Goal: Task Accomplishment & Management: Manage account settings

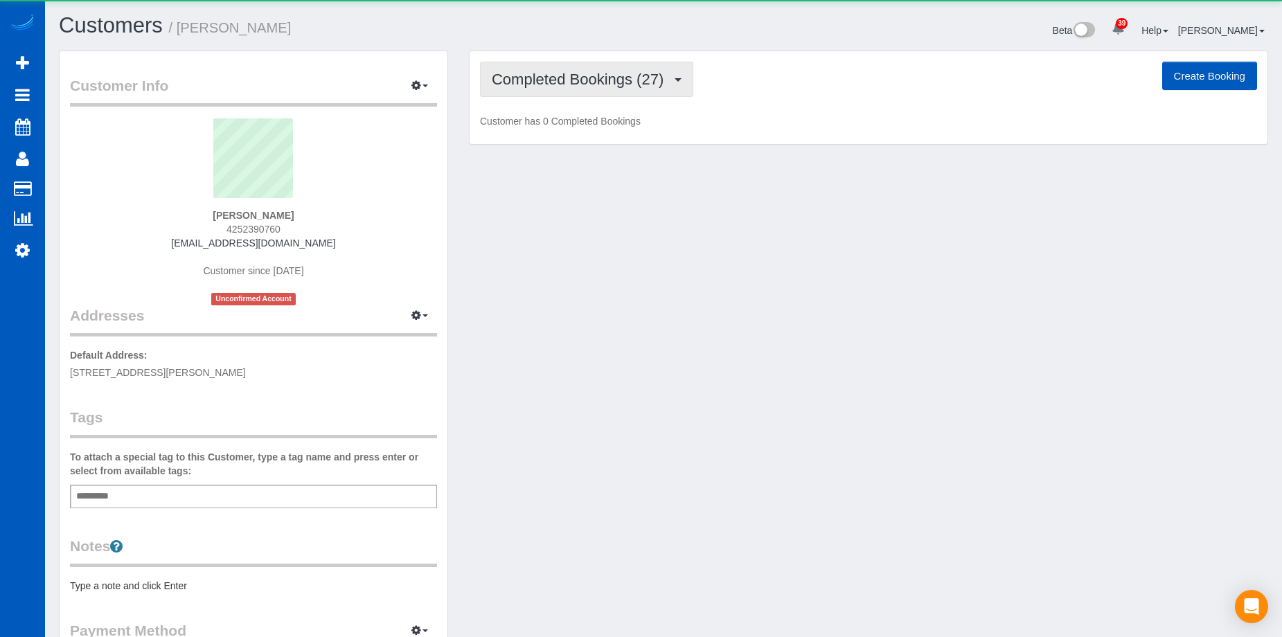
click at [613, 91] on button "Completed Bookings (27)" at bounding box center [586, 79] width 213 height 35
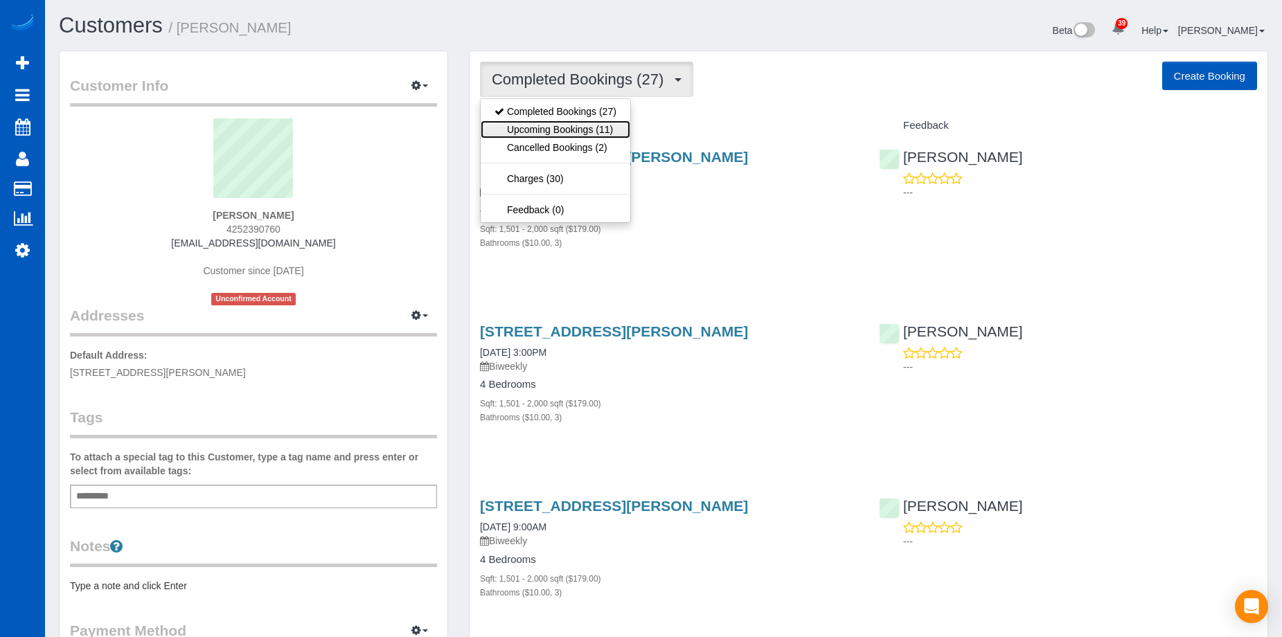
drag, startPoint x: 613, startPoint y: 92, endPoint x: 598, endPoint y: 127, distance: 37.5
click at [598, 127] on link "Upcoming Bookings (11)" at bounding box center [555, 129] width 150 height 18
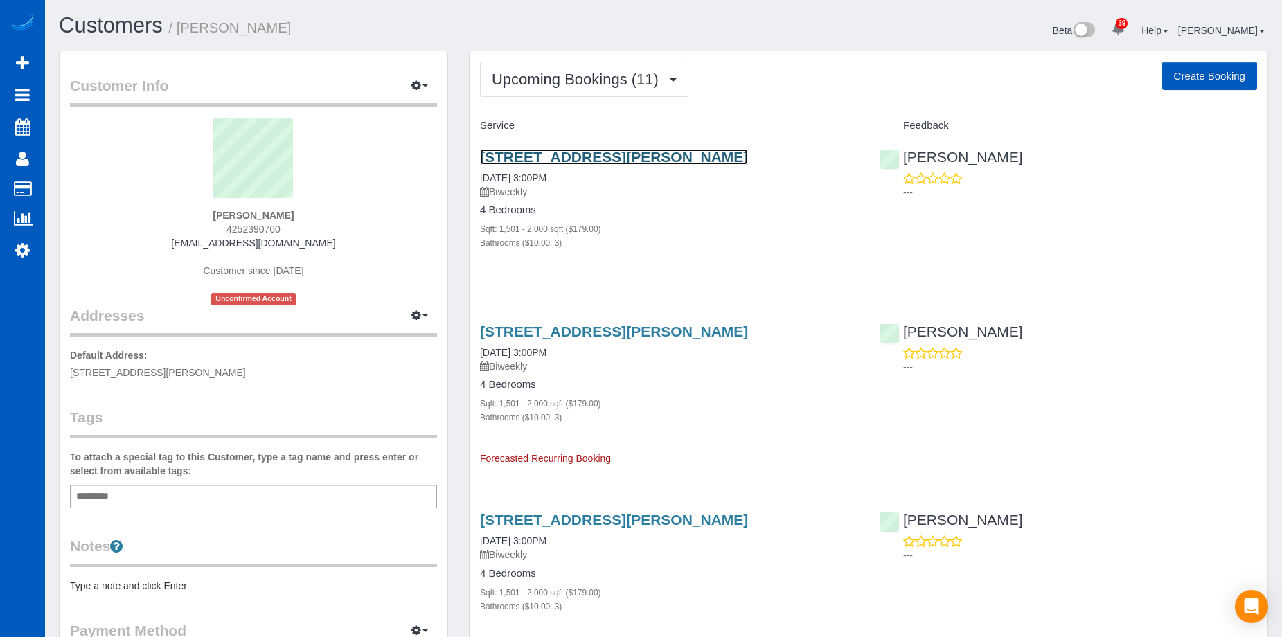
click at [691, 157] on link "2027 107h Ave Se, Lake Stevens, WA 98258" at bounding box center [614, 157] width 268 height 16
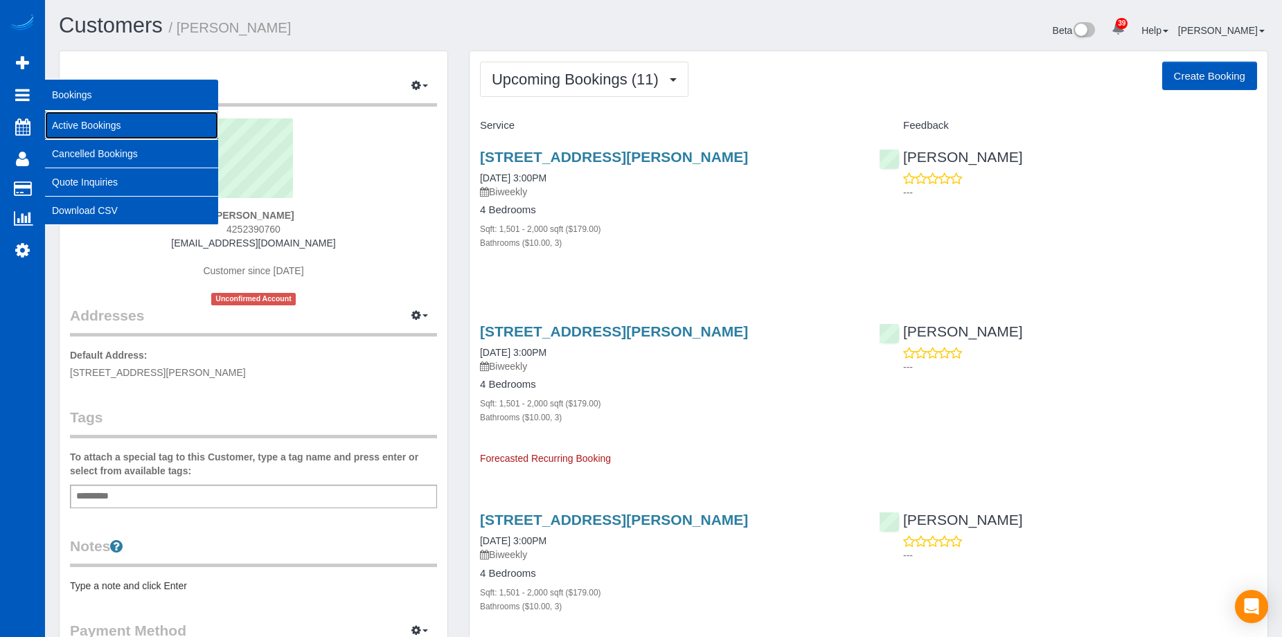
click at [68, 120] on link "Active Bookings" at bounding box center [131, 125] width 173 height 28
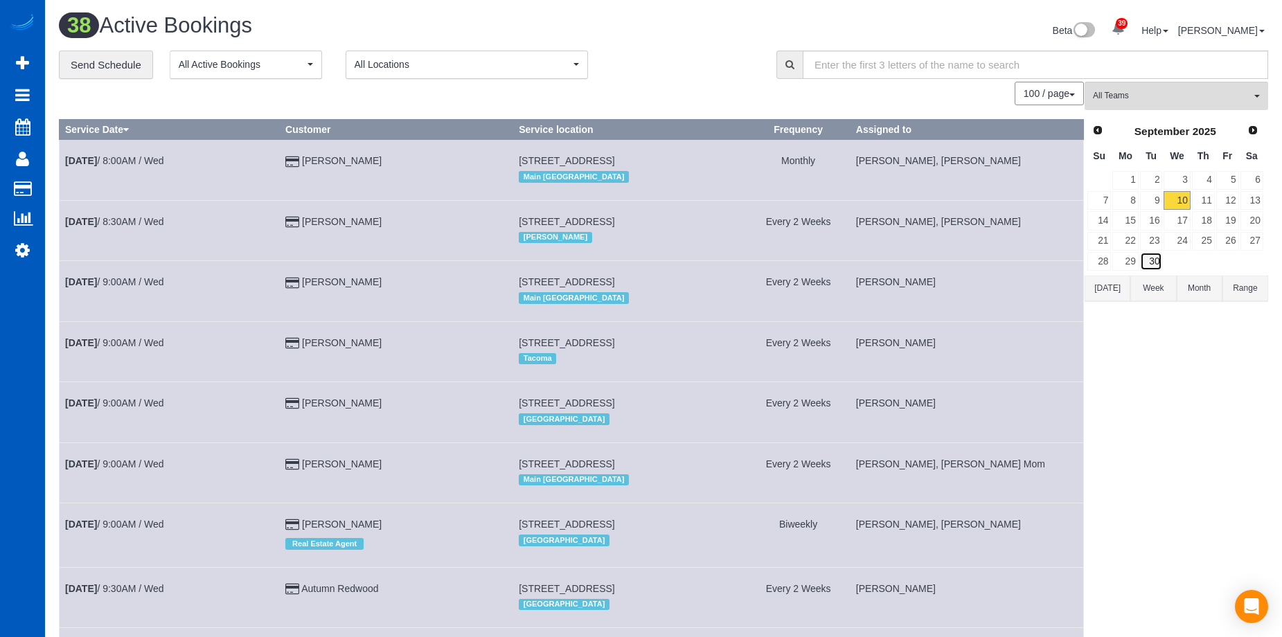
click at [1154, 265] on link "30" at bounding box center [1151, 261] width 23 height 19
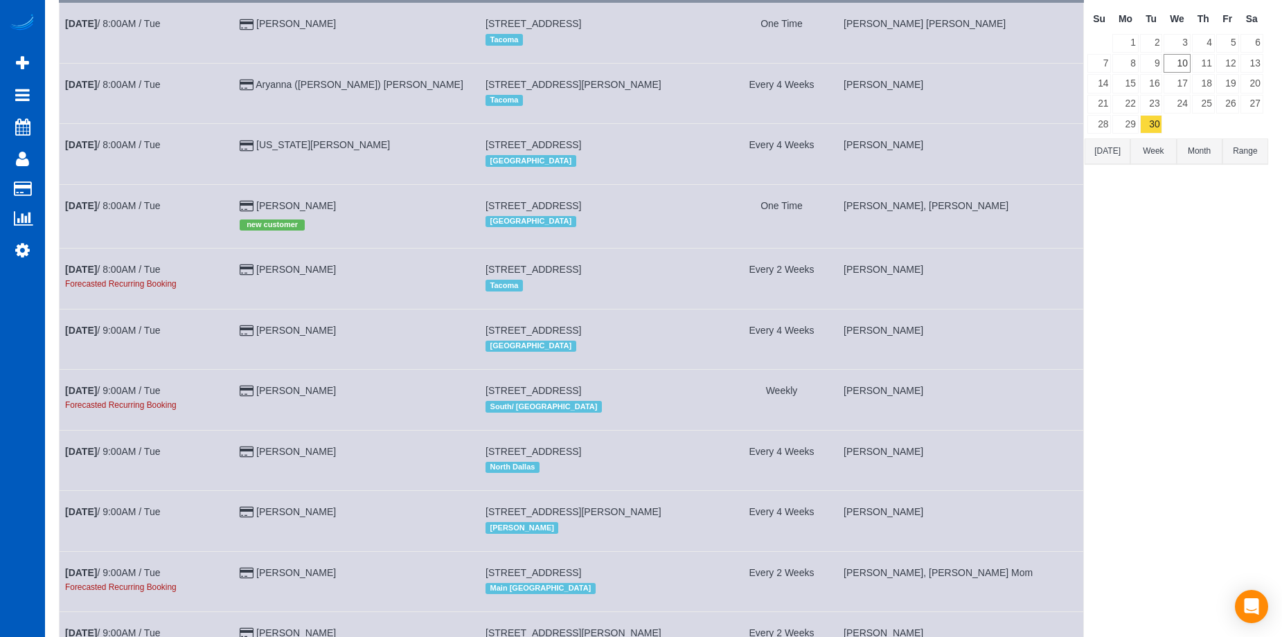
scroll to position [138, 0]
click at [1176, 82] on link "17" at bounding box center [1176, 82] width 26 height 19
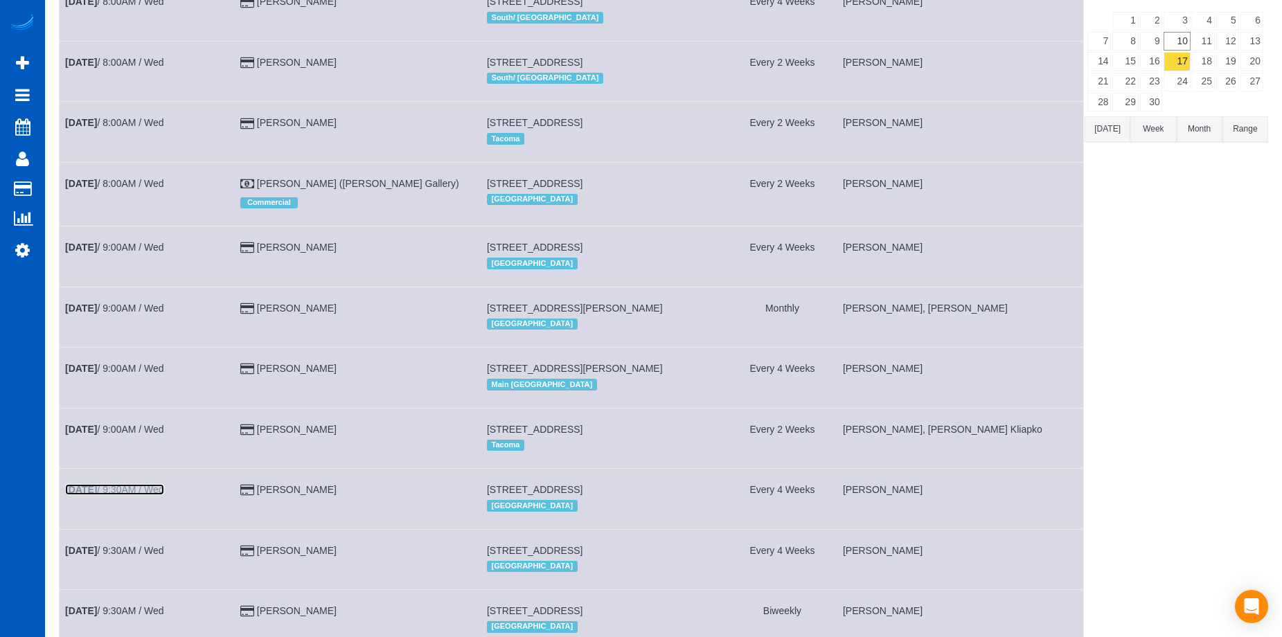
scroll to position [0, 0]
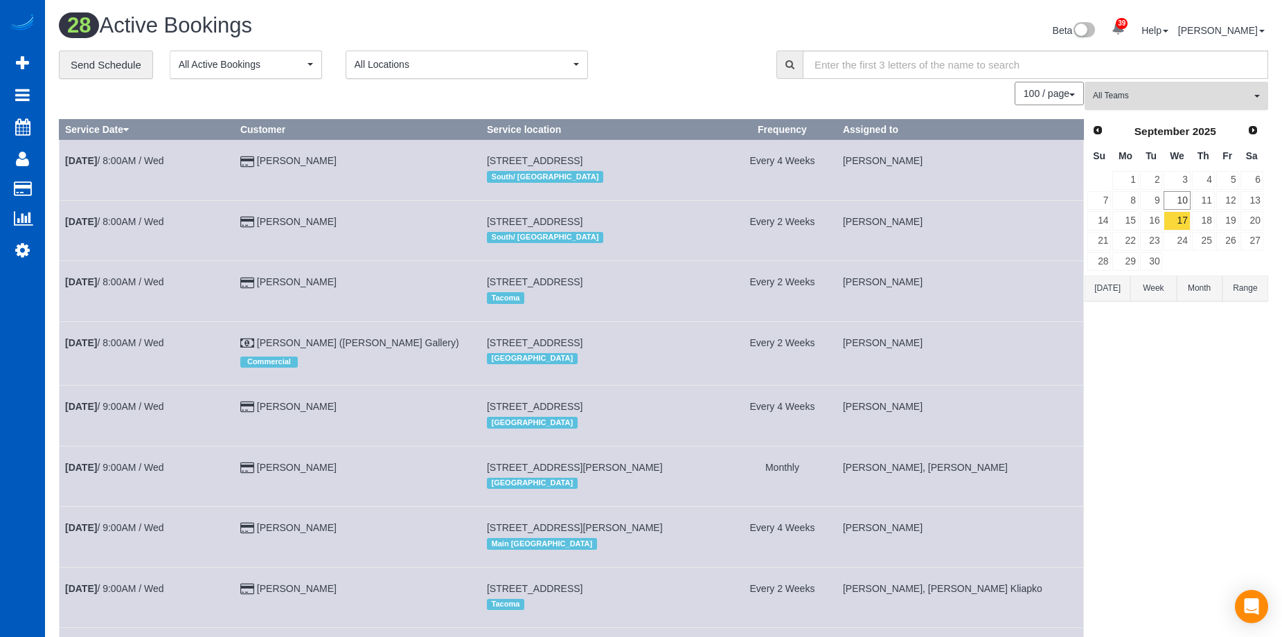
click at [1202, 93] on span "All Teams" at bounding box center [1172, 96] width 158 height 12
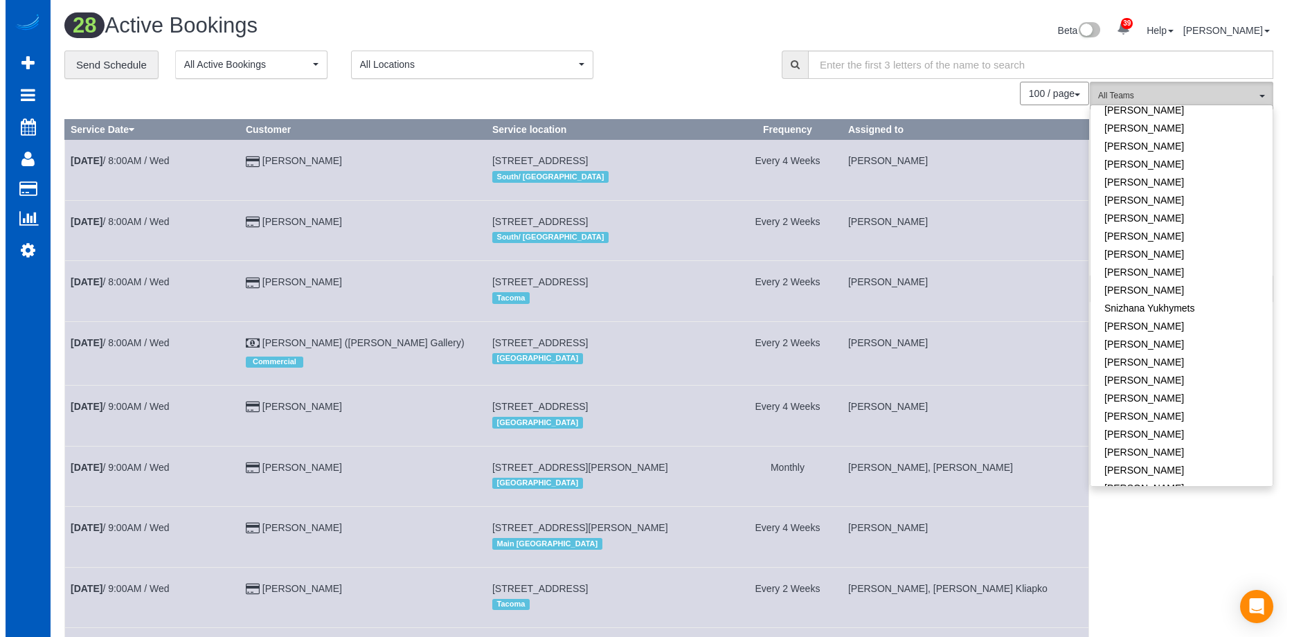
scroll to position [881, 0]
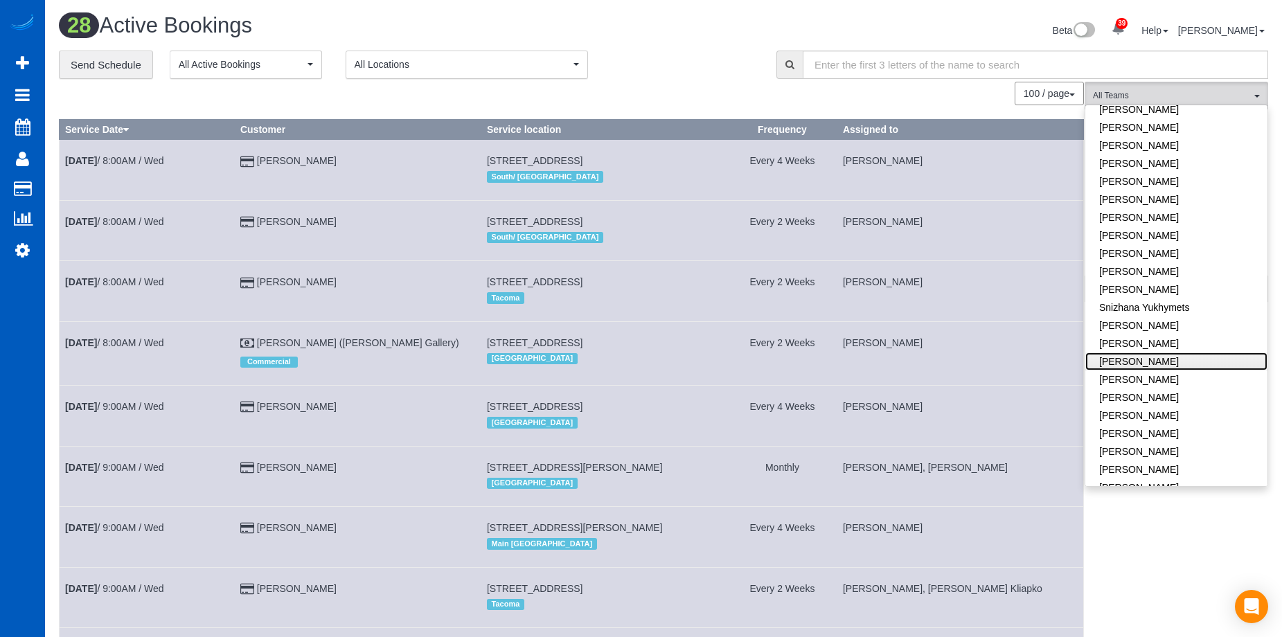
click at [1178, 355] on link "Tatyana Razumovskaya" at bounding box center [1176, 361] width 182 height 18
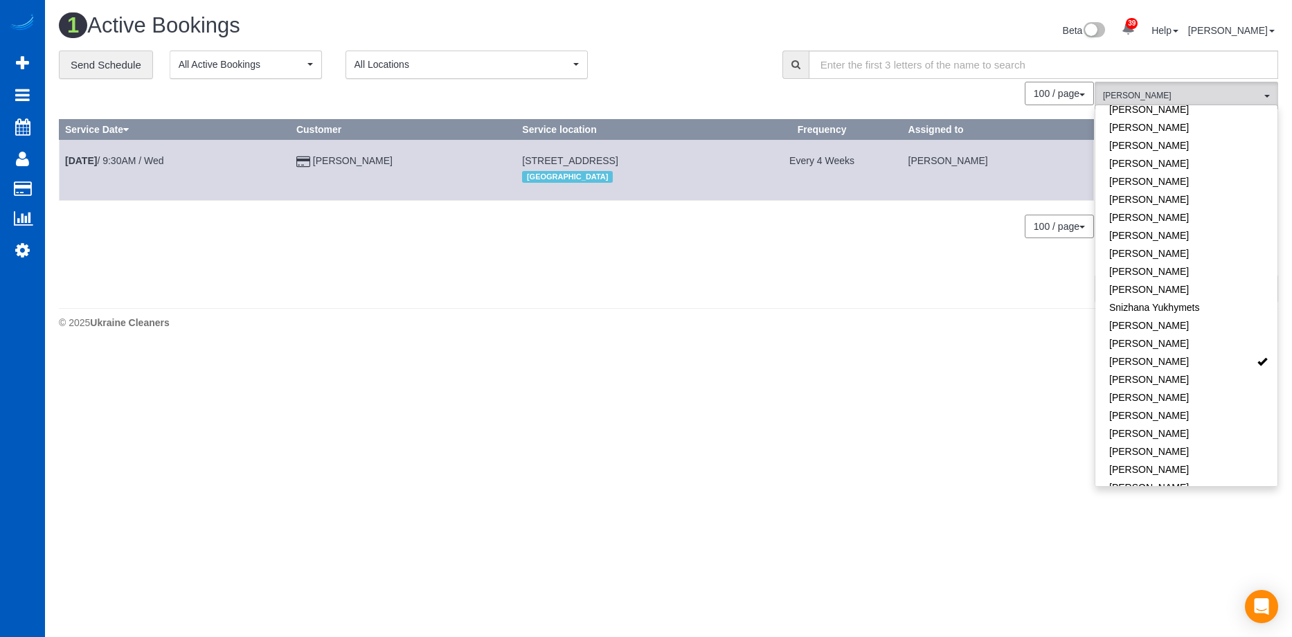
click at [674, 55] on div "**********" at bounding box center [410, 65] width 703 height 29
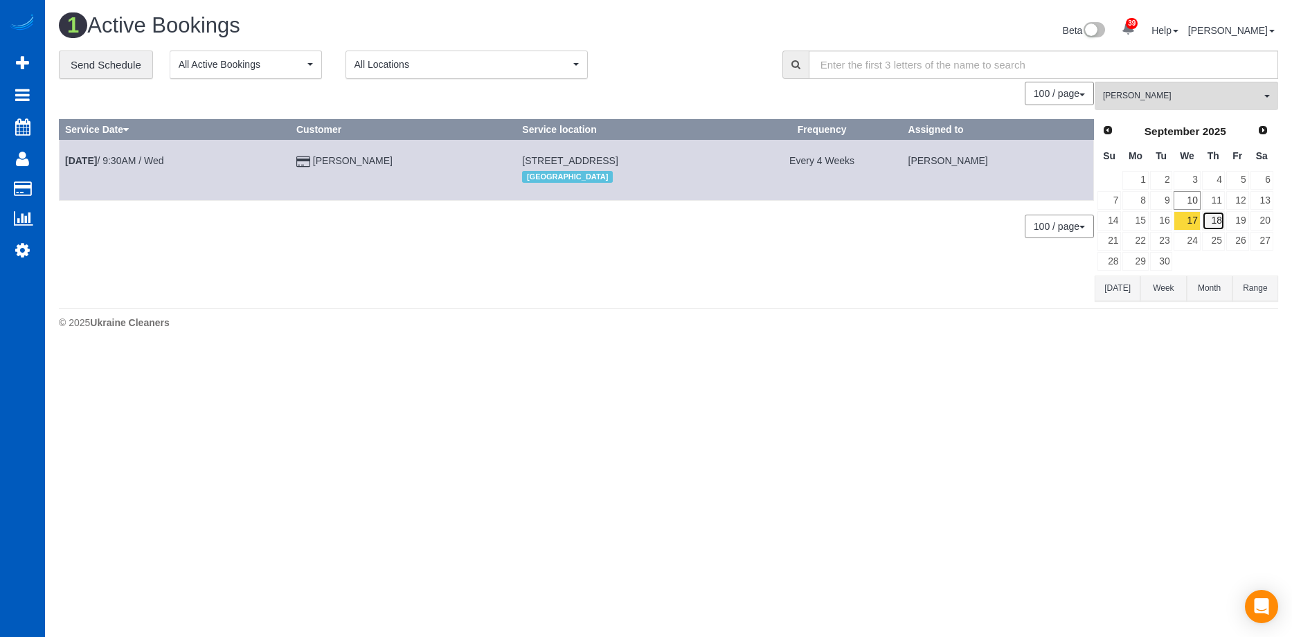
click at [1212, 222] on link "18" at bounding box center [1213, 220] width 23 height 19
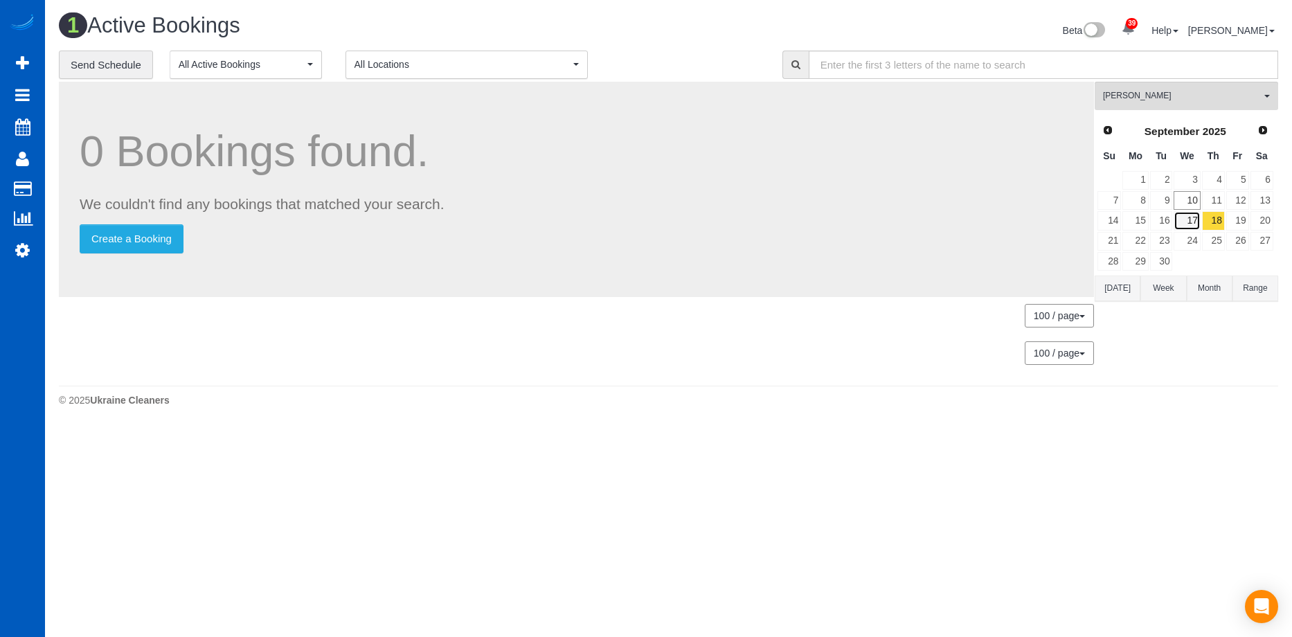
click at [1189, 221] on link "17" at bounding box center [1187, 220] width 26 height 19
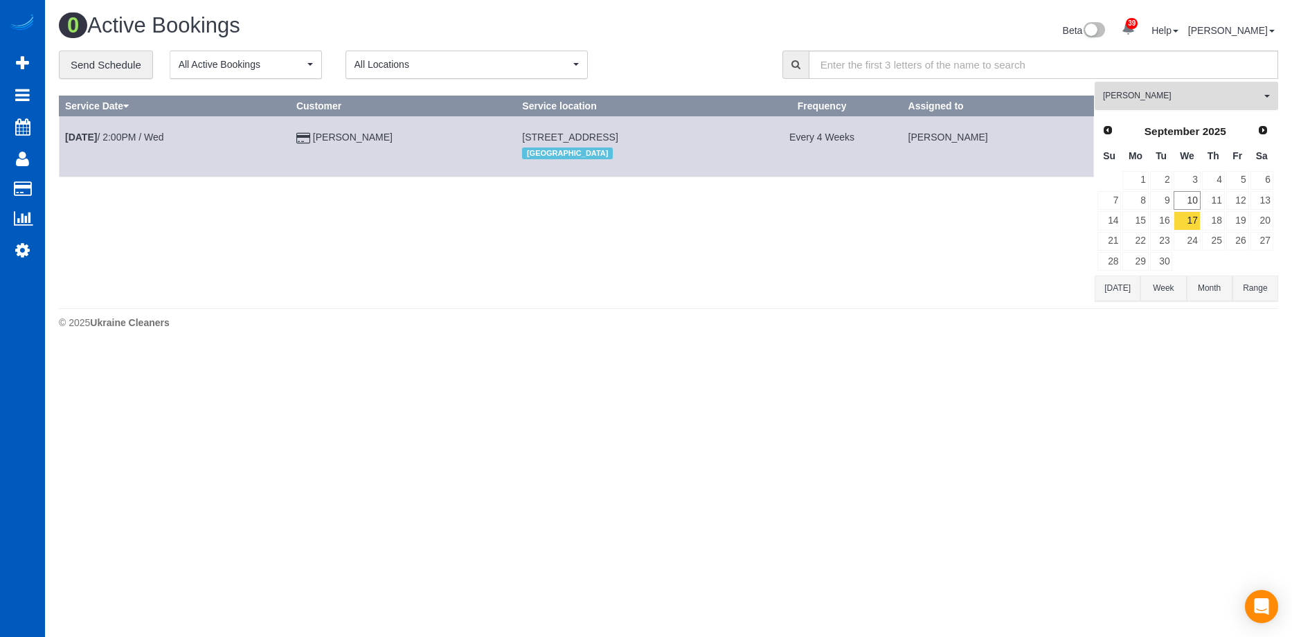
click at [1160, 96] on span "Tatyana Razumovskaya" at bounding box center [1182, 96] width 158 height 12
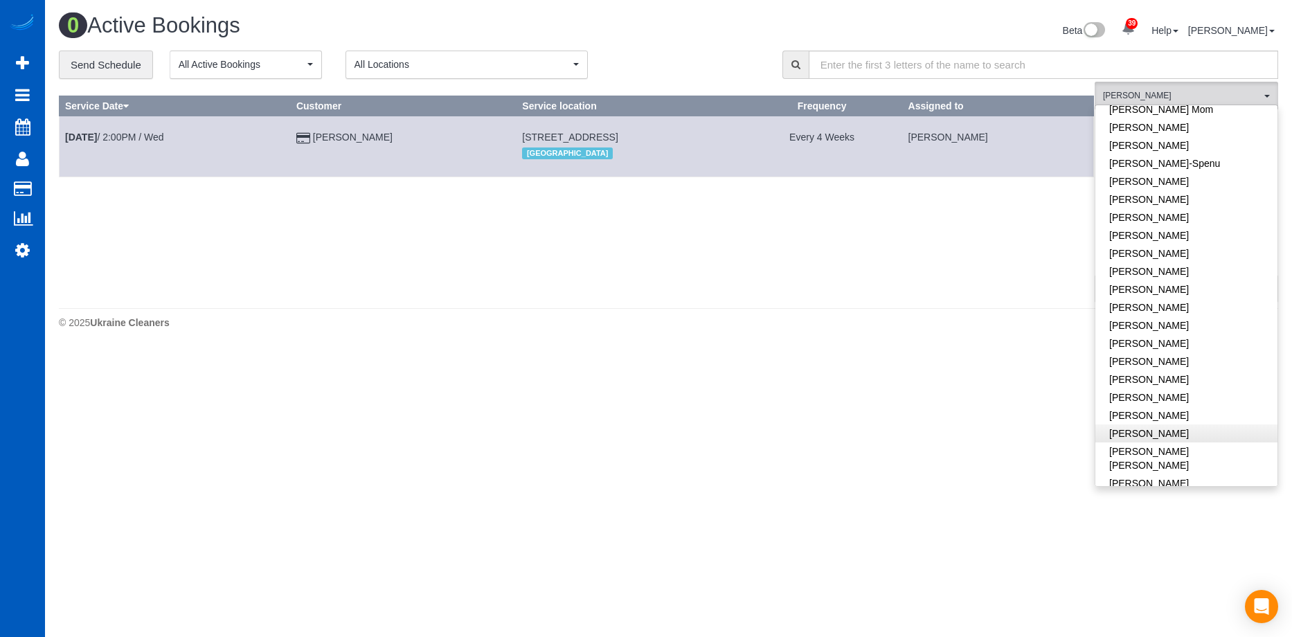
scroll to position [120, 0]
click at [716, 57] on div "**********" at bounding box center [410, 65] width 703 height 29
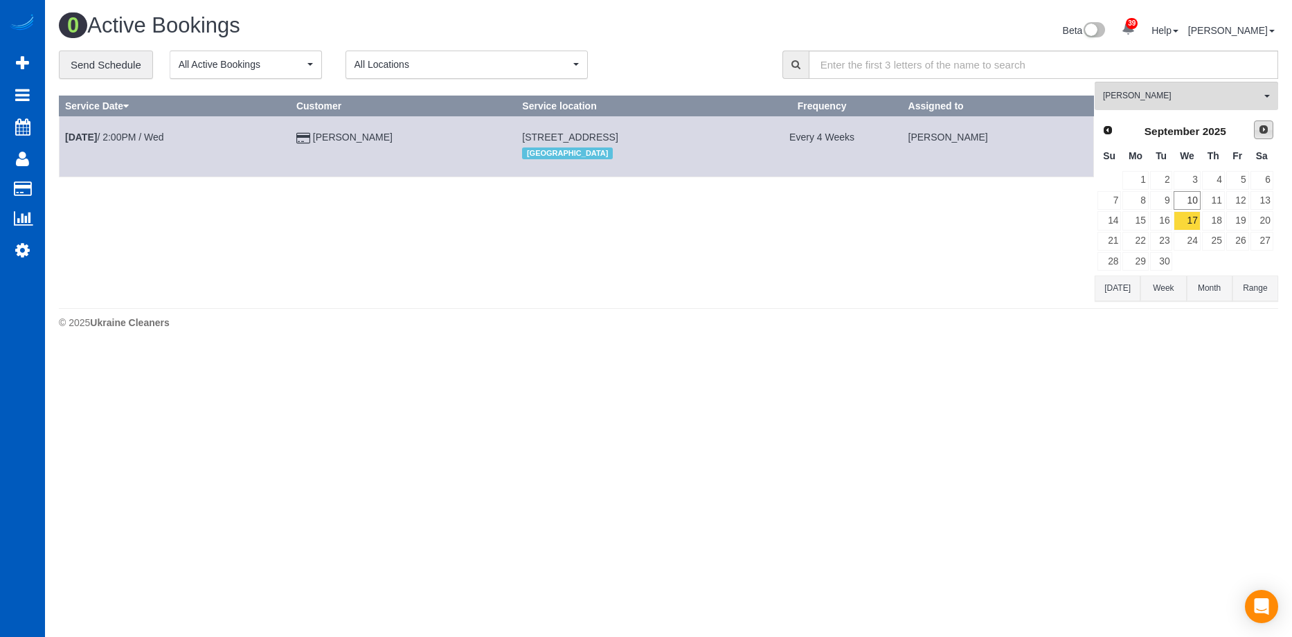
click at [1259, 138] on link "Next" at bounding box center [1263, 129] width 19 height 19
click at [1200, 179] on link "1" at bounding box center [1187, 180] width 26 height 19
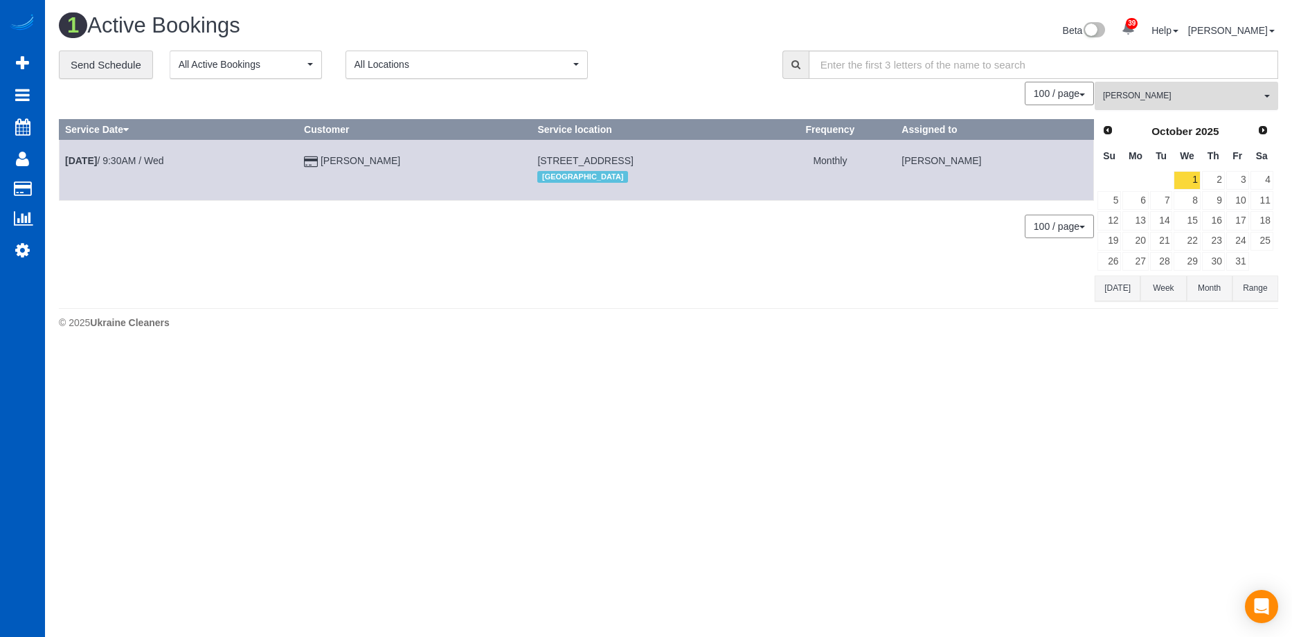
click at [1243, 100] on span "[PERSON_NAME]" at bounding box center [1182, 96] width 158 height 12
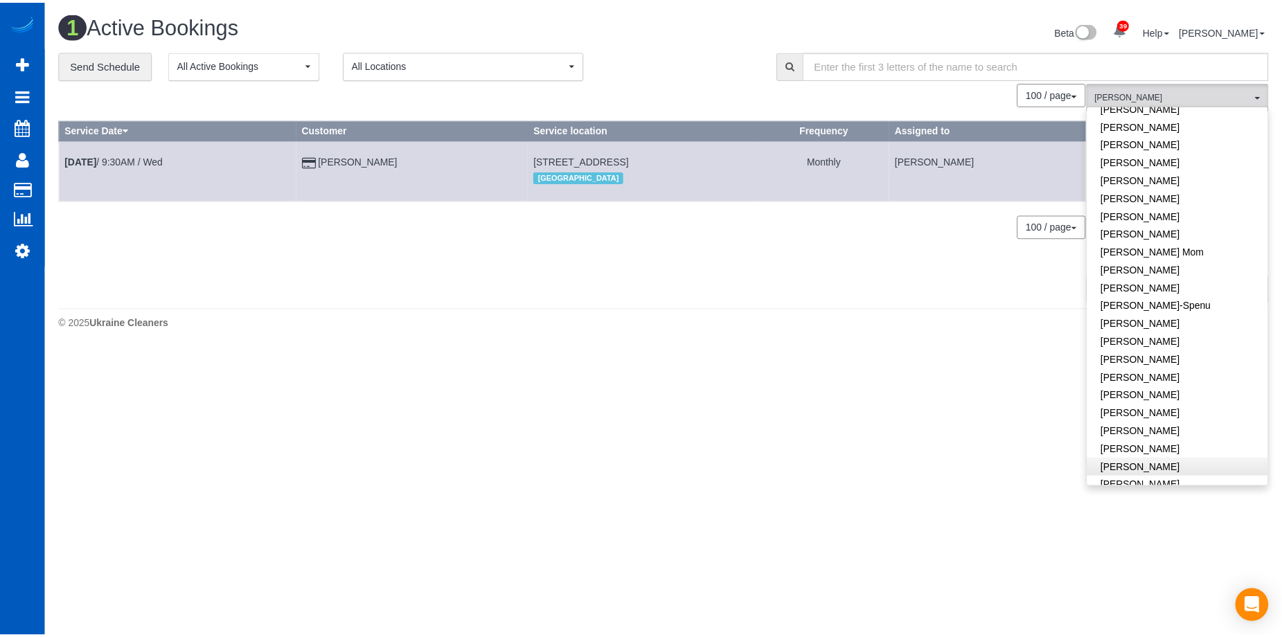
scroll to position [0, 0]
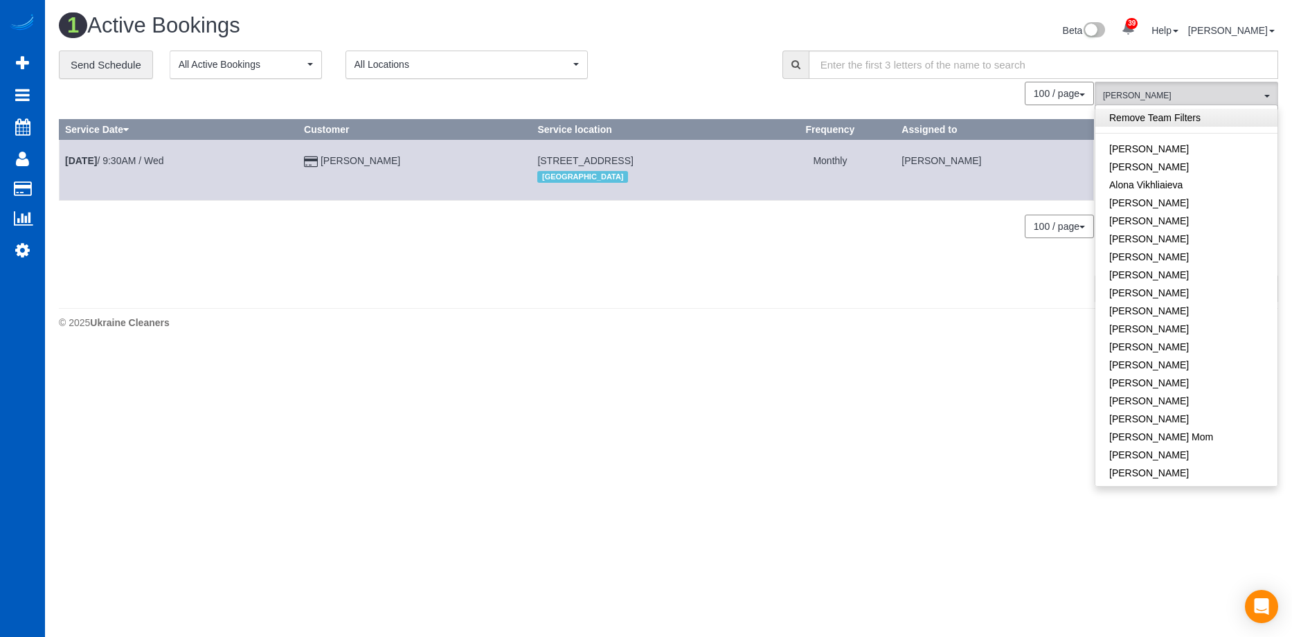
click at [1235, 112] on link "Remove Team Filters" at bounding box center [1186, 118] width 182 height 18
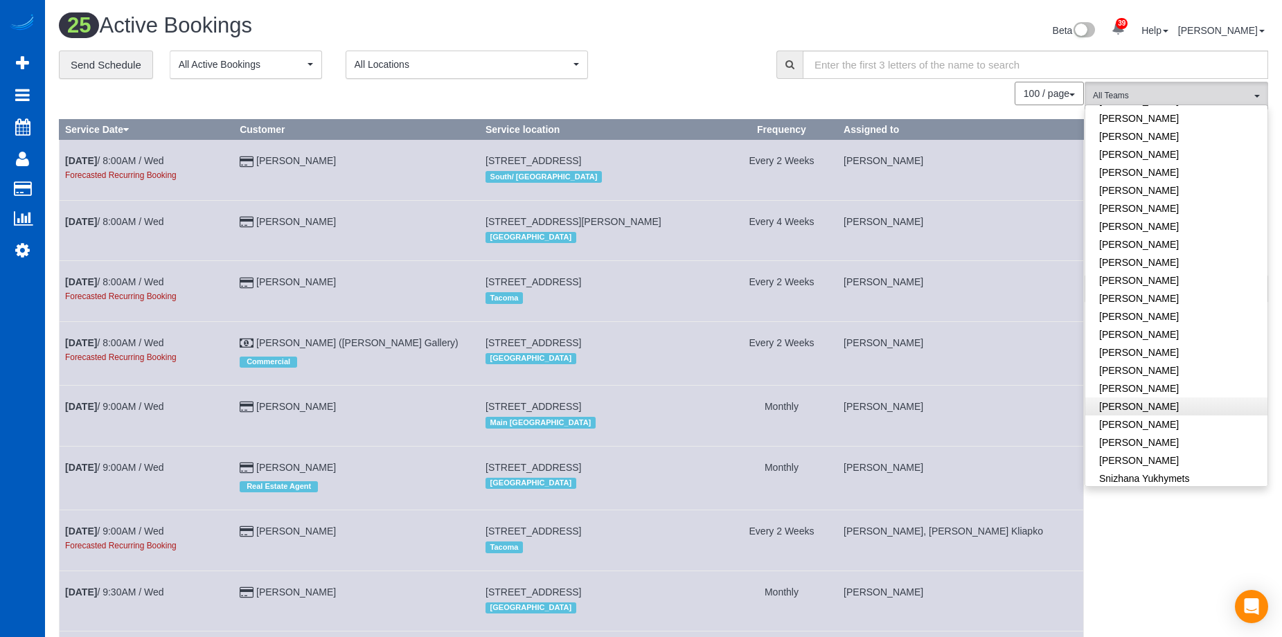
scroll to position [831, 0]
click at [1208, 403] on link "[PERSON_NAME]" at bounding box center [1176, 412] width 182 height 18
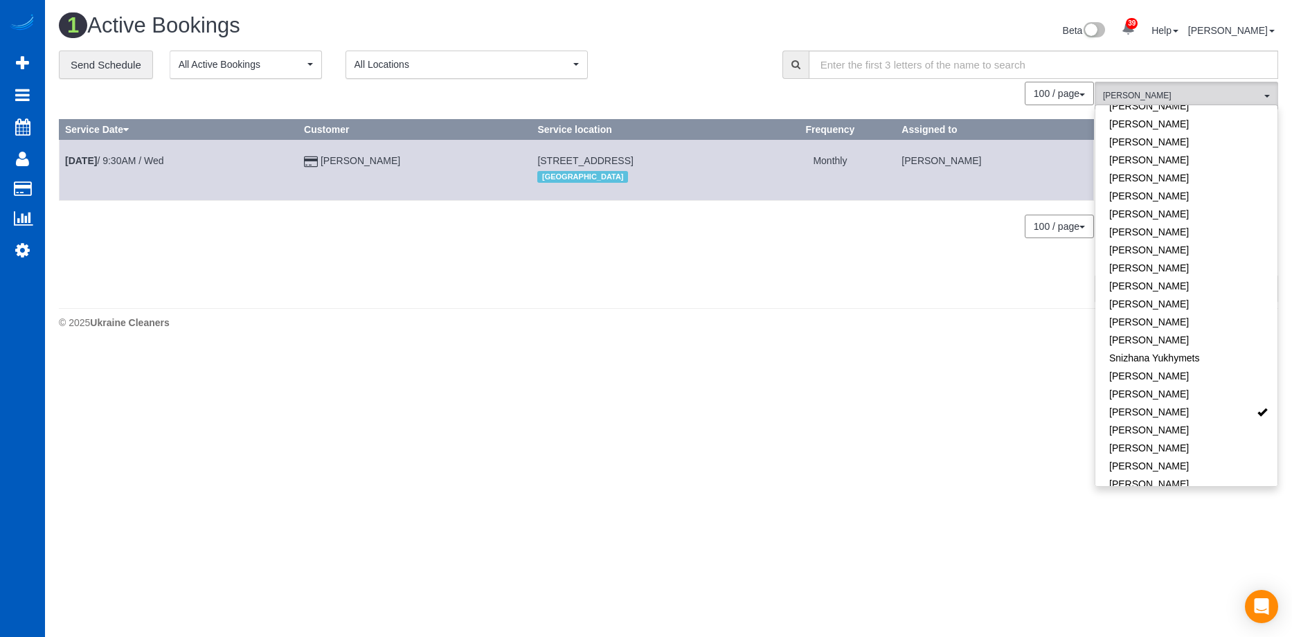
click at [757, 65] on div "**********" at bounding box center [410, 65] width 703 height 29
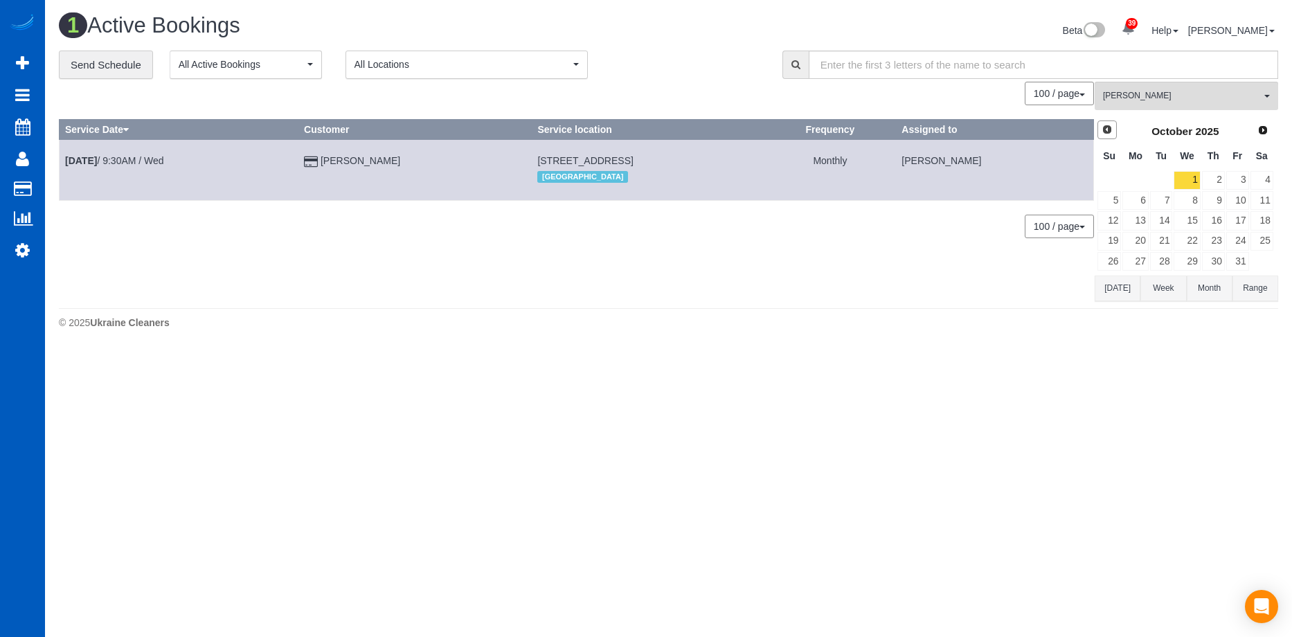
click at [1107, 126] on span "Prev" at bounding box center [1107, 129] width 11 height 11
click at [1164, 260] on link "30" at bounding box center [1161, 261] width 23 height 19
click at [1257, 129] on link "Next" at bounding box center [1263, 129] width 19 height 19
click at [1162, 198] on link "7" at bounding box center [1161, 200] width 23 height 19
click at [1167, 220] on link "14" at bounding box center [1161, 220] width 23 height 19
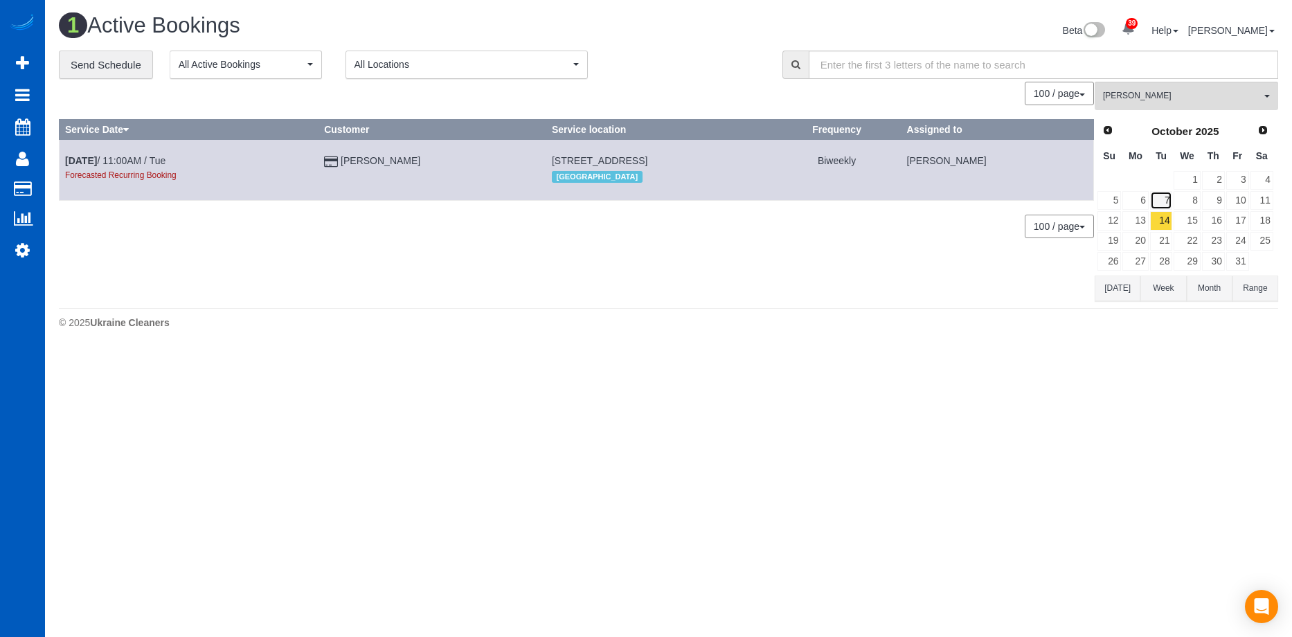
click at [1166, 197] on link "7" at bounding box center [1161, 200] width 23 height 19
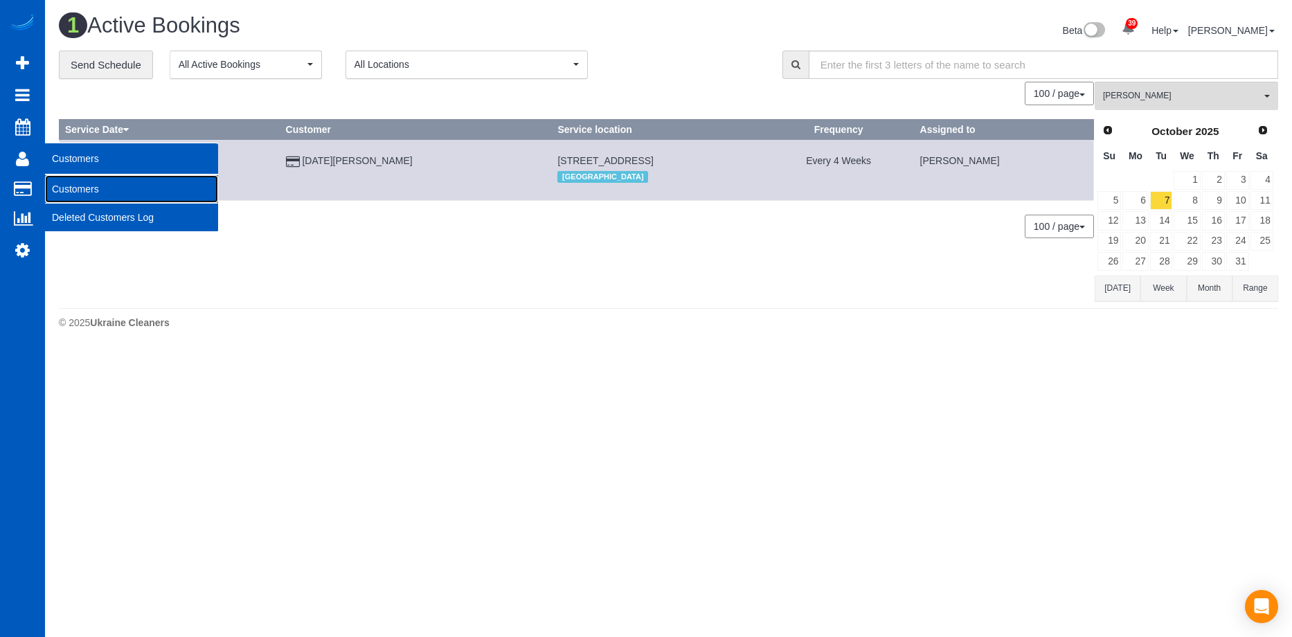
click at [57, 182] on link "Customers" at bounding box center [131, 189] width 173 height 28
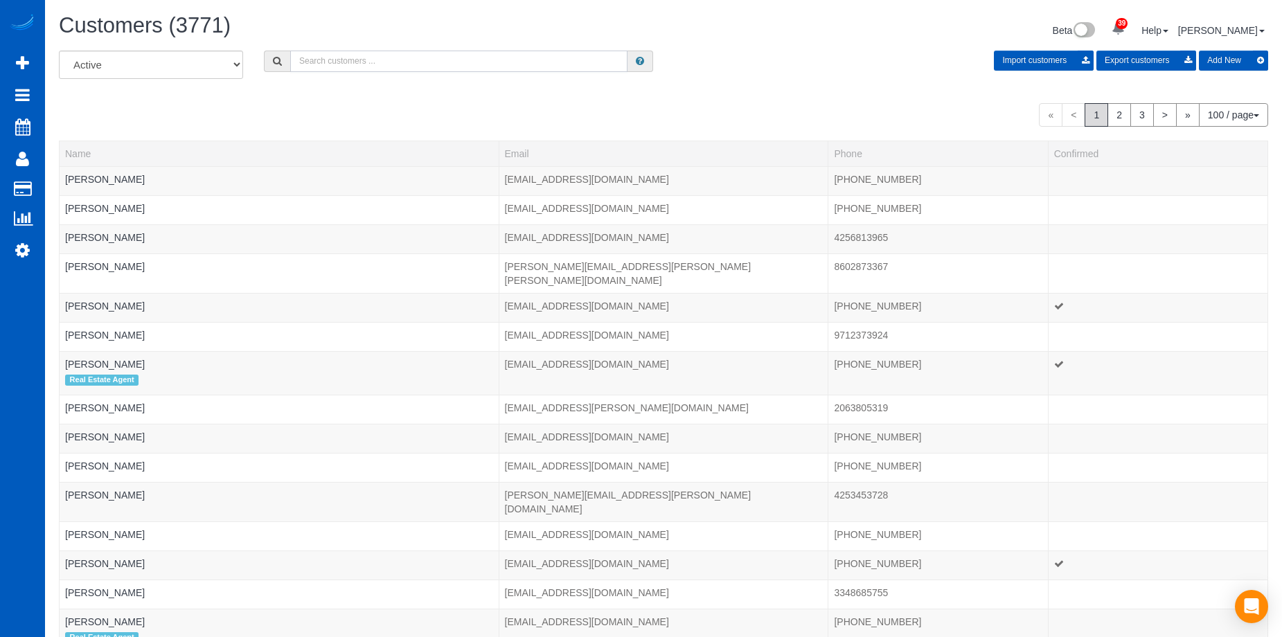
click at [426, 62] on input "text" at bounding box center [458, 61] width 337 height 21
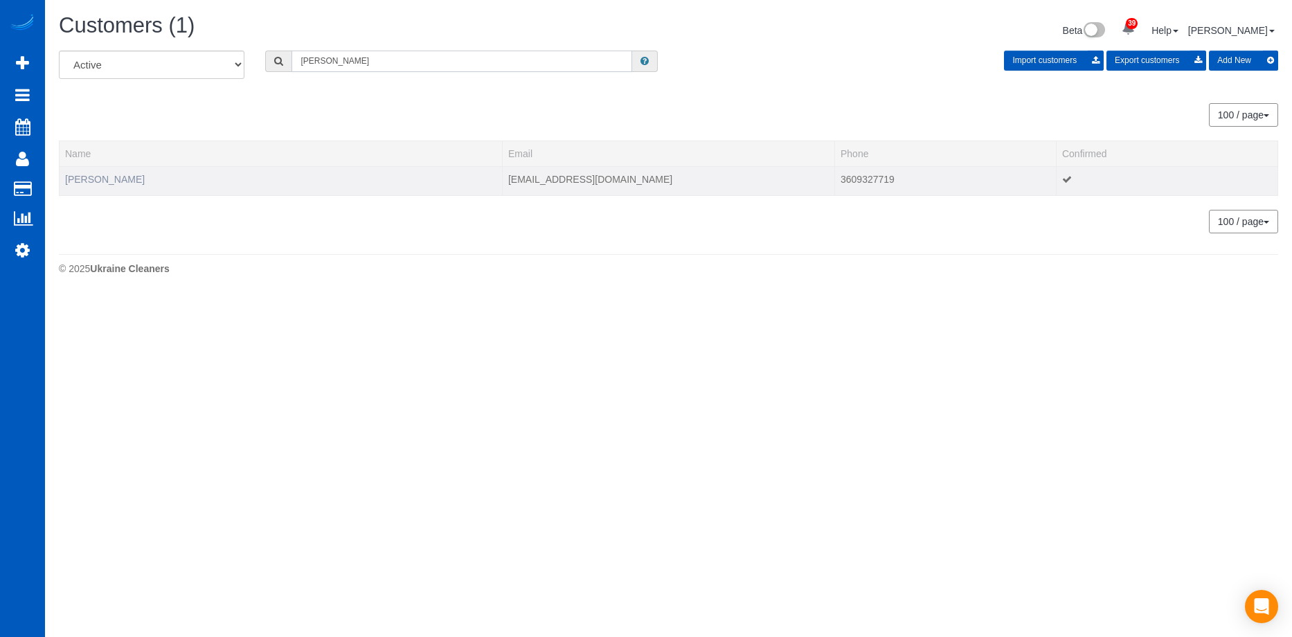
type input "Arielle Aiken"
click at [113, 179] on link "Arielle Aiken" at bounding box center [105, 179] width 80 height 11
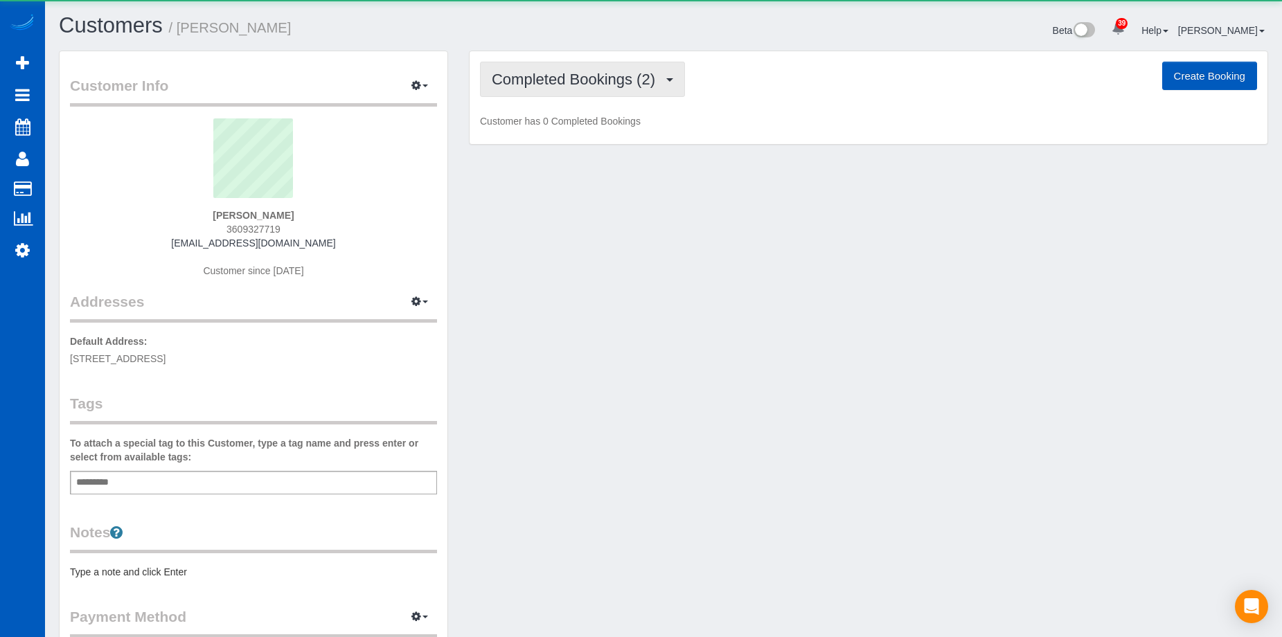
click at [587, 65] on button "Completed Bookings (2)" at bounding box center [582, 79] width 205 height 35
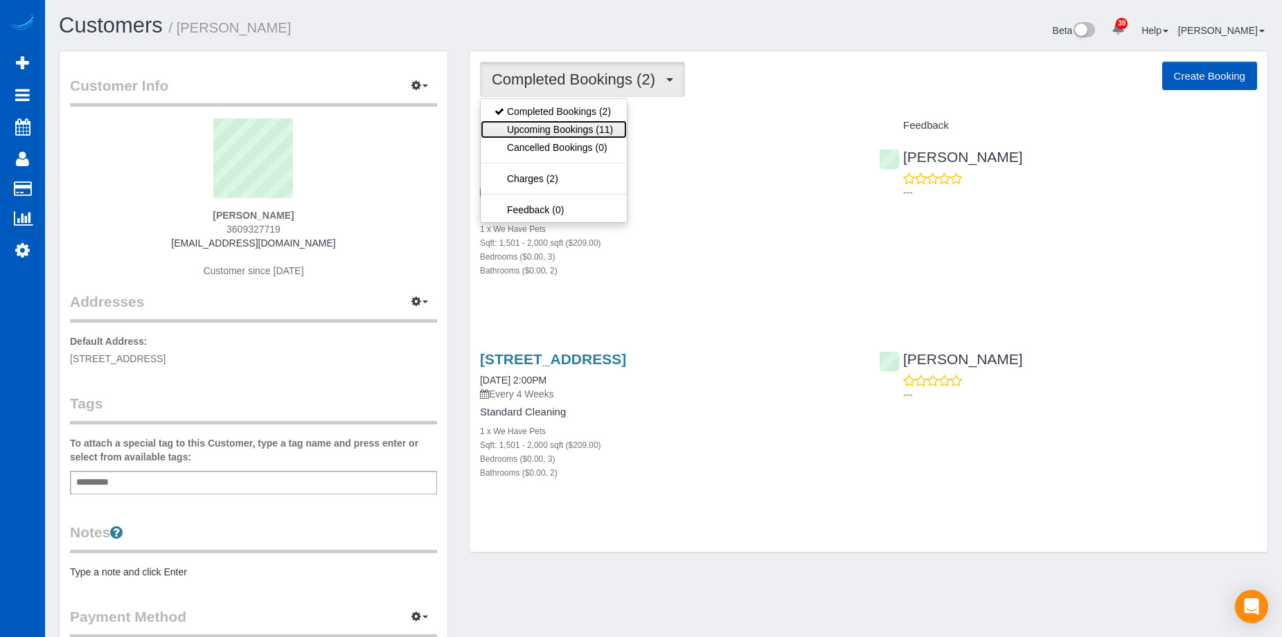
click at [561, 125] on link "Upcoming Bookings (11)" at bounding box center [553, 129] width 146 height 18
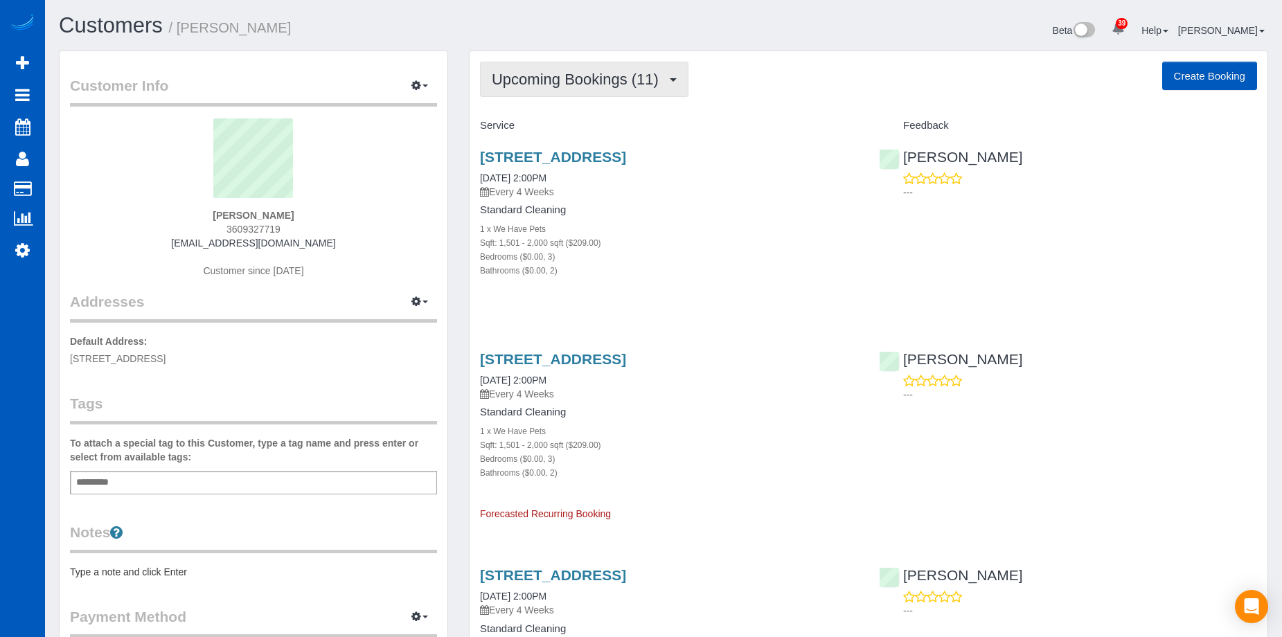
click at [591, 84] on span "Upcoming Bookings (11)" at bounding box center [579, 79] width 174 height 17
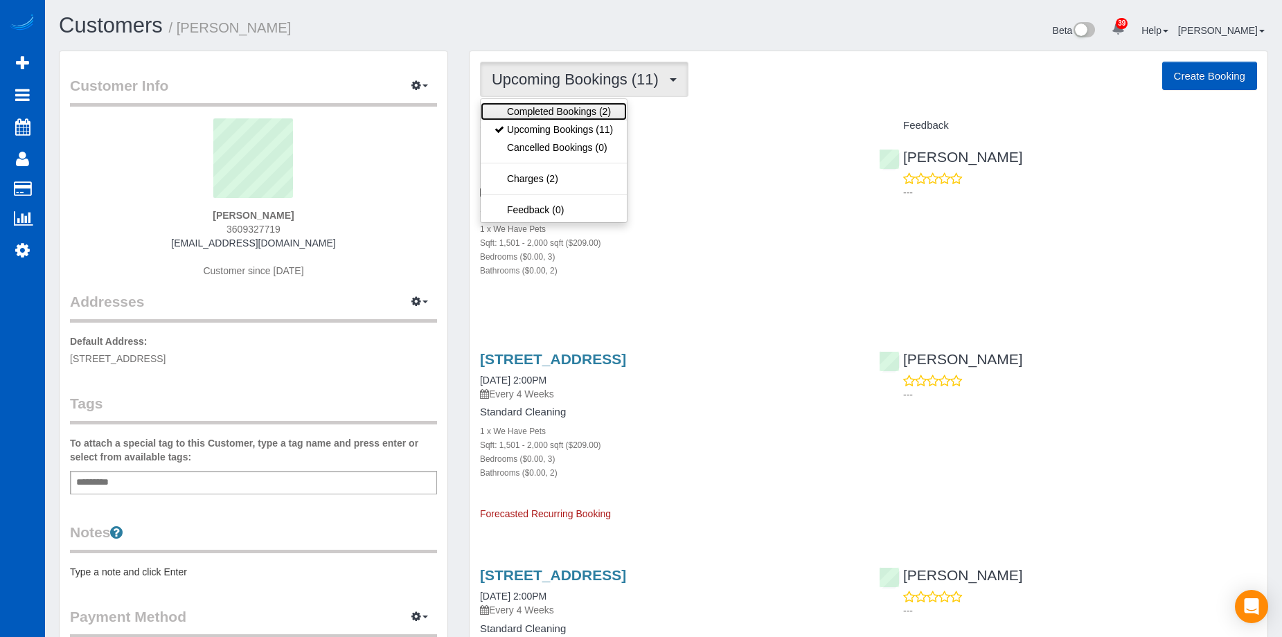
click at [548, 111] on link "Completed Bookings (2)" at bounding box center [553, 111] width 146 height 18
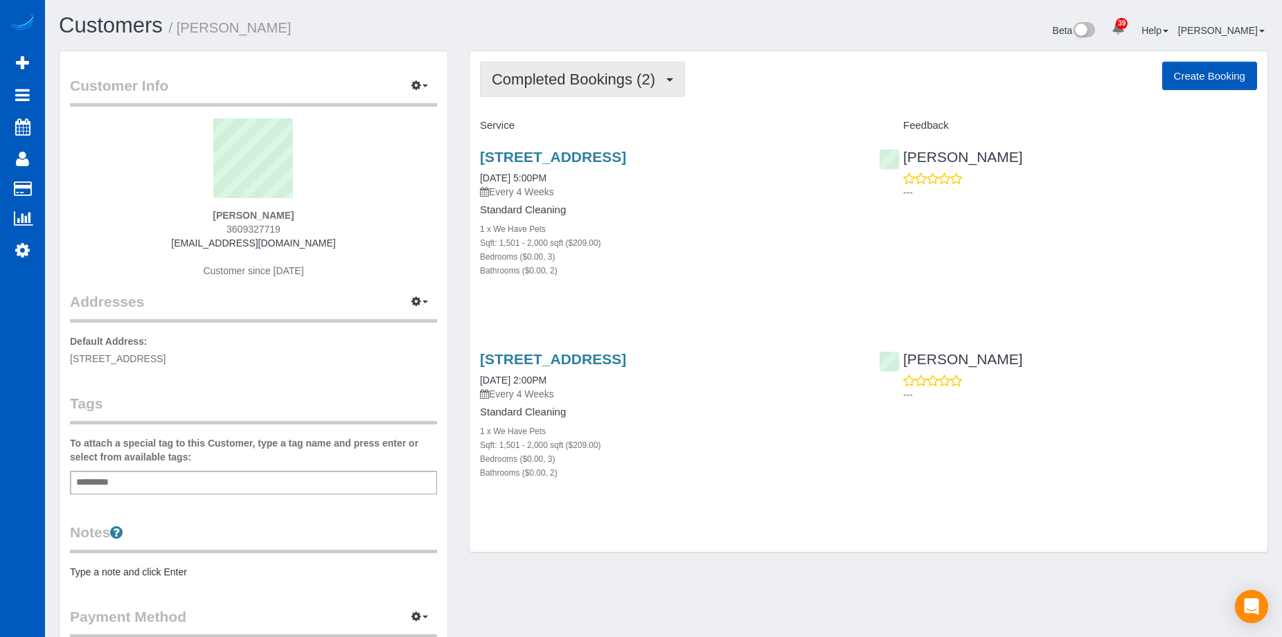
click at [608, 66] on button "Completed Bookings (2)" at bounding box center [582, 79] width 205 height 35
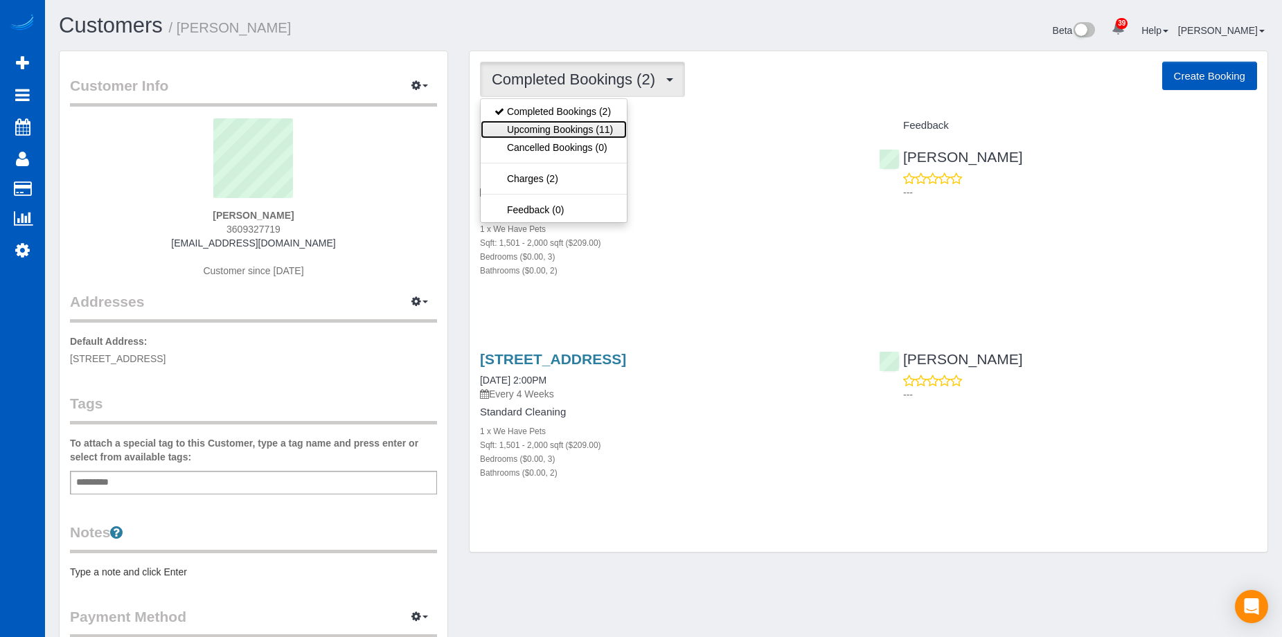
click at [562, 130] on link "Upcoming Bookings (11)" at bounding box center [553, 129] width 146 height 18
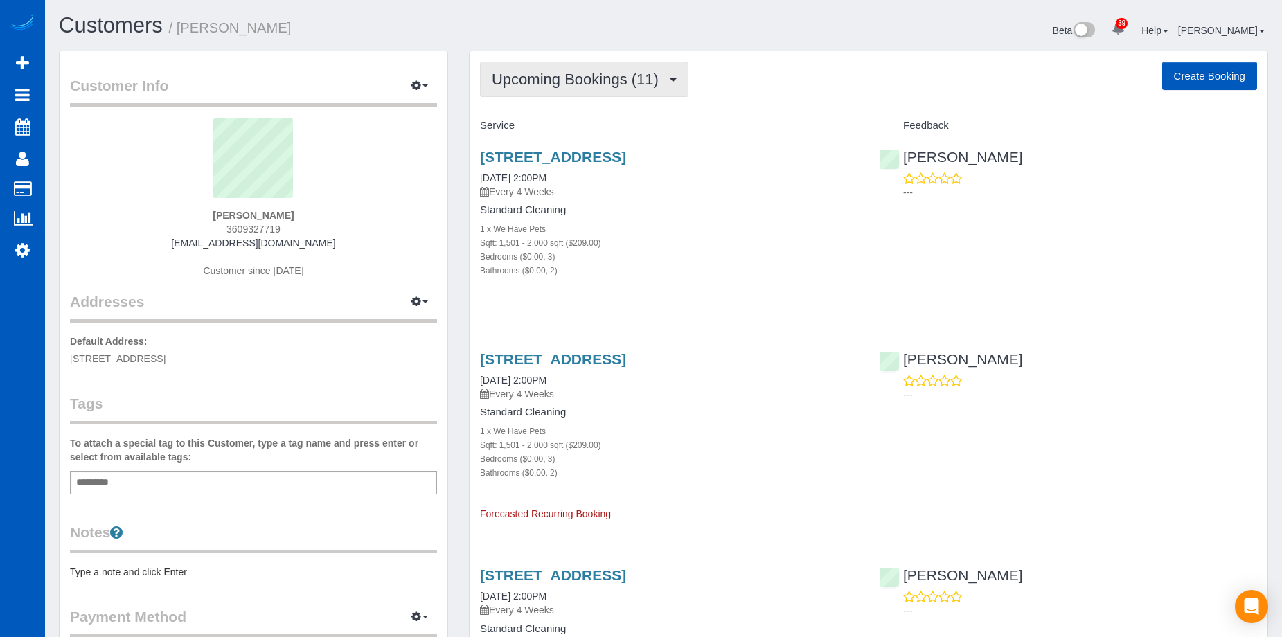
click at [628, 82] on span "Upcoming Bookings (11)" at bounding box center [579, 79] width 174 height 17
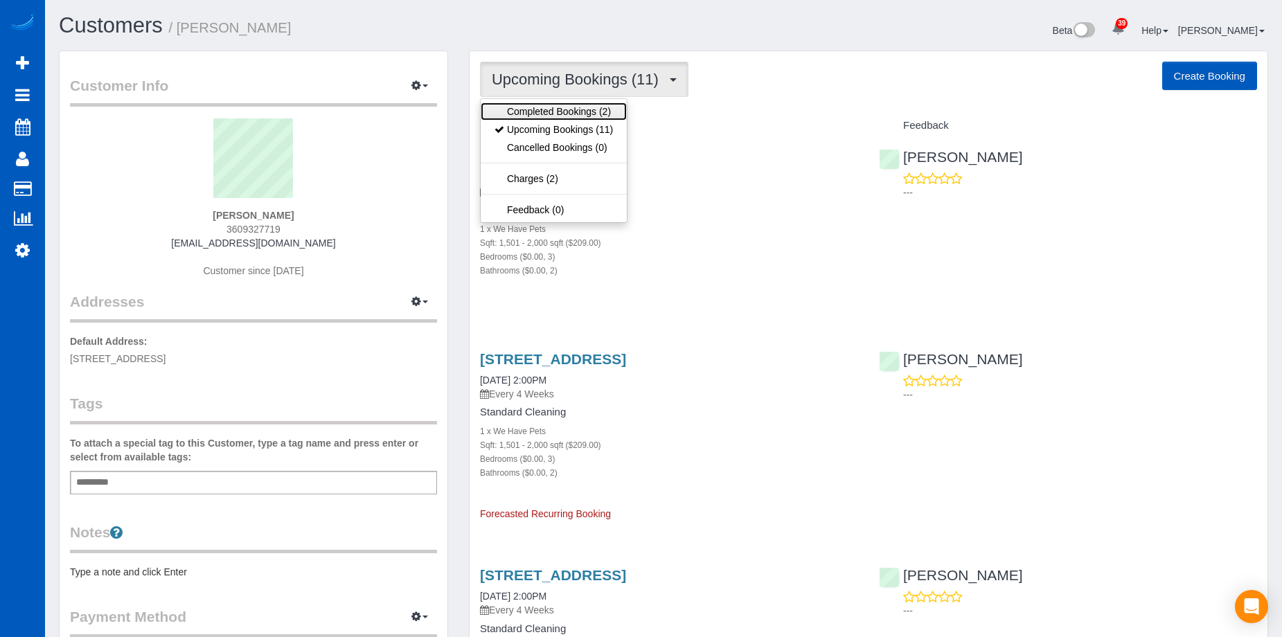
click at [566, 110] on link "Completed Bookings (2)" at bounding box center [553, 111] width 146 height 18
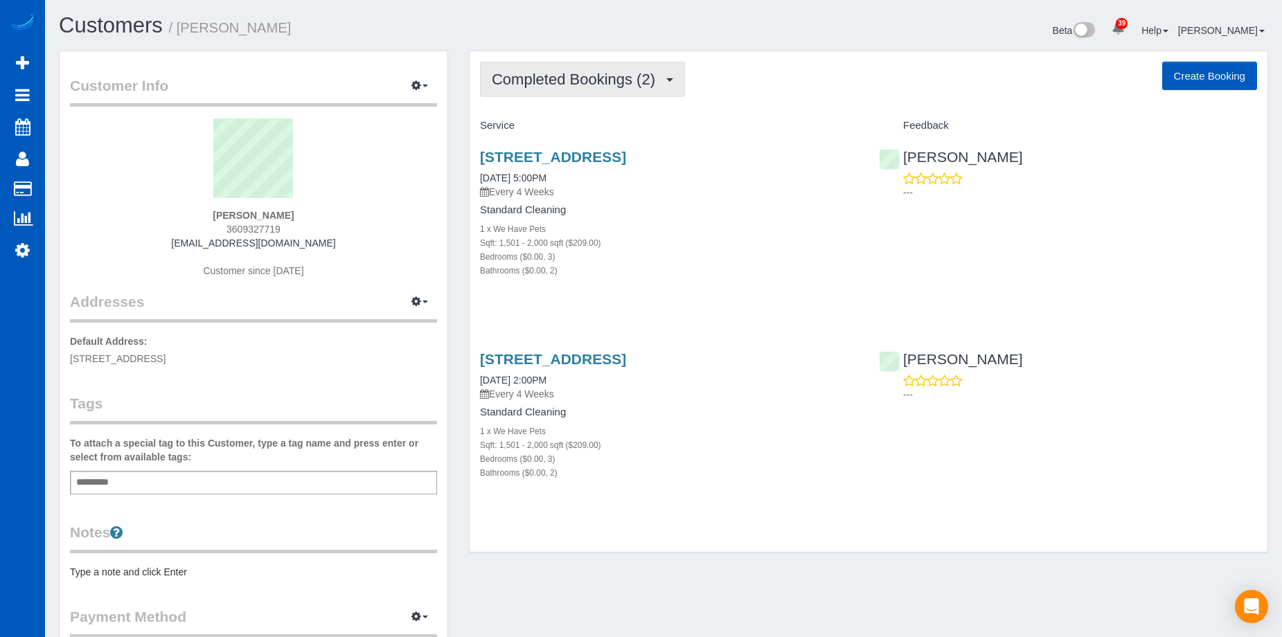
click at [611, 78] on span "Completed Bookings (2)" at bounding box center [577, 79] width 170 height 17
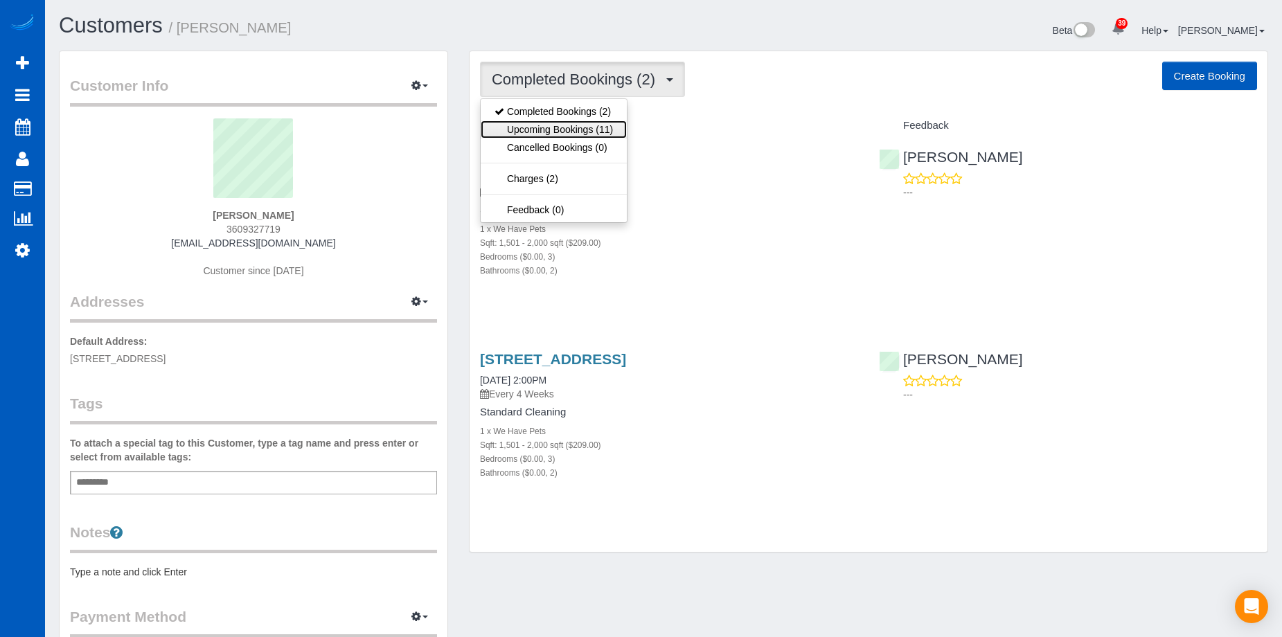
click at [572, 128] on link "Upcoming Bookings (11)" at bounding box center [553, 129] width 146 height 18
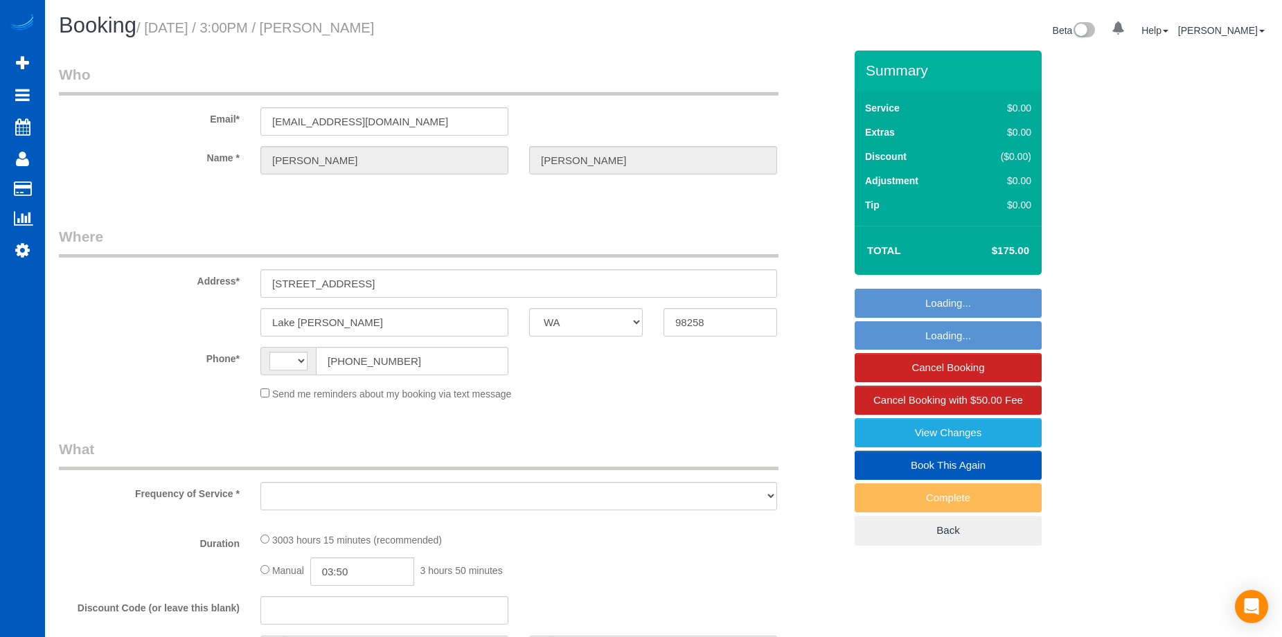
select select "WA"
select select "string:US"
select select "object:913"
select select "string:fspay-70583aee-74ed-45eb-9a94-6f186f73f061"
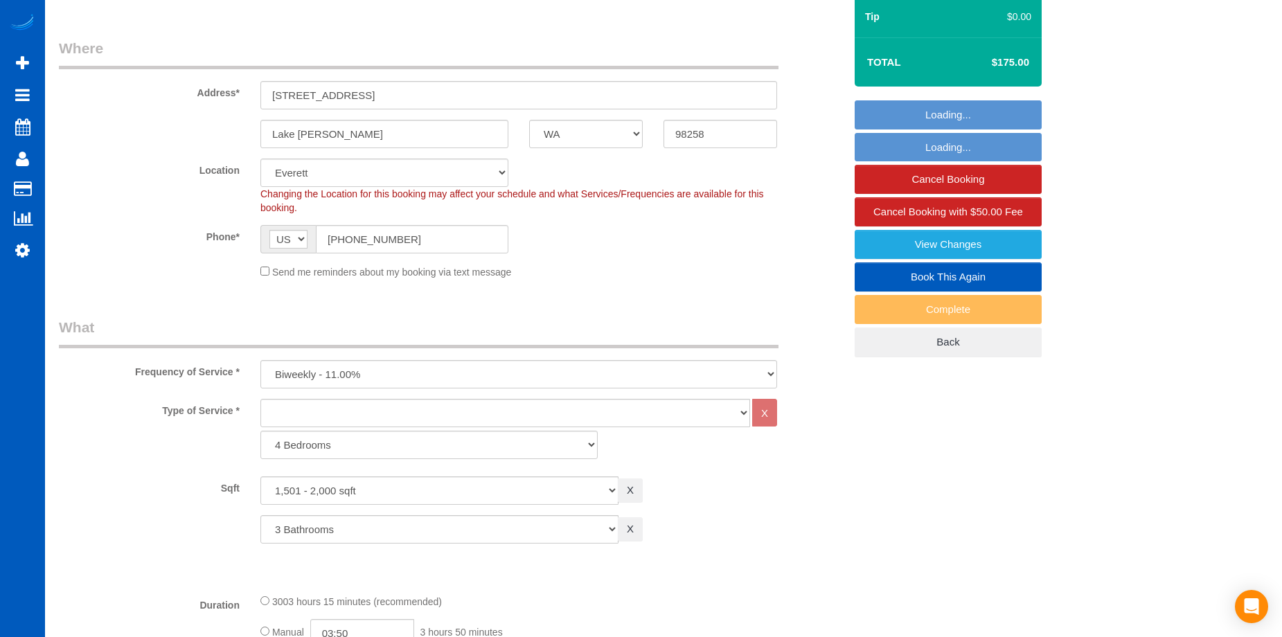
select select "1501"
select select "3"
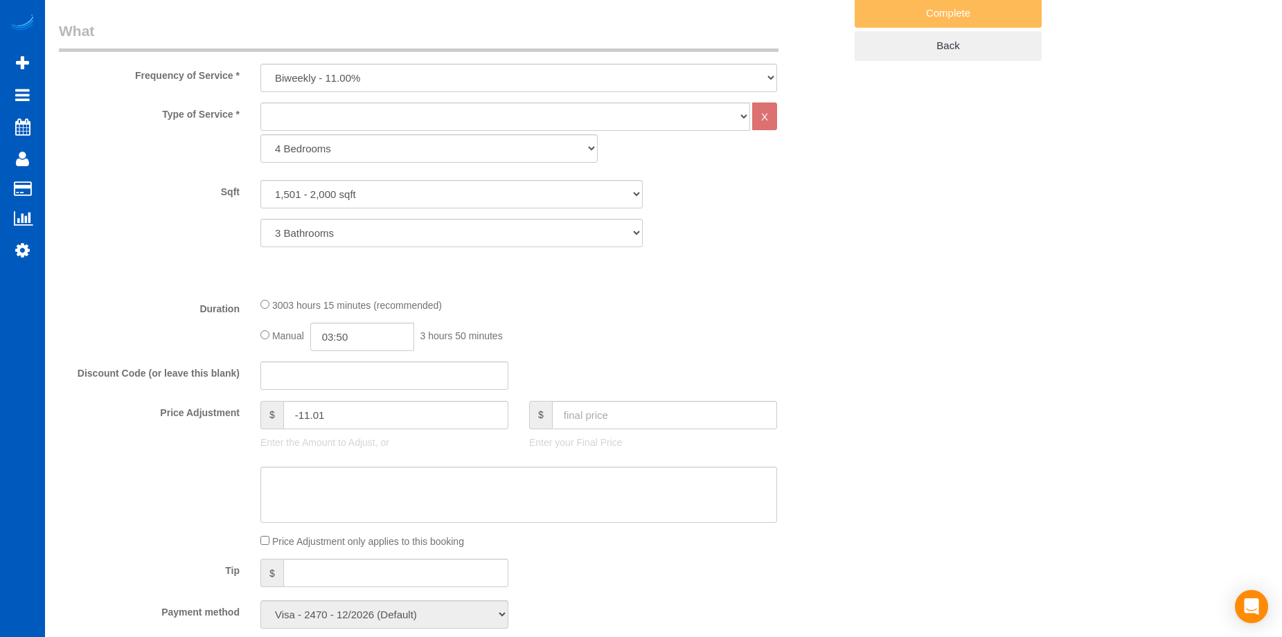
select select "object:1177"
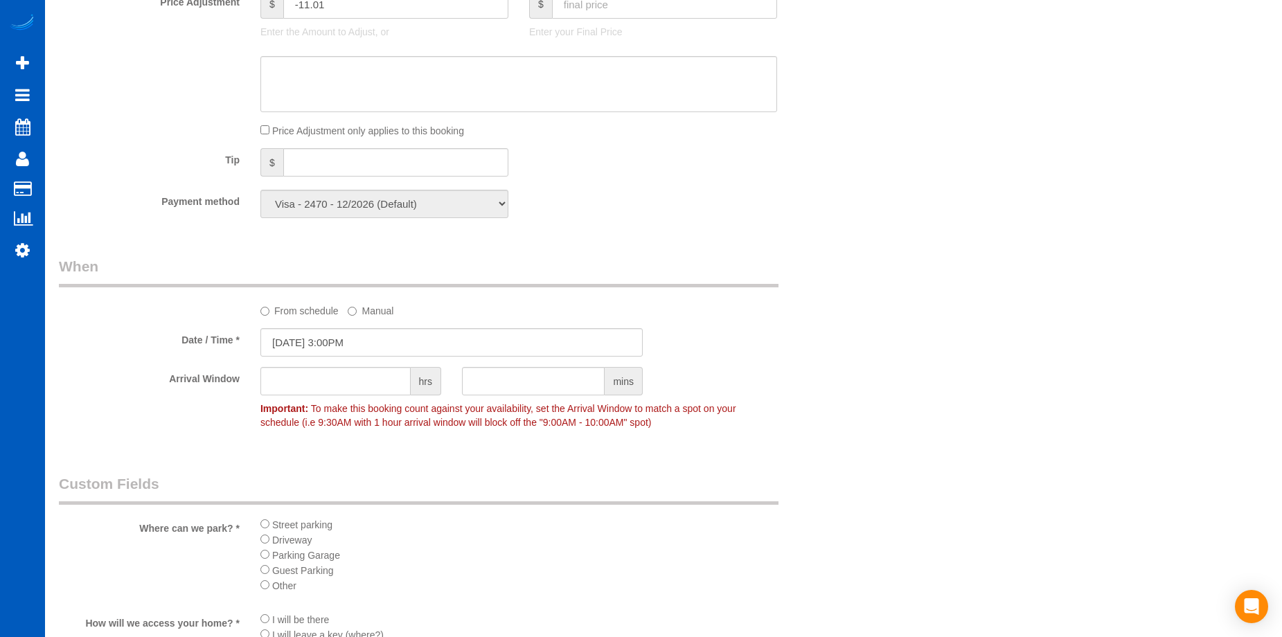
scroll to position [900, 0]
click at [421, 330] on input "09/09/2025 3:00PM" at bounding box center [451, 337] width 382 height 28
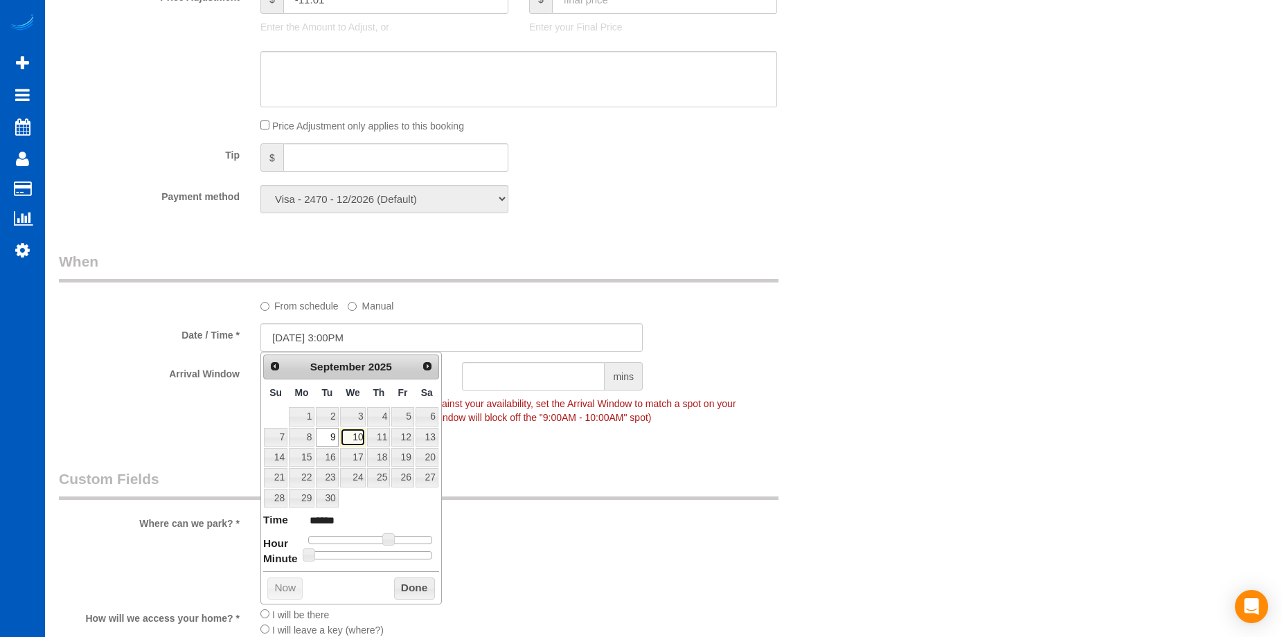
click at [359, 431] on link "10" at bounding box center [353, 437] width 26 height 19
type input "09/10/2025 3:00PM"
click at [425, 580] on button "Done" at bounding box center [414, 588] width 41 height 22
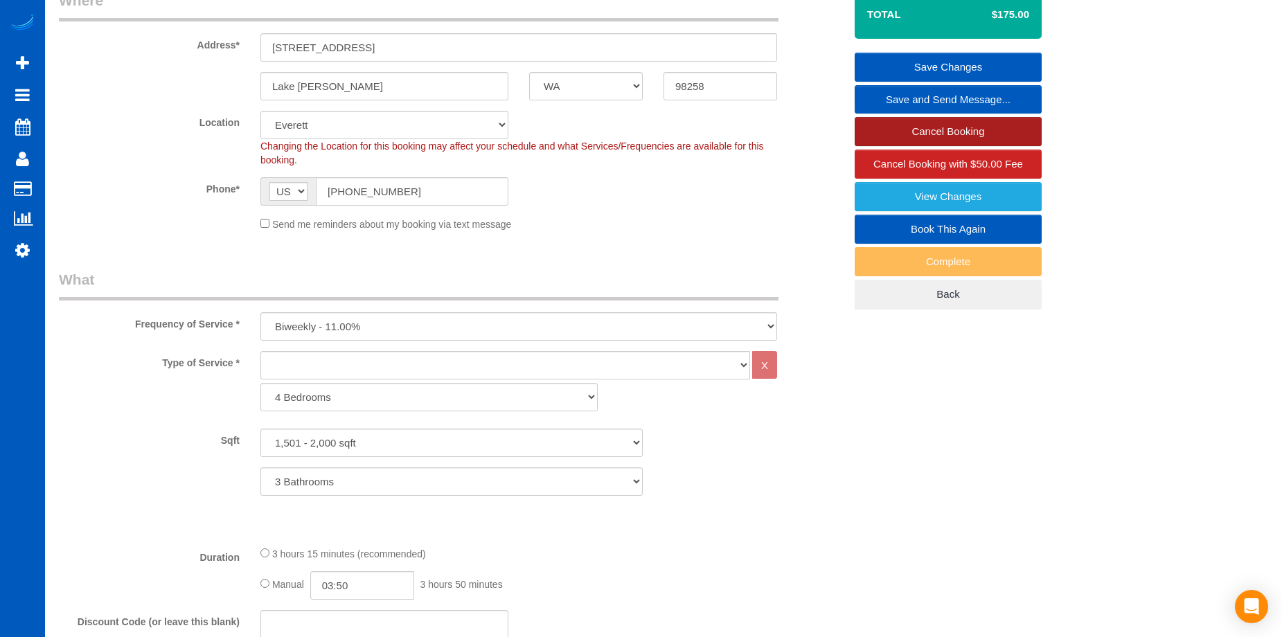
scroll to position [138, 0]
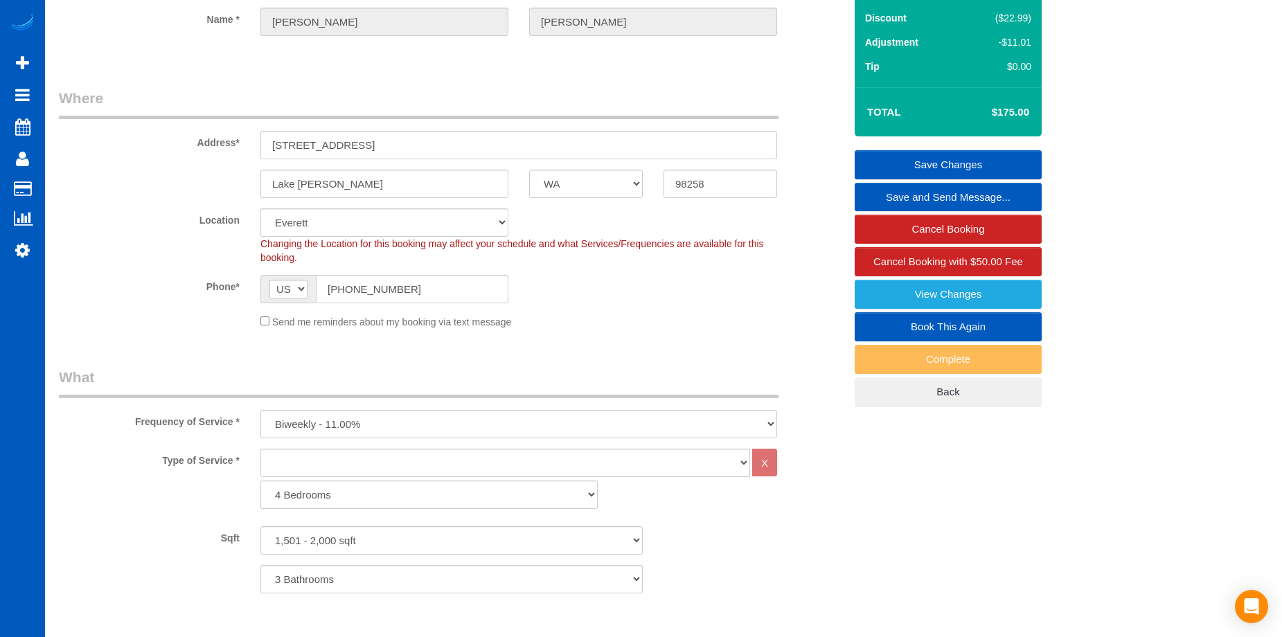
click at [922, 161] on link "Save Changes" at bounding box center [947, 164] width 187 height 29
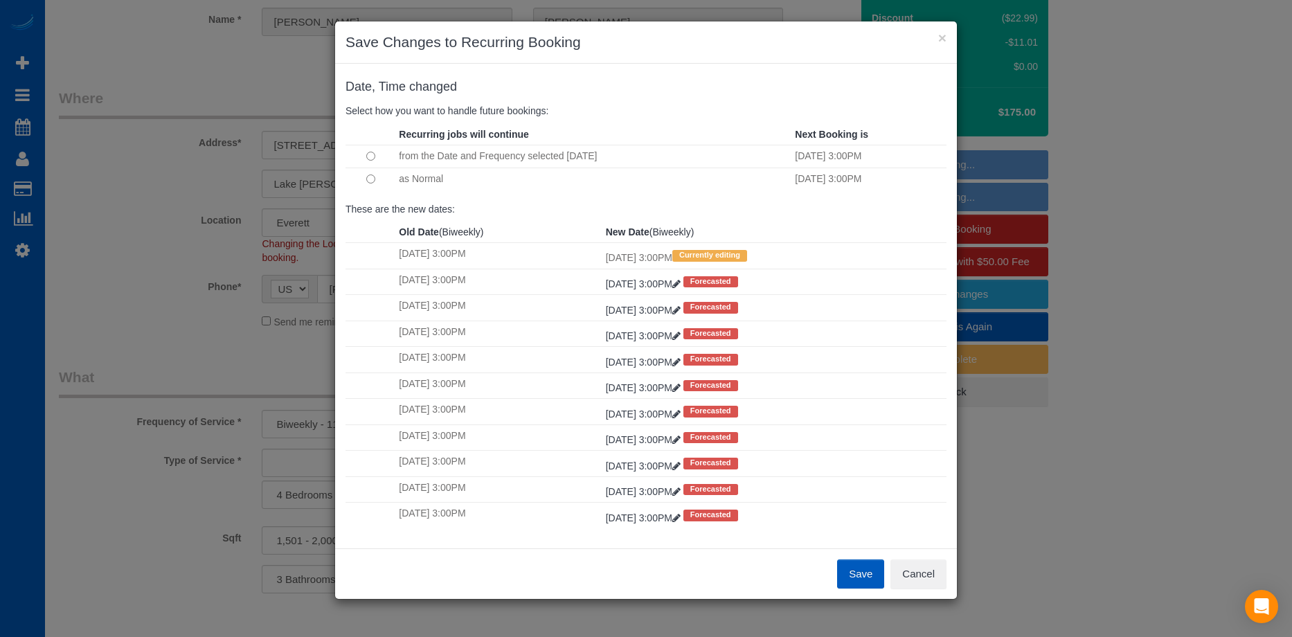
click at [388, 174] on td at bounding box center [370, 179] width 50 height 23
click at [363, 179] on td at bounding box center [370, 179] width 50 height 23
click at [851, 579] on button "Save" at bounding box center [860, 573] width 47 height 29
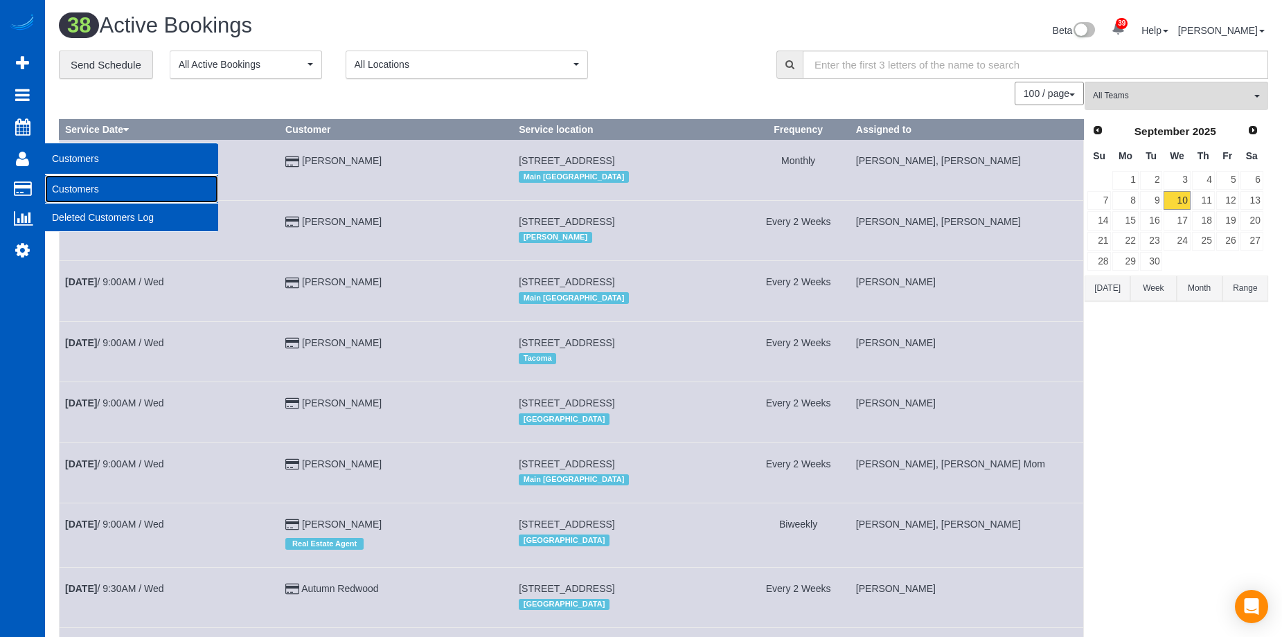
click at [71, 183] on link "Customers" at bounding box center [131, 189] width 173 height 28
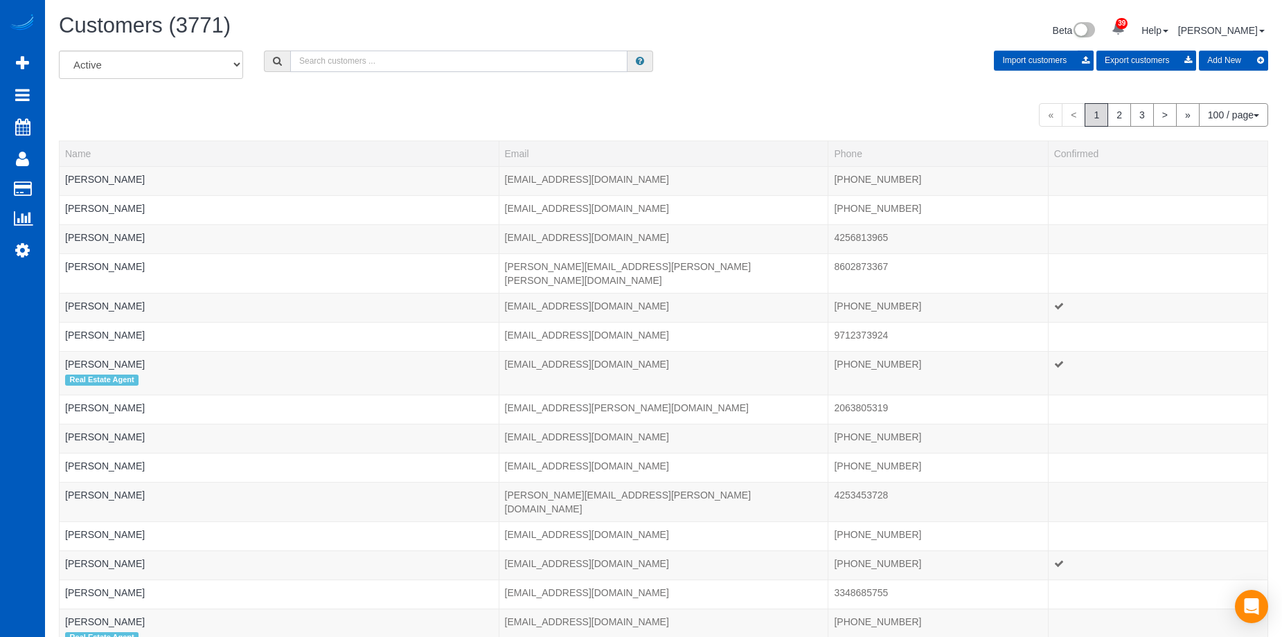
click at [359, 65] on input "text" at bounding box center [458, 61] width 337 height 21
paste input "[EMAIL_ADDRESS][DOMAIN_NAME]"
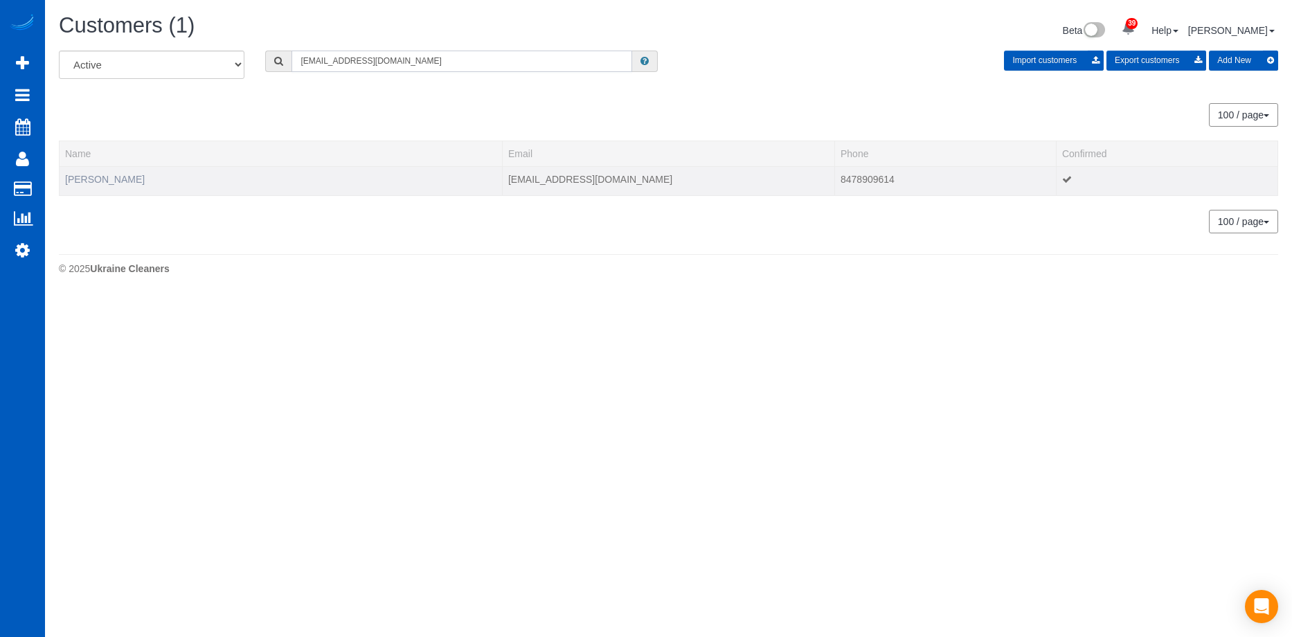
type input "[EMAIL_ADDRESS][DOMAIN_NAME]"
click at [99, 177] on link "Will Goldberg" at bounding box center [105, 179] width 80 height 11
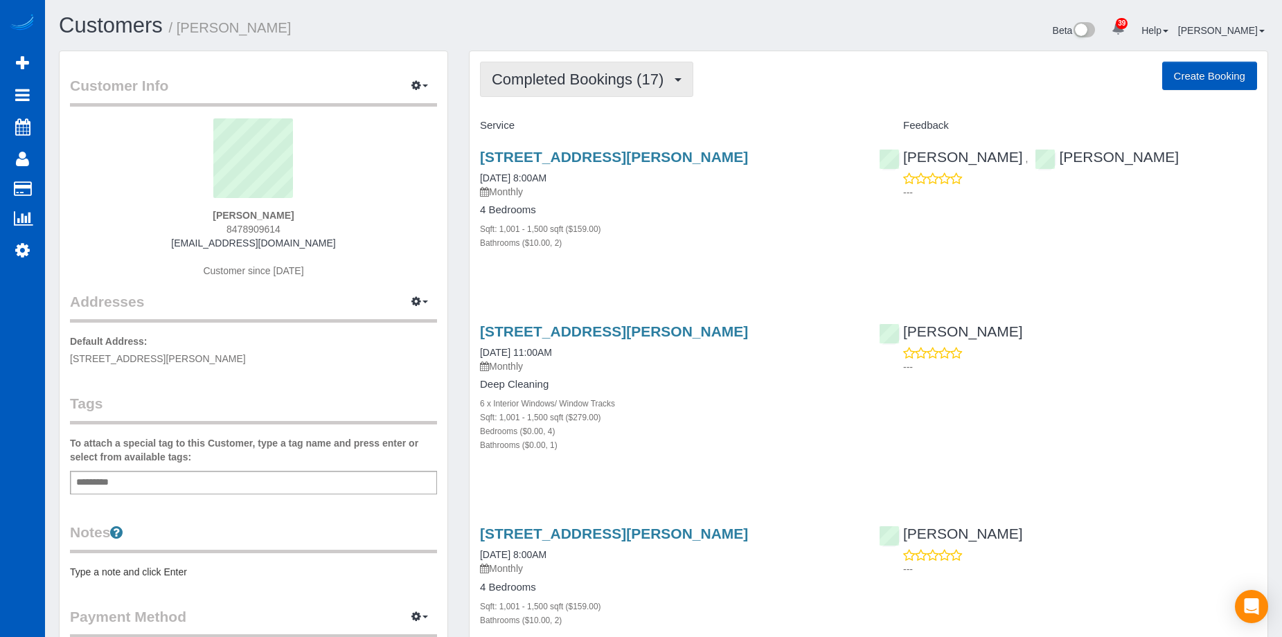
click at [609, 82] on span "Completed Bookings (17)" at bounding box center [581, 79] width 179 height 17
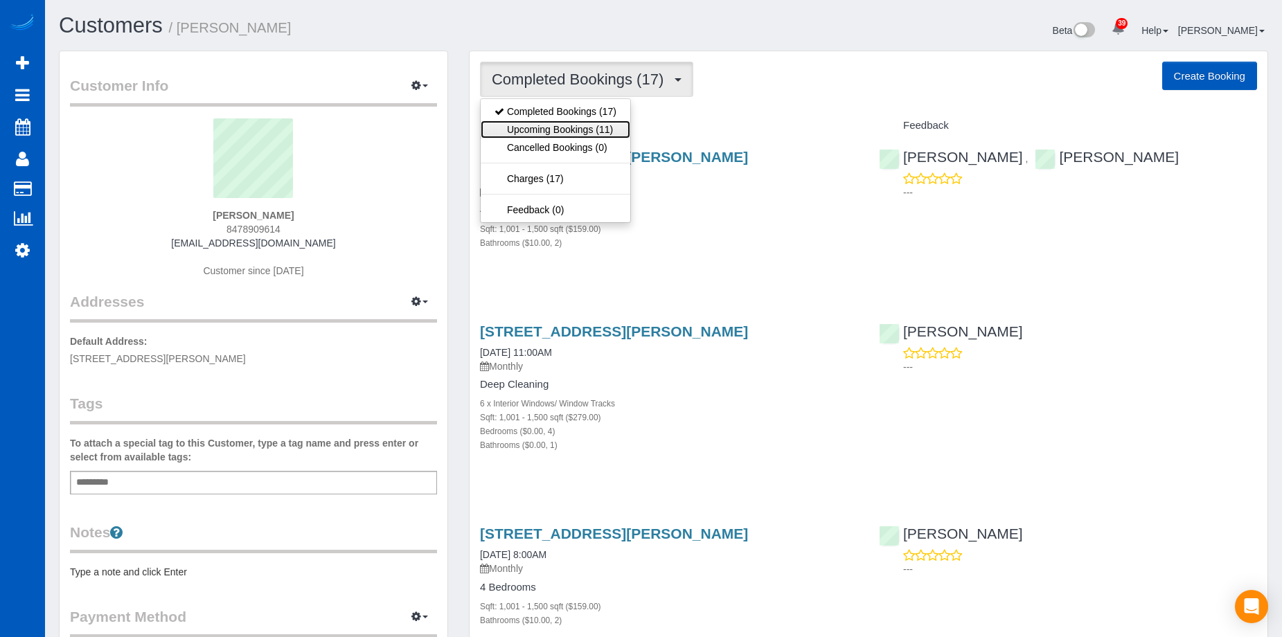
click at [586, 124] on link "Upcoming Bookings (11)" at bounding box center [555, 129] width 150 height 18
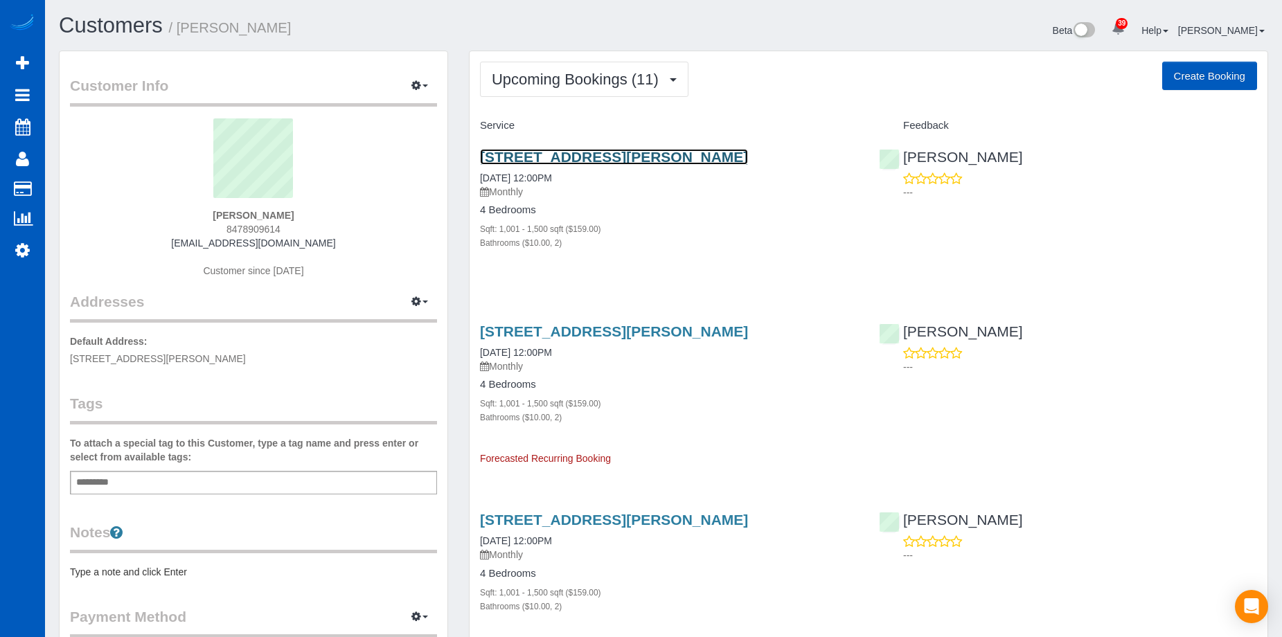
click at [601, 156] on link "23223 Maxwell Ave, Liberty Lake, WA 99019" at bounding box center [614, 157] width 268 height 16
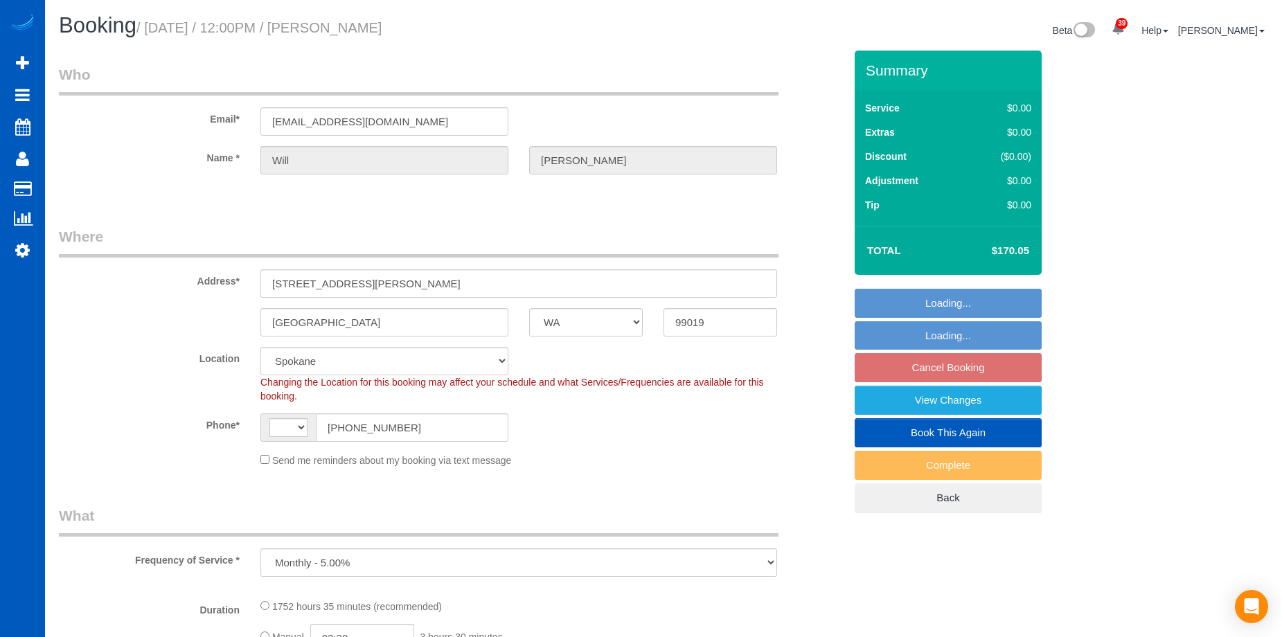
select select "WA"
select select "object:646"
select select "1001"
select select "2"
select select "string:[GEOGRAPHIC_DATA]"
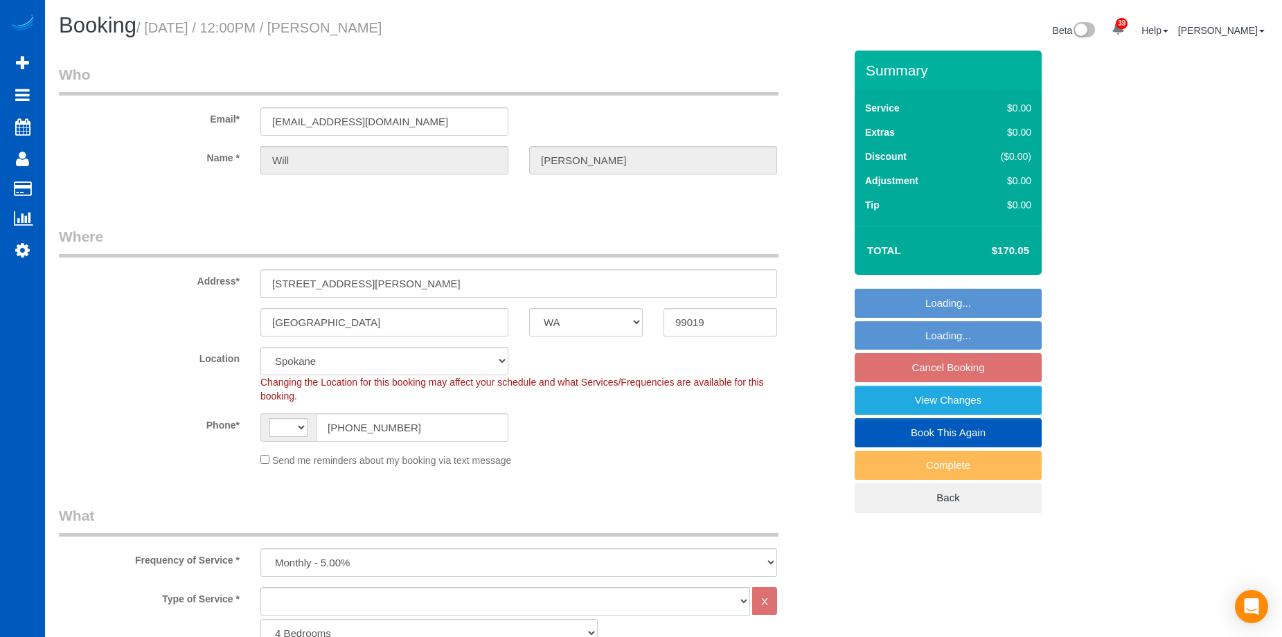
select select "1001"
select select "2"
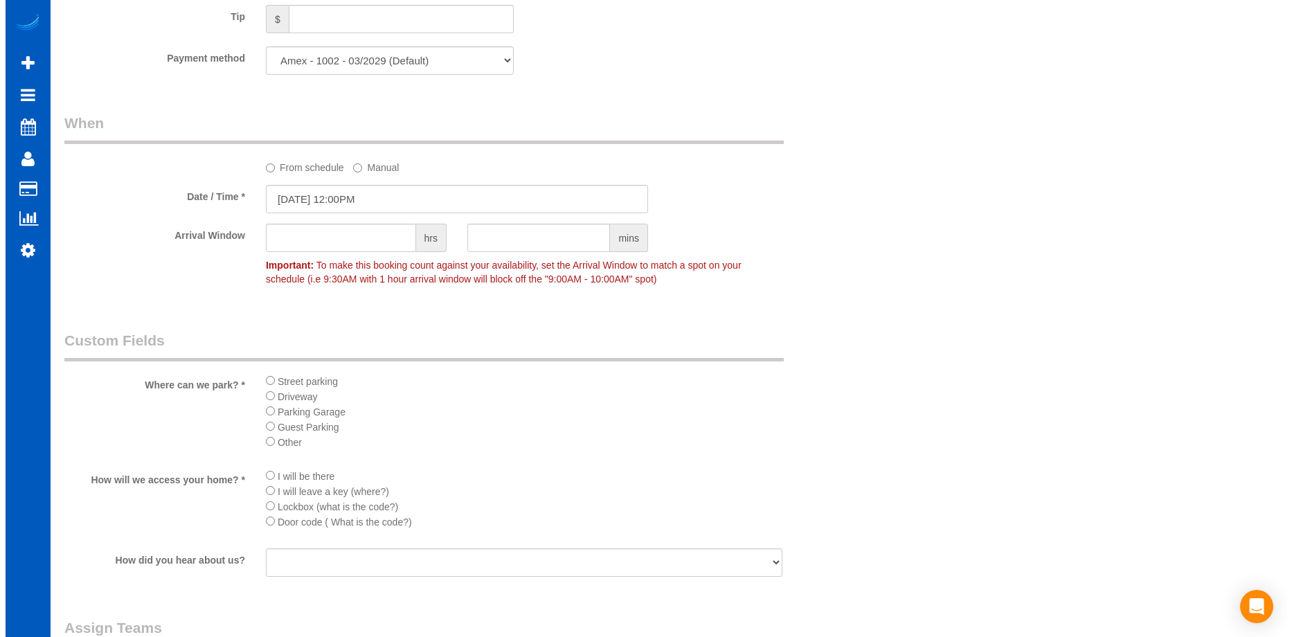
scroll to position [1246, 0]
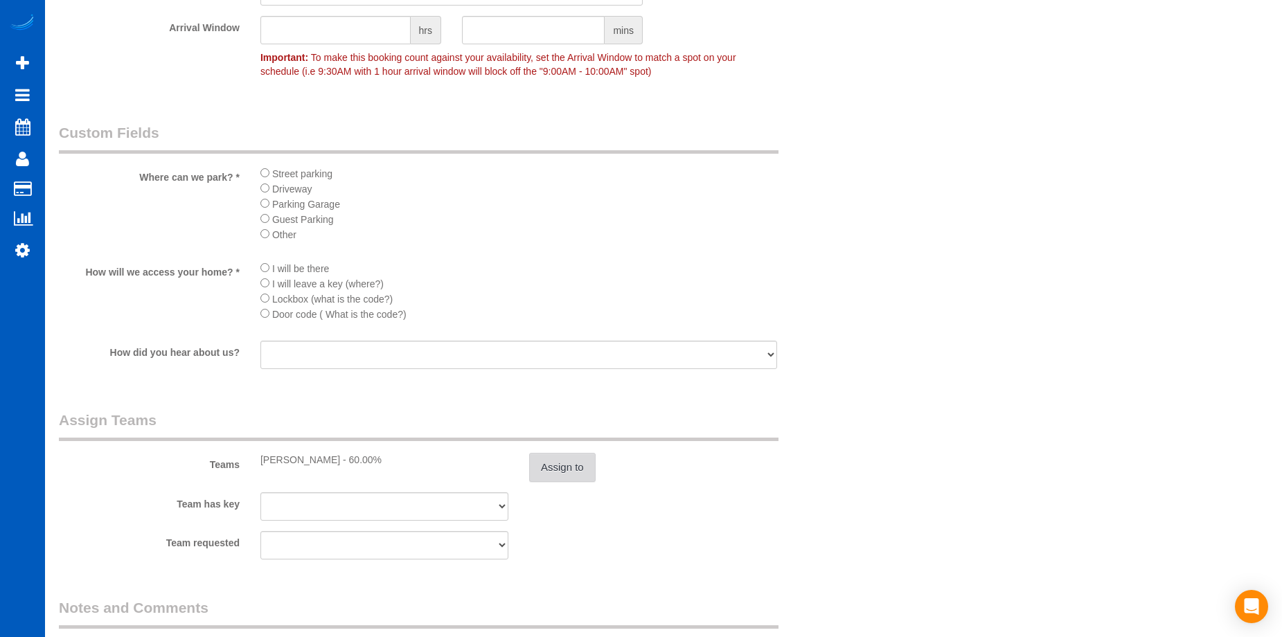
click at [562, 461] on button "Assign to" at bounding box center [562, 467] width 66 height 29
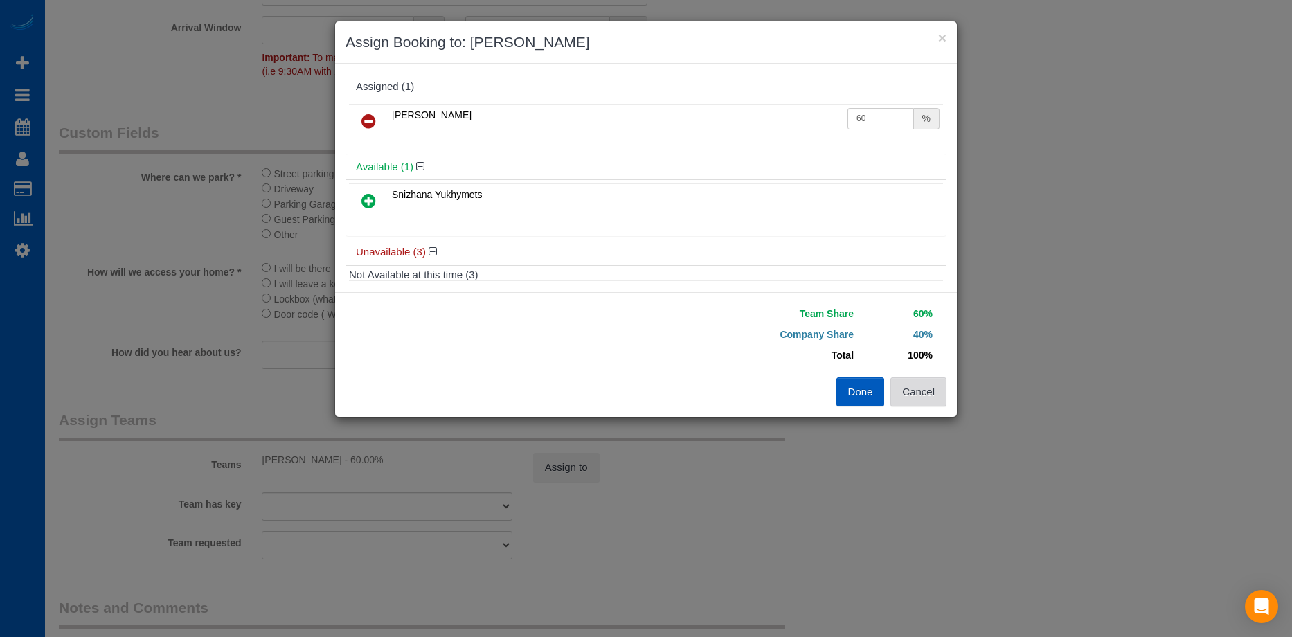
click at [933, 388] on button "Cancel" at bounding box center [918, 391] width 56 height 29
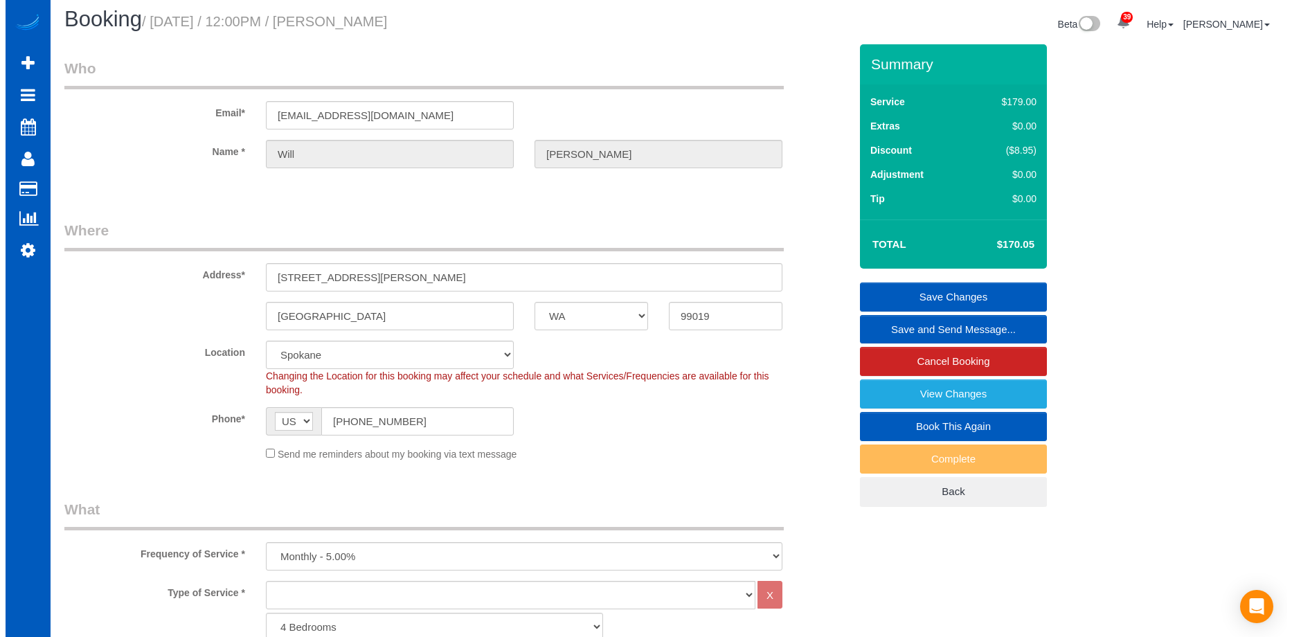
scroll to position [0, 0]
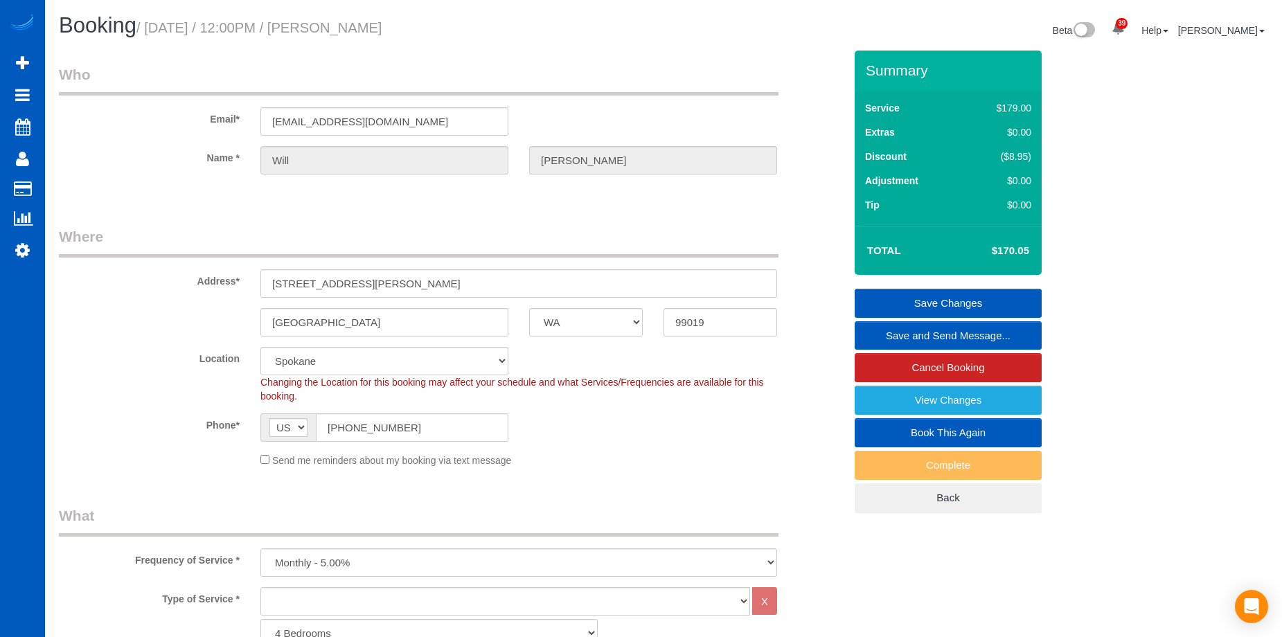
click at [910, 333] on link "Save and Send Message..." at bounding box center [947, 335] width 187 height 29
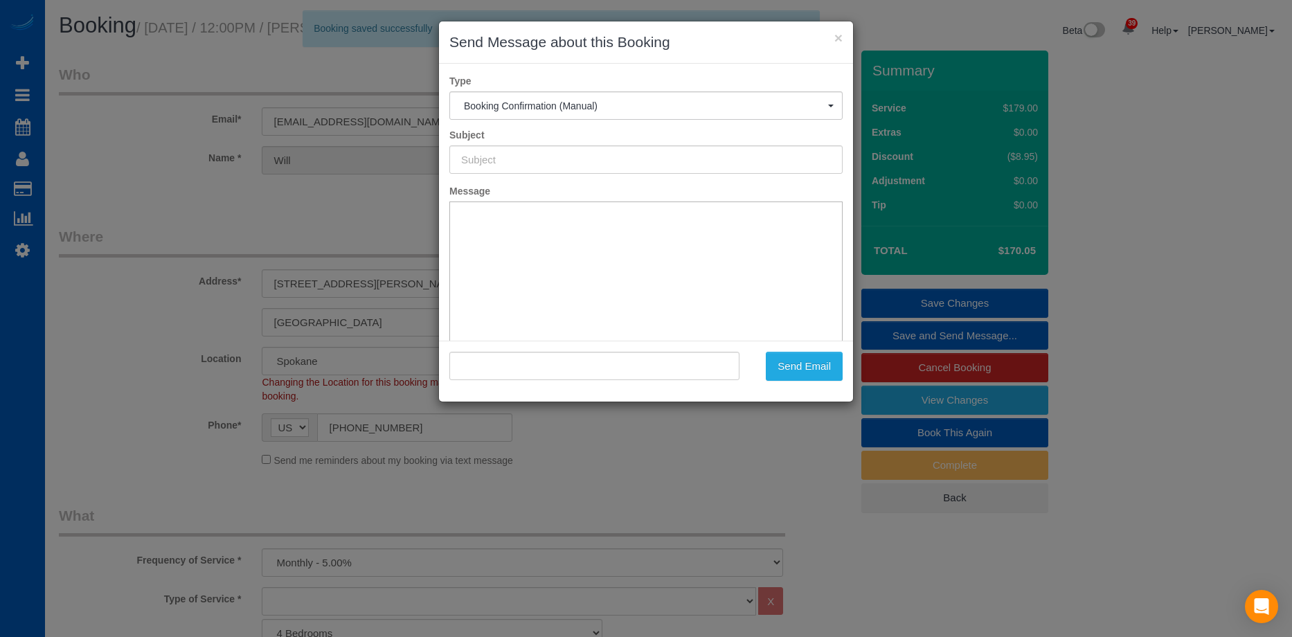
type input "Cleaning Service Confirmed!"
type input ""[PERSON_NAME]" <[EMAIL_ADDRESS][DOMAIN_NAME]>"
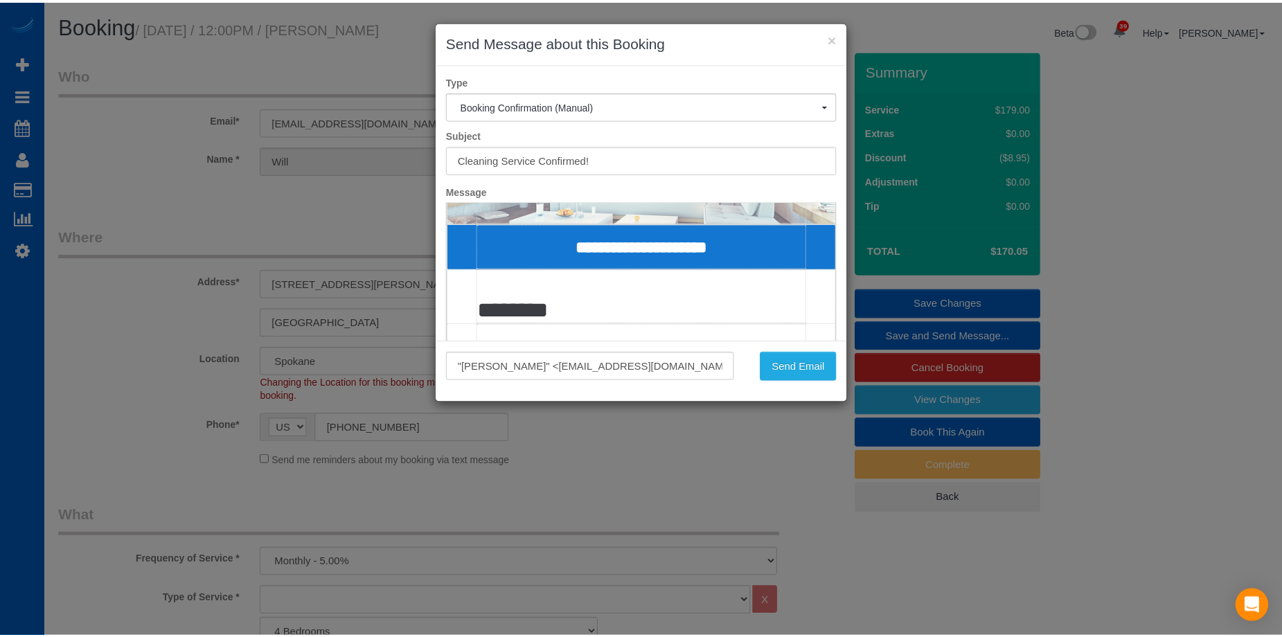
scroll to position [208, 0]
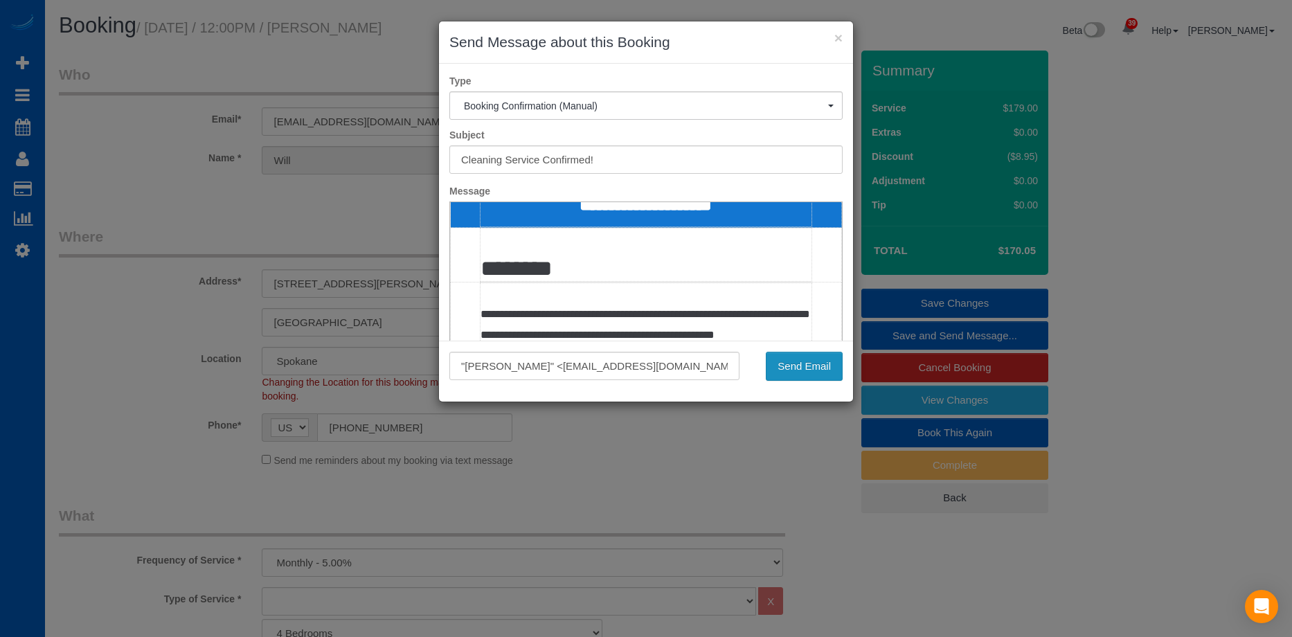
click at [786, 366] on button "Send Email" at bounding box center [804, 366] width 77 height 29
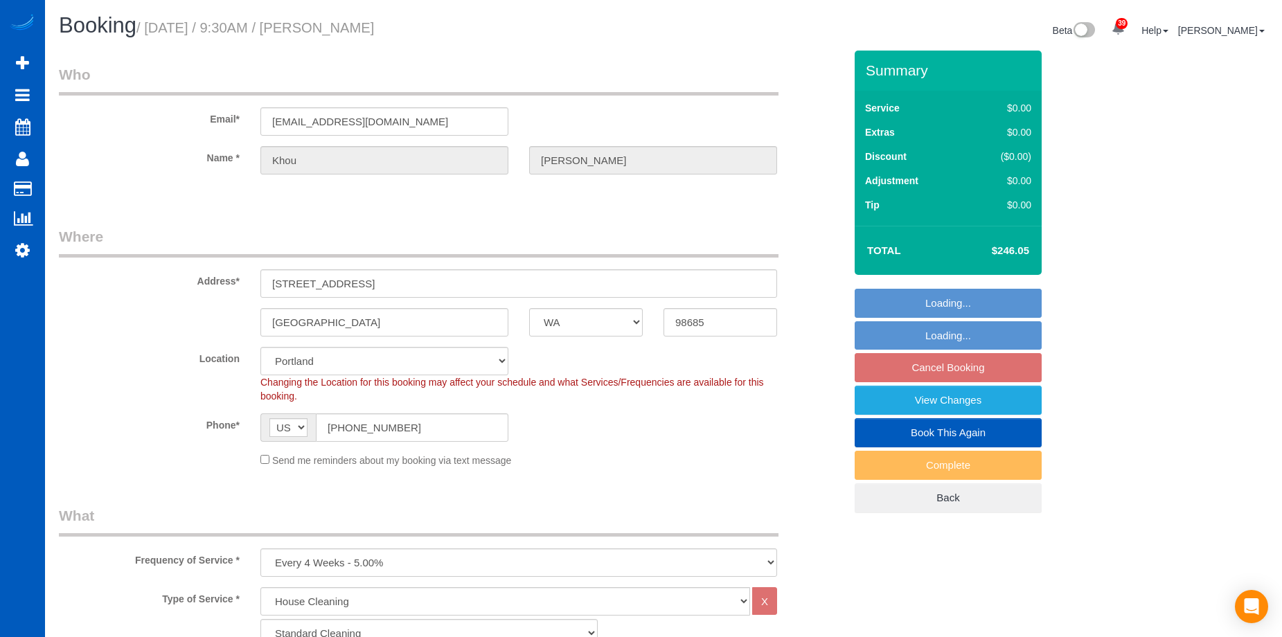
select select "WA"
select select "199"
select select "2001"
select select "4"
select select "3"
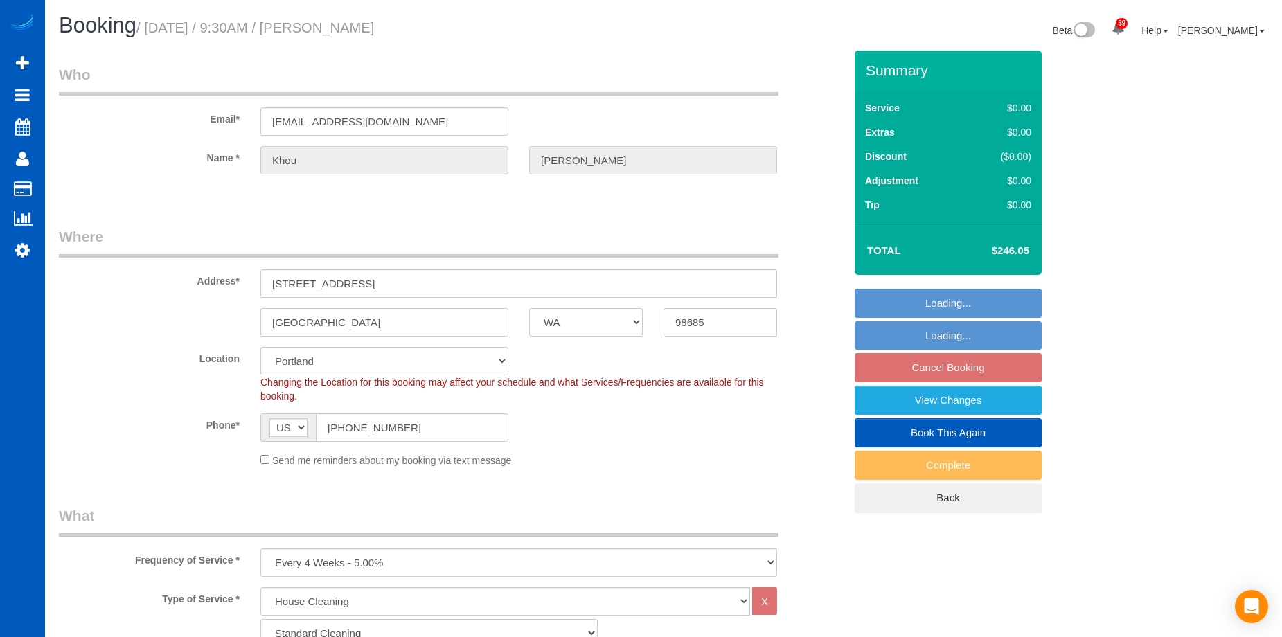
select select "number:8"
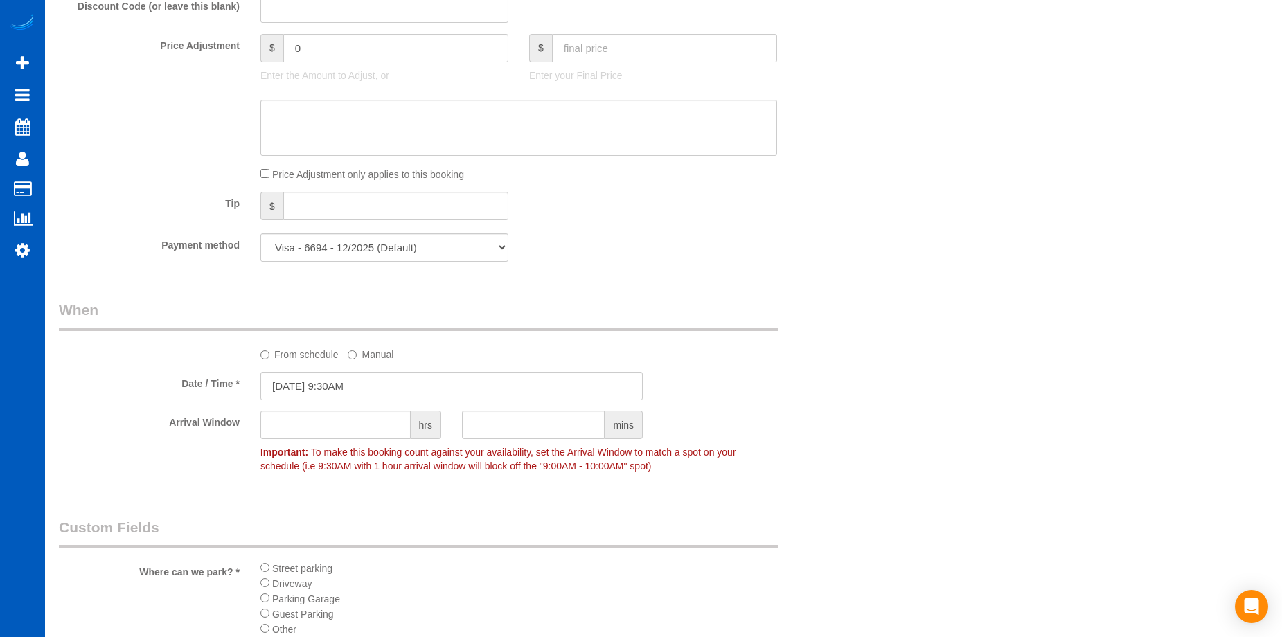
scroll to position [1108, 0]
click at [397, 383] on input "09/17/2025 9:30AM" at bounding box center [451, 385] width 382 height 28
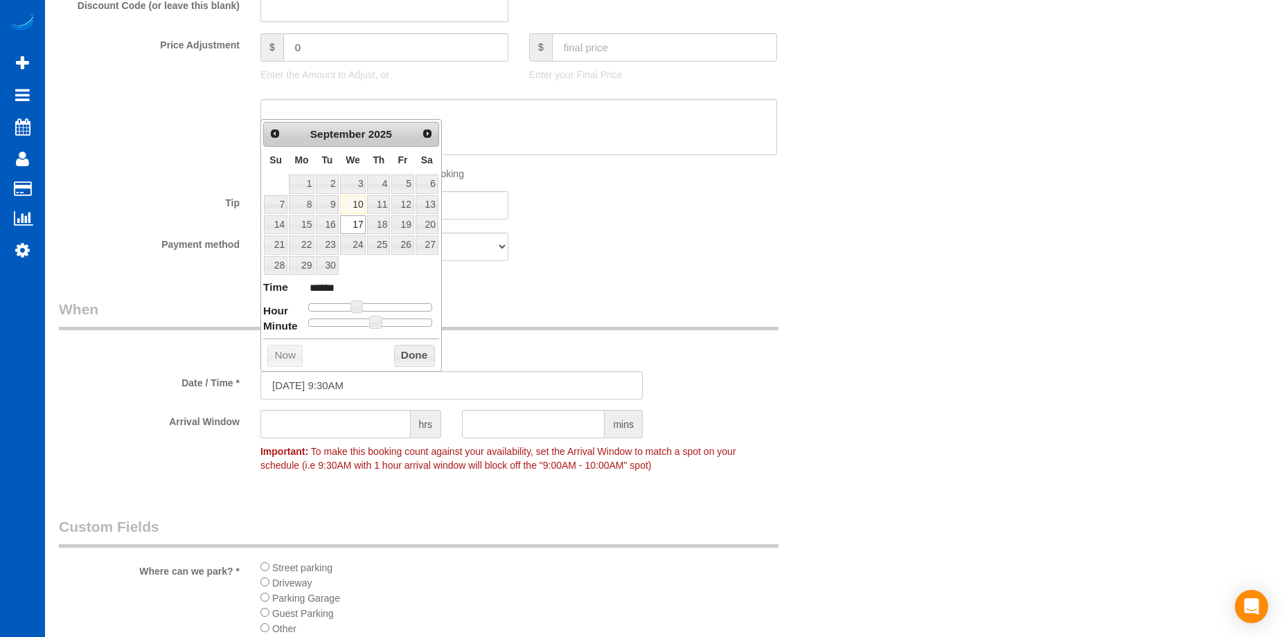
click at [482, 318] on legend "When" at bounding box center [418, 314] width 719 height 31
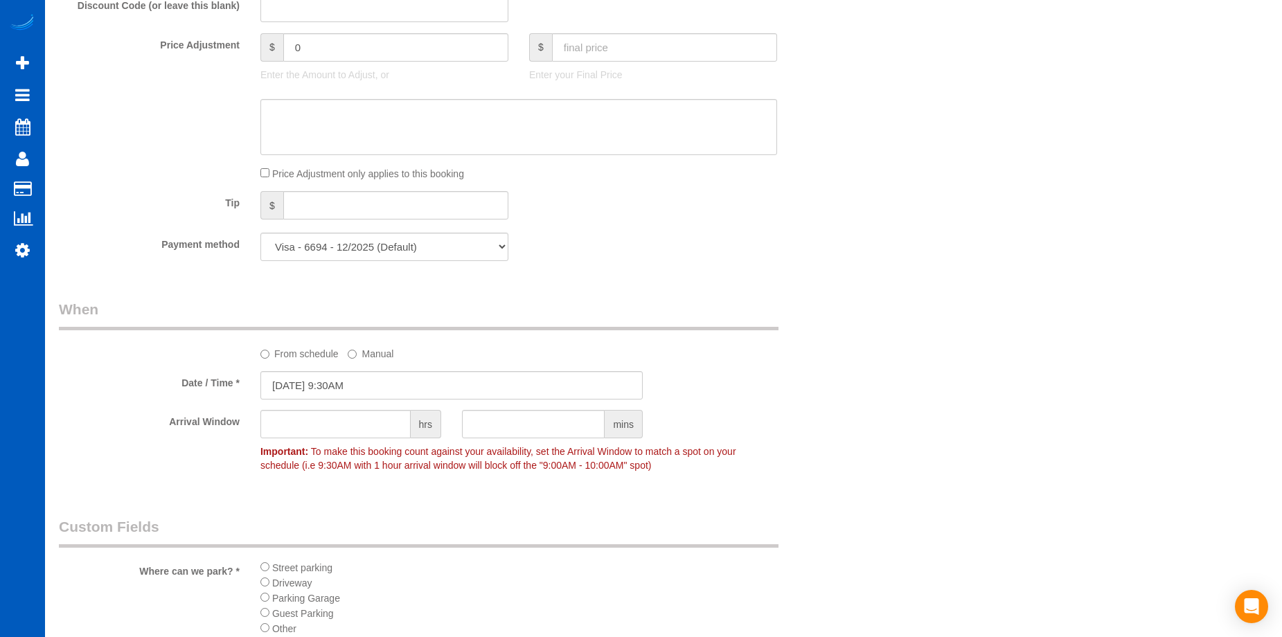
click at [330, 354] on label "From schedule" at bounding box center [299, 351] width 78 height 19
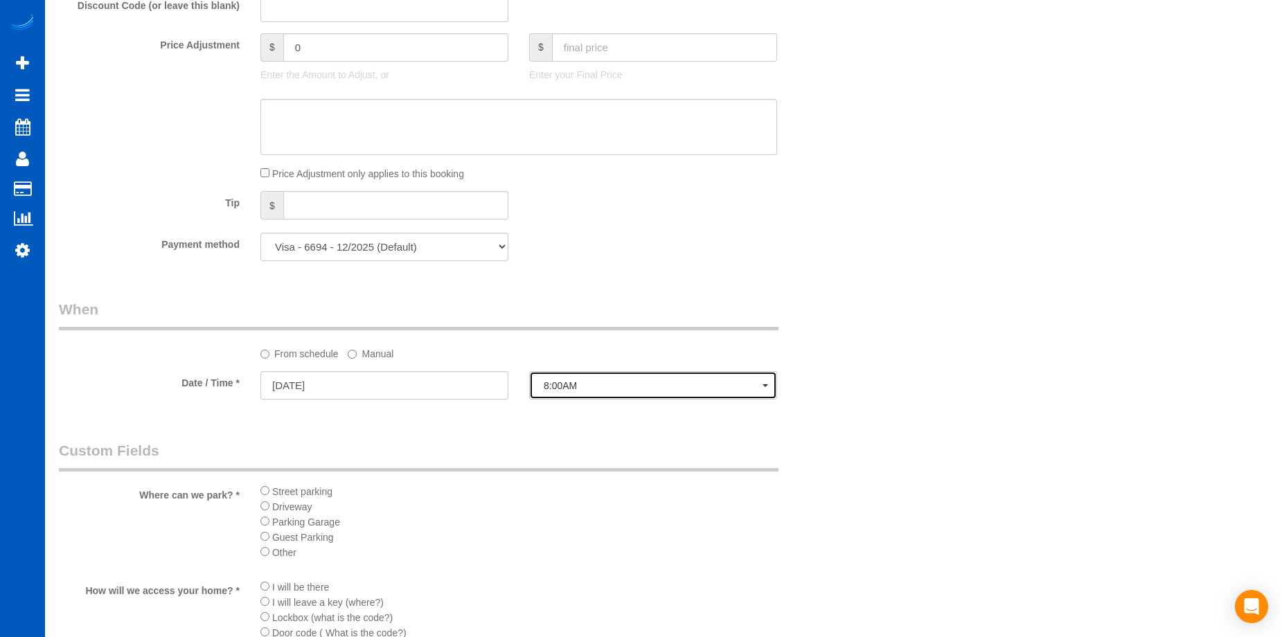
click at [586, 380] on span "8:00AM" at bounding box center [653, 385] width 219 height 11
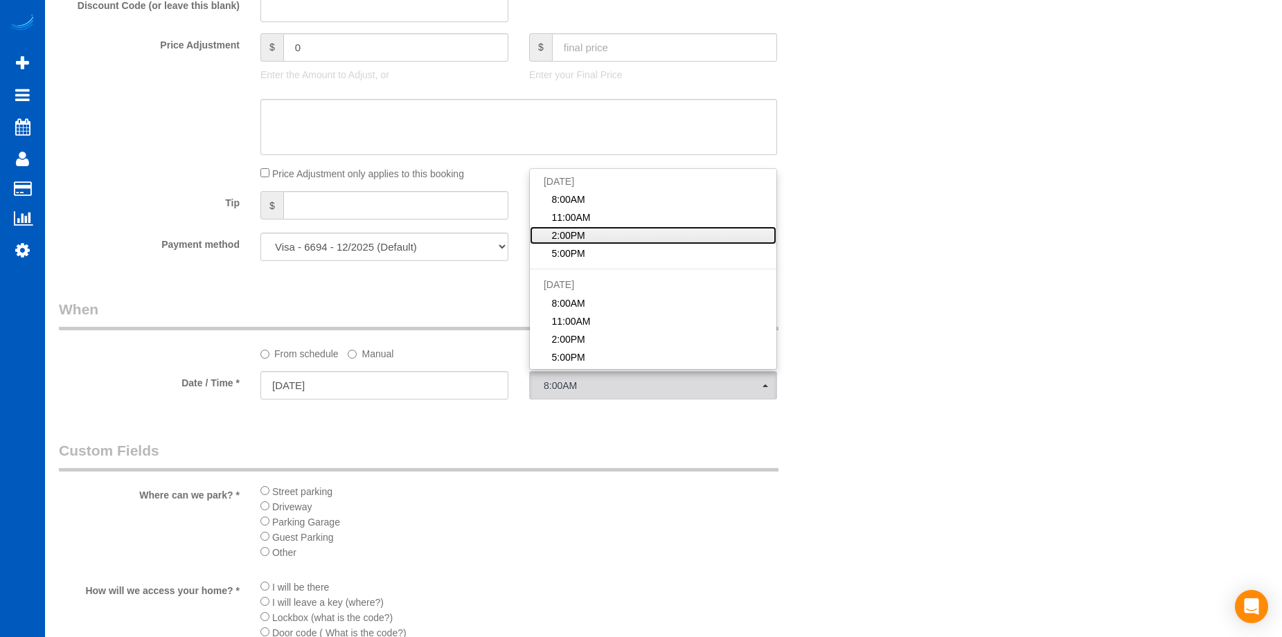
click at [600, 237] on link "2:00PM" at bounding box center [653, 235] width 246 height 18
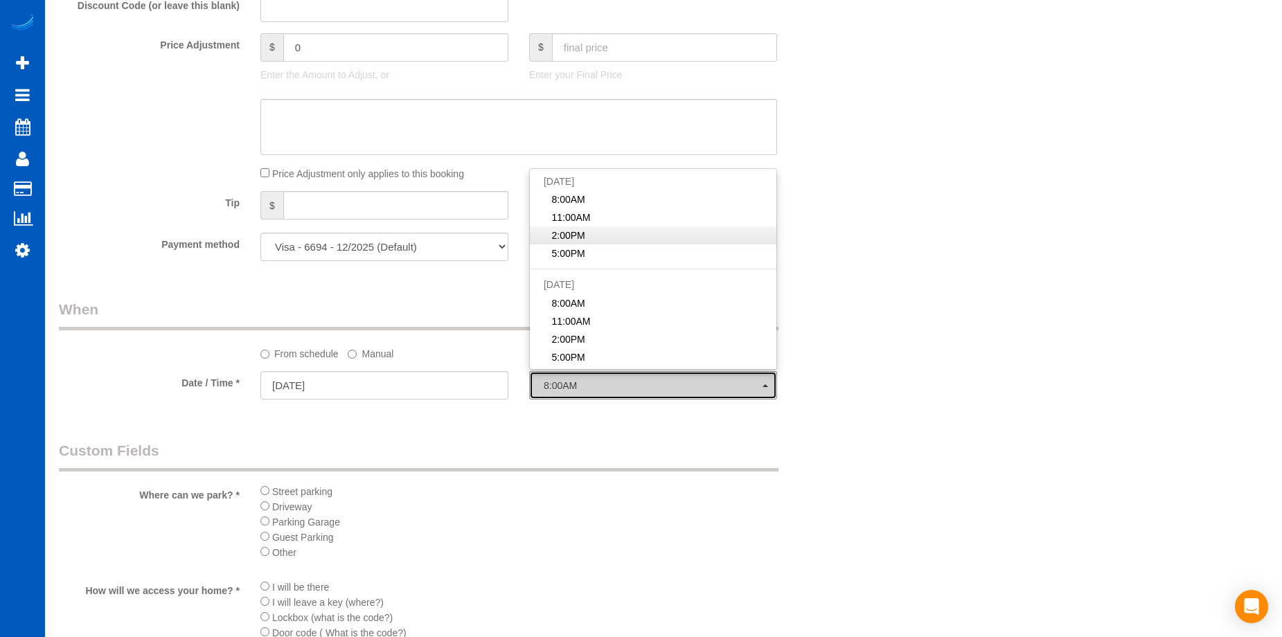
select select "spot19"
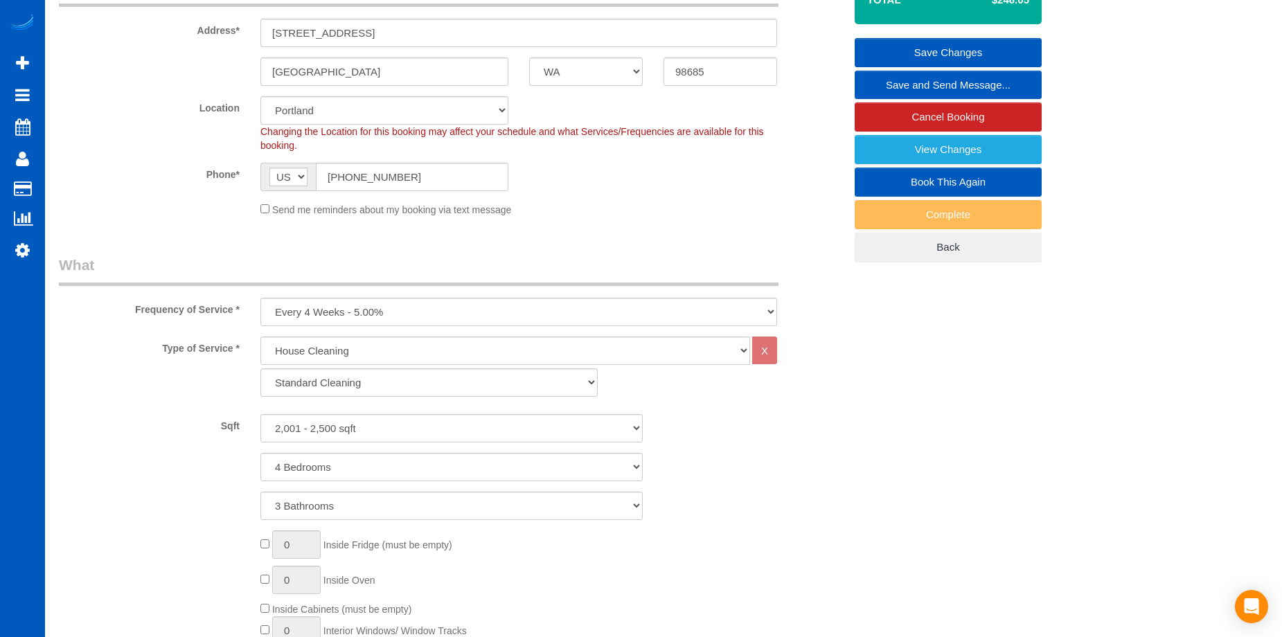
scroll to position [69, 0]
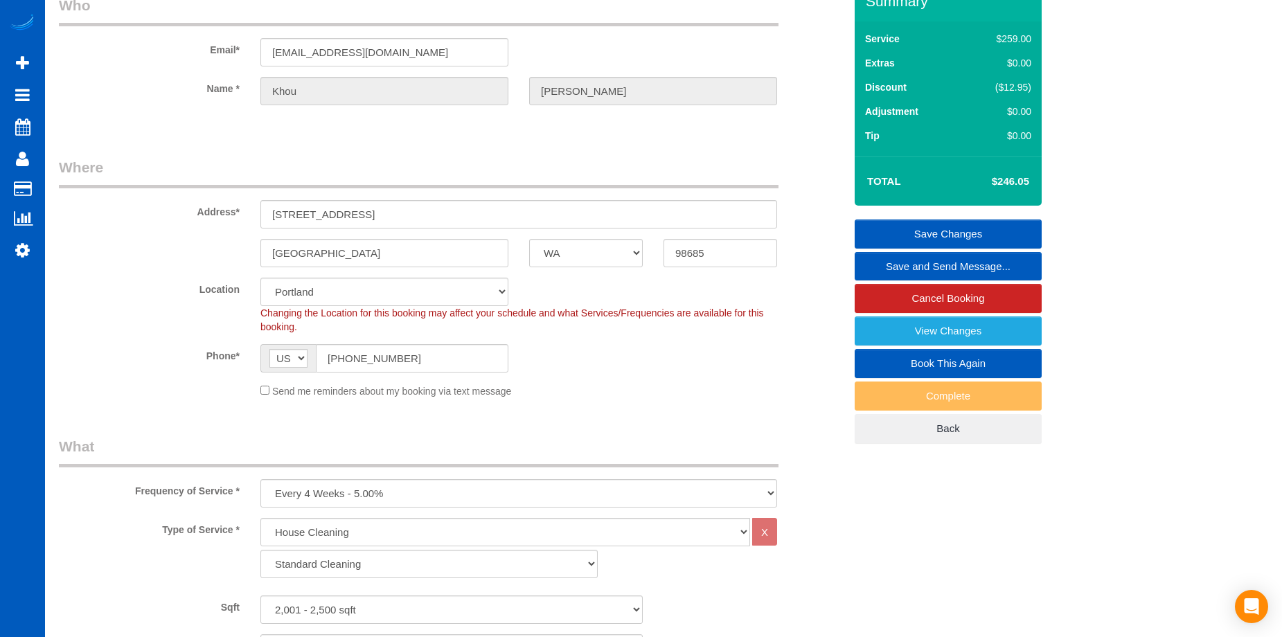
click at [895, 231] on link "Save Changes" at bounding box center [947, 233] width 187 height 29
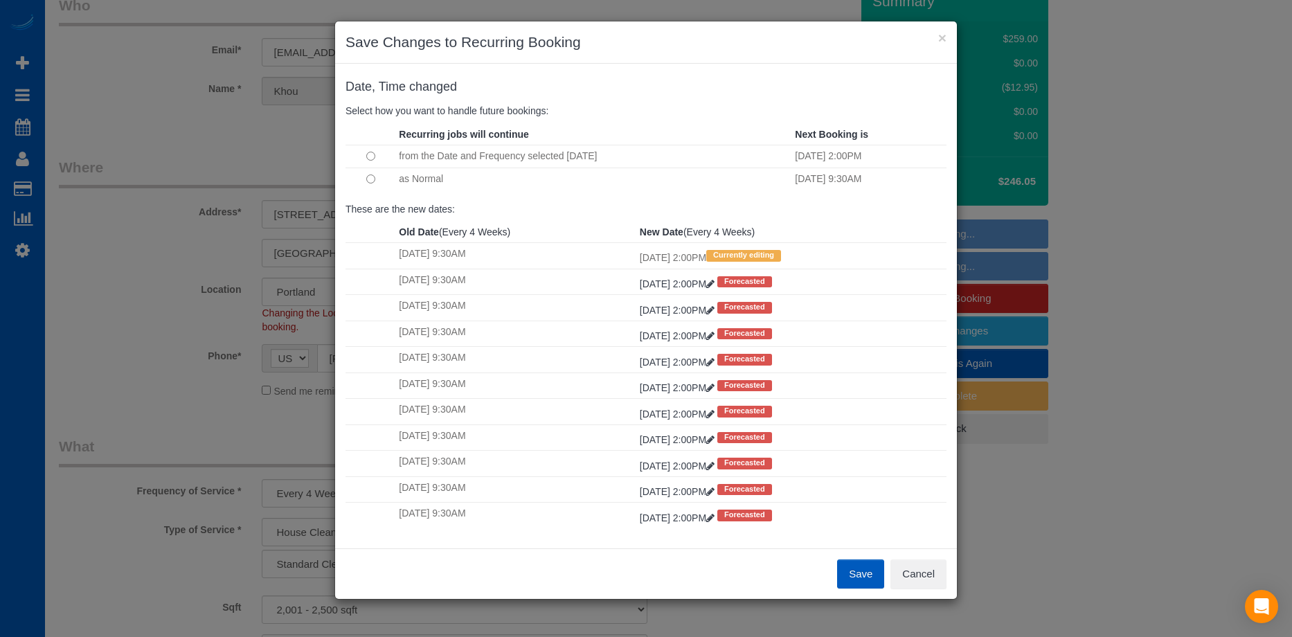
click at [848, 570] on button "Save" at bounding box center [860, 573] width 47 height 29
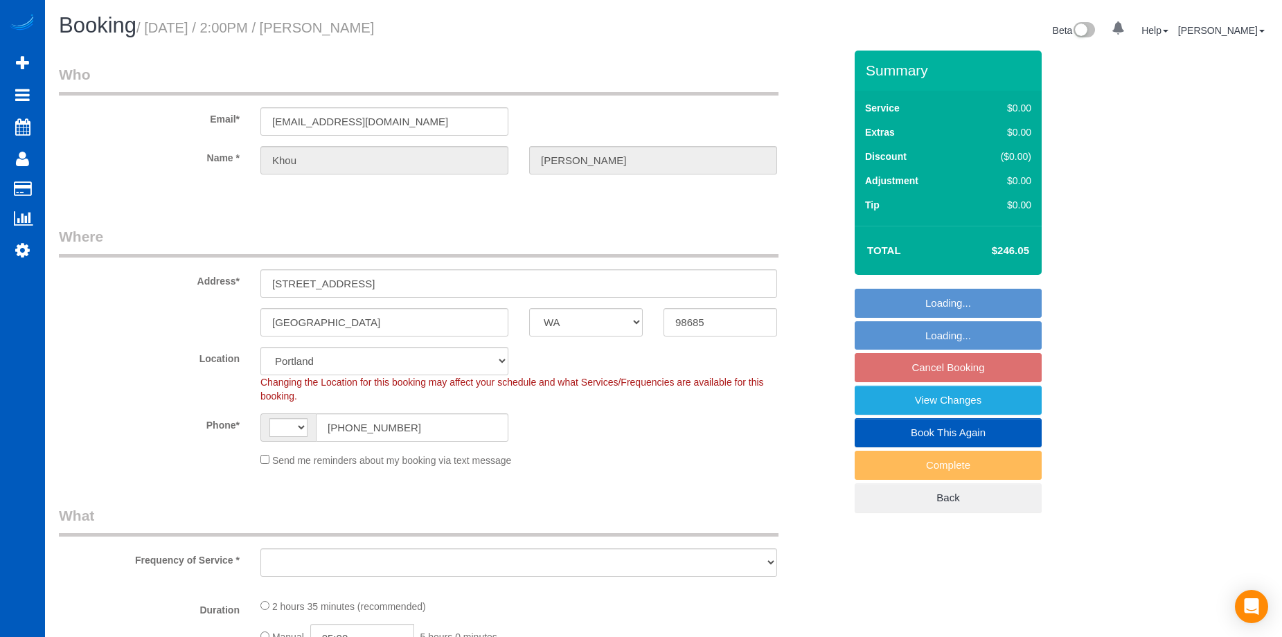
select select "WA"
select select "string:[GEOGRAPHIC_DATA]"
select select "object:807"
select select "spot3"
select select "number:8"
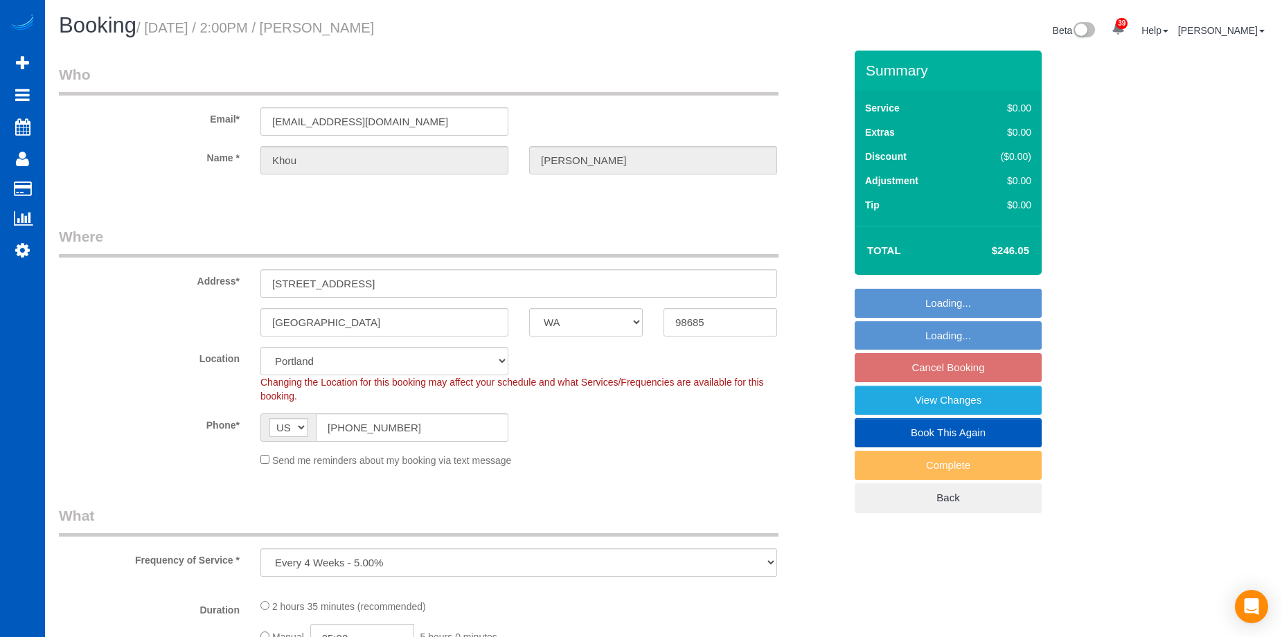
select select "object:1203"
select select "199"
select select "2001"
select select "4"
select select "3"
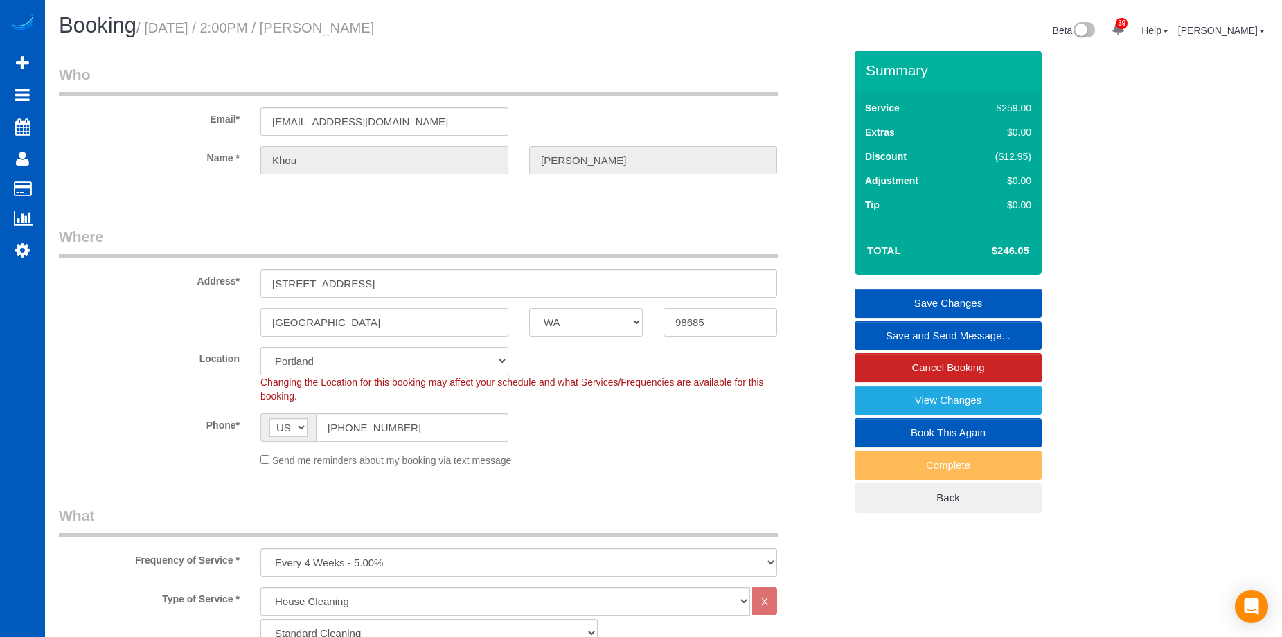
click at [911, 333] on link "Save and Send Message..." at bounding box center [947, 335] width 187 height 29
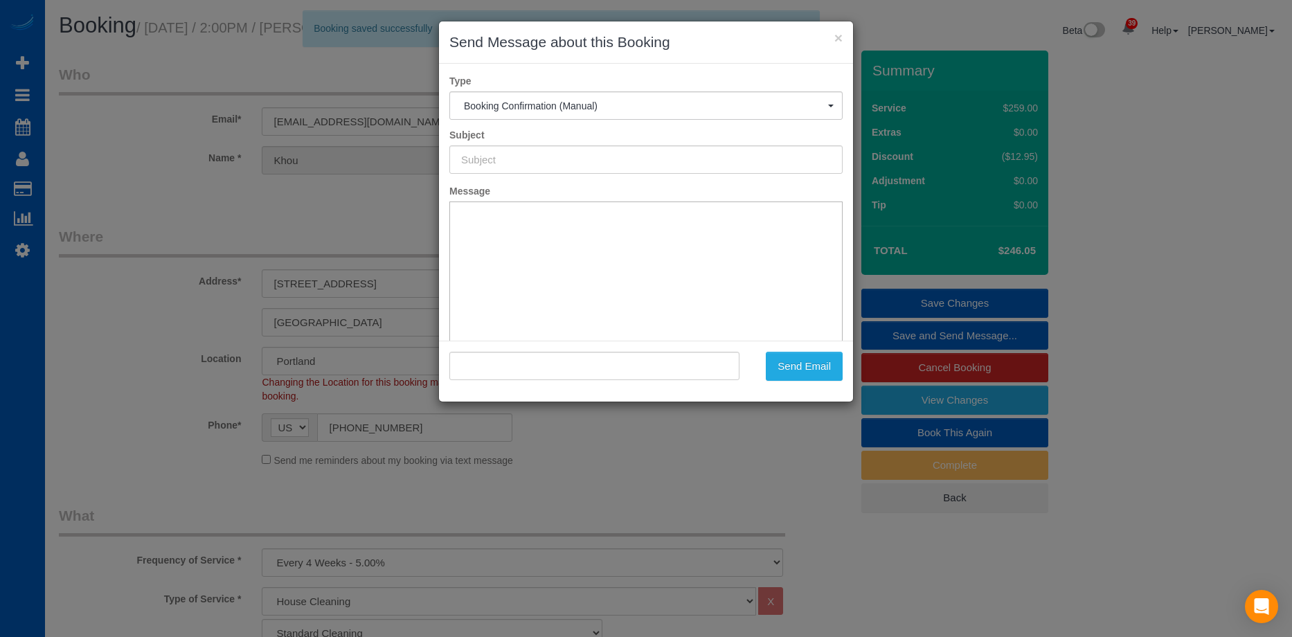
type input "Cleaning Service Confirmed!"
type input ""[PERSON_NAME]" <[EMAIL_ADDRESS][DOMAIN_NAME]>"
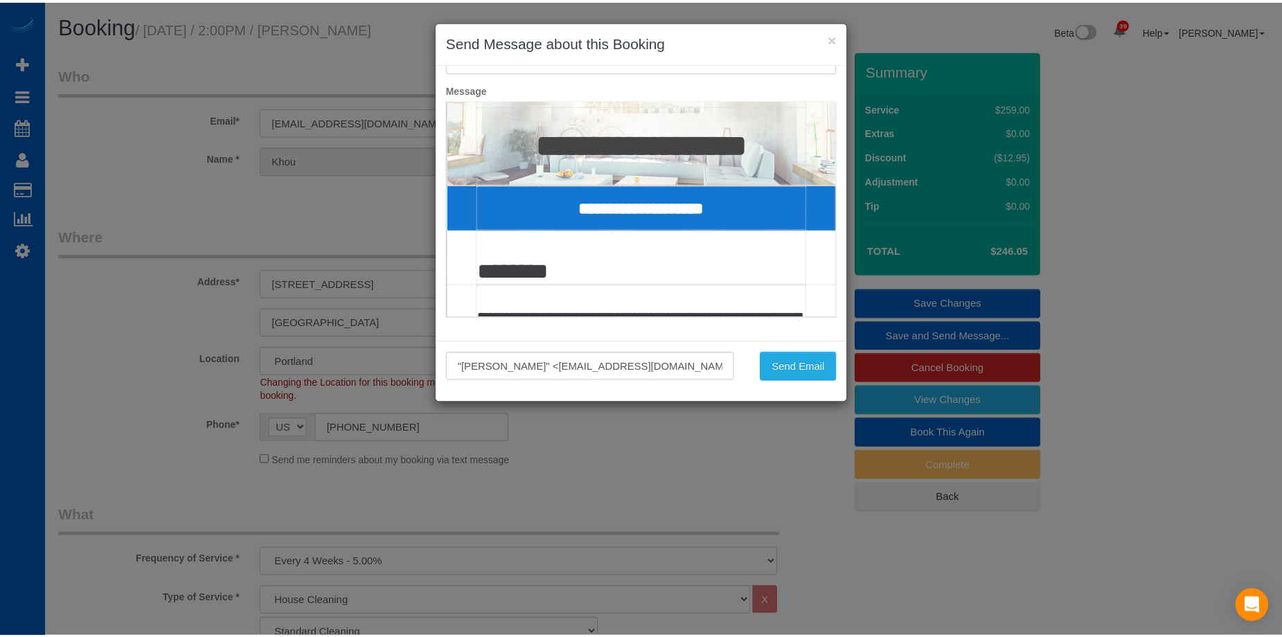
scroll to position [138, 0]
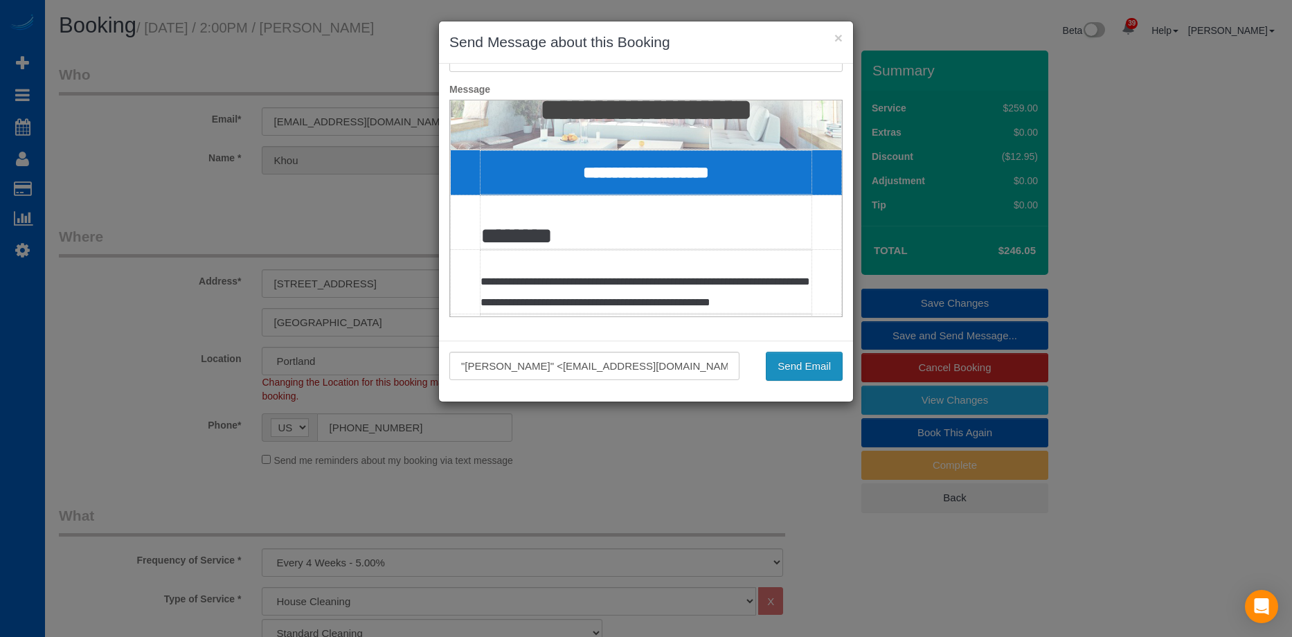
click at [816, 363] on button "Send Email" at bounding box center [804, 366] width 77 height 29
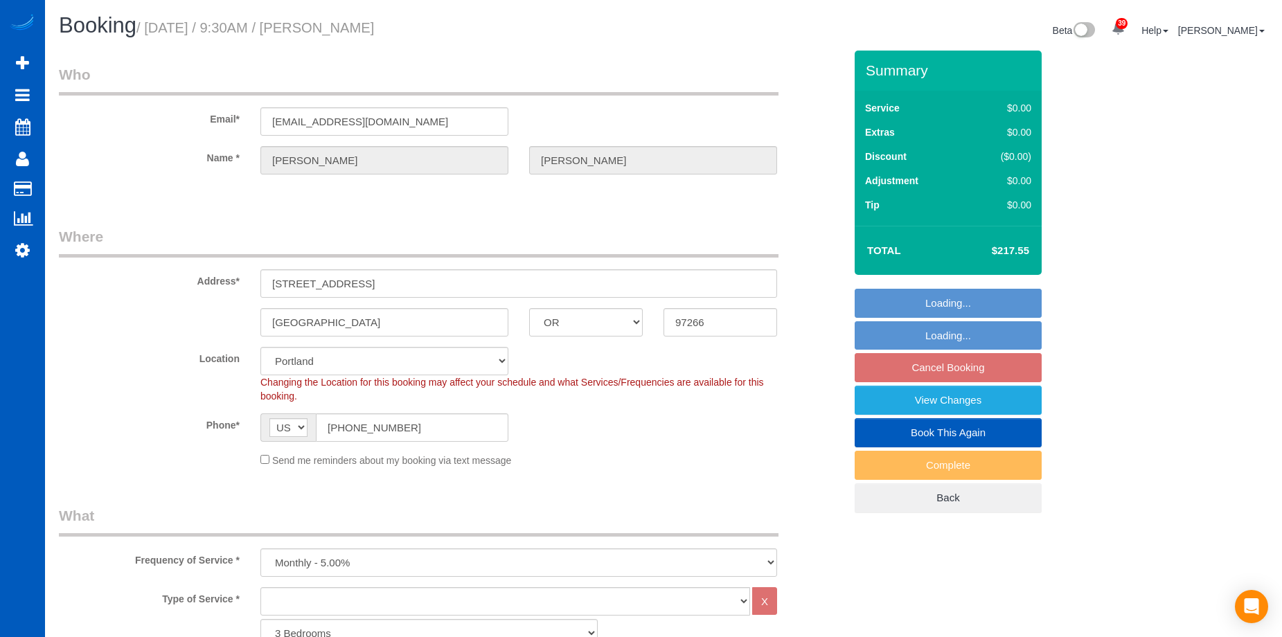
select select "OR"
select select "2001"
select select "3"
select select "object:1128"
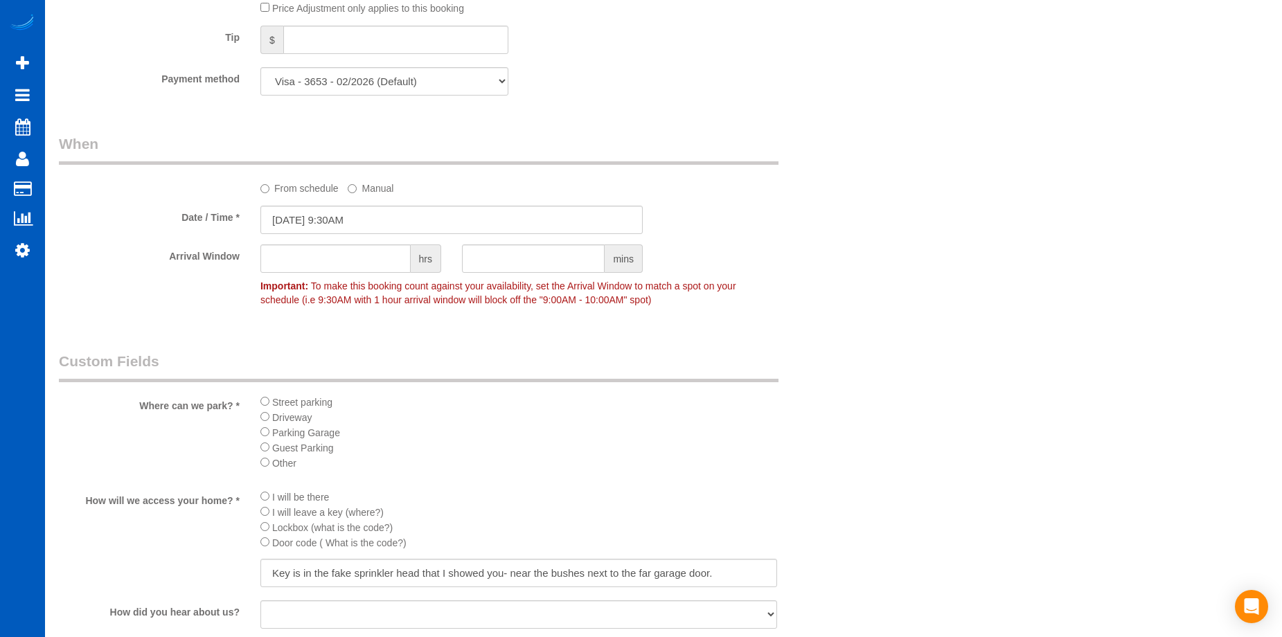
scroll to position [1039, 0]
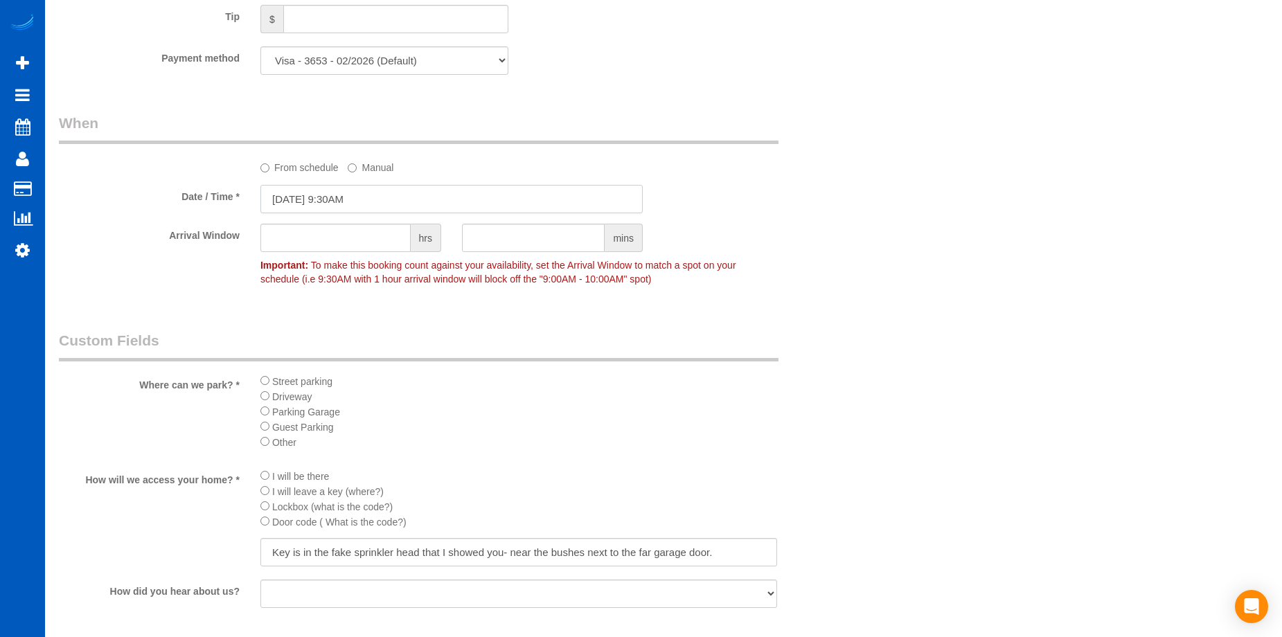
click at [459, 190] on input "10/01/2025 9:30AM" at bounding box center [451, 199] width 382 height 28
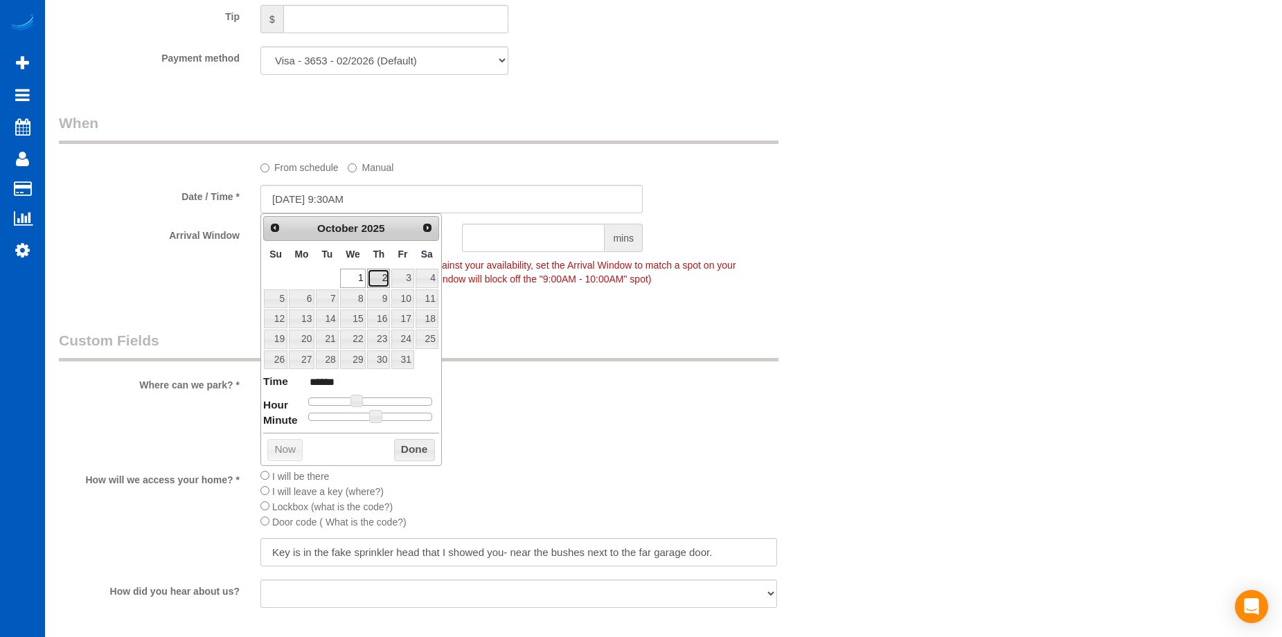
click at [371, 278] on link "2" at bounding box center [378, 278] width 23 height 19
type input "10/02/2025 9:30AM"
click at [415, 447] on button "Done" at bounding box center [414, 450] width 41 height 22
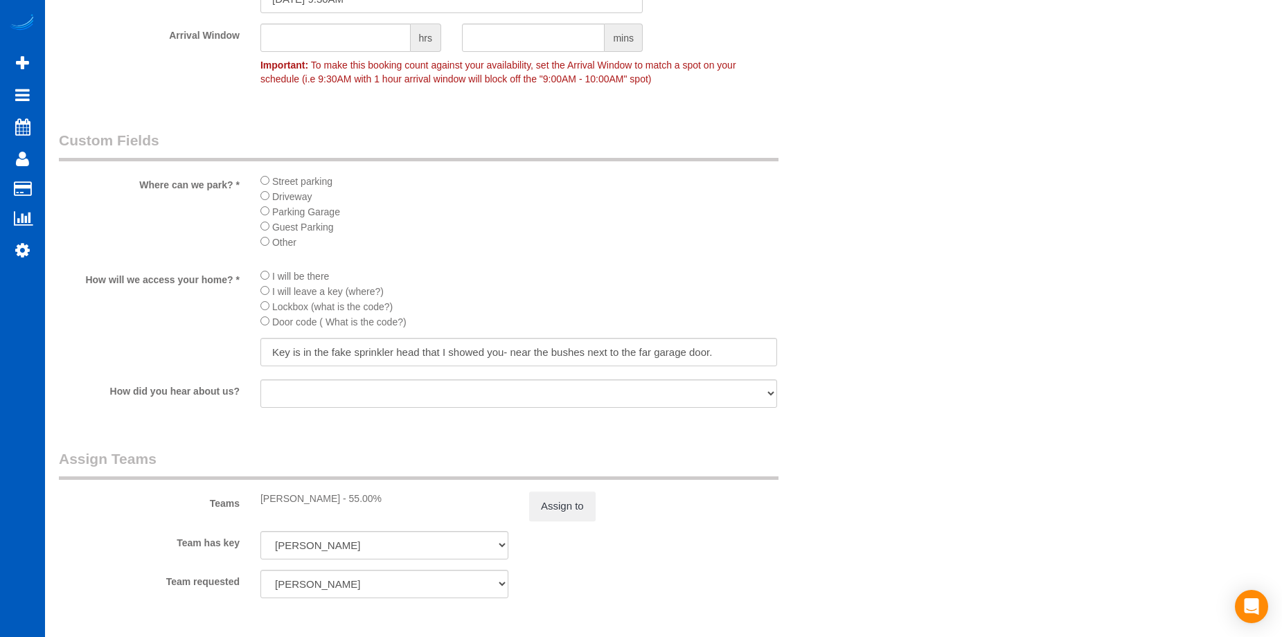
scroll to position [1246, 0]
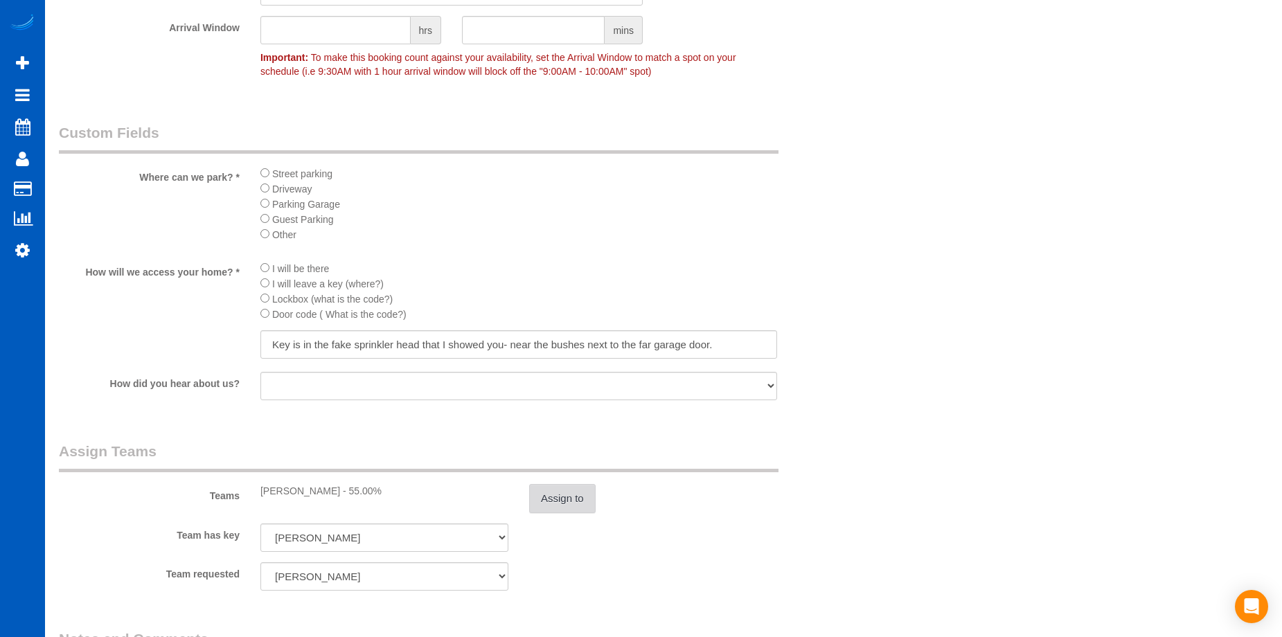
click at [570, 487] on button "Assign to" at bounding box center [562, 498] width 66 height 29
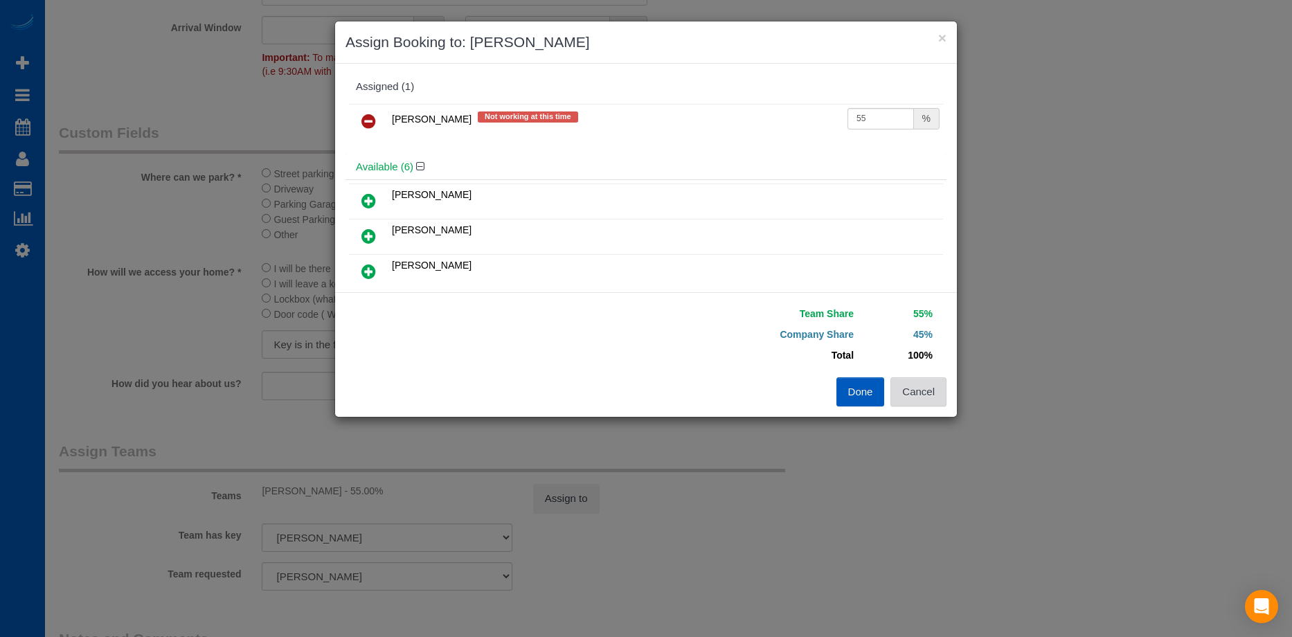
click at [921, 390] on button "Cancel" at bounding box center [918, 391] width 56 height 29
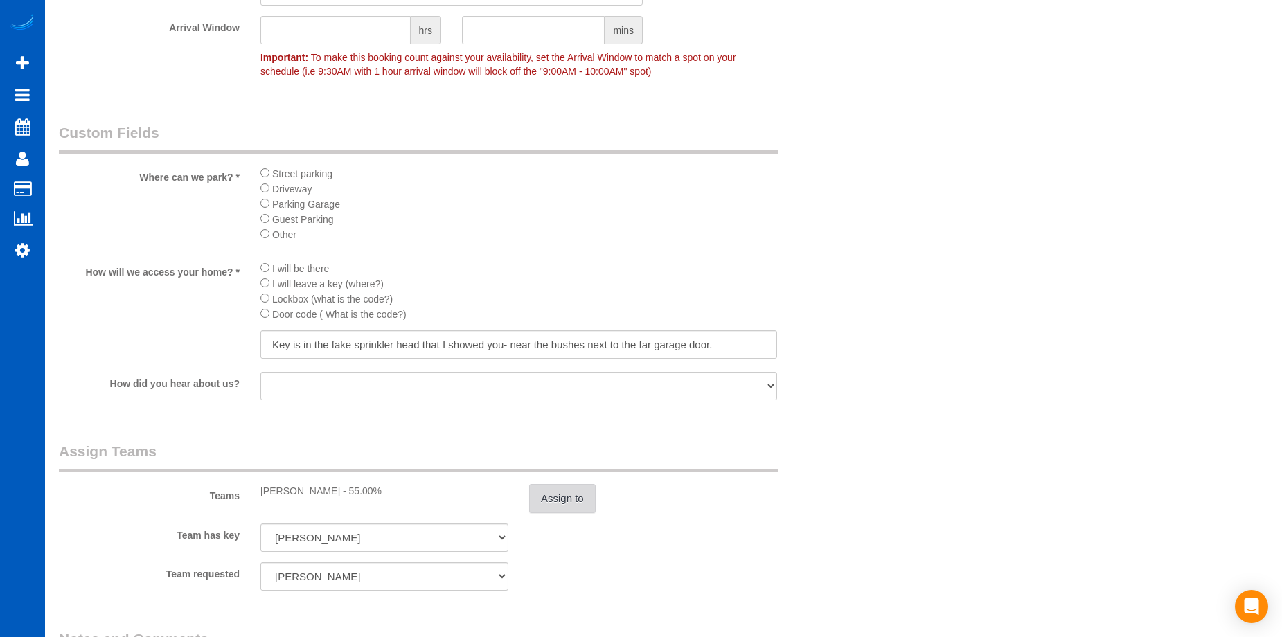
click at [564, 510] on button "Assign to" at bounding box center [562, 498] width 66 height 29
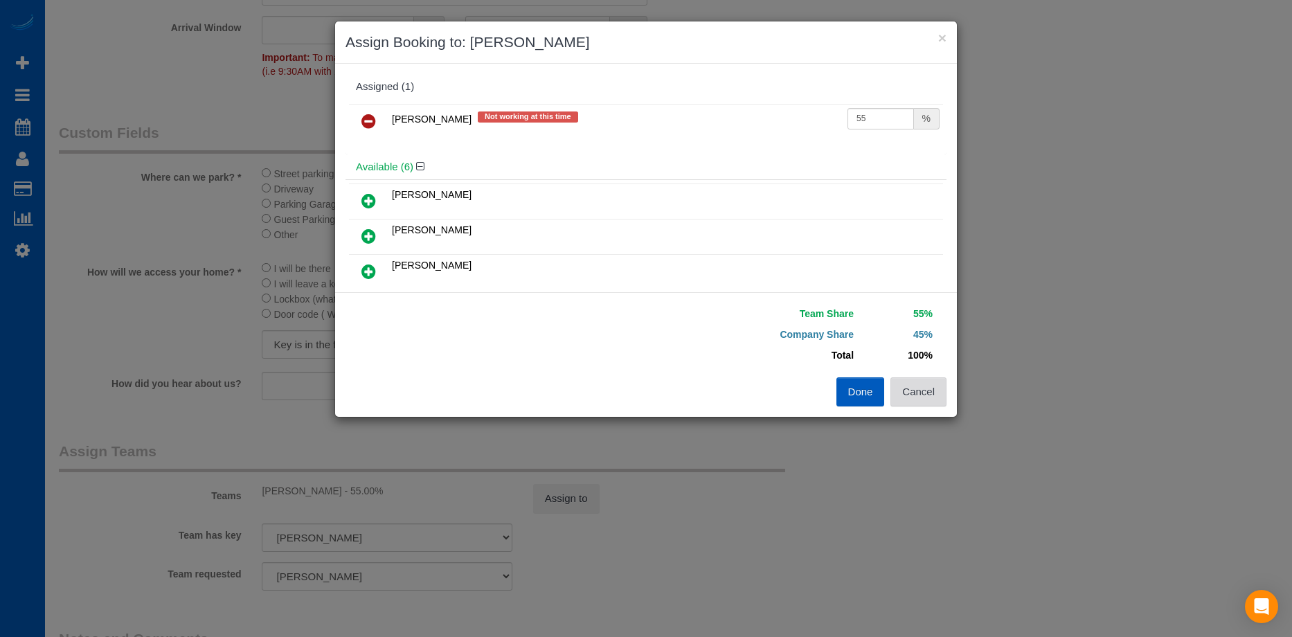
click at [928, 384] on button "Cancel" at bounding box center [918, 391] width 56 height 29
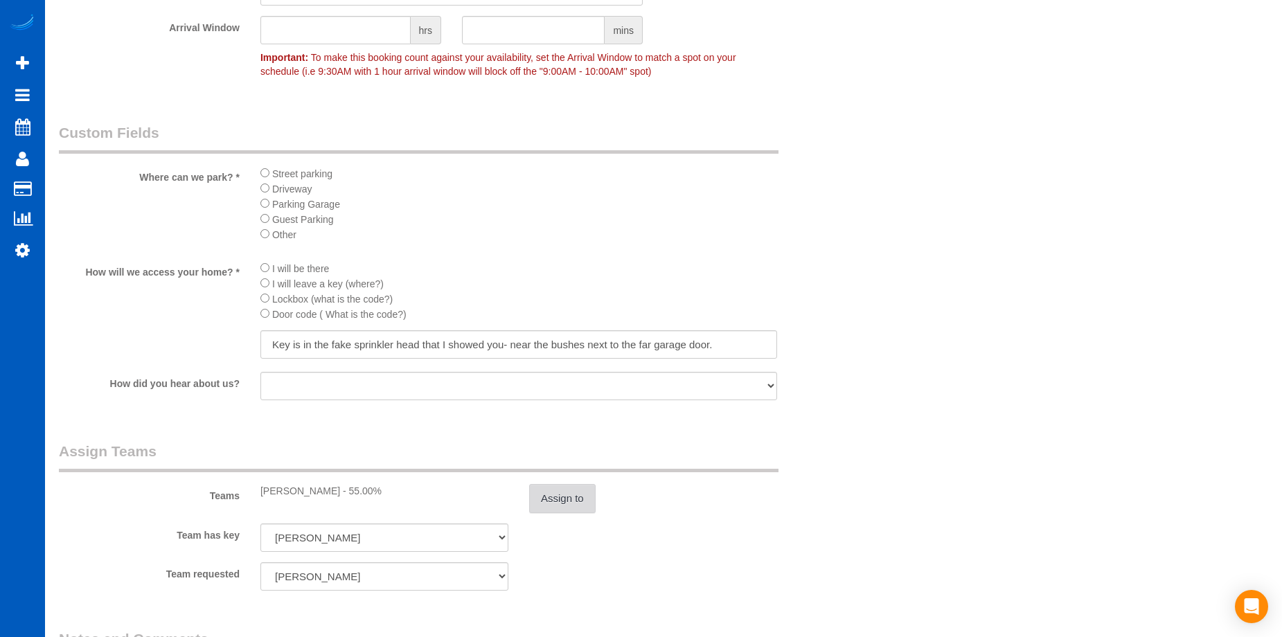
click at [582, 496] on button "Assign to" at bounding box center [562, 498] width 66 height 29
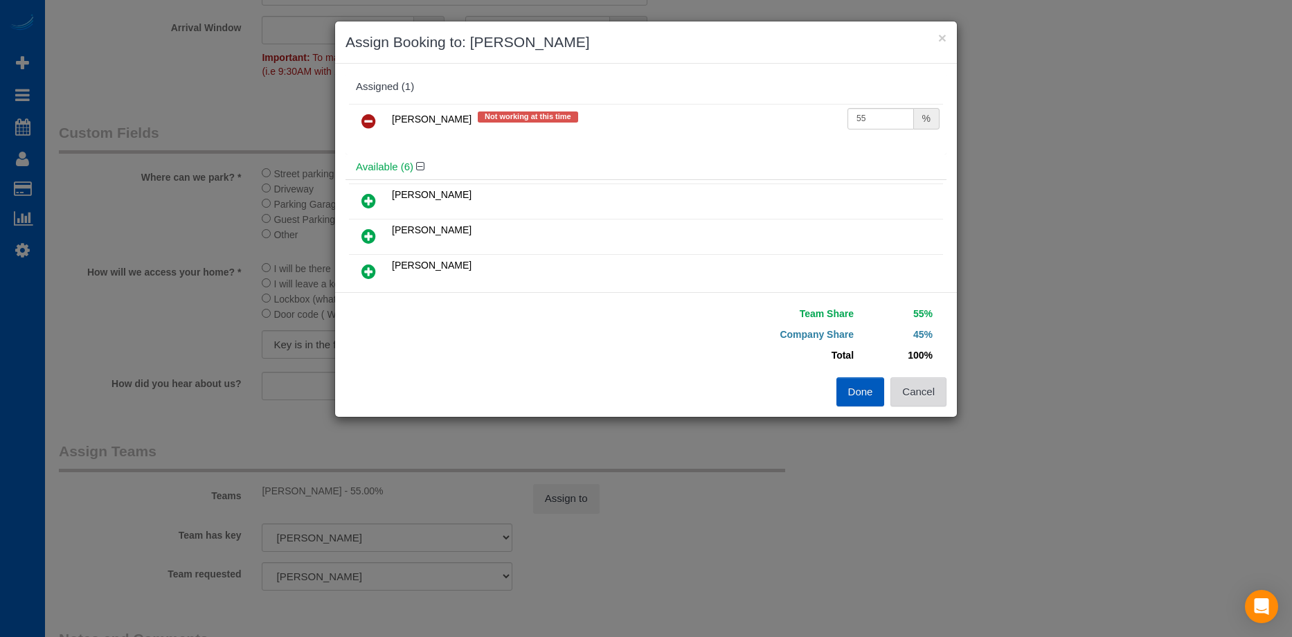
click at [933, 385] on button "Cancel" at bounding box center [918, 391] width 56 height 29
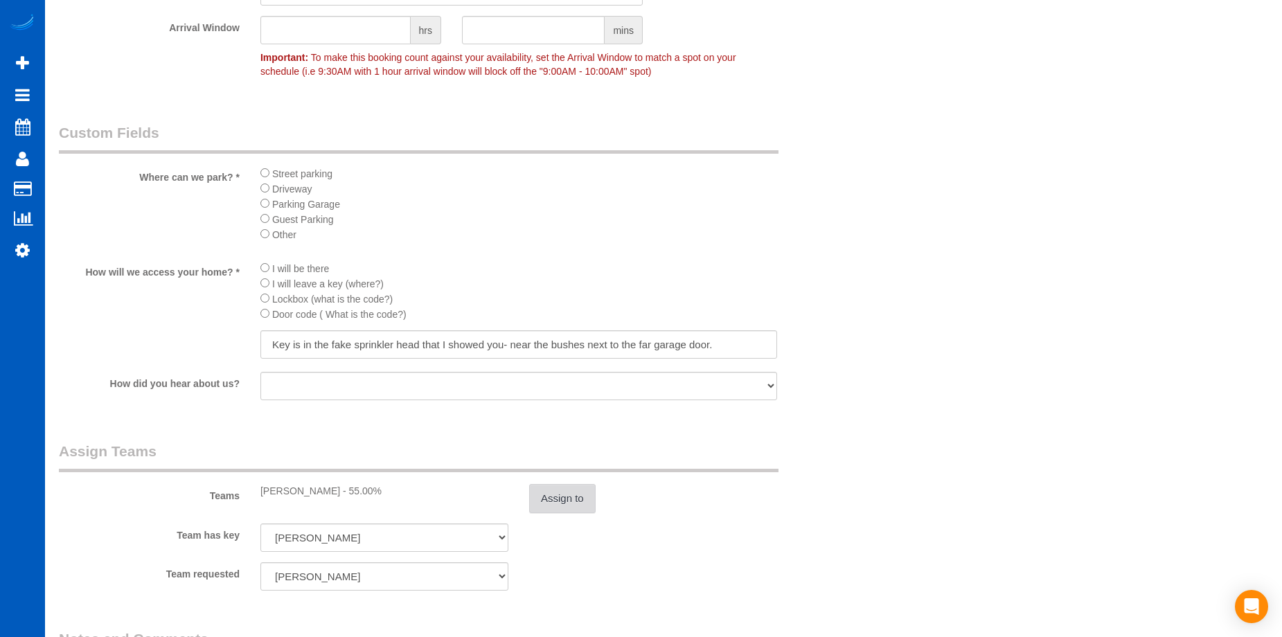
click at [563, 504] on button "Assign to" at bounding box center [562, 498] width 66 height 29
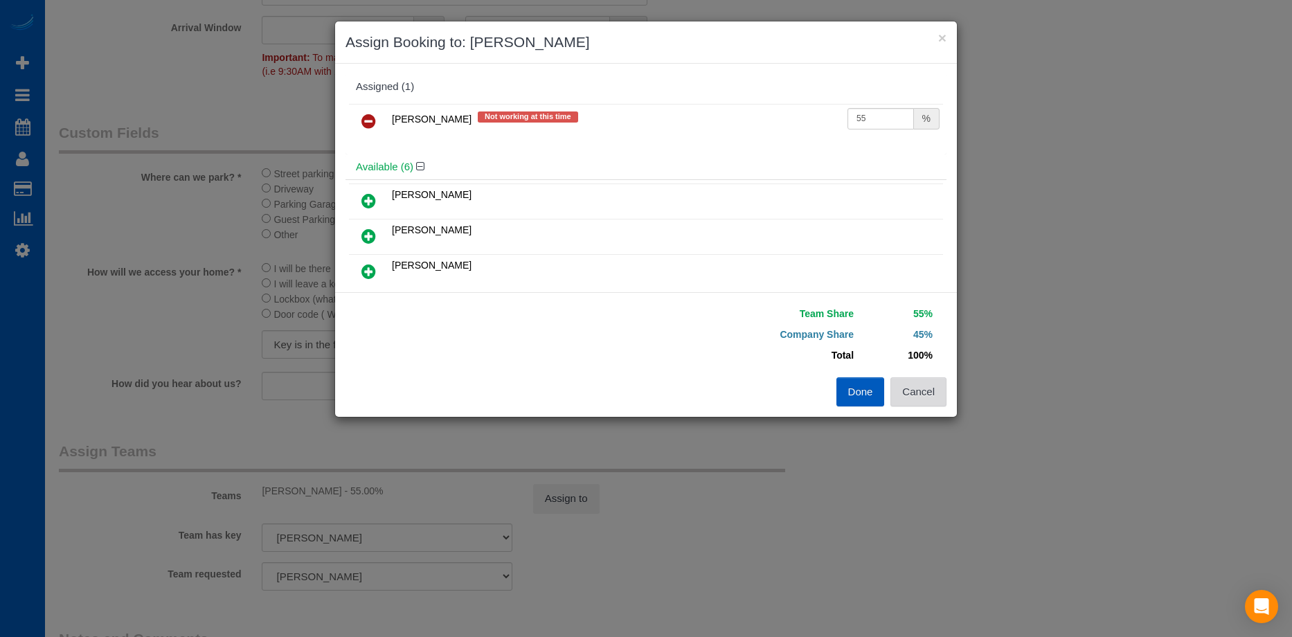
click at [917, 381] on button "Cancel" at bounding box center [918, 391] width 56 height 29
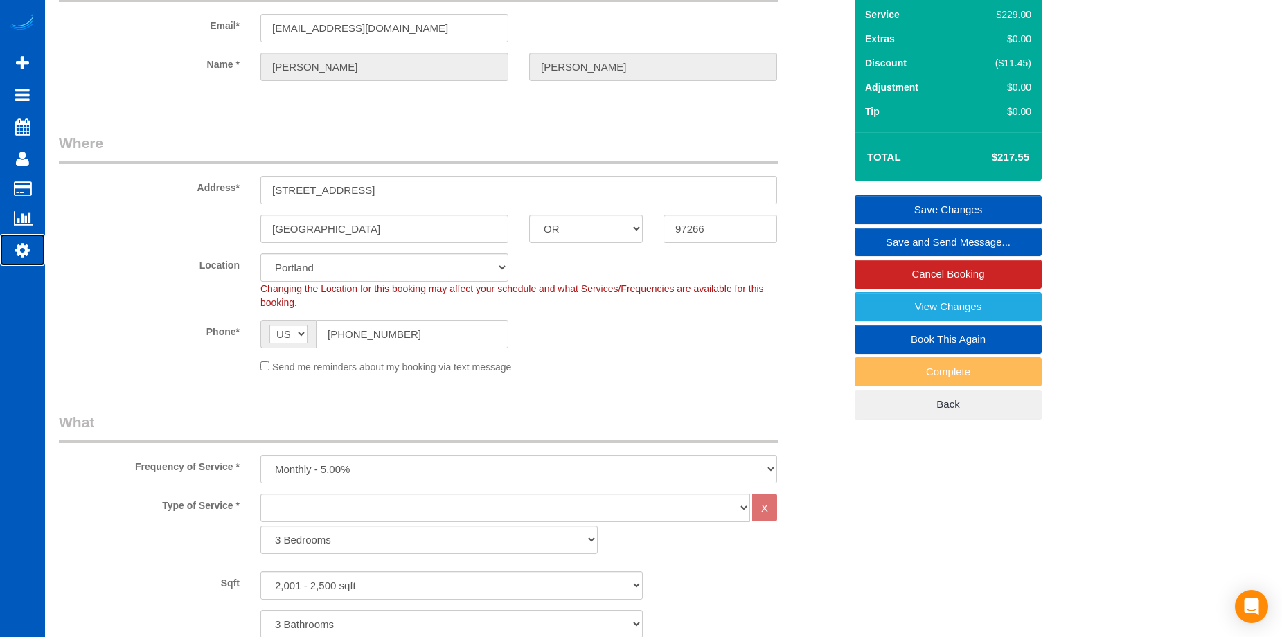
scroll to position [69, 0]
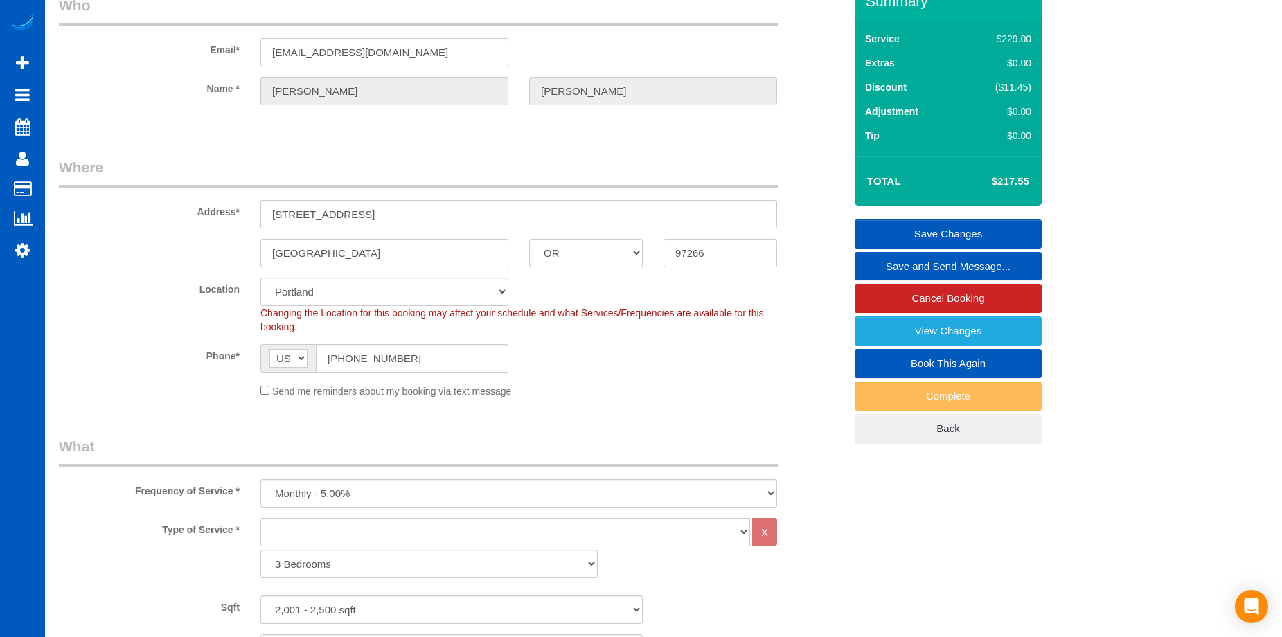
click at [929, 221] on link "Save Changes" at bounding box center [947, 233] width 187 height 29
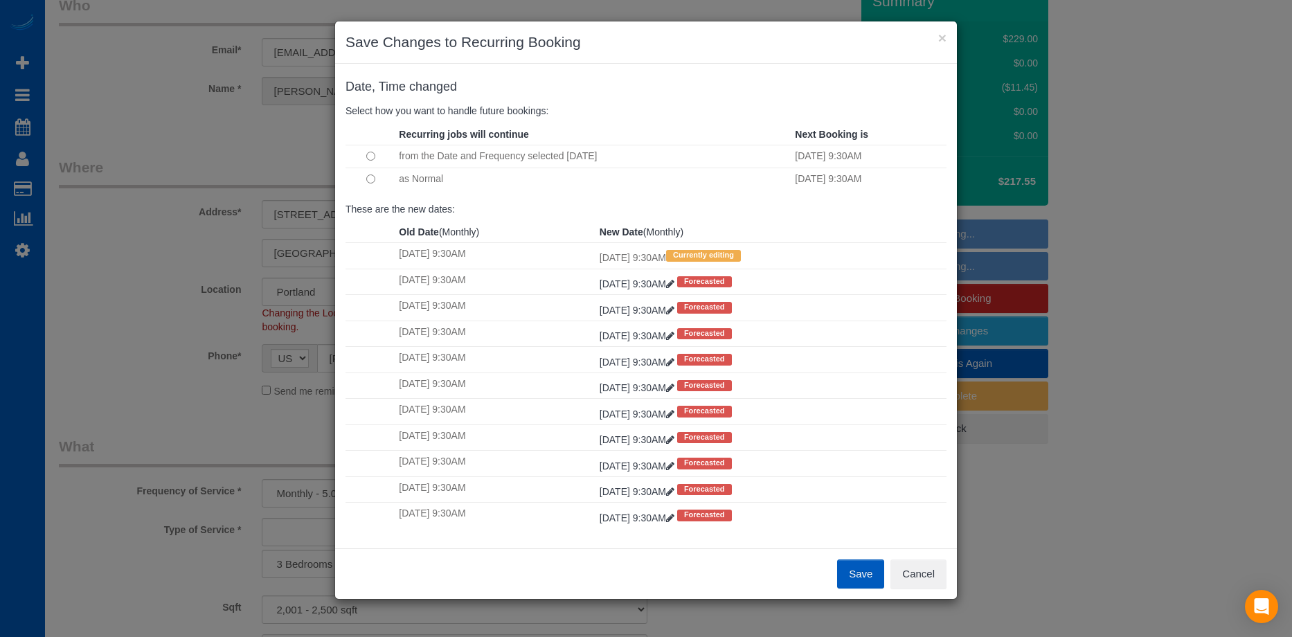
click at [851, 570] on button "Save" at bounding box center [860, 573] width 47 height 29
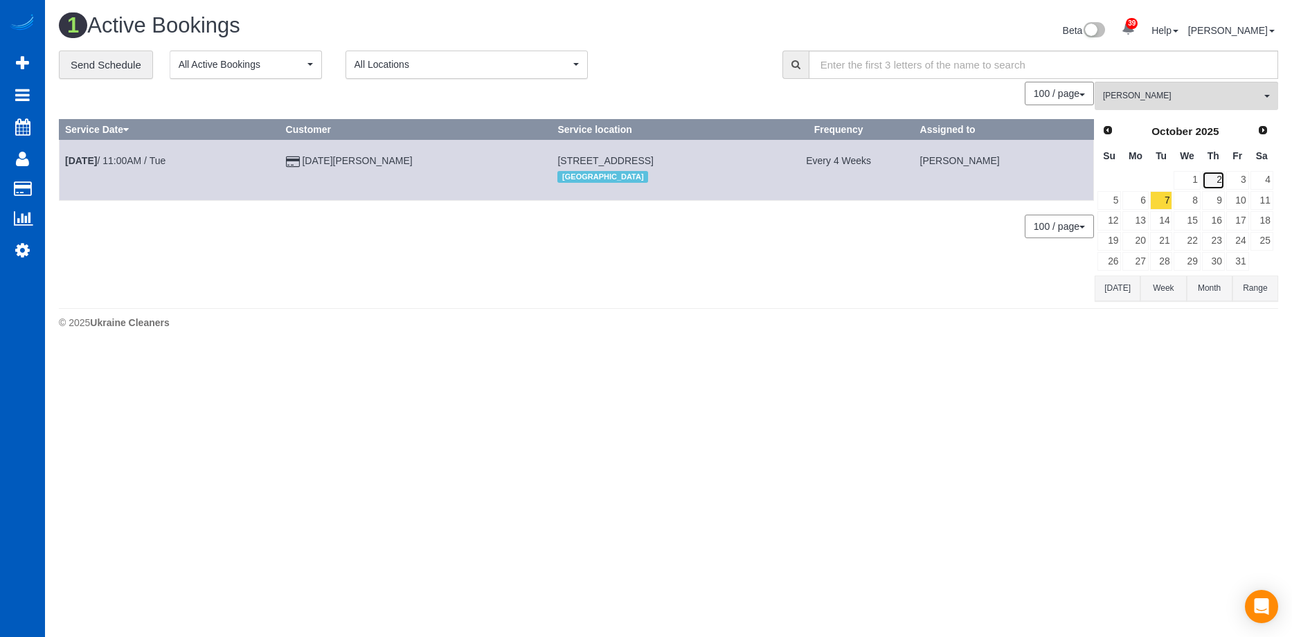
click at [1223, 176] on link "2" at bounding box center [1213, 180] width 23 height 19
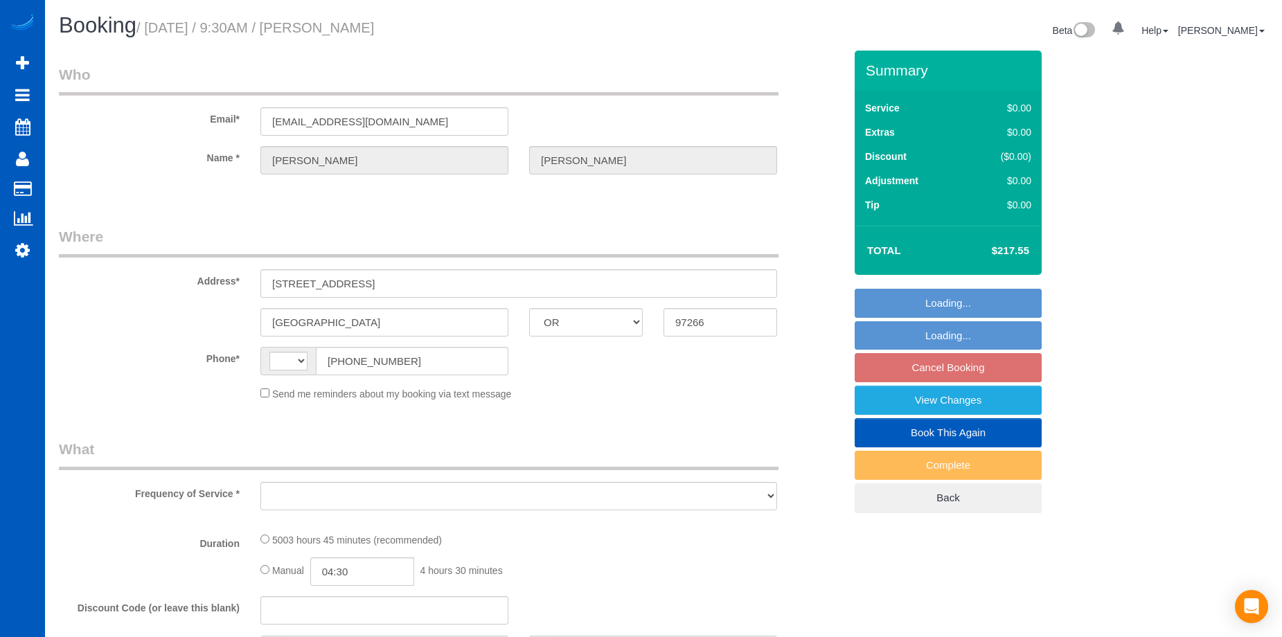
select select "OR"
select select "string:[GEOGRAPHIC_DATA]"
select select "object:805"
select select "string:fspay-74aaa8d9-c540-4256-b82f-7b79a5e2a3c7"
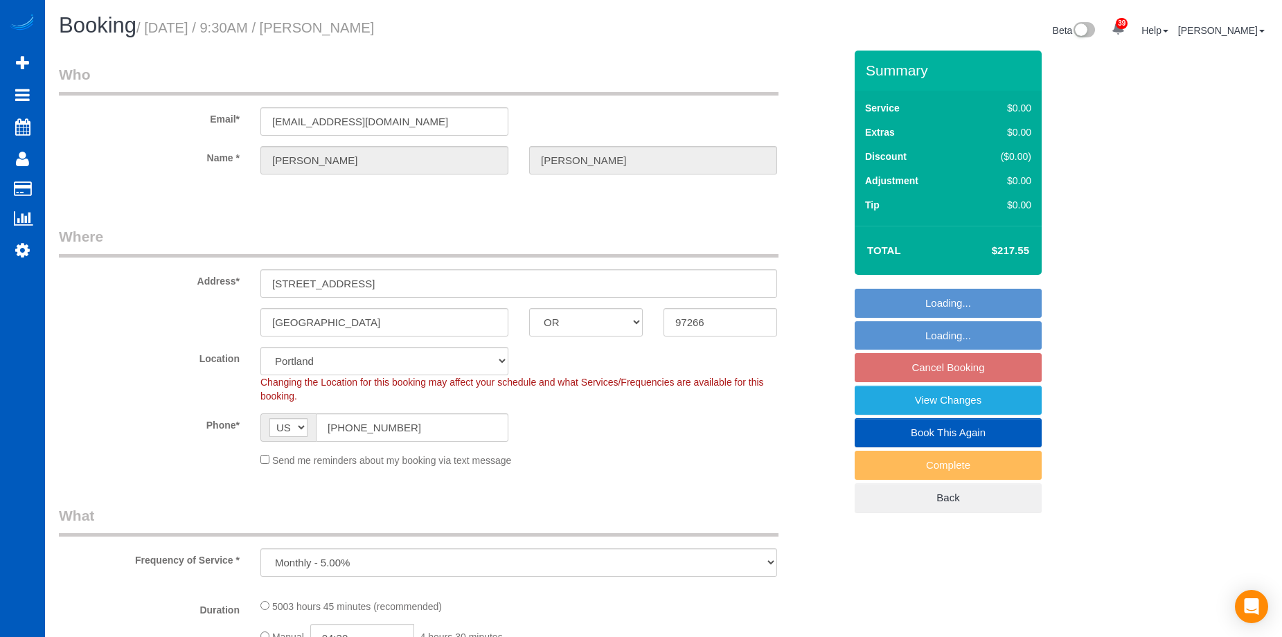
select select "object:990"
select select "2001"
select select "3"
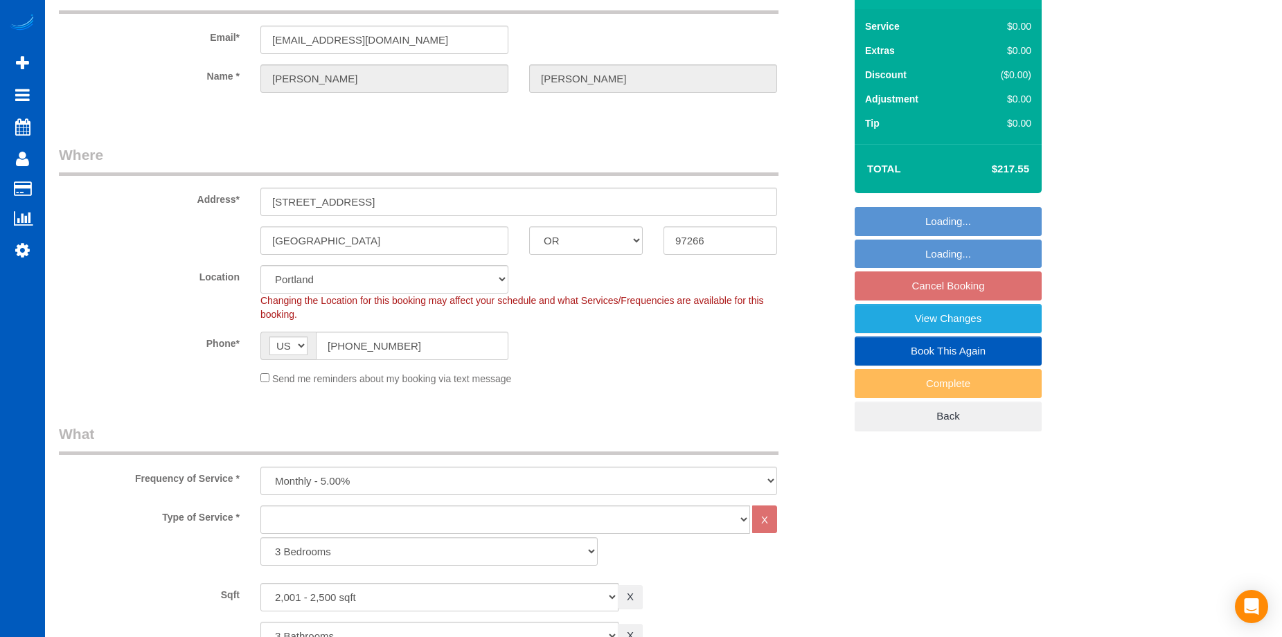
select select "2001"
select select "3"
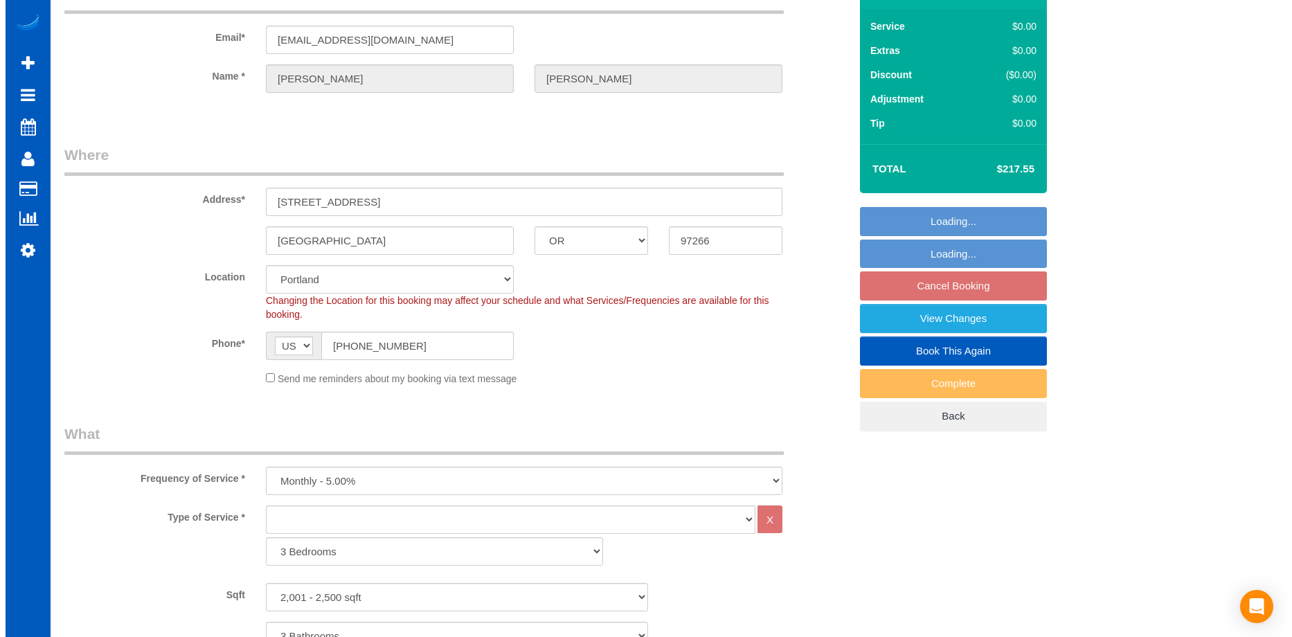
scroll to position [208, 0]
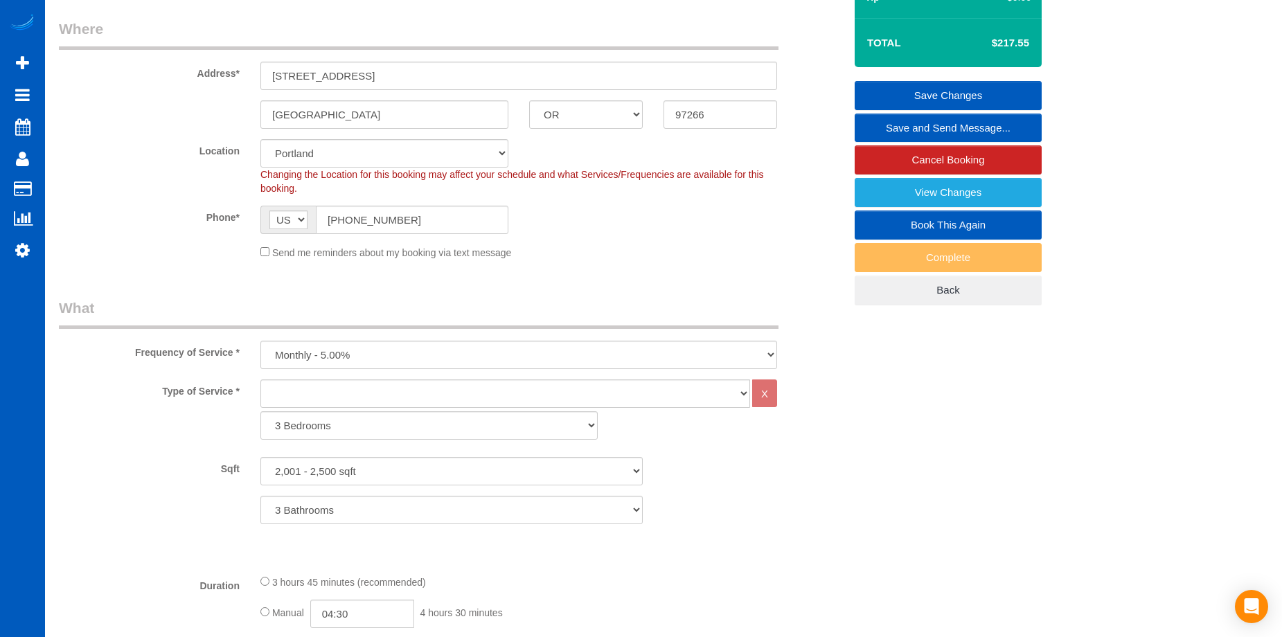
click at [876, 129] on link "Save and Send Message..." at bounding box center [947, 128] width 187 height 29
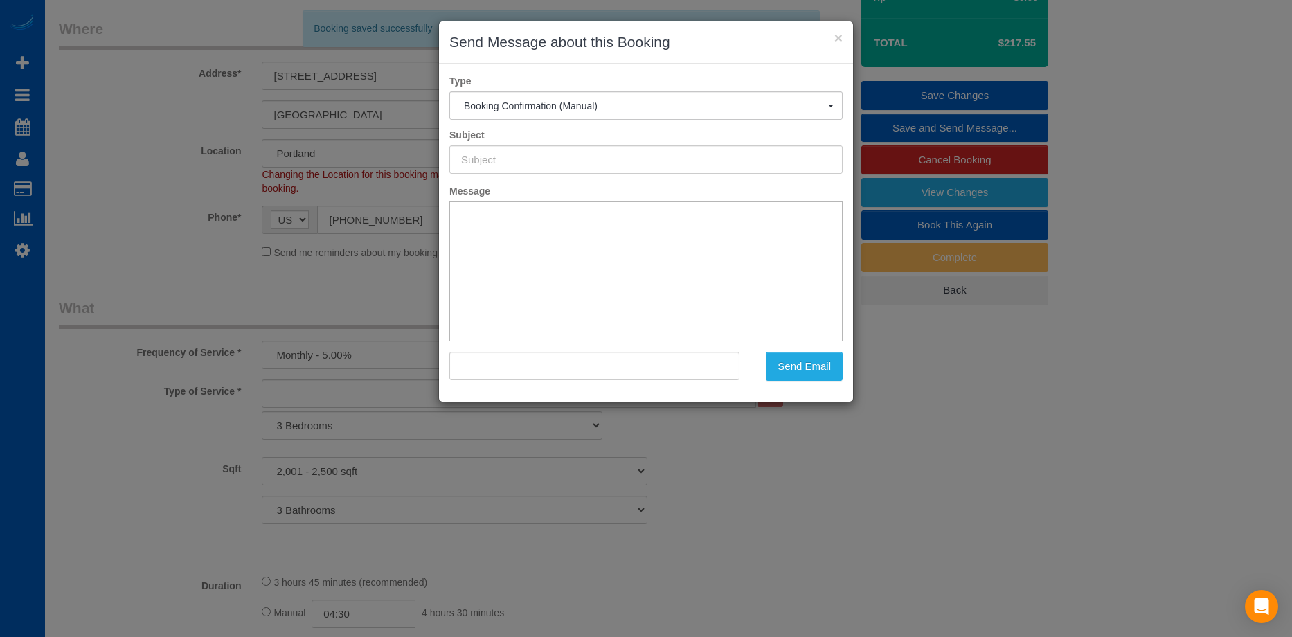
scroll to position [0, 0]
type input "Cleaning Service Confirmed!"
type input ""christina moroney" <christinamoroney@yahoo.com>"
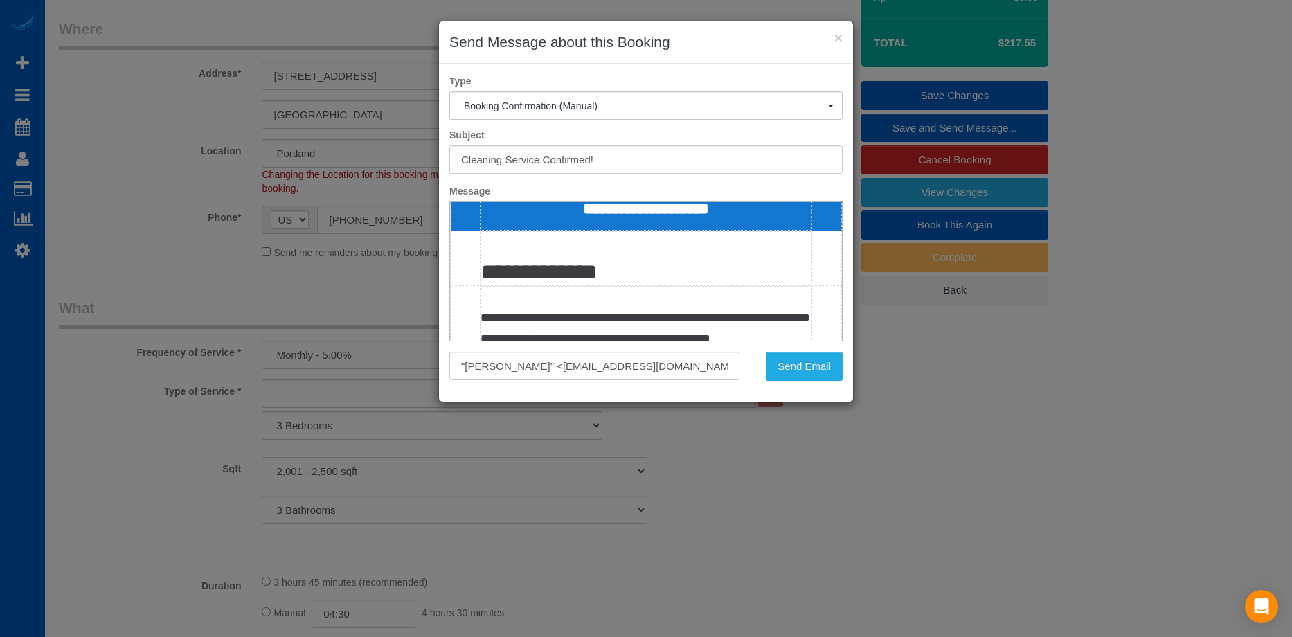
scroll to position [277, 0]
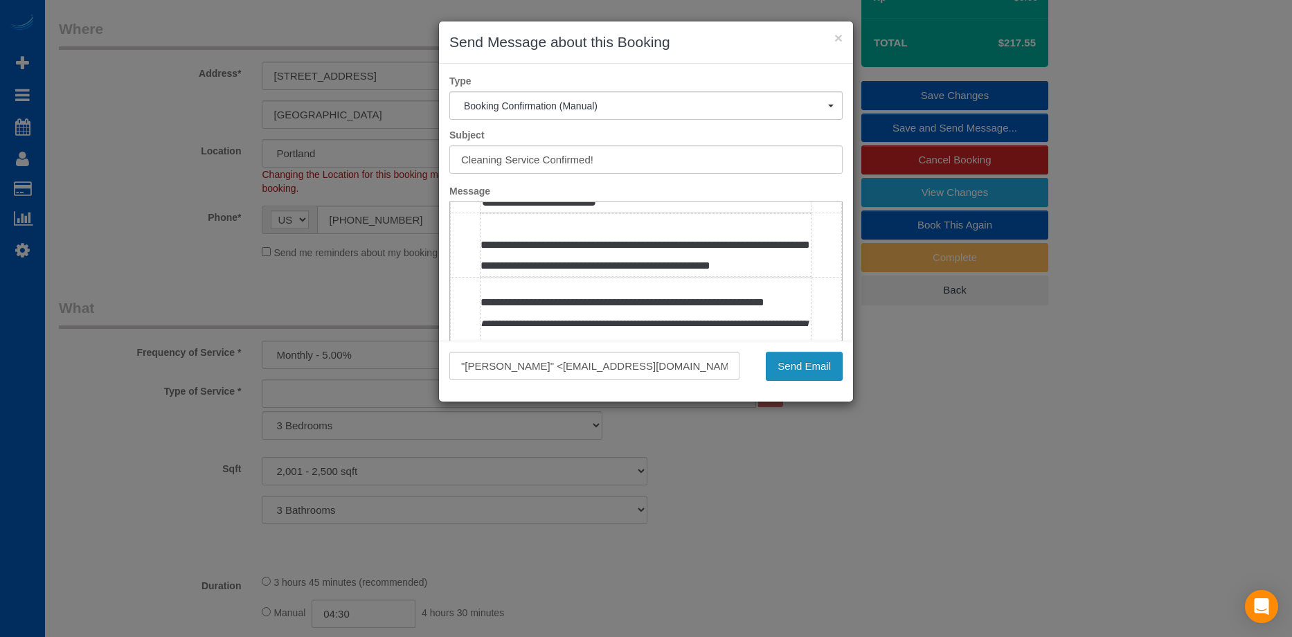
click at [828, 368] on button "Send Email" at bounding box center [804, 366] width 77 height 29
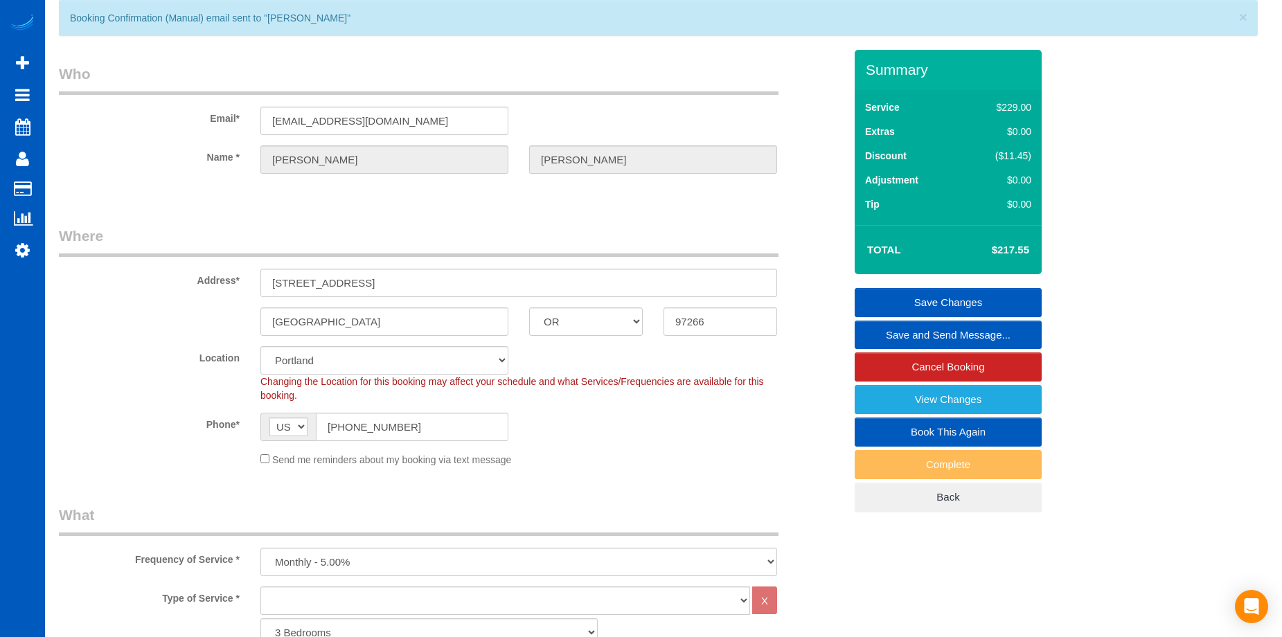
scroll to position [50, 0]
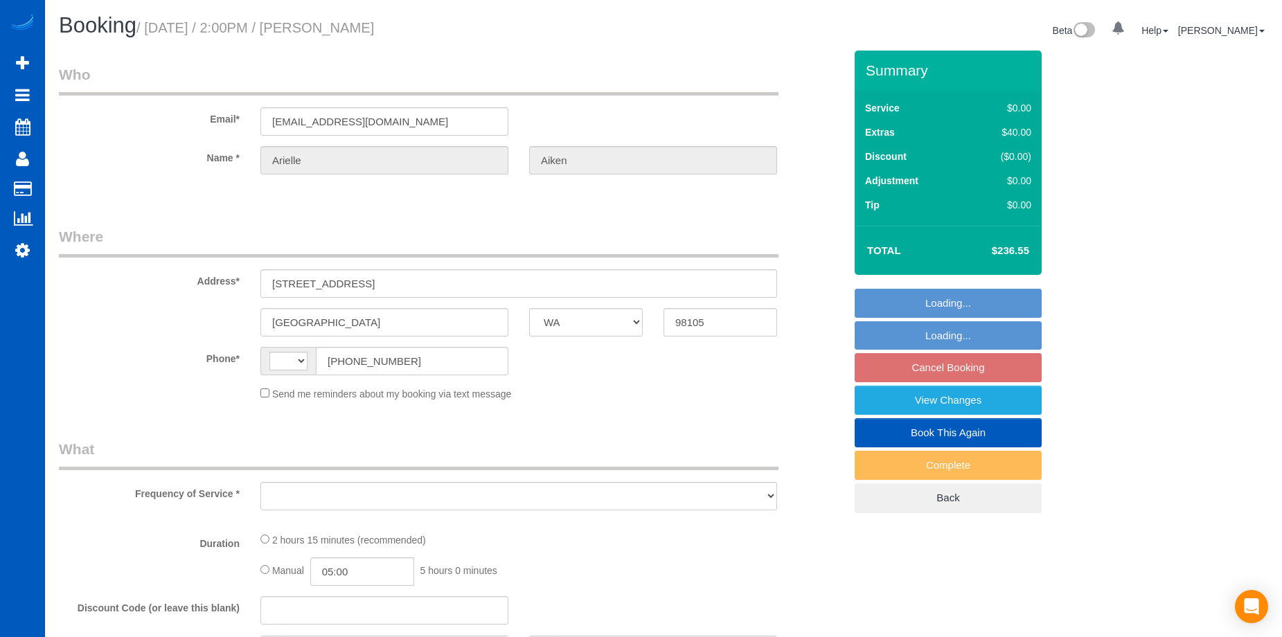
select select "WA"
select select "string:[GEOGRAPHIC_DATA]"
select select "object:558"
select select "string:fspay-0f21acd6-8b30-4342-86e9-372480d33731"
select select "number:8"
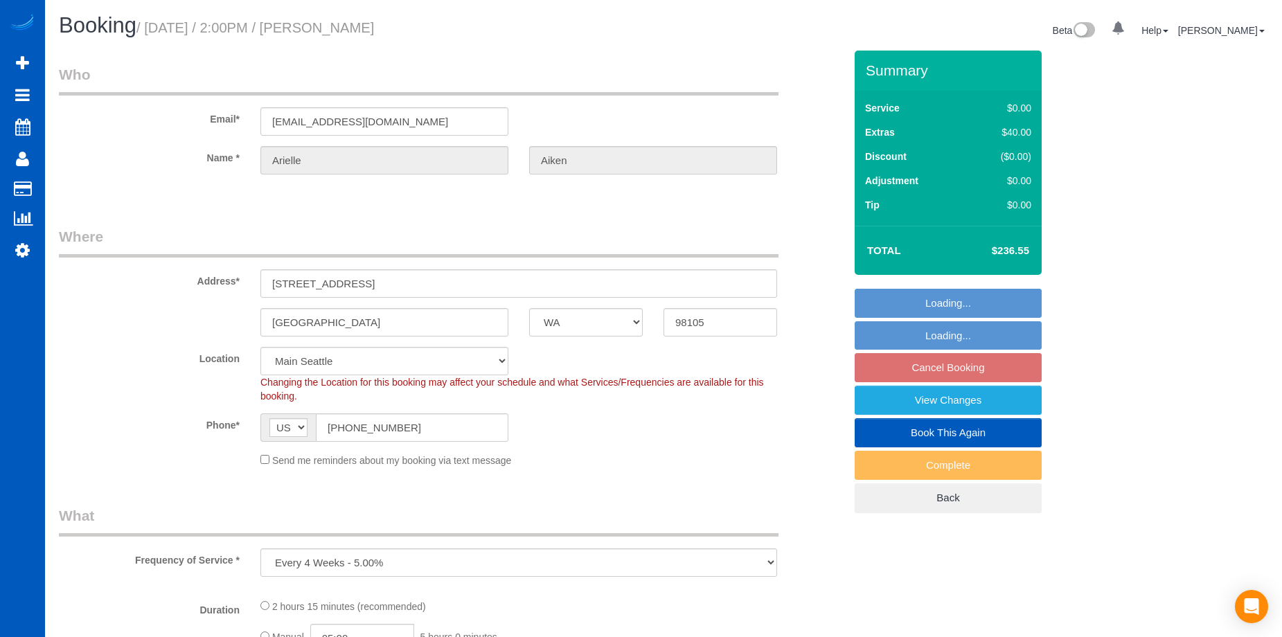
select select "spot2"
select select "object:1010"
select select "199"
select select "1501"
select select "3"
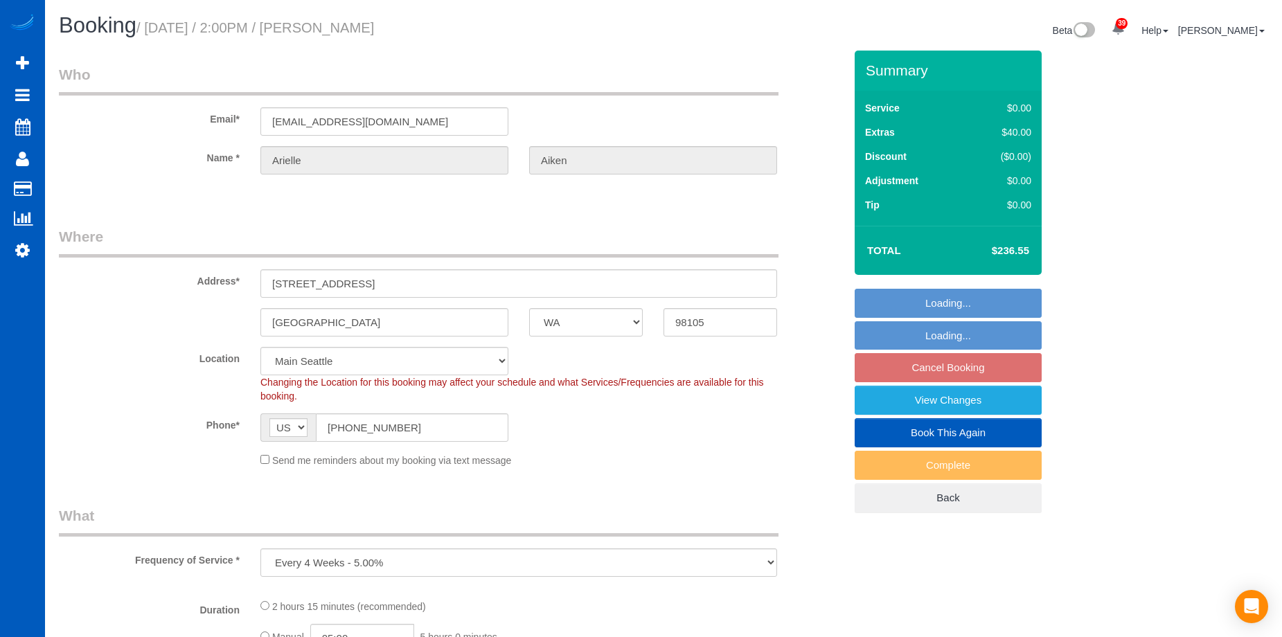
select select "2"
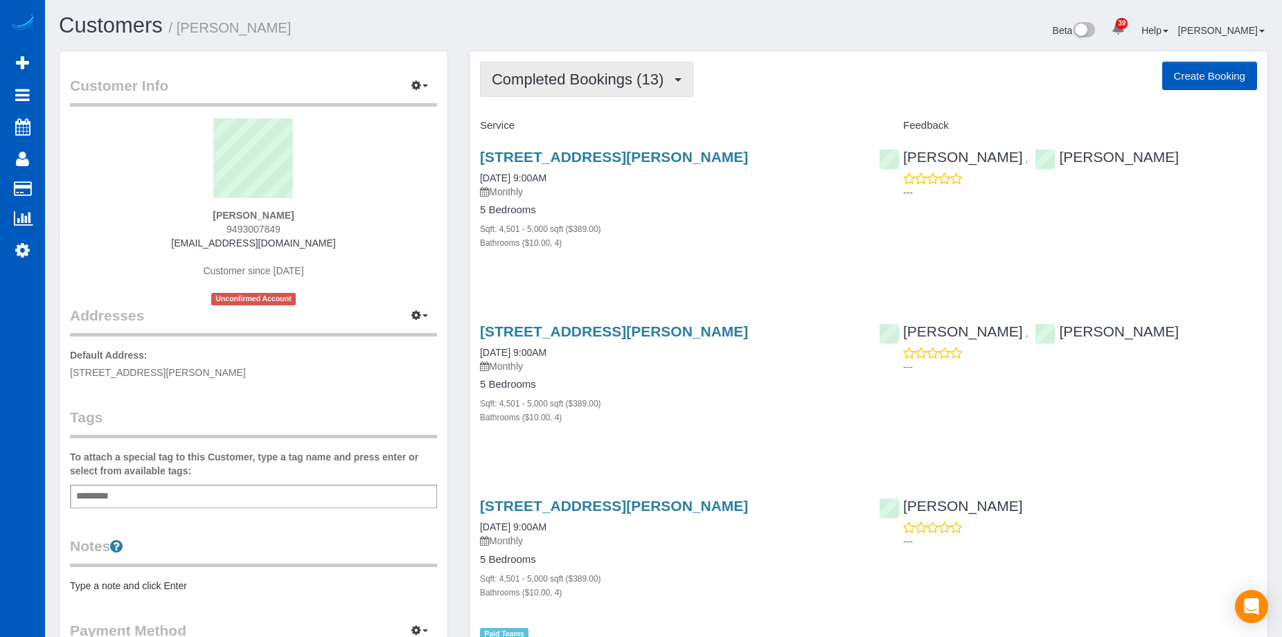
click at [548, 75] on span "Completed Bookings (13)" at bounding box center [581, 79] width 179 height 17
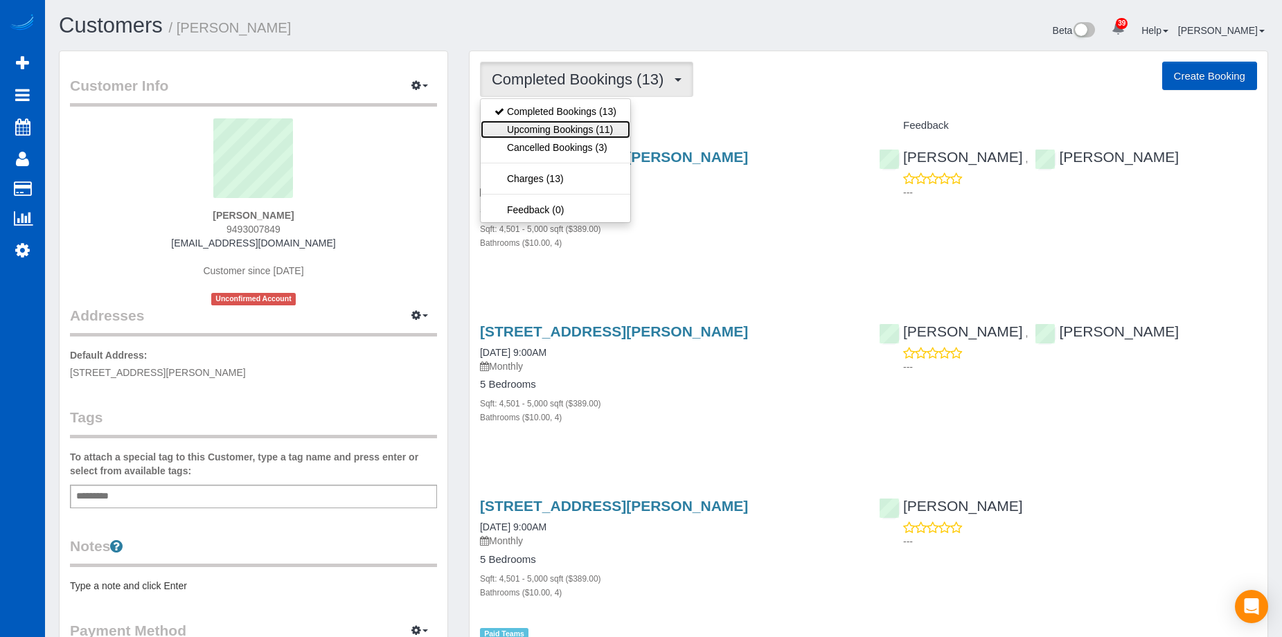
click at [547, 124] on link "Upcoming Bookings (11)" at bounding box center [555, 129] width 150 height 18
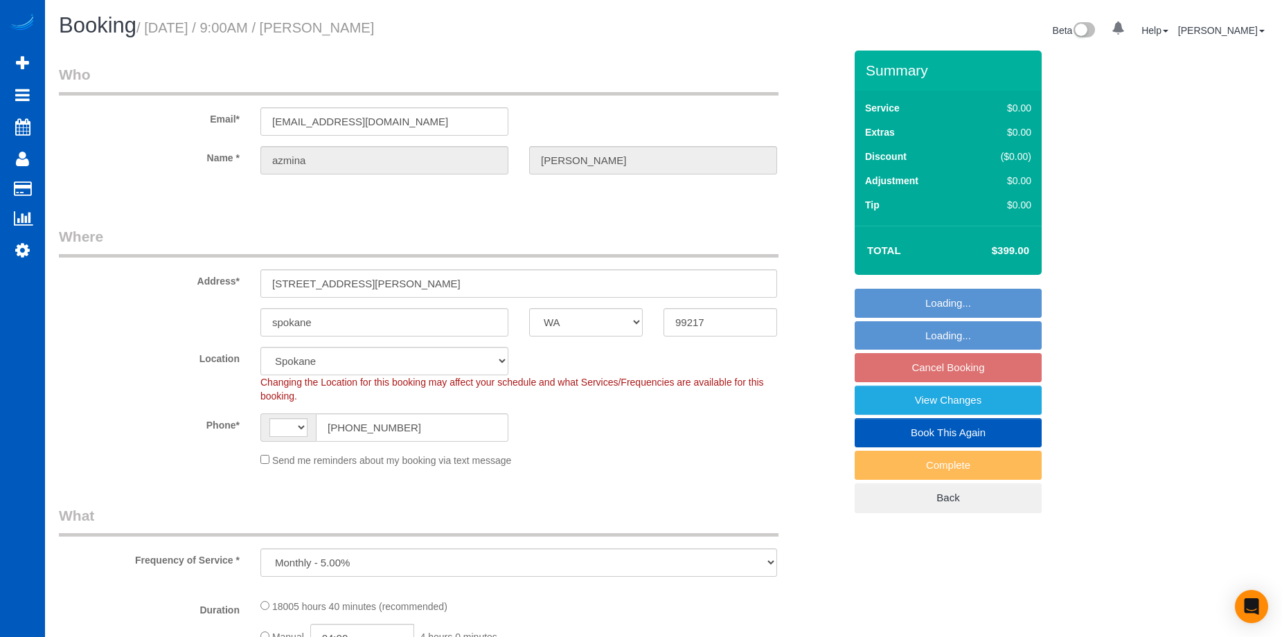
select select "WA"
select select "object:752"
select select "4501"
select select "4"
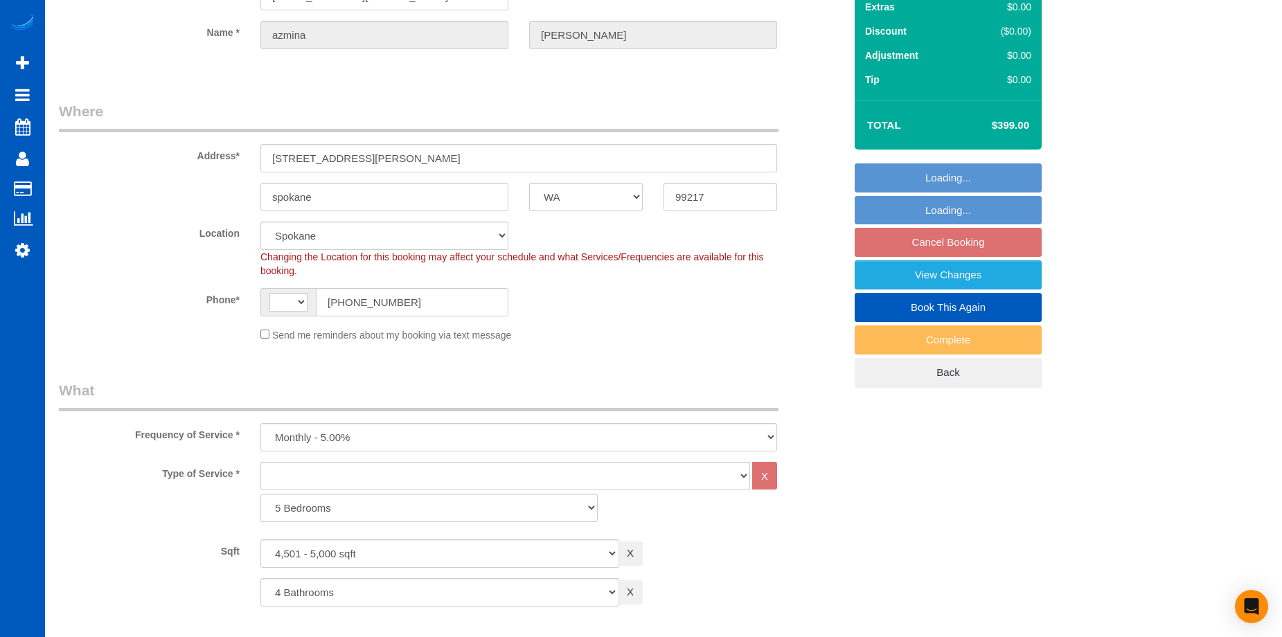
select select "string:[GEOGRAPHIC_DATA]"
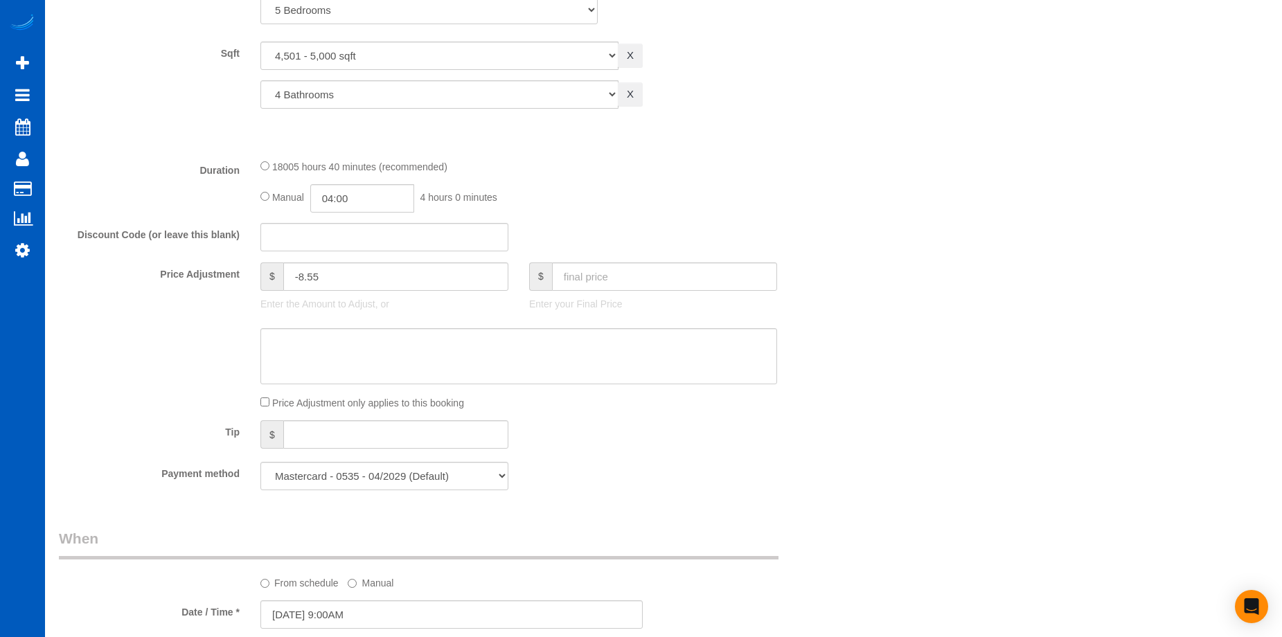
select select "4501"
select select "4"
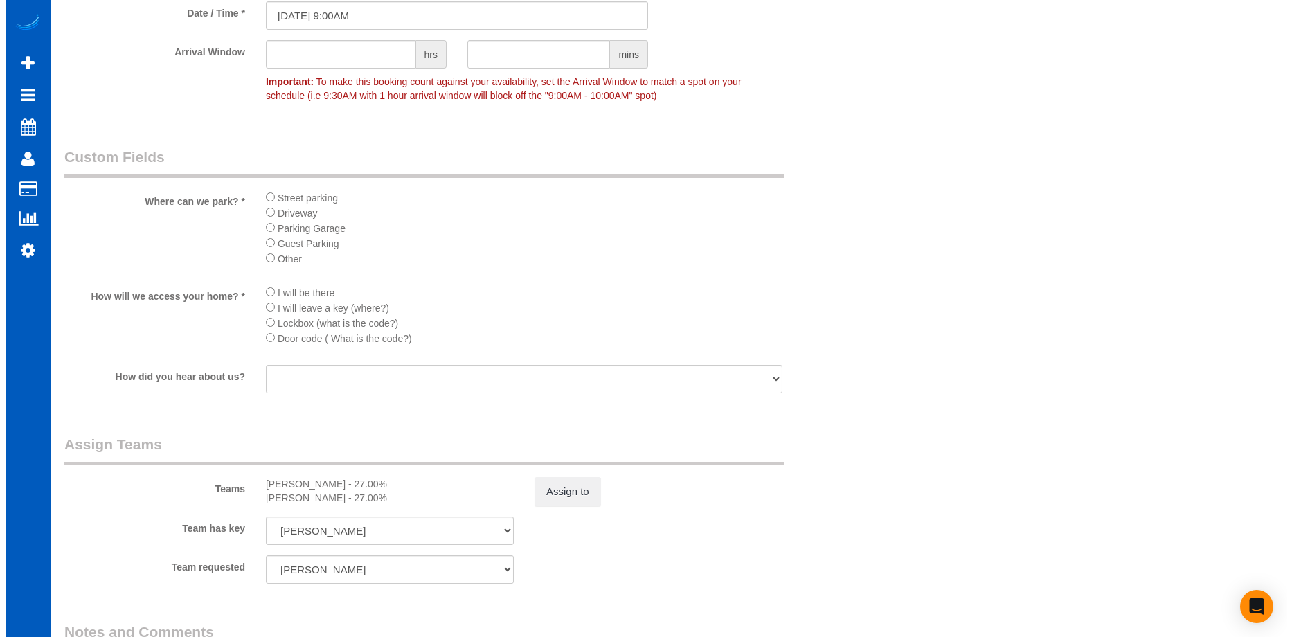
scroll to position [1246, 0]
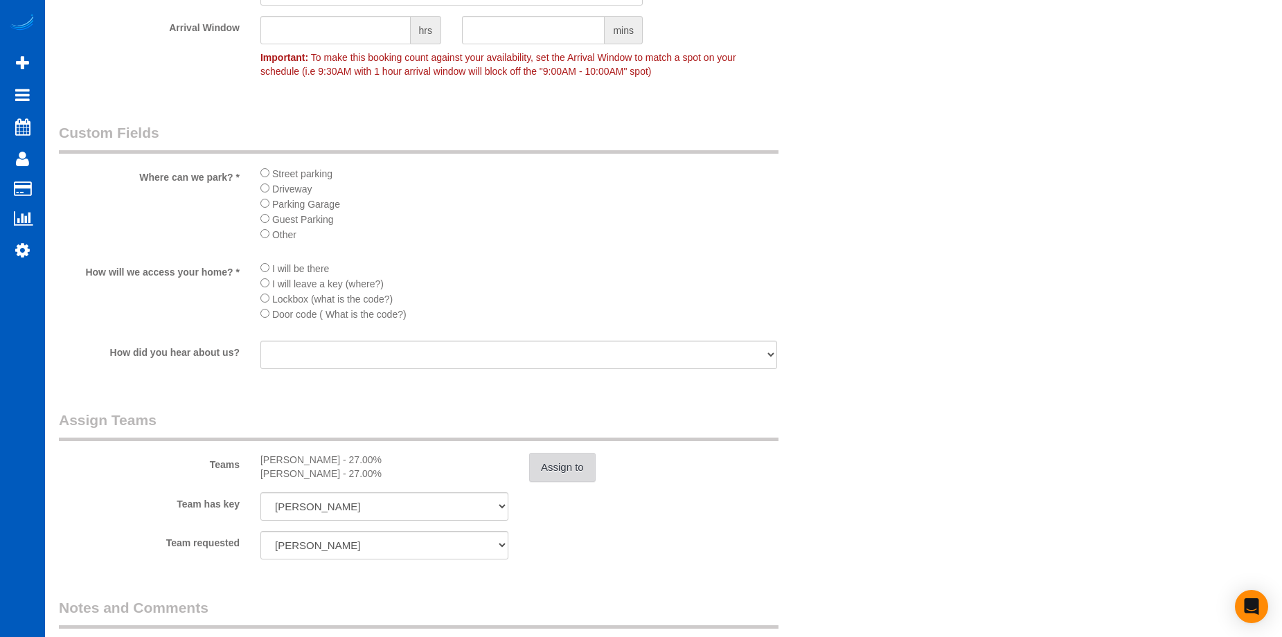
click at [569, 469] on button "Assign to" at bounding box center [562, 467] width 66 height 29
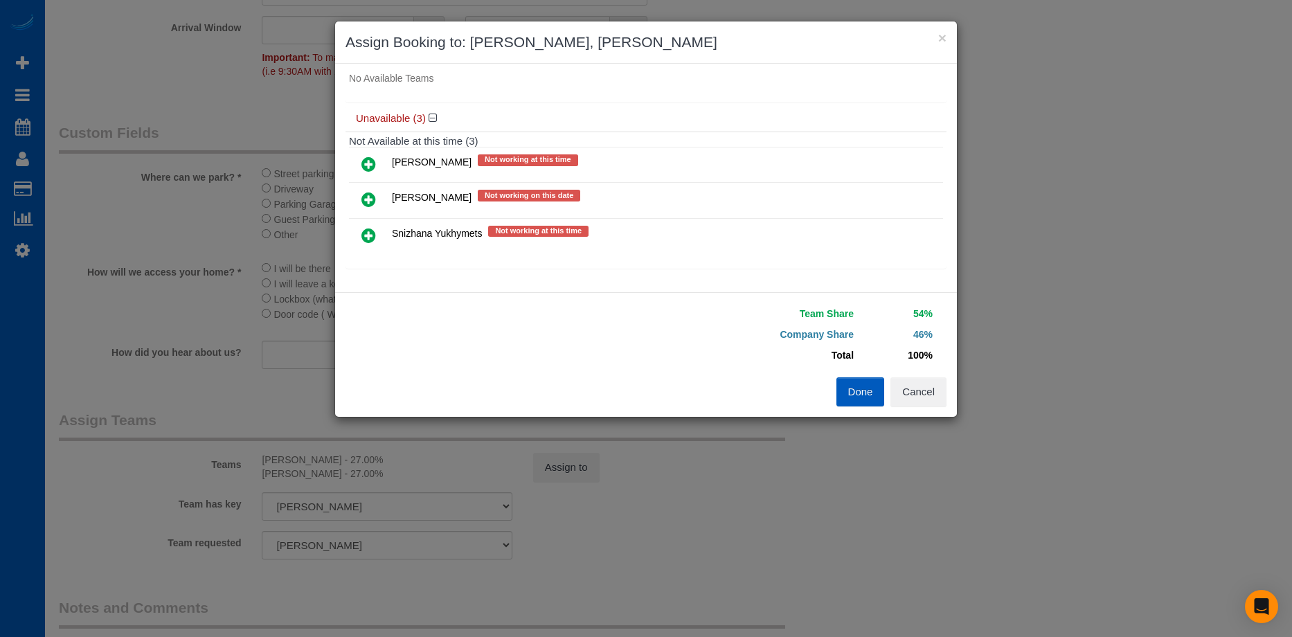
scroll to position [148, 0]
click at [933, 399] on button "Cancel" at bounding box center [918, 391] width 56 height 29
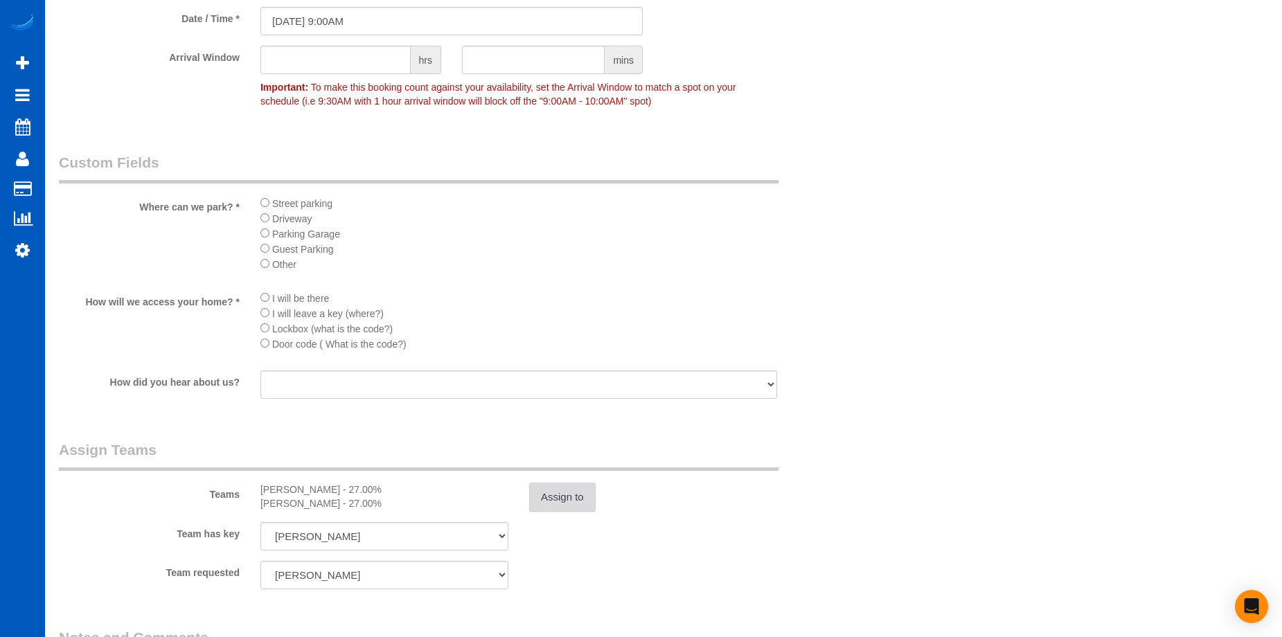
scroll to position [1108, 0]
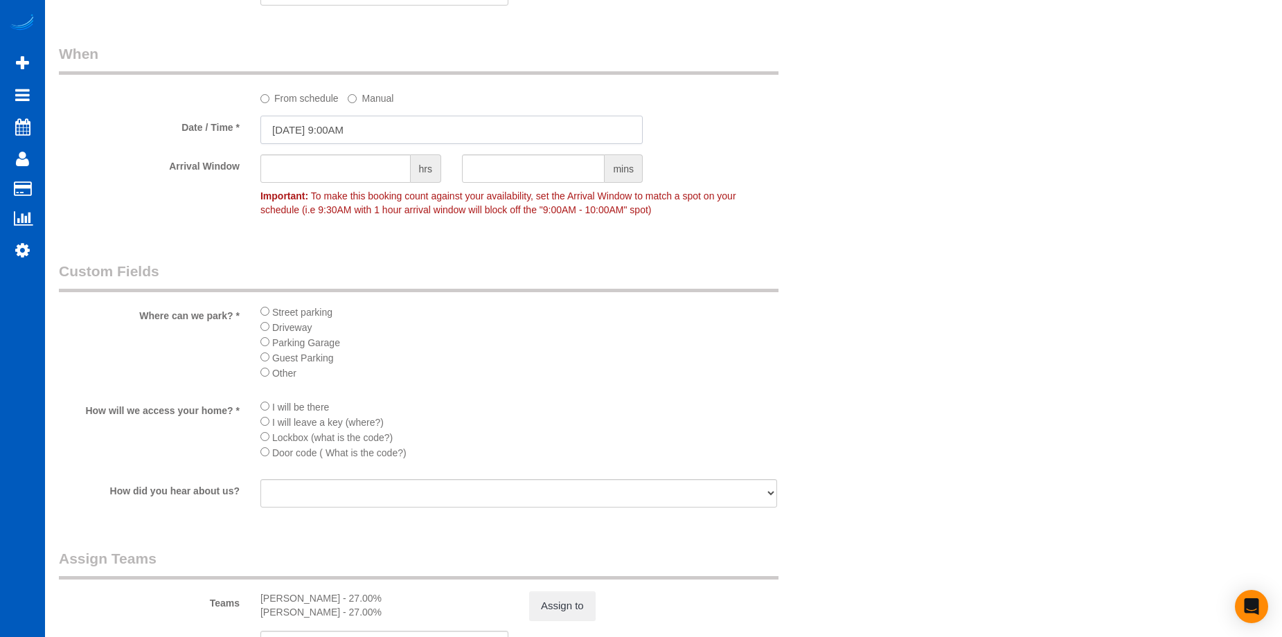
click at [393, 122] on input "09/17/2025 9:00AM" at bounding box center [451, 130] width 382 height 28
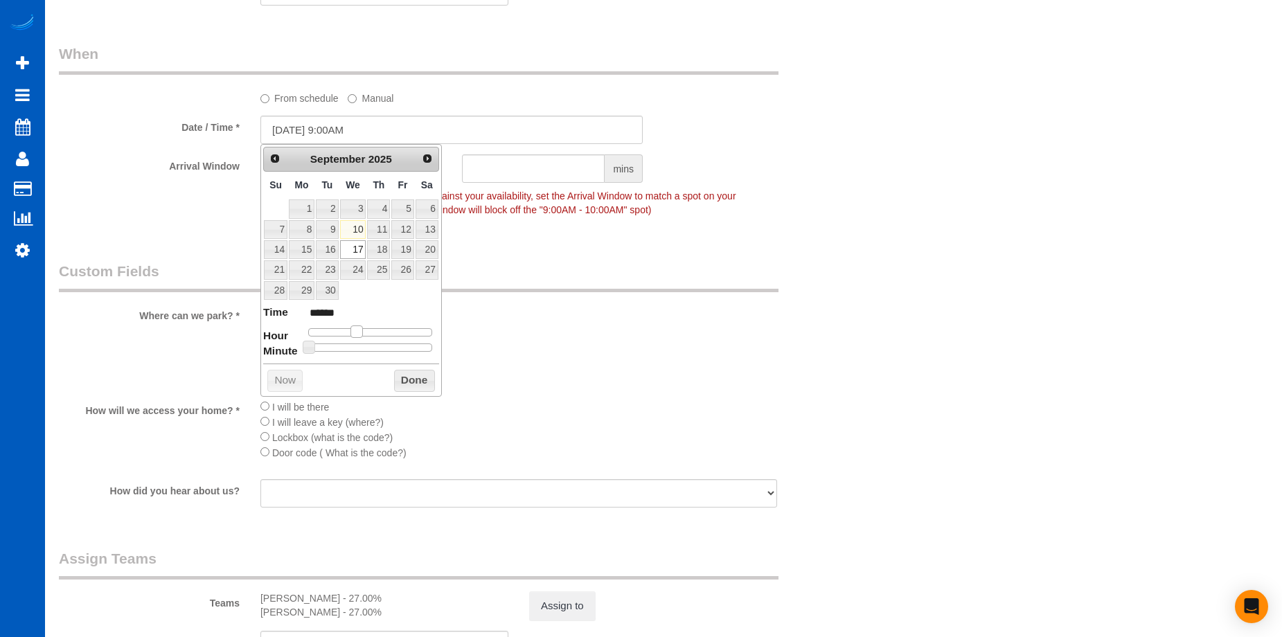
type input "09/17/2025 10:00AM"
type input "*******"
click at [362, 332] on span at bounding box center [362, 331] width 12 height 12
click at [408, 373] on button "Done" at bounding box center [414, 381] width 41 height 22
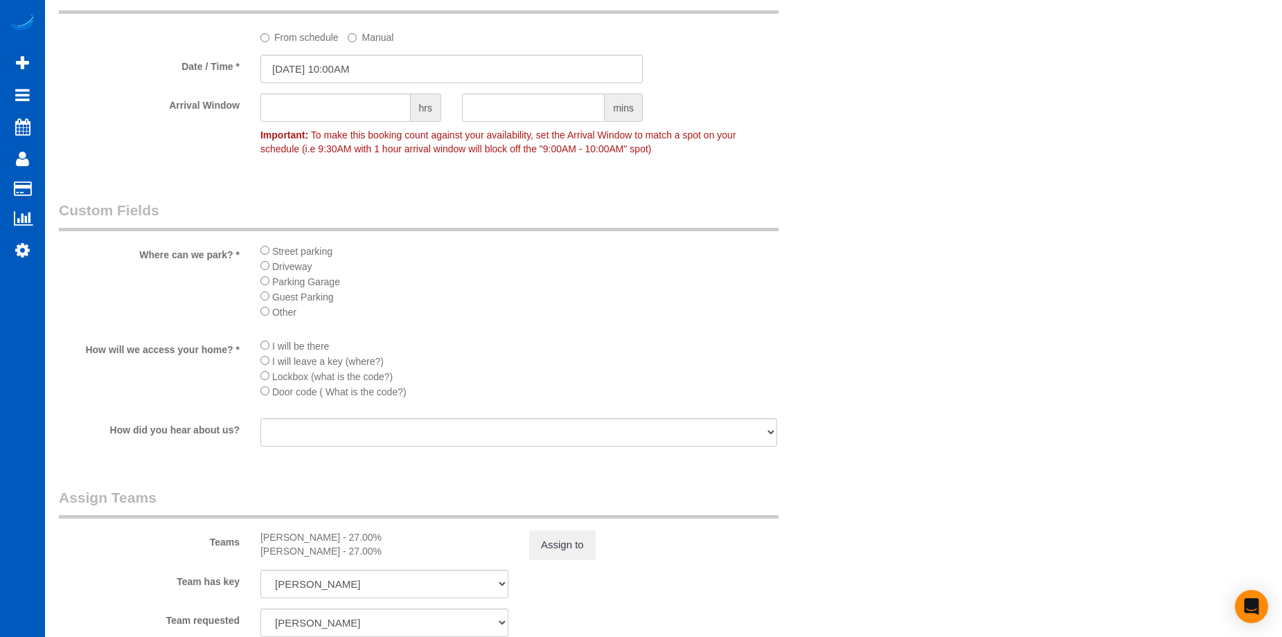
scroll to position [1246, 0]
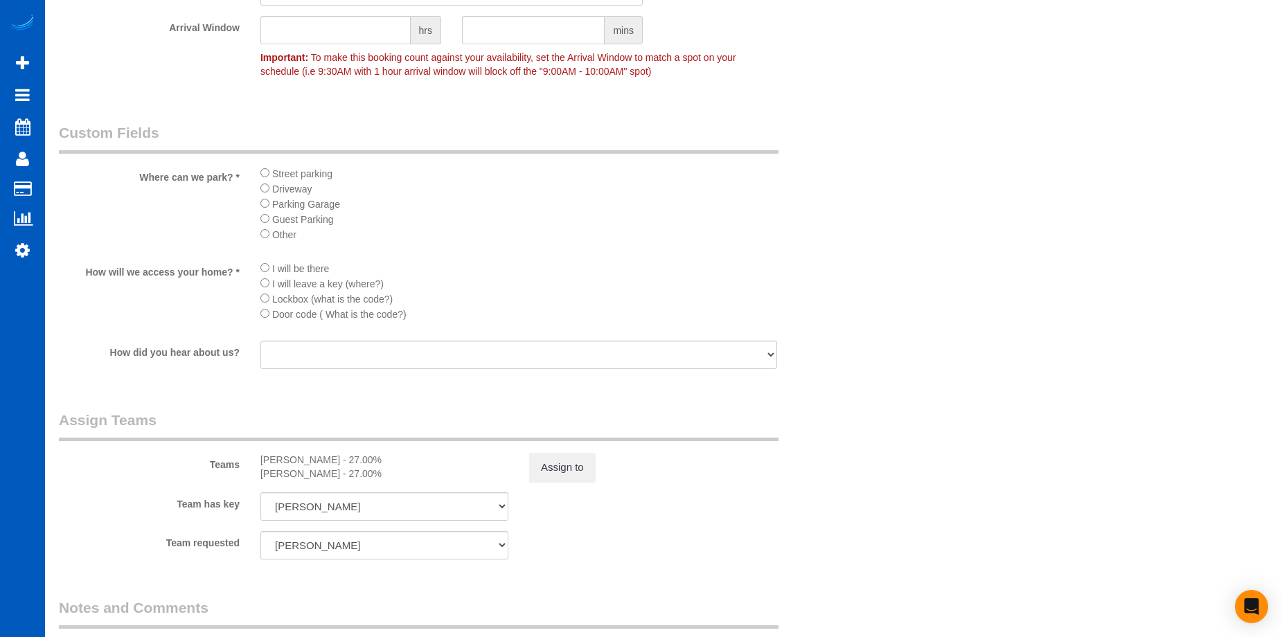
click at [555, 487] on sui-booking-teams "Teams Anna Manuilo - 27.00% Evelina Manuilo - 27.00% Assign to Team has key Ann…" at bounding box center [451, 485] width 785 height 150
click at [566, 474] on button "Assign to" at bounding box center [562, 467] width 66 height 29
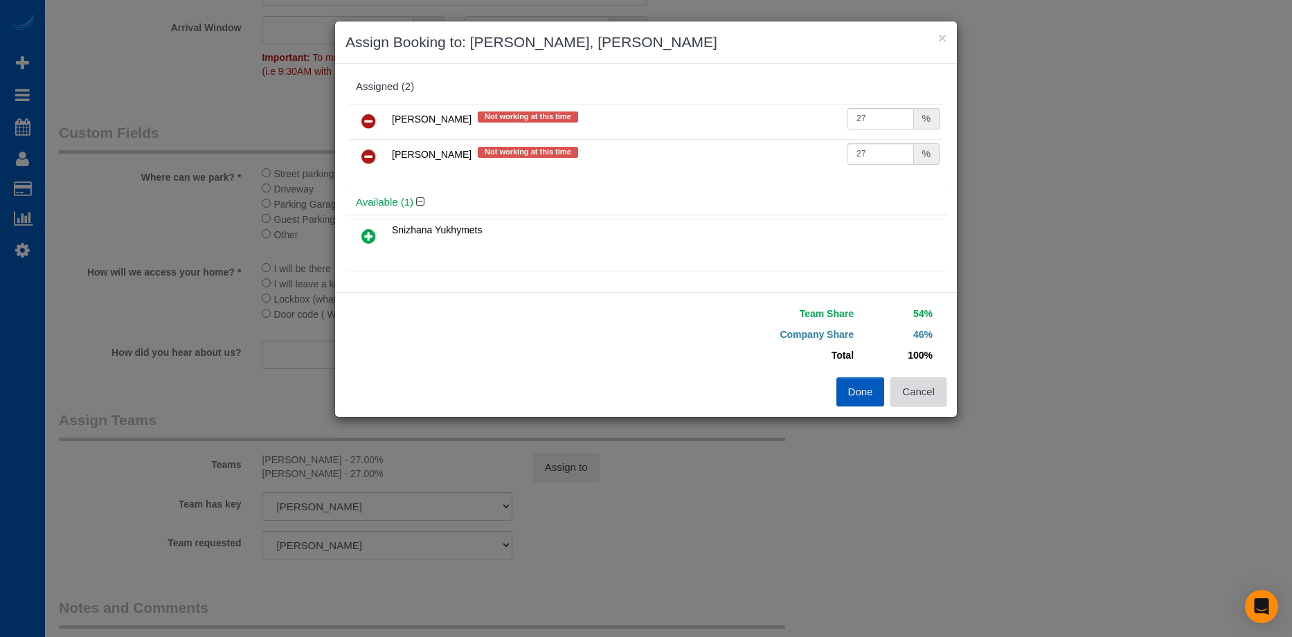
click at [939, 402] on button "Cancel" at bounding box center [918, 391] width 56 height 29
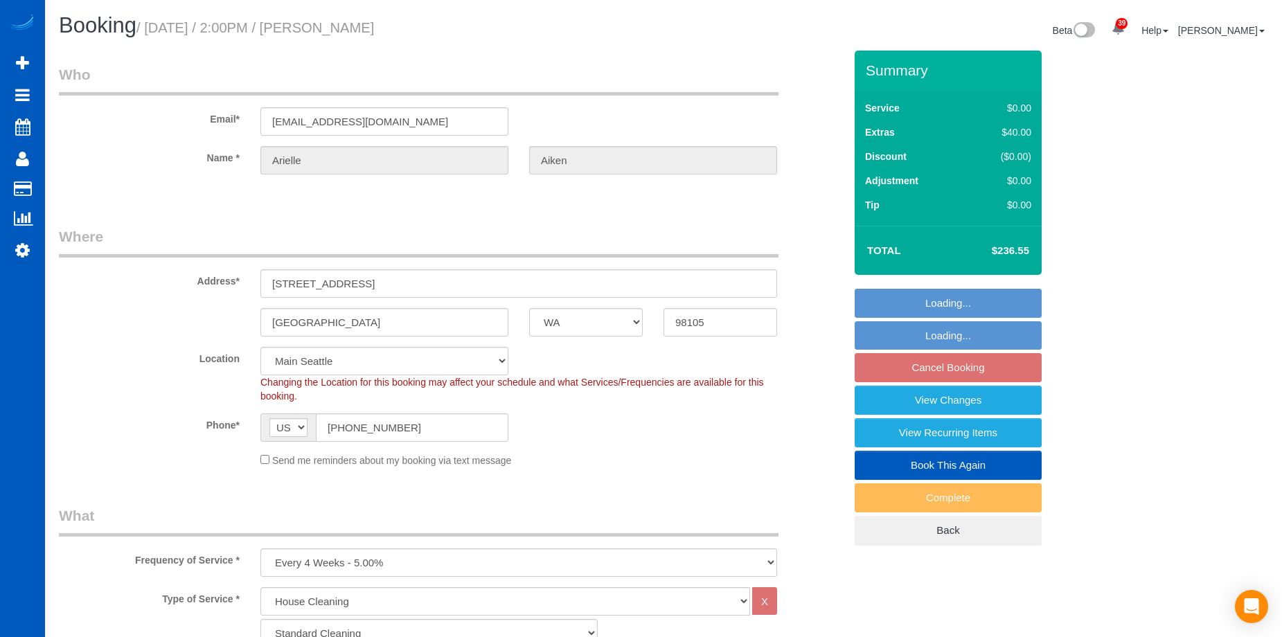
select select "WA"
select select "199"
select select "1501"
select select "3"
select select "2"
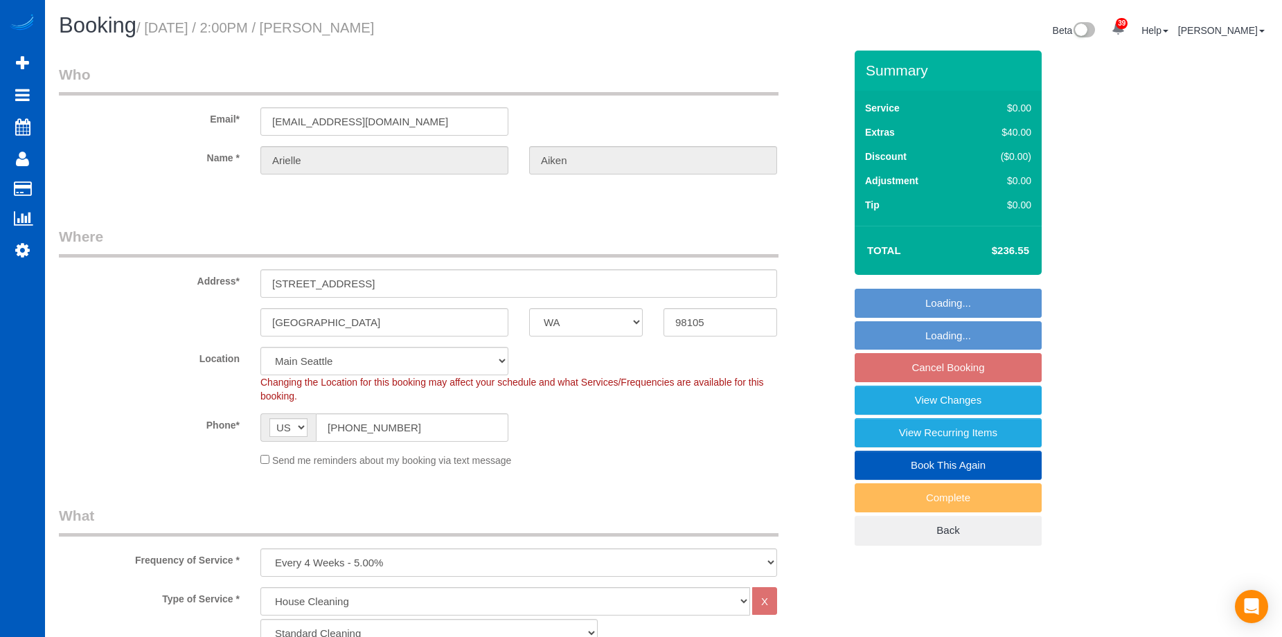
select select "number:8"
select select "spot2"
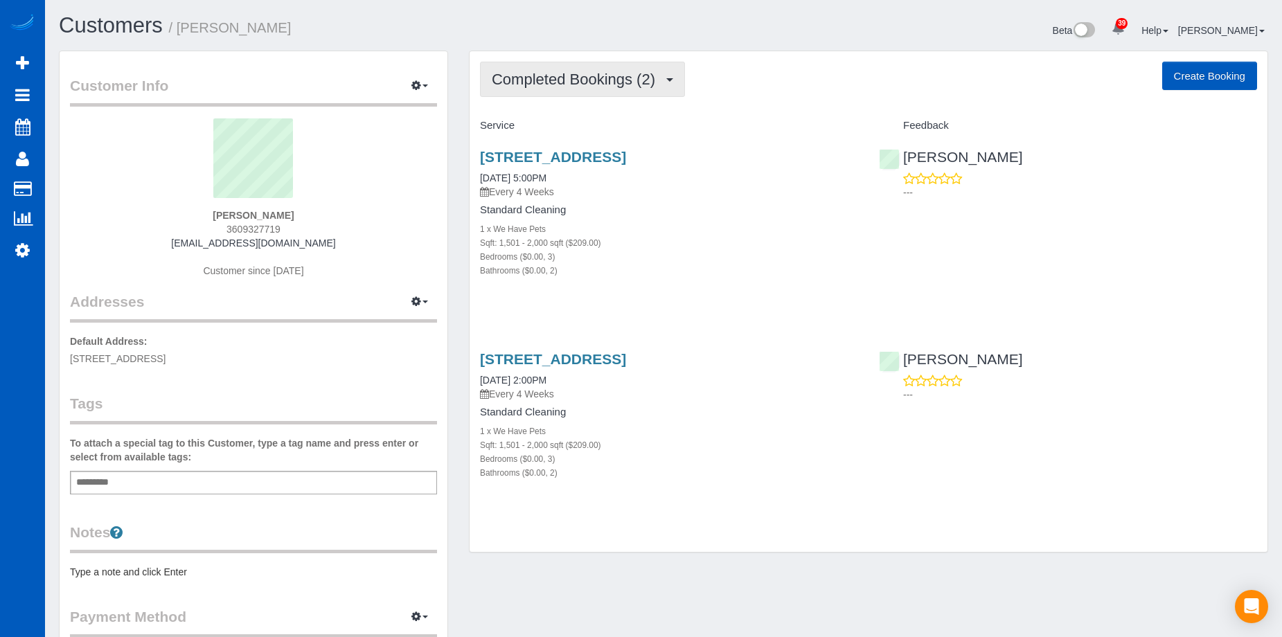
click at [588, 86] on span "Completed Bookings (2)" at bounding box center [577, 79] width 170 height 17
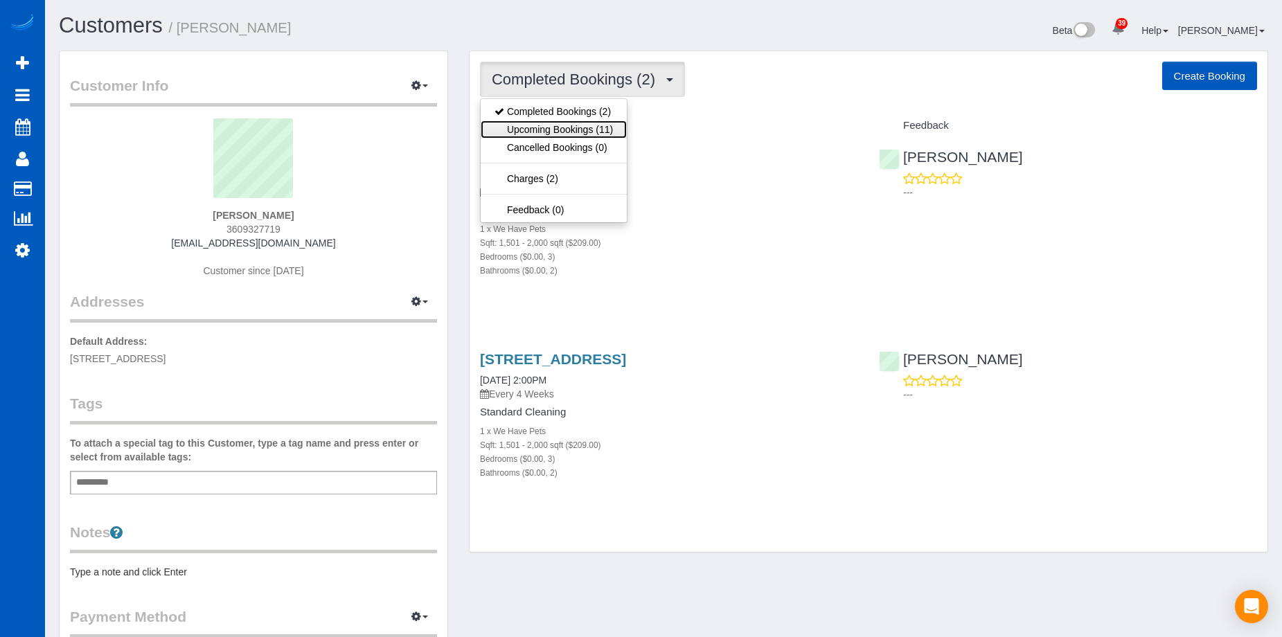
click at [586, 125] on link "Upcoming Bookings (11)" at bounding box center [553, 129] width 146 height 18
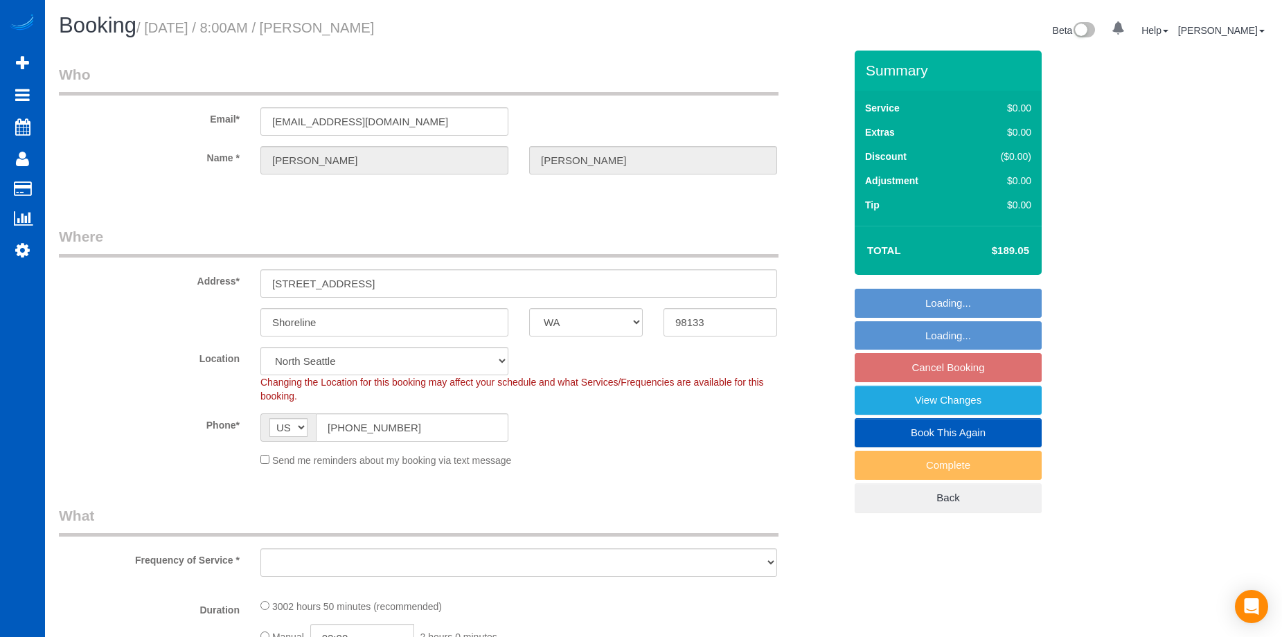
select select "WA"
select select "1501"
select select "2"
select select "object:993"
select select "spot1"
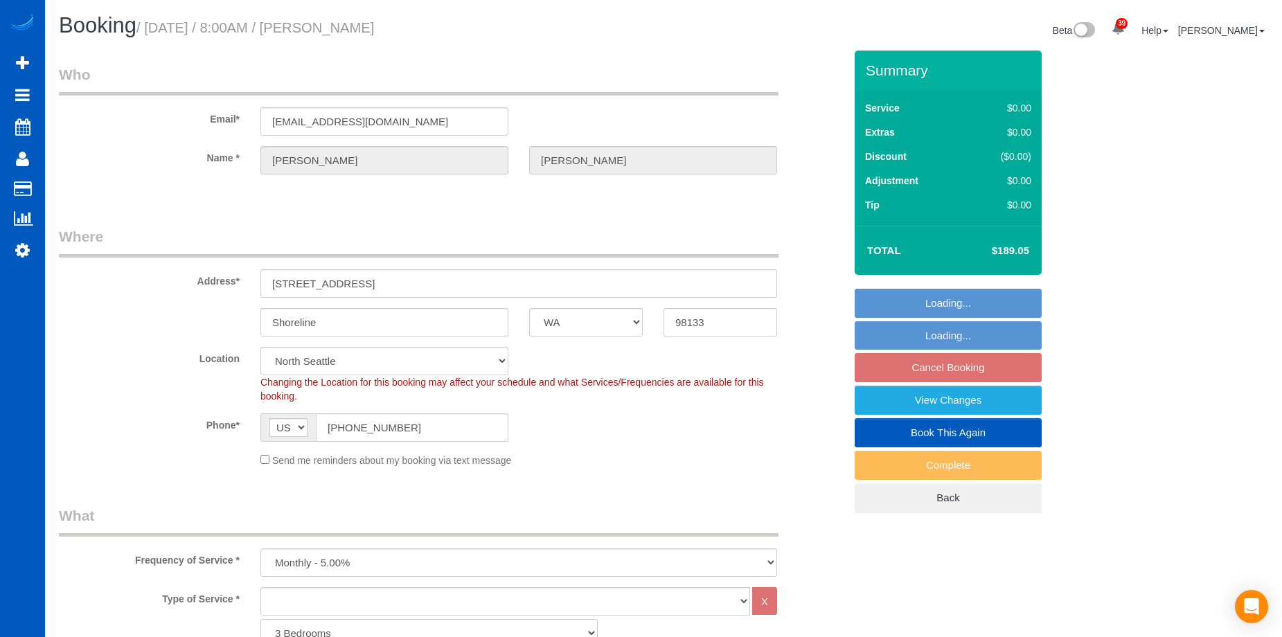
select select "object:1178"
select select "1501"
select select "2"
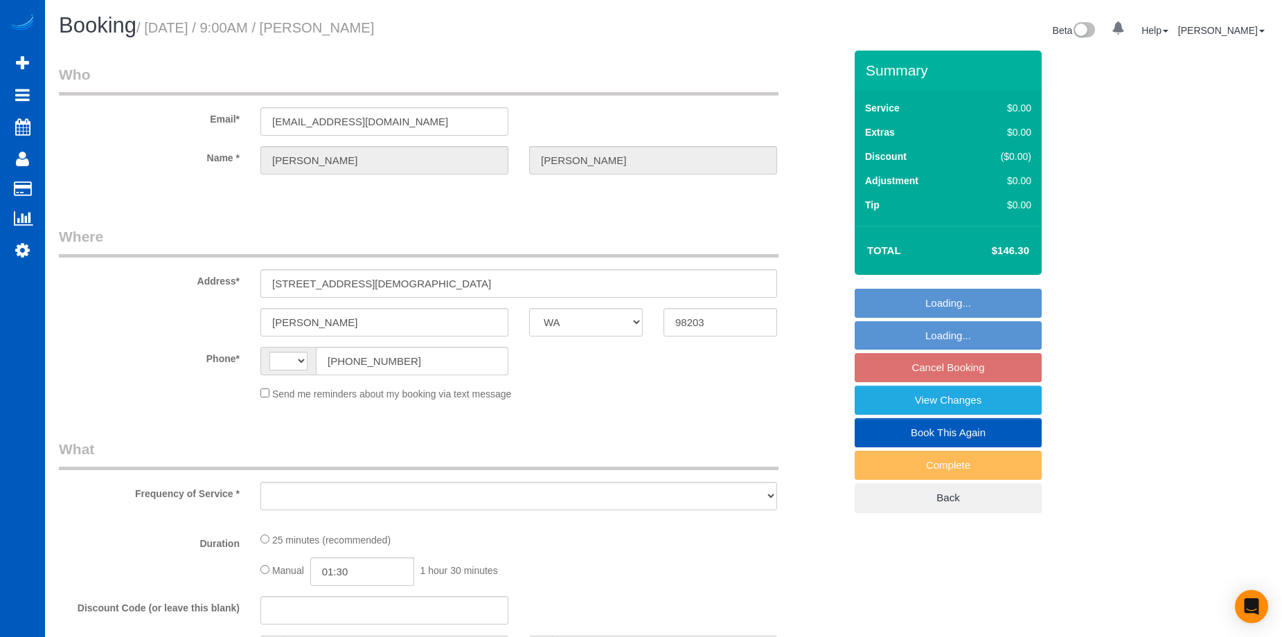
select select "WA"
select select "string:[GEOGRAPHIC_DATA]"
select select "string:fspay-8862dd4a-1d9b-486e-a79e-c390921c4d9a"
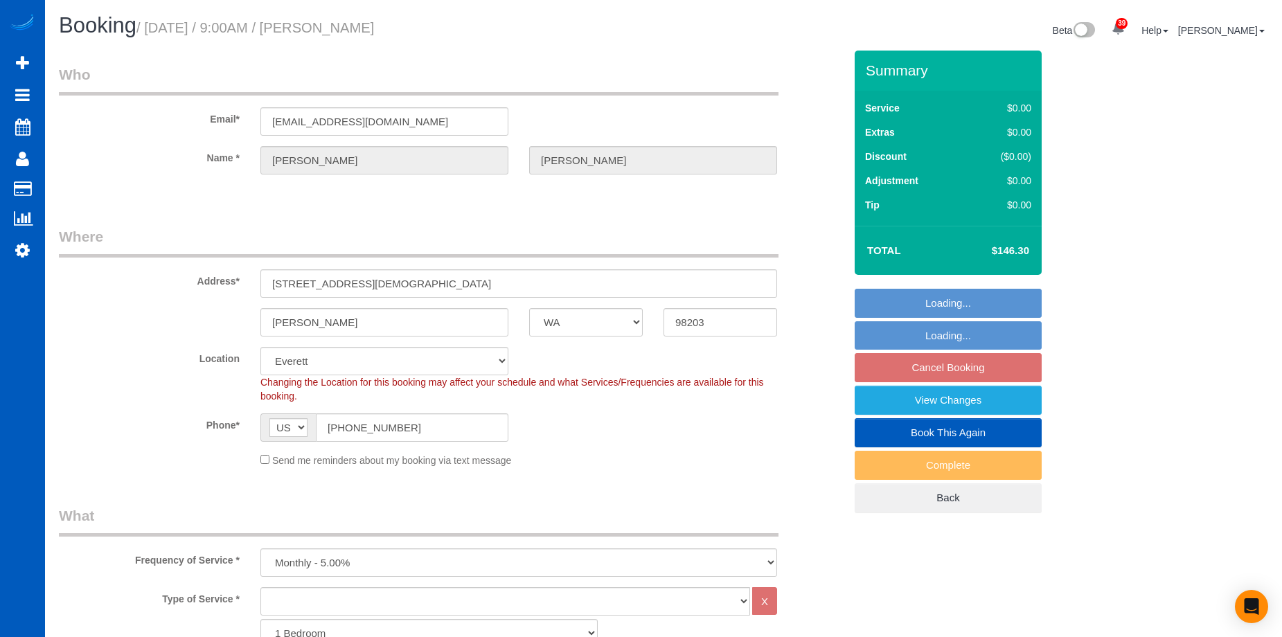
select select "object:1177"
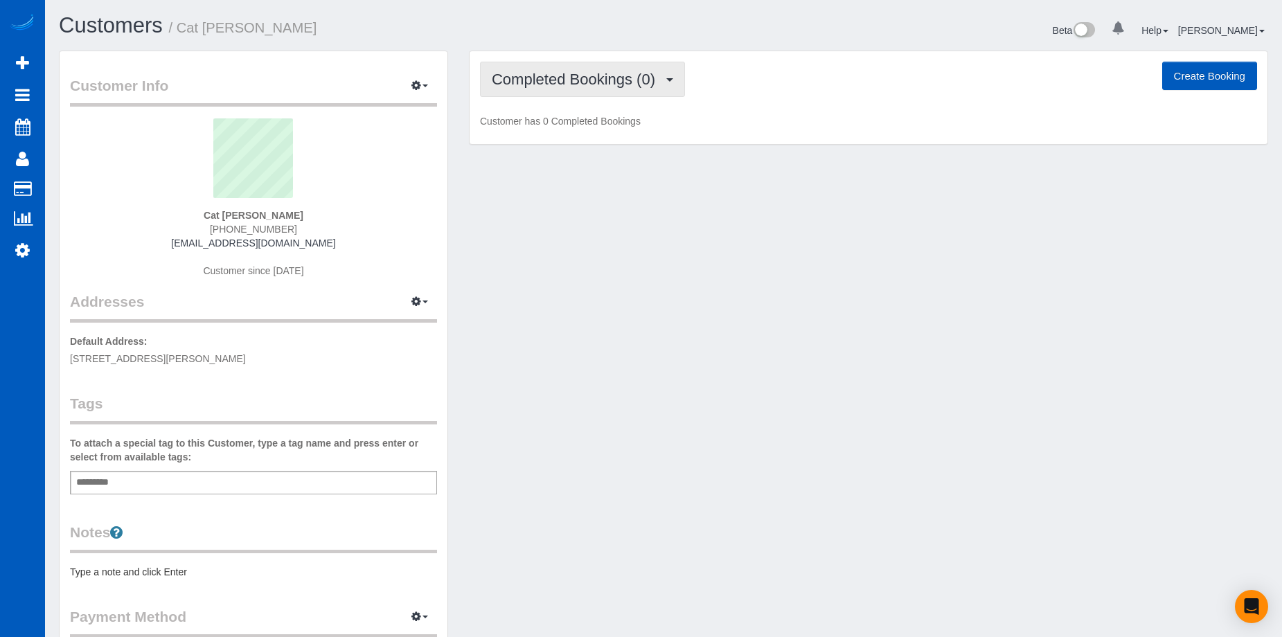
click at [606, 67] on button "Completed Bookings (0)" at bounding box center [582, 79] width 205 height 35
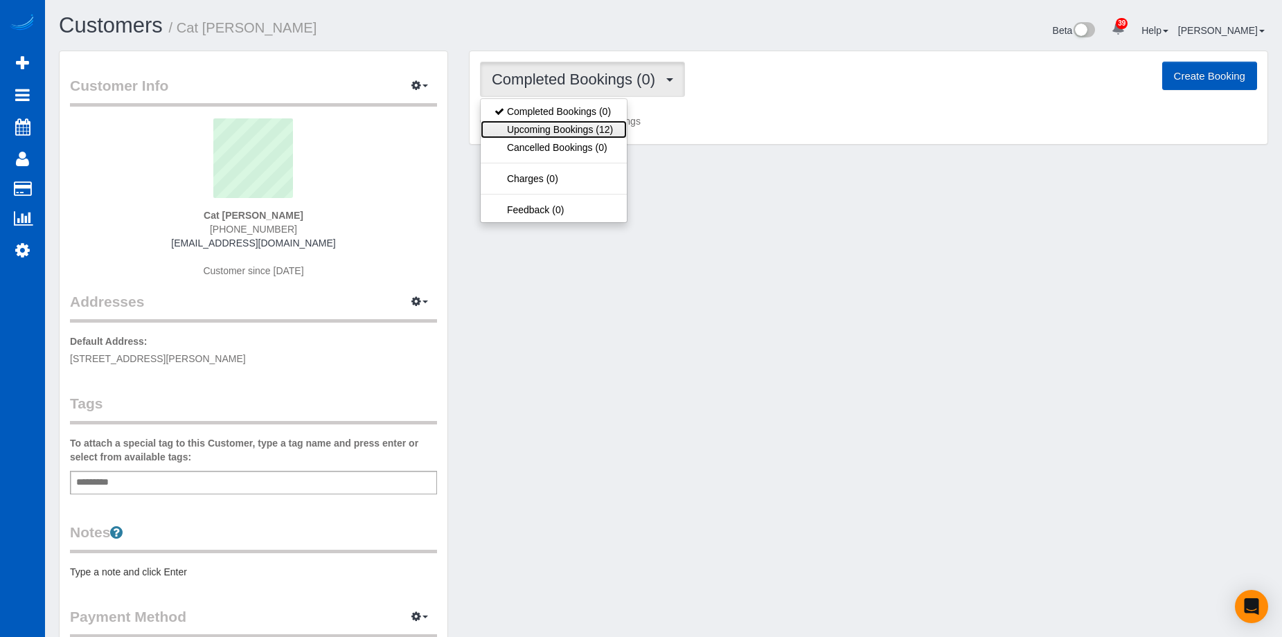
click at [584, 129] on link "Upcoming Bookings (12)" at bounding box center [553, 129] width 146 height 18
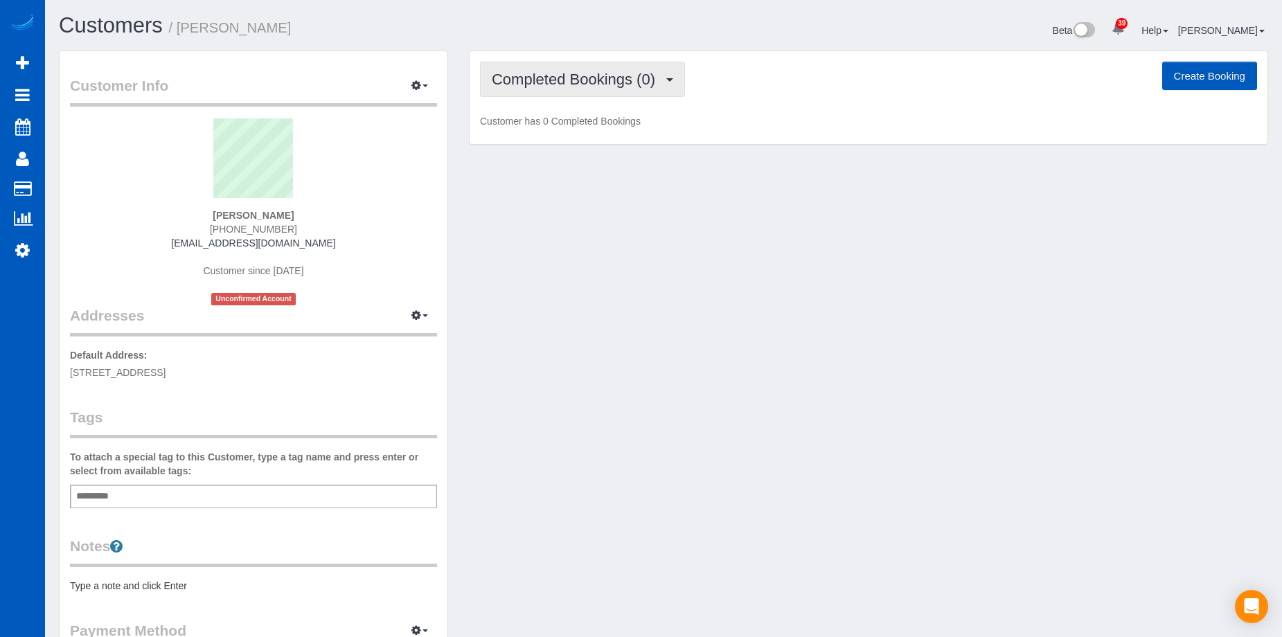
click at [574, 75] on span "Completed Bookings (0)" at bounding box center [577, 79] width 170 height 17
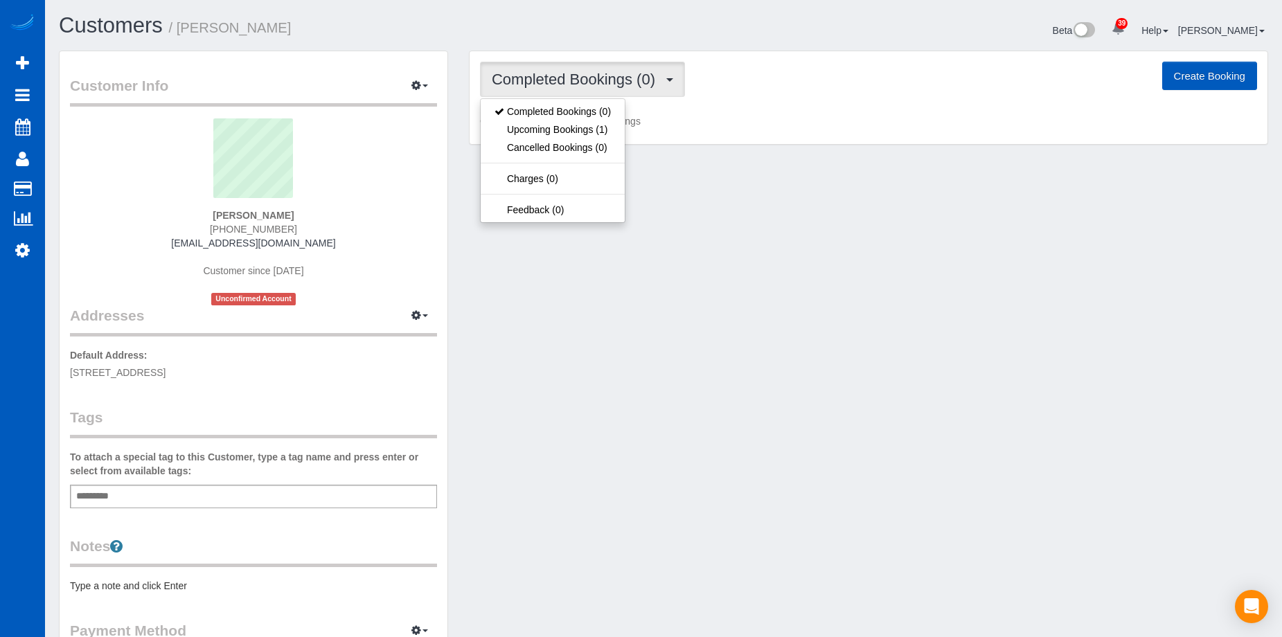
click at [574, 75] on span "Completed Bookings (0)" at bounding box center [577, 79] width 170 height 17
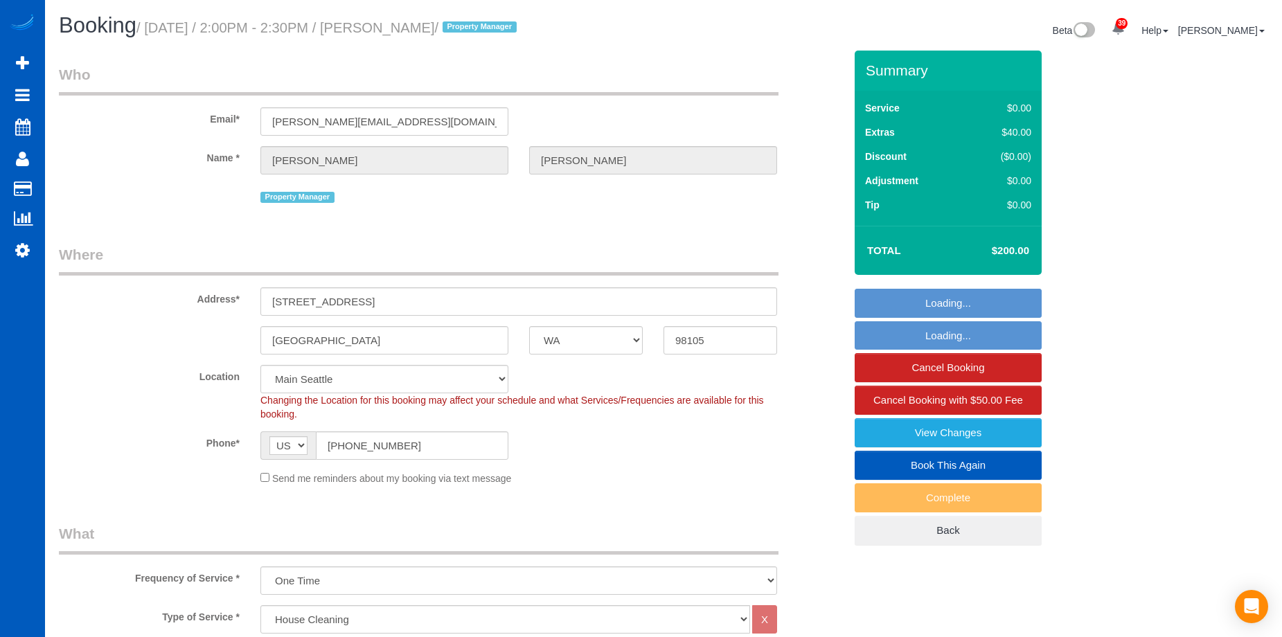
select select "WA"
select select "199"
select select "1001"
select select "2"
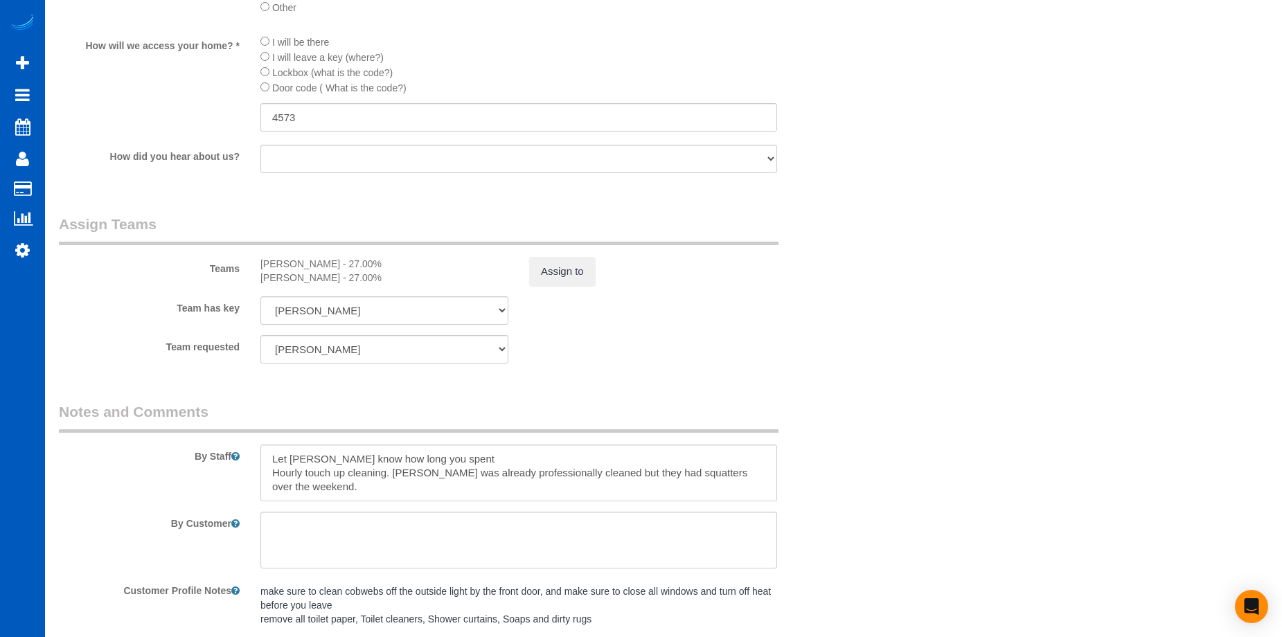
scroll to position [1731, 0]
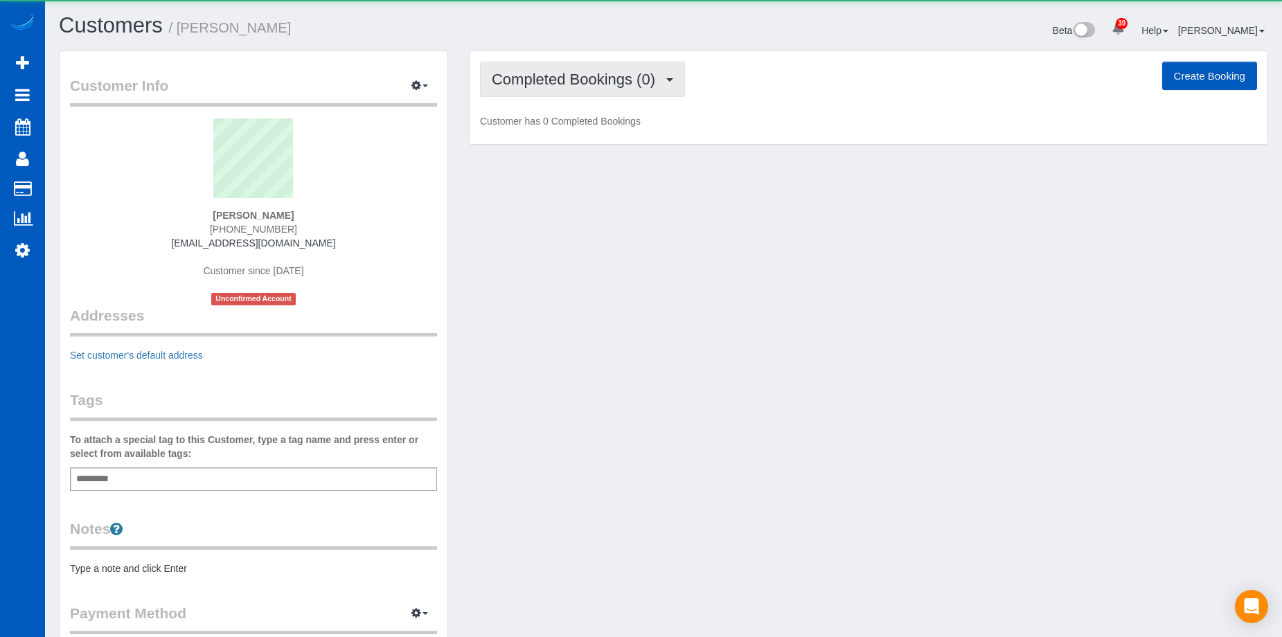
click at [575, 75] on span "Completed Bookings (0)" at bounding box center [577, 79] width 170 height 17
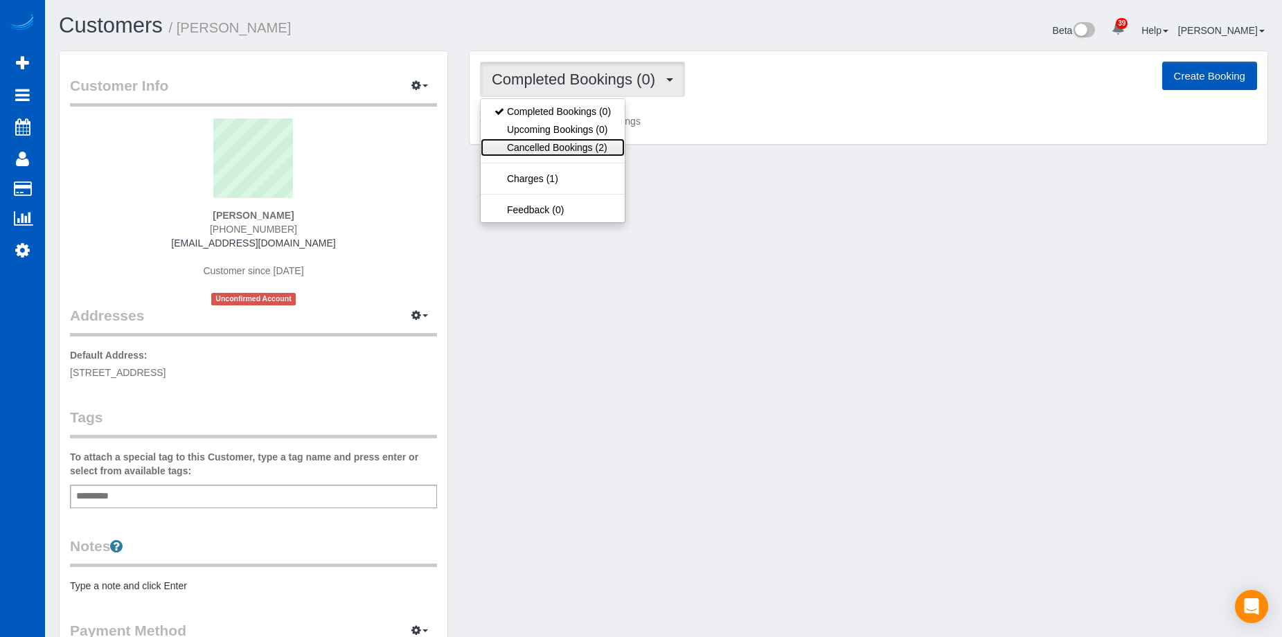
click at [562, 151] on link "Cancelled Bookings (2)" at bounding box center [552, 147] width 144 height 18
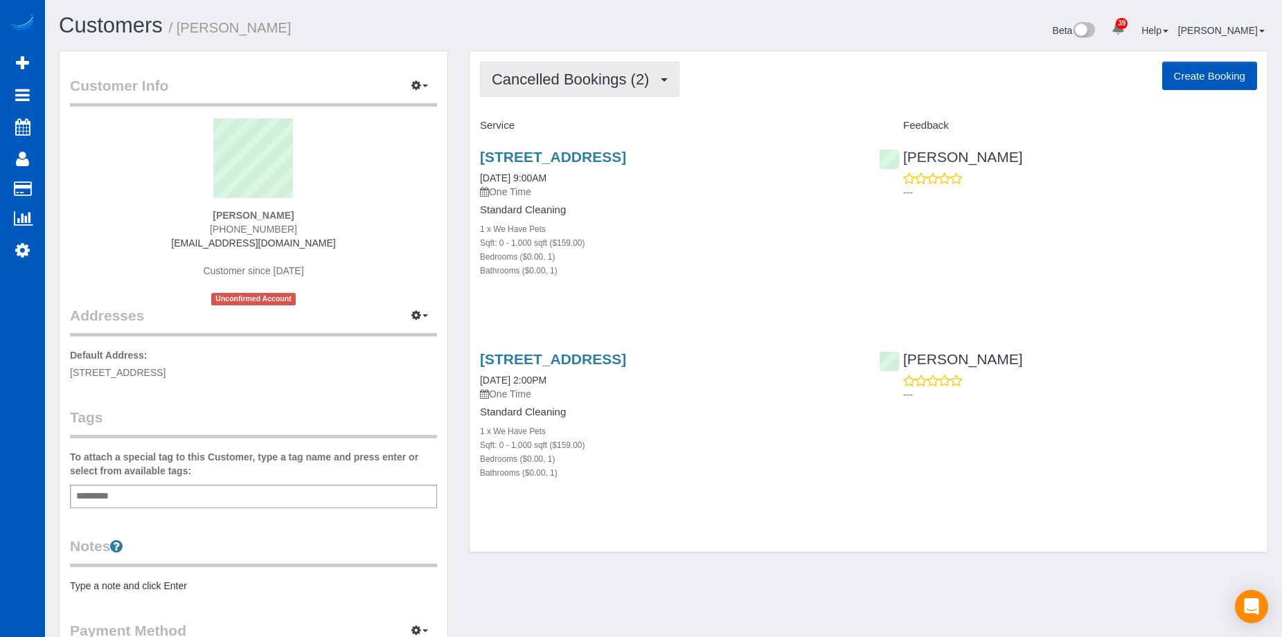
click at [625, 84] on span "Cancelled Bookings (2)" at bounding box center [574, 79] width 164 height 17
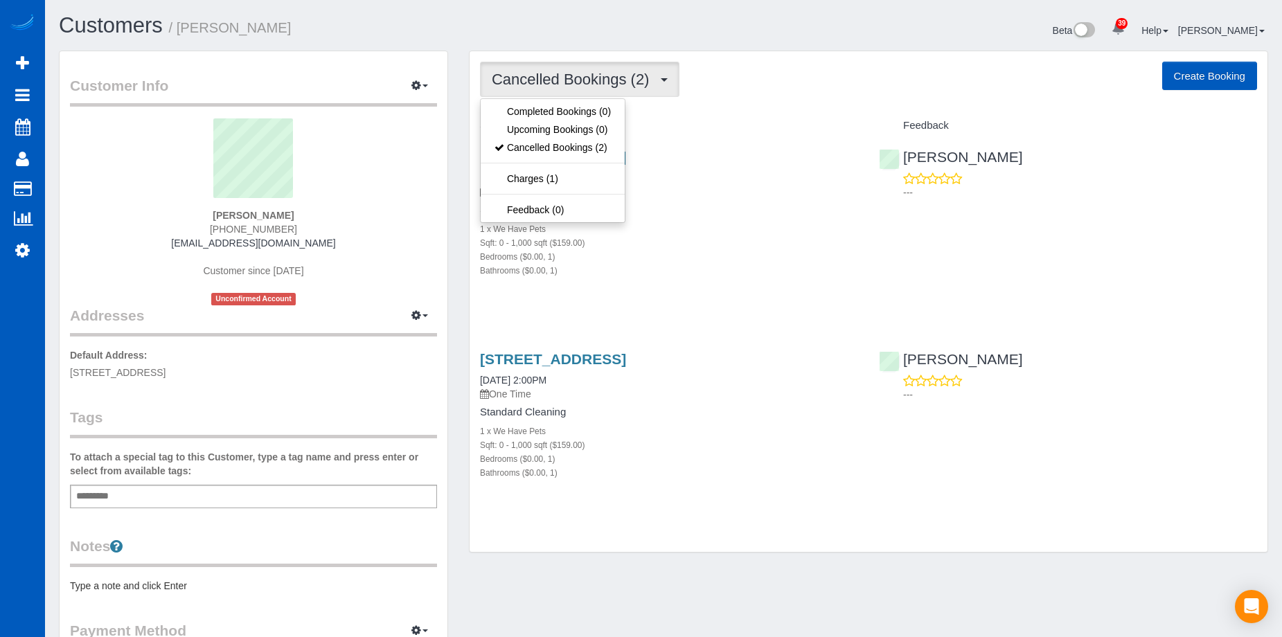
click at [625, 84] on span "Cancelled Bookings (2)" at bounding box center [574, 79] width 164 height 17
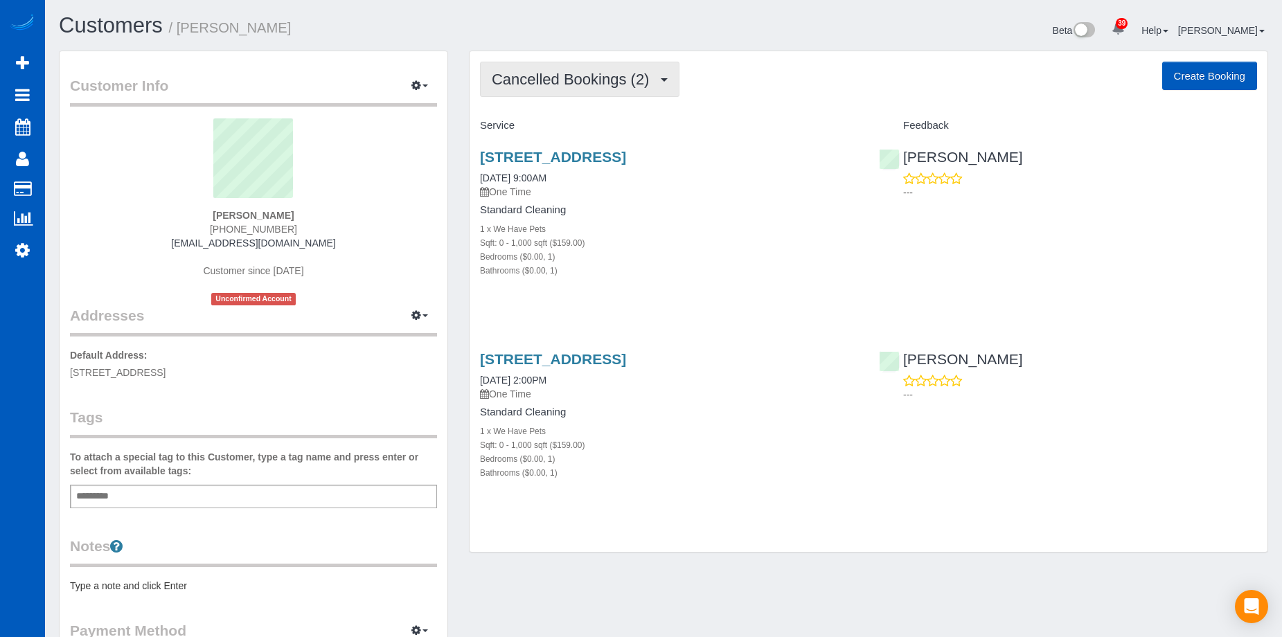
click at [625, 84] on span "Cancelled Bookings (2)" at bounding box center [574, 79] width 164 height 17
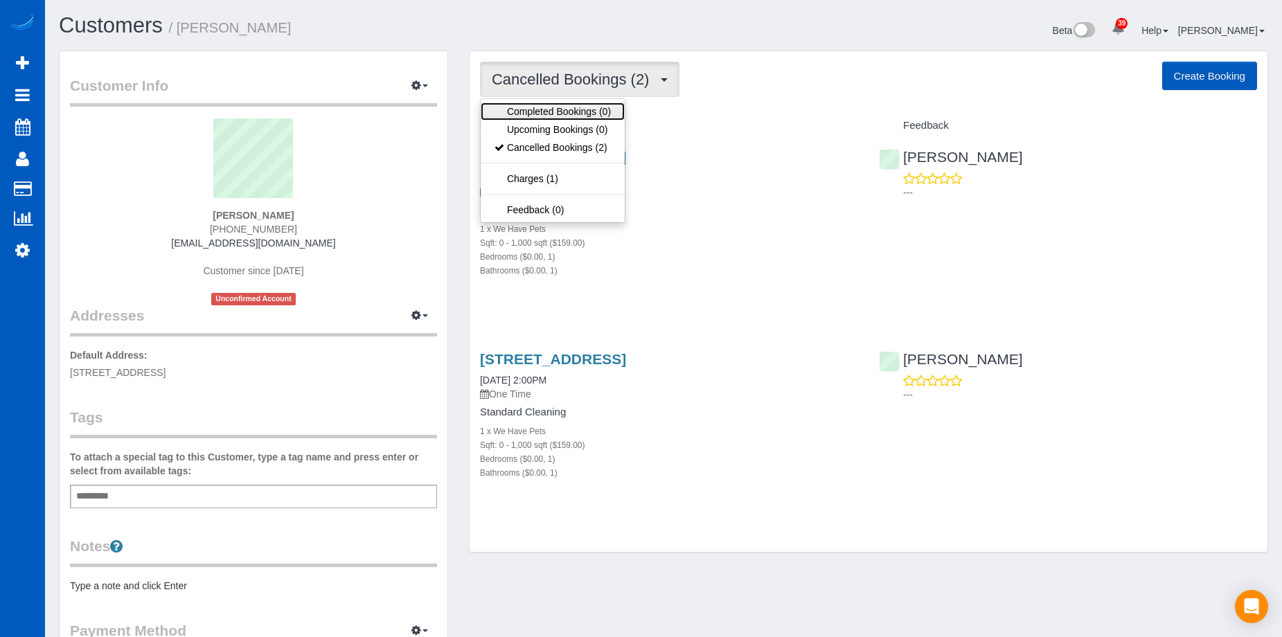
click at [575, 105] on link "Completed Bookings (0)" at bounding box center [552, 111] width 144 height 18
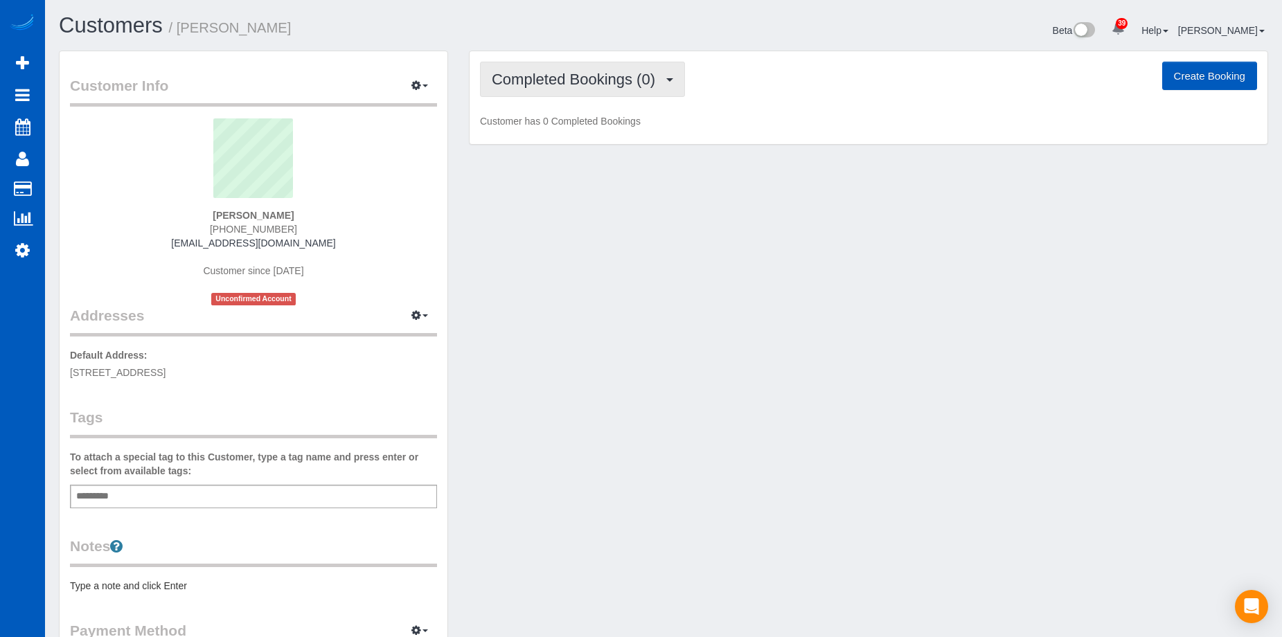
click at [586, 73] on span "Completed Bookings (0)" at bounding box center [577, 79] width 170 height 17
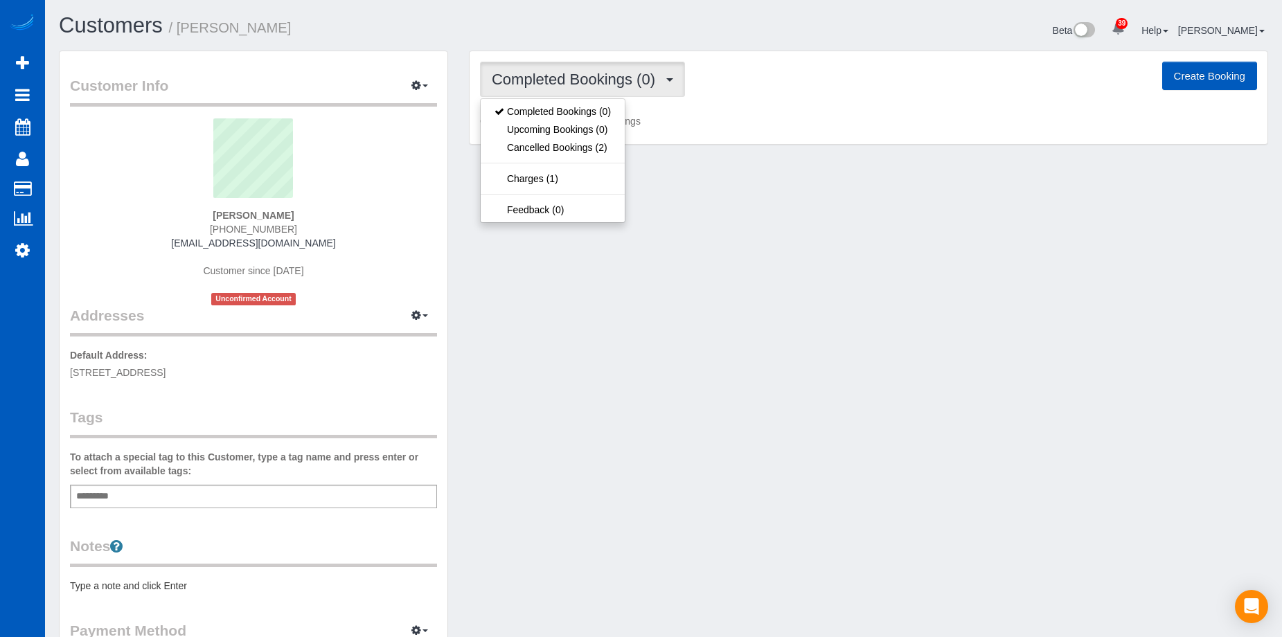
click at [520, 73] on span "Completed Bookings (0)" at bounding box center [577, 79] width 170 height 17
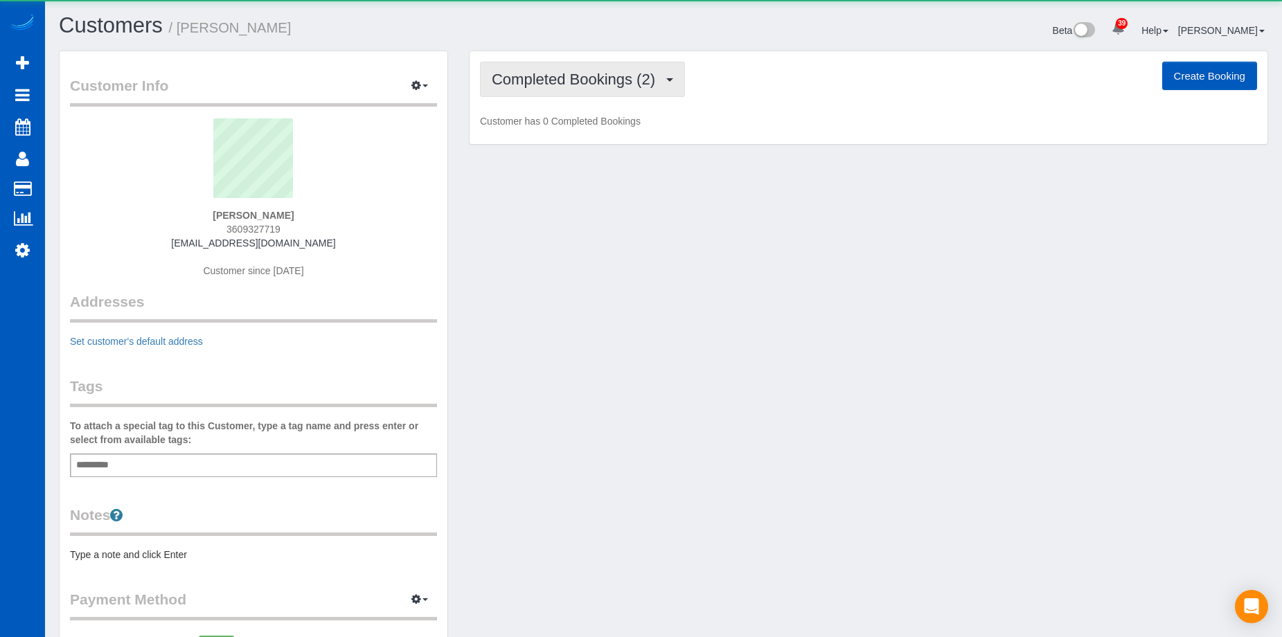
click at [572, 85] on span "Completed Bookings (2)" at bounding box center [577, 79] width 170 height 17
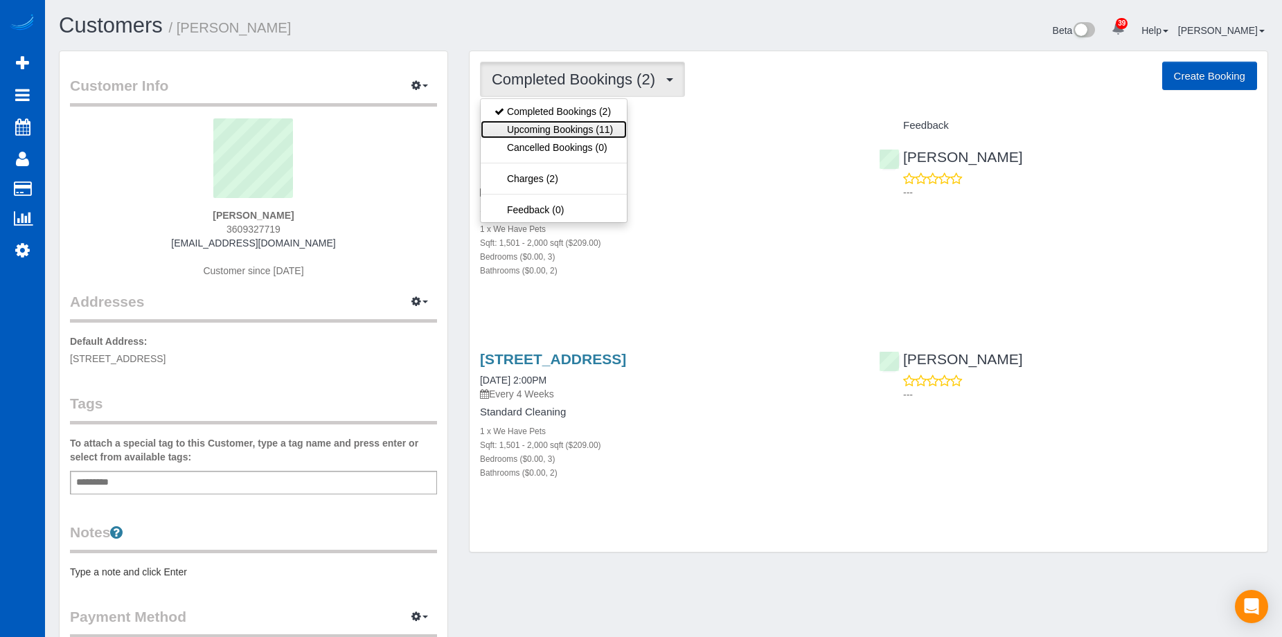
click at [567, 127] on link "Upcoming Bookings (11)" at bounding box center [553, 129] width 146 height 18
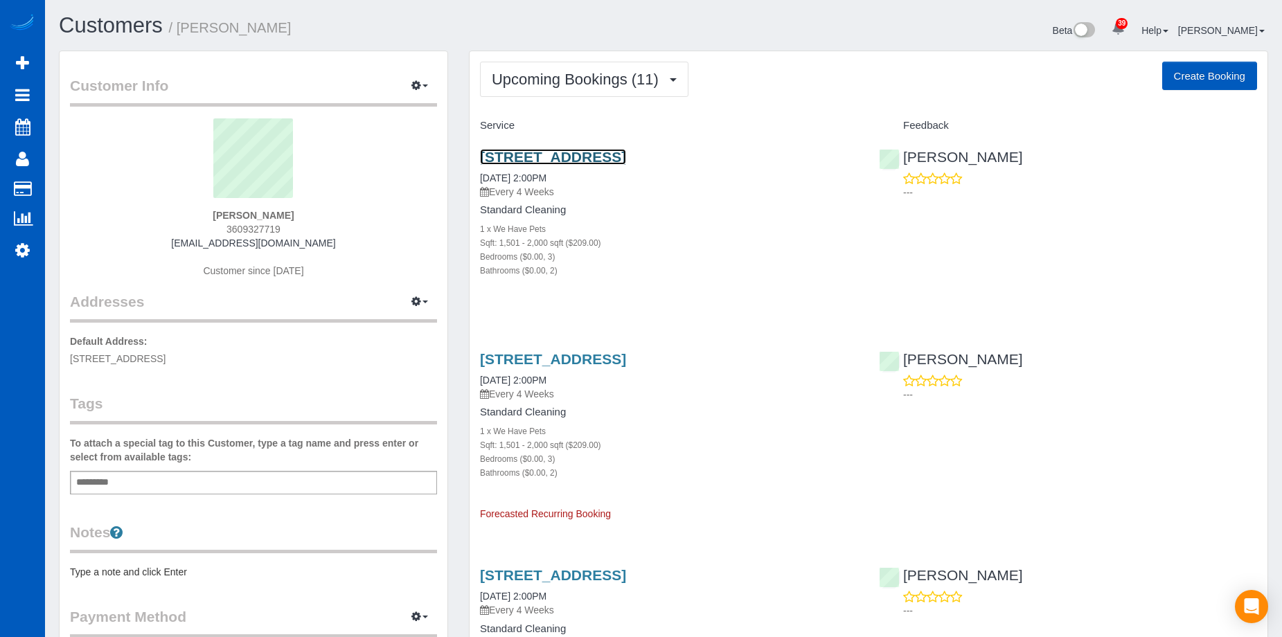
click at [622, 152] on link "118 Ne 52nd St, Seattle, WA 98105" at bounding box center [553, 157] width 146 height 16
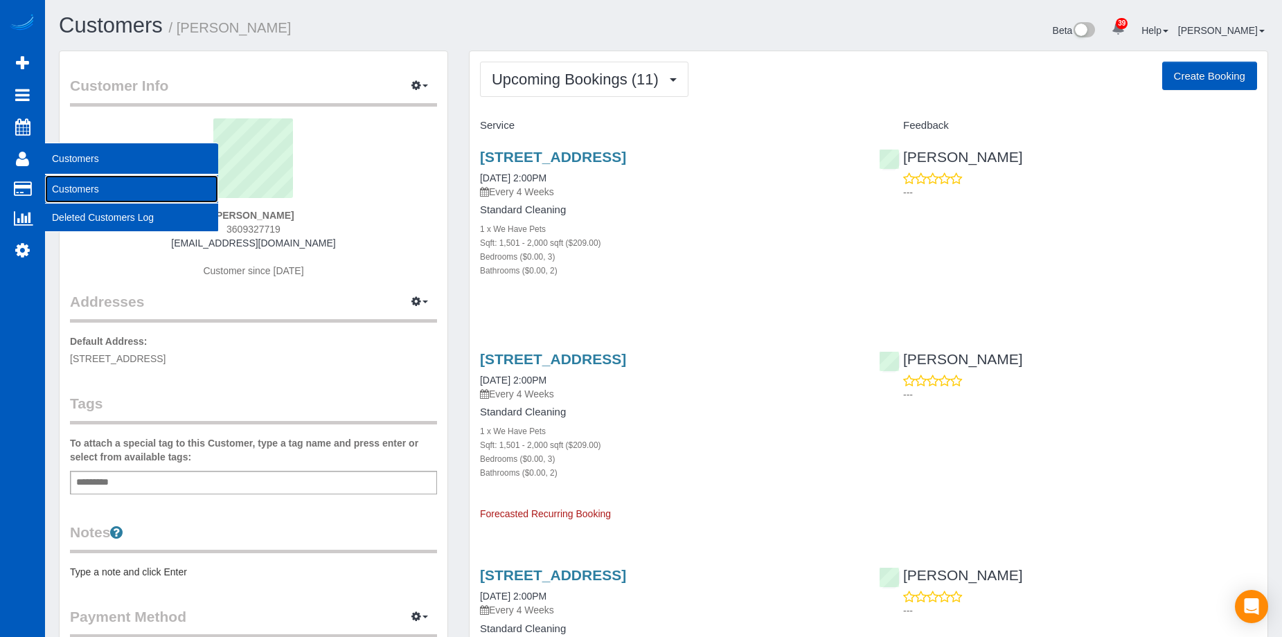
click at [68, 181] on link "Customers" at bounding box center [131, 189] width 173 height 28
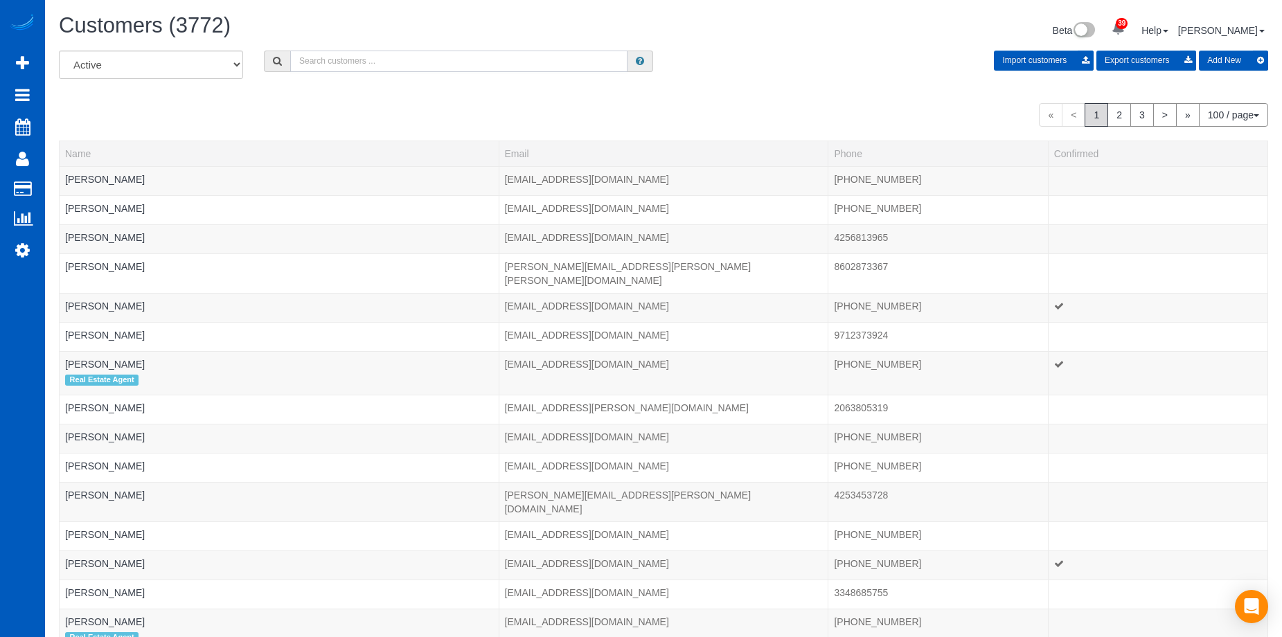
click at [506, 62] on input "text" at bounding box center [458, 61] width 337 height 21
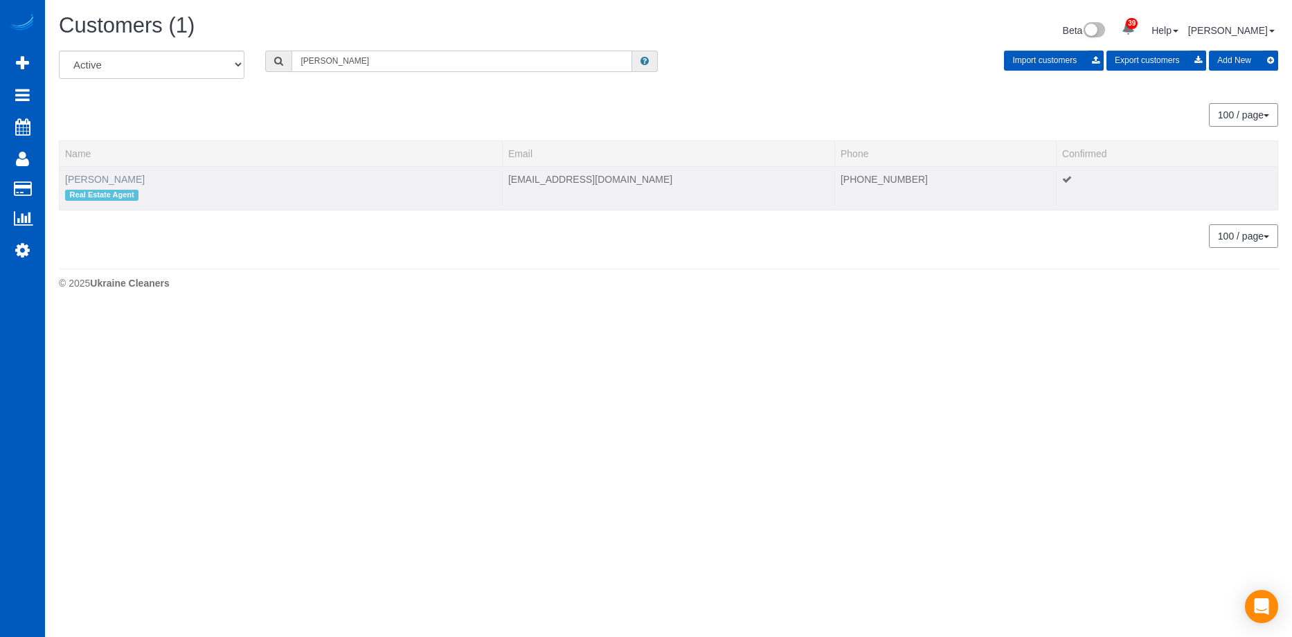
type input "Amie Armstrong"
click at [116, 179] on link "[PERSON_NAME]" at bounding box center [105, 179] width 80 height 11
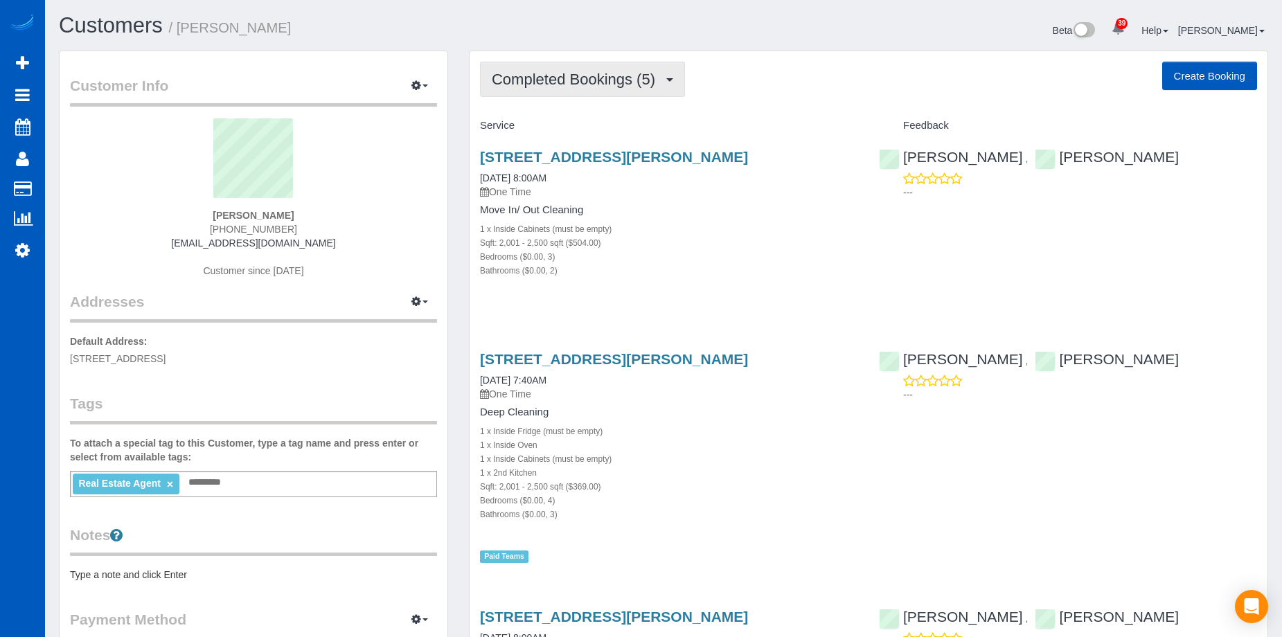
click at [661, 79] on span "Completed Bookings (5)" at bounding box center [577, 79] width 170 height 17
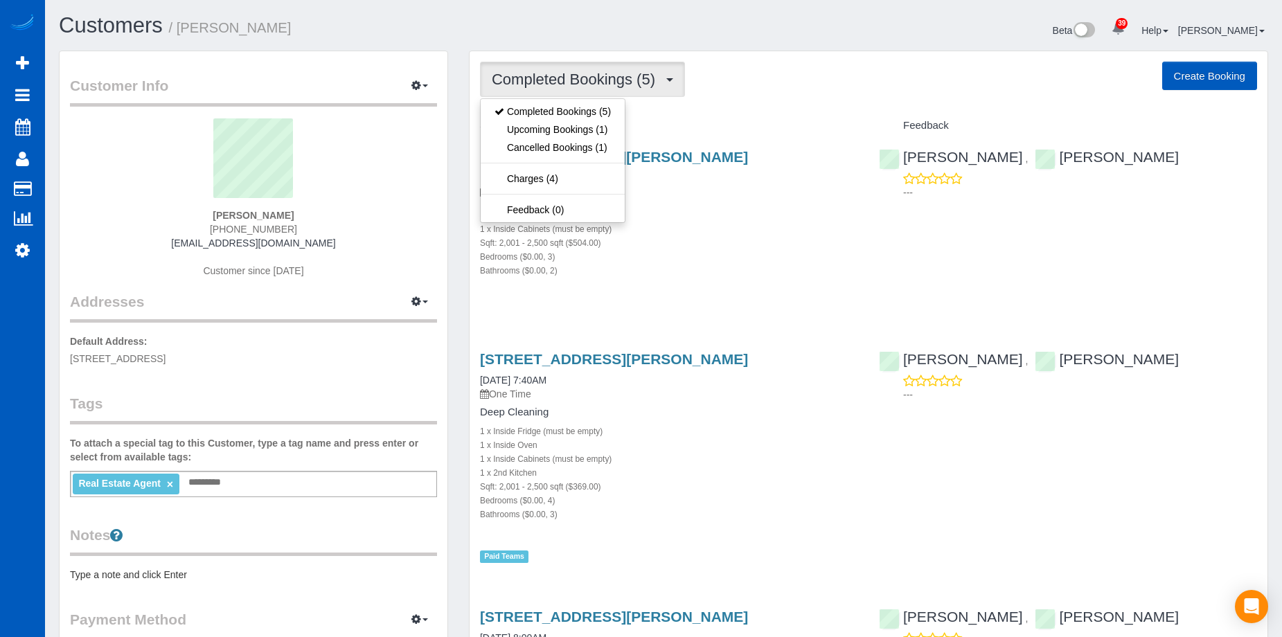
click at [661, 79] on span "Completed Bookings (5)" at bounding box center [577, 79] width 170 height 17
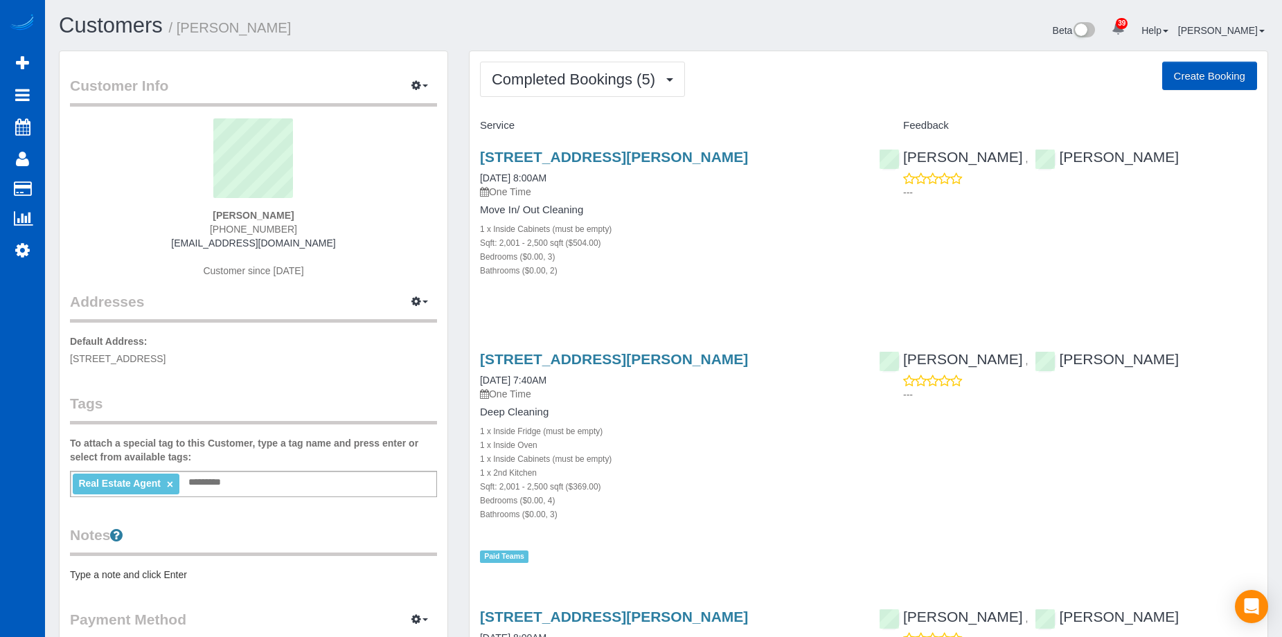
click at [1206, 71] on button "Create Booking" at bounding box center [1209, 76] width 95 height 29
select select "WA"
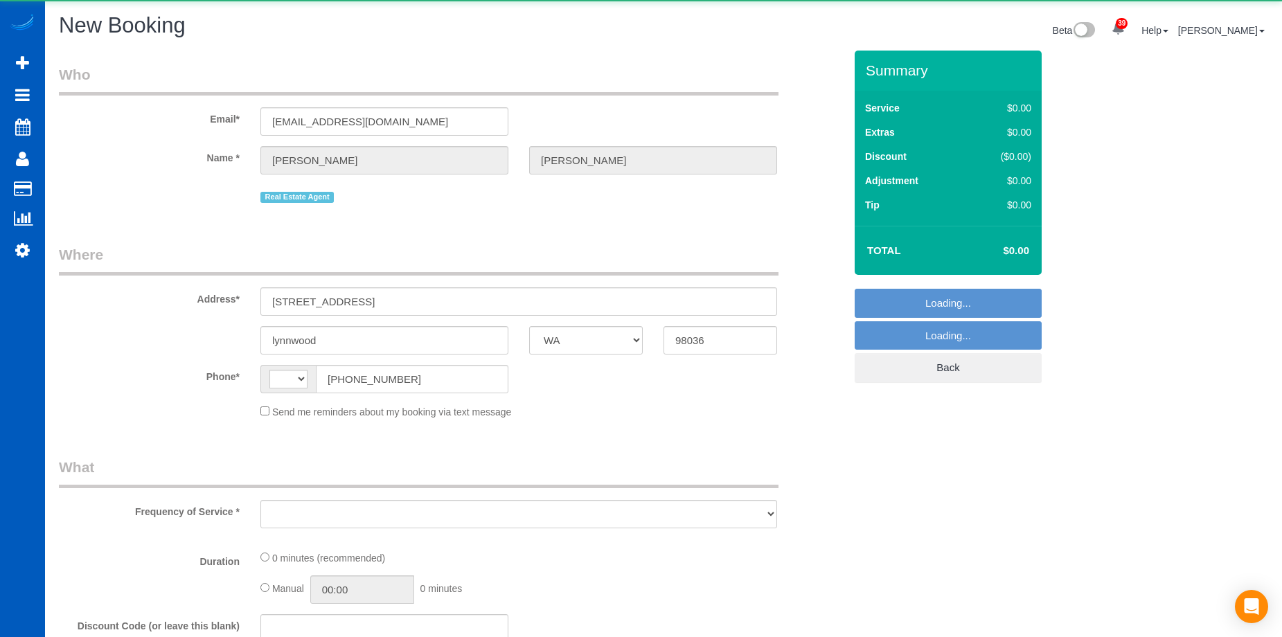
select select "object:6782"
select select "string:fspay-29fb7387-665f-439c-9dce-09a3bf446a93"
select select "string:US"
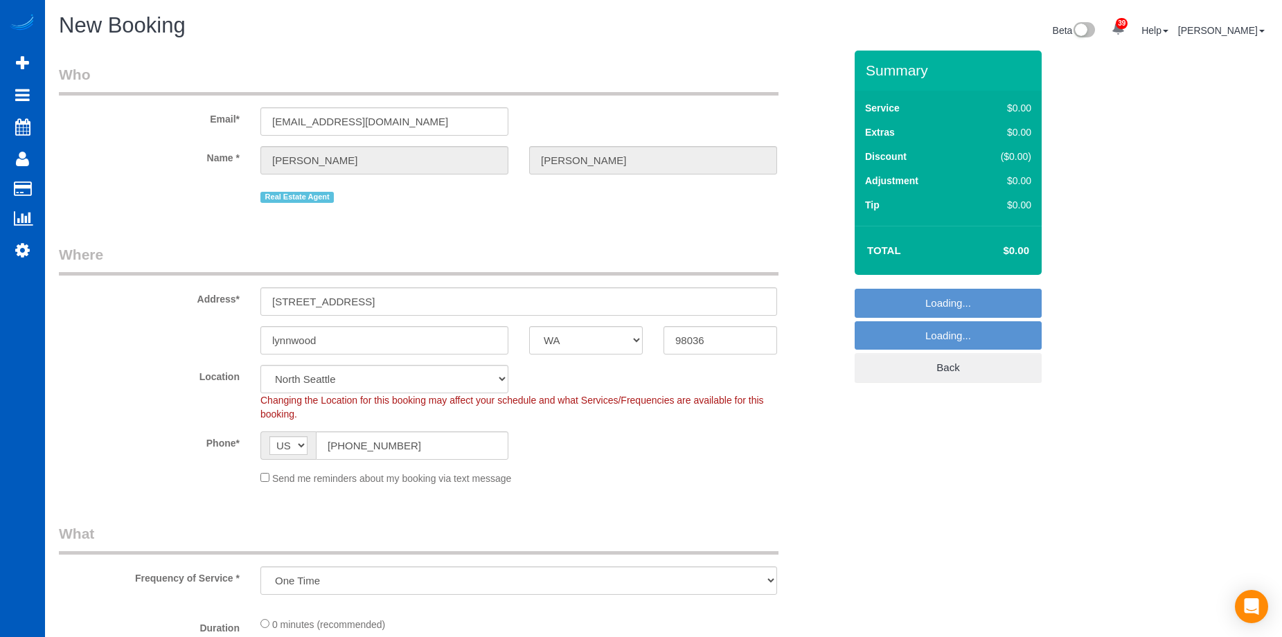
select select "199"
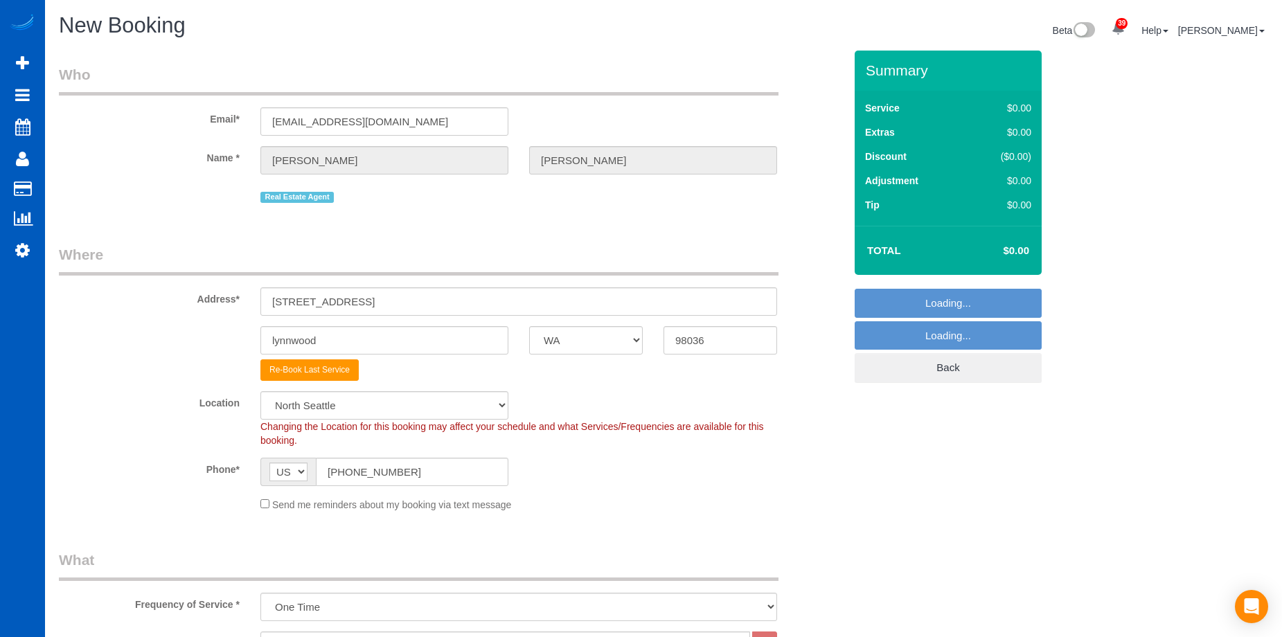
select select "object:7571"
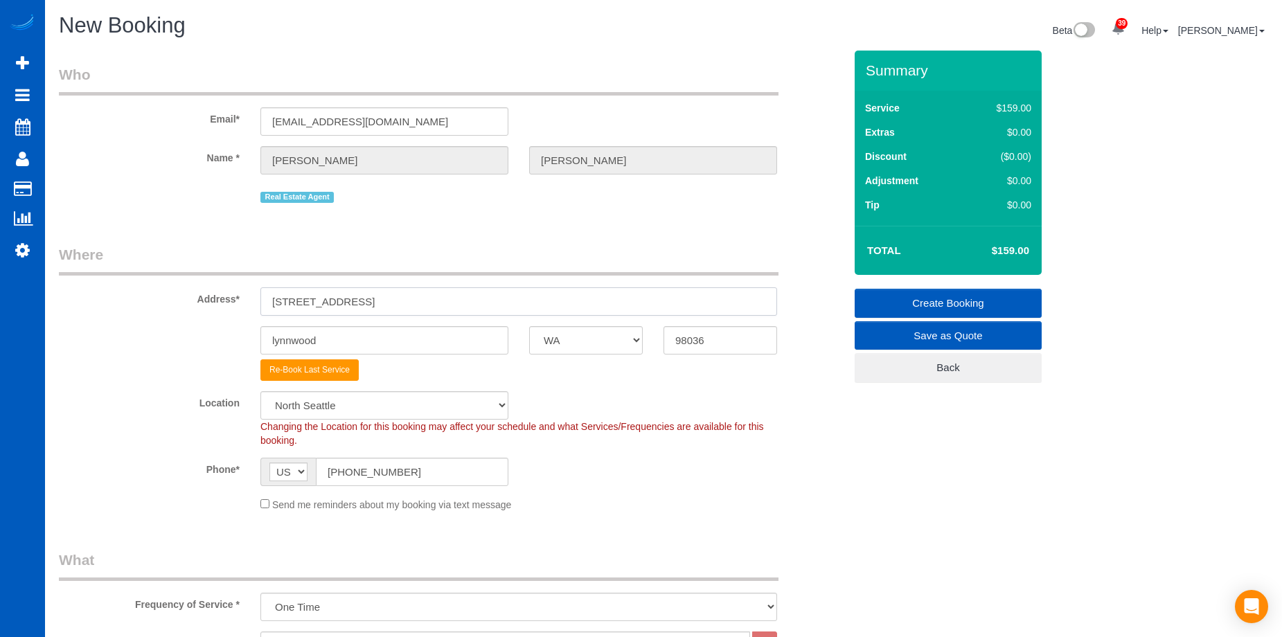
drag, startPoint x: 360, startPoint y: 303, endPoint x: 111, endPoint y: 285, distance: 249.2
click at [111, 285] on div "Address* 2517 202nd pl sw" at bounding box center [451, 279] width 806 height 71
paste input "123 NE 177th St, Shoreline, WA 98155"
drag, startPoint x: 430, startPoint y: 298, endPoint x: 560, endPoint y: 301, distance: 130.2
click at [560, 301] on input "2123 NE 177th St, Shoreline, WA 98155" at bounding box center [518, 301] width 516 height 28
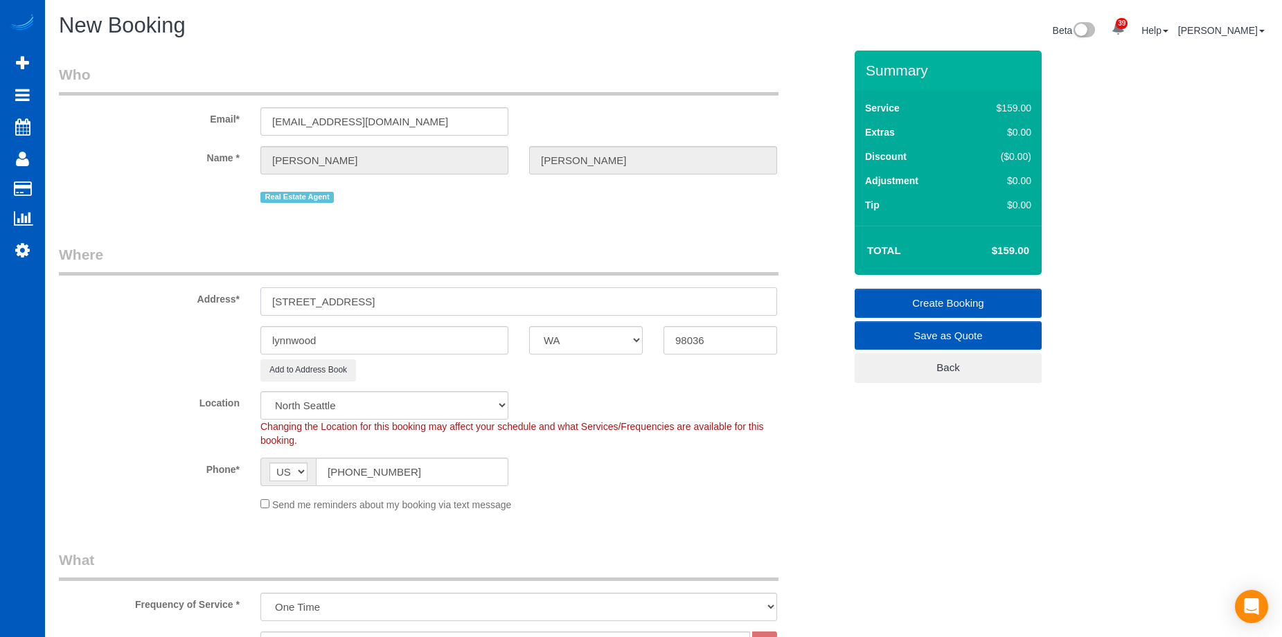
type input "2123 NE 177th St, Shoreline, WA"
drag, startPoint x: 735, startPoint y: 343, endPoint x: 388, endPoint y: 304, distance: 348.4
click at [532, 335] on div "lynnwood AK AL AR AZ CA CO CT DC DE FL GA HI IA ID IL IN KS KY LA MA MD ME MI M…" at bounding box center [451, 340] width 806 height 28
paste input "155"
type input "98155"
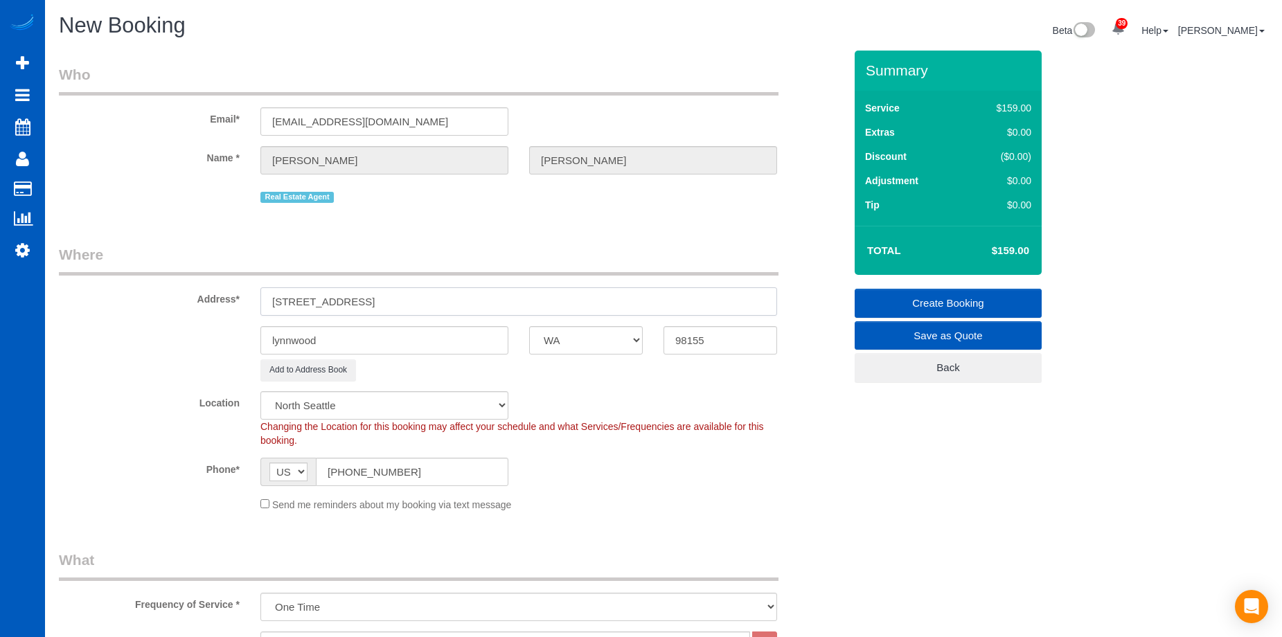
drag, startPoint x: 365, startPoint y: 302, endPoint x: 402, endPoint y: 303, distance: 37.4
click at [402, 303] on input "2123 NE 177th St, Shoreline, WA" at bounding box center [518, 301] width 516 height 28
type input "2123 NE 177th St, , WA"
drag, startPoint x: 357, startPoint y: 339, endPoint x: 144, endPoint y: 323, distance: 213.8
click at [144, 323] on sui-booking-address "Address* 2123 NE 177th St, , WA lynnwood AK AL AR AZ CA CO CT DC DE FL GA HI IA…" at bounding box center [451, 312] width 785 height 136
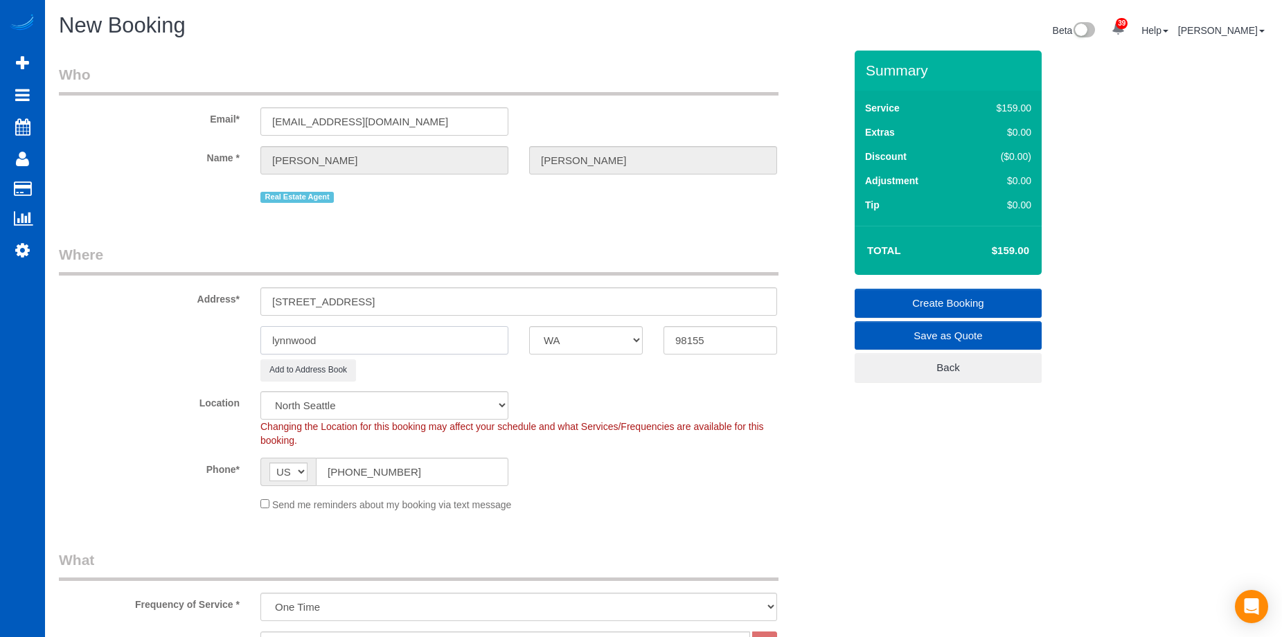
paste input "Shoreline"
type input "Shoreline"
drag, startPoint x: 355, startPoint y: 303, endPoint x: 518, endPoint y: 296, distance: 162.9
click at [518, 296] on input "2123 NE 177th St, , WA" at bounding box center [518, 301] width 516 height 28
type input "[STREET_ADDRESS]"
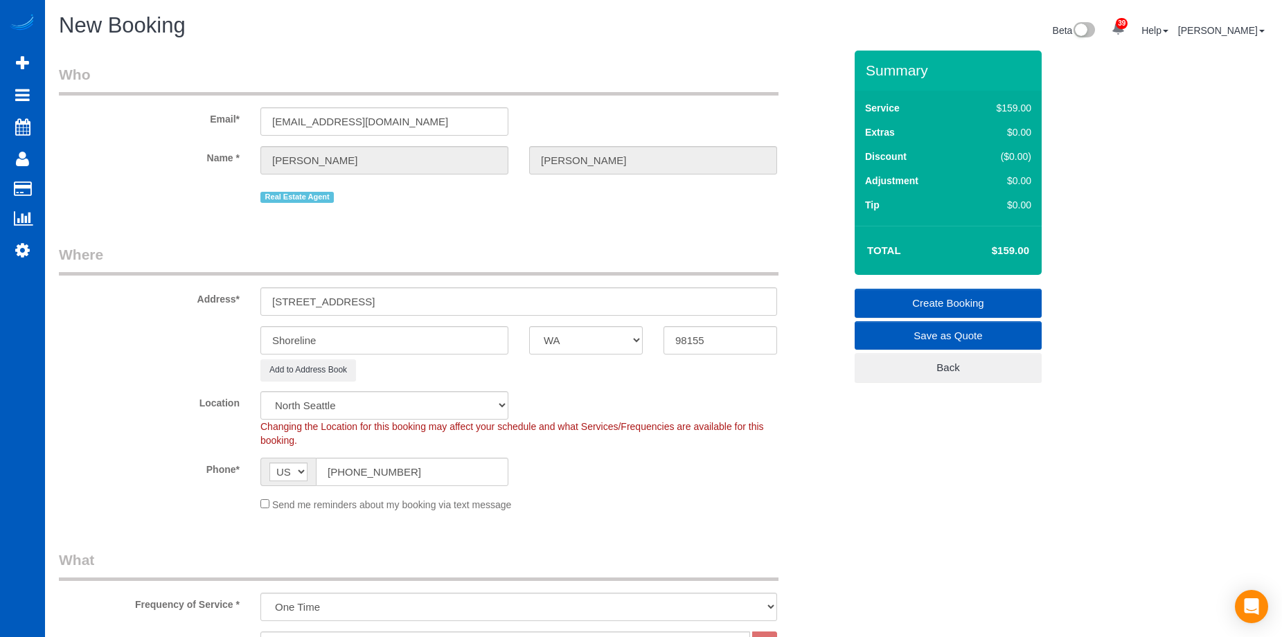
click at [683, 474] on div "Phone* AF AL DZ AD AO AI AQ AG AR AM AW AU AT AZ BS BH BD BB BY BE BZ BJ BM BT …" at bounding box center [451, 472] width 806 height 28
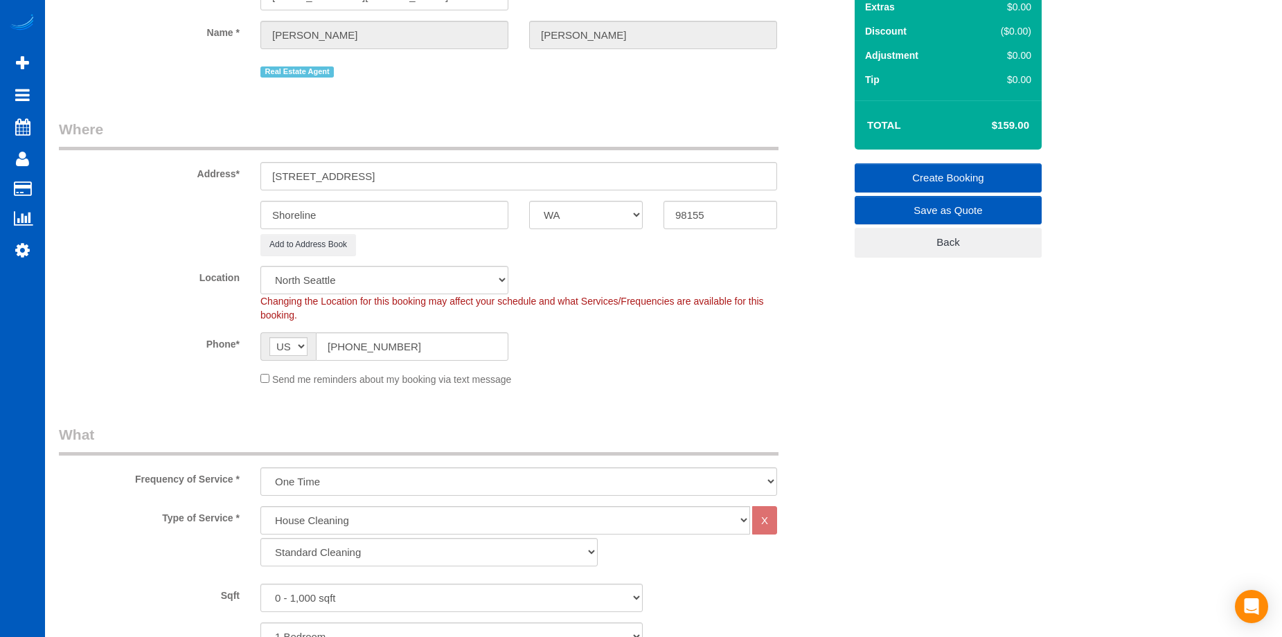
scroll to position [277, 0]
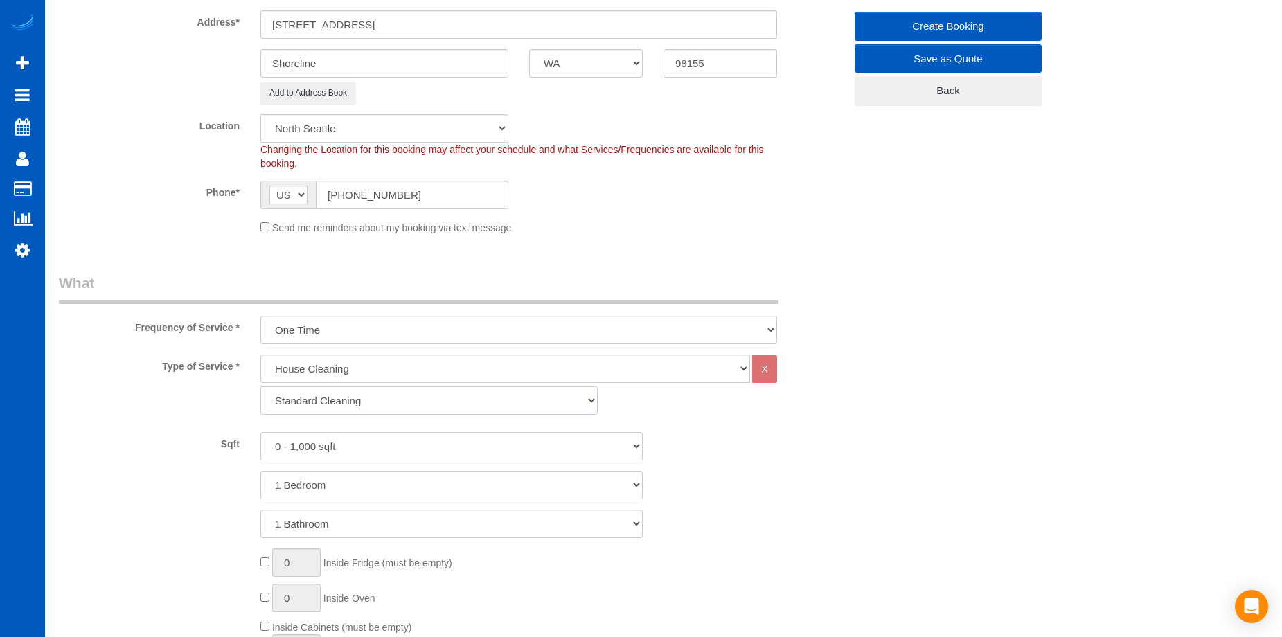
click at [476, 407] on select "Standard Cleaning Deep Cleaning Move In/ Out Cleaning" at bounding box center [428, 400] width 337 height 28
select select "368"
click at [260, 386] on select "Standard Cleaning Deep Cleaning Move In/ Out Cleaning" at bounding box center [428, 400] width 337 height 28
click at [352, 442] on select "0 - 1,000 sqft 1,001 - 1,500 sqft 1,501 - 2,000 sqft 2,001 - 2,500 sqft 2,501 -…" at bounding box center [451, 446] width 382 height 28
select select "2001"
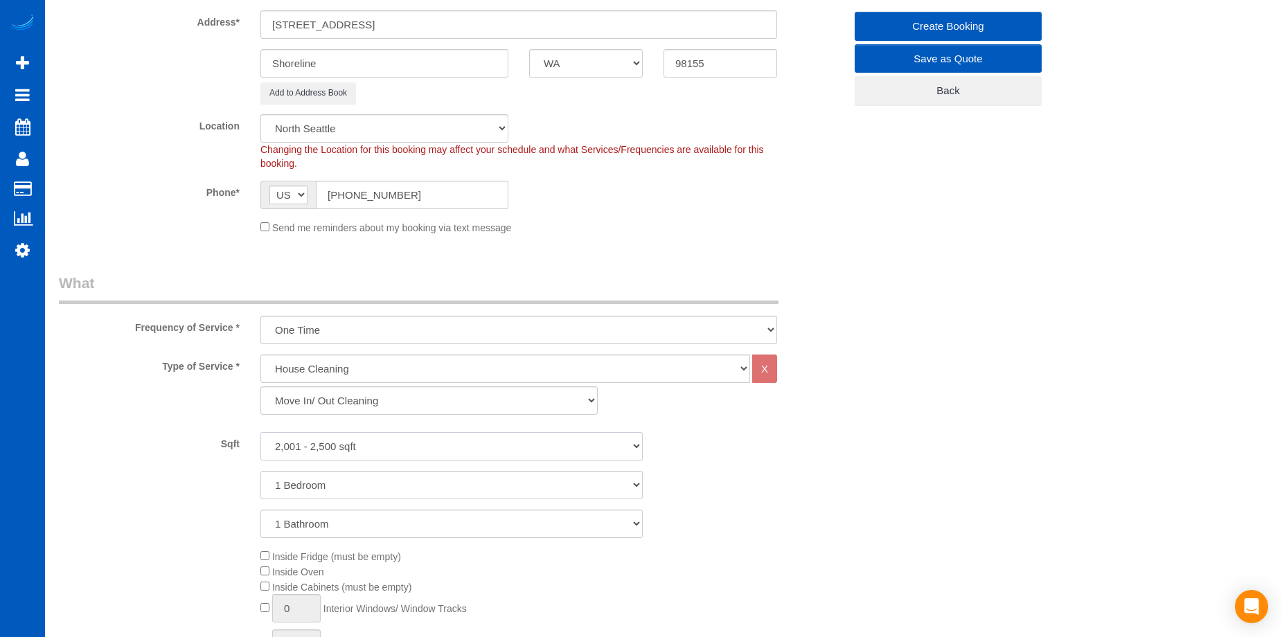
click at [260, 432] on select "0 - 1,000 sqft 1,001 - 1,500 sqft 1,501 - 2,000 sqft 2,001 - 2,500 sqft 2,501 -…" at bounding box center [451, 446] width 382 height 28
click at [391, 484] on select "1 Bedroom 2 Bedrooms 3 Bedrooms 4 Bedrooms 5 Bedrooms 6 Bedrooms 7 Bedrooms" at bounding box center [451, 485] width 382 height 28
select select "4"
click at [260, 471] on select "1 Bedroom 2 Bedrooms 3 Bedrooms 4 Bedrooms 5 Bedrooms 6 Bedrooms 7 Bedrooms" at bounding box center [451, 485] width 382 height 28
click at [393, 529] on select "1 Bathroom 2 Bathrooms 3 Bathrooms 4 Bathrooms 5 Bathrooms 6 Bathrooms 7 Bathro…" at bounding box center [451, 524] width 382 height 28
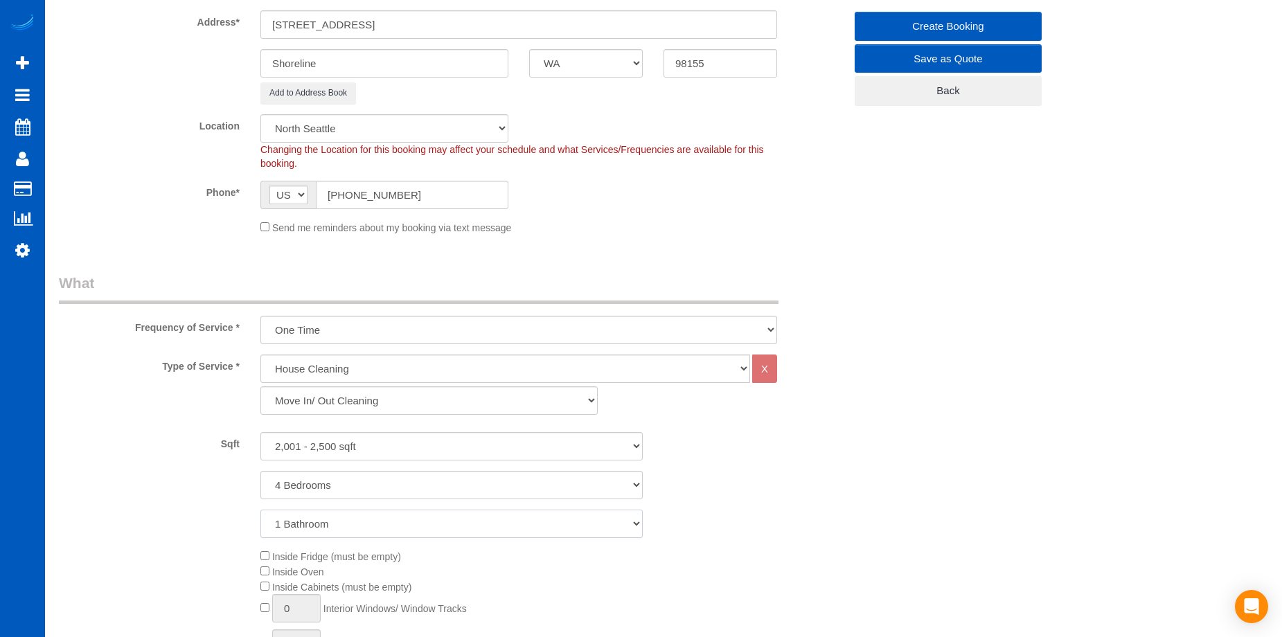
click at [260, 510] on select "1 Bathroom 2 Bathrooms 3 Bathrooms 4 Bathrooms 5 Bathrooms 6 Bathrooms 7 Bathro…" at bounding box center [451, 524] width 382 height 28
click at [402, 528] on select "1 Bathroom 2 Bathrooms 3 Bathrooms 4 Bathrooms 5 Bathrooms 6 Bathrooms 7 Bathro…" at bounding box center [451, 524] width 382 height 28
select select "2"
click at [260, 510] on select "1 Bathroom 2 Bathrooms 3 Bathrooms 4 Bathrooms 5 Bathrooms 6 Bathrooms 7 Bathro…" at bounding box center [451, 524] width 382 height 28
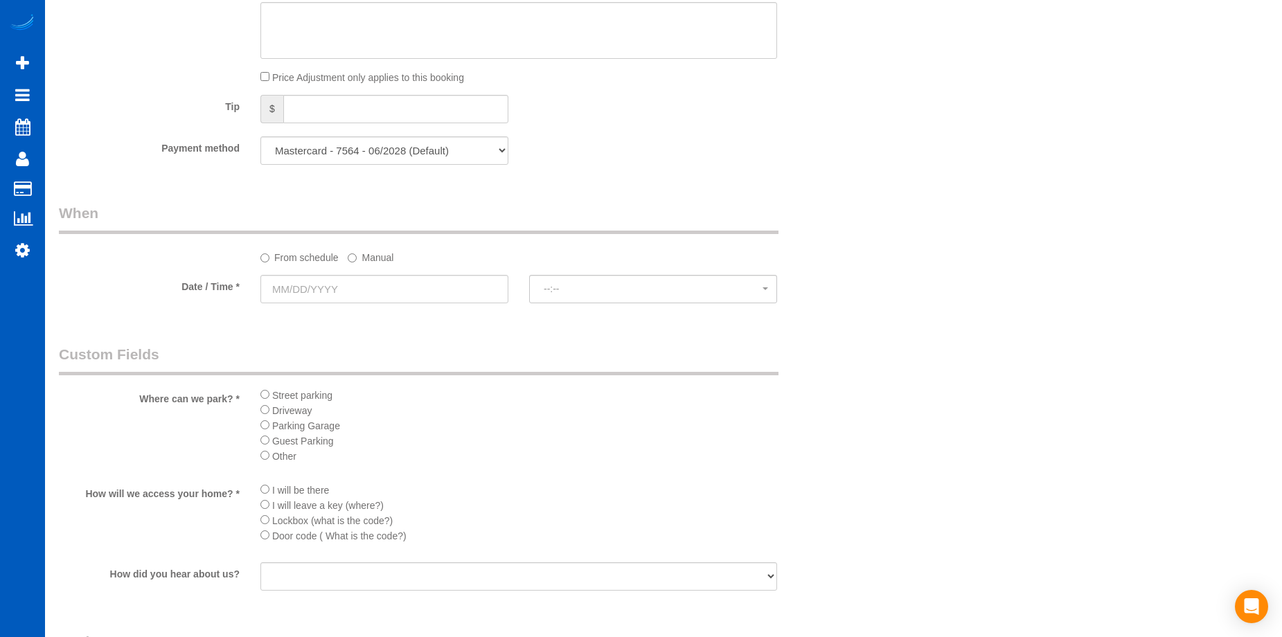
scroll to position [1315, 0]
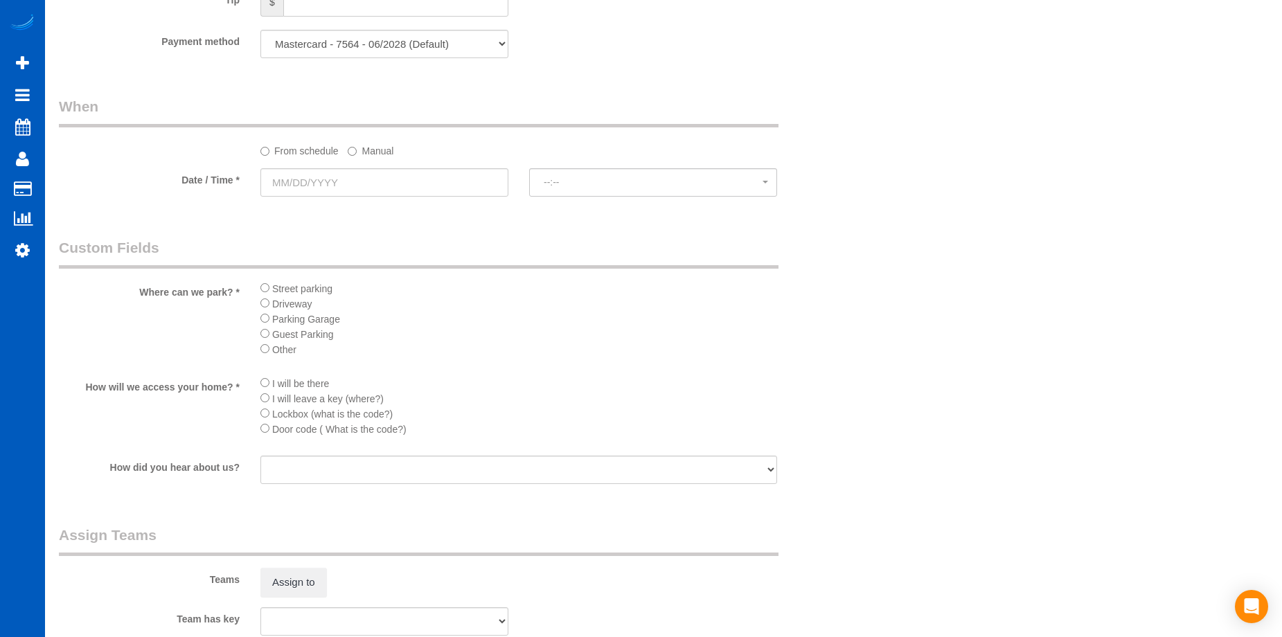
click at [267, 292] on li "Street parking" at bounding box center [518, 287] width 516 height 15
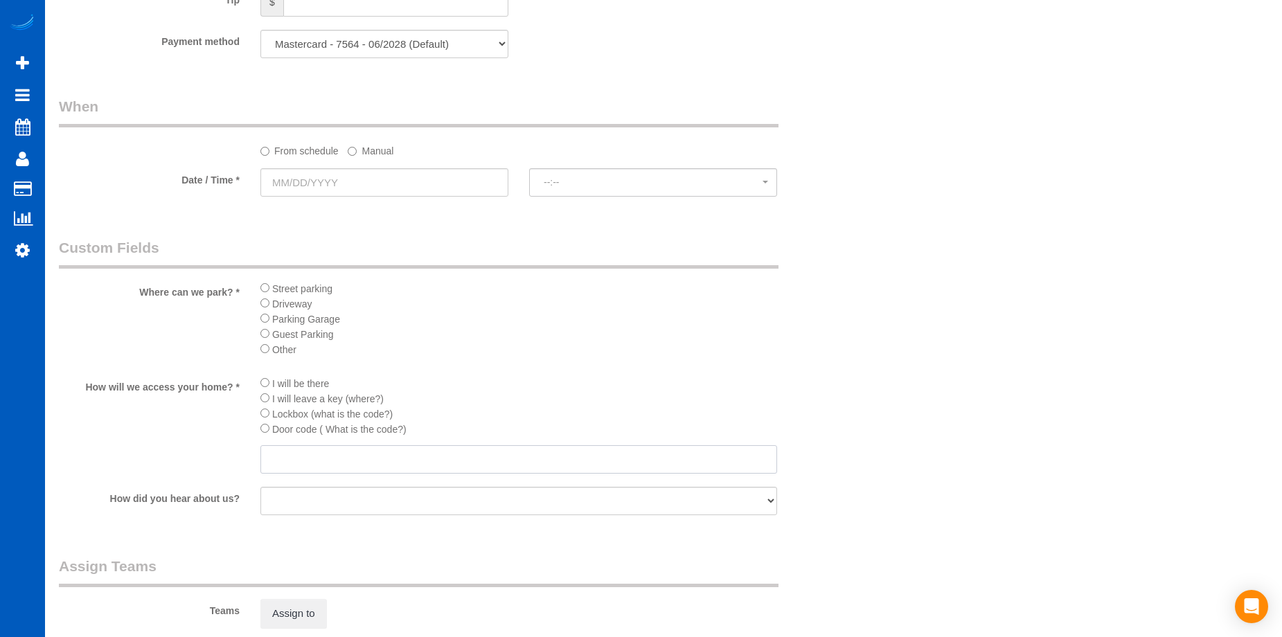
click at [327, 457] on input "text" at bounding box center [518, 459] width 516 height 28
paste input "Lockbox on the back door 6308"
type input "Lockbox on the back door 6308"
click at [575, 384] on li "I will be there" at bounding box center [518, 382] width 516 height 15
click at [448, 186] on input "text" at bounding box center [384, 182] width 248 height 28
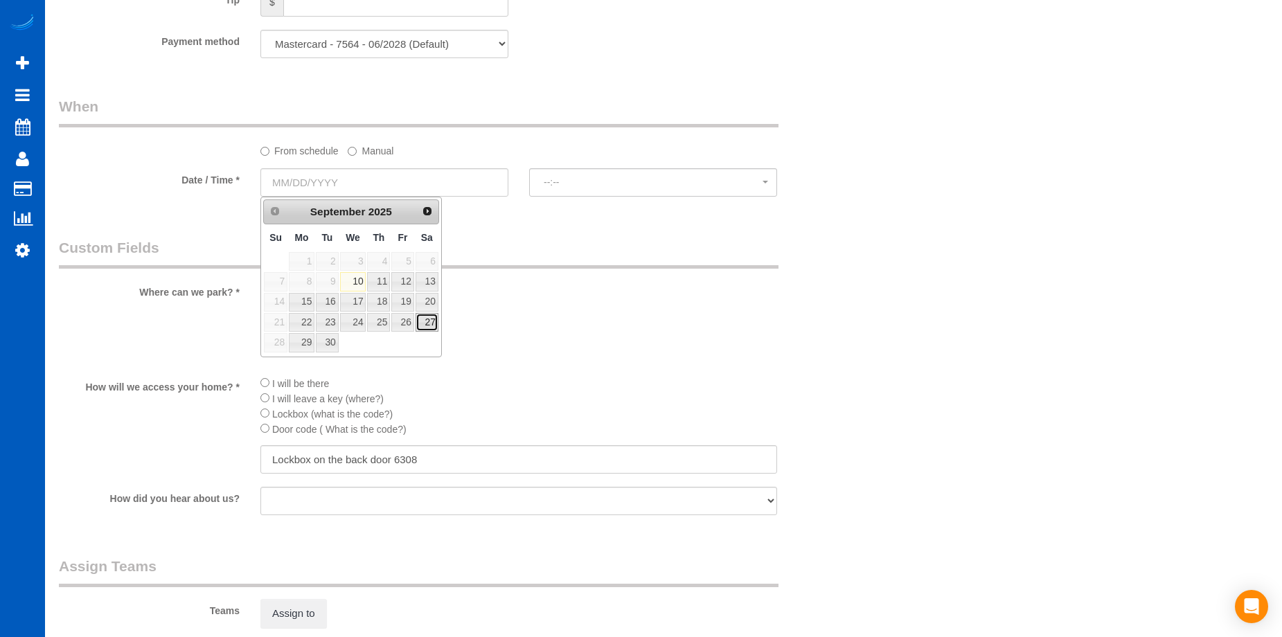
click at [421, 326] on link "27" at bounding box center [426, 322] width 23 height 19
type input "09/27/2025"
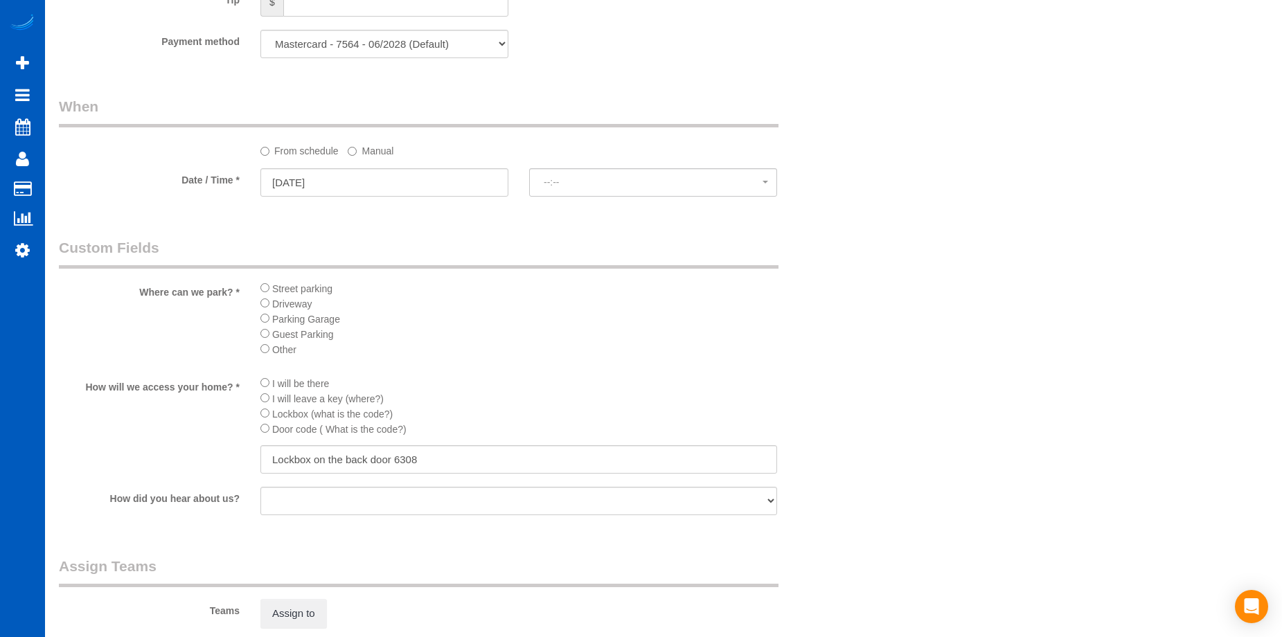
select select "spot1"
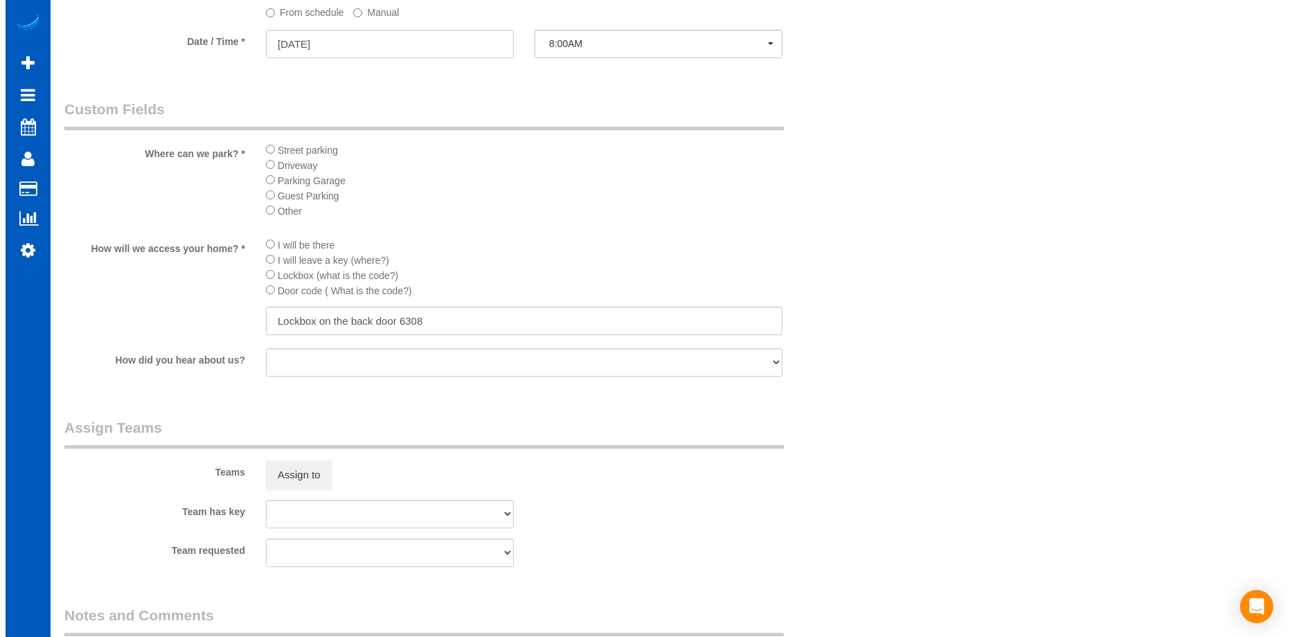
scroll to position [1705, 0]
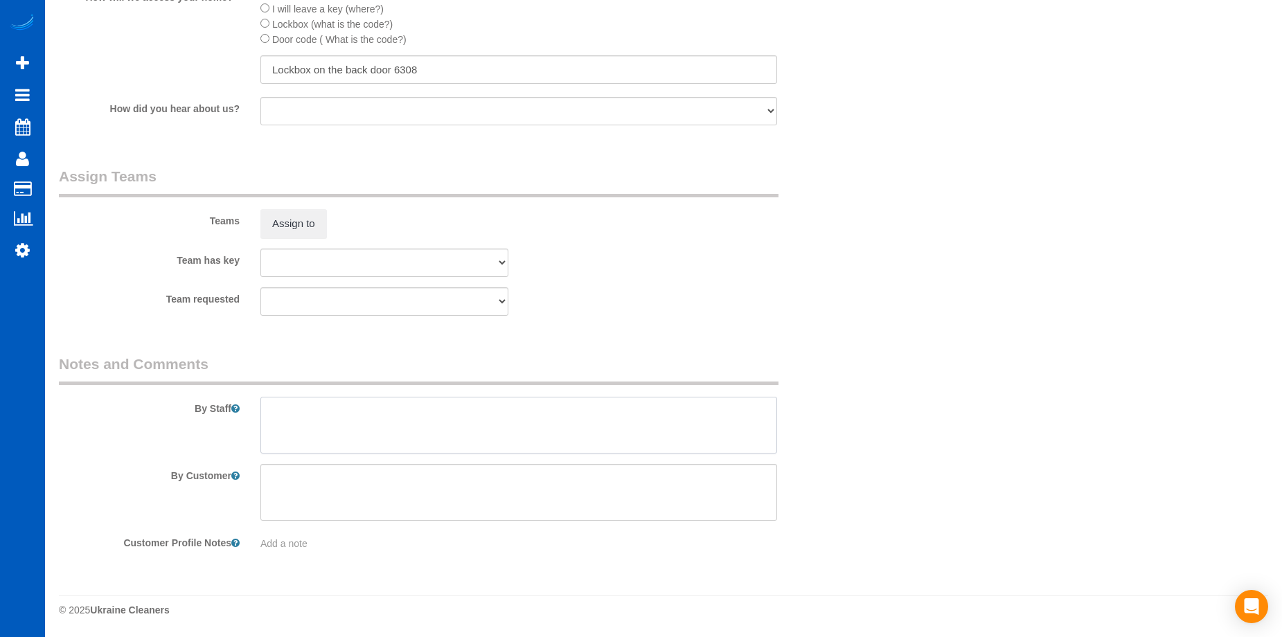
click at [449, 419] on textarea at bounding box center [518, 425] width 516 height 57
type textarea "Move-out cleaning. No windows. Clean glass doors please!"
click at [305, 231] on button "Assign to" at bounding box center [293, 223] width 66 height 29
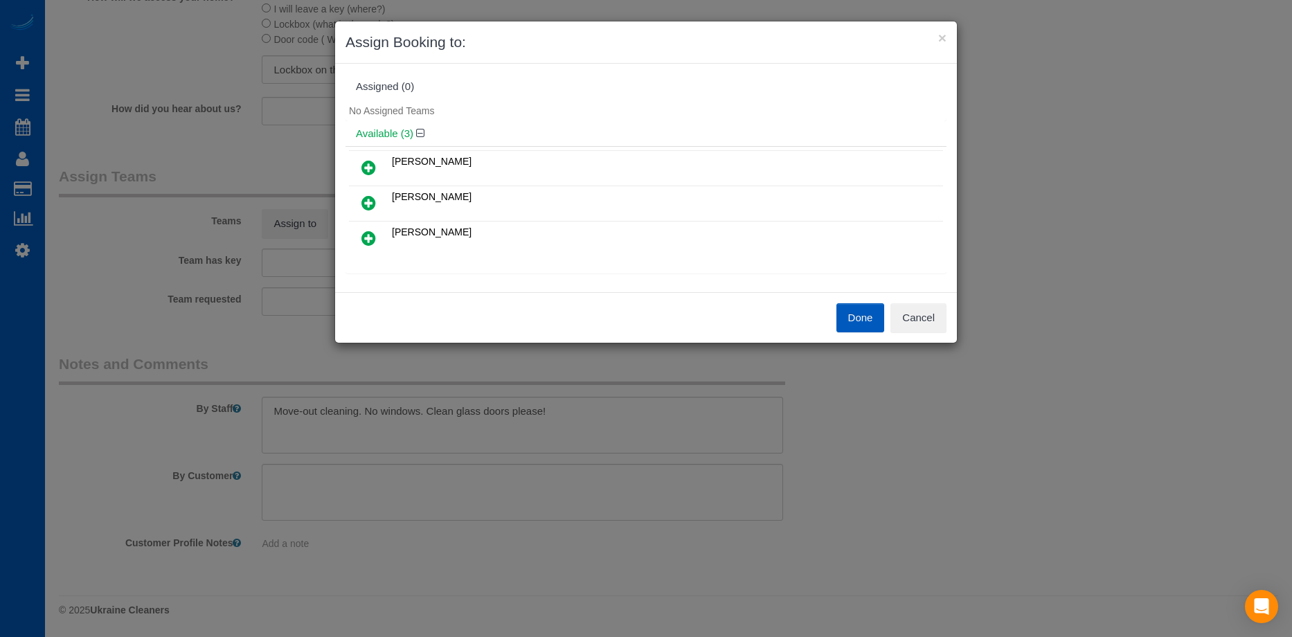
scroll to position [69, 0]
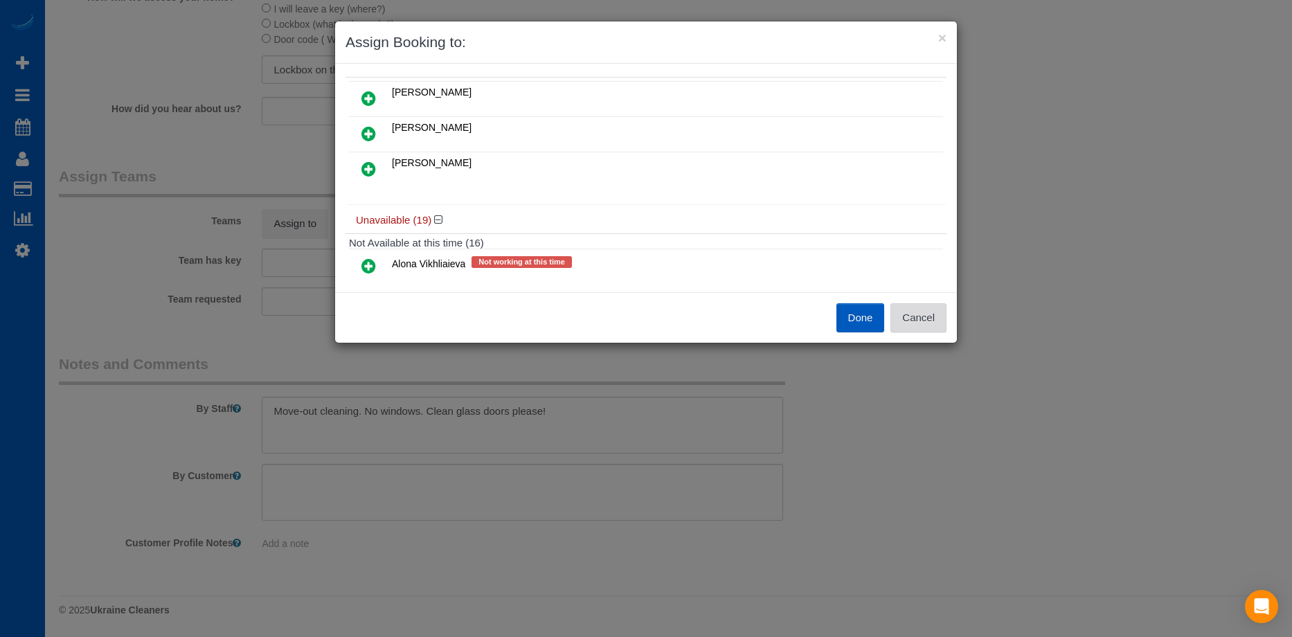
click at [915, 314] on button "Cancel" at bounding box center [918, 317] width 56 height 29
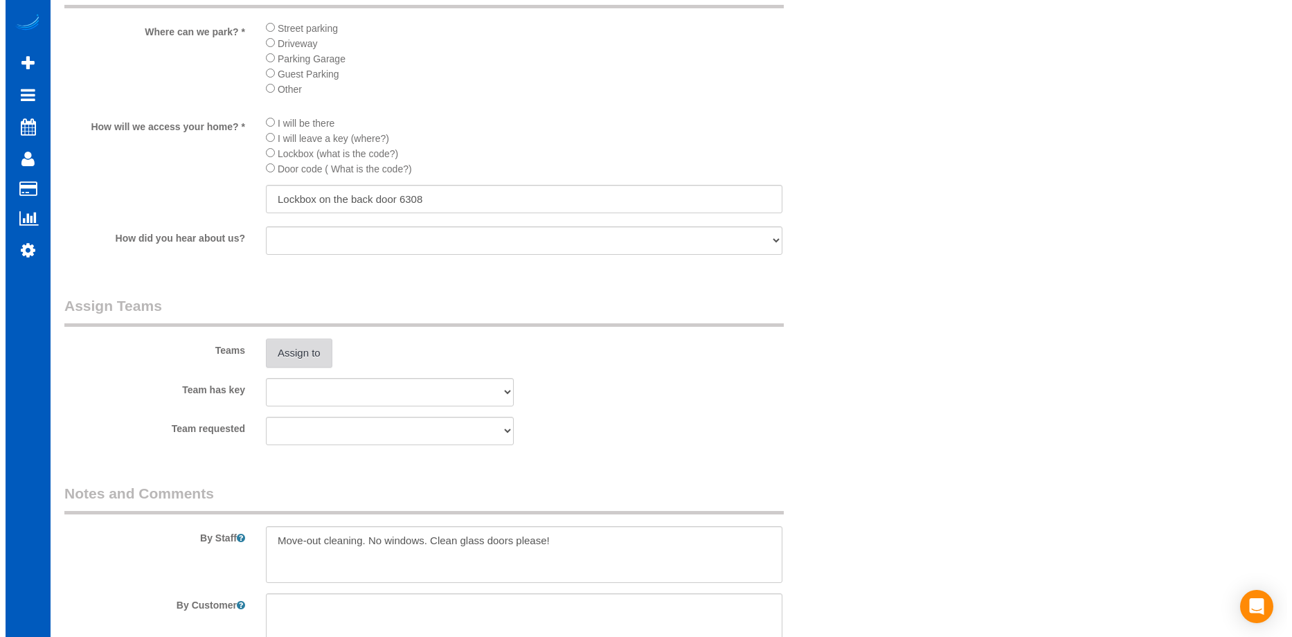
scroll to position [1428, 0]
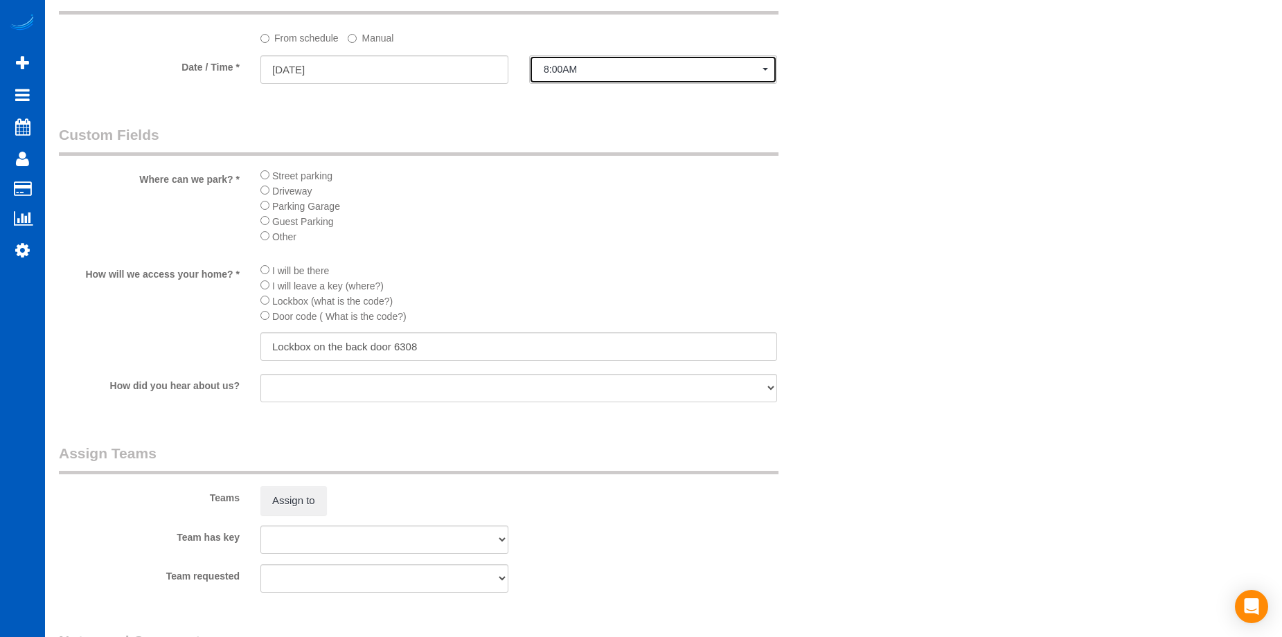
click at [600, 77] on button "8:00AM" at bounding box center [653, 69] width 248 height 28
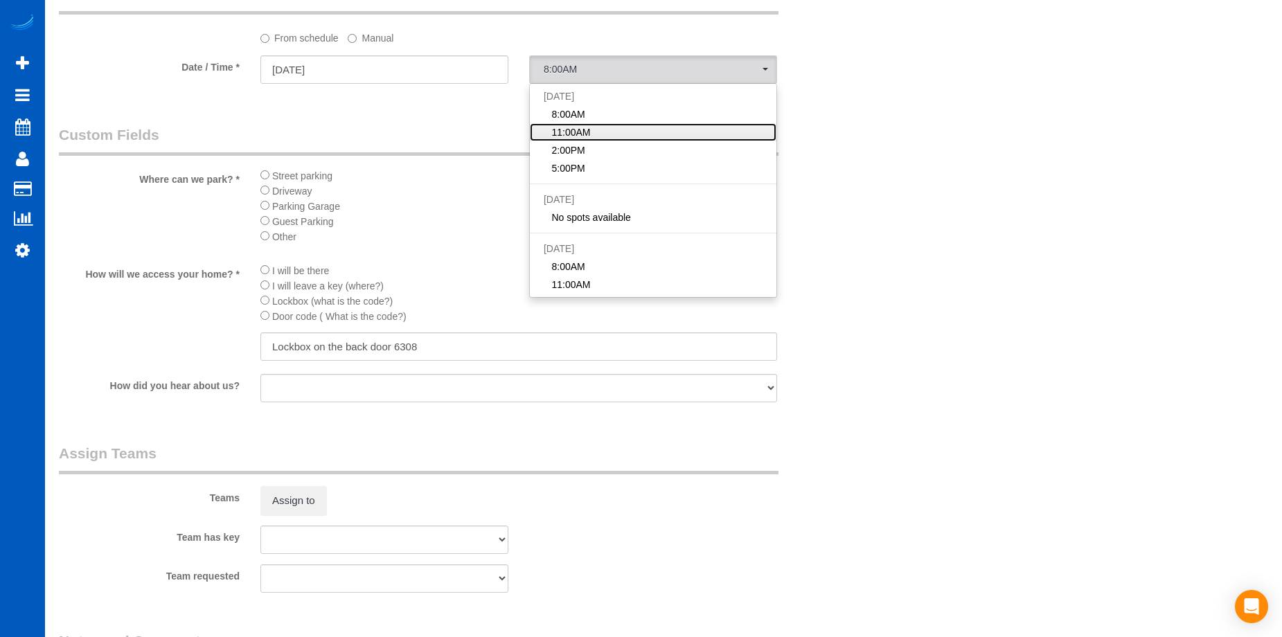
click at [580, 134] on span "11:00AM" at bounding box center [570, 132] width 39 height 14
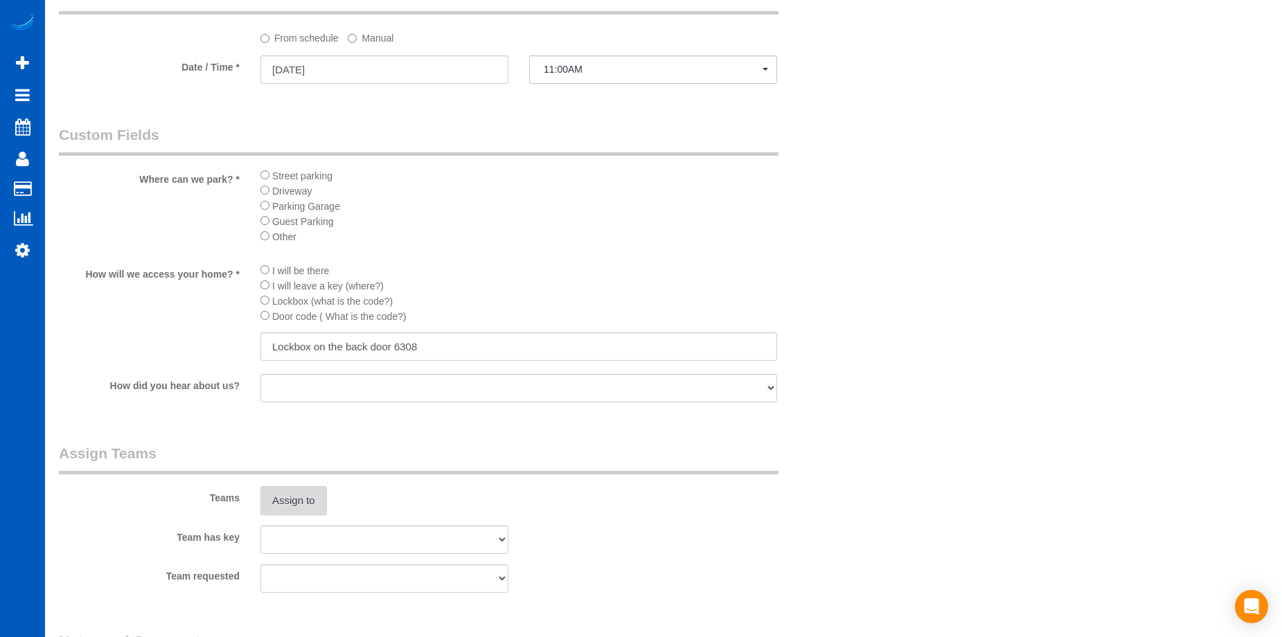
click at [294, 498] on button "Assign to" at bounding box center [293, 500] width 66 height 29
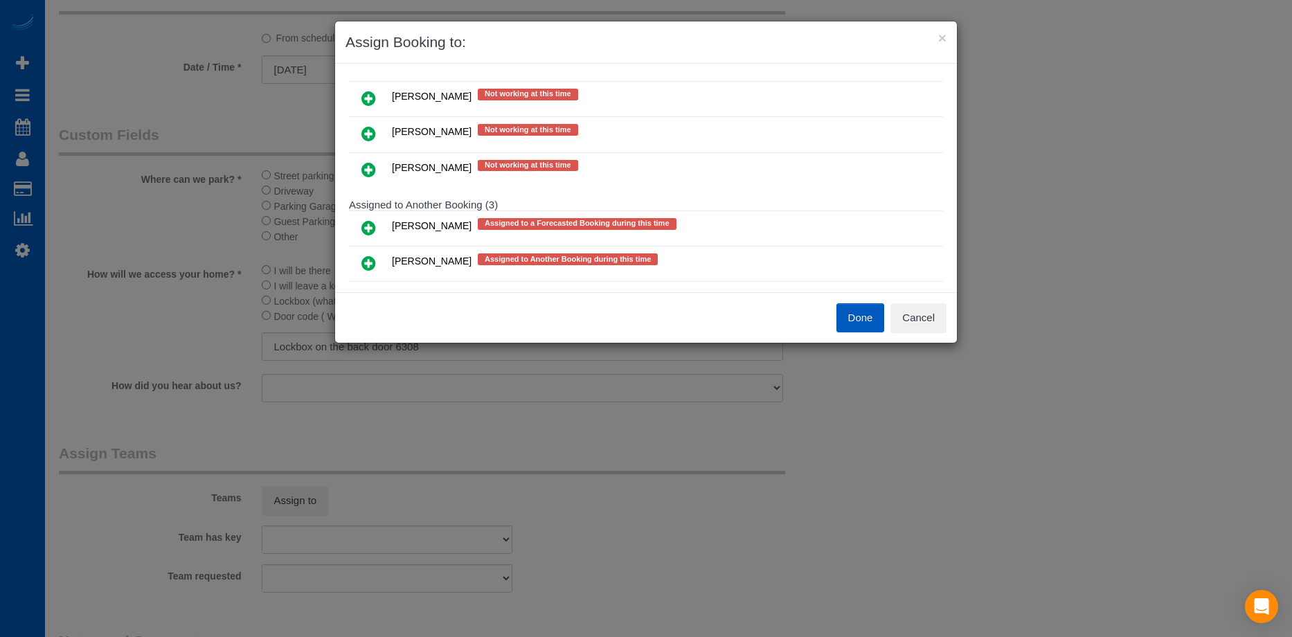
scroll to position [762, 0]
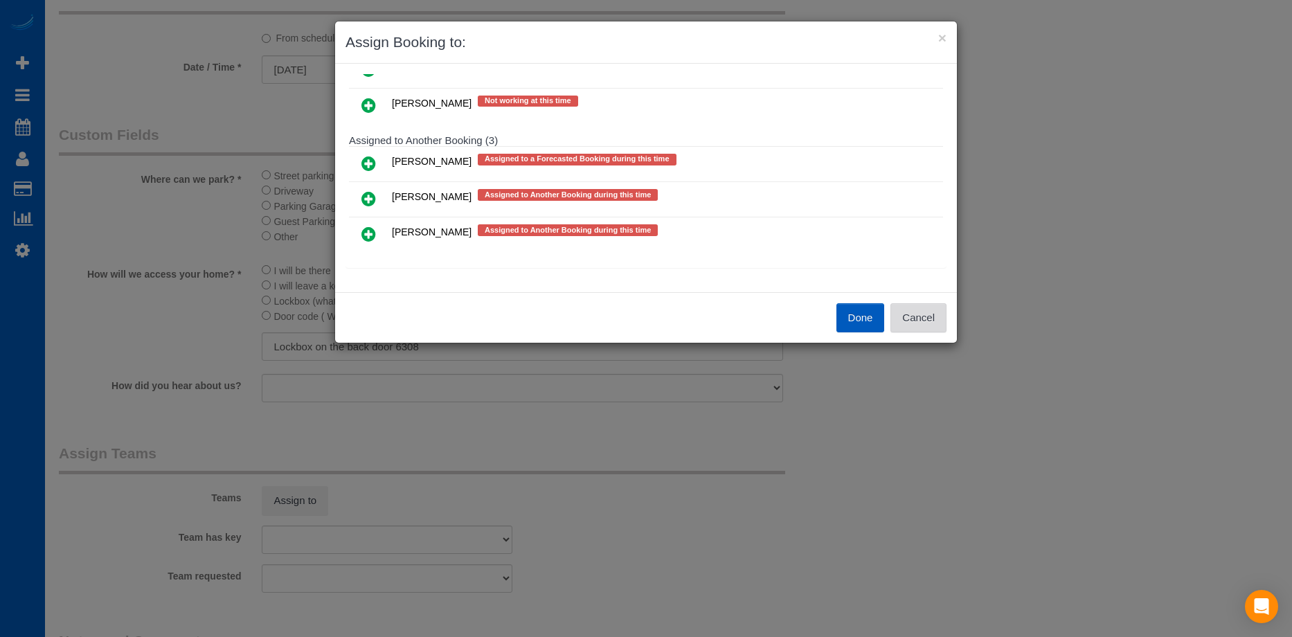
click at [922, 319] on button "Cancel" at bounding box center [918, 317] width 56 height 29
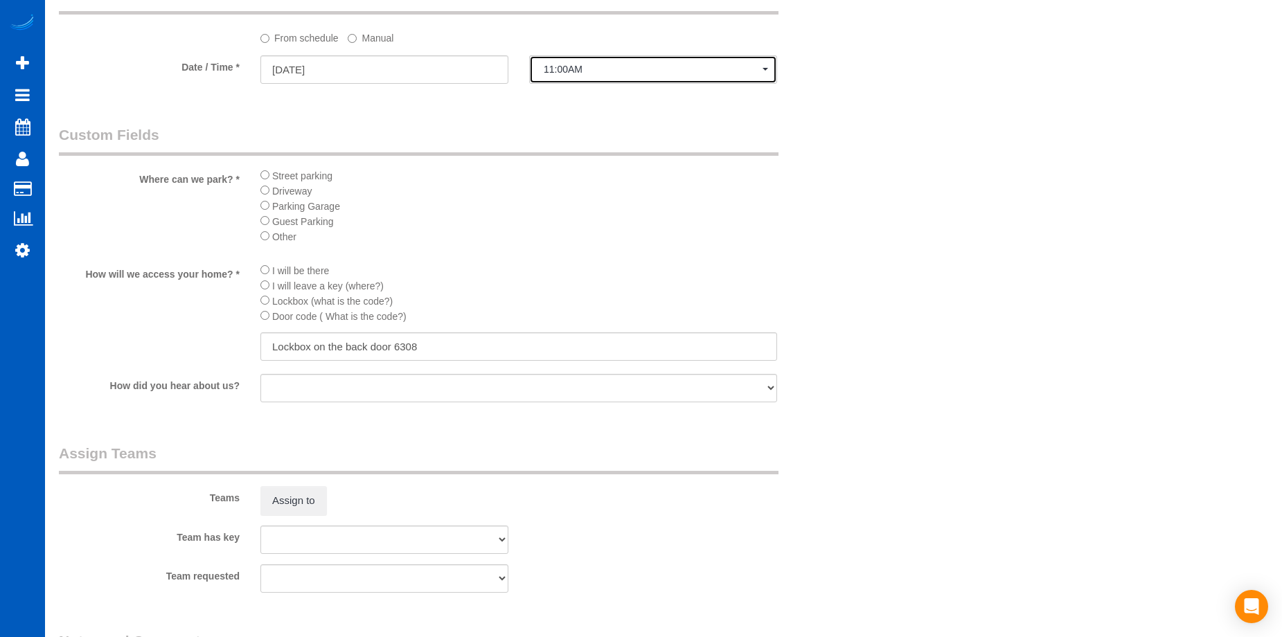
click at [662, 77] on button "11:00AM" at bounding box center [653, 69] width 248 height 28
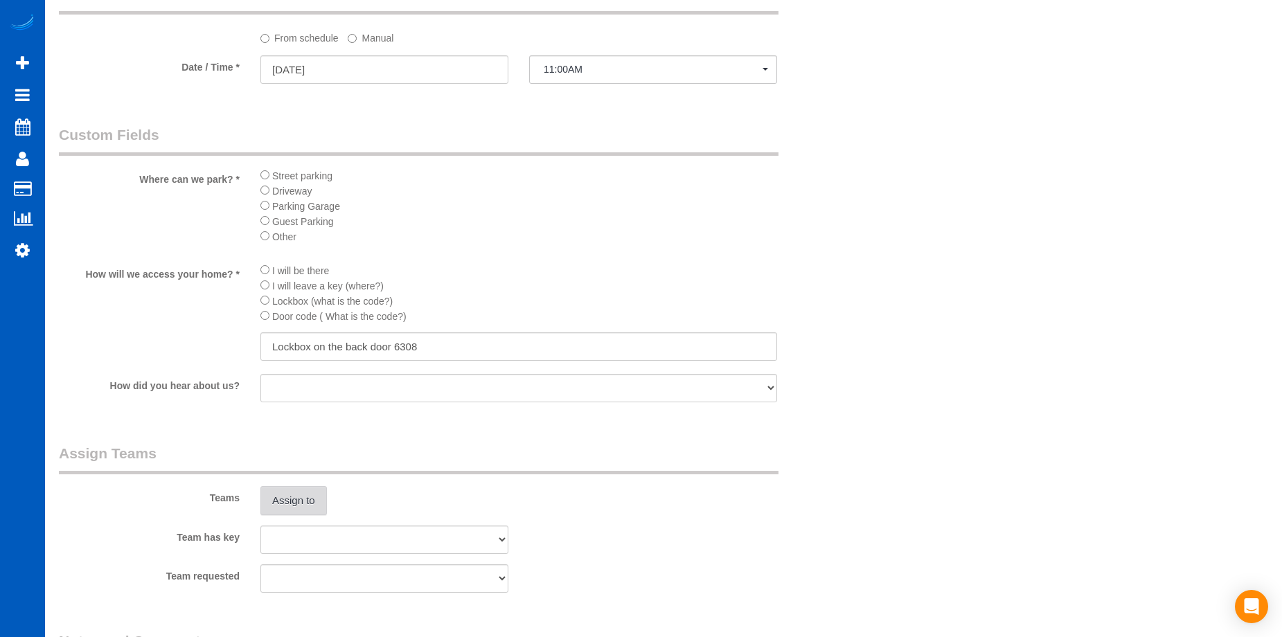
click at [279, 499] on button "Assign to" at bounding box center [293, 500] width 66 height 29
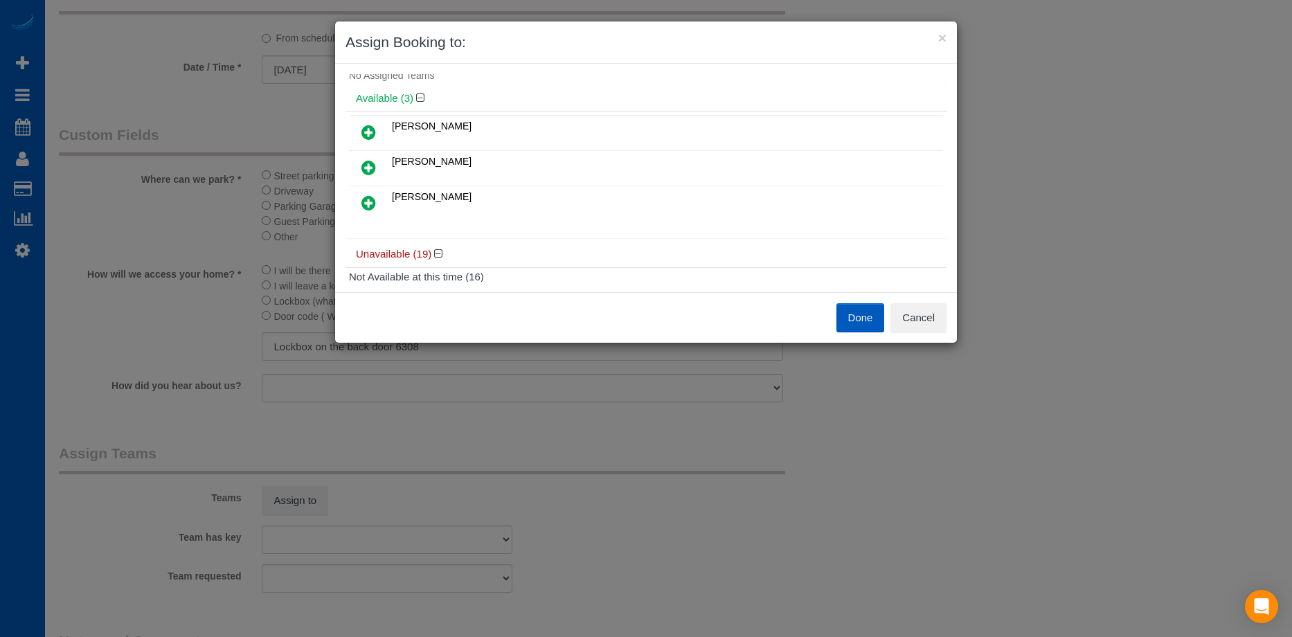
scroll to position [69, 0]
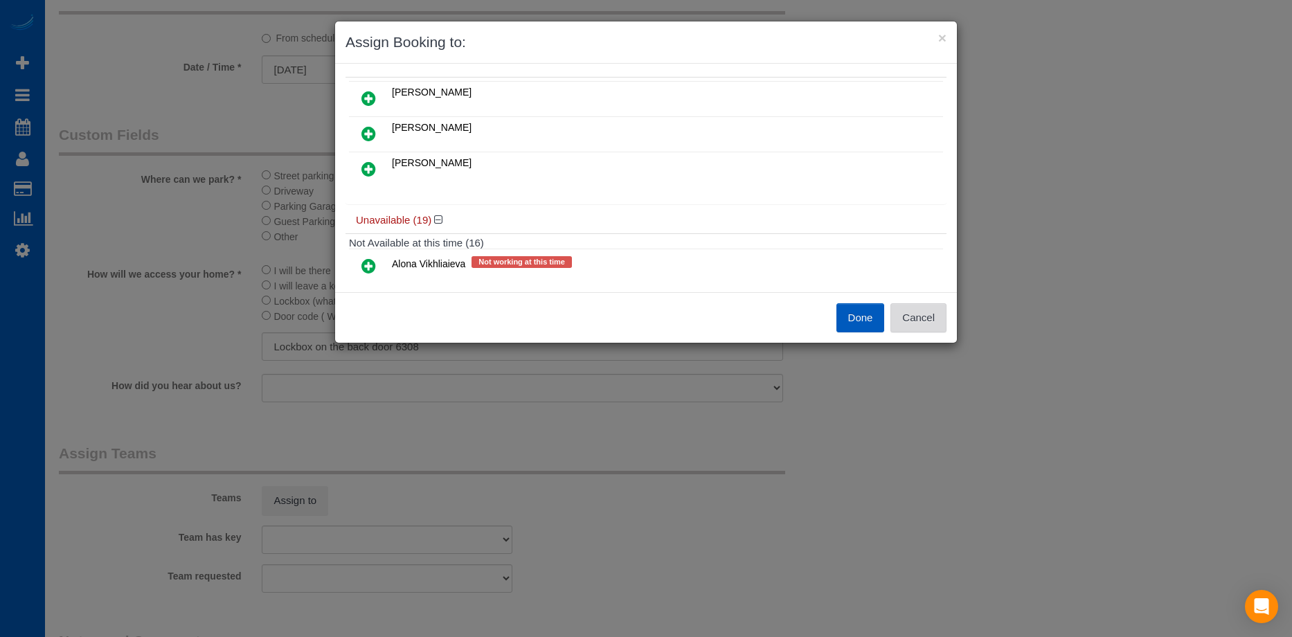
click at [926, 321] on button "Cancel" at bounding box center [918, 317] width 56 height 29
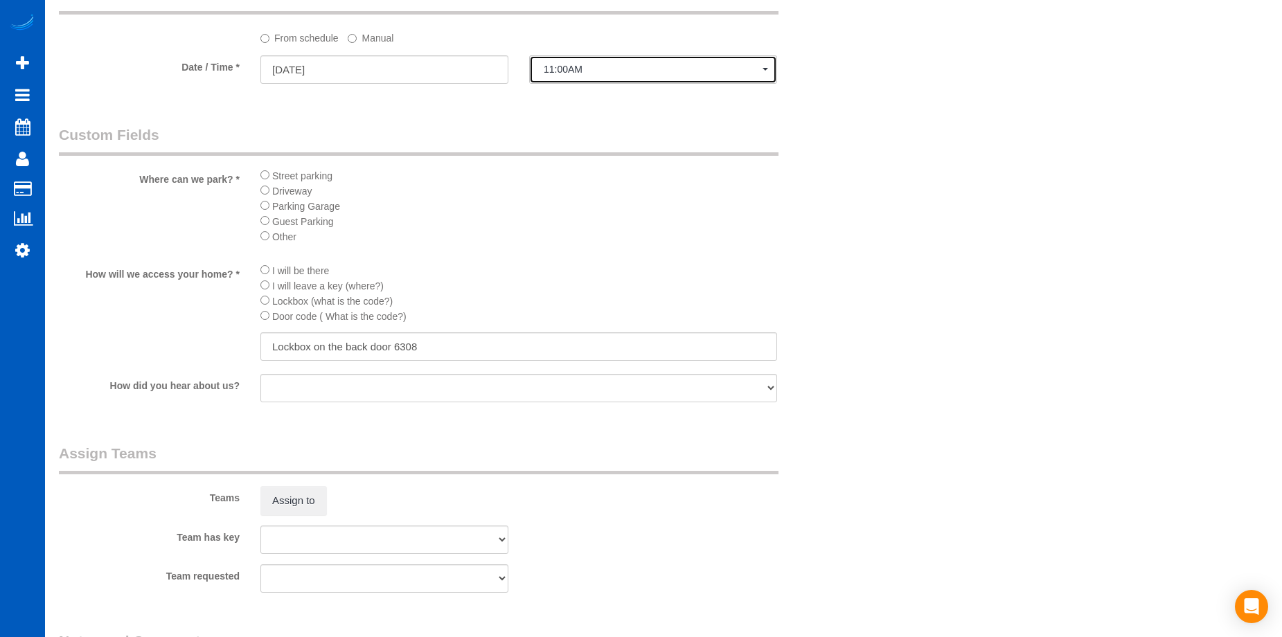
click at [598, 65] on span "11:00AM" at bounding box center [653, 69] width 219 height 11
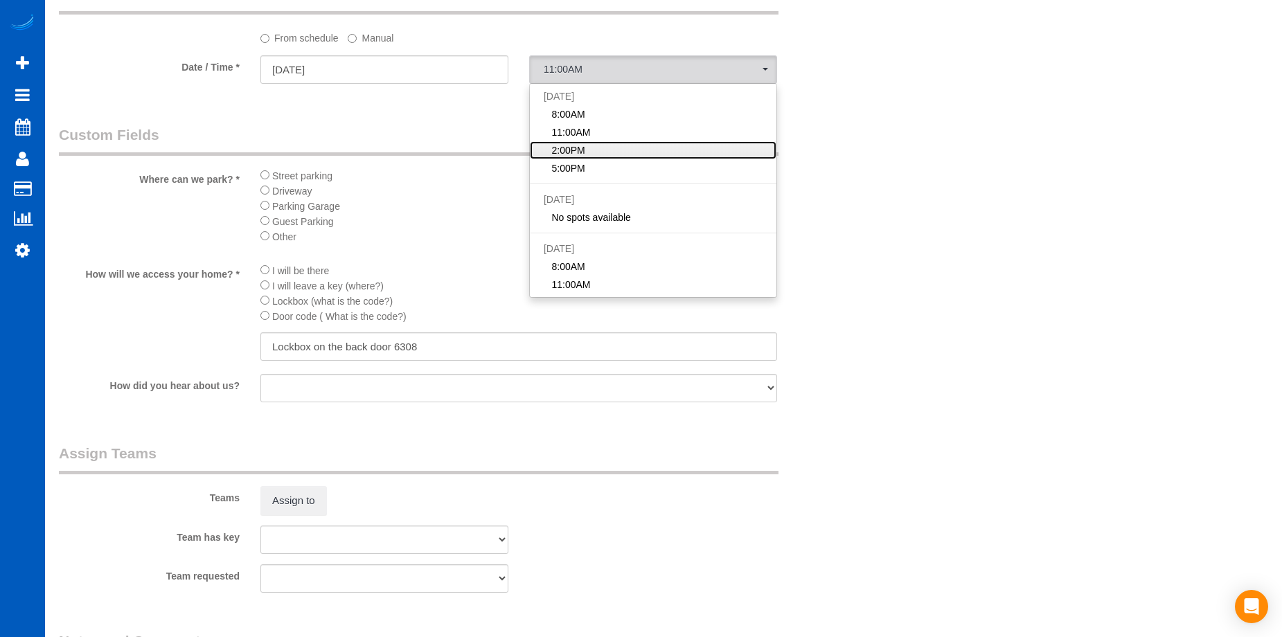
click at [599, 141] on link "2:00PM" at bounding box center [653, 150] width 246 height 18
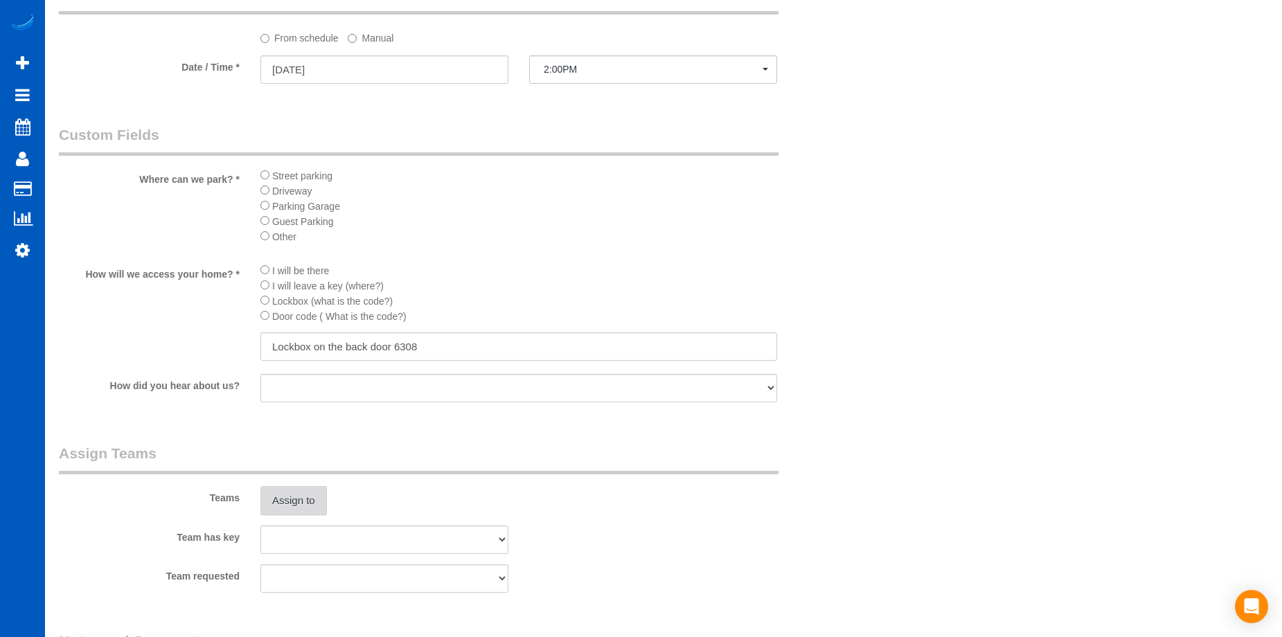
click at [288, 496] on button "Assign to" at bounding box center [293, 500] width 66 height 29
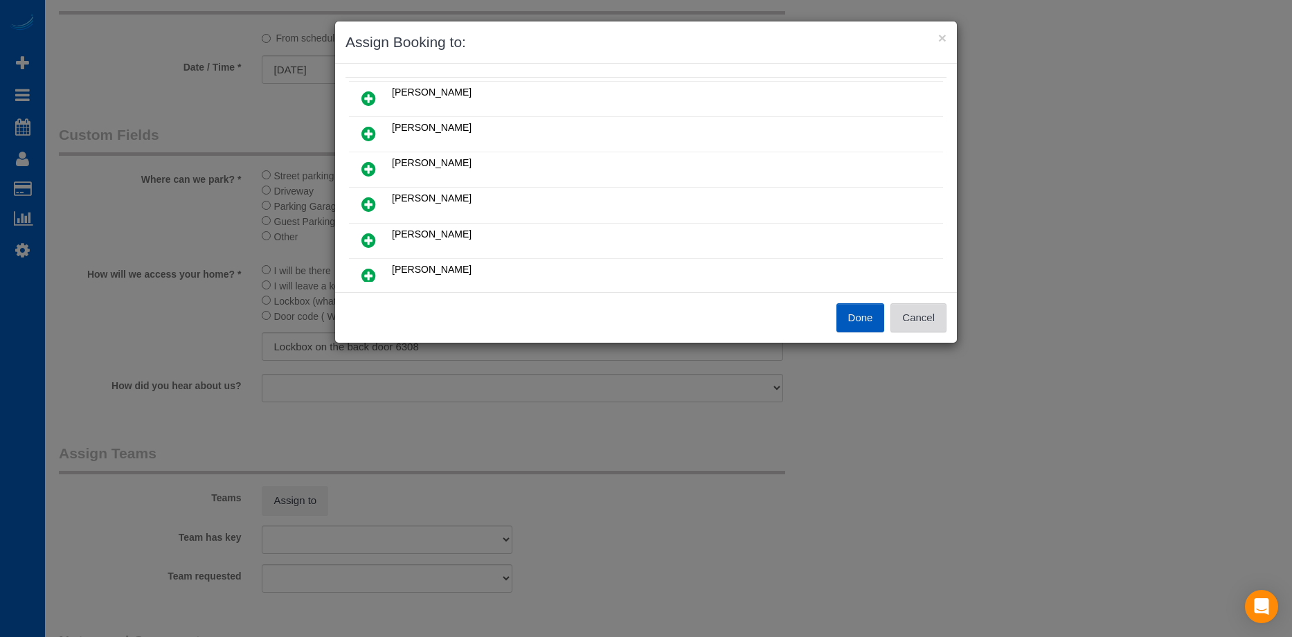
click at [921, 316] on button "Cancel" at bounding box center [918, 317] width 56 height 29
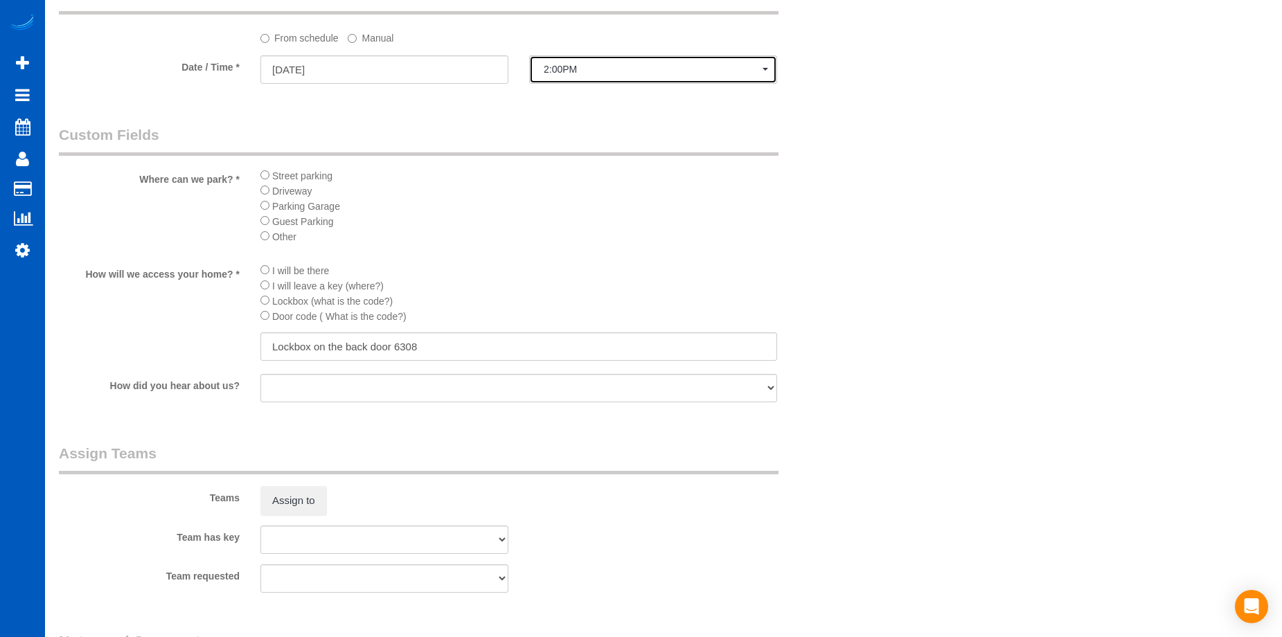
click at [546, 66] on span "2:00PM" at bounding box center [653, 69] width 219 height 11
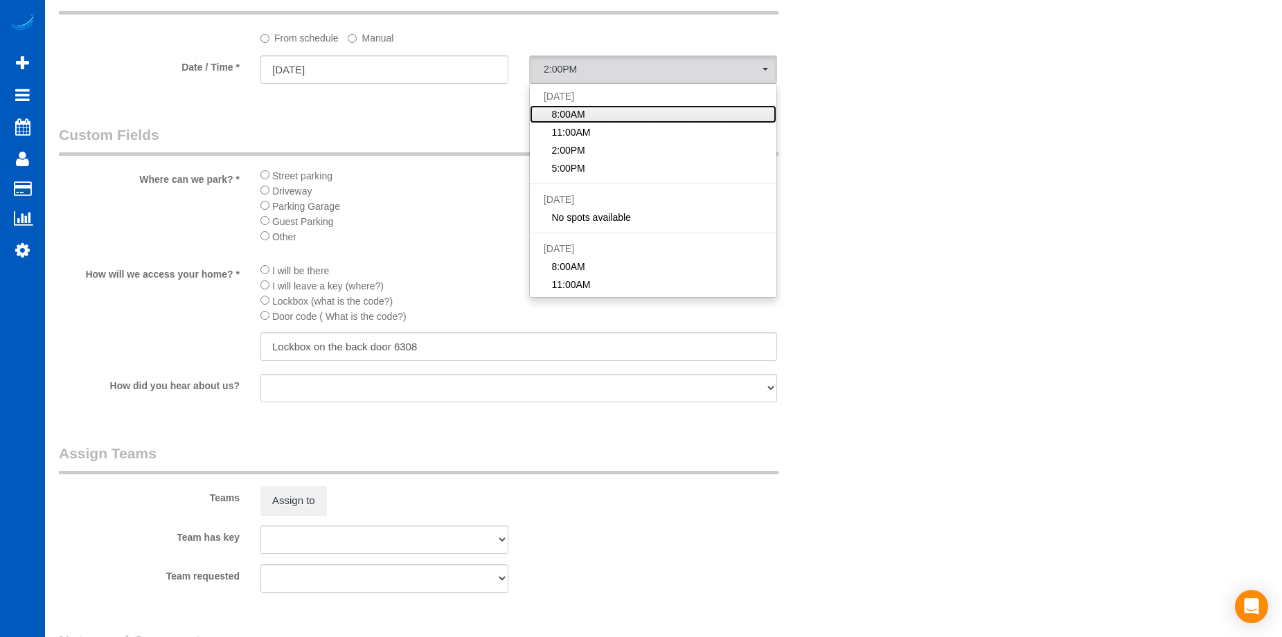
click at [587, 114] on link "8:00AM" at bounding box center [653, 114] width 246 height 18
select select "spot1"
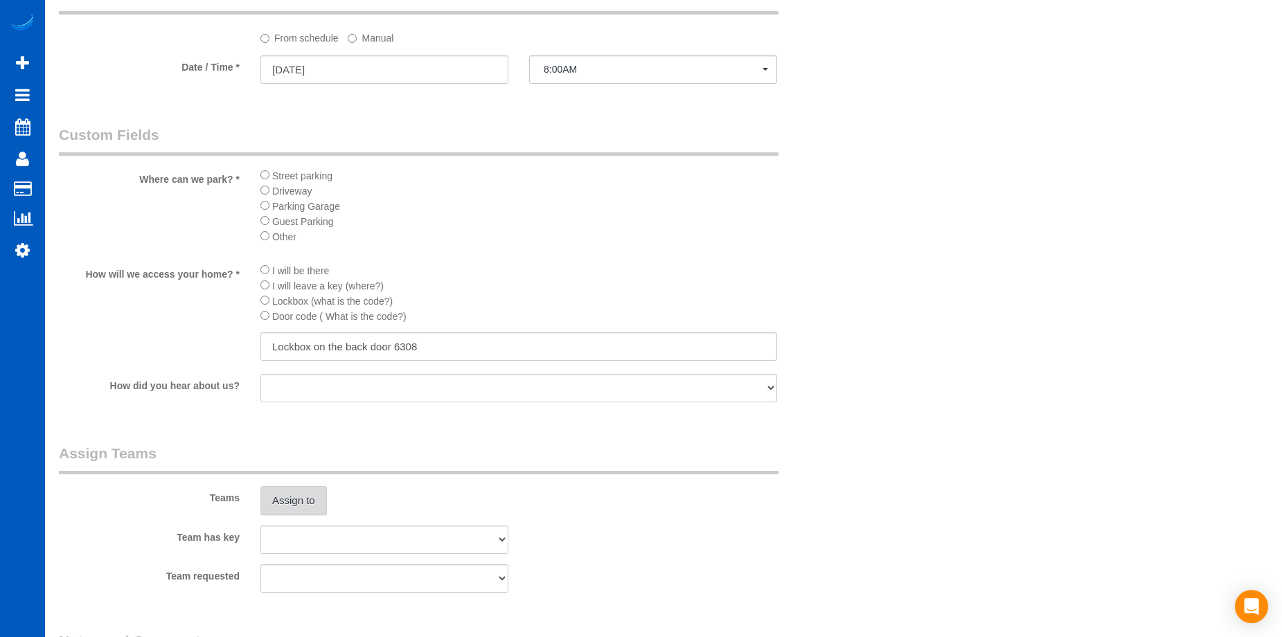
click at [295, 501] on button "Assign to" at bounding box center [293, 500] width 66 height 29
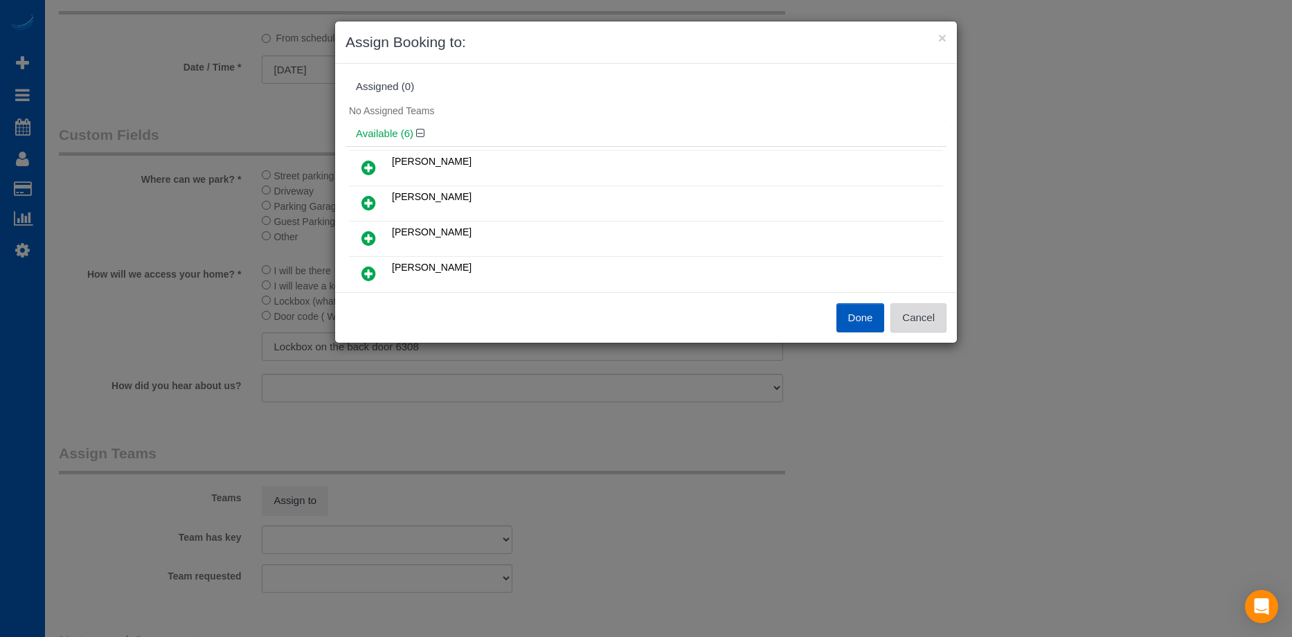
click at [923, 312] on button "Cancel" at bounding box center [918, 317] width 56 height 29
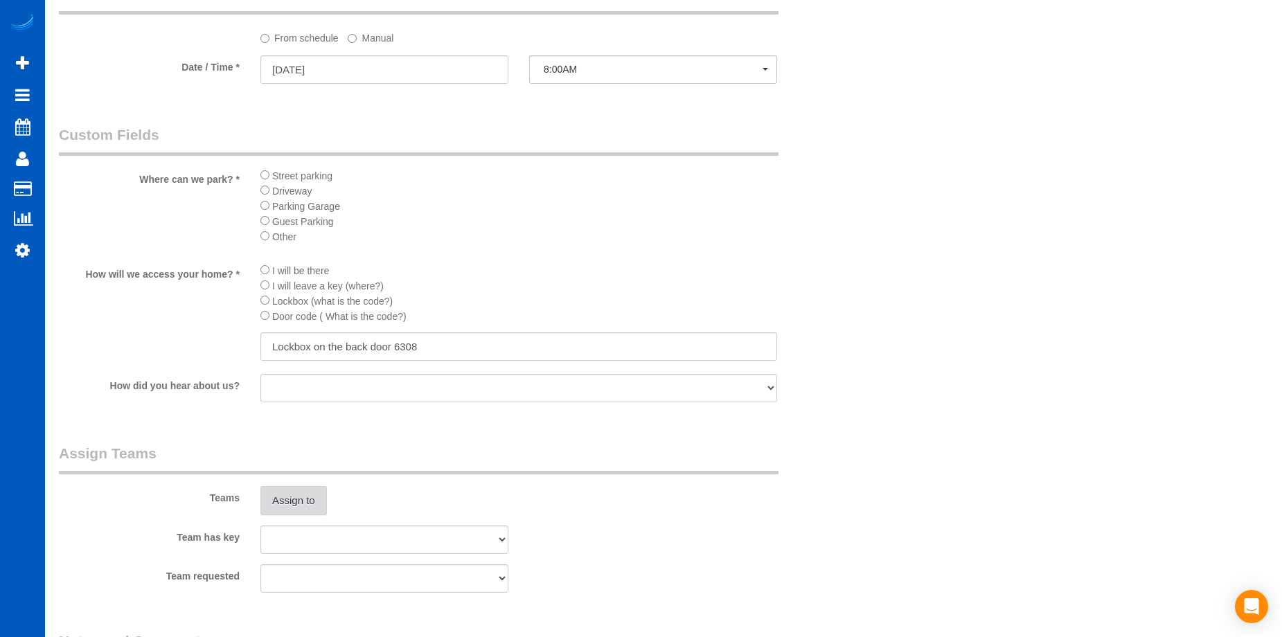
click at [314, 506] on button "Assign to" at bounding box center [293, 500] width 66 height 29
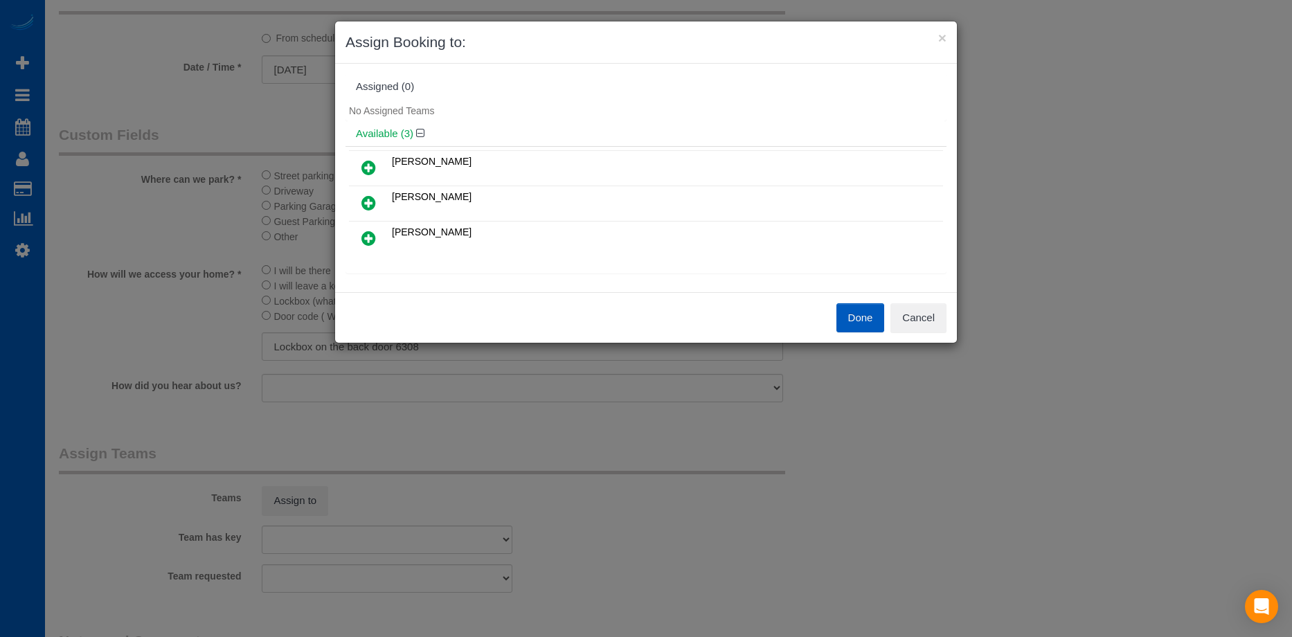
click at [367, 158] on link at bounding box center [368, 168] width 33 height 28
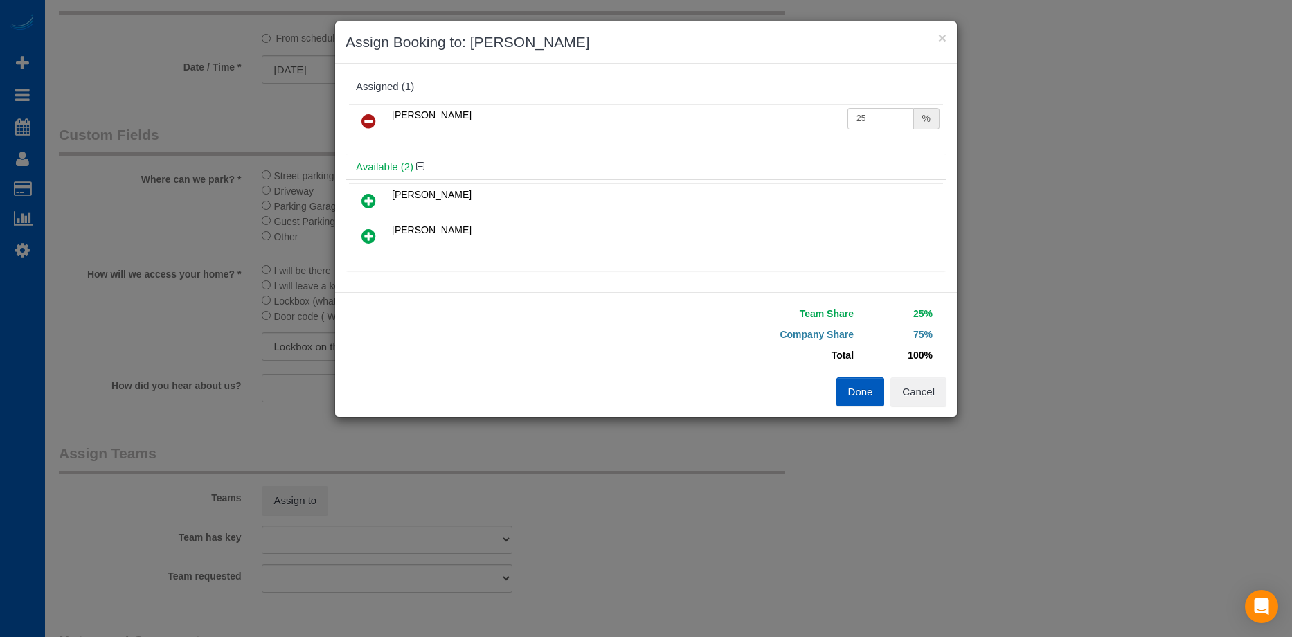
click at [368, 197] on icon at bounding box center [368, 200] width 15 height 17
click at [856, 393] on button "Done" at bounding box center [860, 391] width 48 height 29
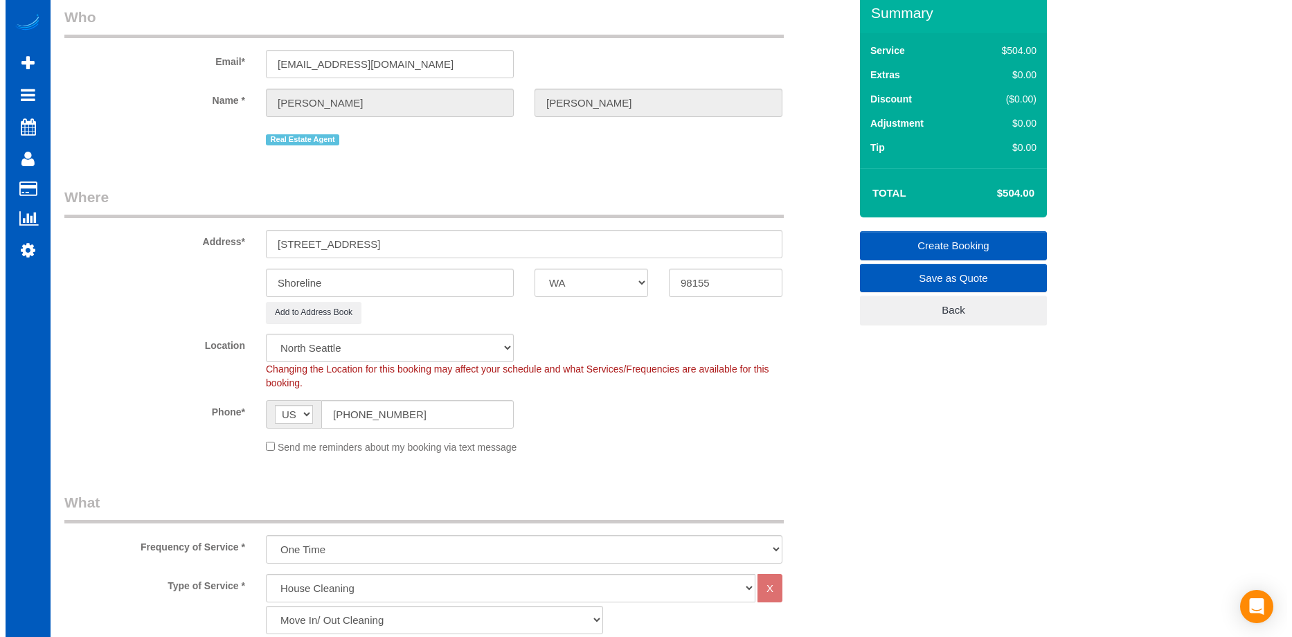
scroll to position [0, 0]
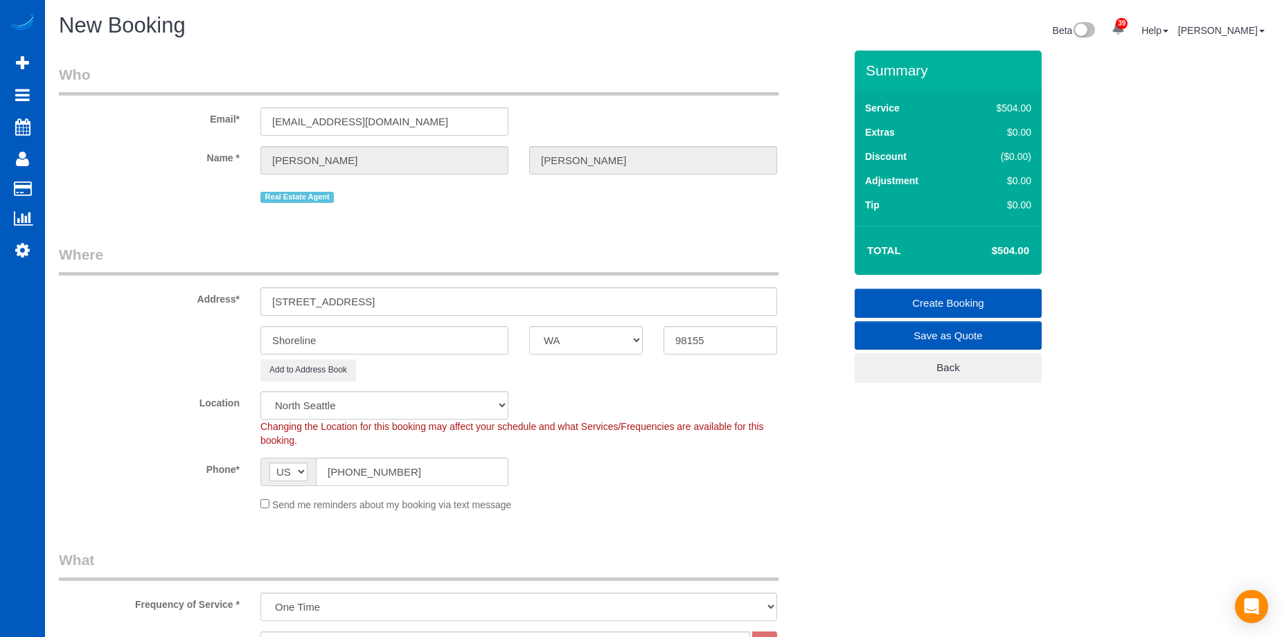
click at [922, 291] on link "Create Booking" at bounding box center [947, 303] width 187 height 29
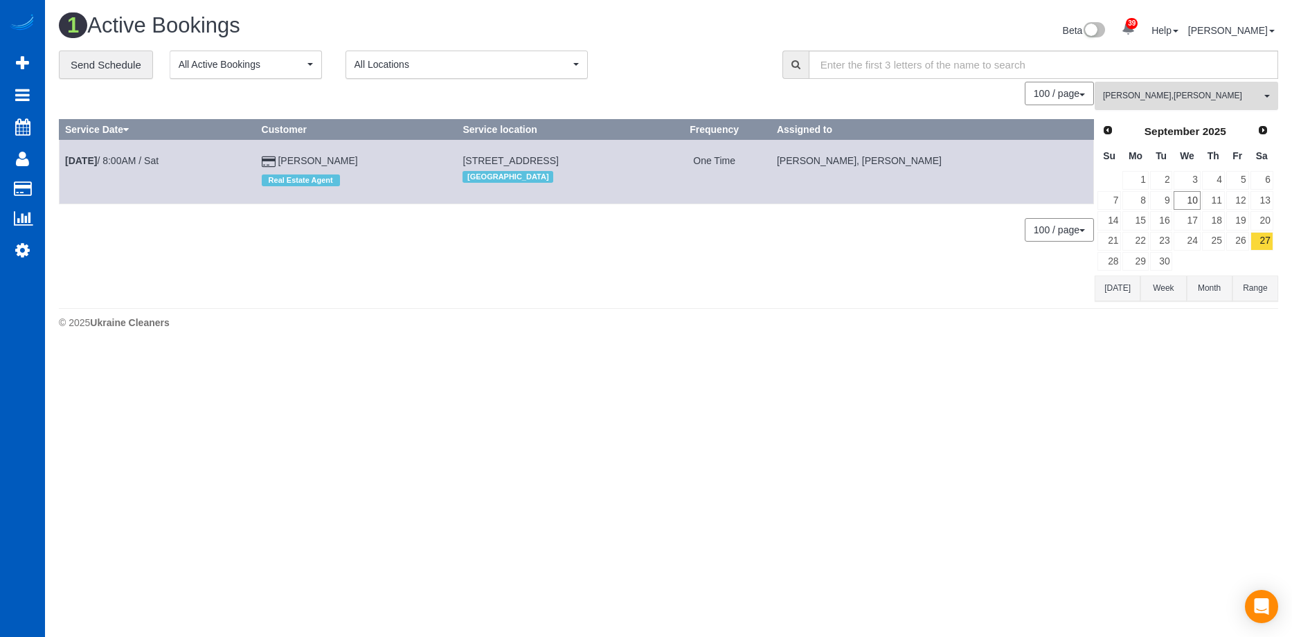
click at [1223, 102] on button "Kateryna Polishchuk , Miliena Shchokina All Teams" at bounding box center [1186, 96] width 183 height 28
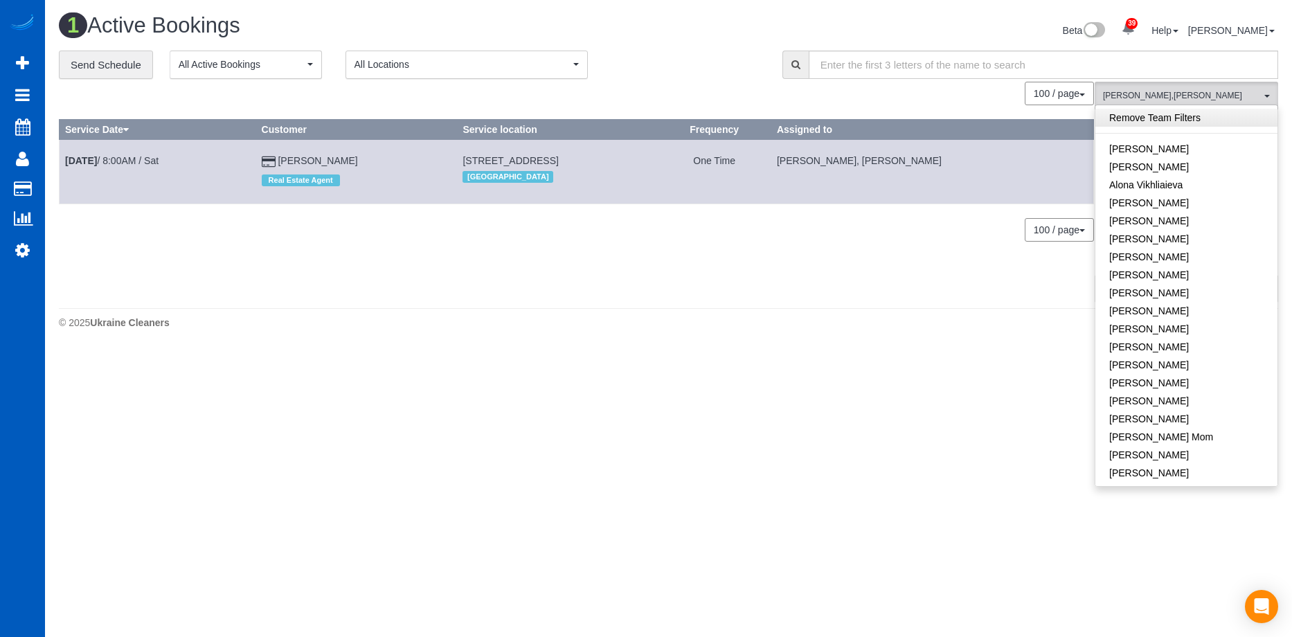
click at [1224, 124] on link "Remove Team Filters" at bounding box center [1186, 118] width 182 height 18
click at [662, 65] on div "**********" at bounding box center [410, 65] width 703 height 29
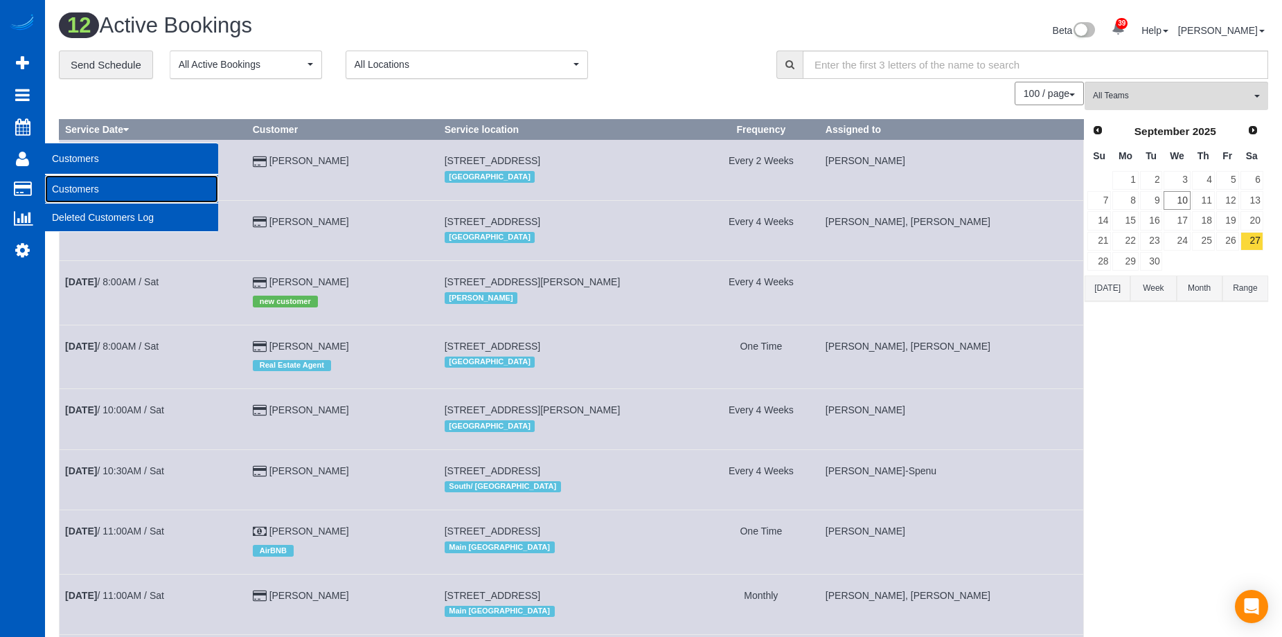
click at [67, 190] on link "Customers" at bounding box center [131, 189] width 173 height 28
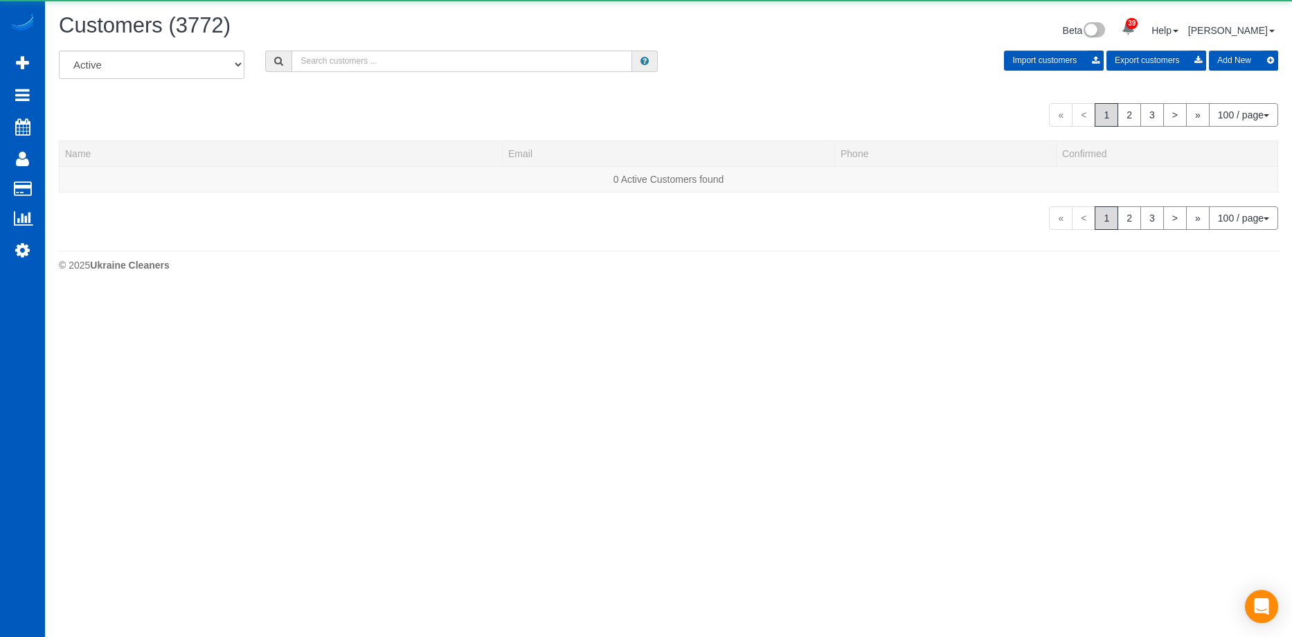
click at [383, 63] on input "text" at bounding box center [461, 61] width 341 height 21
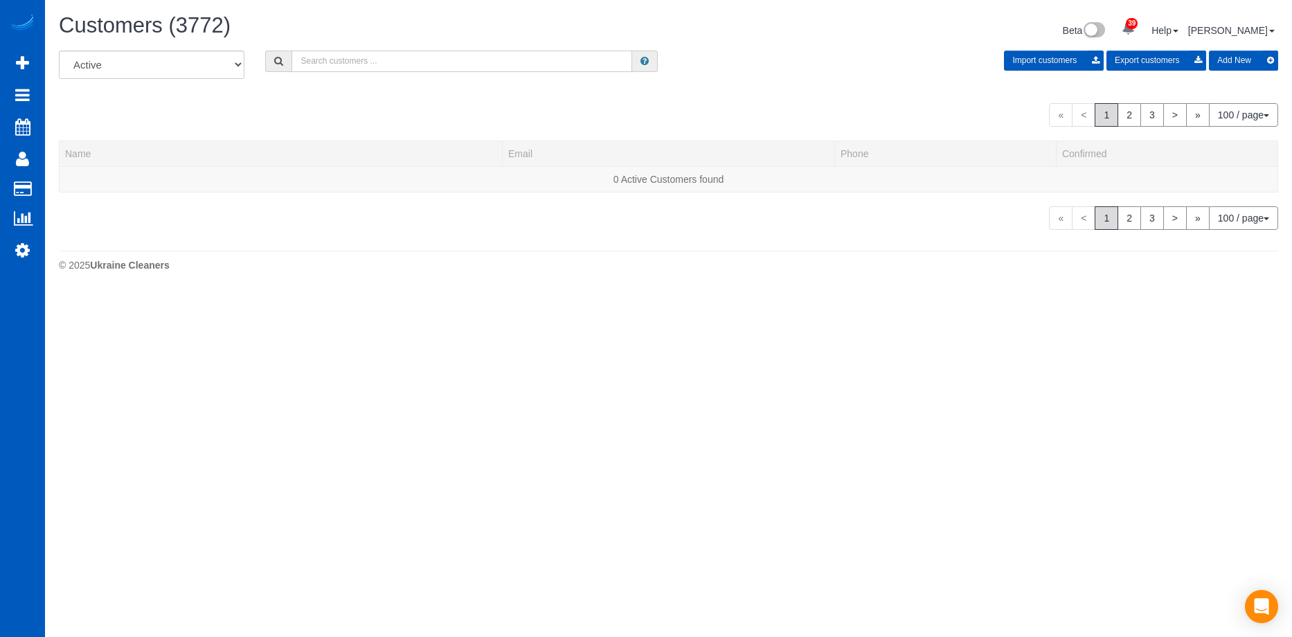
paste input "coquina29@me.com"
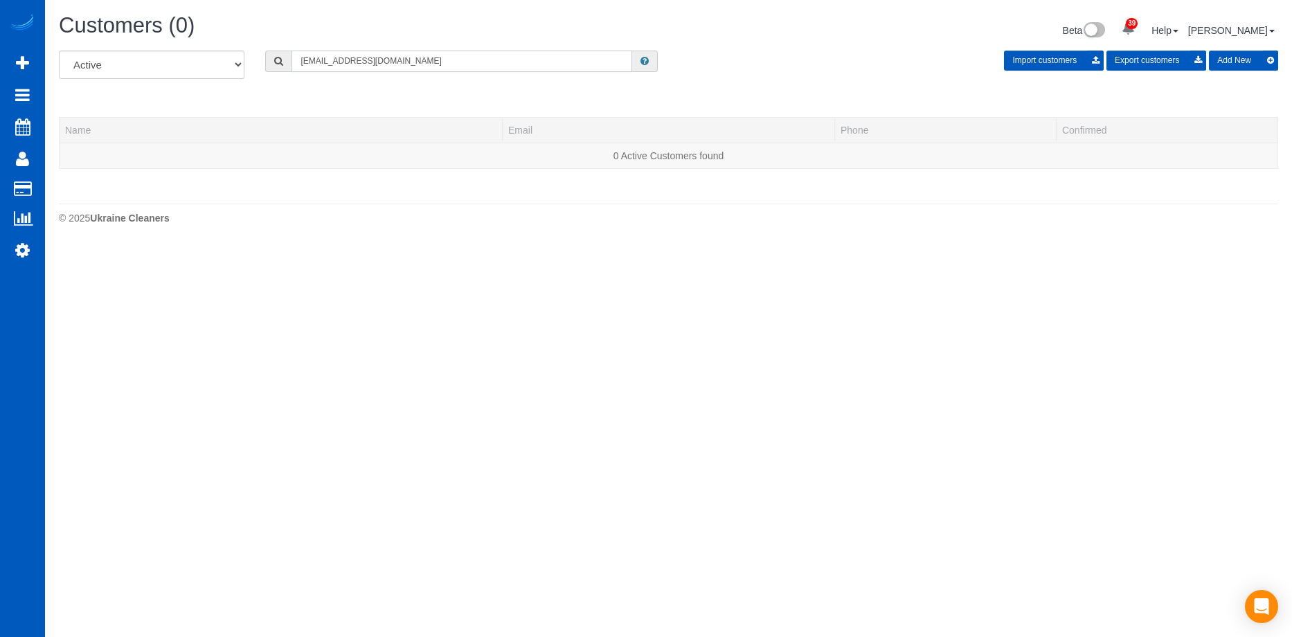
type input "coquina29@me.com"
click at [1239, 60] on button "Add New" at bounding box center [1243, 61] width 69 height 20
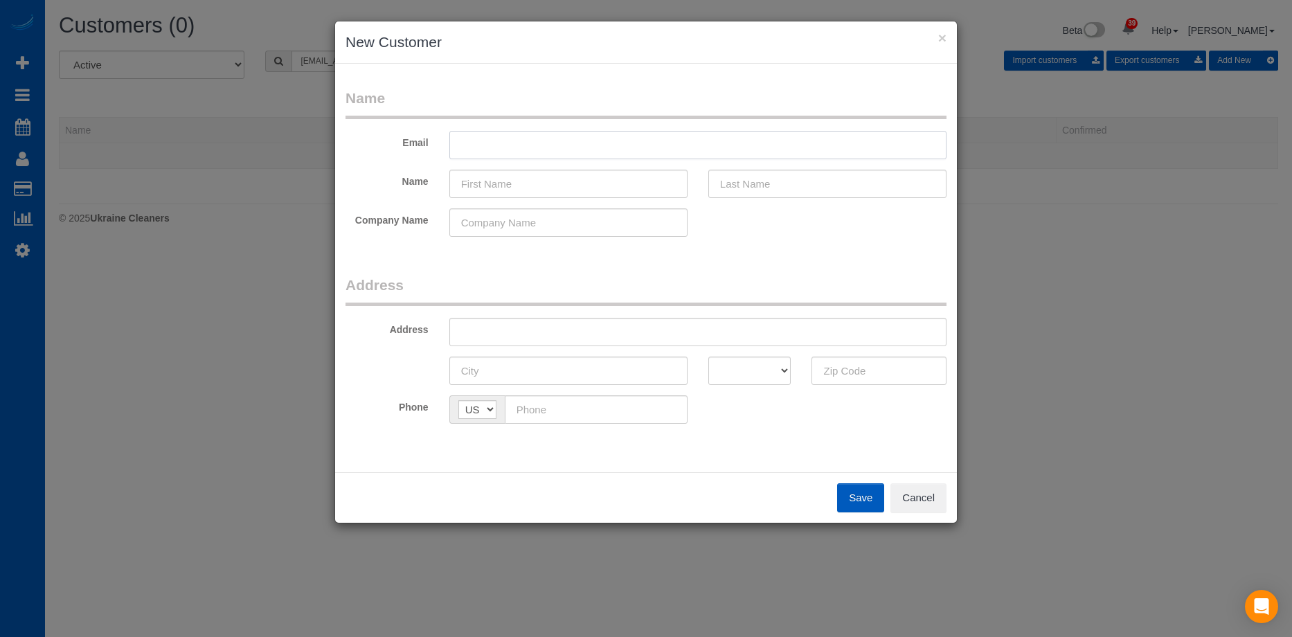
click at [575, 146] on input "text" at bounding box center [697, 145] width 497 height 28
paste input "coquina29@me.com"
type input "coquina29@me.com"
click at [591, 183] on input "text" at bounding box center [568, 184] width 238 height 28
paste input "Judi Marcin"
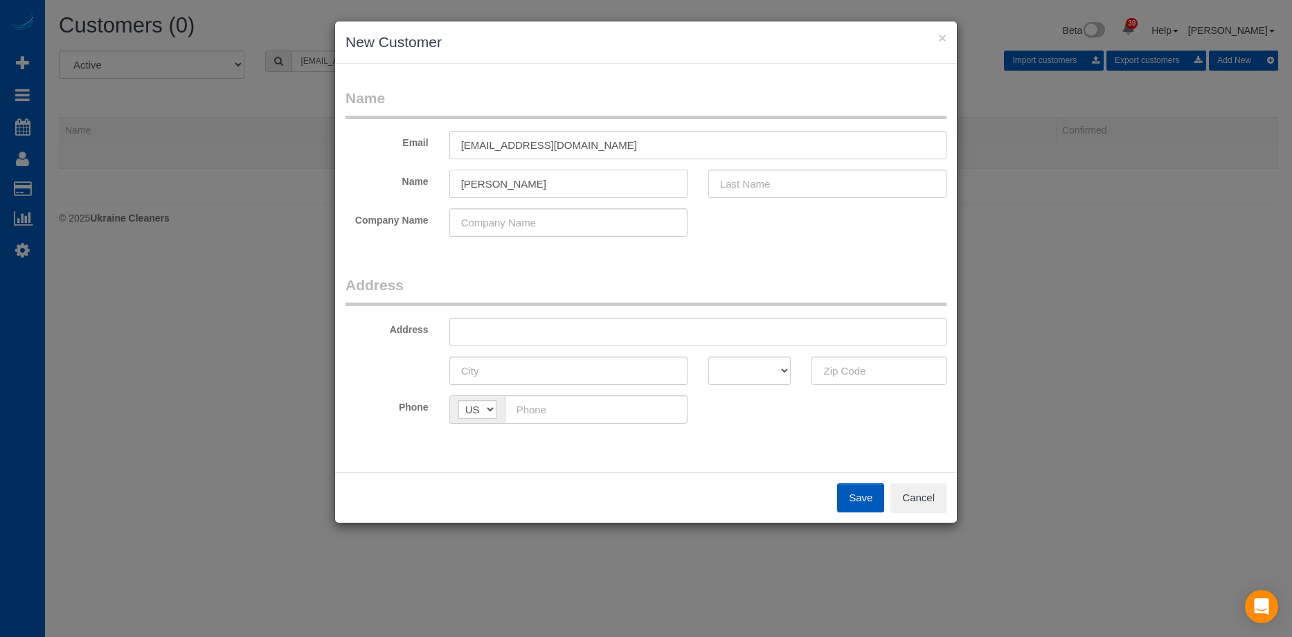
drag, startPoint x: 483, startPoint y: 183, endPoint x: 761, endPoint y: 191, distance: 277.7
click at [748, 190] on div "Name Judi Marcin" at bounding box center [646, 184] width 622 height 28
type input "Judi"
click at [814, 192] on input "text" at bounding box center [827, 184] width 238 height 28
paste input "Marcin"
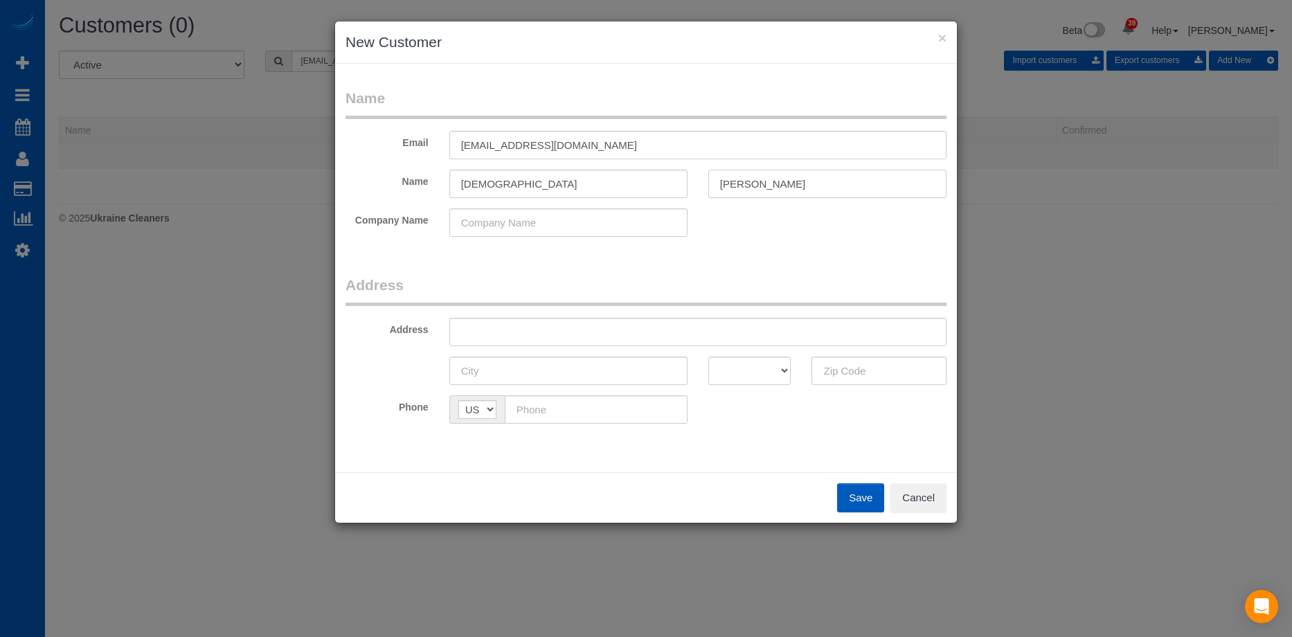
type input "Marcin"
click at [550, 178] on input "Judi" at bounding box center [568, 184] width 238 height 28
type input "Judi"
click at [635, 332] on input "text" at bounding box center [697, 332] width 497 height 28
paste input "10223 NW Wilshire Ln, Portland, OR 97229"
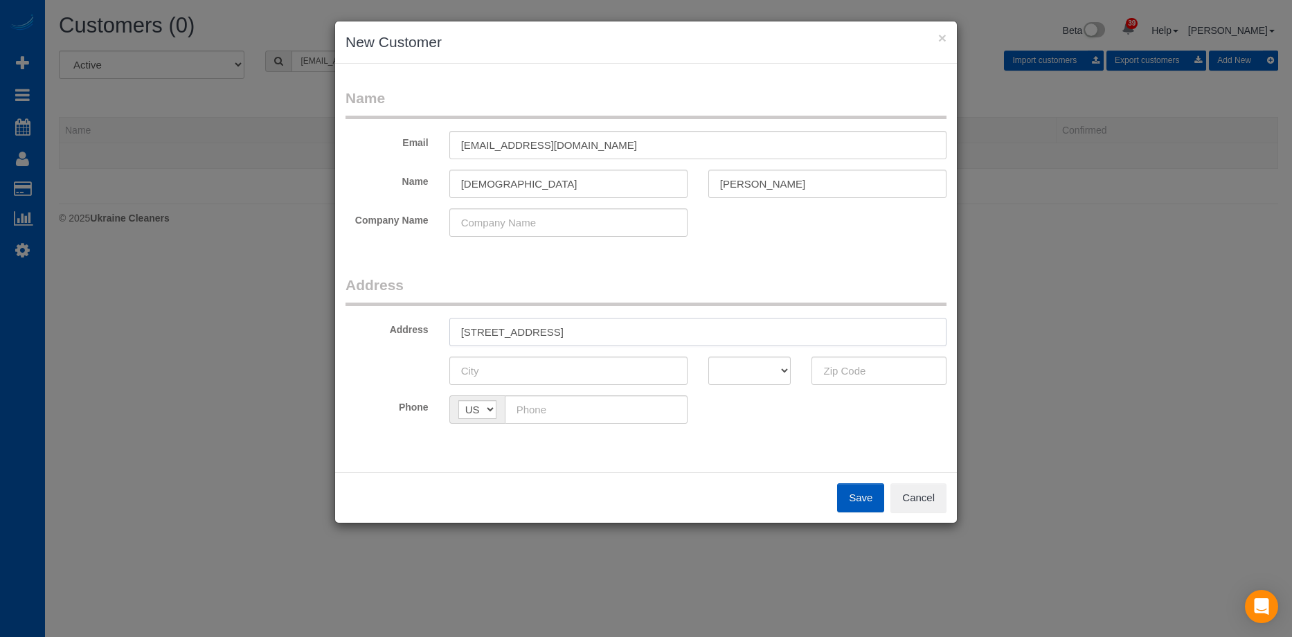
drag, startPoint x: 634, startPoint y: 327, endPoint x: 888, endPoint y: 350, distance: 255.1
click at [856, 328] on input "10223 NW Wilshire Ln, Portland, OR 97229" at bounding box center [697, 332] width 497 height 28
type input "10223 NW Wilshire Ln, Portland, OR"
drag, startPoint x: 887, startPoint y: 367, endPoint x: 798, endPoint y: 372, distance: 89.5
click at [886, 367] on input "text" at bounding box center [878, 371] width 135 height 28
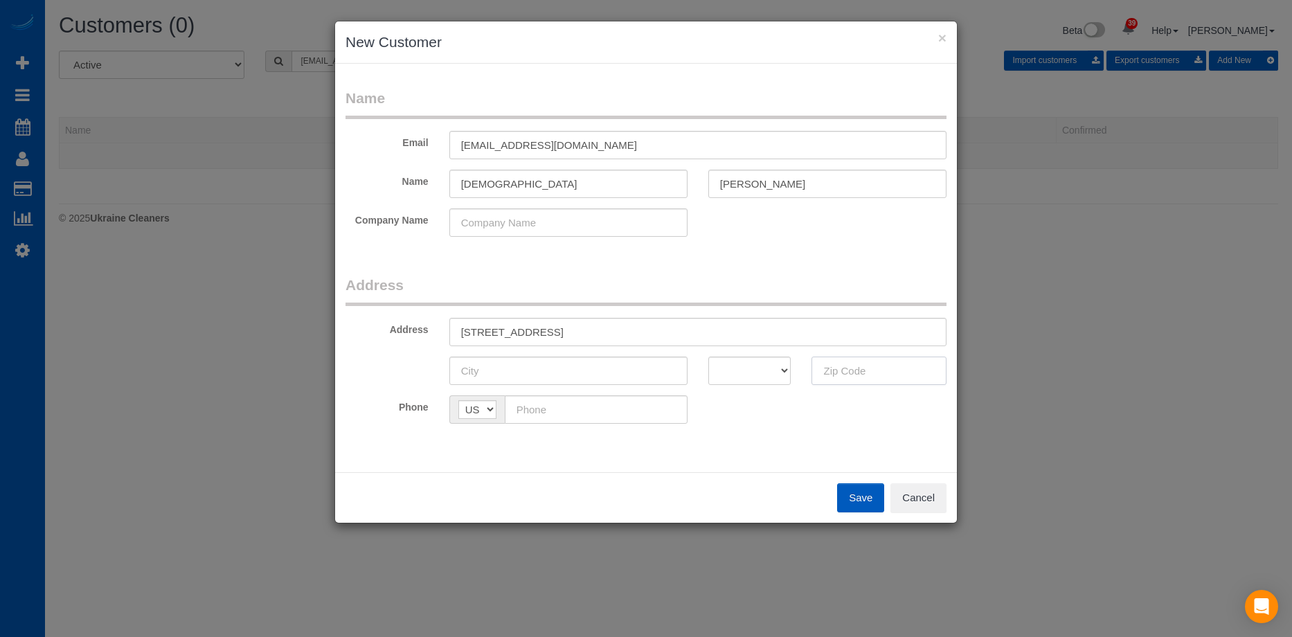
paste input "97229"
type input "97229"
click at [735, 370] on select "AK AL AR AZ CA CO CT DC DE FL GA HI IA ID IL IN KS KY LA MA MD ME MI MN MO MS M…" at bounding box center [749, 371] width 83 height 28
select select "OR"
click at [708, 357] on select "AK AL AR AZ CA CO CT DC DE FL GA HI IA ID IL IN KS KY LA MA MD ME MI MN MO MS M…" at bounding box center [749, 371] width 83 height 28
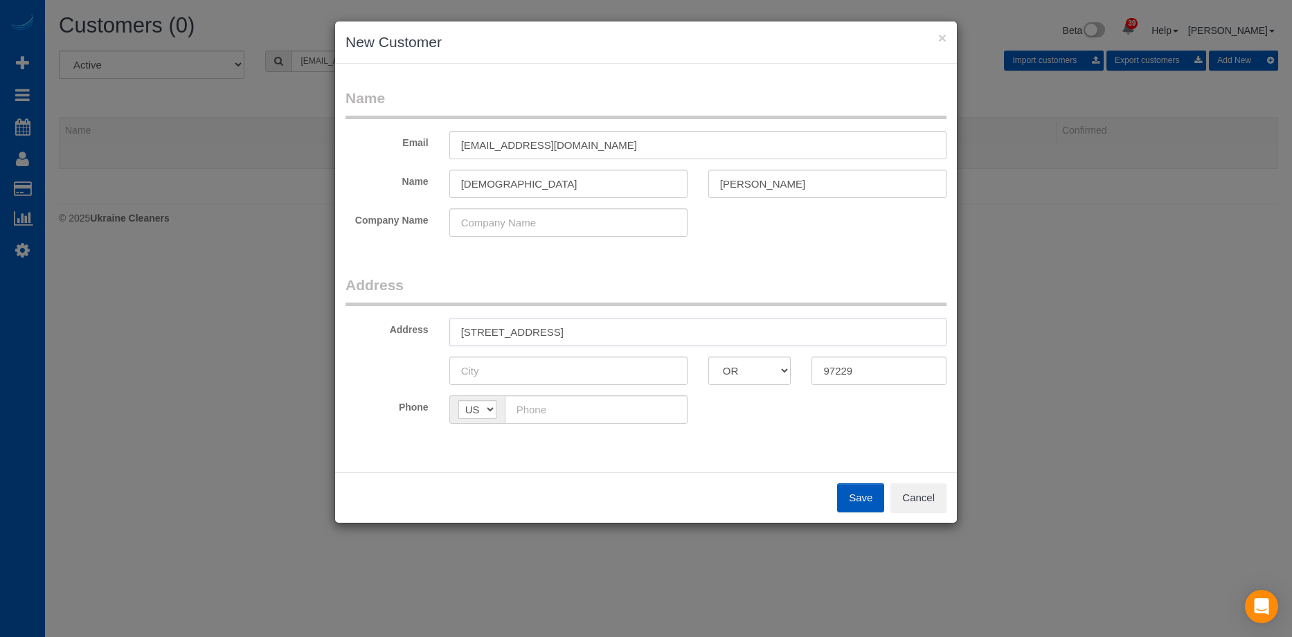
drag, startPoint x: 570, startPoint y: 334, endPoint x: 609, endPoint y: 333, distance: 39.5
click at [609, 332] on input "10223 NW Wilshire Ln, Portland, OR" at bounding box center [697, 332] width 497 height 28
type input "10223 NW Wilshire Ln, , OR"
click at [569, 373] on input "text" at bounding box center [568, 371] width 238 height 28
paste input "[GEOGRAPHIC_DATA]"
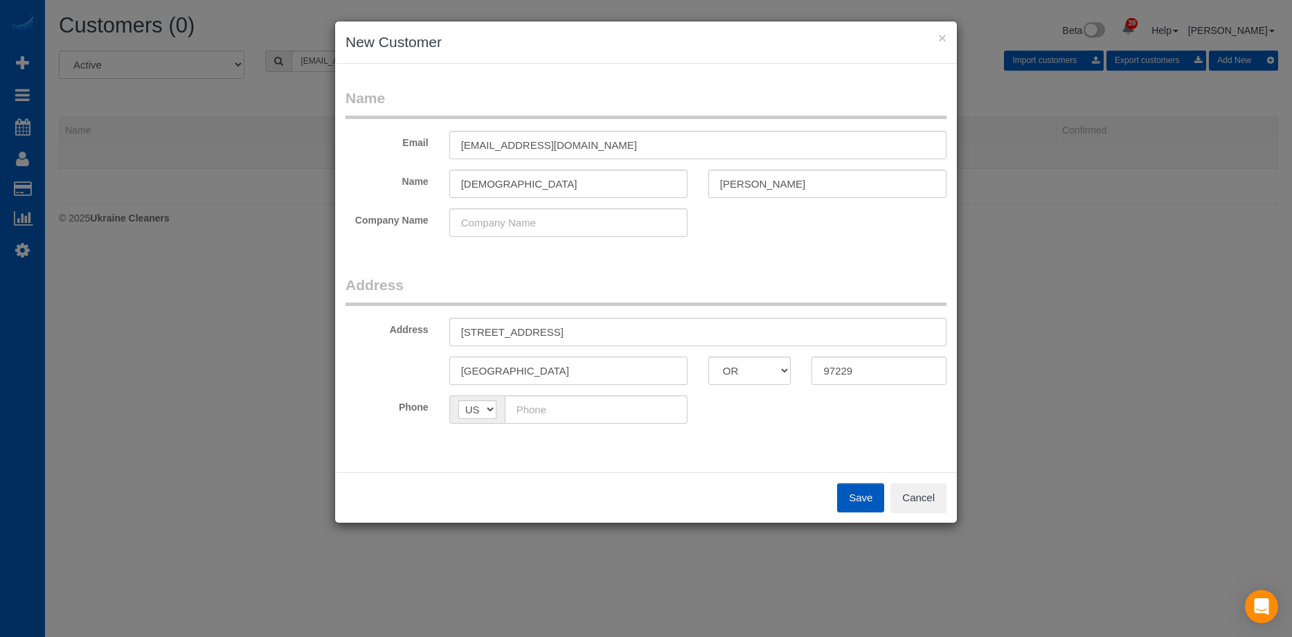
type input "[GEOGRAPHIC_DATA]"
drag, startPoint x: 567, startPoint y: 333, endPoint x: 647, endPoint y: 321, distance: 81.3
click at [647, 321] on input "10223 NW Wilshire Ln, , OR" at bounding box center [697, 332] width 497 height 28
type input "10223 NW Wilshire Ln"
click at [547, 404] on input "text" at bounding box center [596, 409] width 183 height 28
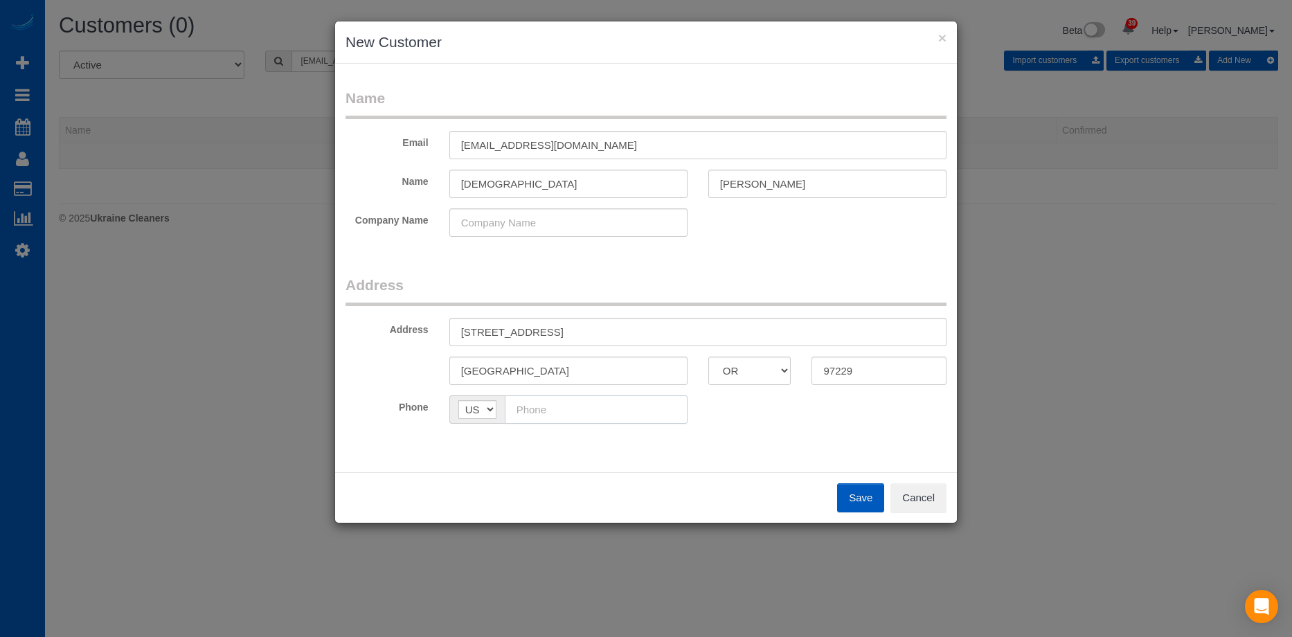
paste input "(312) 953-3838"
type input "(312) 953-3838"
click at [840, 505] on button "Save" at bounding box center [860, 497] width 47 height 29
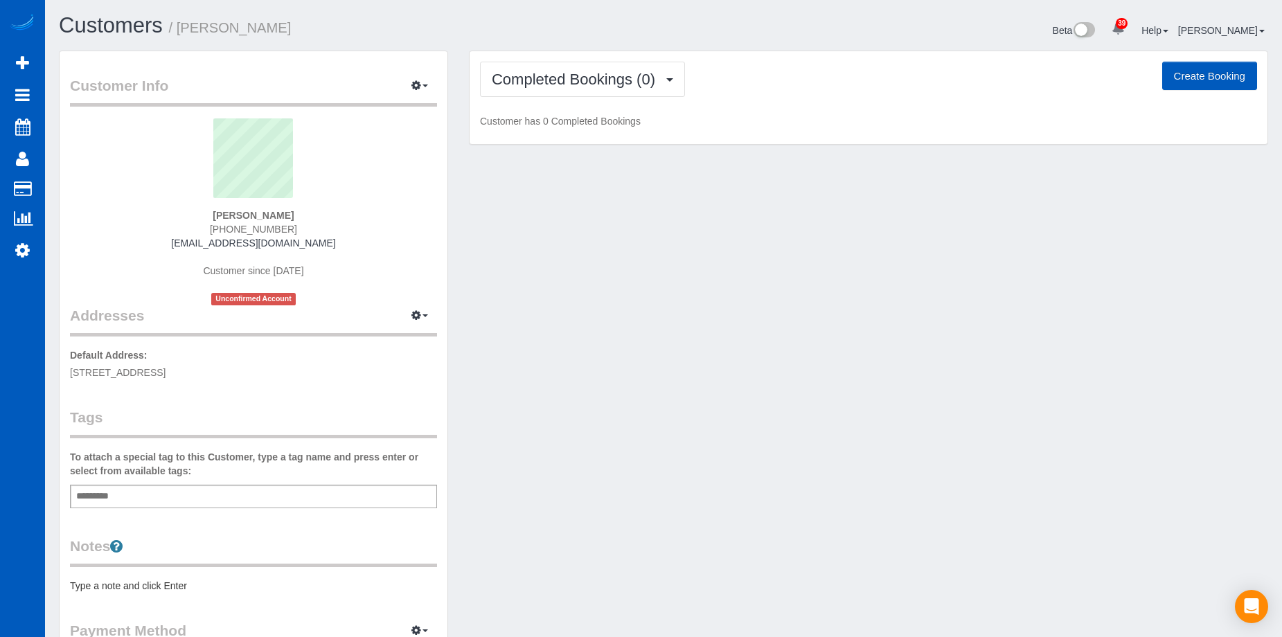
click at [1244, 66] on button "Create Booking" at bounding box center [1209, 76] width 95 height 29
select select "OR"
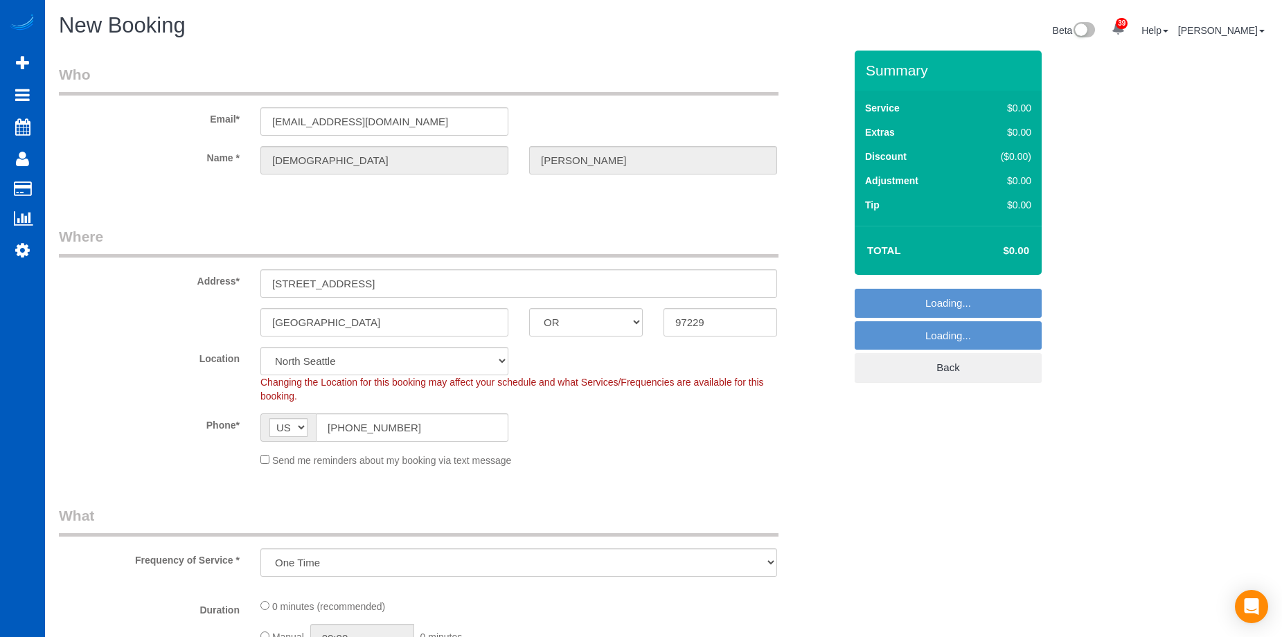
select select "object:12224"
select select "199"
click at [265, 464] on div "Send me reminders about my booking via text message" at bounding box center [518, 459] width 537 height 15
select select "34"
select select "object:12568"
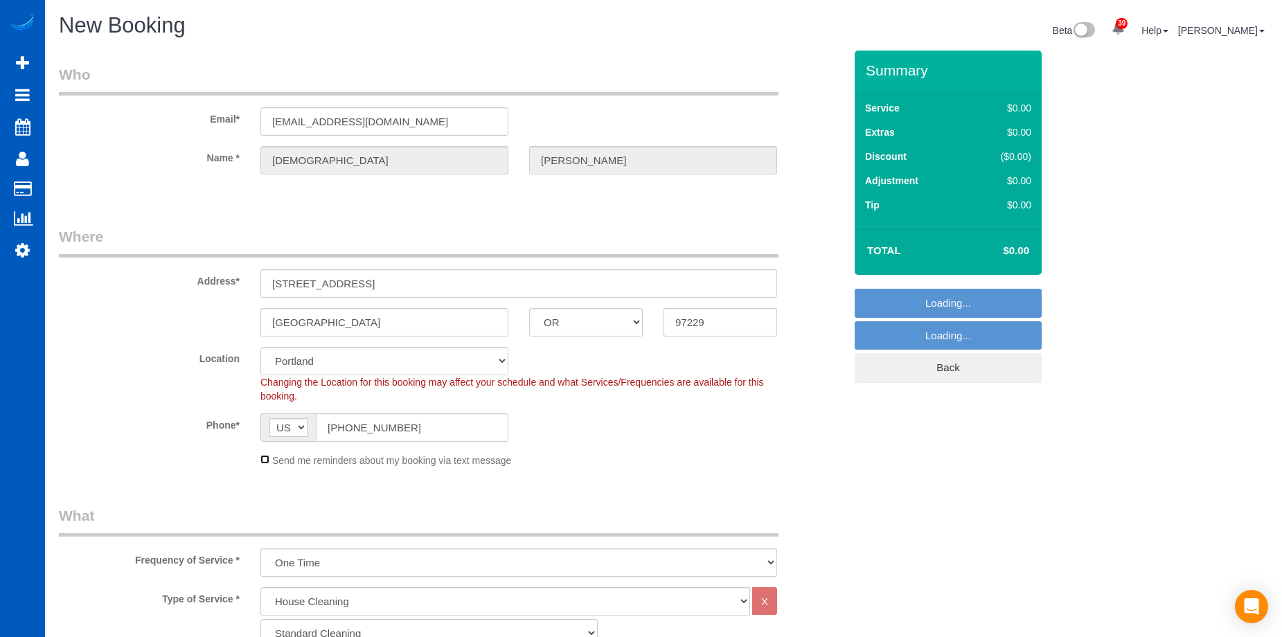
scroll to position [208, 0]
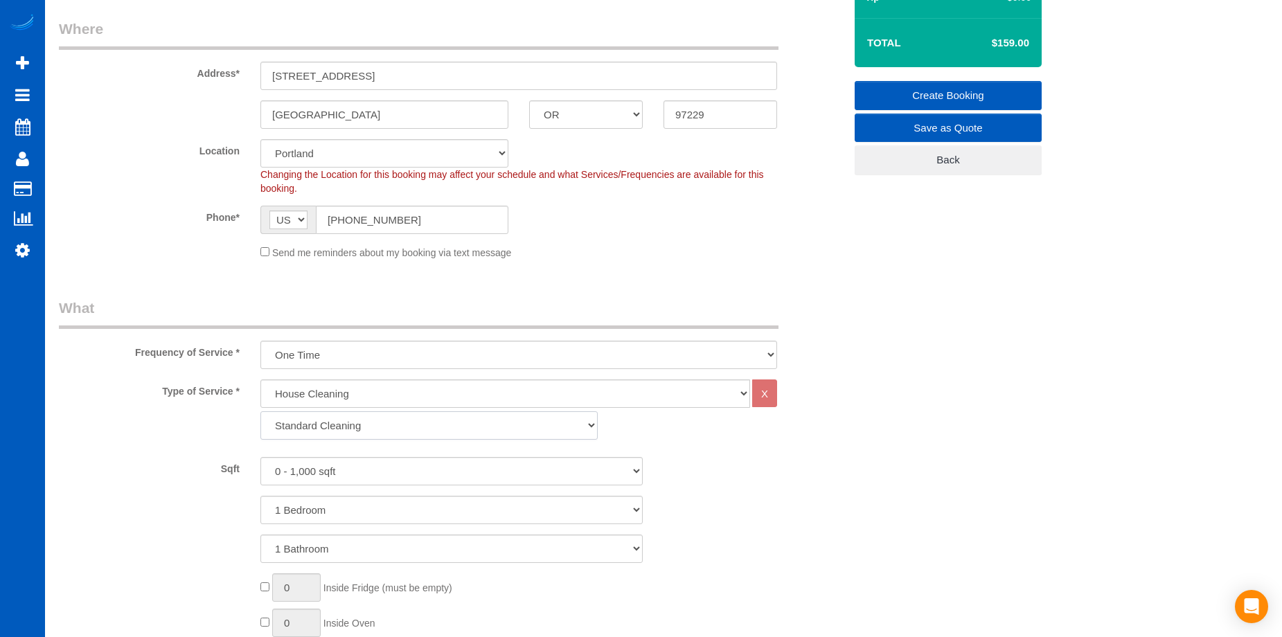
click at [408, 429] on select "Standard Cleaning Deep Cleaning Move In/ Out Cleaning" at bounding box center [428, 425] width 337 height 28
select select "367"
click at [260, 411] on select "Standard Cleaning Deep Cleaning Move In/ Out Cleaning" at bounding box center [428, 425] width 337 height 28
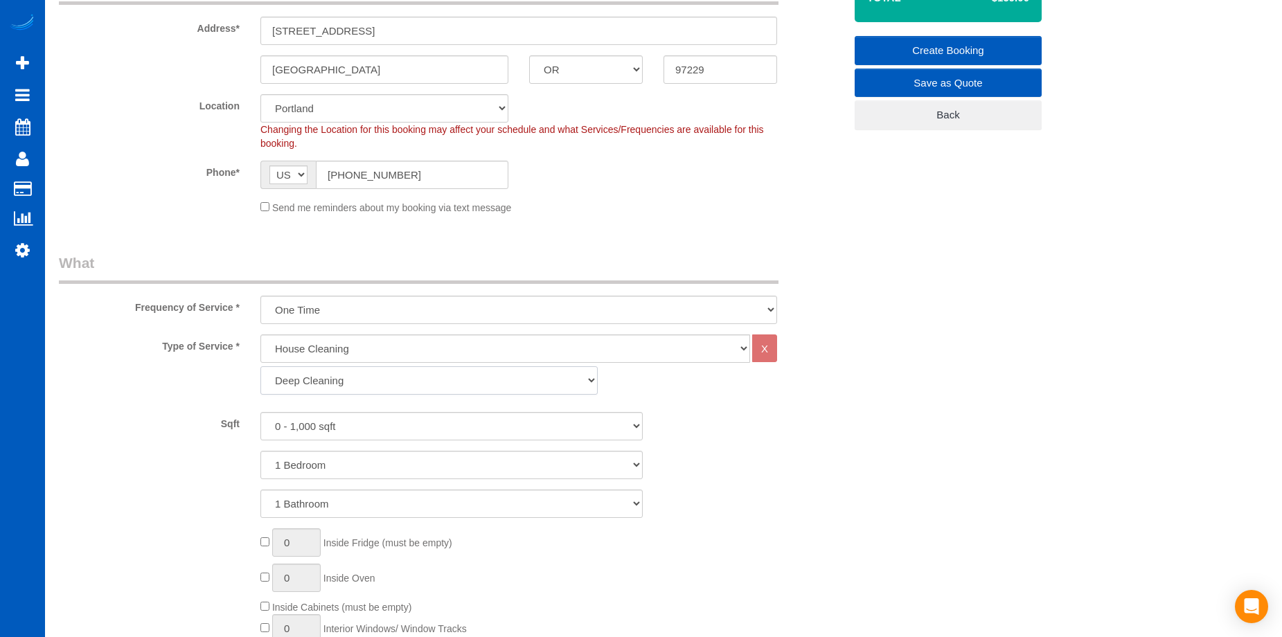
scroll to position [277, 0]
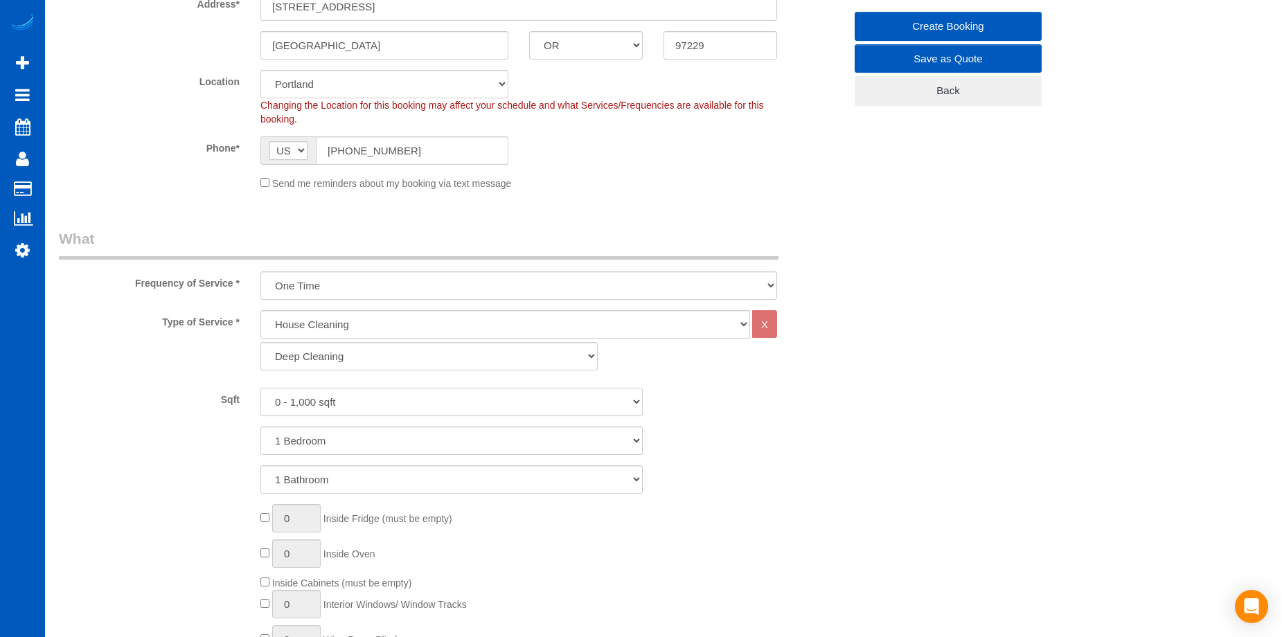
click at [444, 395] on select "0 - 1,000 sqft 1,001 - 1,500 sqft 1,501 - 2,000 sqft 2,001 - 2,500 sqft 2,501 -…" at bounding box center [451, 402] width 382 height 28
select select "1001"
click at [260, 388] on select "0 - 1,000 sqft 1,001 - 1,500 sqft 1,501 - 2,000 sqft 2,001 - 2,500 sqft 2,501 -…" at bounding box center [451, 402] width 382 height 28
click at [429, 450] on select "1 Bedroom 2 Bedrooms 3 Bedrooms 4 Bedrooms 5 Bedrooms 6 Bedrooms 7 Bedrooms" at bounding box center [451, 440] width 382 height 28
select select "2"
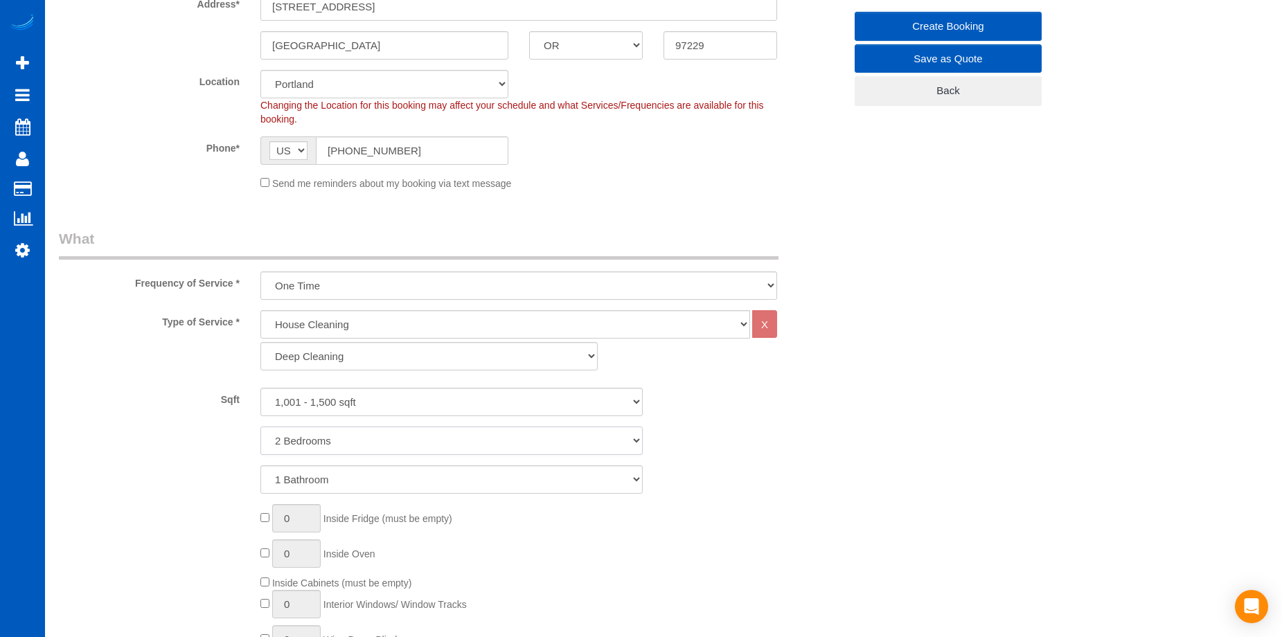
click at [260, 426] on select "1 Bedroom 2 Bedrooms 3 Bedrooms 4 Bedrooms 5 Bedrooms 6 Bedrooms 7 Bedrooms" at bounding box center [451, 440] width 382 height 28
click at [428, 465] on select "1 Bathroom 2 Bathrooms 3 Bathrooms 4 Bathrooms 5 Bathrooms 6 Bathrooms 7 Bathro…" at bounding box center [451, 479] width 382 height 28
select select "2"
click at [260, 465] on select "1 Bathroom 2 Bathrooms 3 Bathrooms 4 Bathrooms 5 Bathrooms 6 Bathrooms 7 Bathro…" at bounding box center [451, 479] width 382 height 28
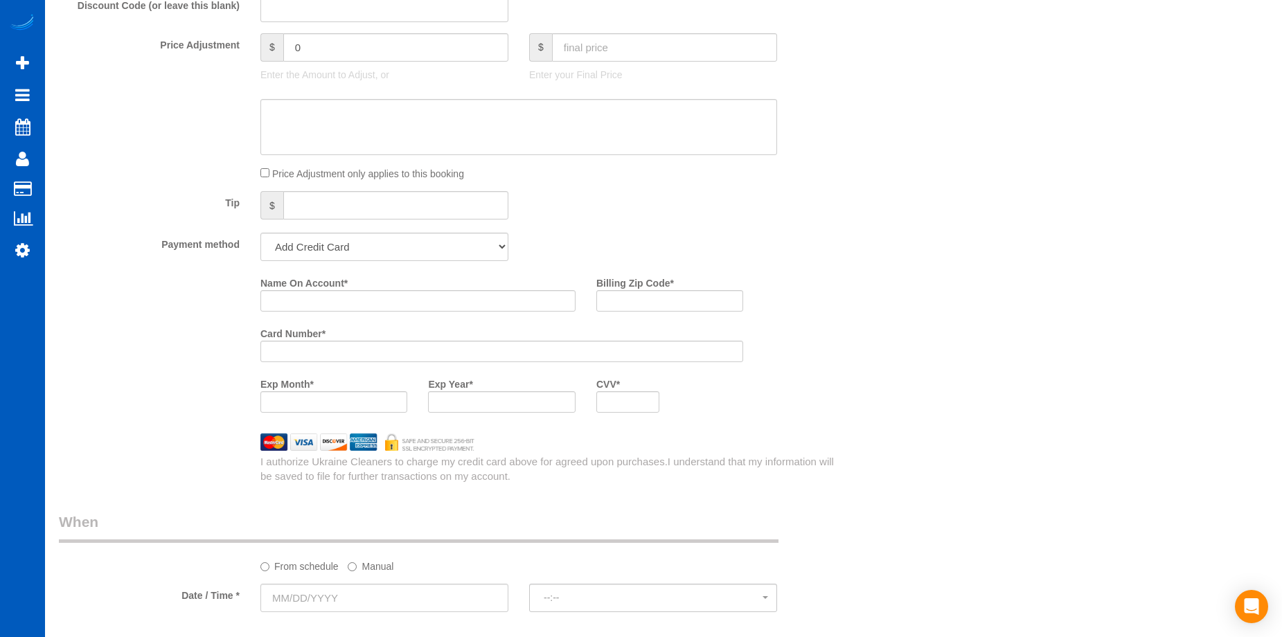
scroll to position [1315, 0]
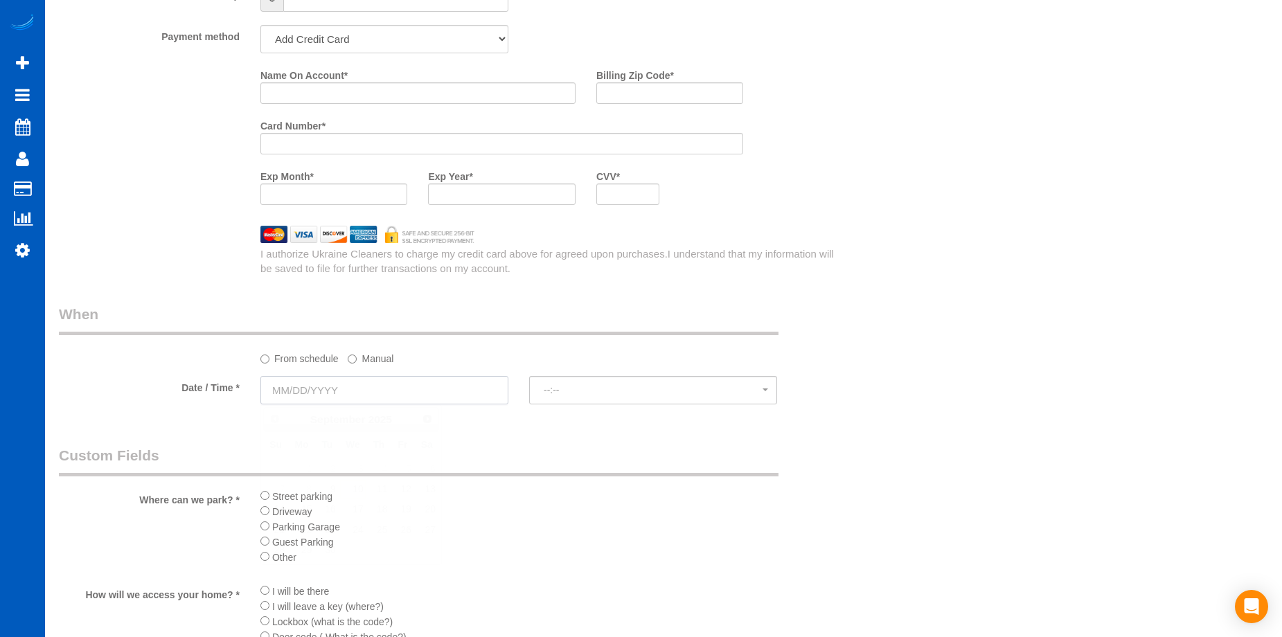
click at [444, 395] on input "text" at bounding box center [384, 390] width 248 height 28
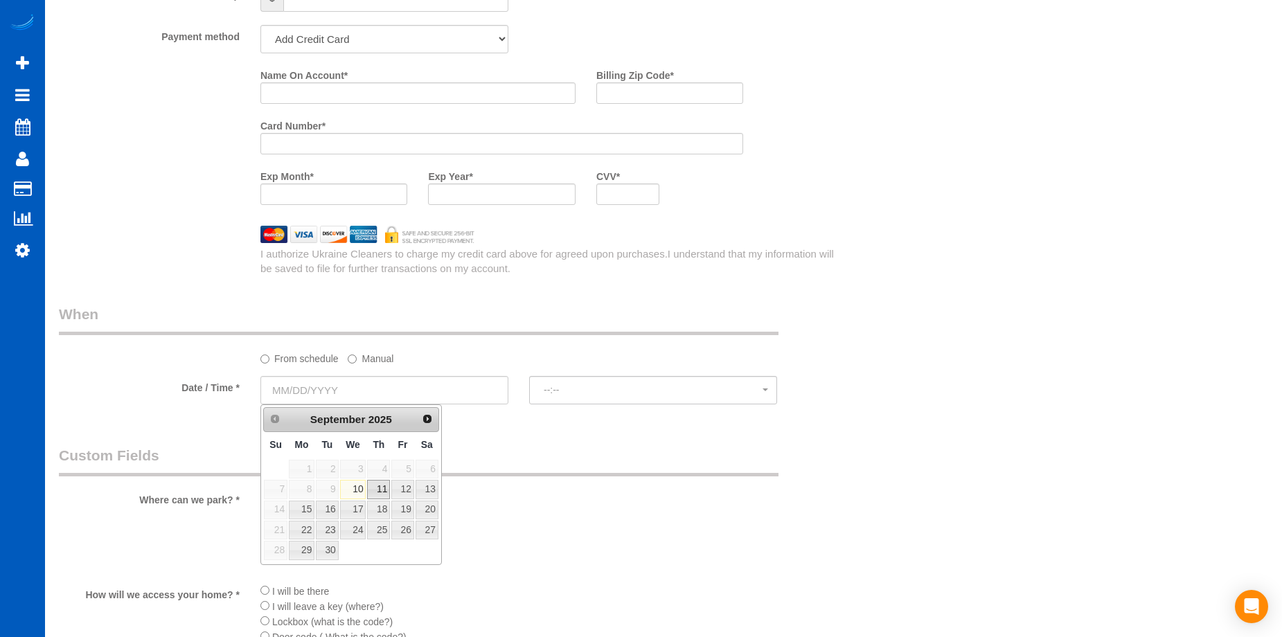
click at [379, 485] on link "11" at bounding box center [378, 489] width 23 height 19
type input "09/11/2025"
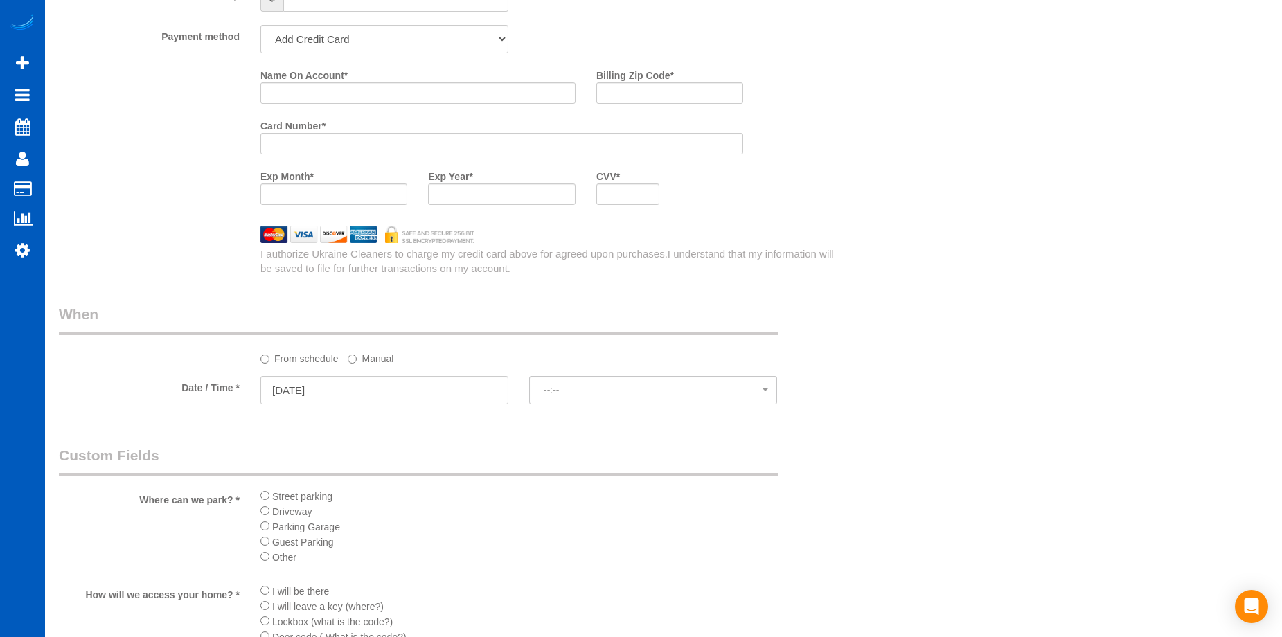
select select "spot18"
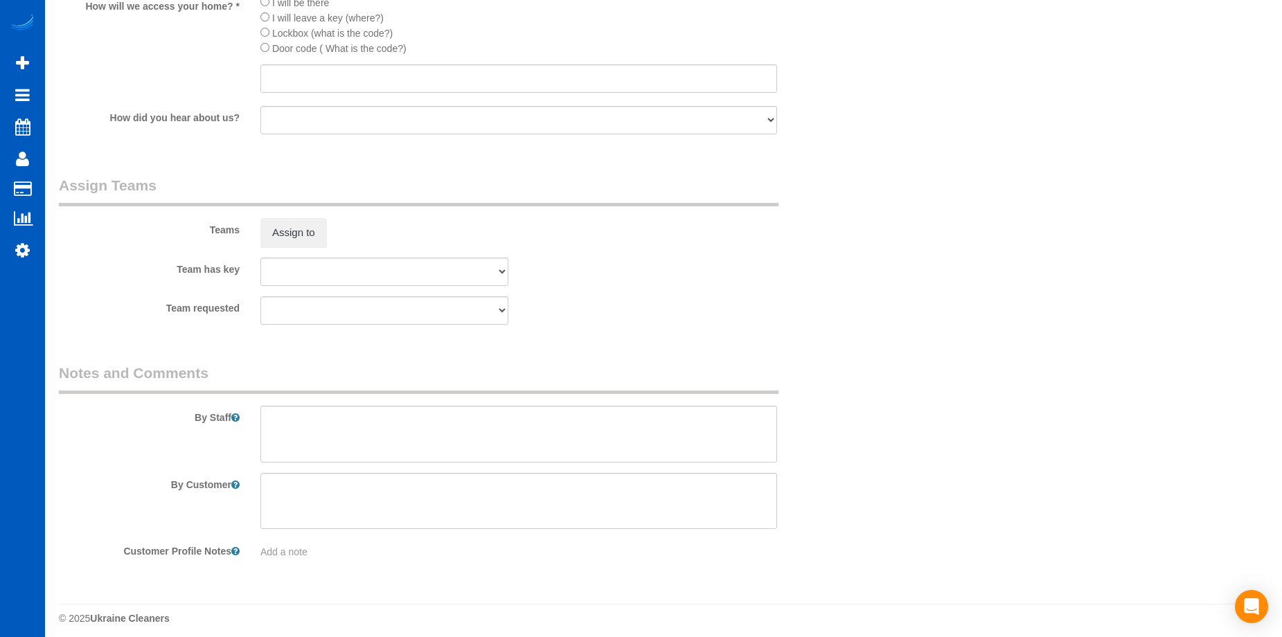
scroll to position [1912, 0]
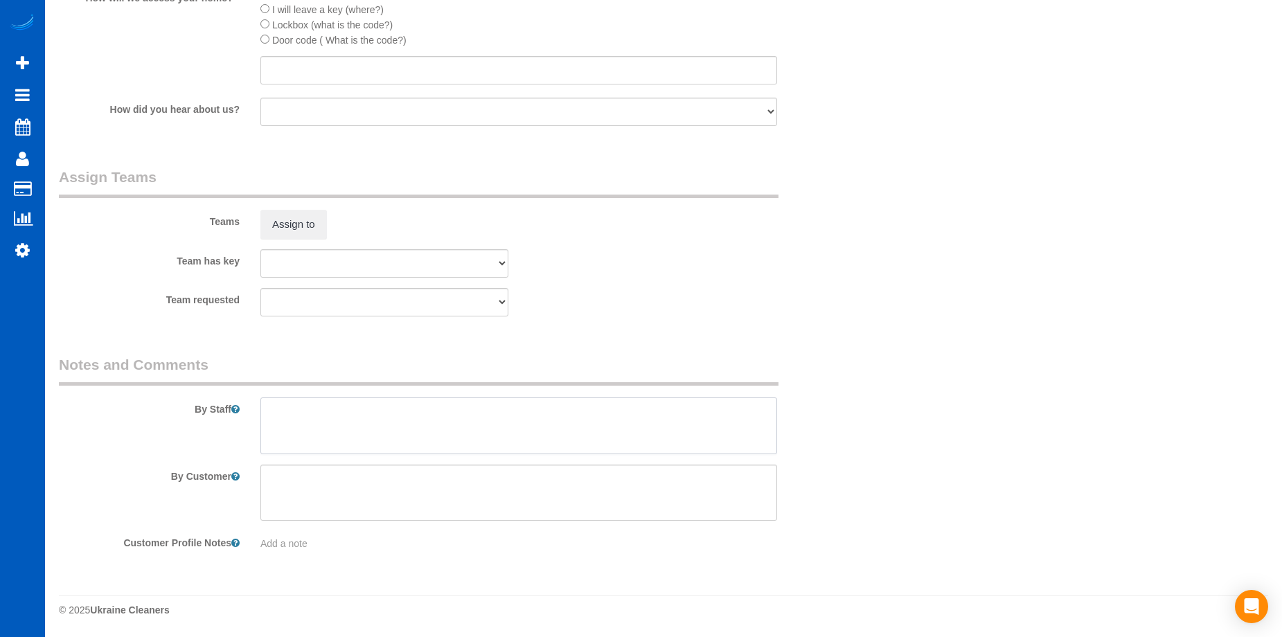
click at [424, 450] on textarea at bounding box center [518, 425] width 516 height 57
click at [424, 413] on textarea at bounding box center [518, 425] width 516 height 57
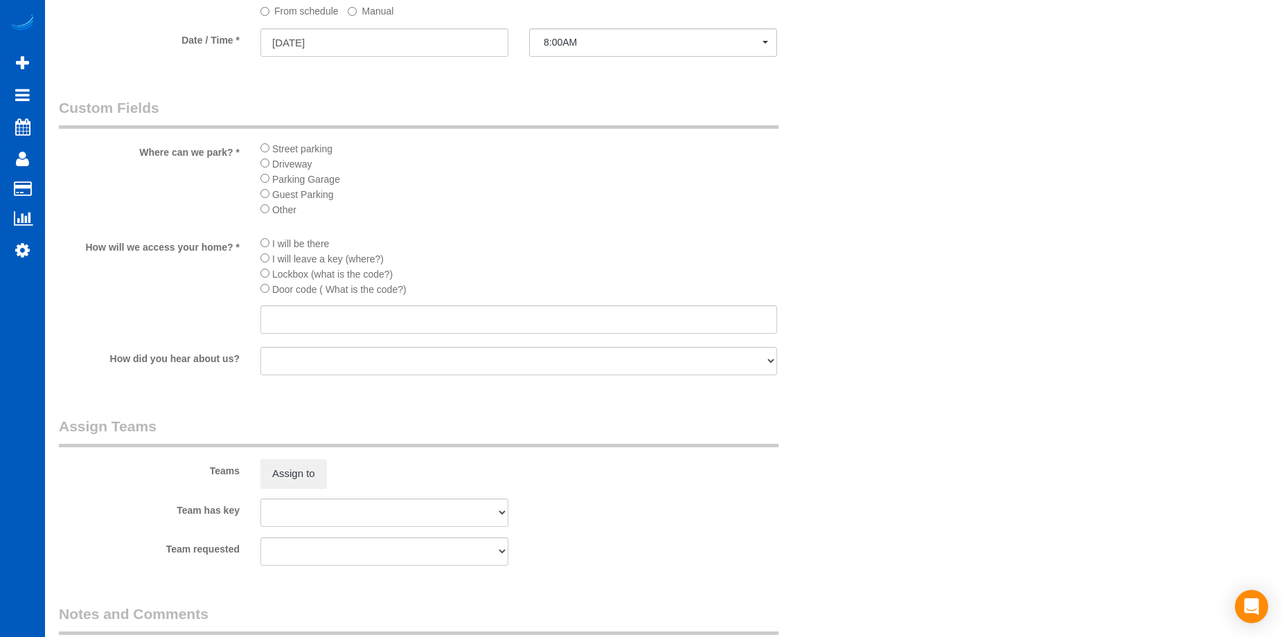
scroll to position [1635, 0]
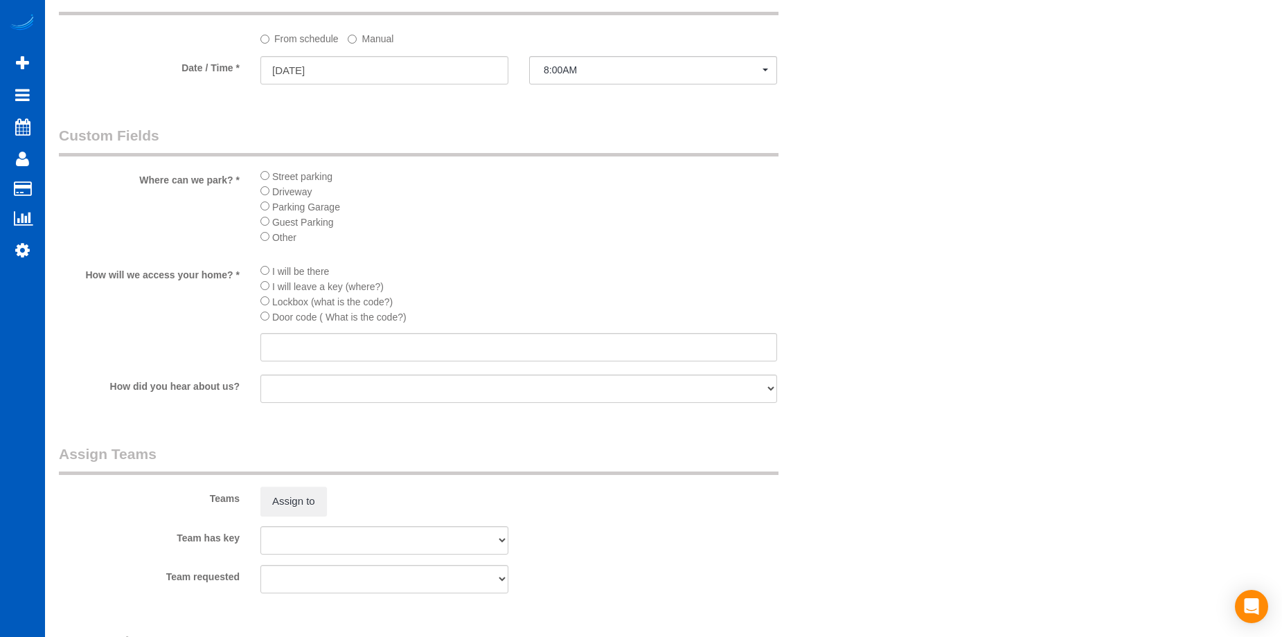
type textarea "Booked by Florencia. Park in the driveway, other vehicles need to be parked in …"
click at [592, 352] on input "text" at bounding box center [518, 347] width 516 height 28
type input "TBD"
click at [645, 264] on li "I will be there" at bounding box center [518, 270] width 516 height 15
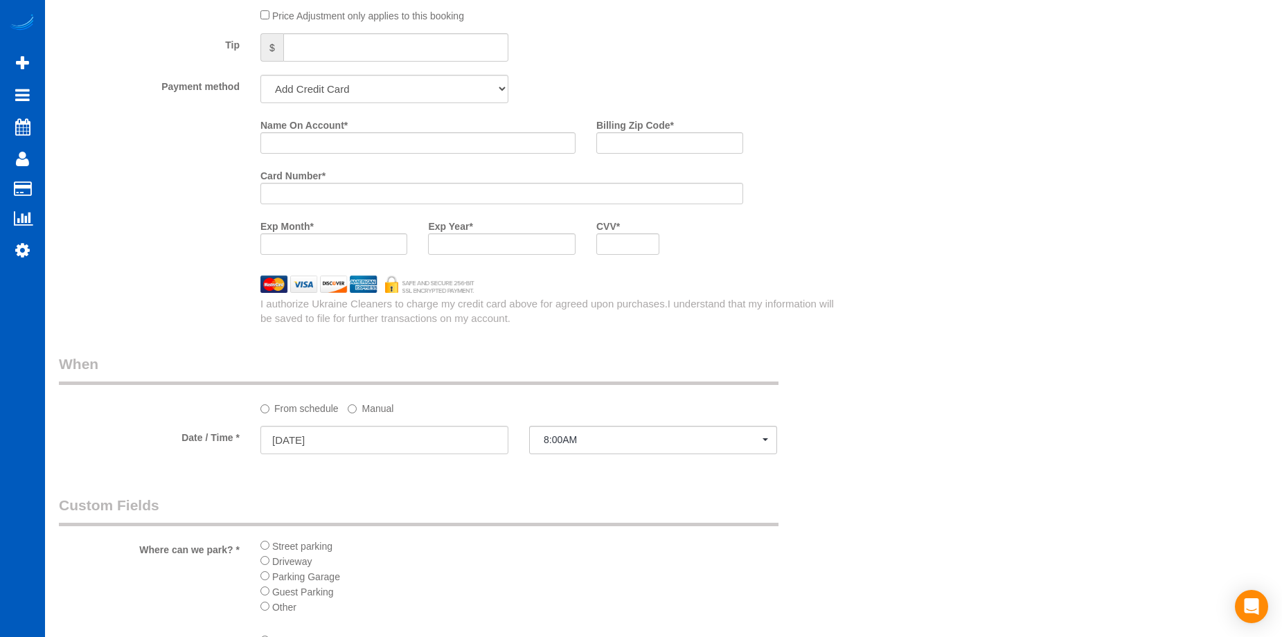
scroll to position [1151, 0]
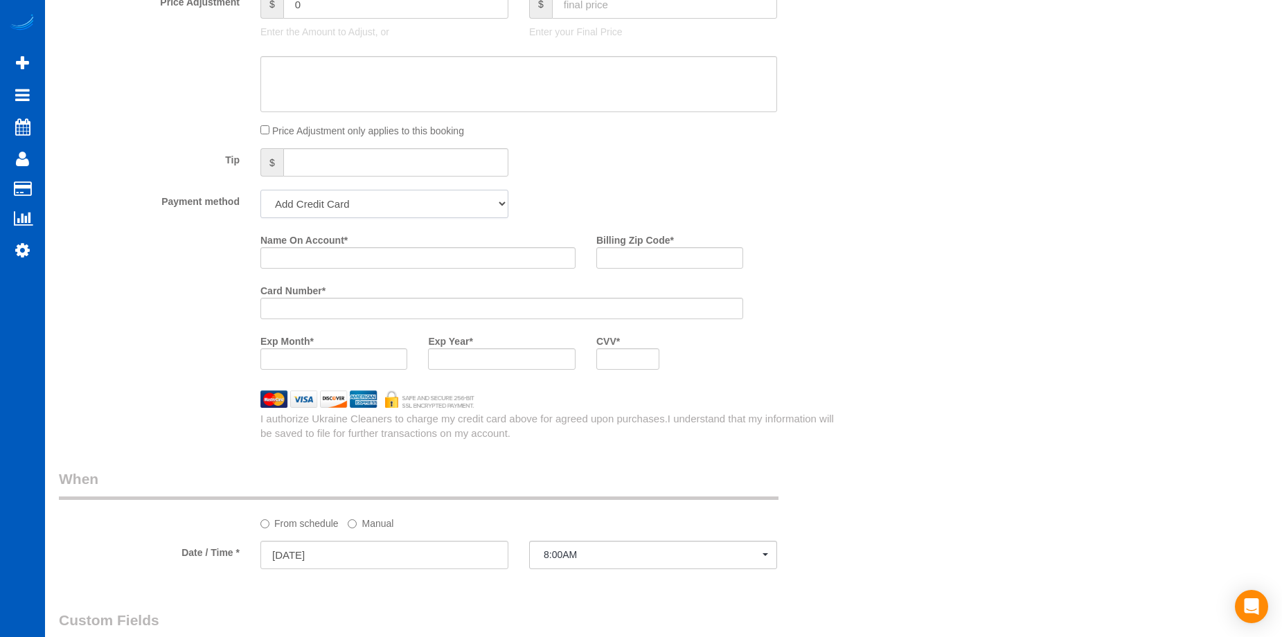
click at [442, 204] on select "Add Credit Card Cash Check Paypal" at bounding box center [384, 204] width 248 height 28
select select "string:cash"
click at [260, 190] on select "Add Credit Card Cash Check Paypal" at bounding box center [384, 204] width 248 height 28
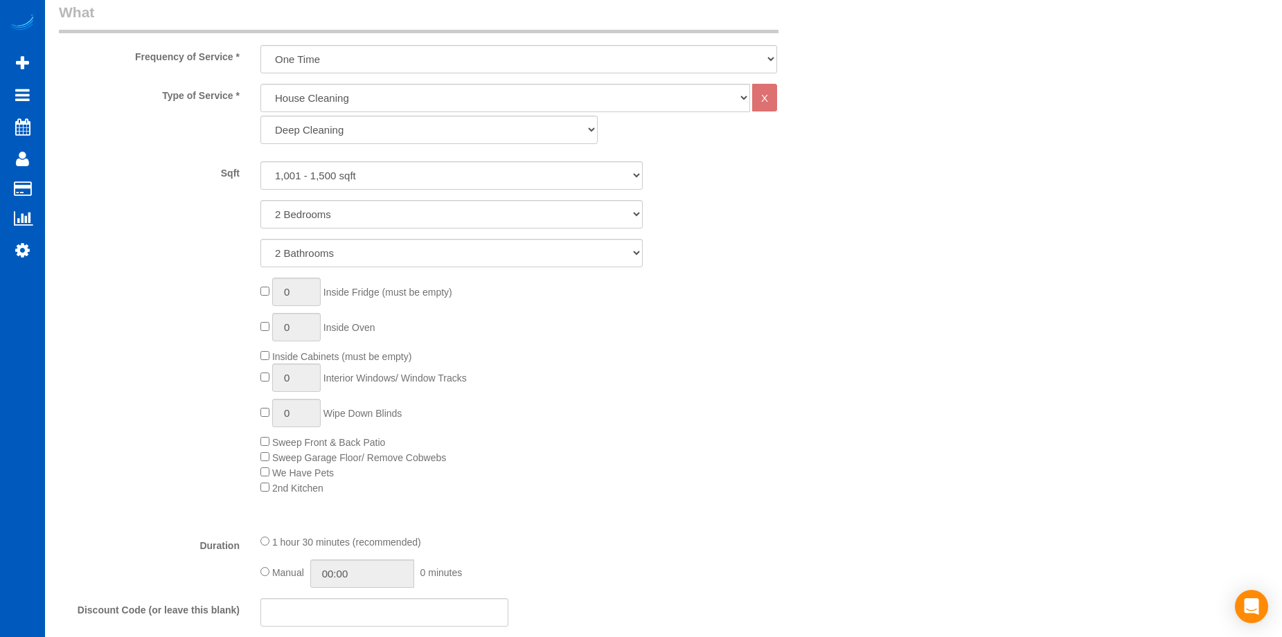
scroll to position [735, 0]
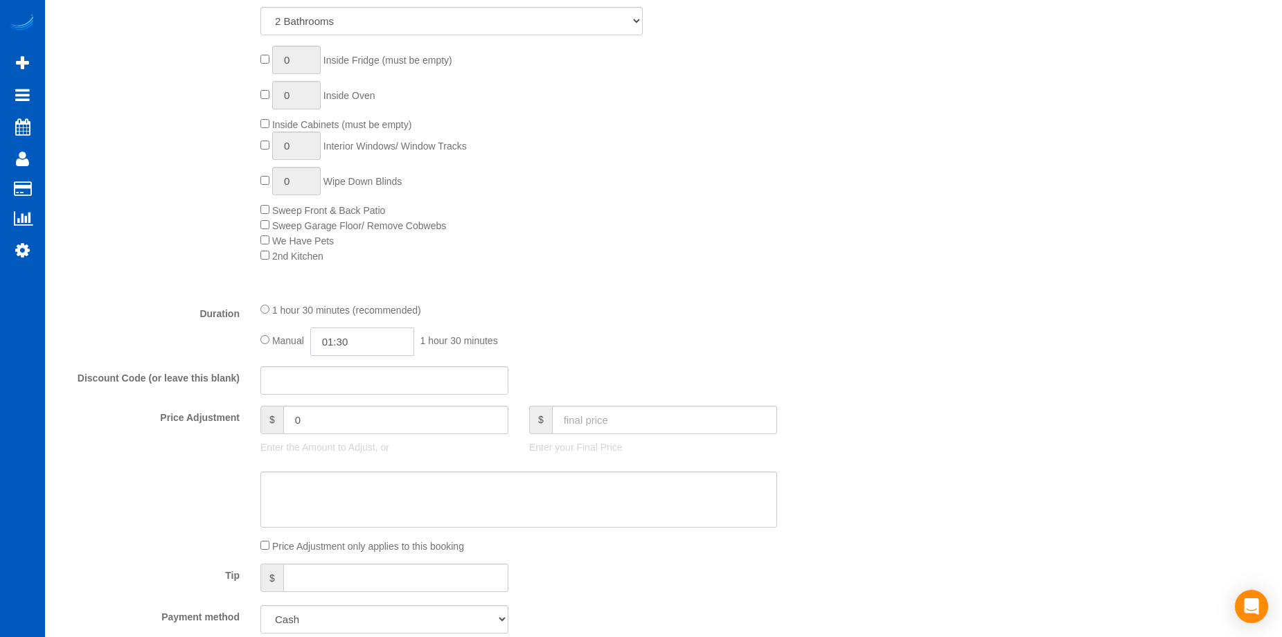
click at [337, 339] on input "01:30" at bounding box center [362, 341] width 104 height 28
type input "03:00"
click at [343, 438] on li "03:00" at bounding box center [347, 438] width 62 height 18
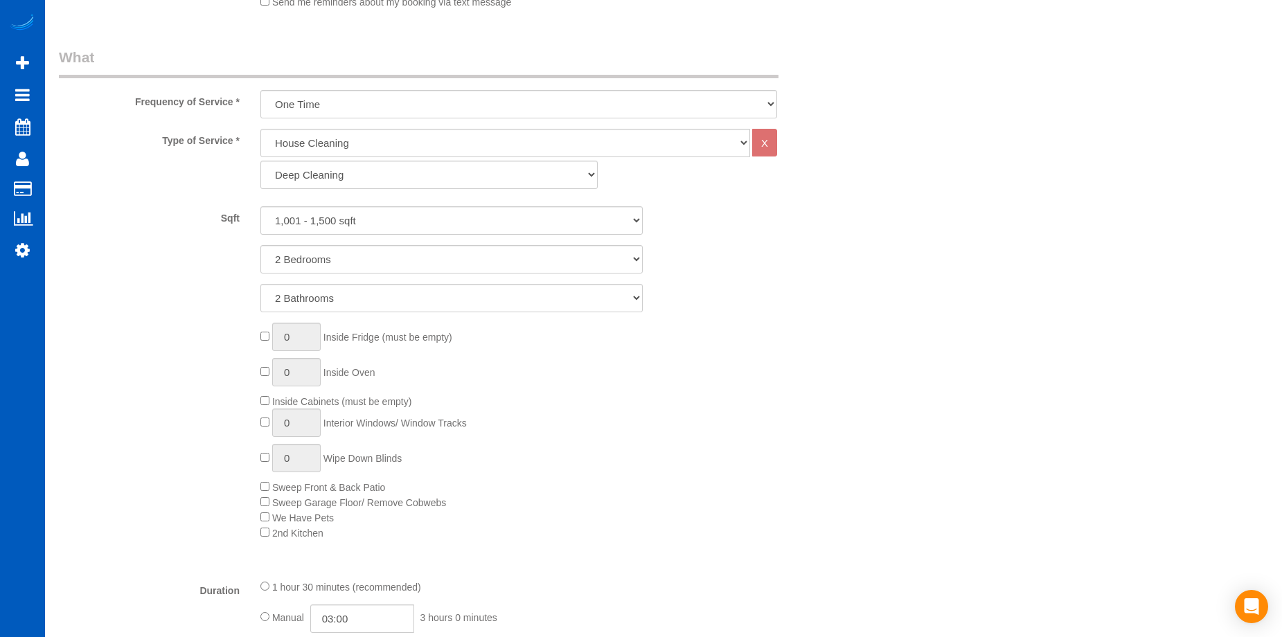
select select "spot34"
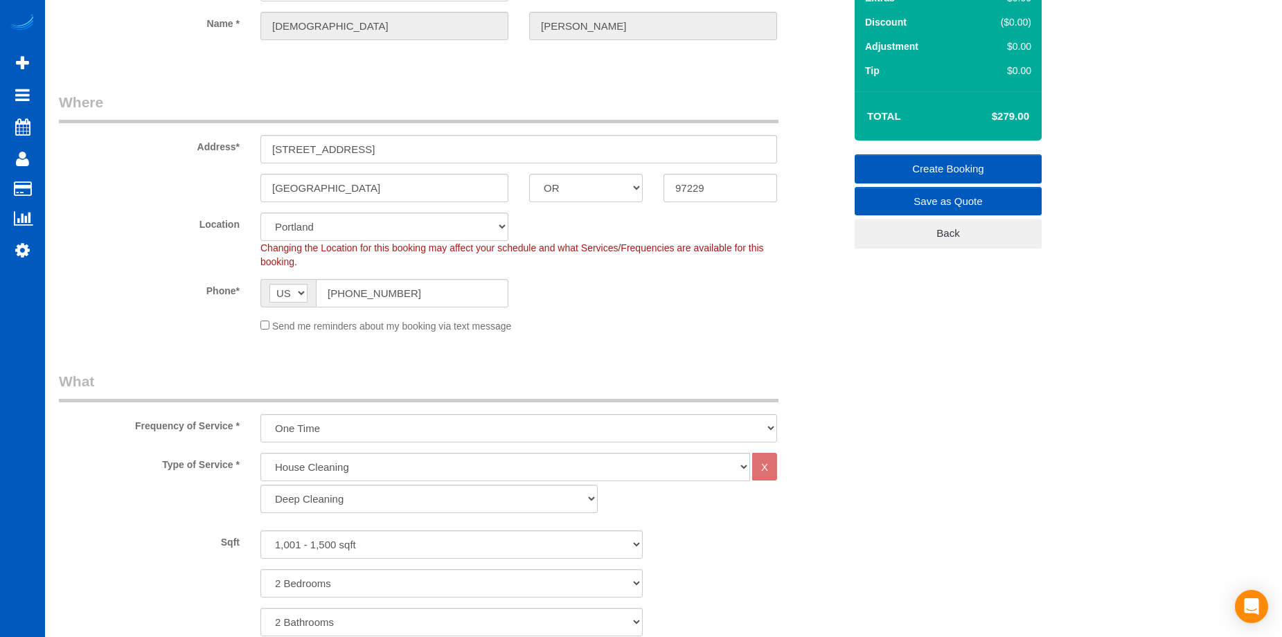
scroll to position [43, 0]
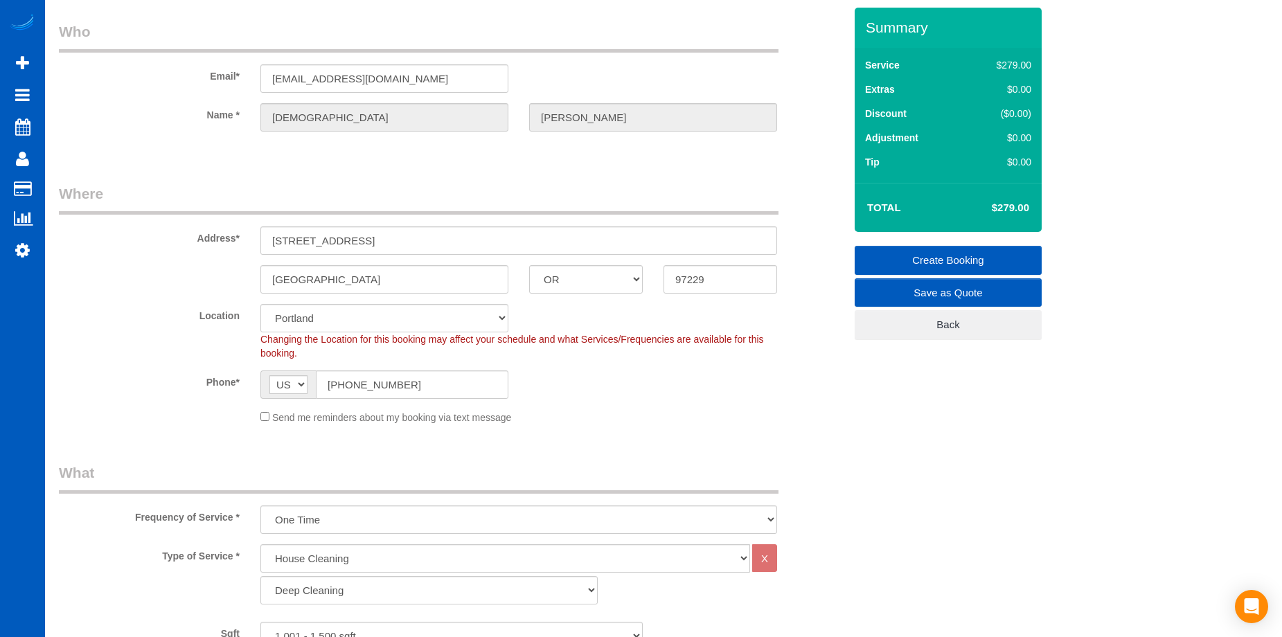
click at [932, 261] on link "Create Booking" at bounding box center [947, 260] width 187 height 29
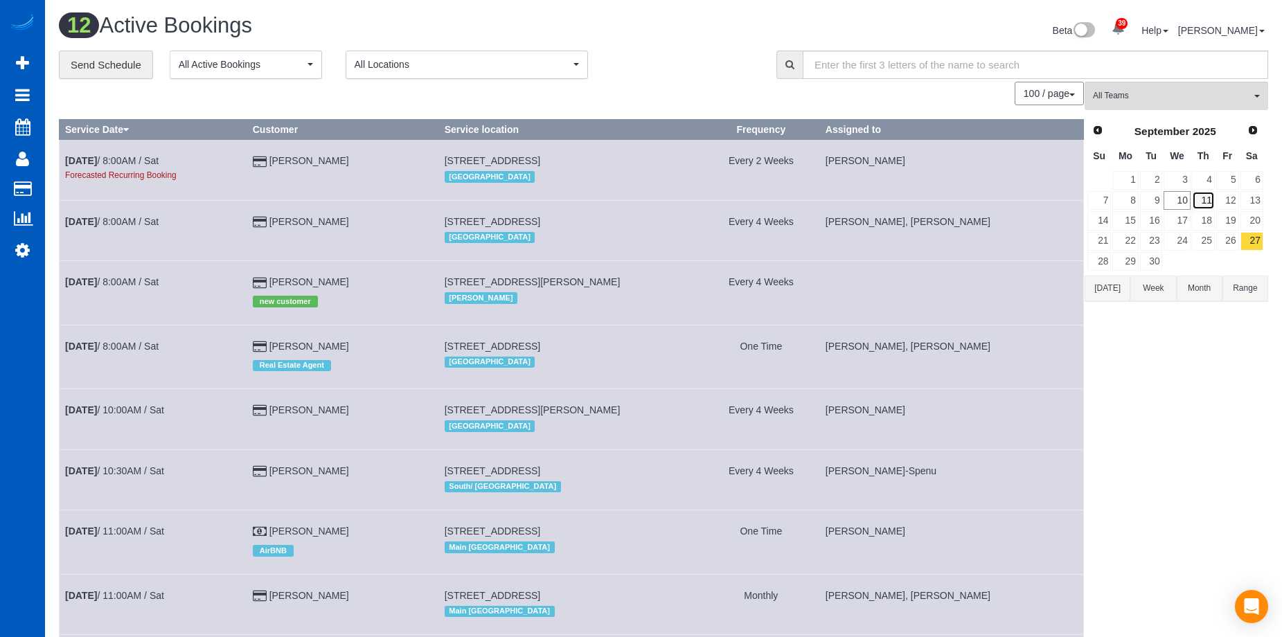
click at [1207, 202] on link "11" at bounding box center [1203, 200] width 23 height 19
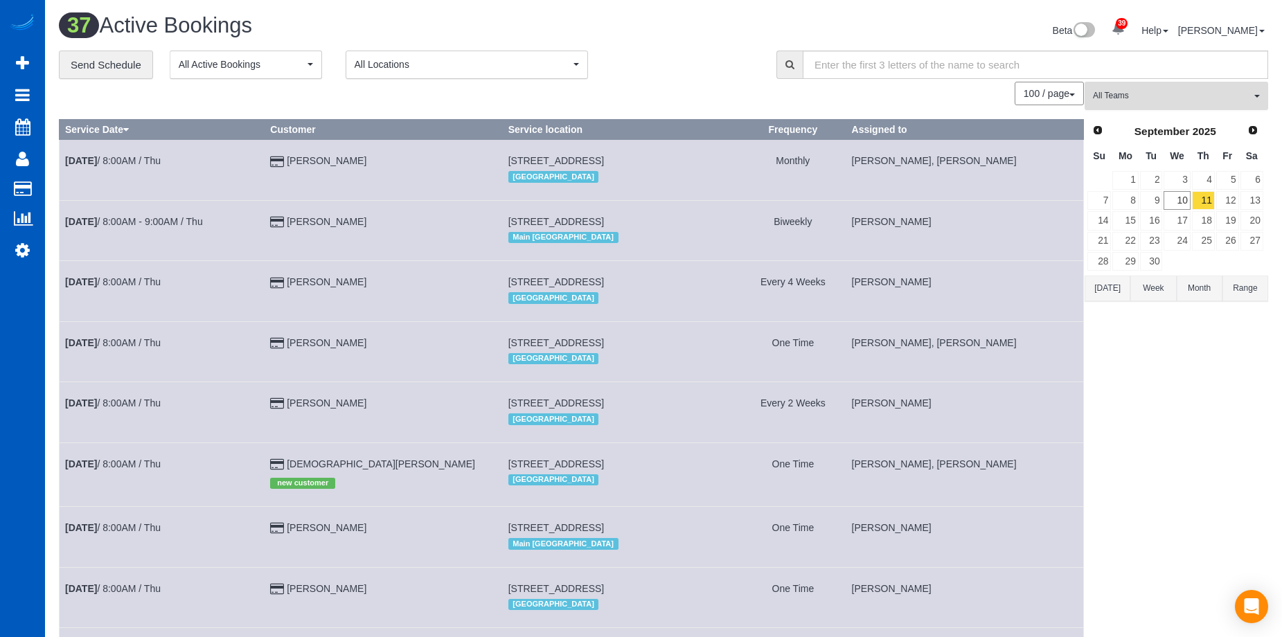
click at [1199, 97] on span "All Teams" at bounding box center [1172, 96] width 158 height 12
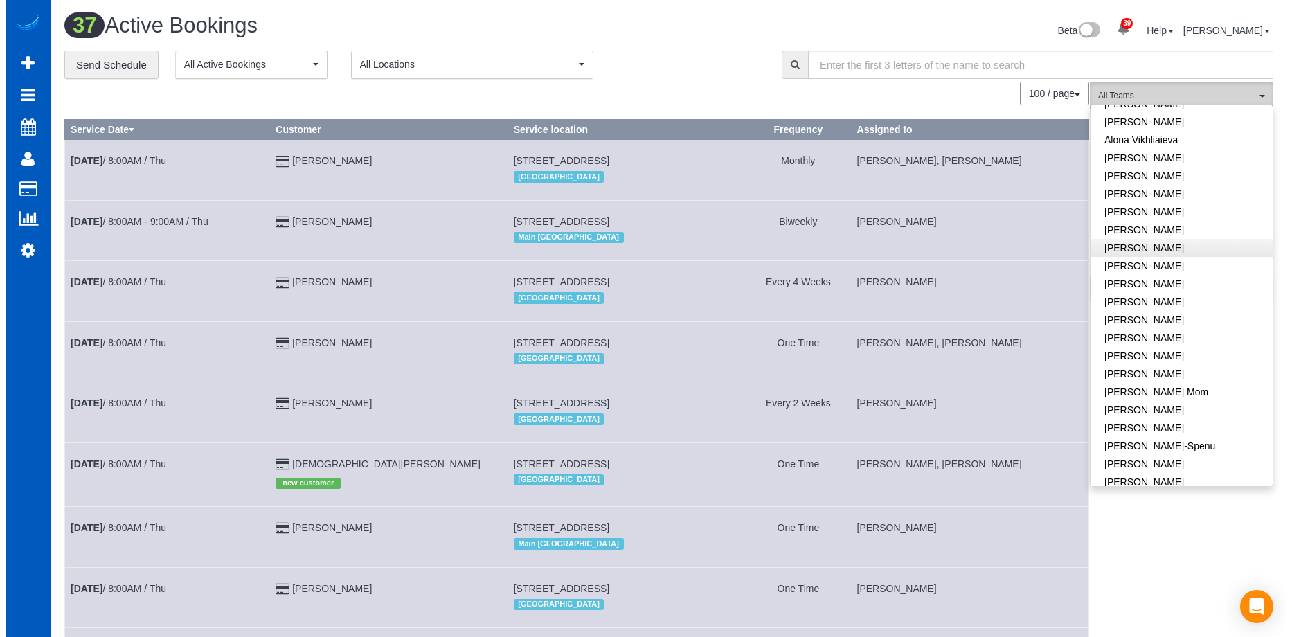
scroll to position [138, 0]
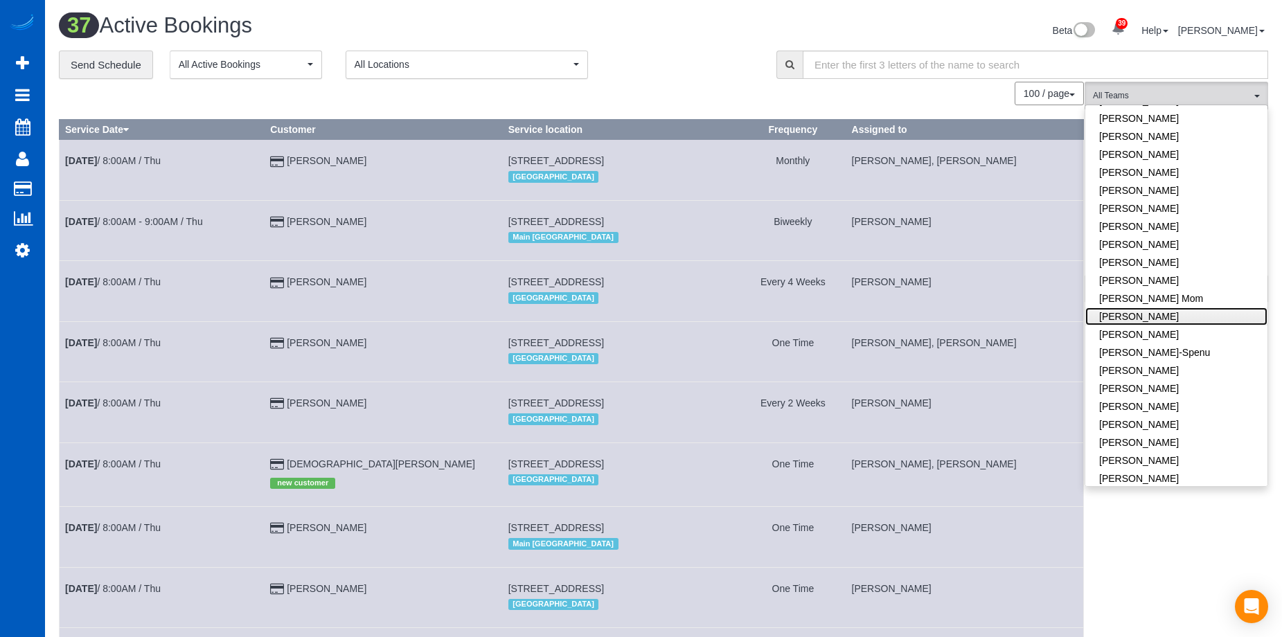
click at [1187, 318] on link "Irina Dunaeva" at bounding box center [1176, 316] width 182 height 18
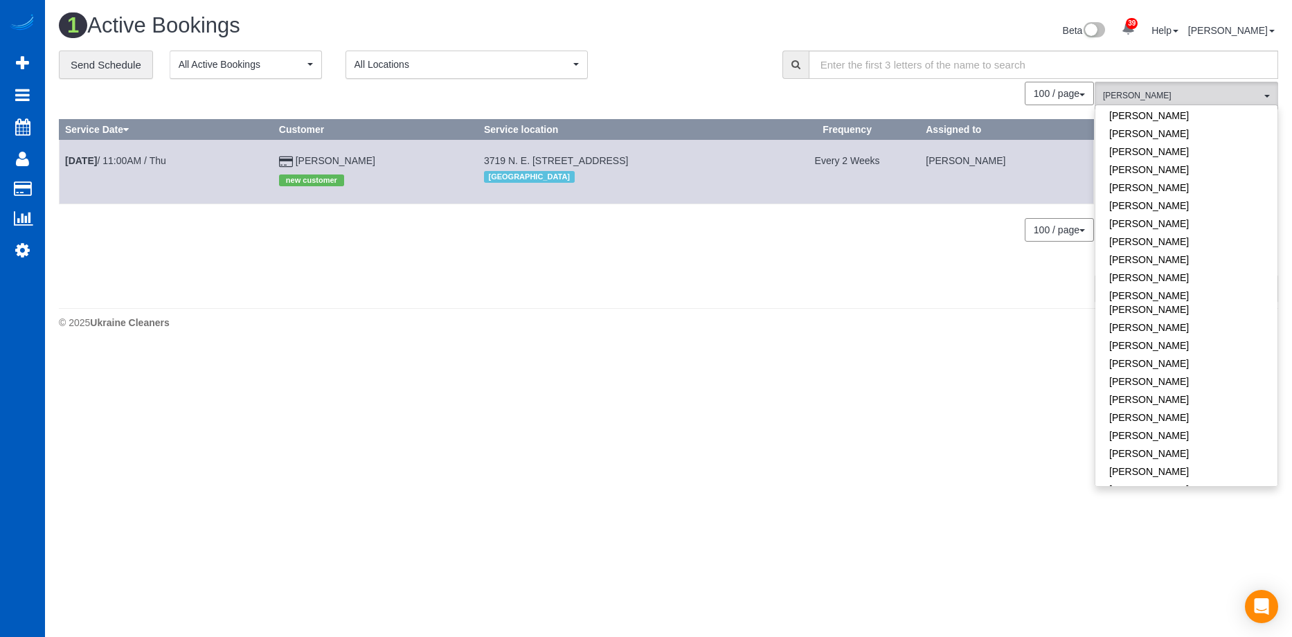
scroll to position [485, 0]
click at [1212, 407] on link "Oksana Kosiuk" at bounding box center [1186, 416] width 182 height 18
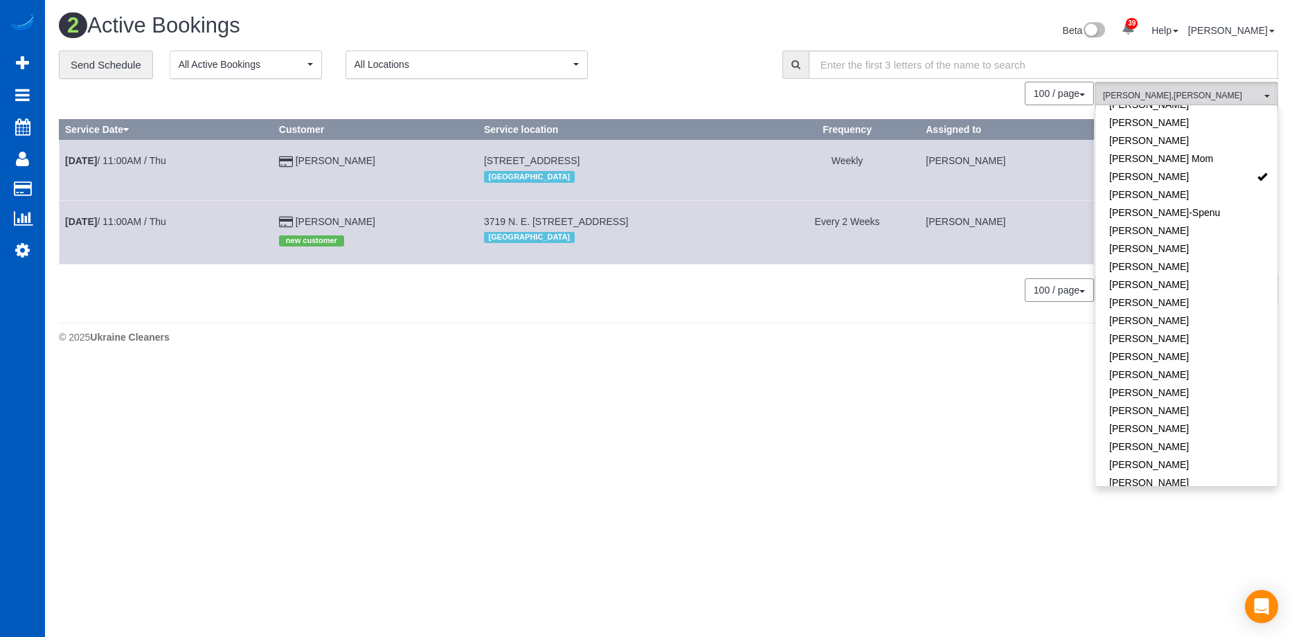
scroll to position [277, 0]
click at [1234, 181] on link "Irina Dunaeva" at bounding box center [1186, 178] width 182 height 18
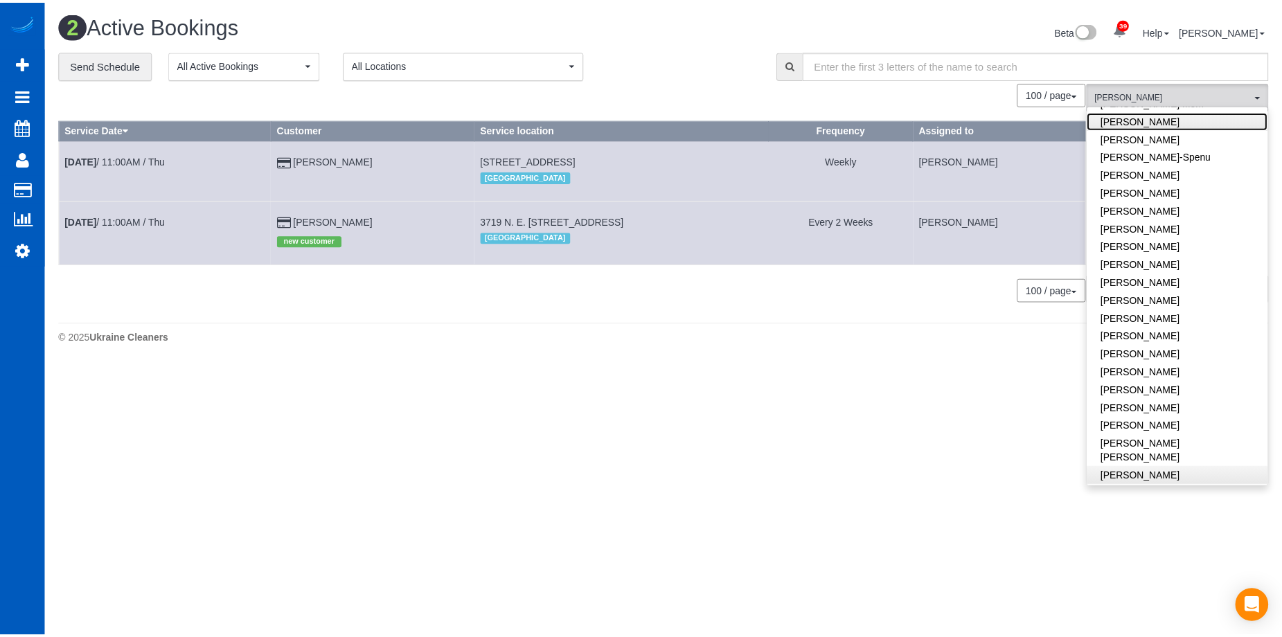
scroll to position [415, 0]
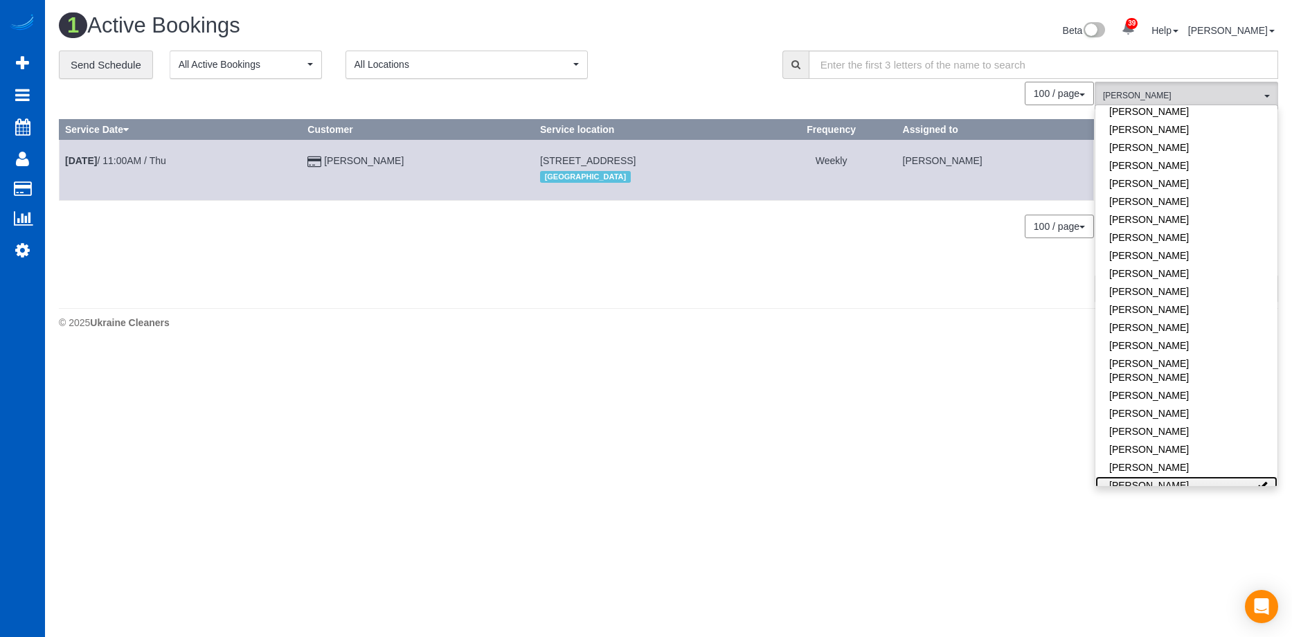
click at [1221, 476] on link "Oksana Kosiuk" at bounding box center [1186, 485] width 182 height 18
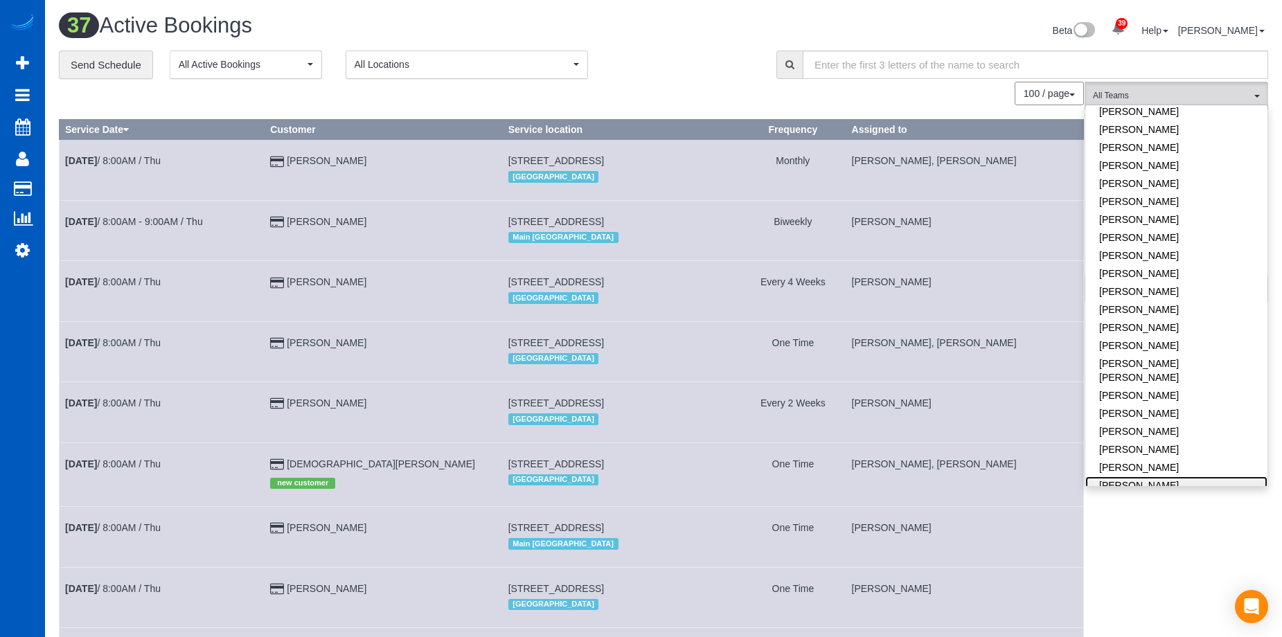
click at [1169, 476] on link "Oksana Kosiuk" at bounding box center [1176, 485] width 182 height 18
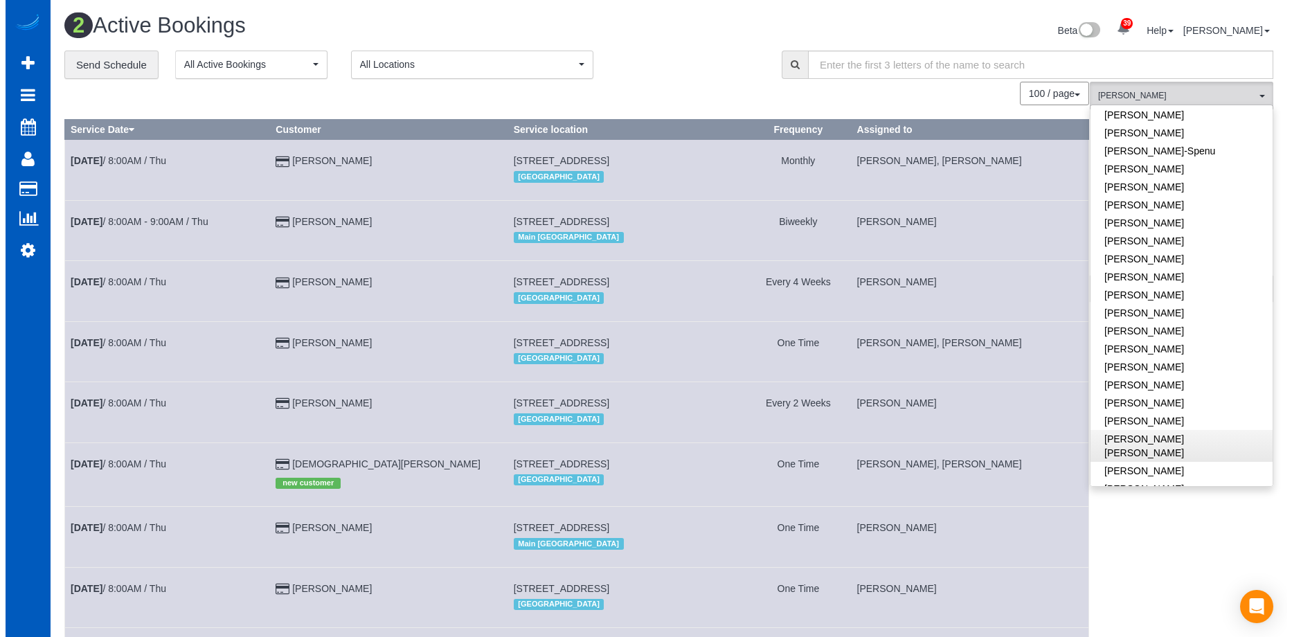
scroll to position [208, 0]
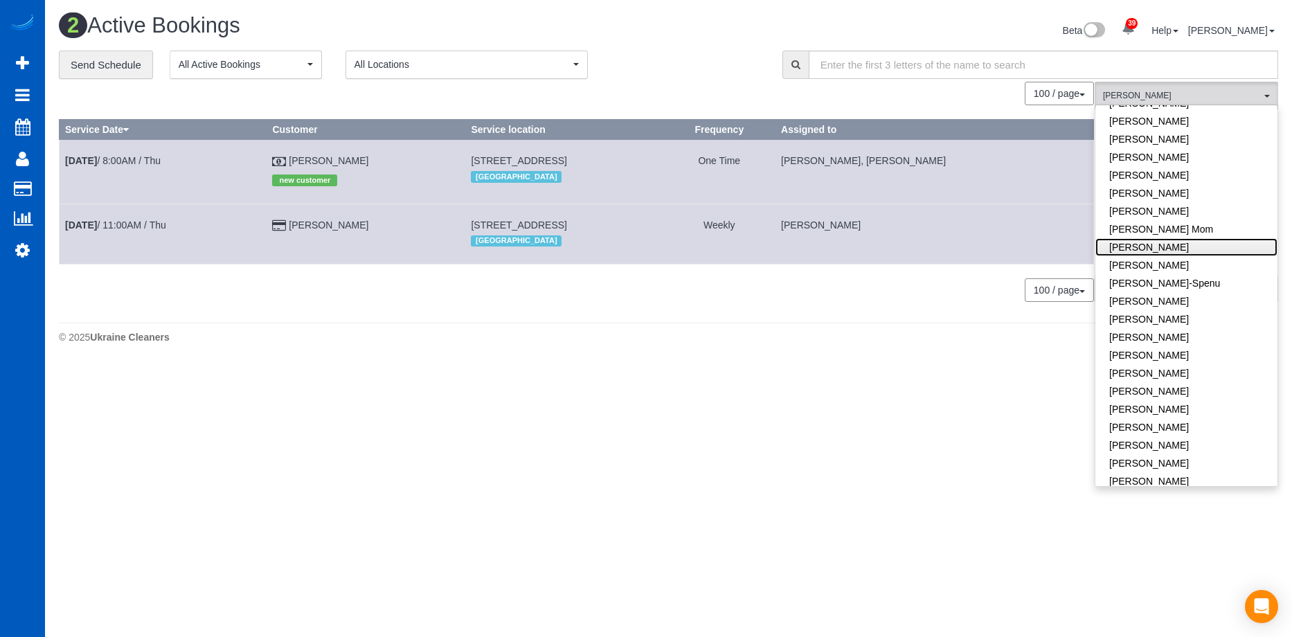
click at [1183, 243] on link "Irina Dunaeva" at bounding box center [1186, 247] width 182 height 18
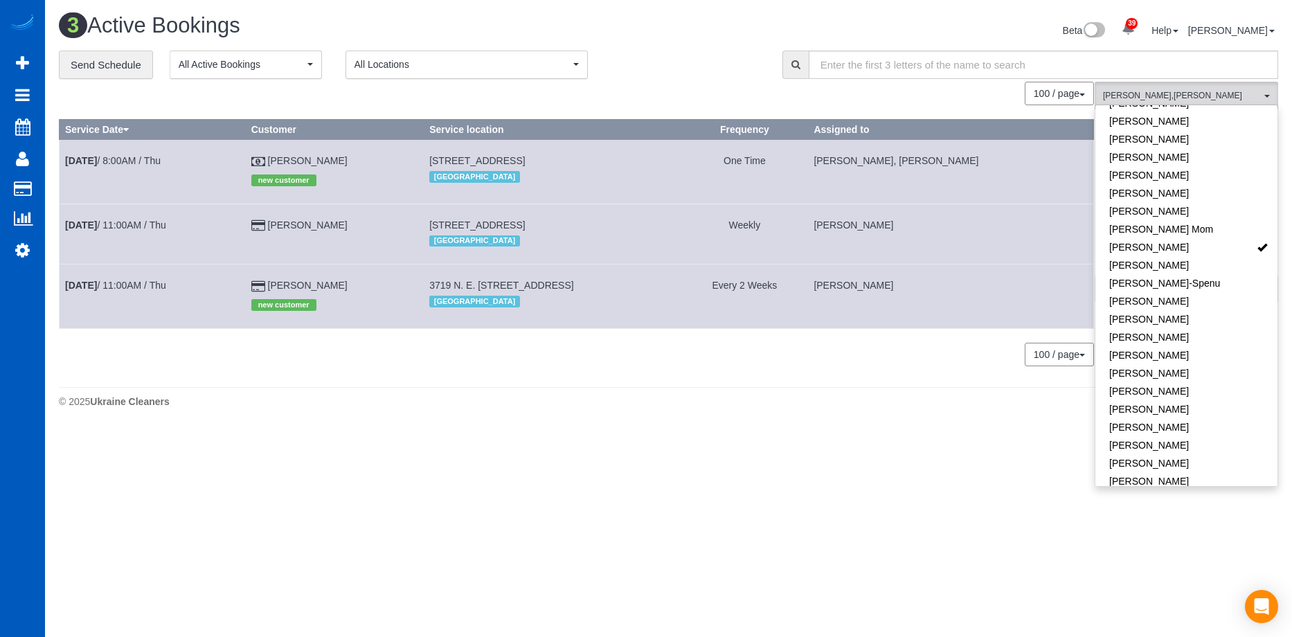
click at [680, 393] on footer "© 2025 Ukraine Cleaners" at bounding box center [668, 401] width 1219 height 28
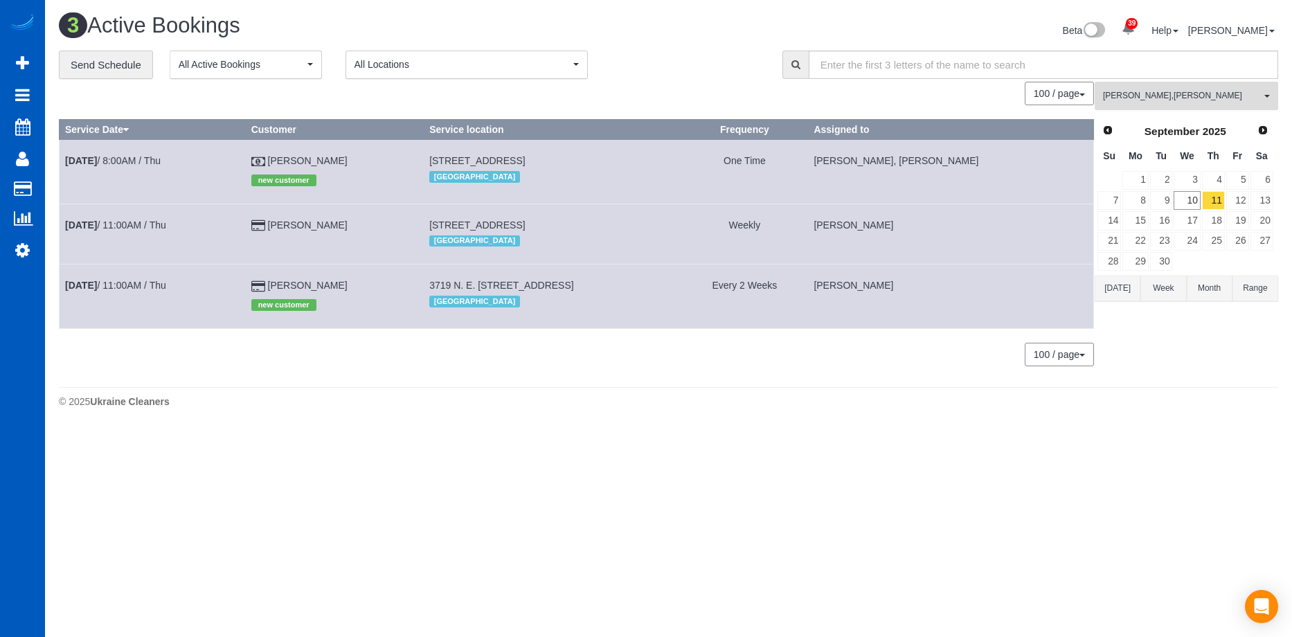
click at [1160, 98] on span "Irina Dunaeva , Oksana Kosiuk" at bounding box center [1182, 96] width 158 height 12
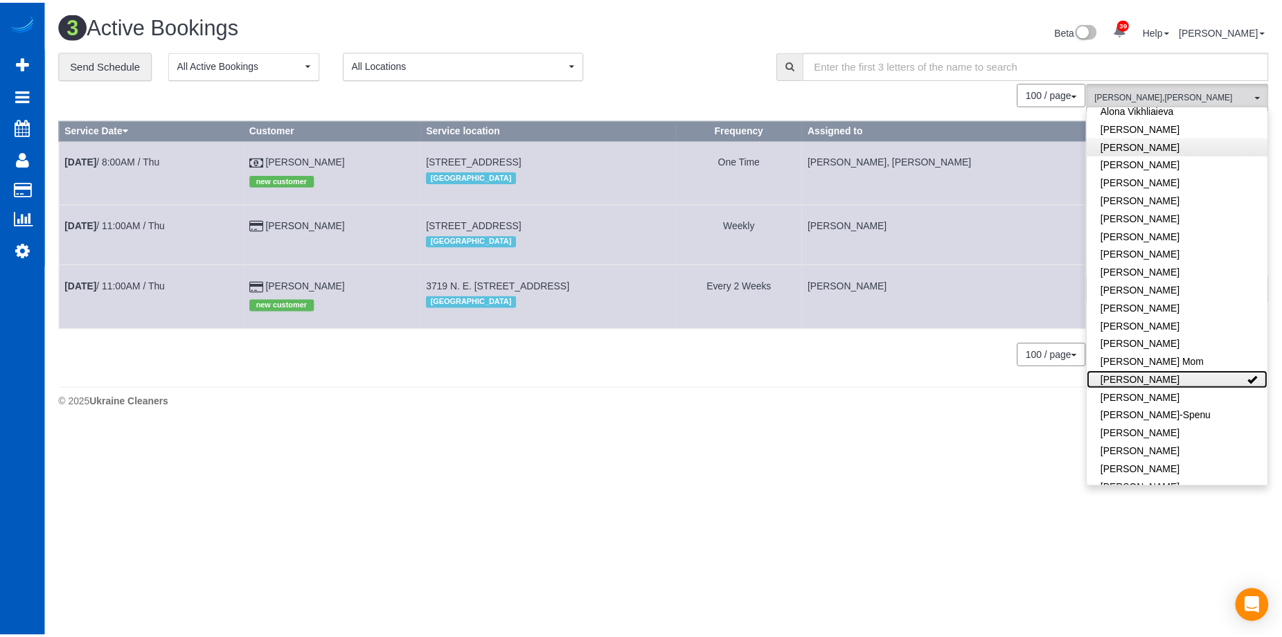
scroll to position [0, 0]
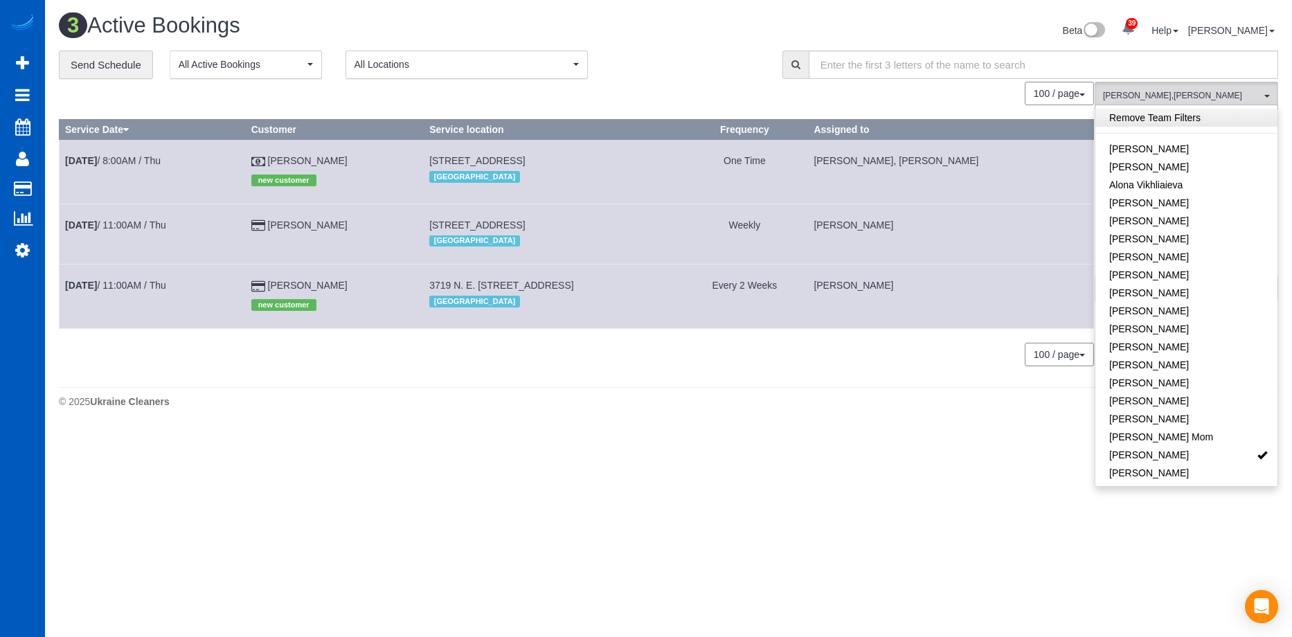
click at [1203, 119] on link "Remove Team Filters" at bounding box center [1186, 118] width 182 height 18
click at [682, 37] on div "Beta 39 Your Notifications You have 0 alerts × You have 1 to charge for 09/09/2…" at bounding box center [979, 32] width 620 height 37
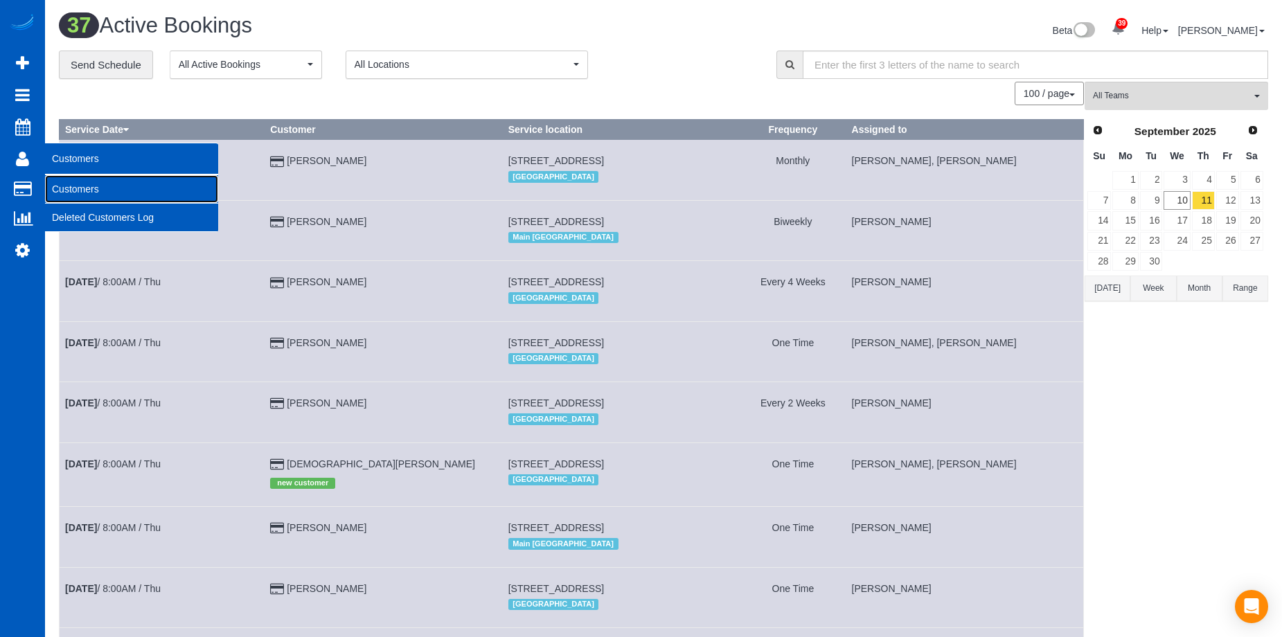
click at [62, 189] on link "Customers" at bounding box center [131, 189] width 173 height 28
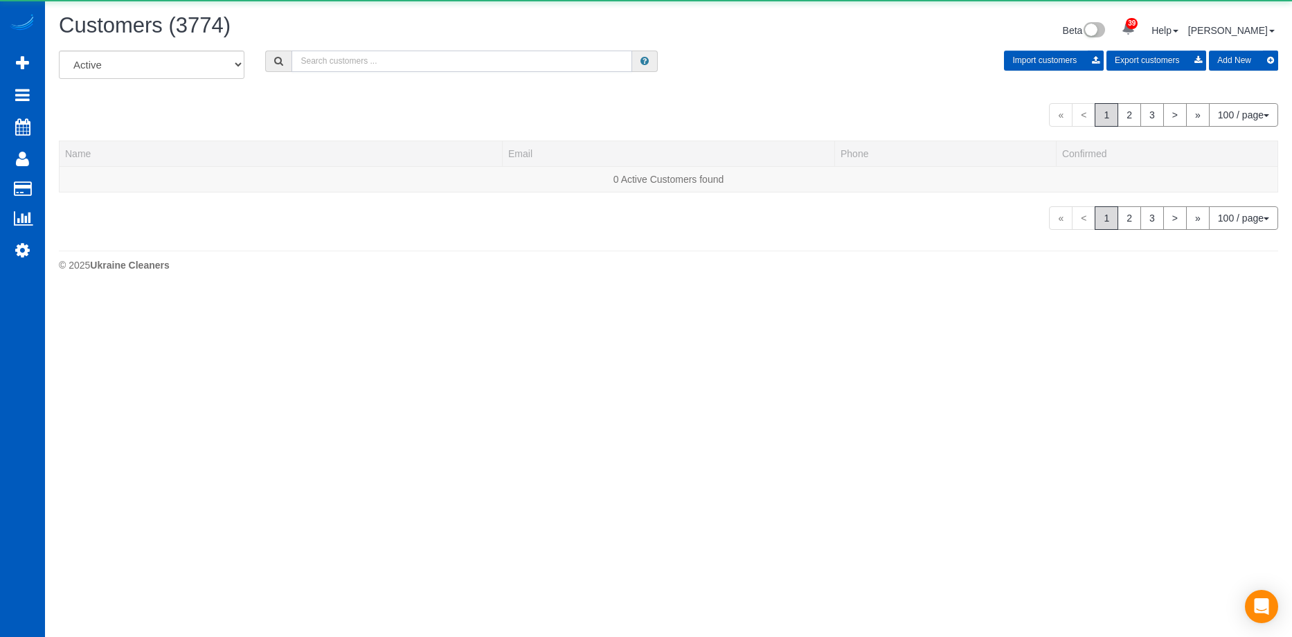
click at [430, 55] on input "text" at bounding box center [461, 61] width 341 height 21
paste input "Pasquale.dalba@gmail.com"
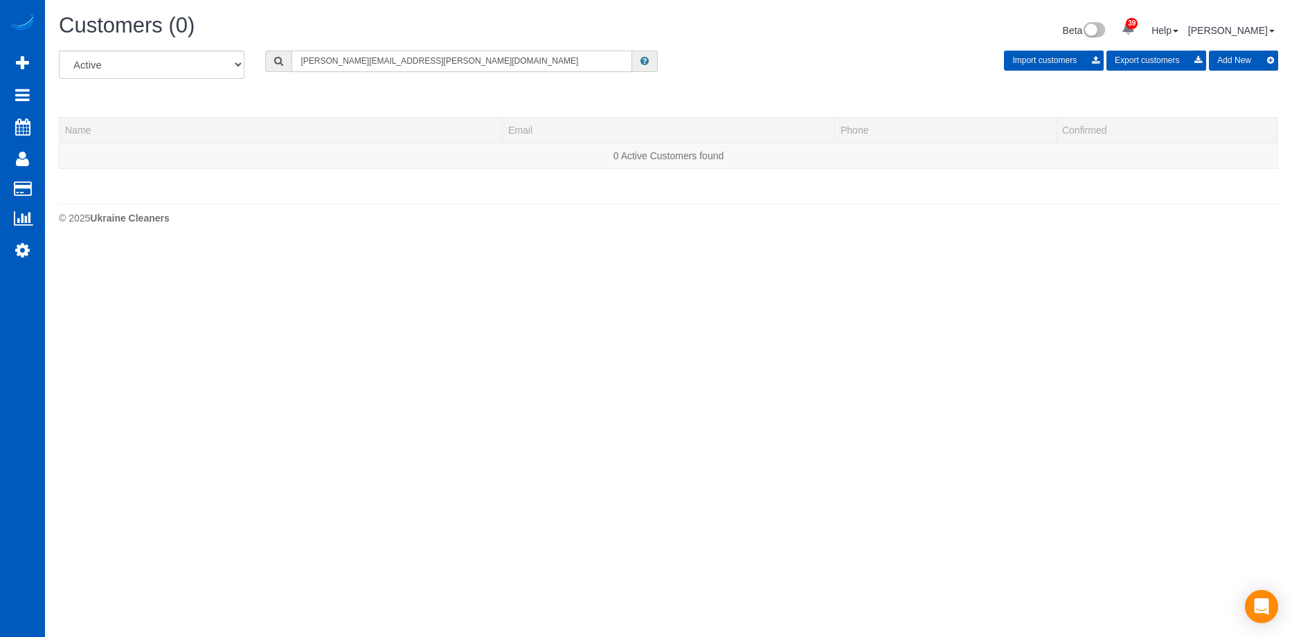
type input "Pasquale.dalba@gmail.com"
click at [1239, 63] on button "Add New" at bounding box center [1243, 61] width 69 height 20
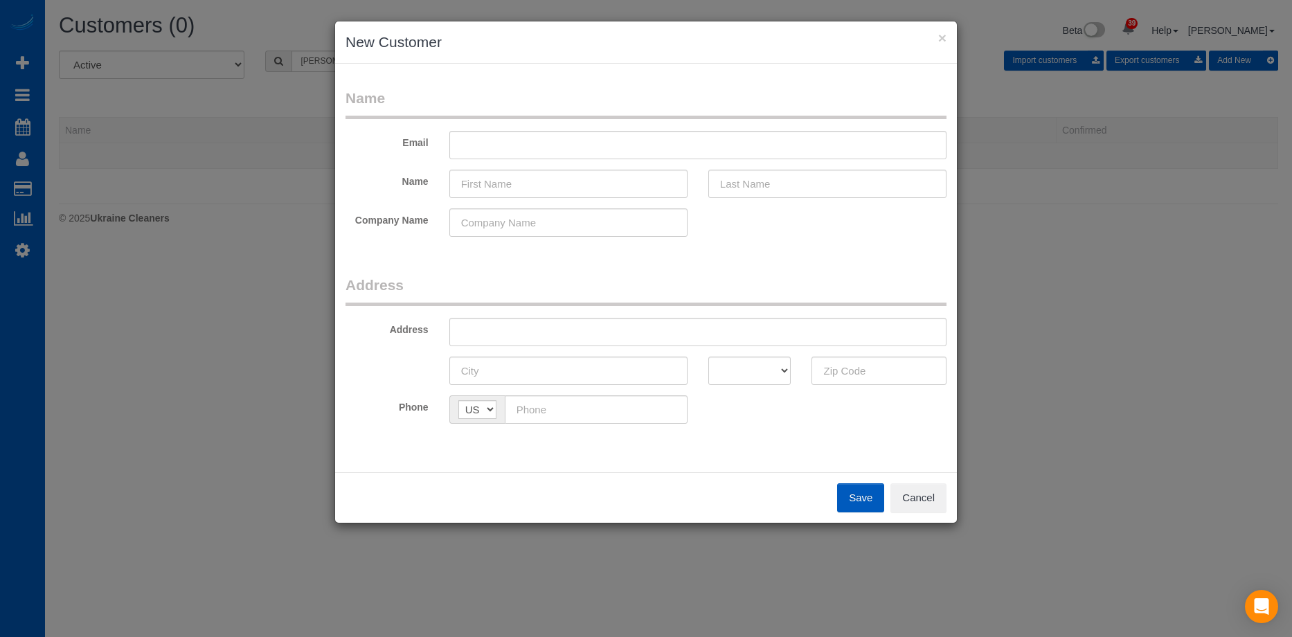
click at [535, 159] on fieldset "Name Email Name Company Name" at bounding box center [645, 167] width 601 height 159
click at [564, 149] on input "text" at bounding box center [697, 145] width 497 height 28
paste input "Pasquale.dalba@gmail.com"
type input "Pasquale.dalba@gmail.com"
click at [575, 176] on input "text" at bounding box center [568, 184] width 238 height 28
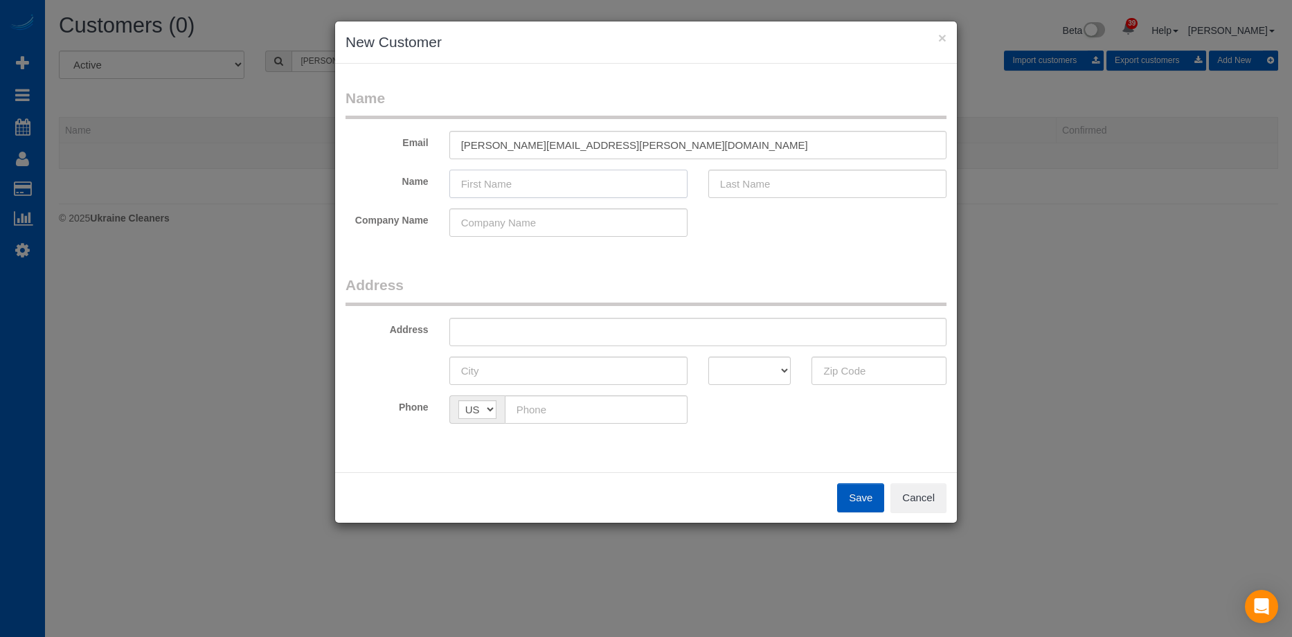
paste input "Pasquale Dalba"
drag, startPoint x: 508, startPoint y: 182, endPoint x: 883, endPoint y: 184, distance: 374.6
click at [884, 181] on div "Name Pasquale Dalba" at bounding box center [646, 184] width 622 height 28
type input "Pasquale"
drag, startPoint x: 854, startPoint y: 184, endPoint x: 573, endPoint y: 187, distance: 281.1
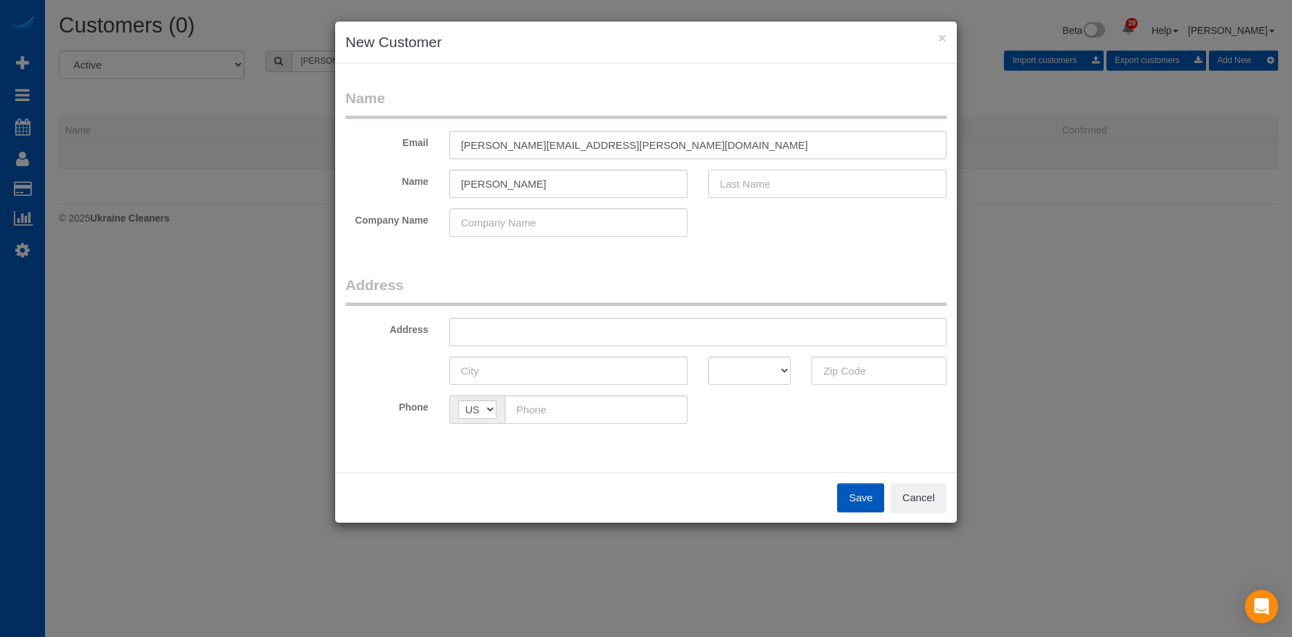
click at [854, 184] on input "text" at bounding box center [827, 184] width 238 height 28
paste input "Dalba"
type input "Dalba"
click at [548, 188] on input "Pasquale" at bounding box center [568, 184] width 238 height 28
type input "Pasquale"
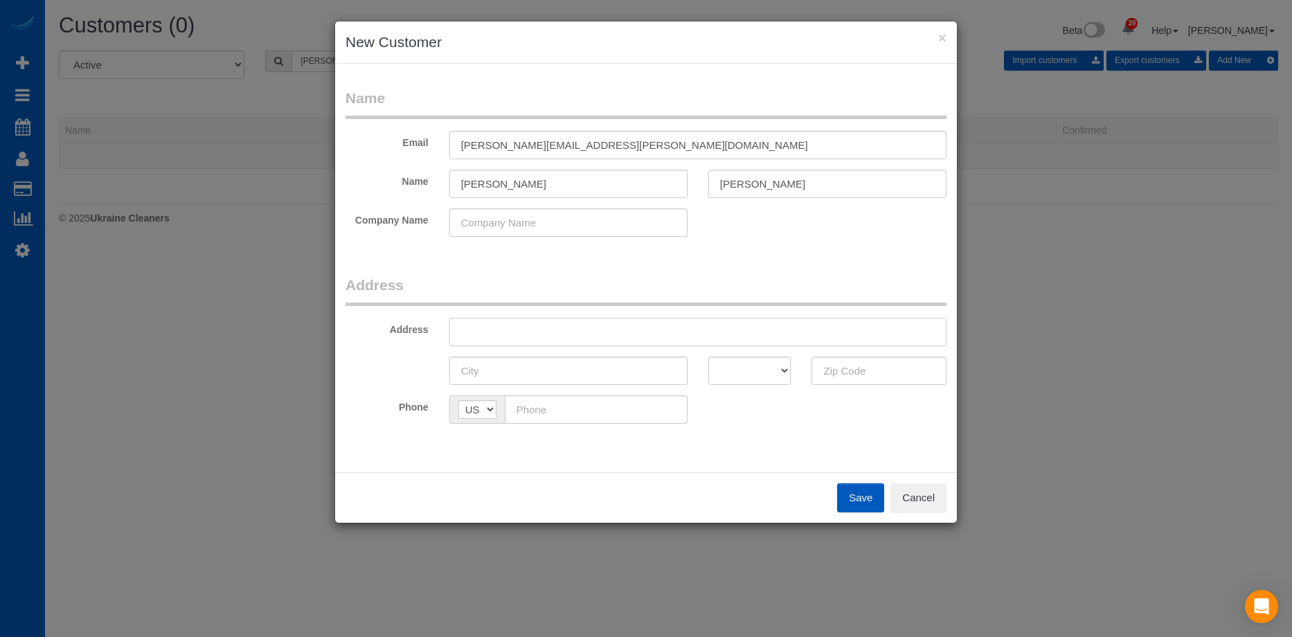
drag, startPoint x: 573, startPoint y: 334, endPoint x: 580, endPoint y: 332, distance: 7.2
click at [573, 334] on input "text" at bounding box center [697, 332] width 497 height 28
paste input "10695 Dean Martin Dr #3045 Las Vegas, NV 89141"
drag, startPoint x: 672, startPoint y: 329, endPoint x: 863, endPoint y: 341, distance: 192.1
click at [865, 337] on input "10695 Dean Martin Dr #3045 Las Vegas, NV 89141" at bounding box center [697, 332] width 497 height 28
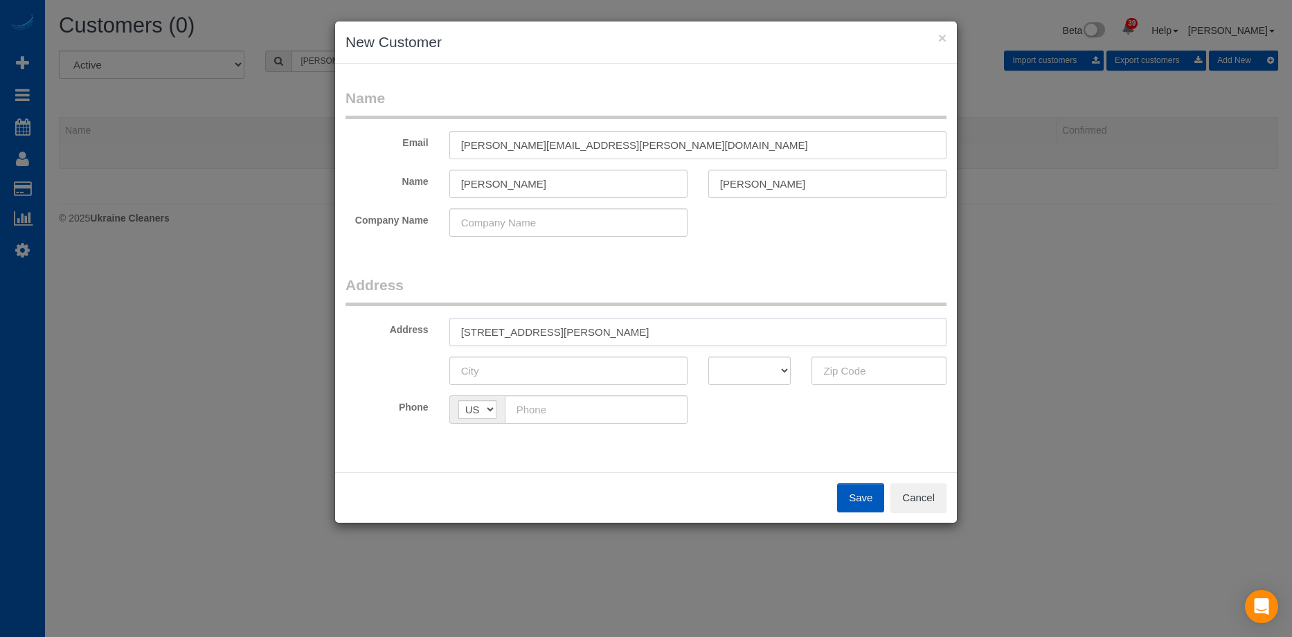
type input "10695 Dean Martin Dr #3045 Las Vegas, NV"
drag, startPoint x: 852, startPoint y: 372, endPoint x: 809, endPoint y: 377, distance: 44.0
click at [851, 372] on input "text" at bounding box center [878, 371] width 135 height 28
paste input "89141"
type input "89141"
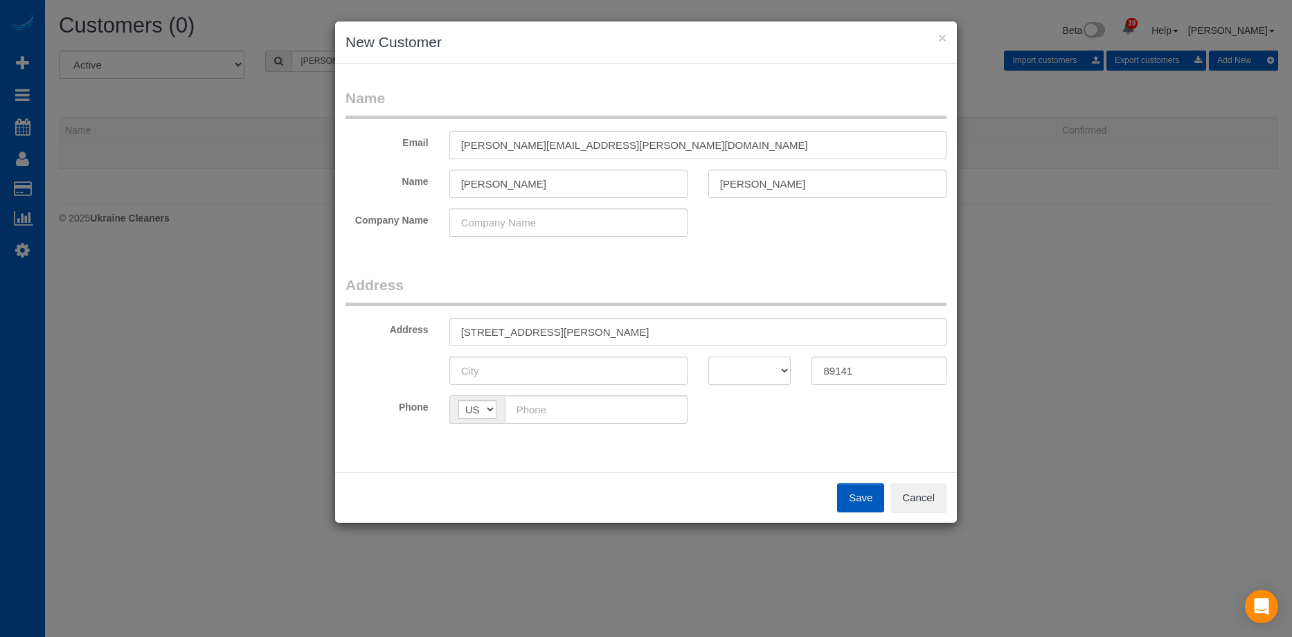
drag, startPoint x: 751, startPoint y: 372, endPoint x: 755, endPoint y: 361, distance: 12.1
click at [751, 372] on select "AK AL AR AZ CA CO CT DC DE FL GA HI IA ID IL IN KS KY LA MA MD ME MI MN MO MS M…" at bounding box center [749, 371] width 83 height 28
select select "NV"
click at [708, 357] on select "AK AL AR AZ CA CO CT DC DE FL GA HI IA ID IL IN KS KY LA MA MD ME MI MN MO MS M…" at bounding box center [749, 371] width 83 height 28
drag, startPoint x: 600, startPoint y: 330, endPoint x: 644, endPoint y: 336, distance: 44.7
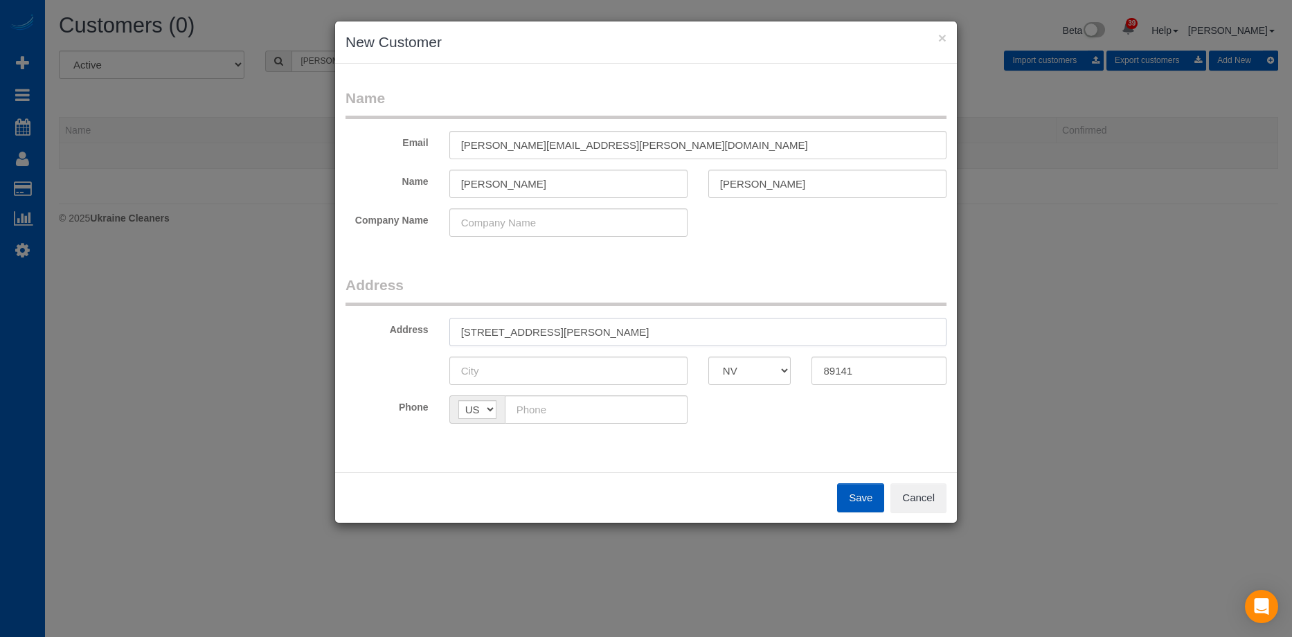
click at [644, 336] on input "10695 Dean Martin Dr #3045 Las Vegas, NV" at bounding box center [697, 332] width 497 height 28
type input "10695 Dean Martin Dr #3045 , NV"
click at [570, 370] on input "text" at bounding box center [568, 371] width 238 height 28
paste input "[GEOGRAPHIC_DATA]"
type input "[GEOGRAPHIC_DATA]"
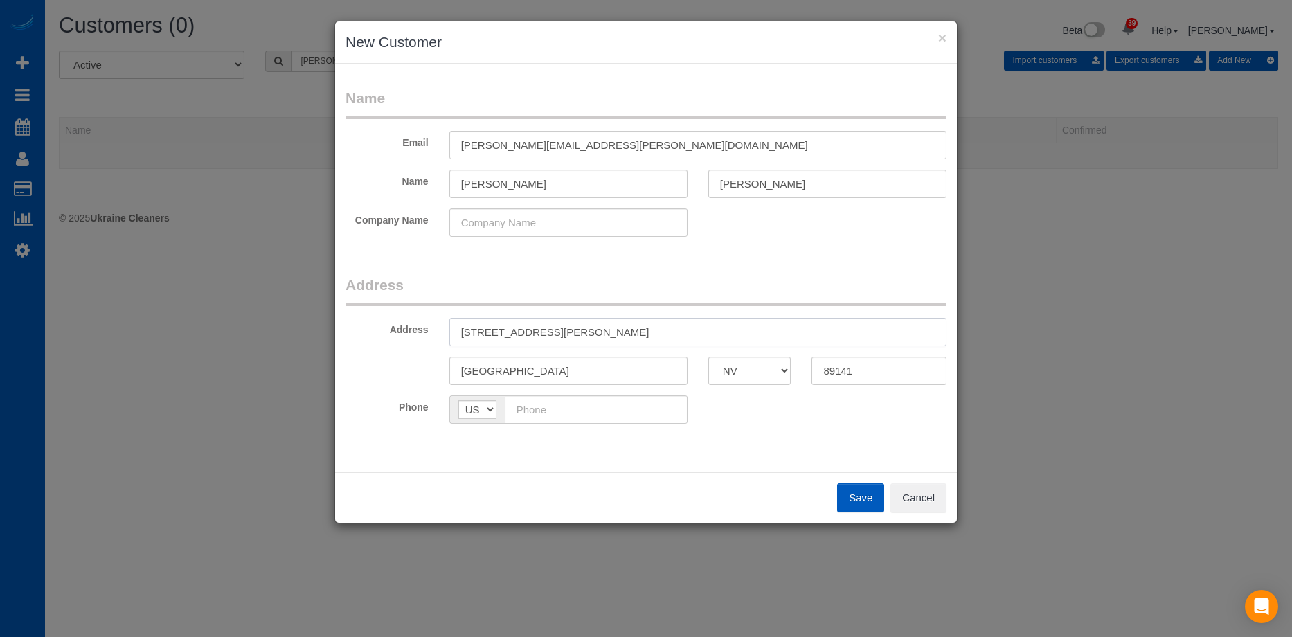
drag, startPoint x: 595, startPoint y: 331, endPoint x: 728, endPoint y: 325, distance: 133.1
click at [728, 325] on input "10695 Dean Martin Dr #3045 , NV" at bounding box center [697, 332] width 497 height 28
type input "10695 Dean Martin Dr #3045"
drag, startPoint x: 590, startPoint y: 409, endPoint x: 607, endPoint y: 418, distance: 18.9
click at [590, 409] on input "text" at bounding box center [596, 409] width 183 height 28
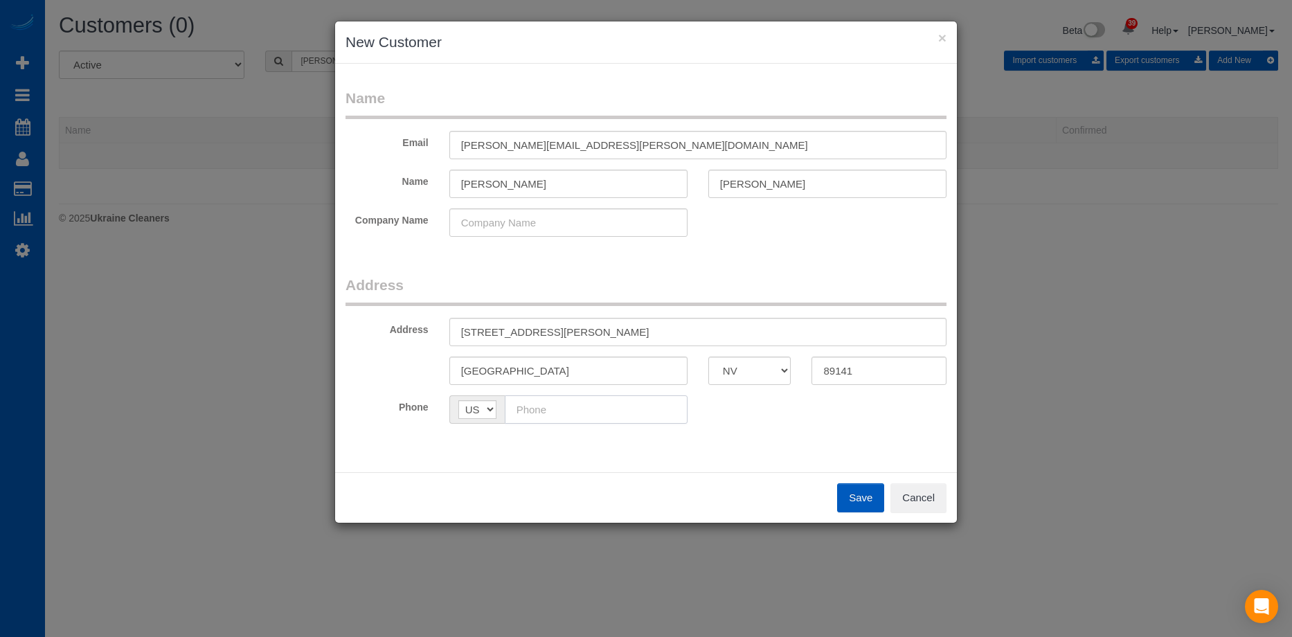
paste input "(702) 832-6554"
type input "(702) 832-6554"
click at [867, 495] on button "Save" at bounding box center [860, 497] width 47 height 29
type input "pasquale.dalba@gmail.com"
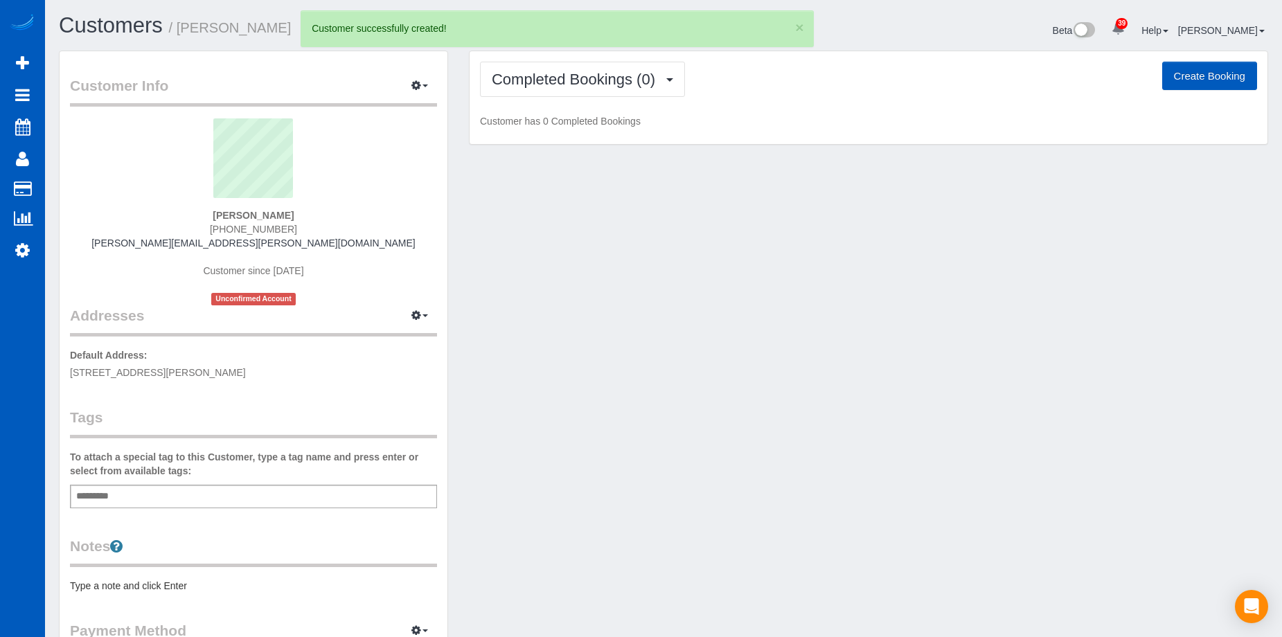
click at [1218, 71] on button "Create Booking" at bounding box center [1209, 76] width 95 height 29
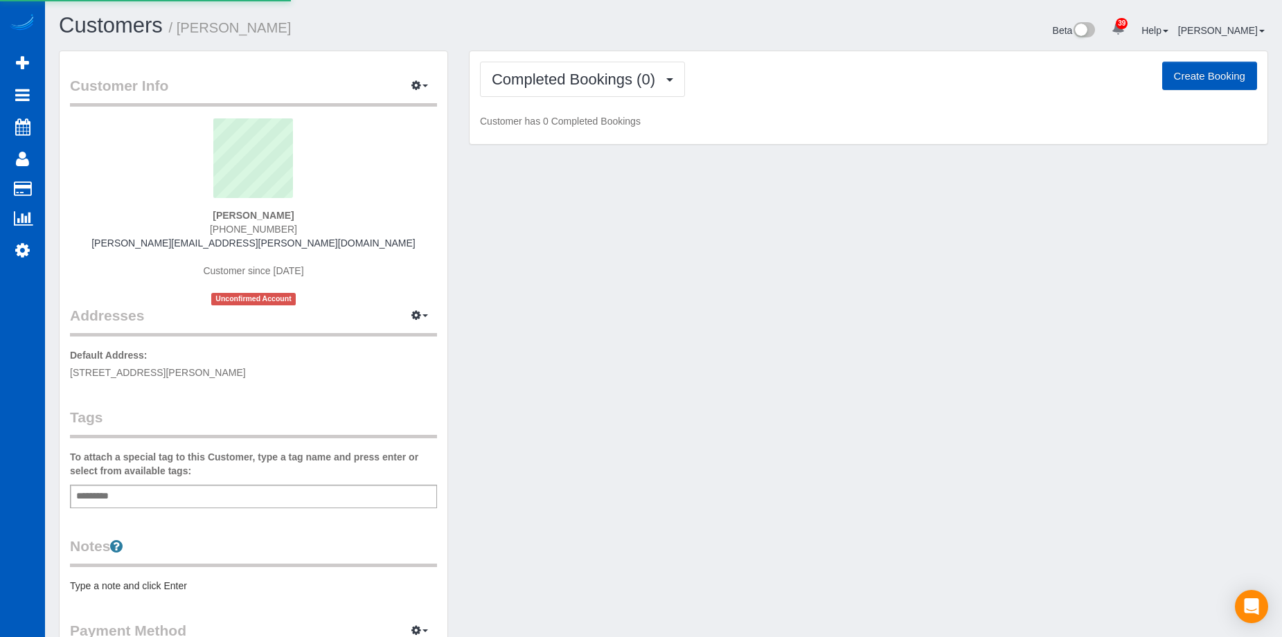
select select "NV"
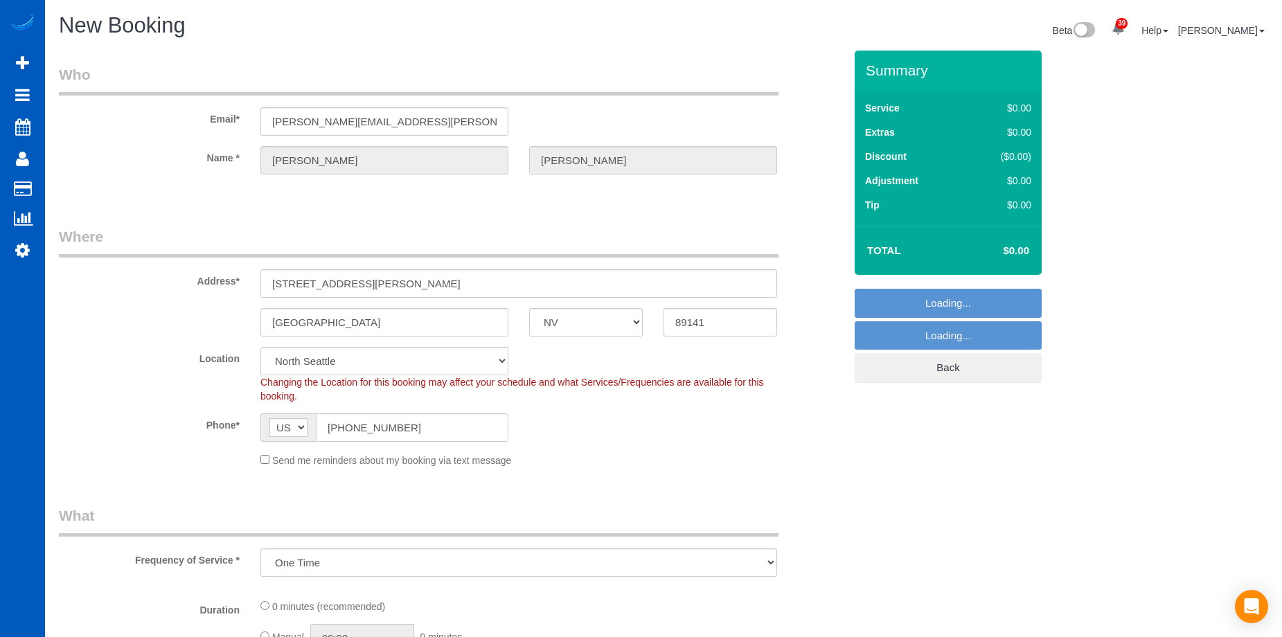
select select "object:16338"
select select "199"
click at [269, 460] on div "Send me reminders about my booking via text message" at bounding box center [518, 459] width 537 height 15
select select "object:16427"
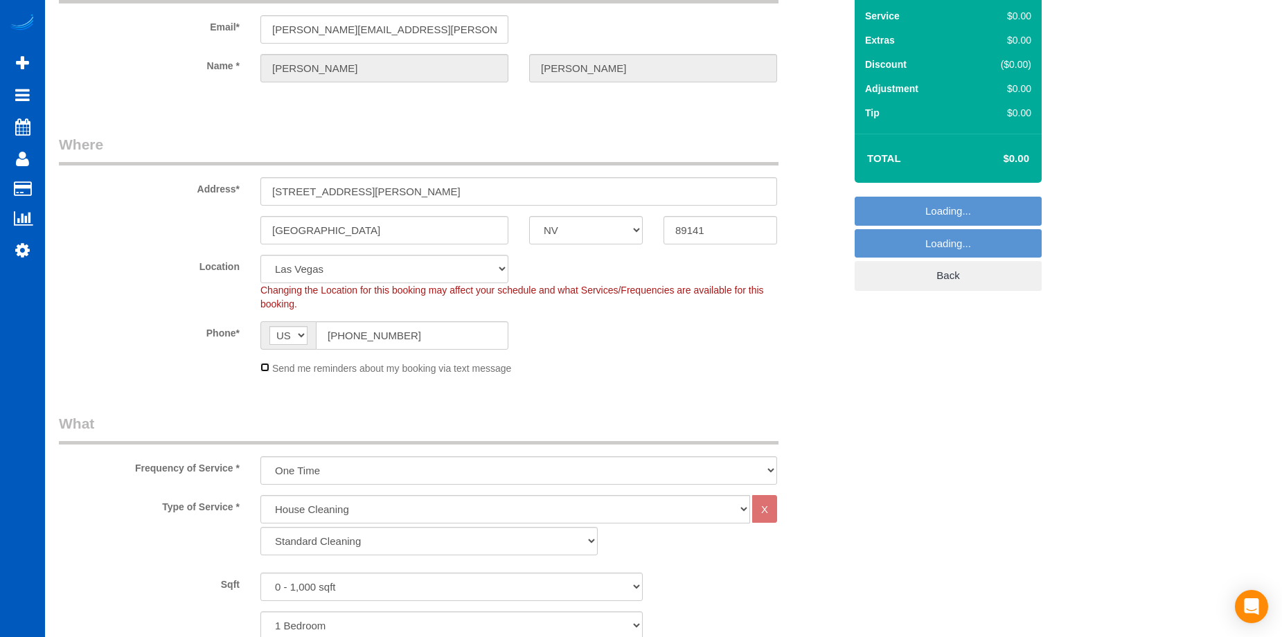
scroll to position [208, 0]
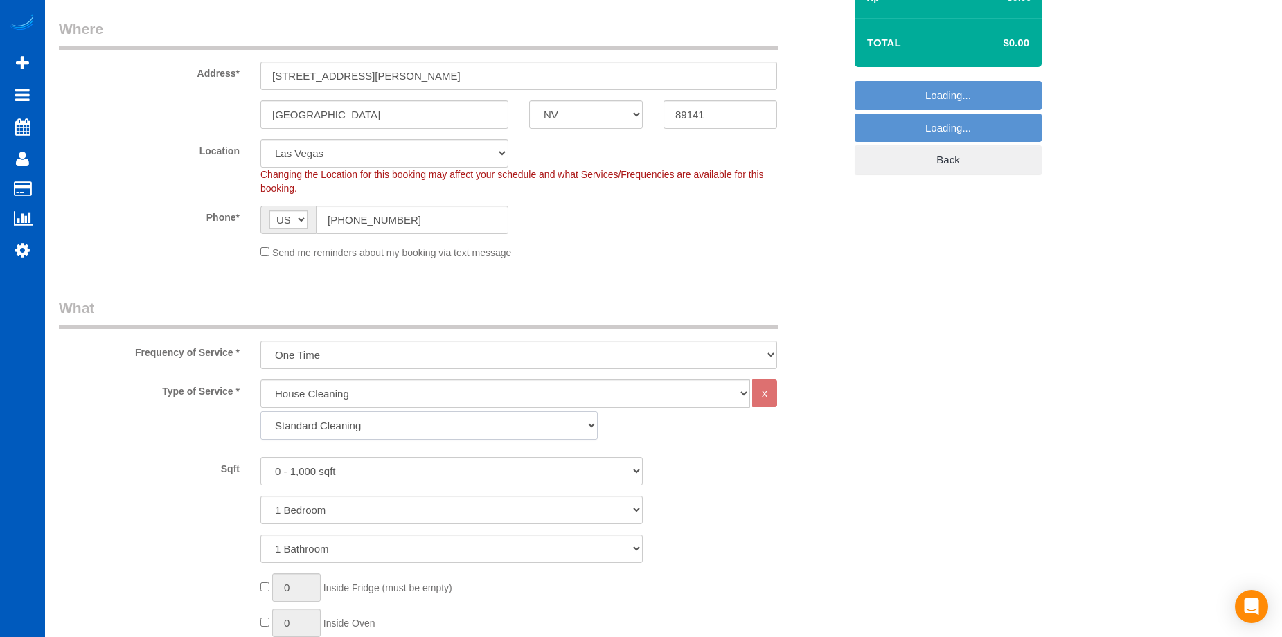
click at [315, 430] on select "Standard Cleaning Deep Cleaning Move In/ Out Cleaning" at bounding box center [428, 425] width 337 height 28
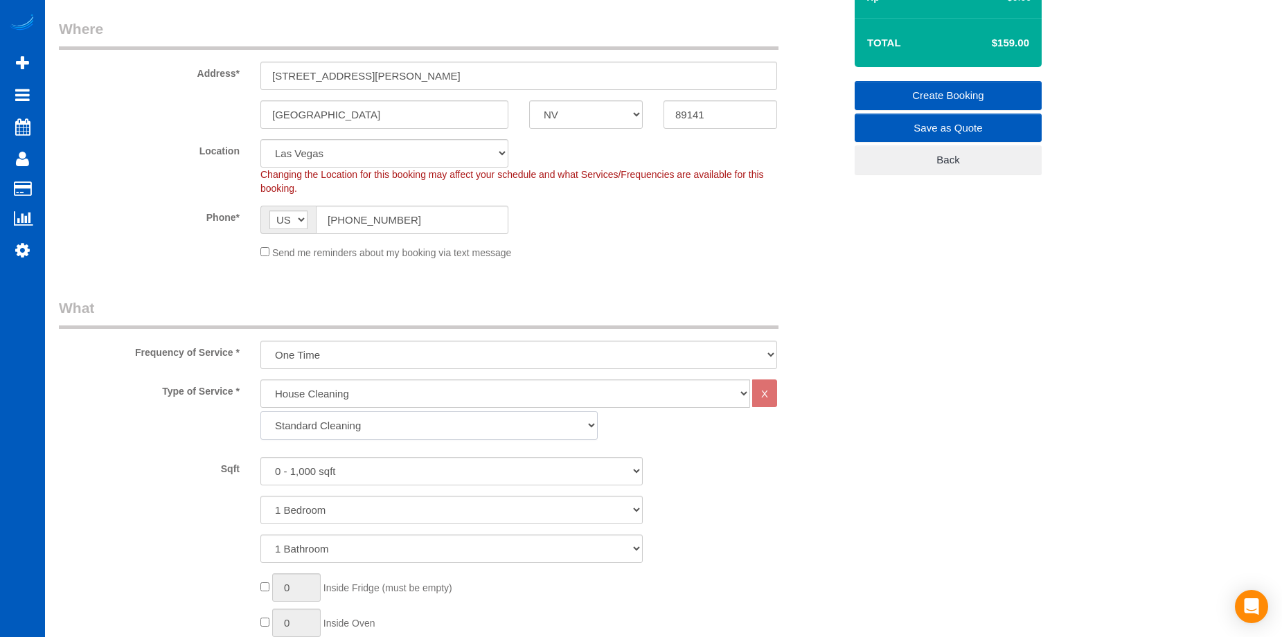
click at [333, 426] on select "Standard Cleaning Deep Cleaning Move In/ Out Cleaning" at bounding box center [428, 425] width 337 height 28
select select "367"
click at [260, 411] on select "Standard Cleaning Deep Cleaning Move In/ Out Cleaning" at bounding box center [428, 425] width 337 height 28
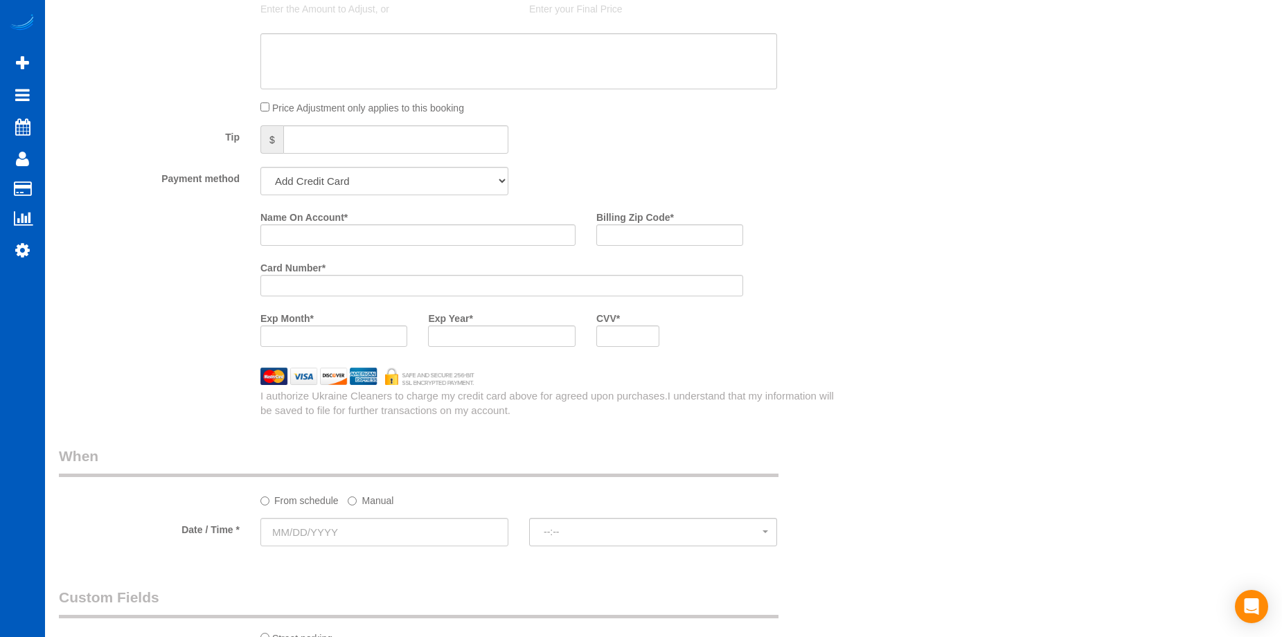
scroll to position [1246, 0]
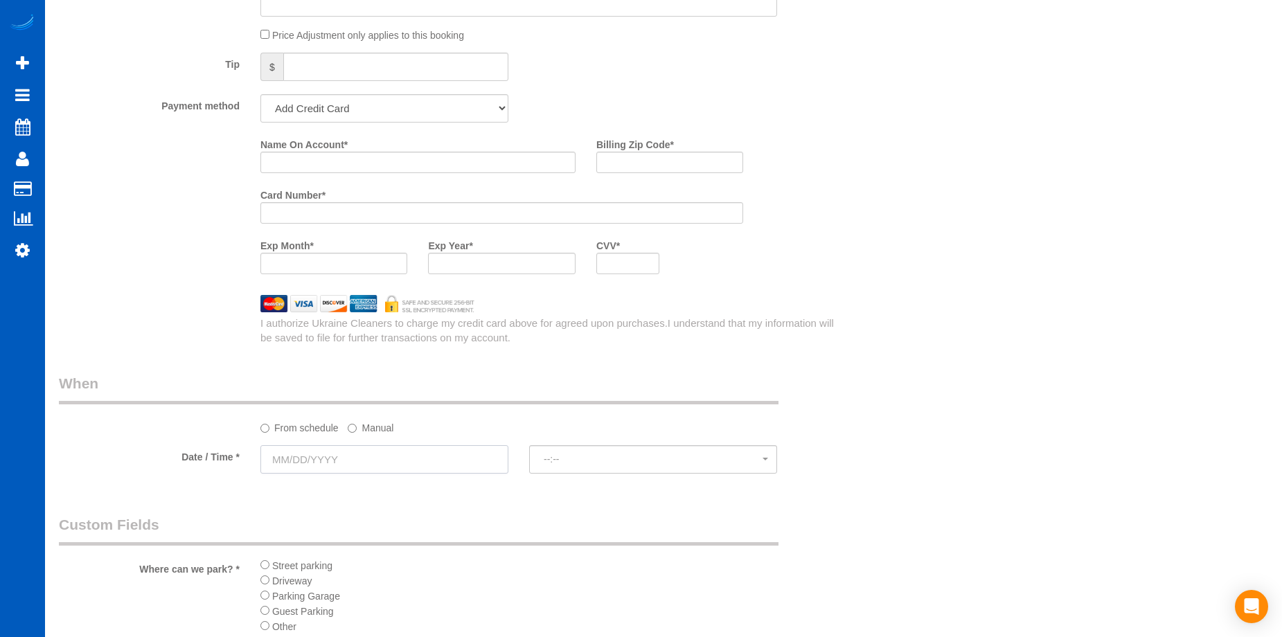
click at [435, 457] on input "text" at bounding box center [384, 459] width 248 height 28
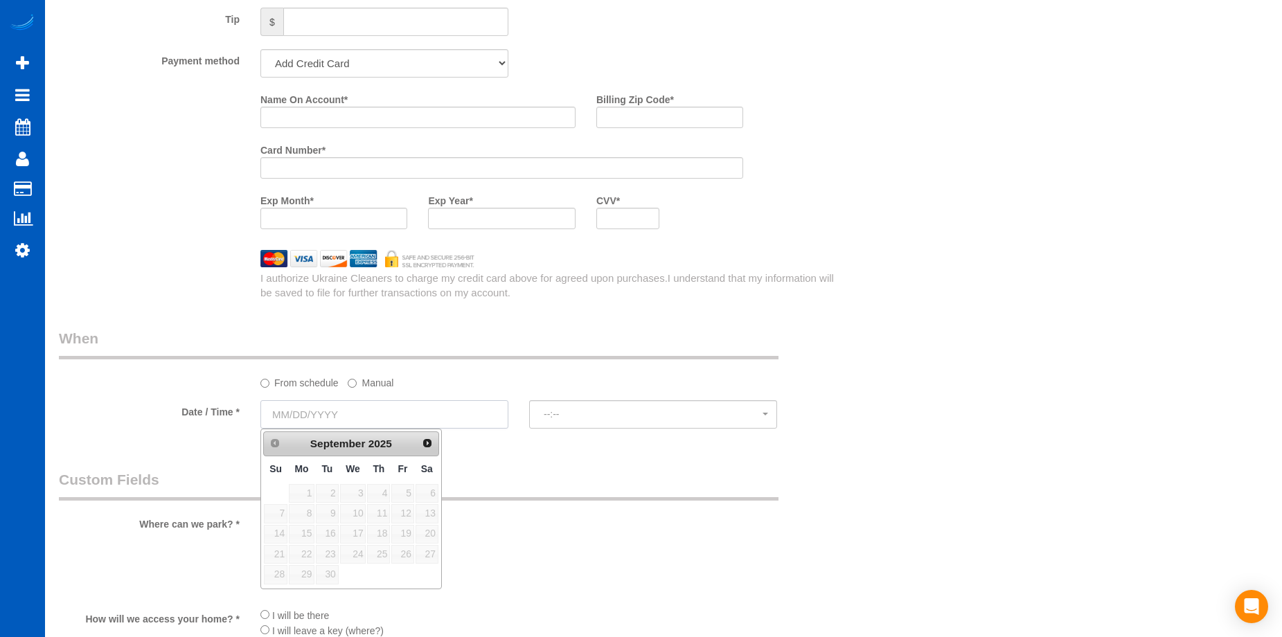
scroll to position [1315, 0]
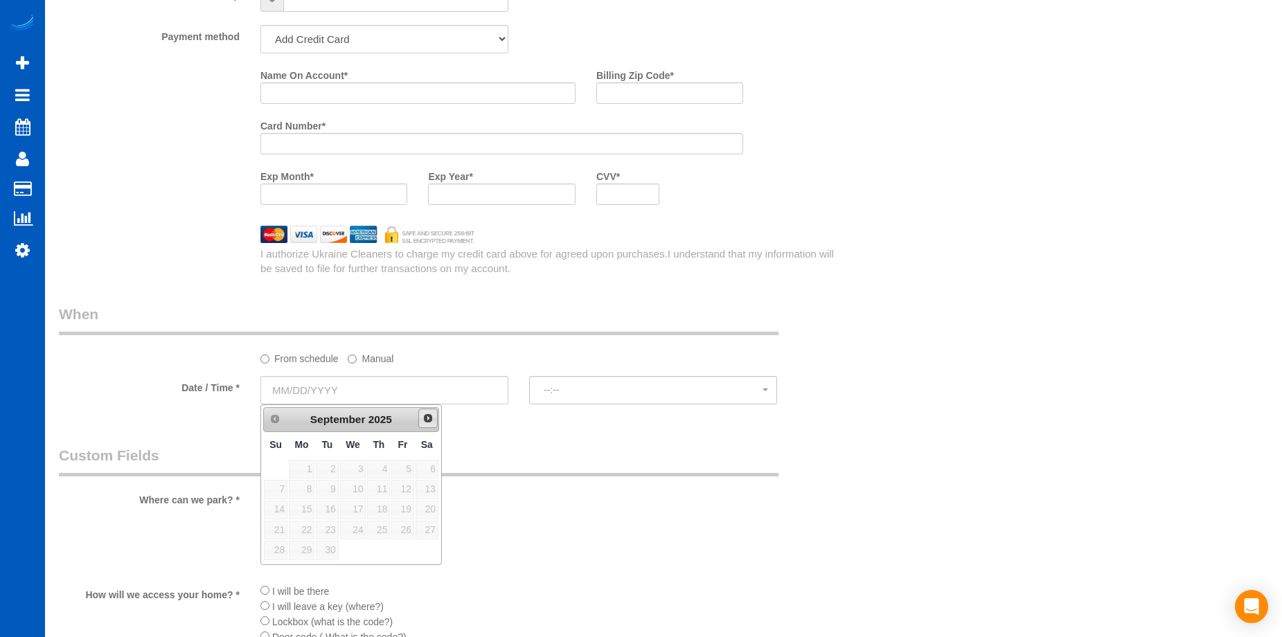
click at [420, 419] on link "Next" at bounding box center [427, 417] width 19 height 19
click at [267, 420] on link "Prev" at bounding box center [273, 417] width 19 height 19
click at [639, 322] on legend "When" at bounding box center [418, 319] width 719 height 31
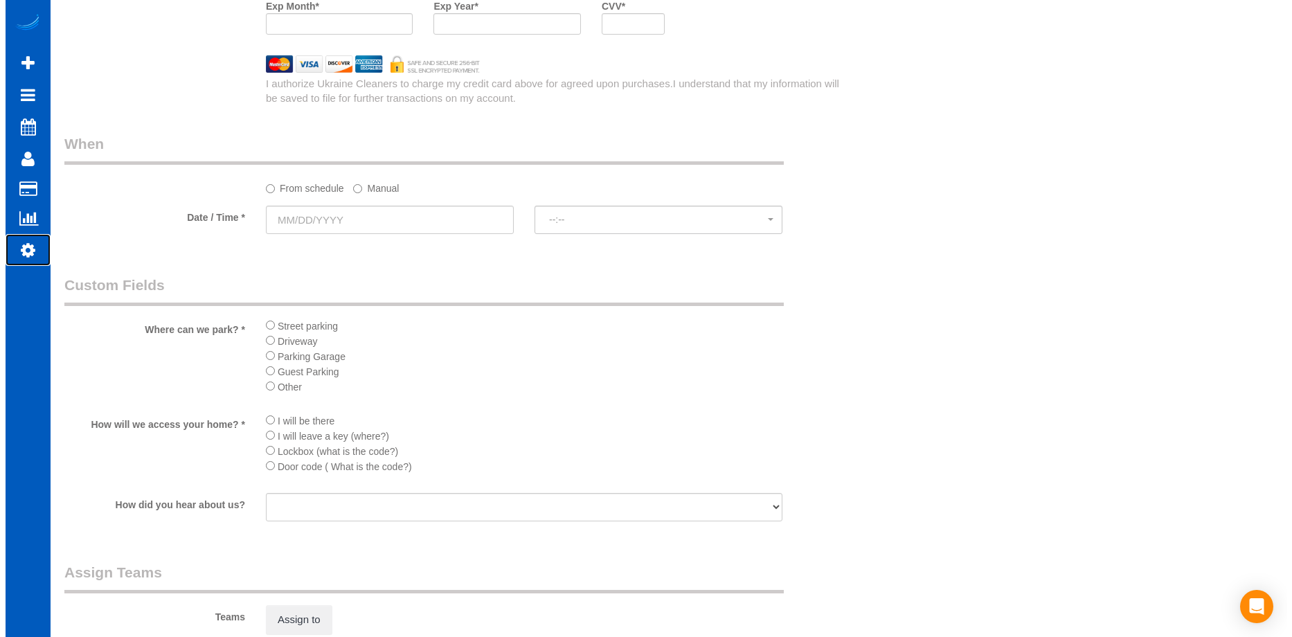
scroll to position [1592, 0]
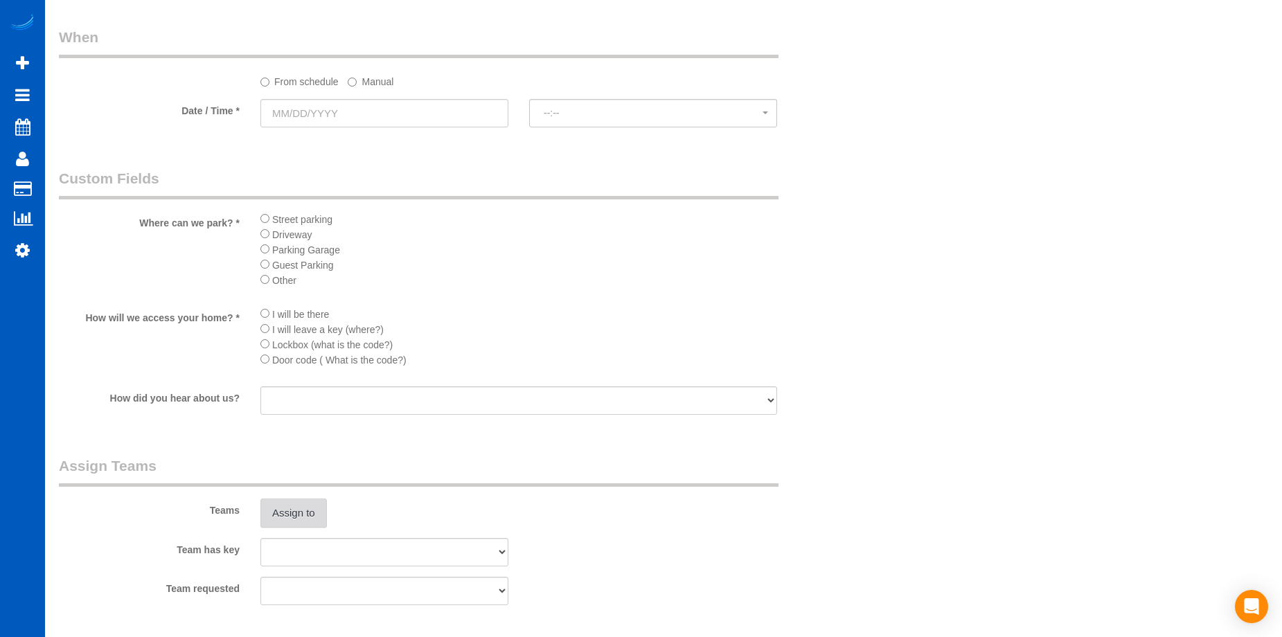
click at [296, 515] on button "Assign to" at bounding box center [293, 512] width 66 height 29
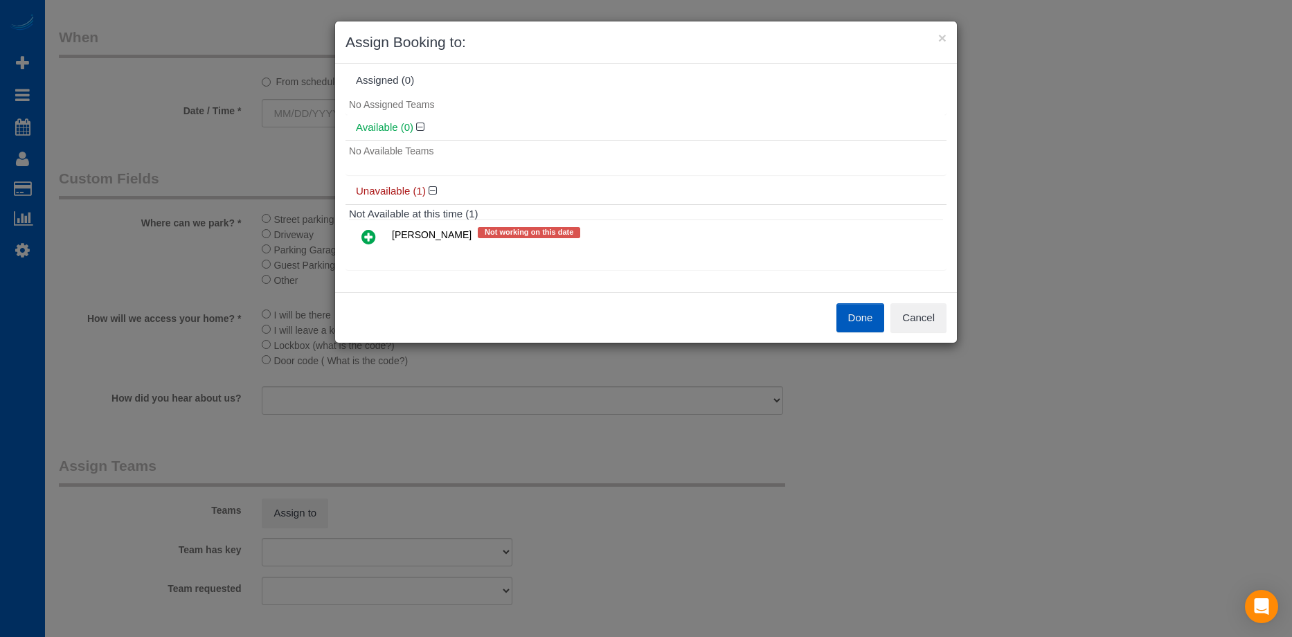
scroll to position [8, 0]
click at [370, 233] on icon at bounding box center [368, 234] width 15 height 17
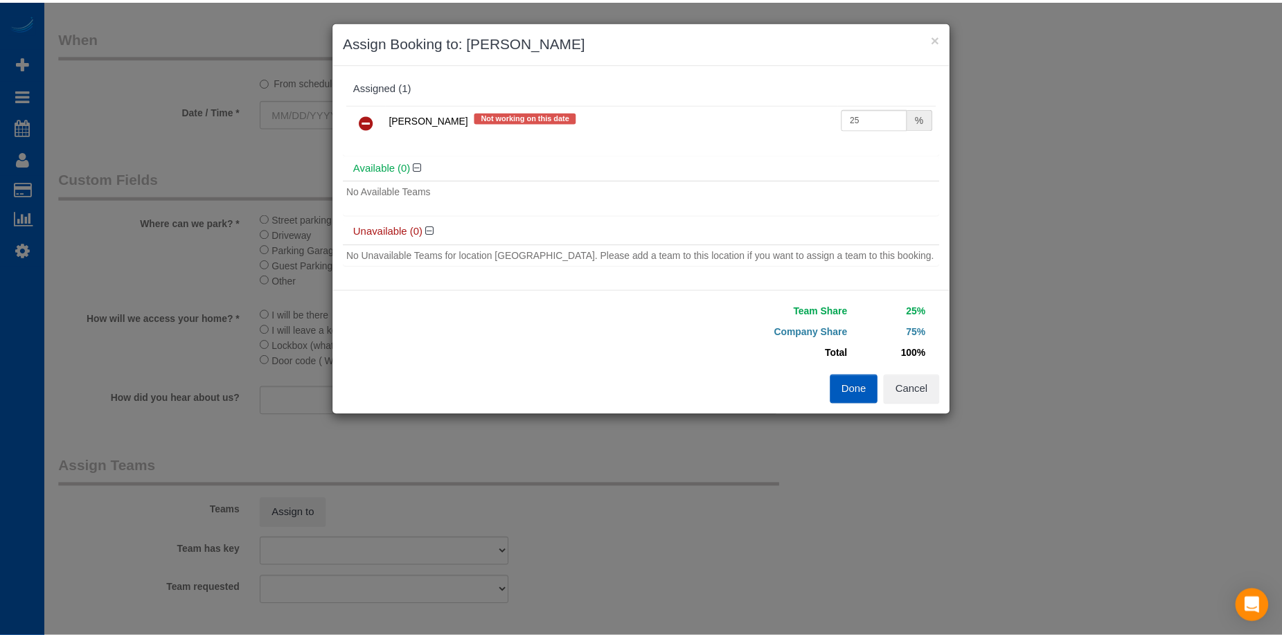
scroll to position [0, 0]
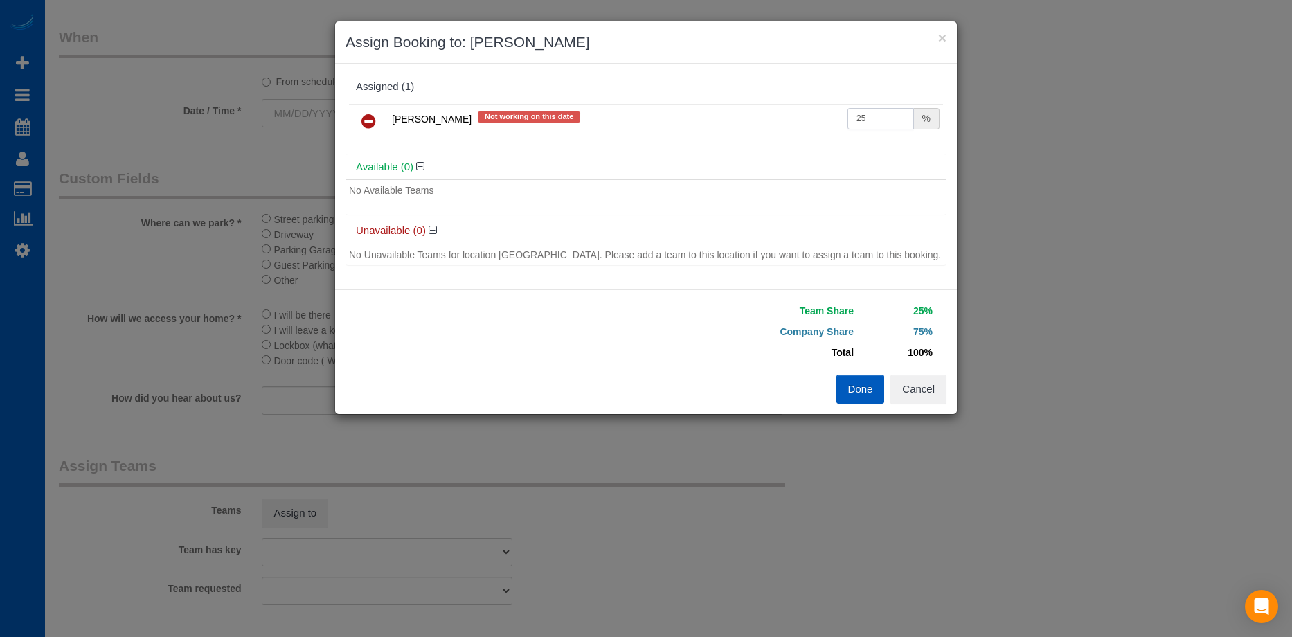
click at [869, 122] on input "25" at bounding box center [880, 118] width 66 height 21
drag, startPoint x: 885, startPoint y: 116, endPoint x: 787, endPoint y: 116, distance: 98.3
click at [787, 116] on tr "Galina Afonina Not working on this date 25 %" at bounding box center [646, 121] width 594 height 35
type input "50"
click at [857, 387] on button "Done" at bounding box center [860, 389] width 48 height 29
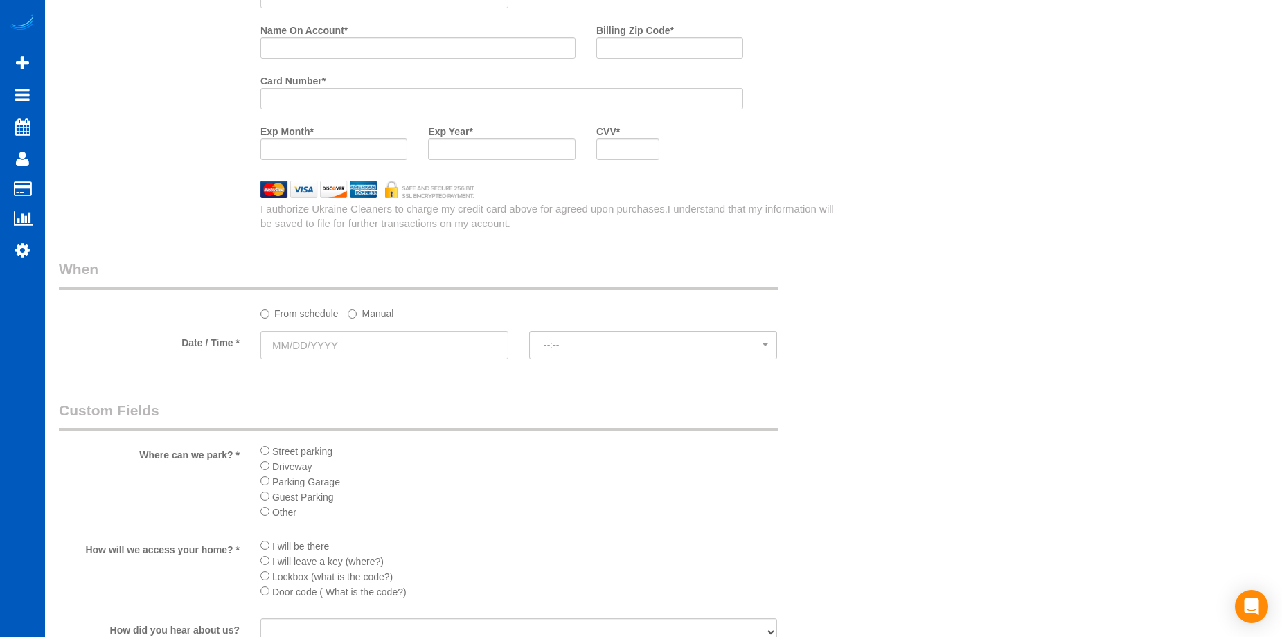
scroll to position [1385, 0]
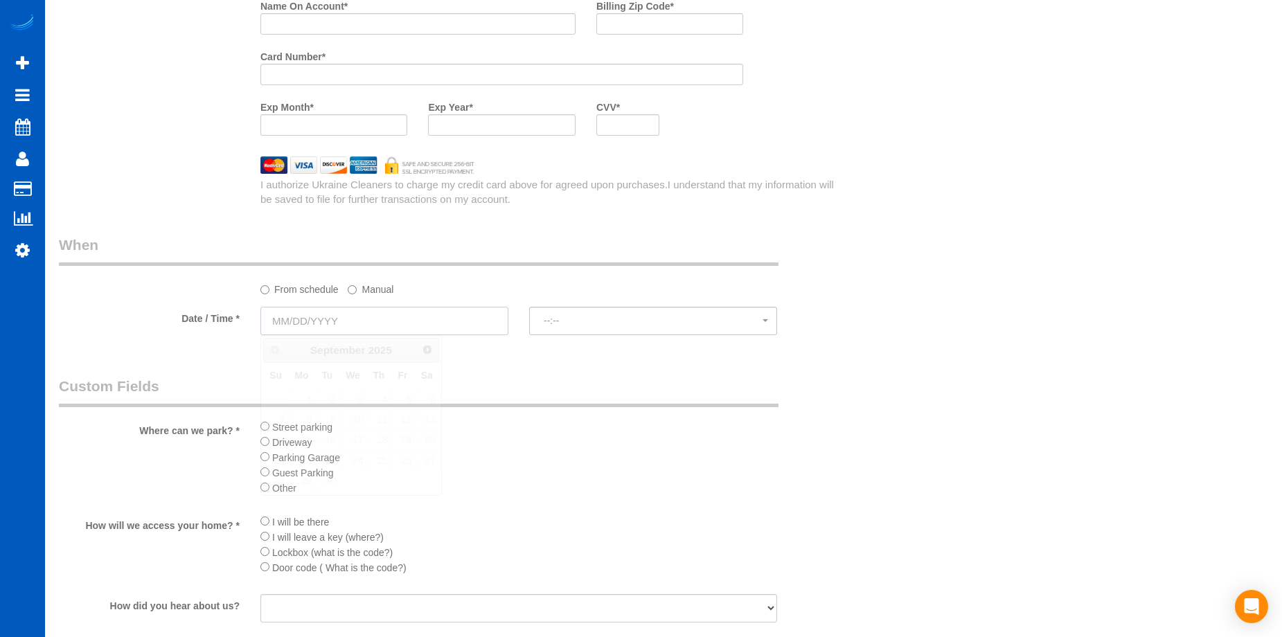
click at [438, 307] on input "text" at bounding box center [384, 321] width 248 height 28
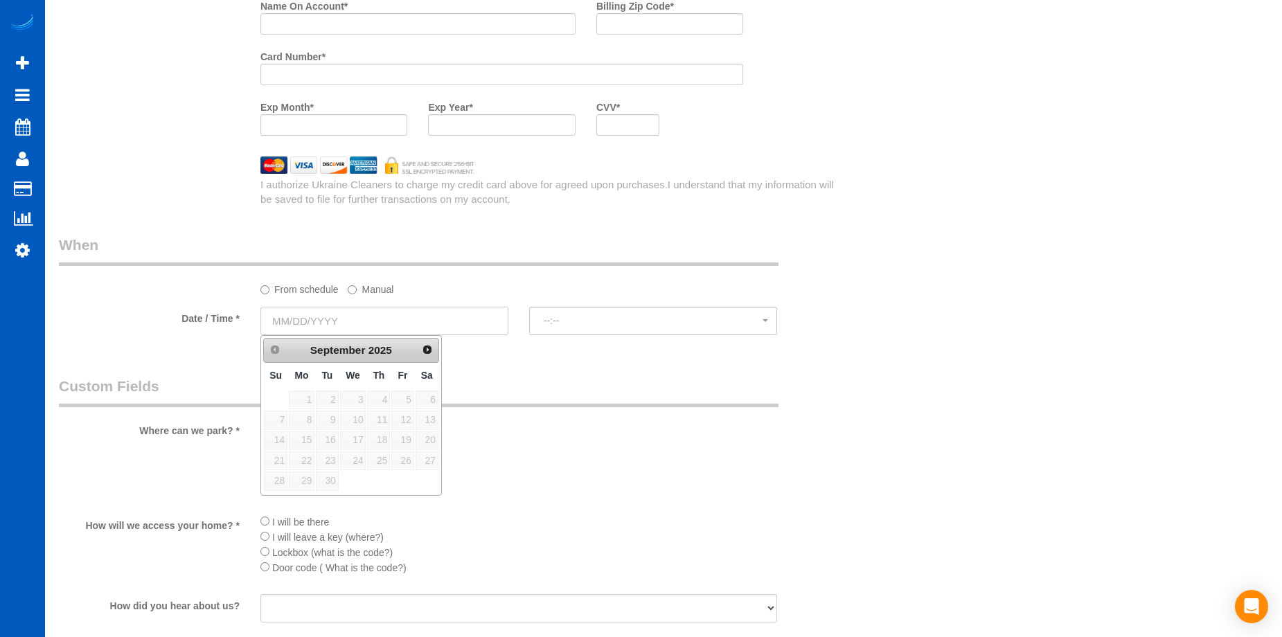
click at [438, 307] on input "text" at bounding box center [384, 321] width 248 height 28
click at [354, 282] on label "Manual" at bounding box center [371, 287] width 46 height 19
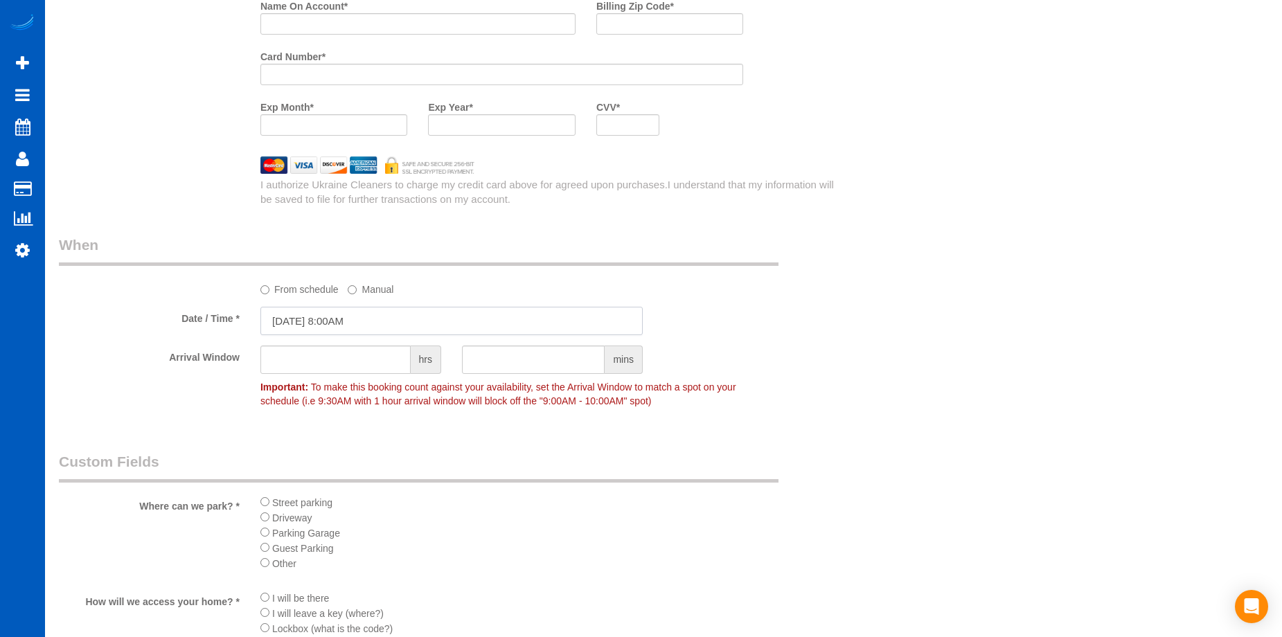
click at [389, 321] on input "09/10/2025 8:00AM" at bounding box center [451, 321] width 382 height 28
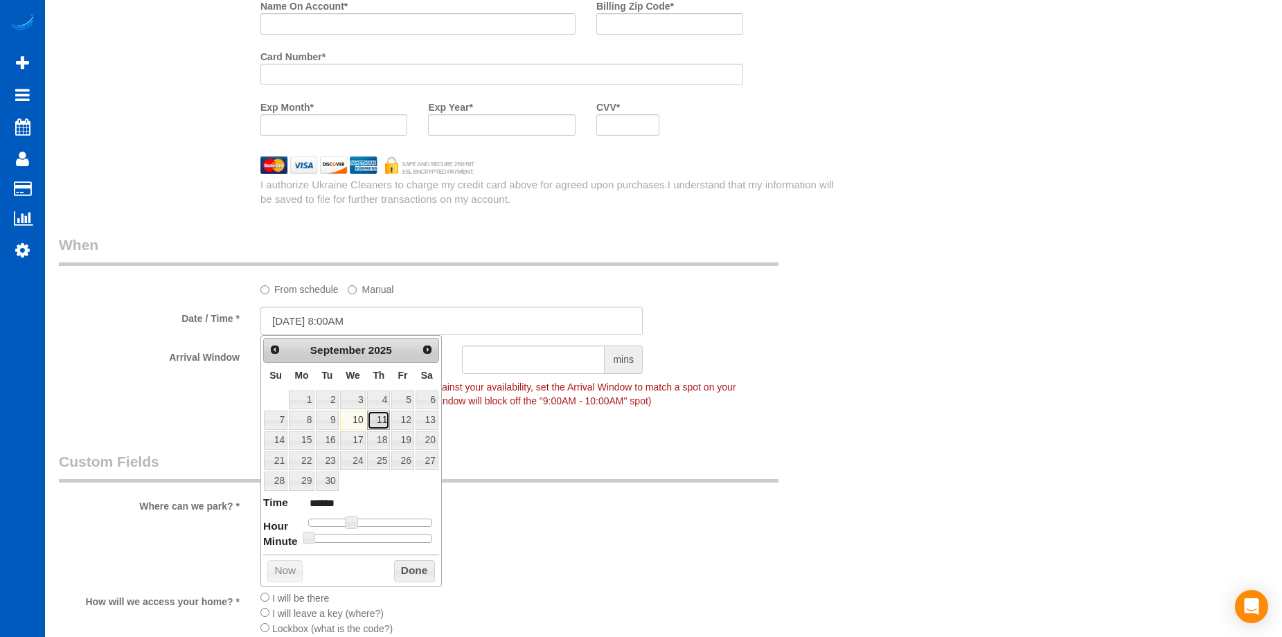
click at [380, 414] on link "11" at bounding box center [378, 420] width 23 height 19
drag, startPoint x: 352, startPoint y: 512, endPoint x: 359, endPoint y: 514, distance: 7.9
click at [359, 514] on dl "Time ****** Hour Minute Second Millisecond Microsecond Time Zone ***** ***** **…" at bounding box center [351, 519] width 176 height 48
type input "09/11/2025 9:00AM"
type input "******"
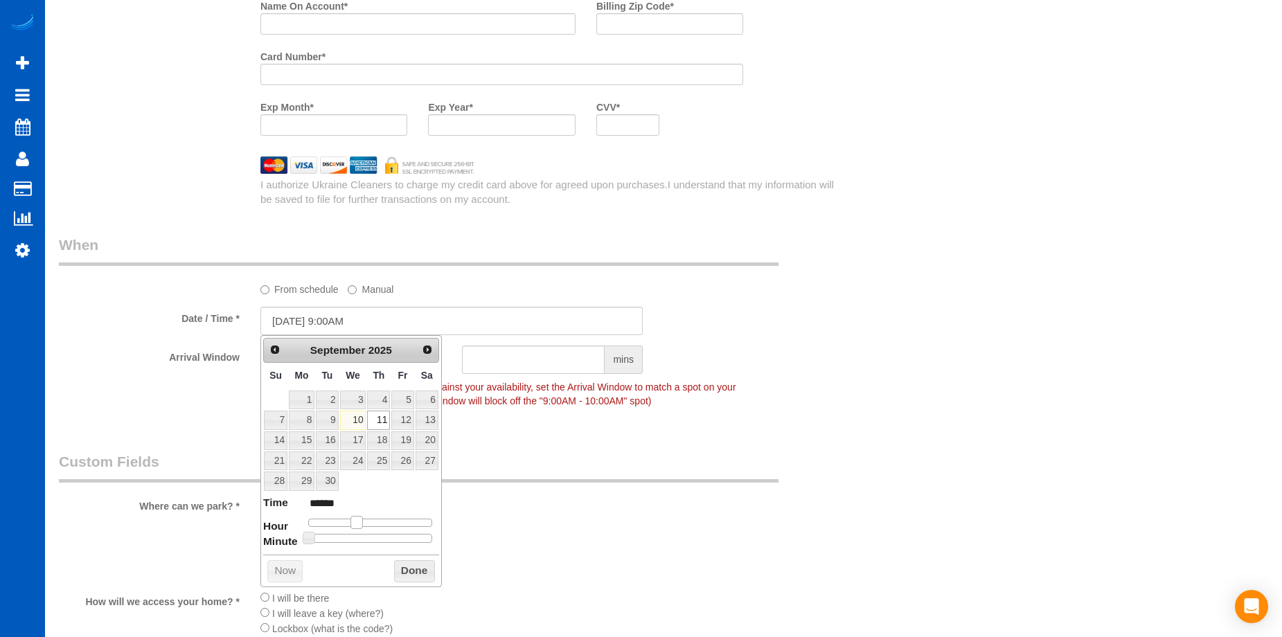
type input "09/11/2025 10:00AM"
type input "*******"
drag, startPoint x: 349, startPoint y: 521, endPoint x: 360, endPoint y: 519, distance: 11.3
click at [360, 519] on span at bounding box center [362, 522] width 12 height 12
click at [410, 572] on button "Done" at bounding box center [414, 571] width 41 height 22
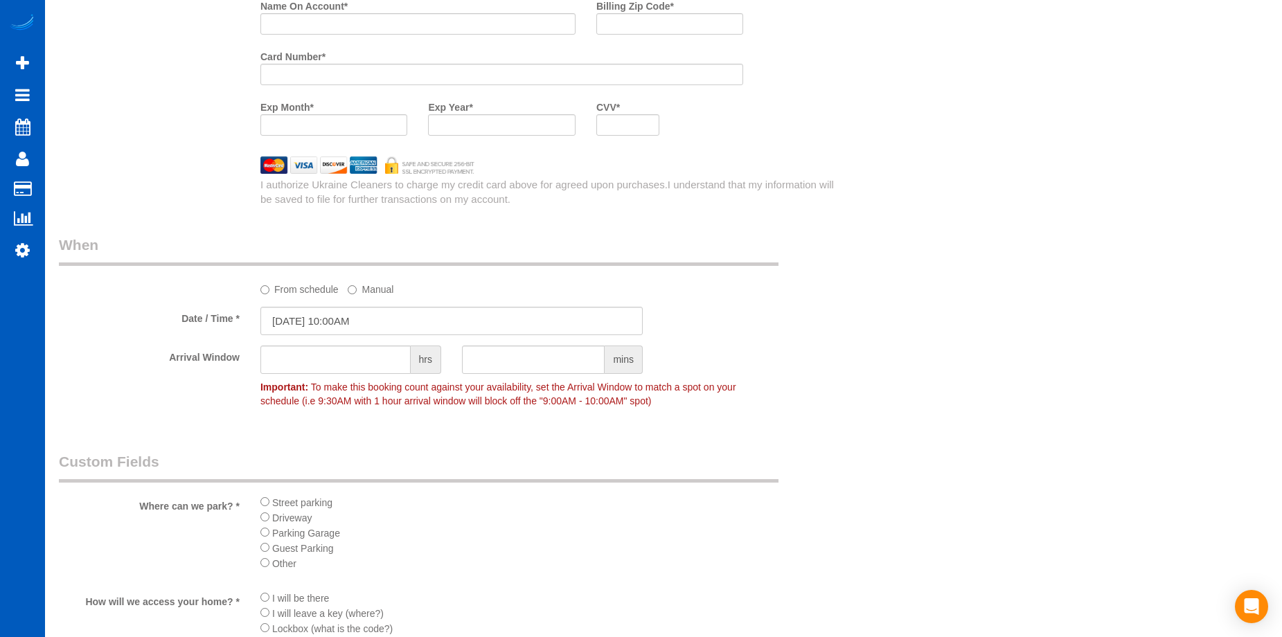
scroll to position [1662, 0]
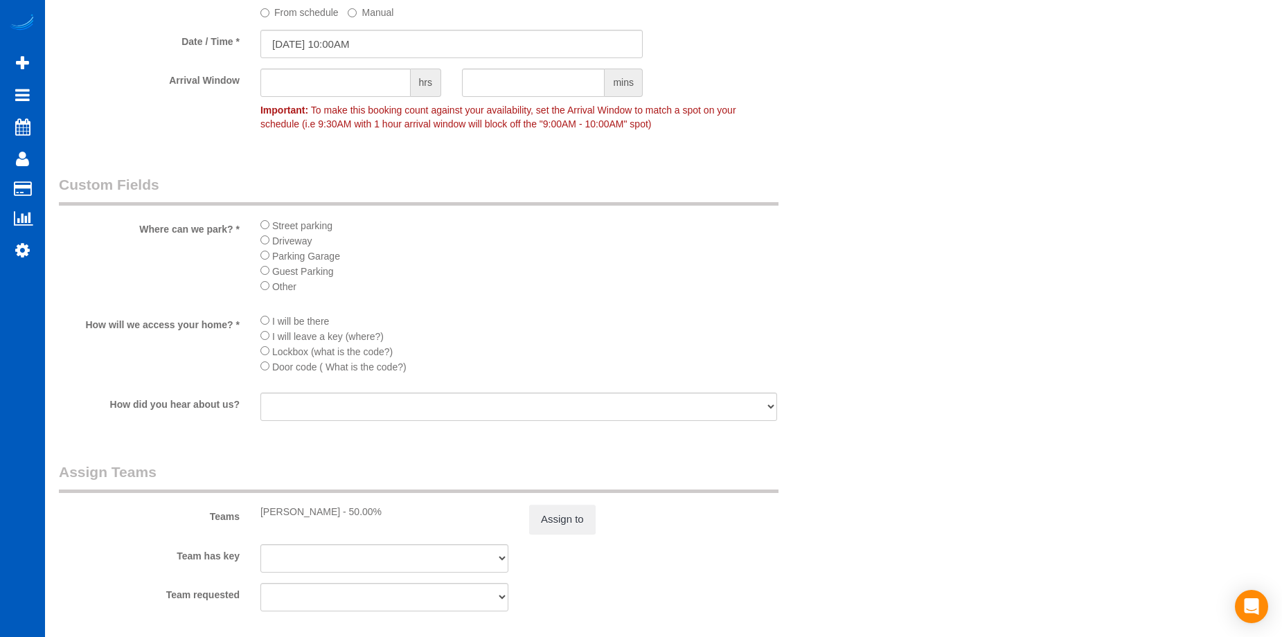
click at [267, 324] on li "I will be there" at bounding box center [518, 320] width 516 height 15
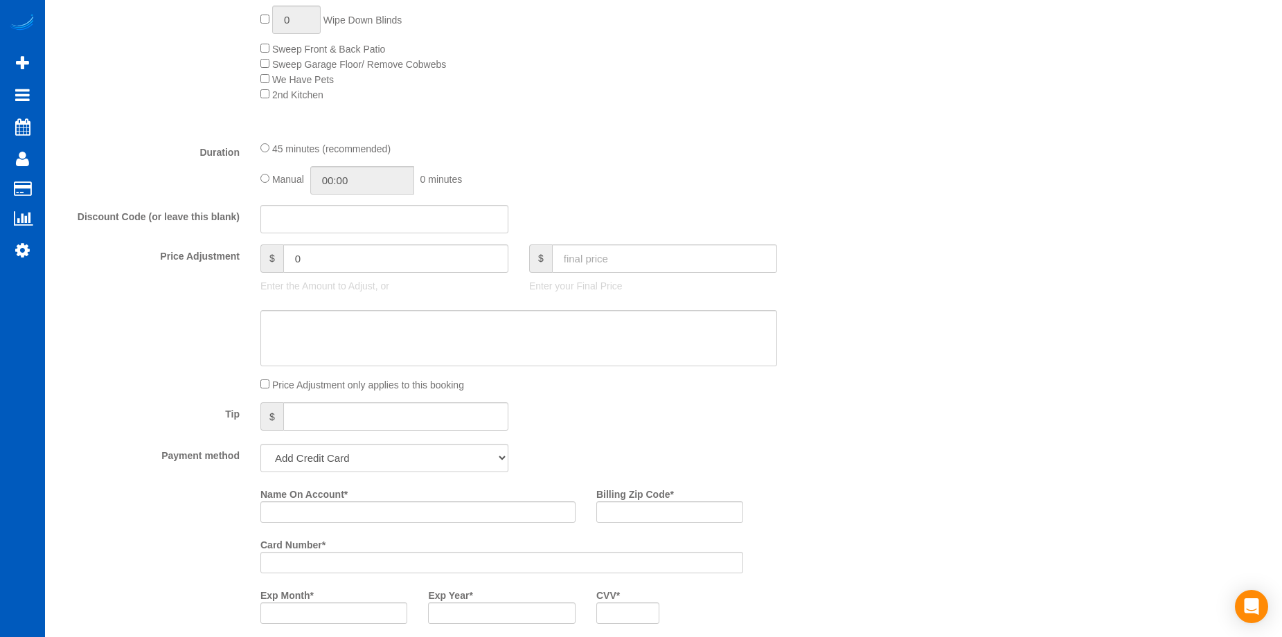
scroll to position [762, 0]
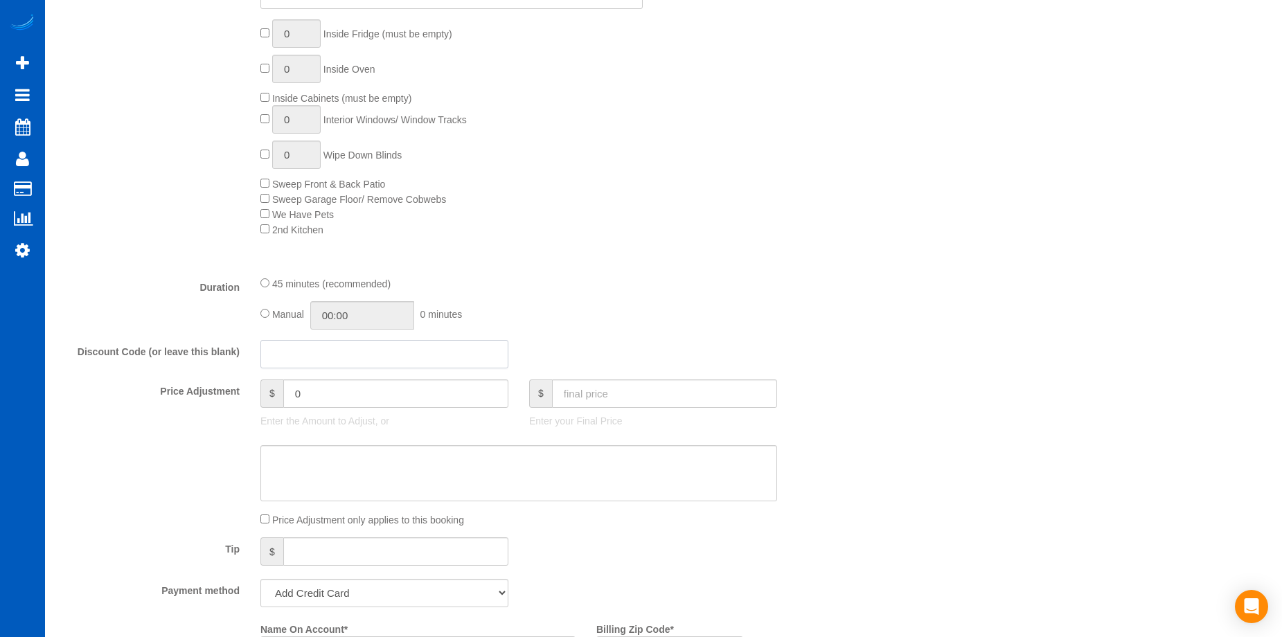
click at [415, 352] on input "text" at bounding box center [384, 354] width 248 height 28
type input "b"
type input "vegas"
click at [528, 455] on textarea at bounding box center [518, 473] width 516 height 57
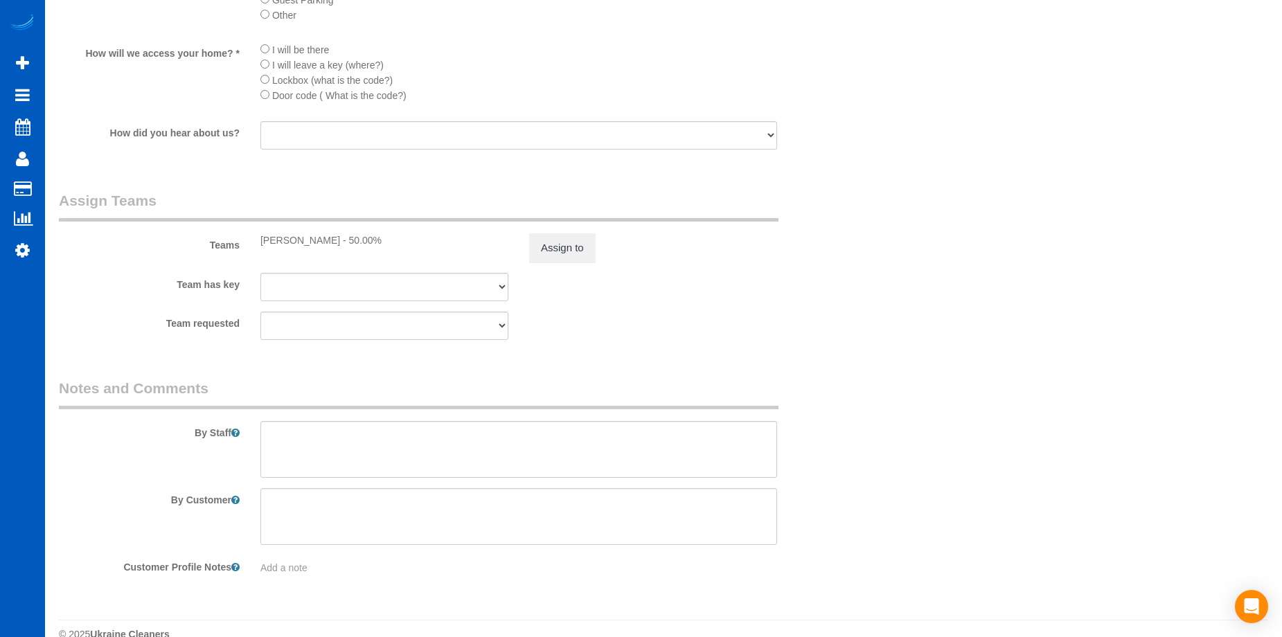
scroll to position [1939, 0]
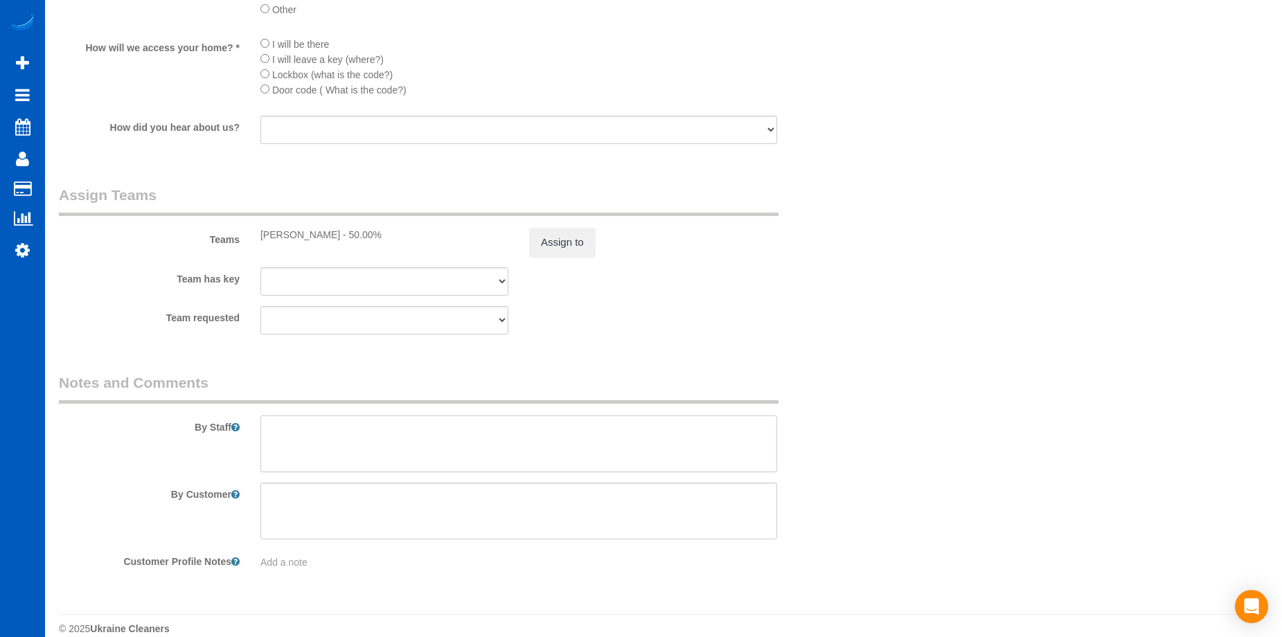
click at [422, 447] on textarea at bounding box center [518, 443] width 516 height 57
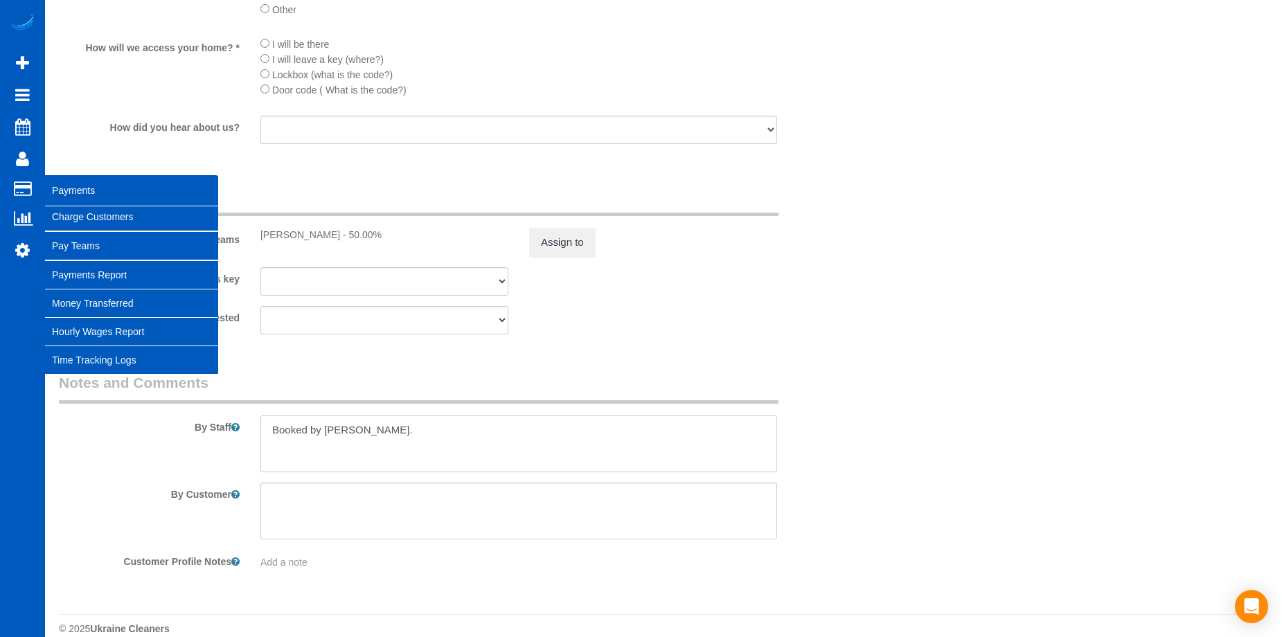
type textarea "Booked by Jade."
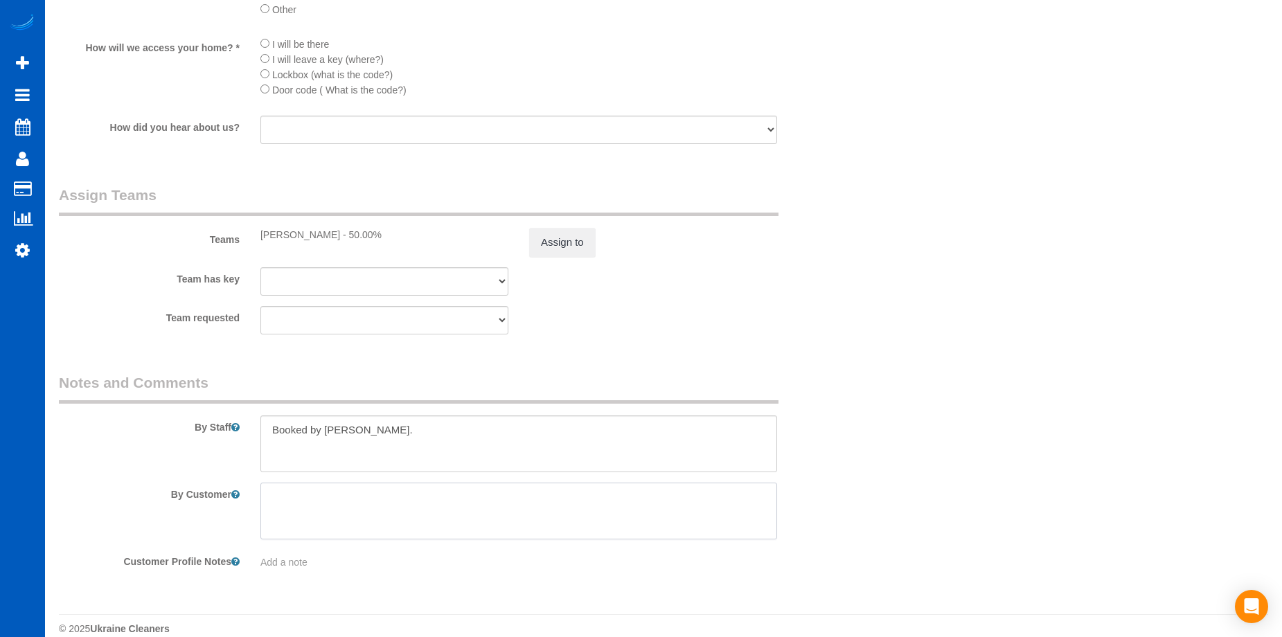
click at [399, 510] on textarea at bounding box center [518, 511] width 516 height 57
paste textarea "Go to the right gate, code #0695, pass the volleyball court and take a left, th…"
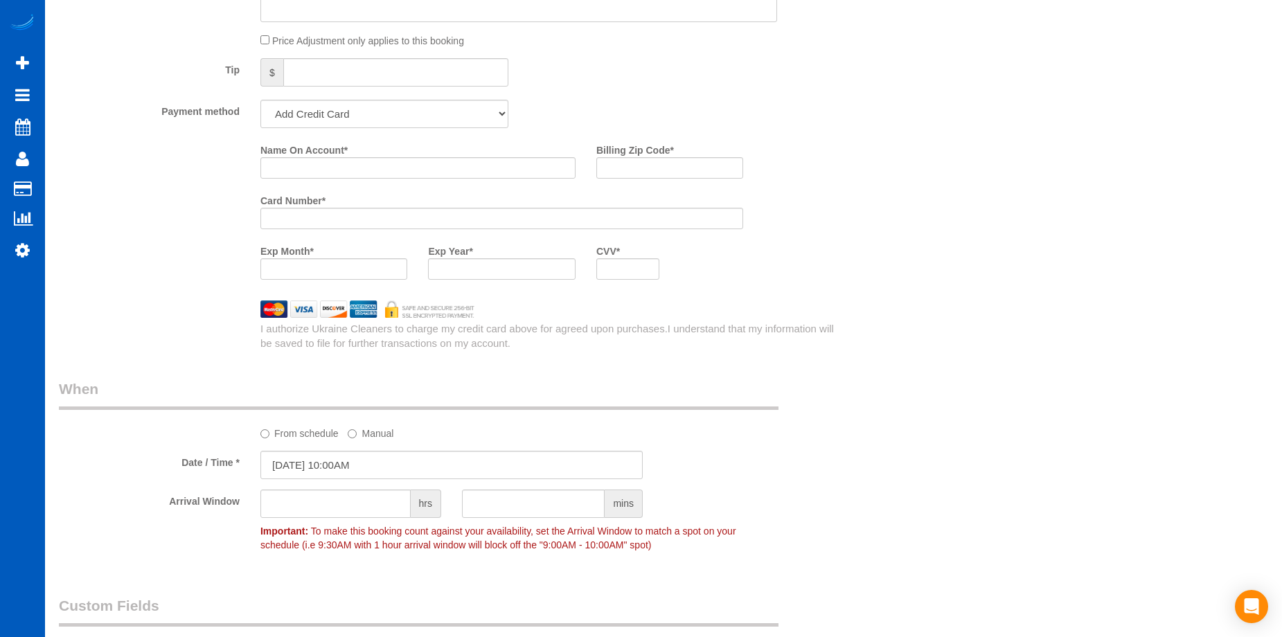
scroll to position [1108, 0]
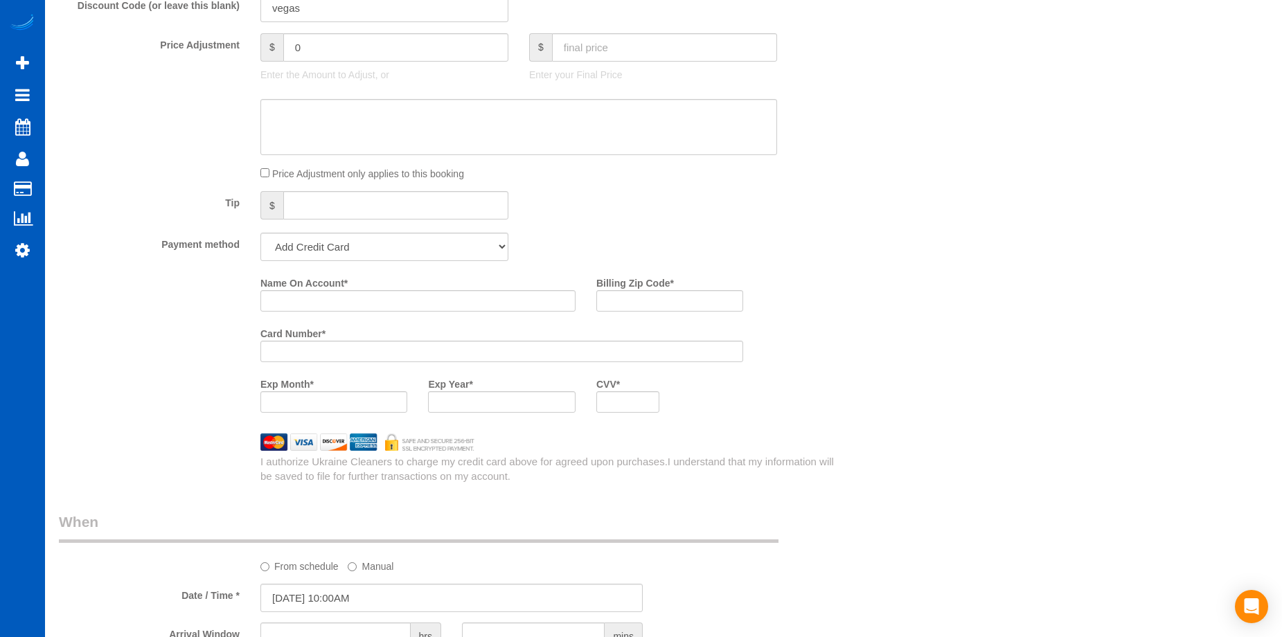
type textarea "Go to the right gate, code #0695, pass the volleyball court and take a left, th…"
click at [377, 291] on input "Name On Account *" at bounding box center [417, 300] width 315 height 21
paste input "Lino Dalba"
type input "Lino Dalba"
drag, startPoint x: 670, startPoint y: 305, endPoint x: 645, endPoint y: 300, distance: 26.0
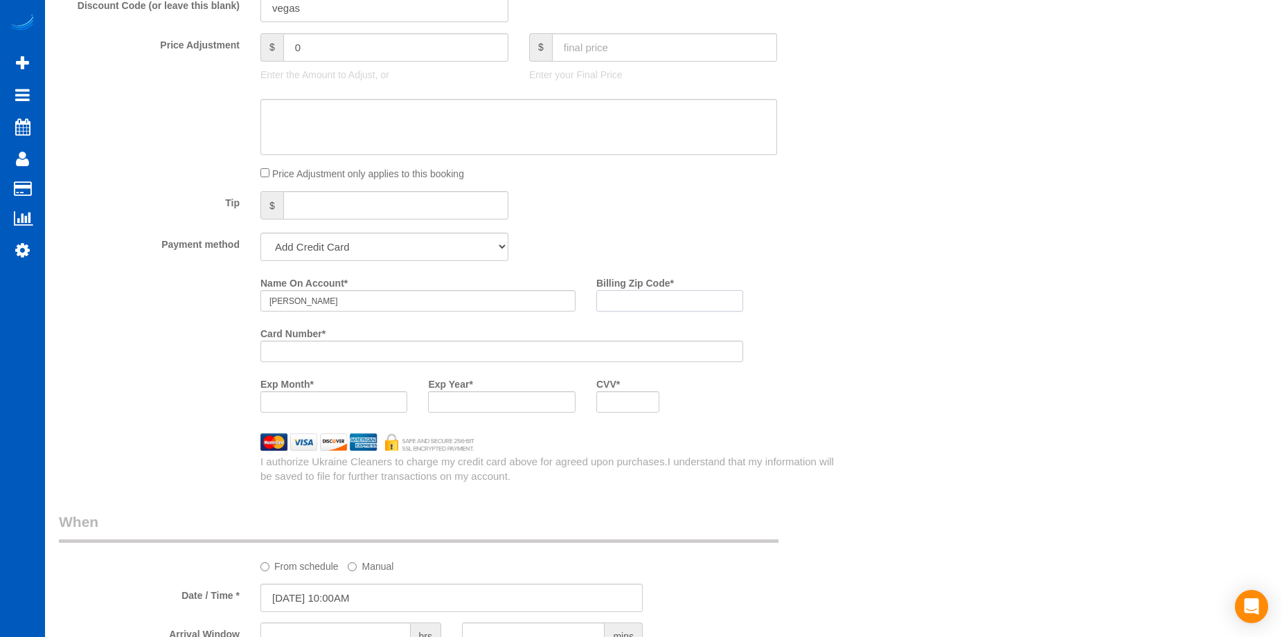
click at [670, 305] on input "Billing Zip Code *" at bounding box center [669, 300] width 147 height 21
paste input "89183"
type input "89183"
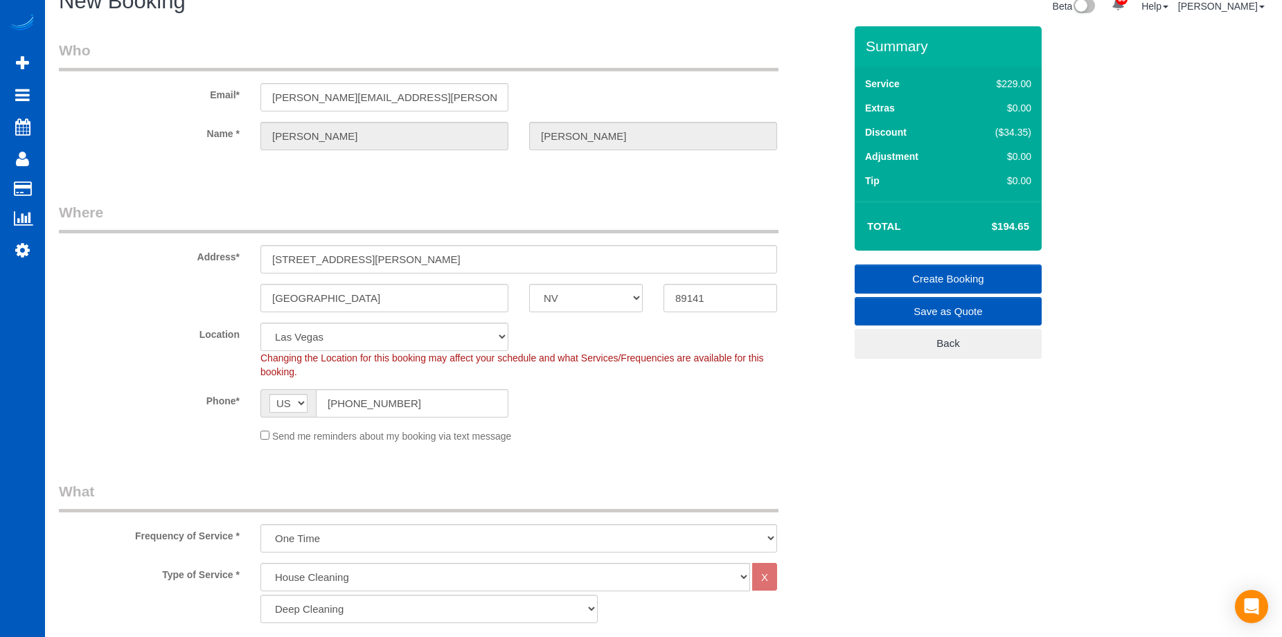
scroll to position [0, 0]
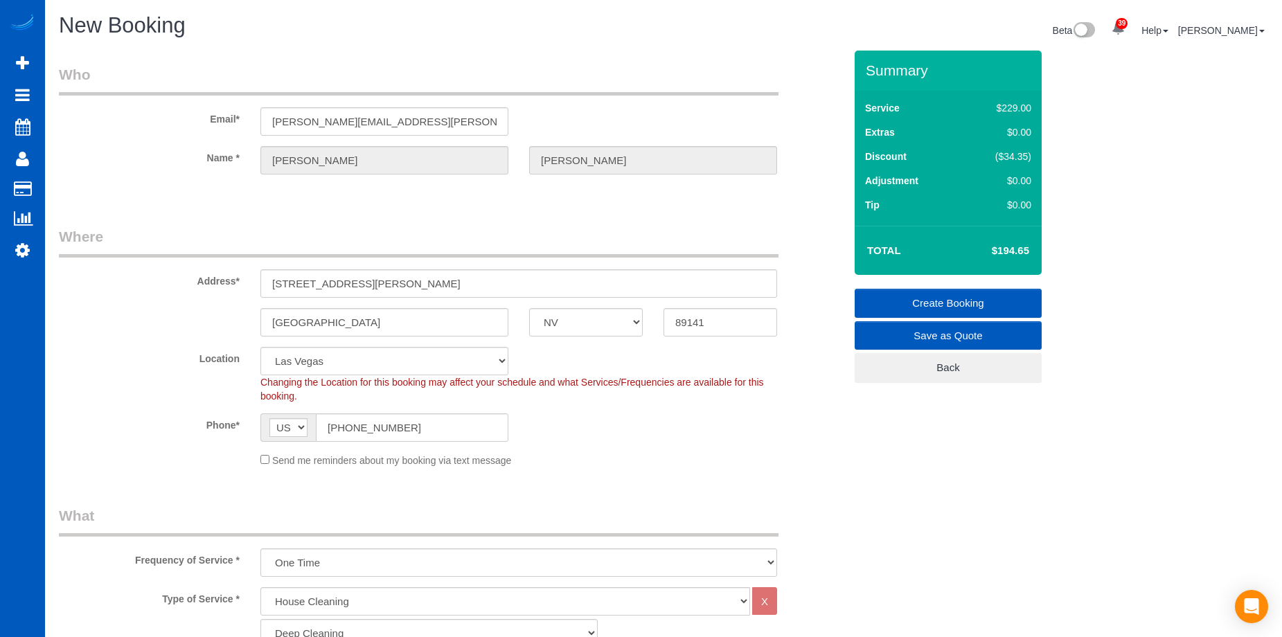
click at [902, 291] on link "Create Booking" at bounding box center [947, 303] width 187 height 29
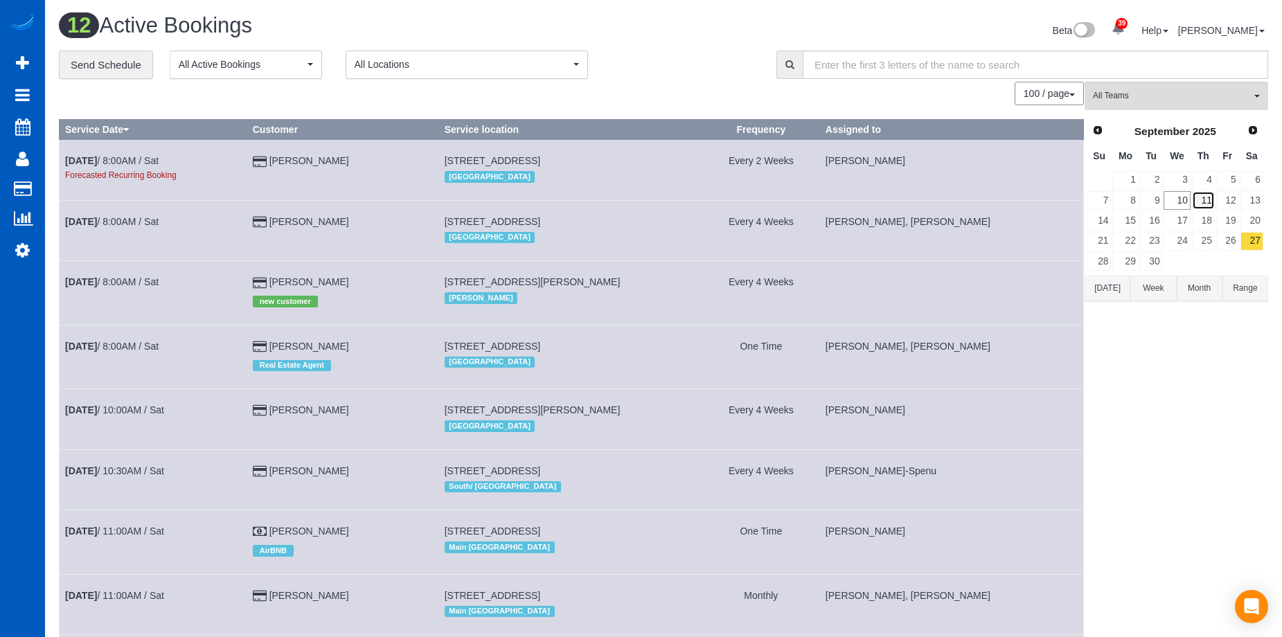
click at [1205, 198] on link "11" at bounding box center [1203, 200] width 23 height 19
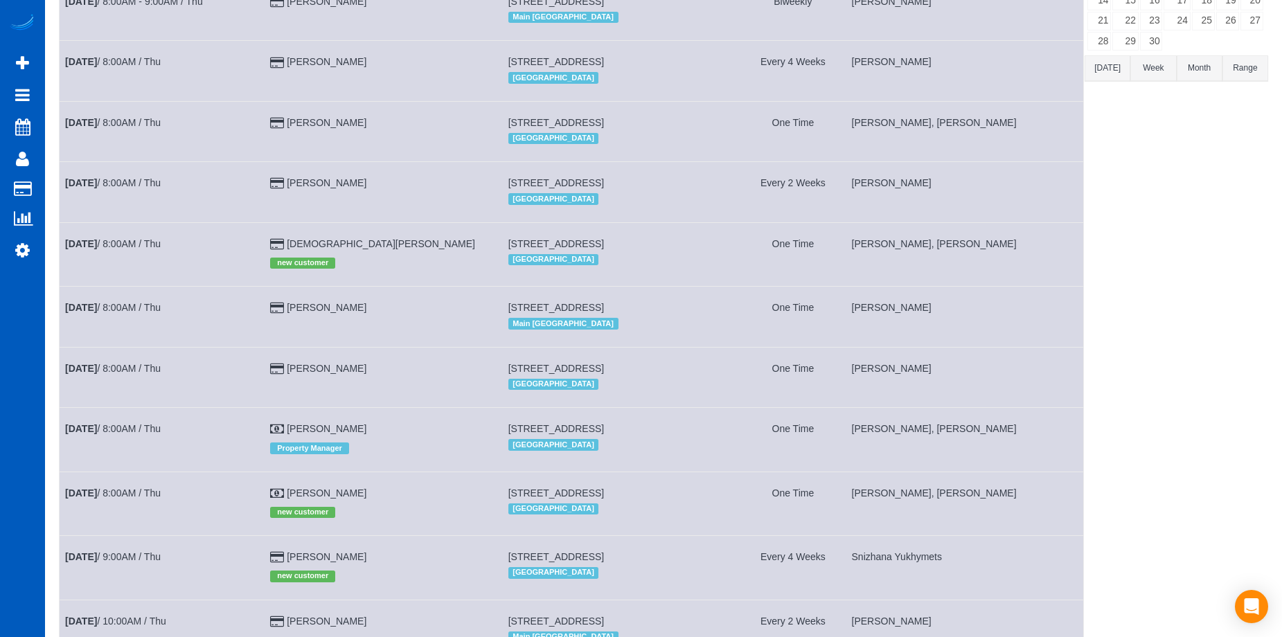
scroll to position [346, 0]
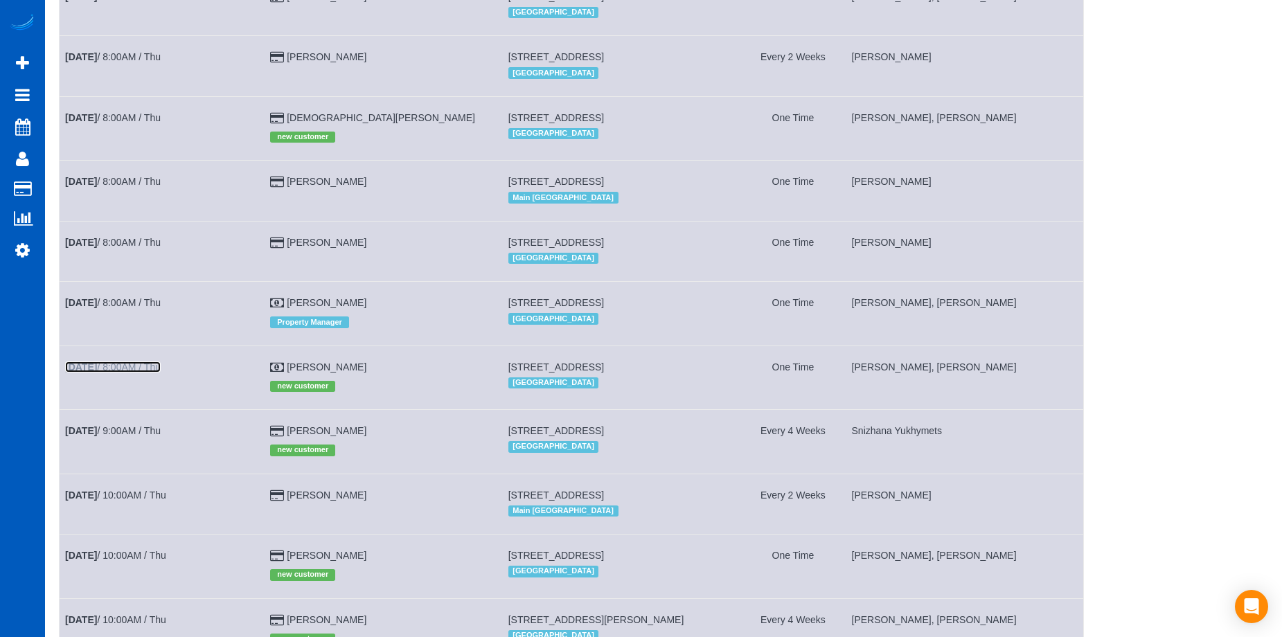
click at [126, 363] on link "Sep 11th / 8:00AM / Thu" at bounding box center [113, 366] width 96 height 11
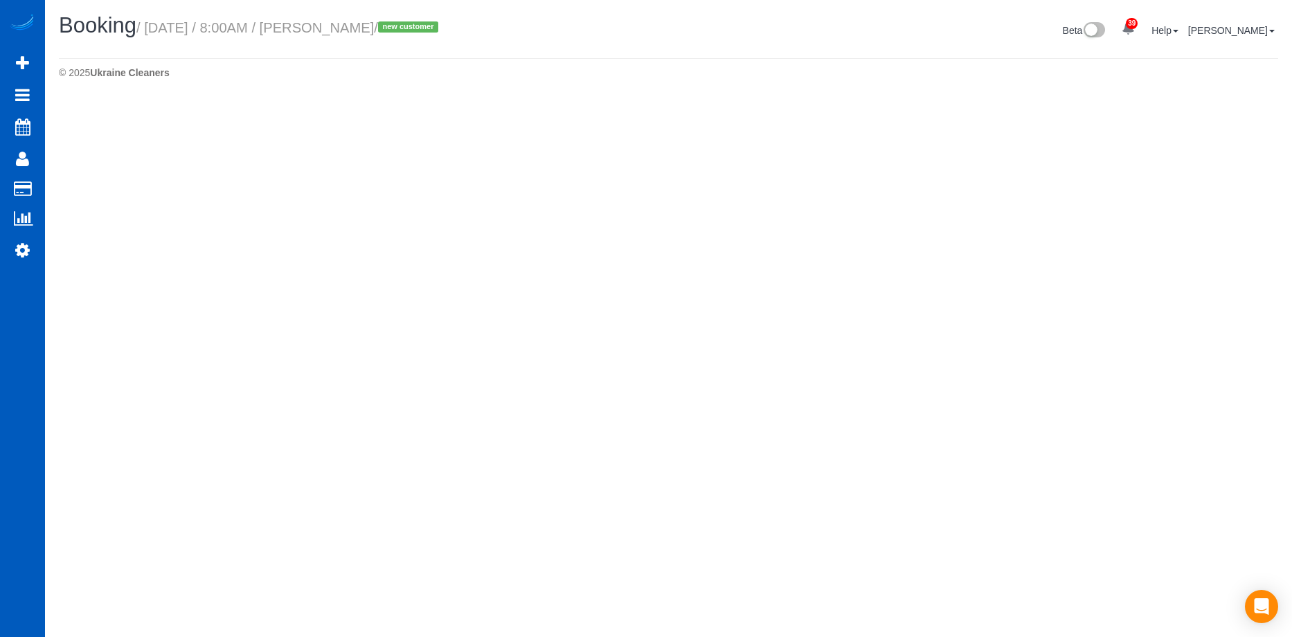
select select "OR"
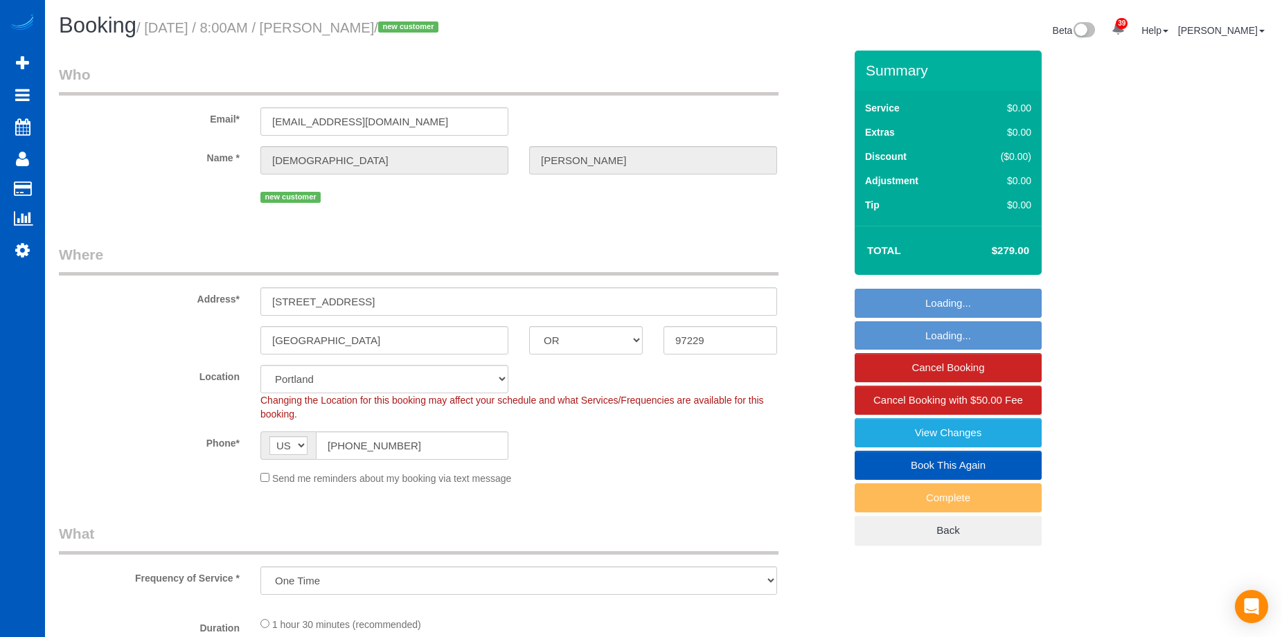
select select "object:18088"
select select "spot50"
select select "199"
select select "1001"
select select "2"
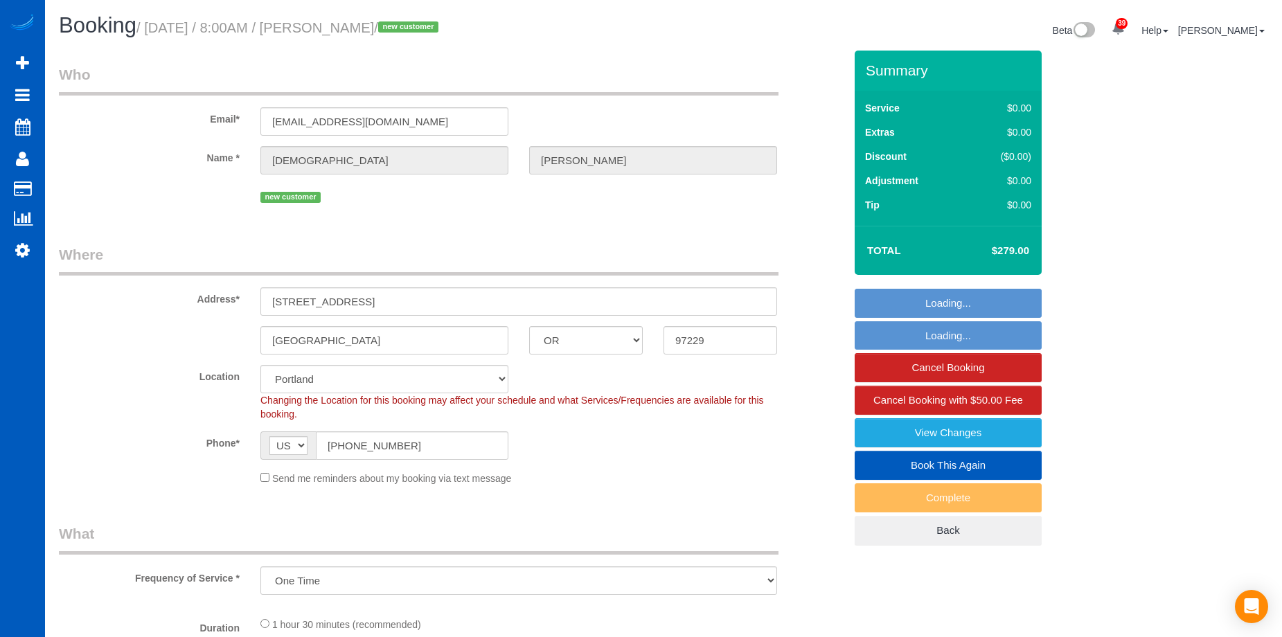
select select "2"
select select "object:18293"
select select "1001"
select select "2"
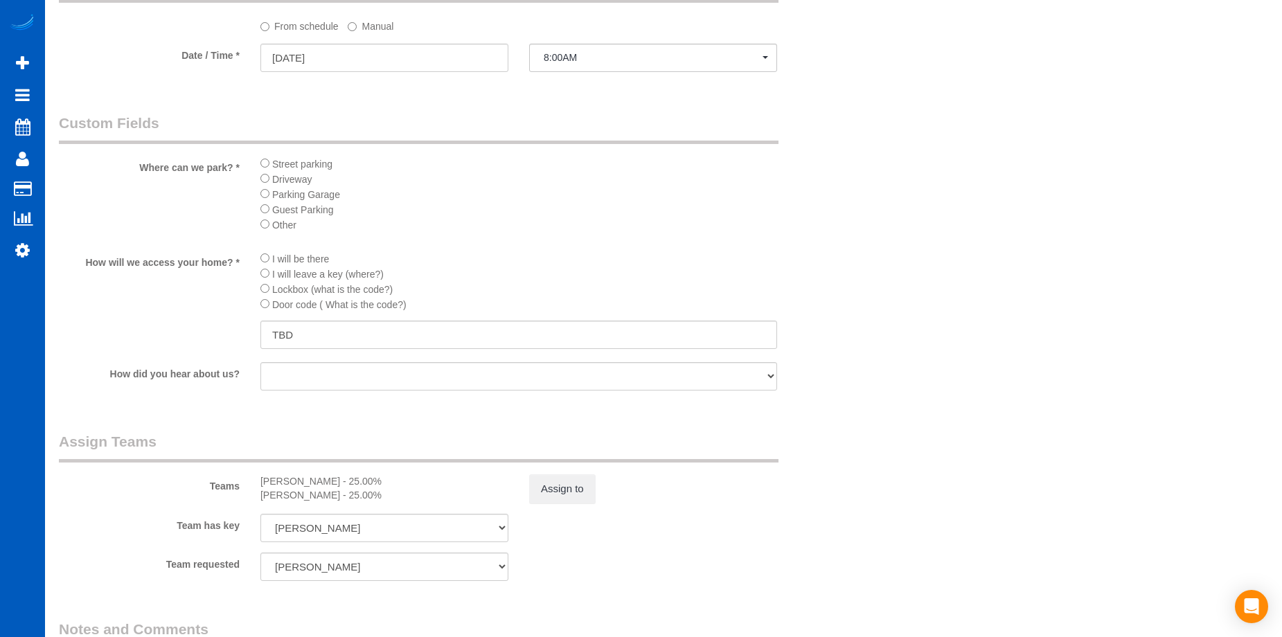
scroll to position [1662, 0]
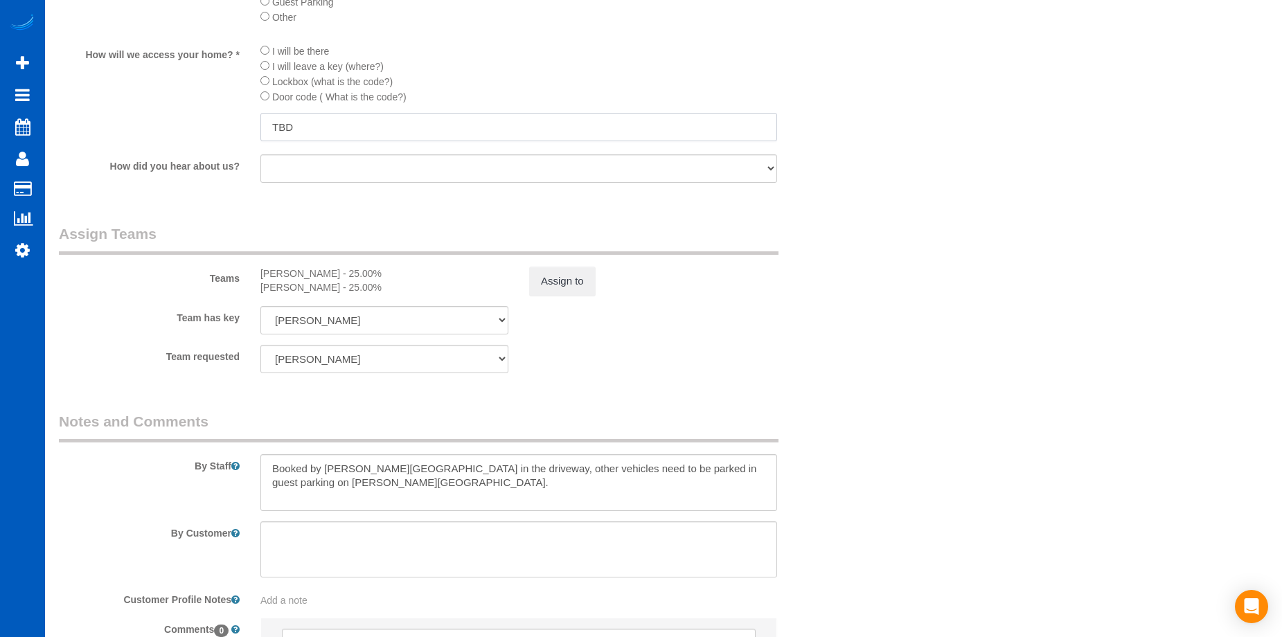
drag, startPoint x: 378, startPoint y: 131, endPoint x: 223, endPoint y: 131, distance: 155.1
click at [223, 131] on div "How will we access your home? * I will be there I will leave a key (where?) Loc…" at bounding box center [451, 93] width 806 height 101
paste input "Lockbox is on the front railing"
click at [492, 120] on input "Lockbox is on the front railing." at bounding box center [518, 127] width 516 height 28
paste input "The 1 day code for lockbox 01604415 is 10786099 and will be valid on Sep 11, 20…"
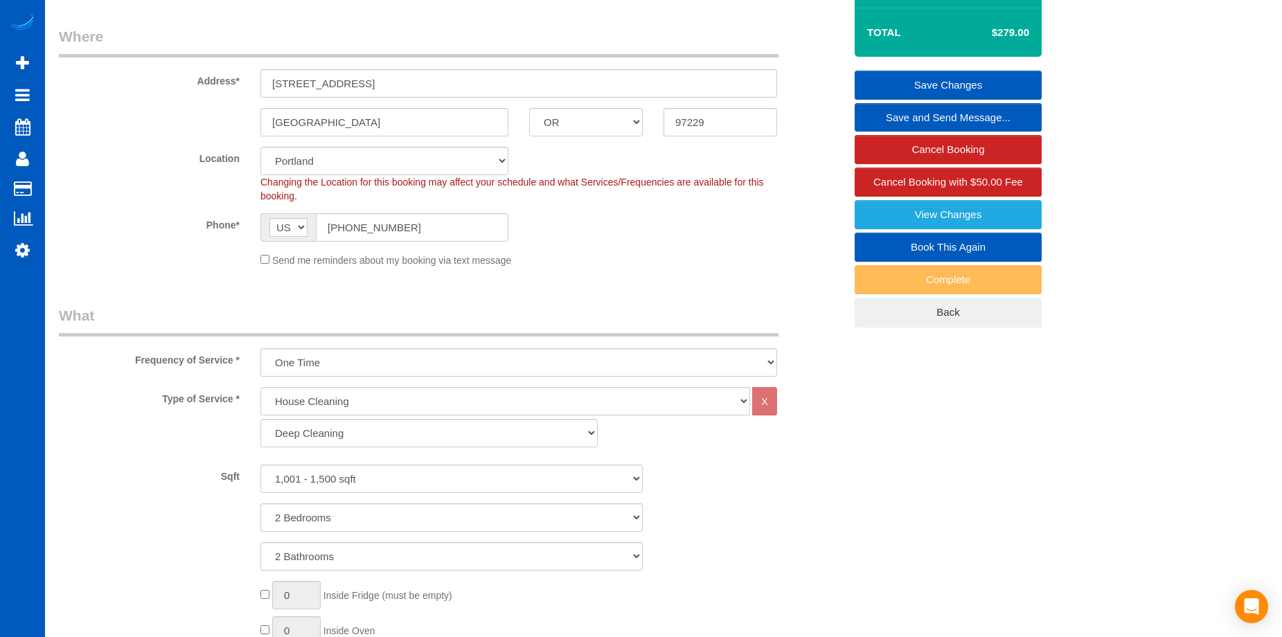
scroll to position [138, 0]
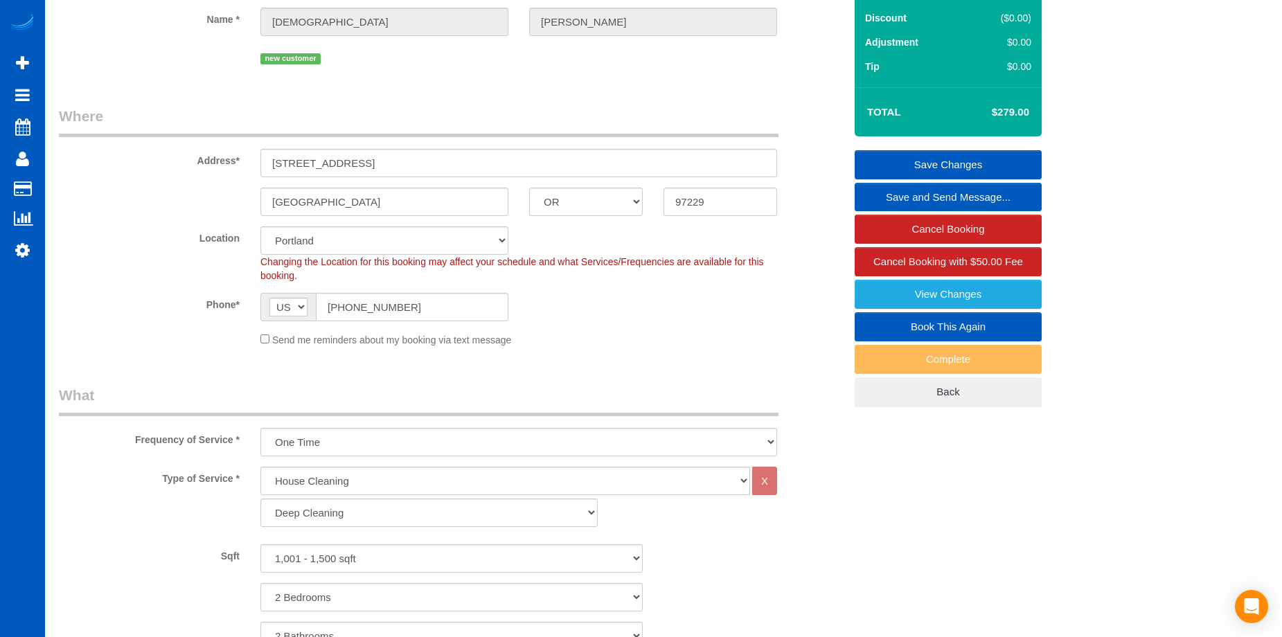
type input "Lockbox is on the front railing. The 1 day code for lockbox 01604415 is 1078609…"
click at [887, 152] on link "Save Changes" at bounding box center [947, 164] width 187 height 29
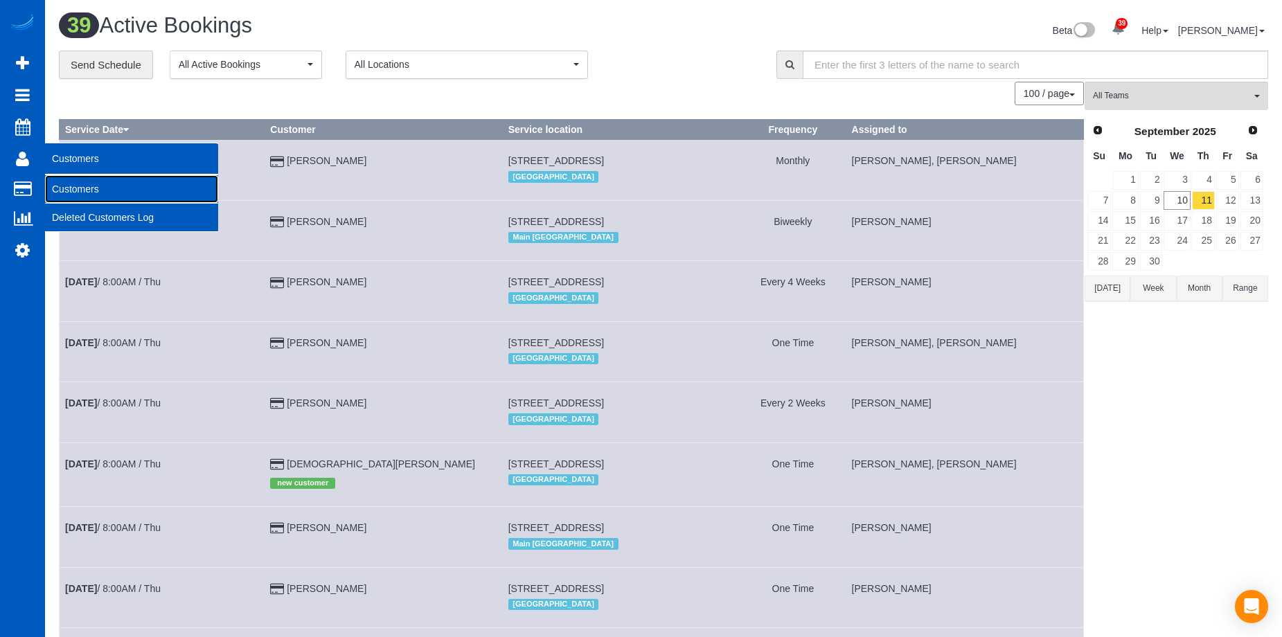
click at [71, 182] on link "Customers" at bounding box center [131, 189] width 173 height 28
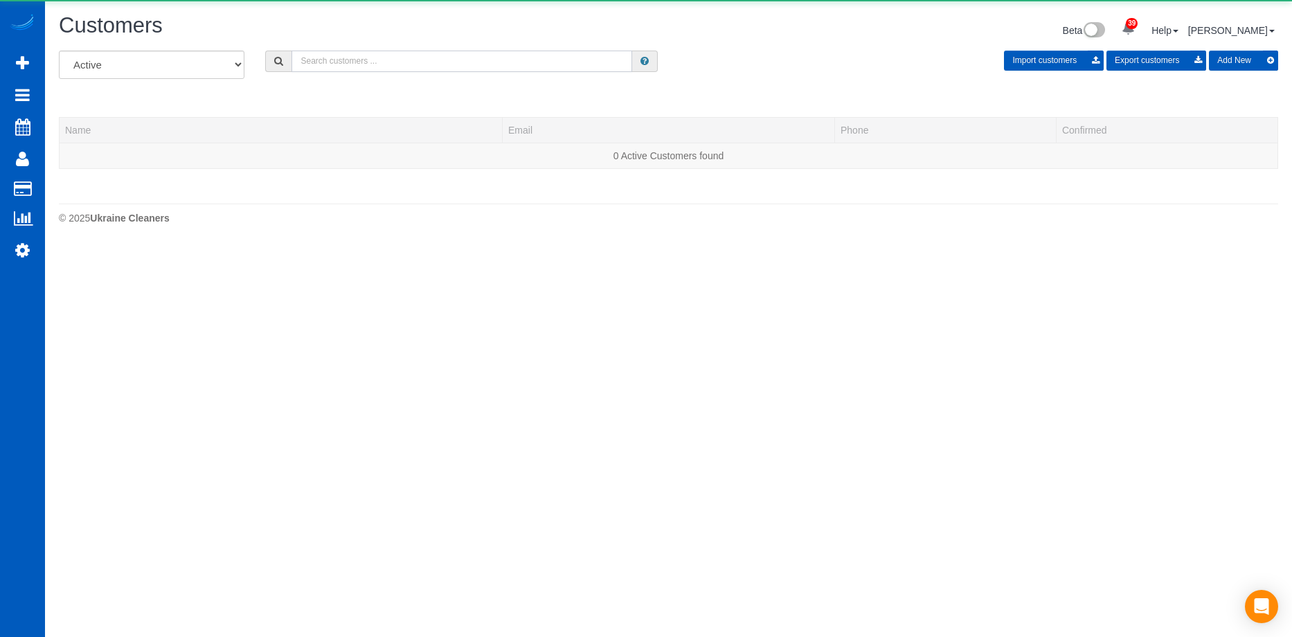
click at [381, 61] on input "text" at bounding box center [461, 61] width 341 height 21
paste input "Kevin Westenkirchner"
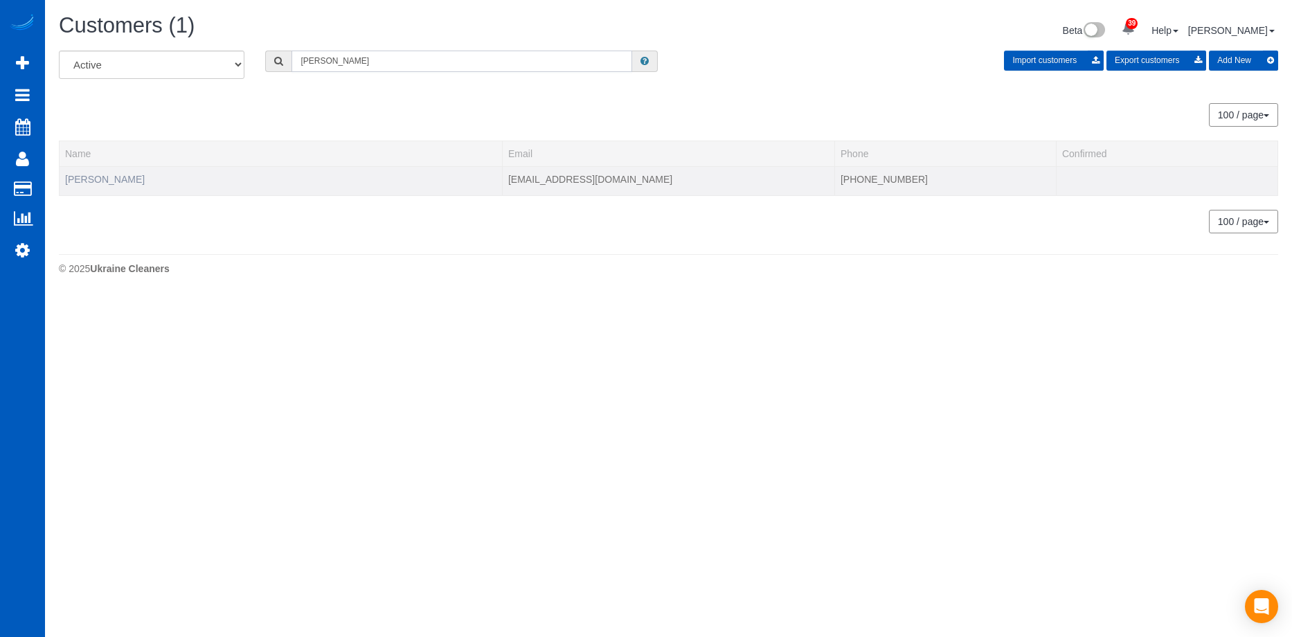
type input "Kevin Westenkirchner"
click at [132, 180] on link "Kevin Westenkirchner" at bounding box center [105, 179] width 80 height 11
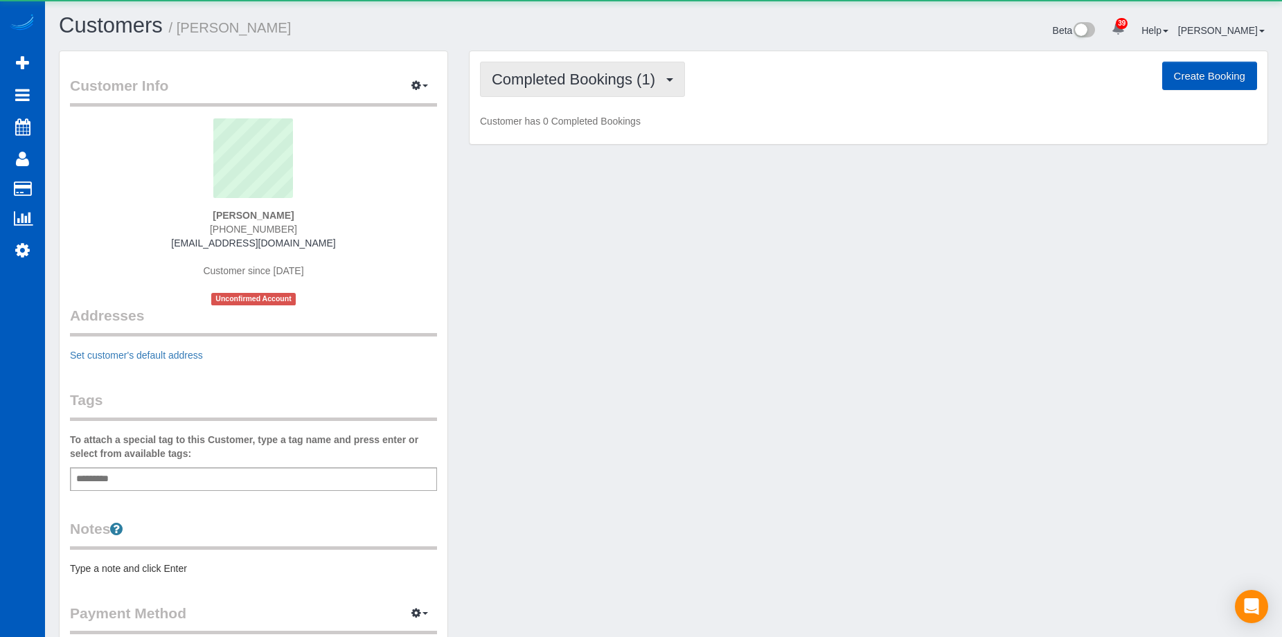
click at [576, 74] on span "Completed Bookings (1)" at bounding box center [577, 79] width 170 height 17
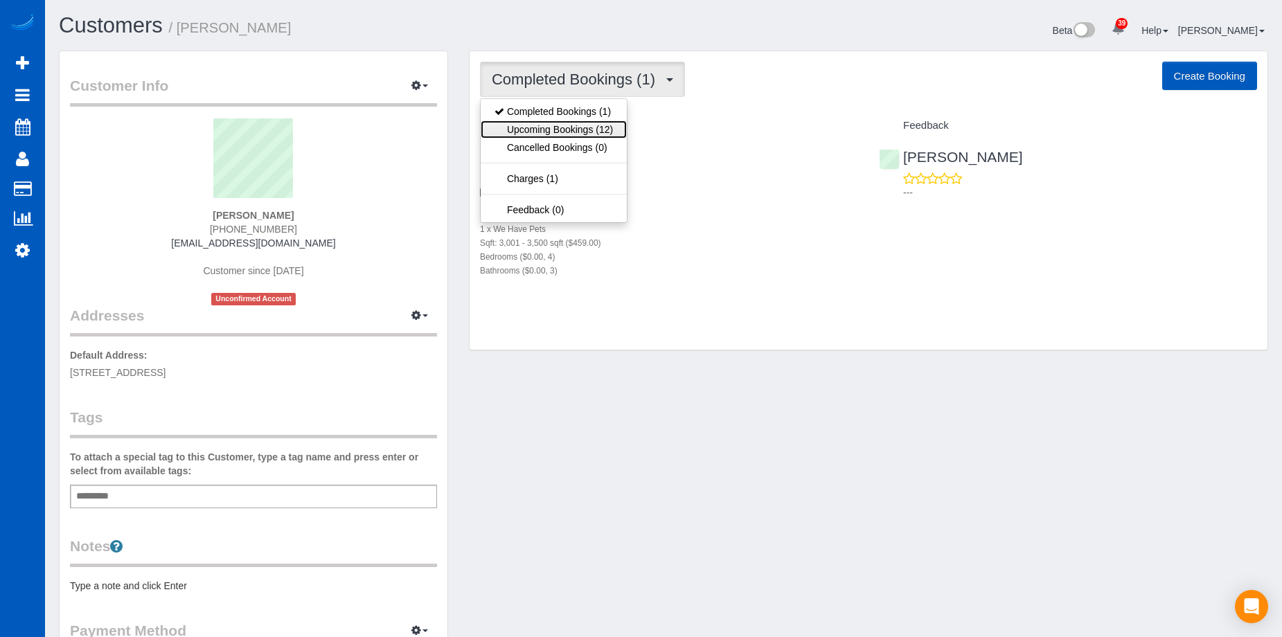
click at [580, 123] on link "Upcoming Bookings (12)" at bounding box center [553, 129] width 146 height 18
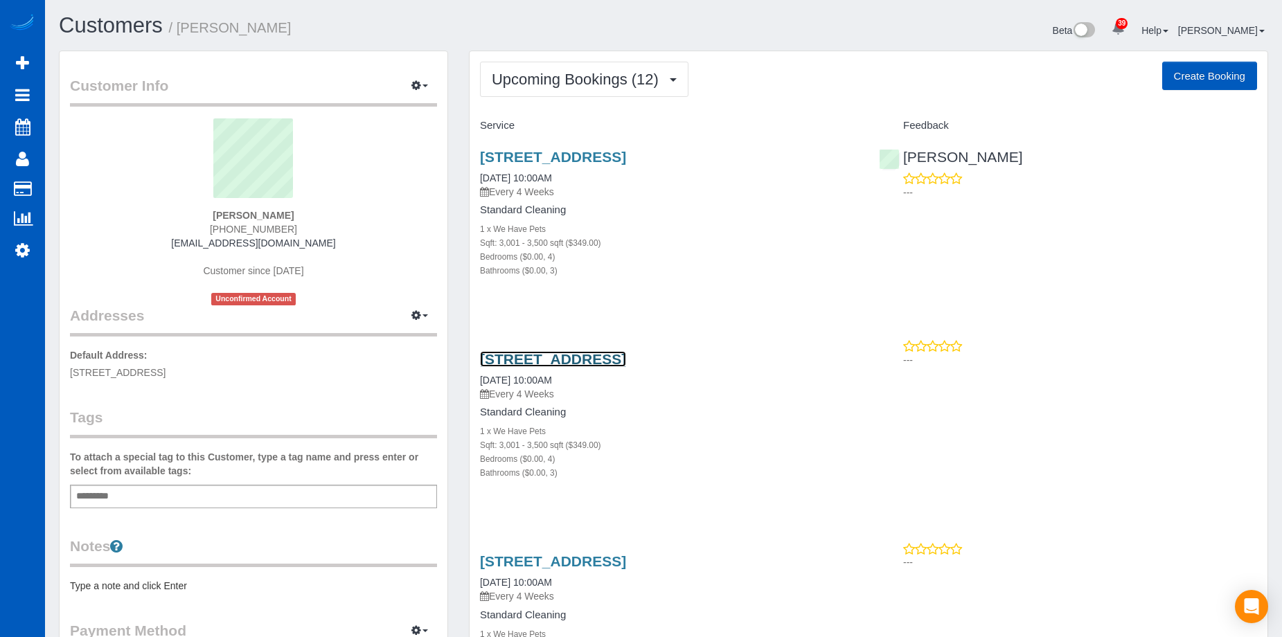
click at [603, 357] on link "1212 Old Oak Trl, Flower Mound, TX 75028" at bounding box center [553, 359] width 146 height 16
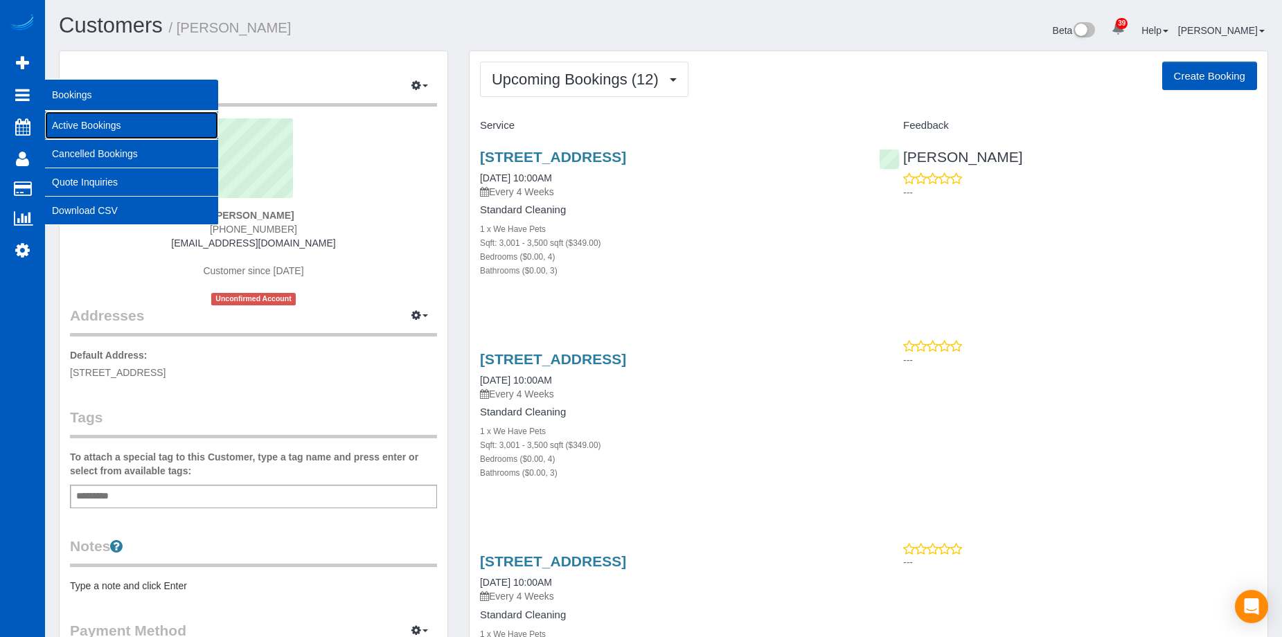
click at [78, 123] on link "Active Bookings" at bounding box center [131, 125] width 173 height 28
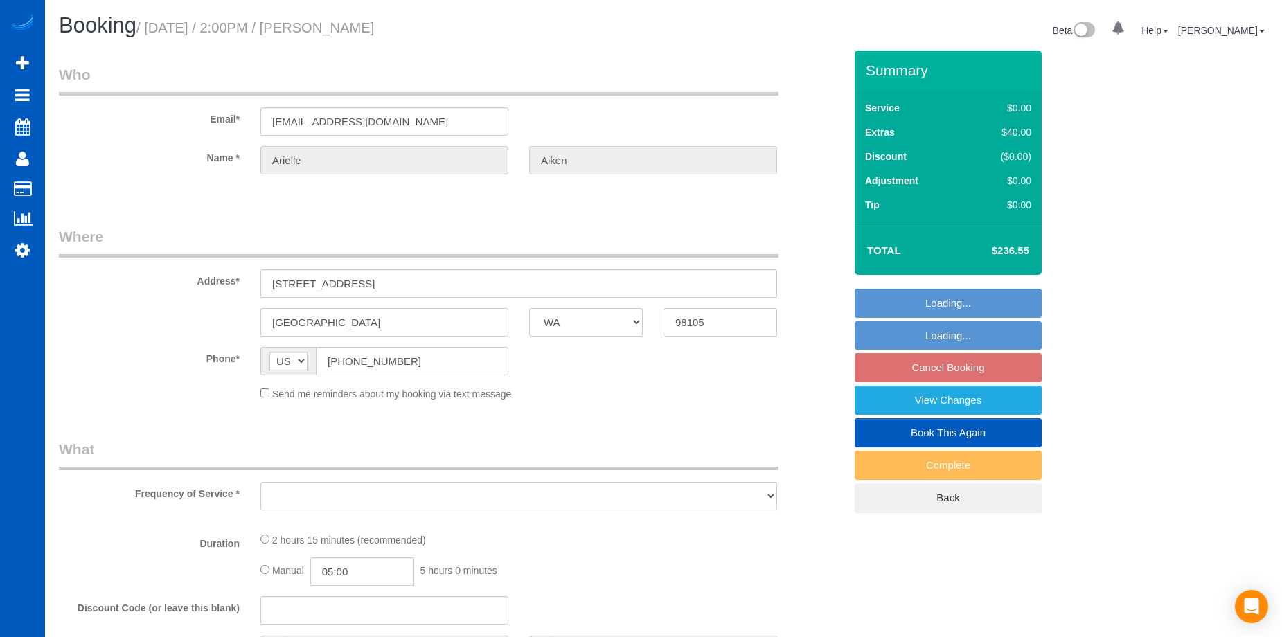
select select "WA"
select select "string:fspay-0f21acd6-8b30-4342-86e9-372480d33731"
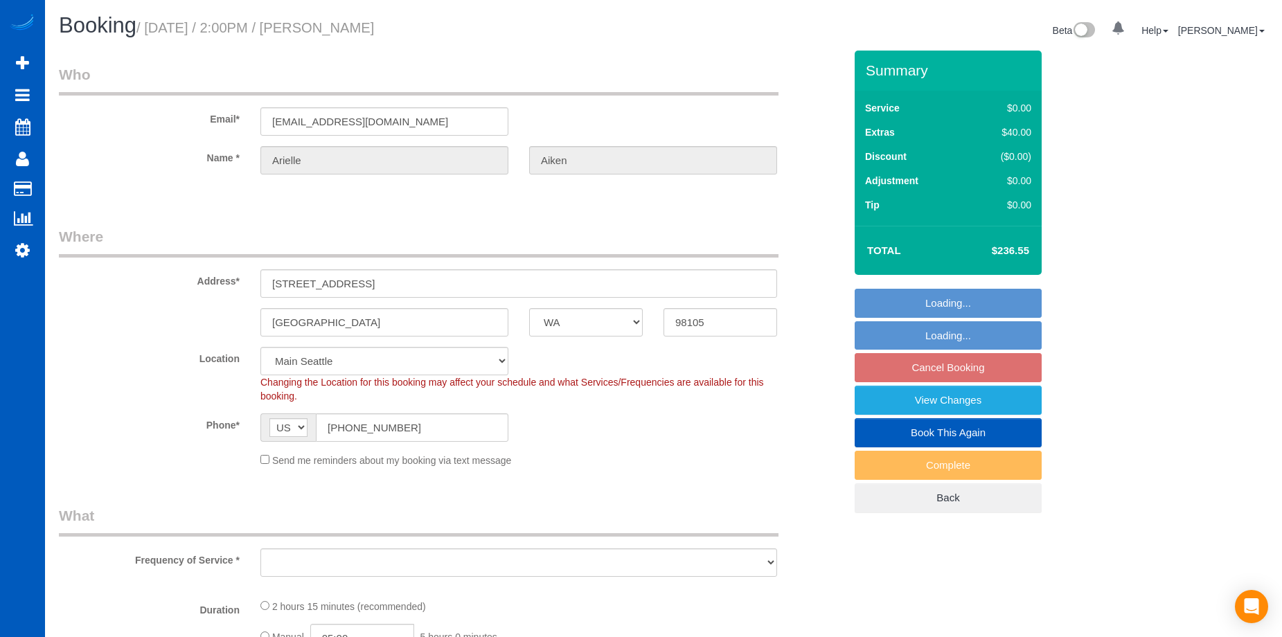
select select "object:807"
select select "spot2"
select select "number:8"
select select "object:1151"
select select "199"
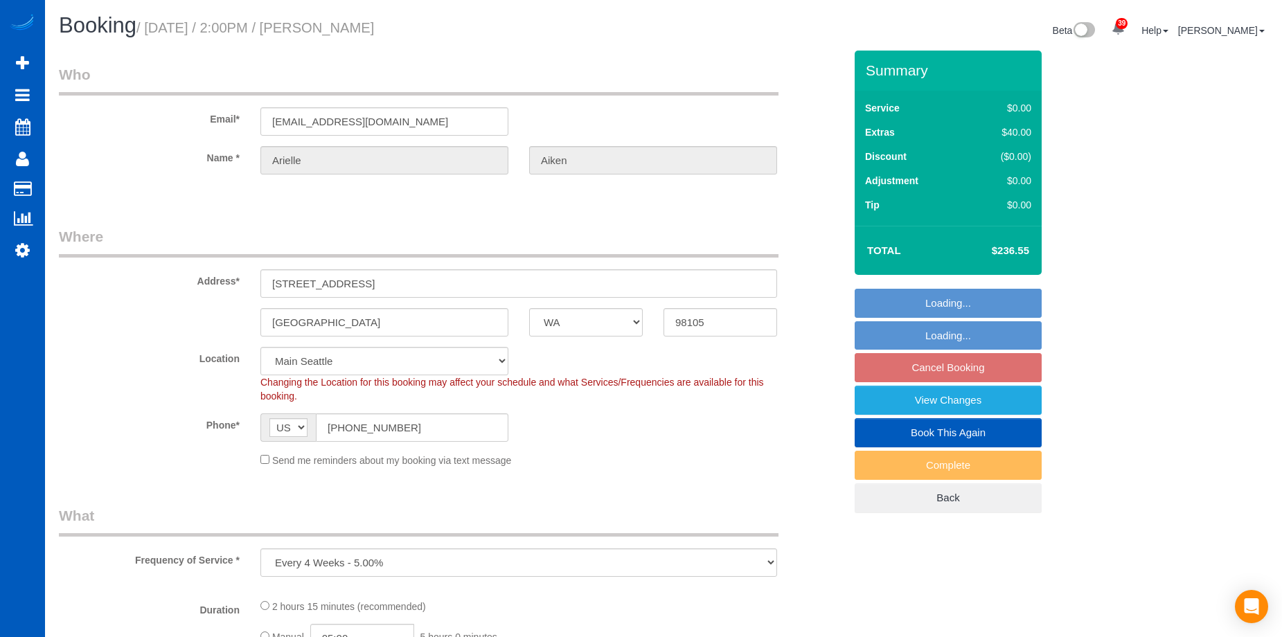
select select "1501"
select select "3"
select select "2"
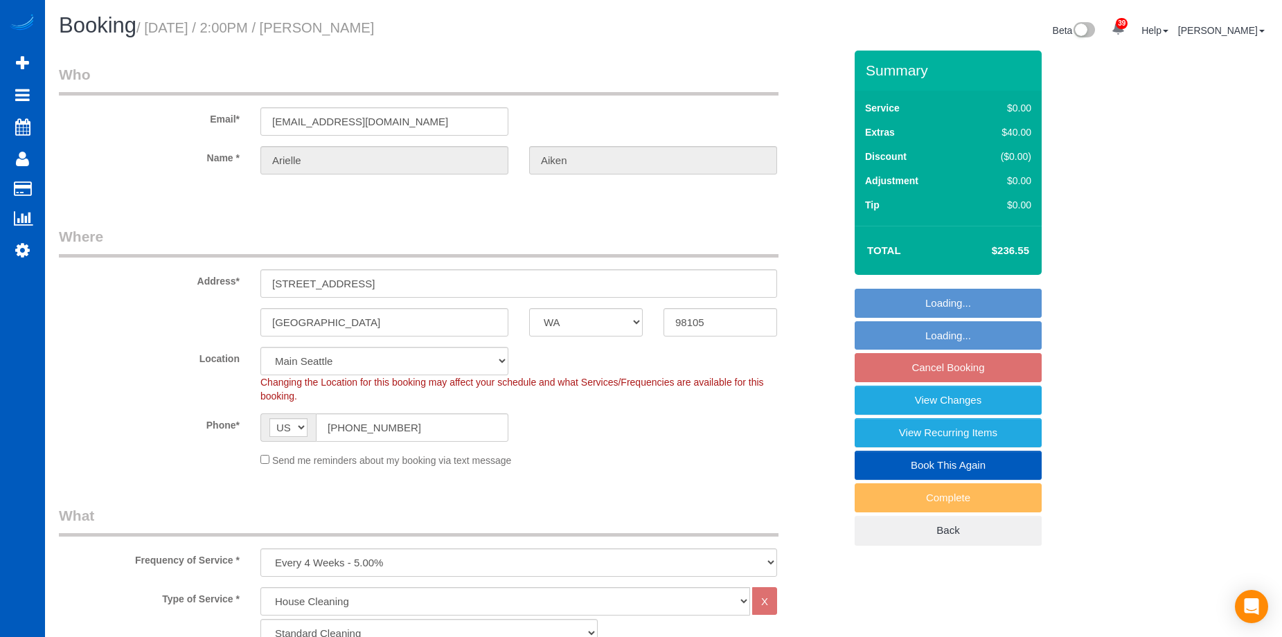
select select "1501"
select select "3"
select select "2"
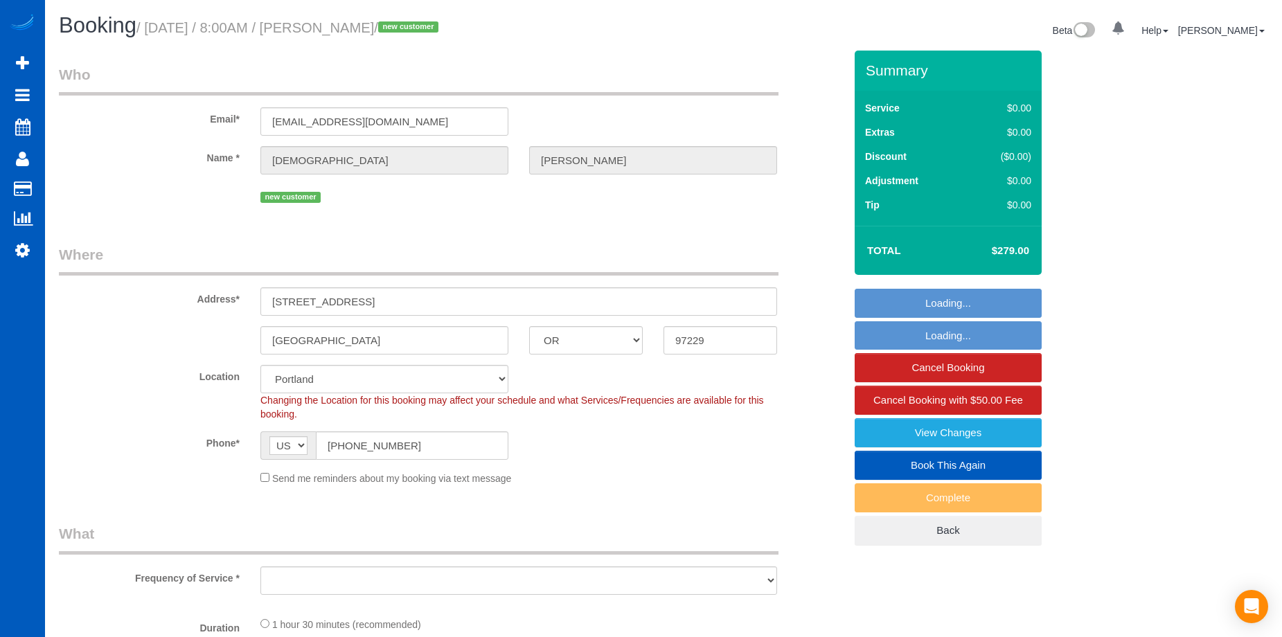
select select "OR"
select select "object:902"
select select "199"
select select "spot1"
select select "1001"
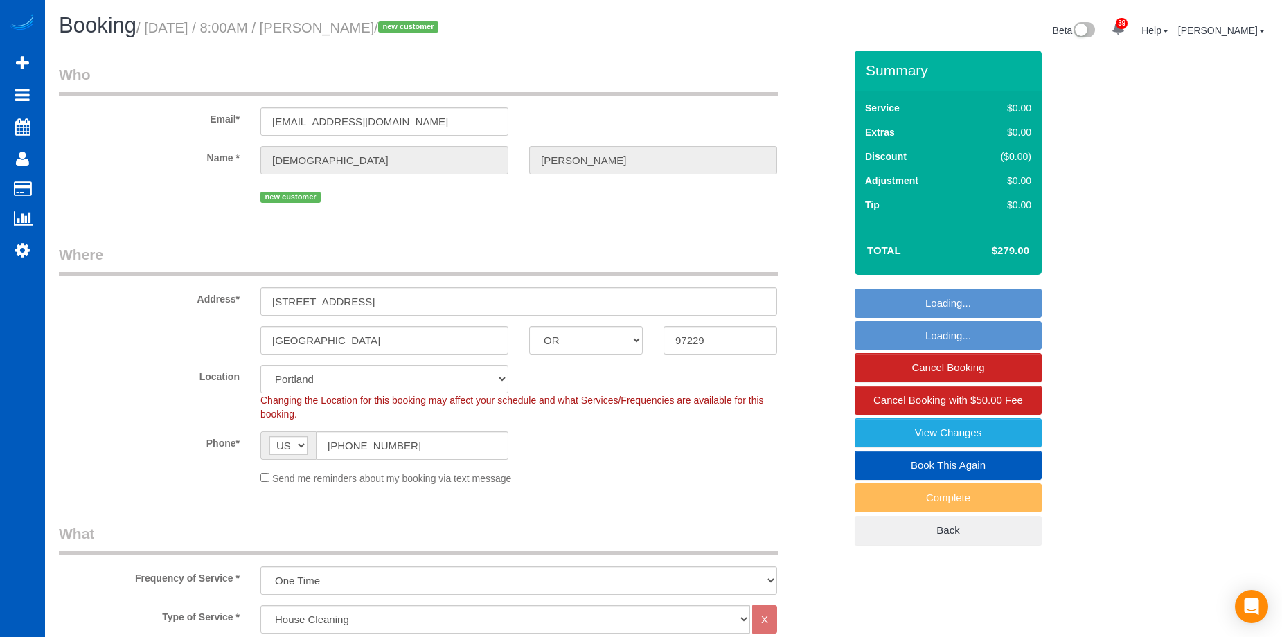
select select "2"
select select "object:1196"
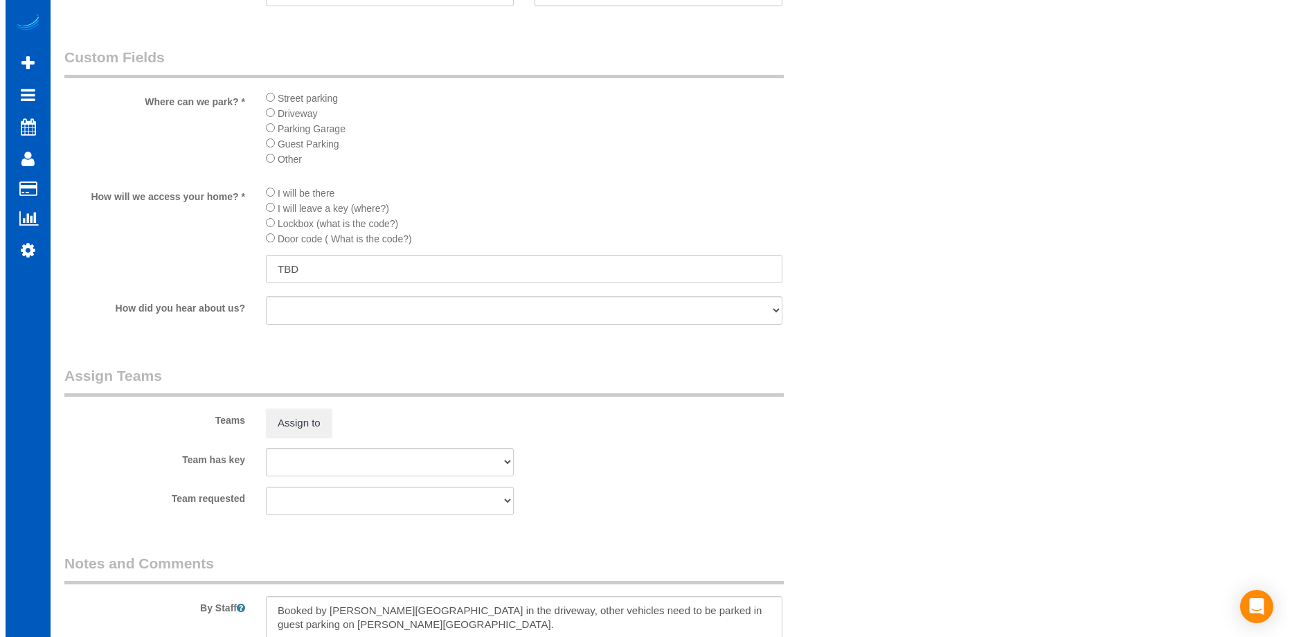
scroll to position [1592, 0]
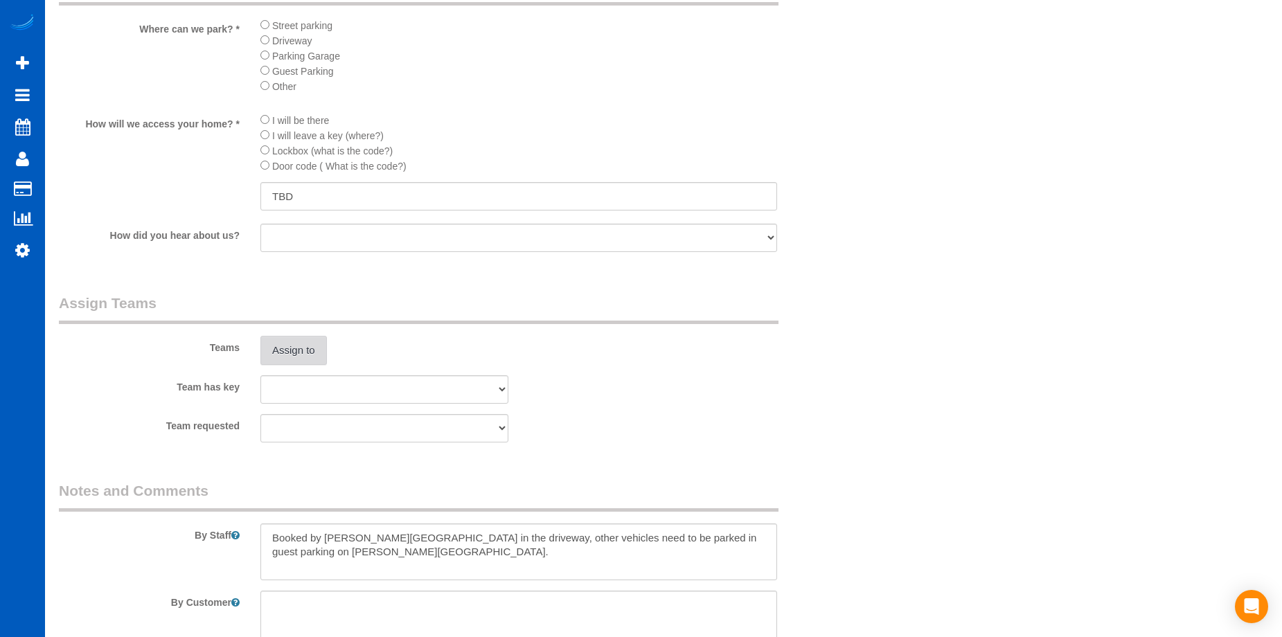
click at [296, 348] on button "Assign to" at bounding box center [293, 350] width 66 height 29
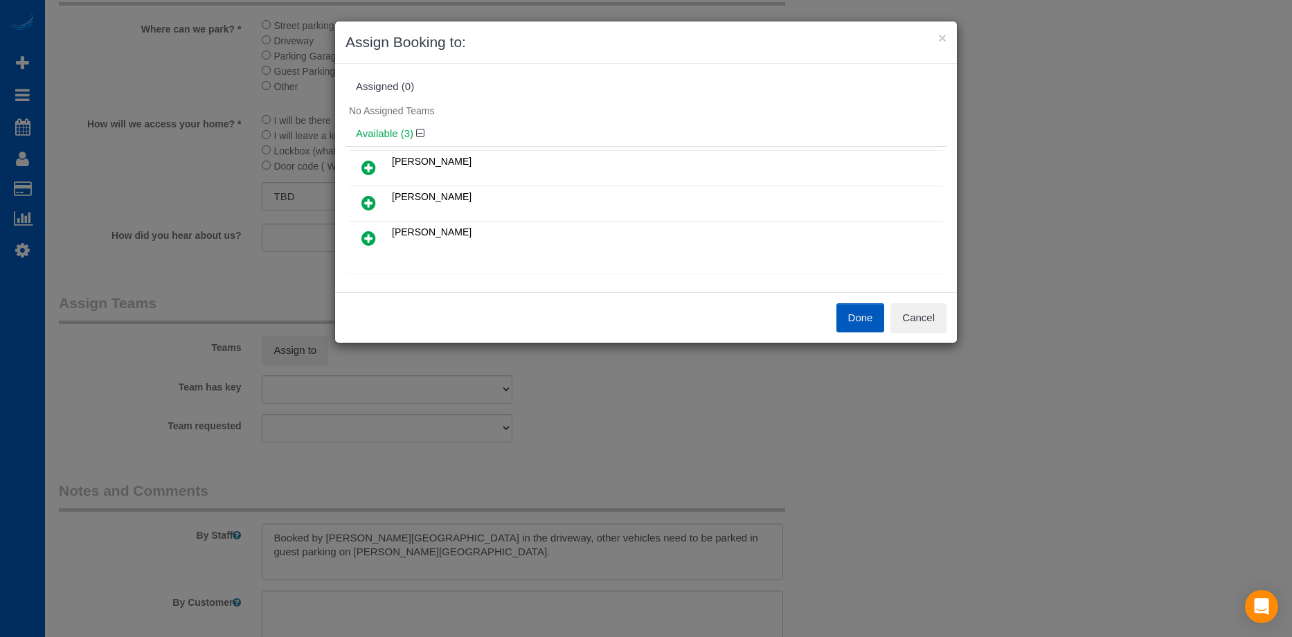
scroll to position [69, 0]
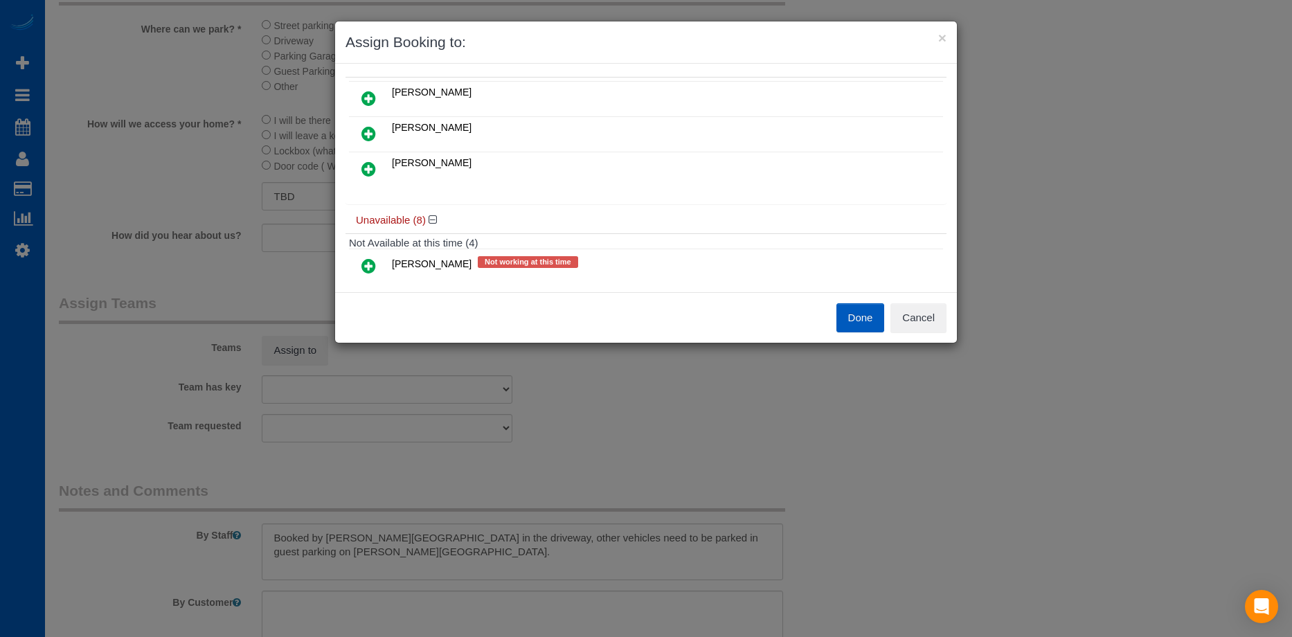
click at [366, 92] on icon at bounding box center [368, 98] width 15 height 17
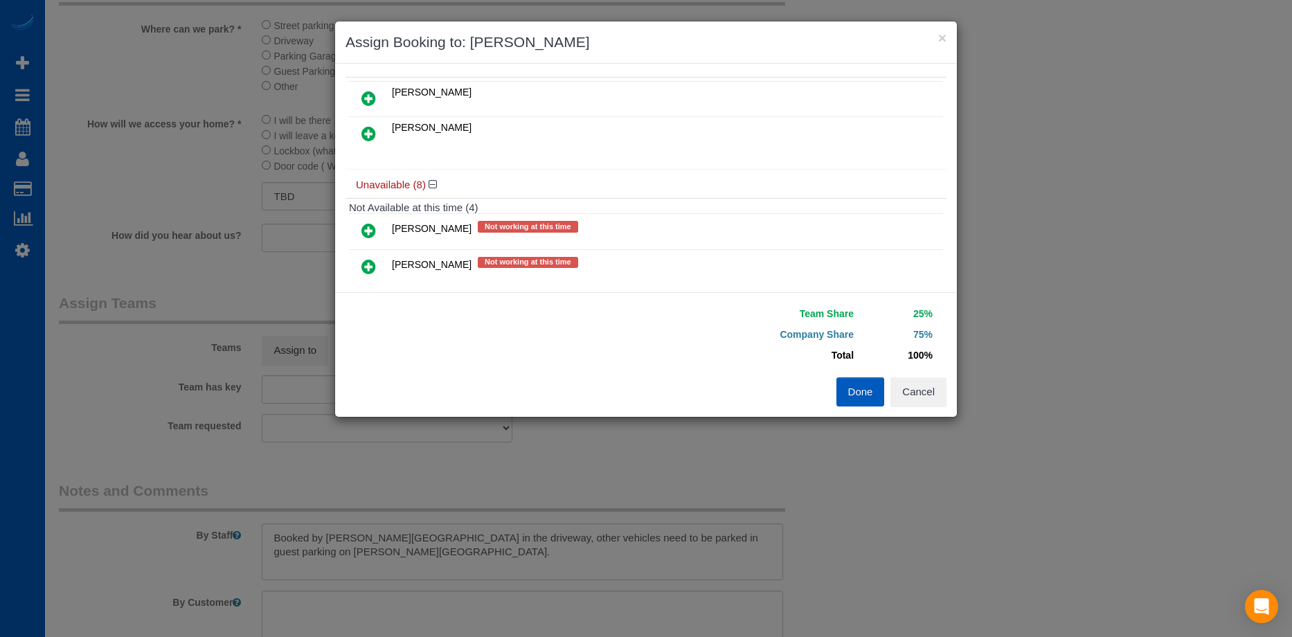
click at [368, 128] on icon at bounding box center [368, 133] width 15 height 17
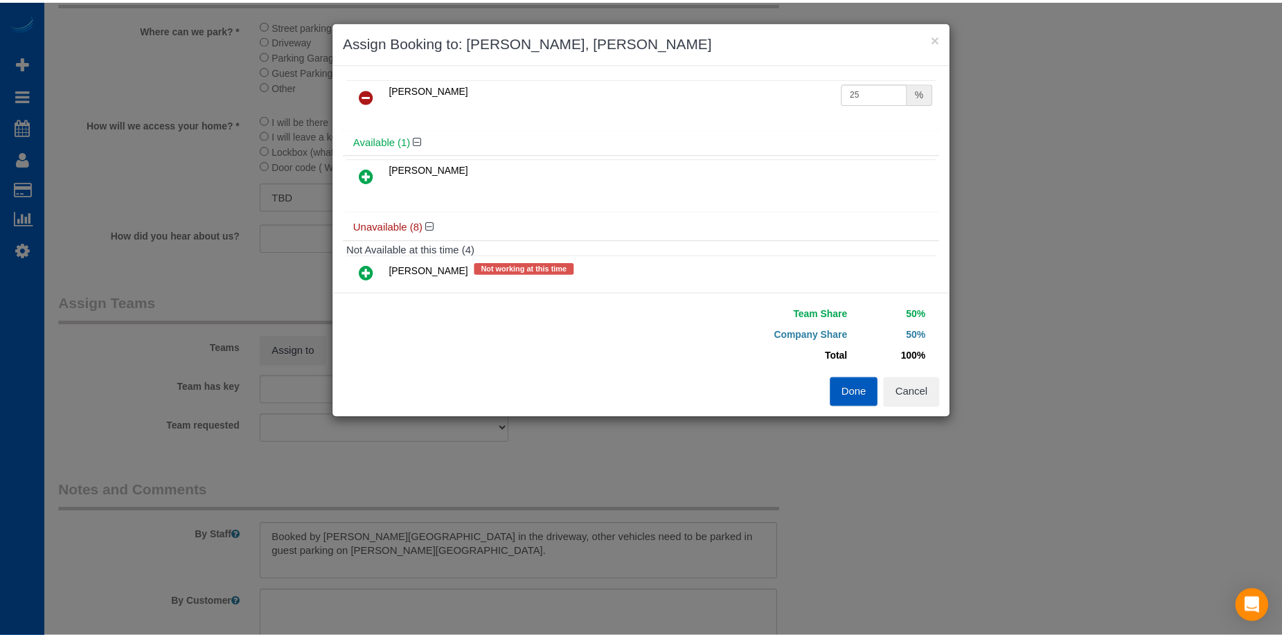
scroll to position [0, 0]
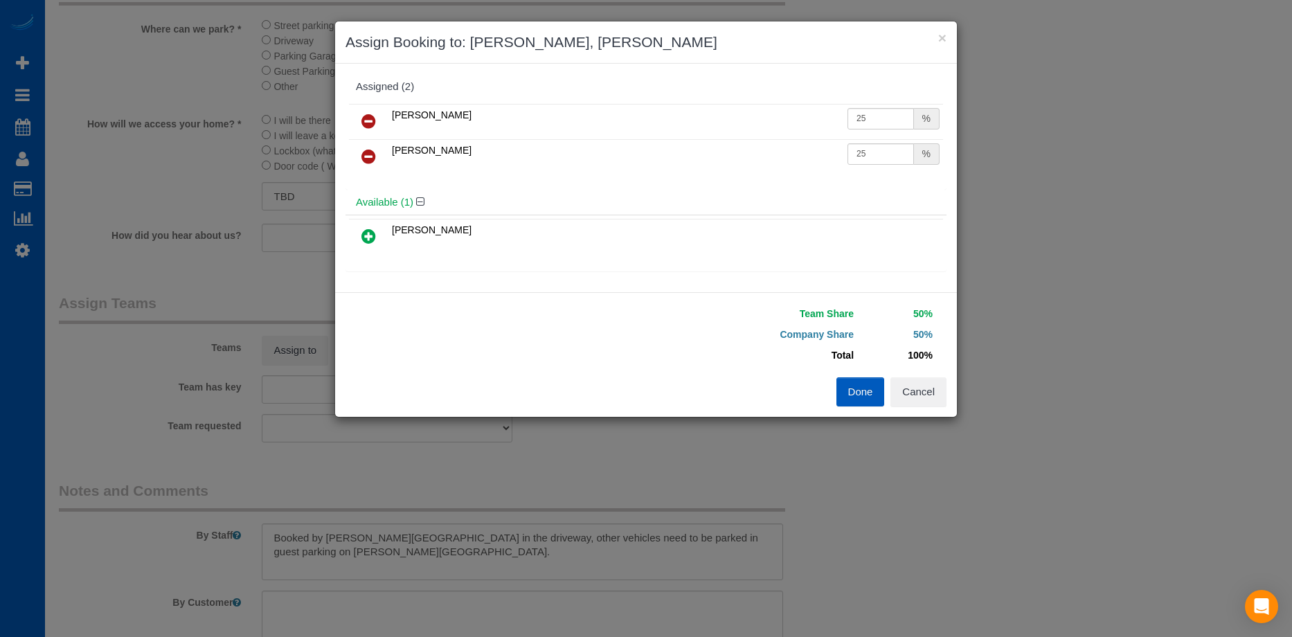
click at [868, 408] on div "Team Share 50% Company Share 50% Total 100% Warning: The Company share is 0%. I…" at bounding box center [646, 354] width 622 height 125
click at [858, 381] on button "Done" at bounding box center [860, 391] width 48 height 29
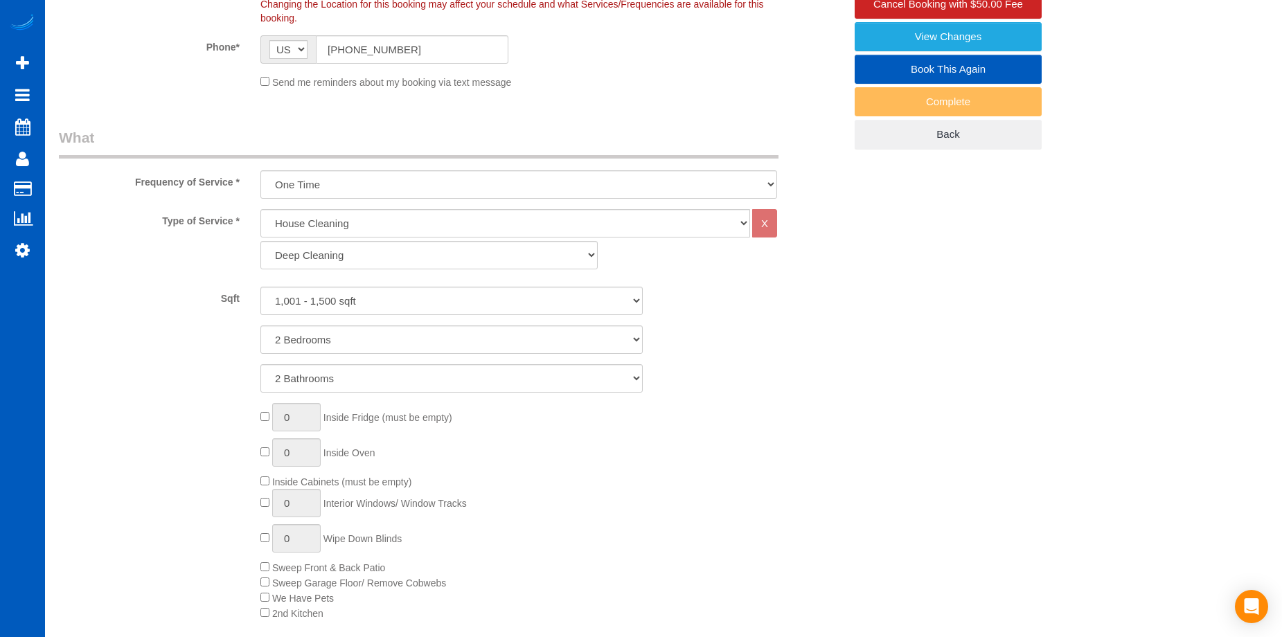
scroll to position [277, 0]
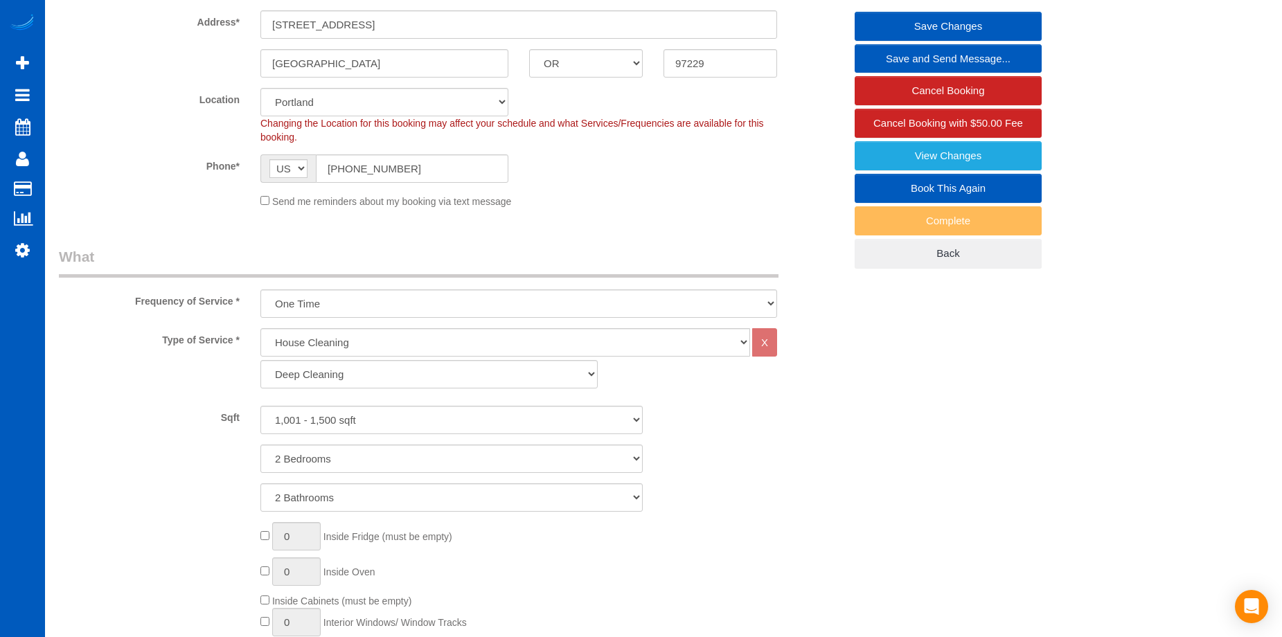
click at [902, 19] on link "Save Changes" at bounding box center [947, 26] width 187 height 29
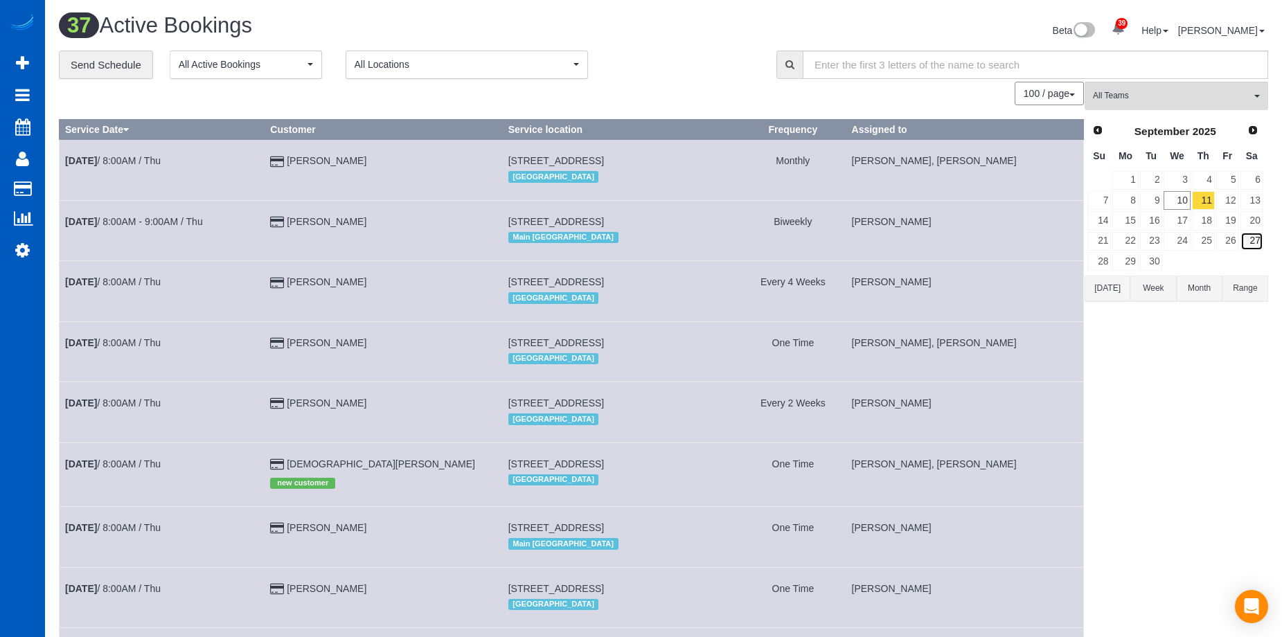
click at [1250, 237] on link "27" at bounding box center [1251, 241] width 23 height 19
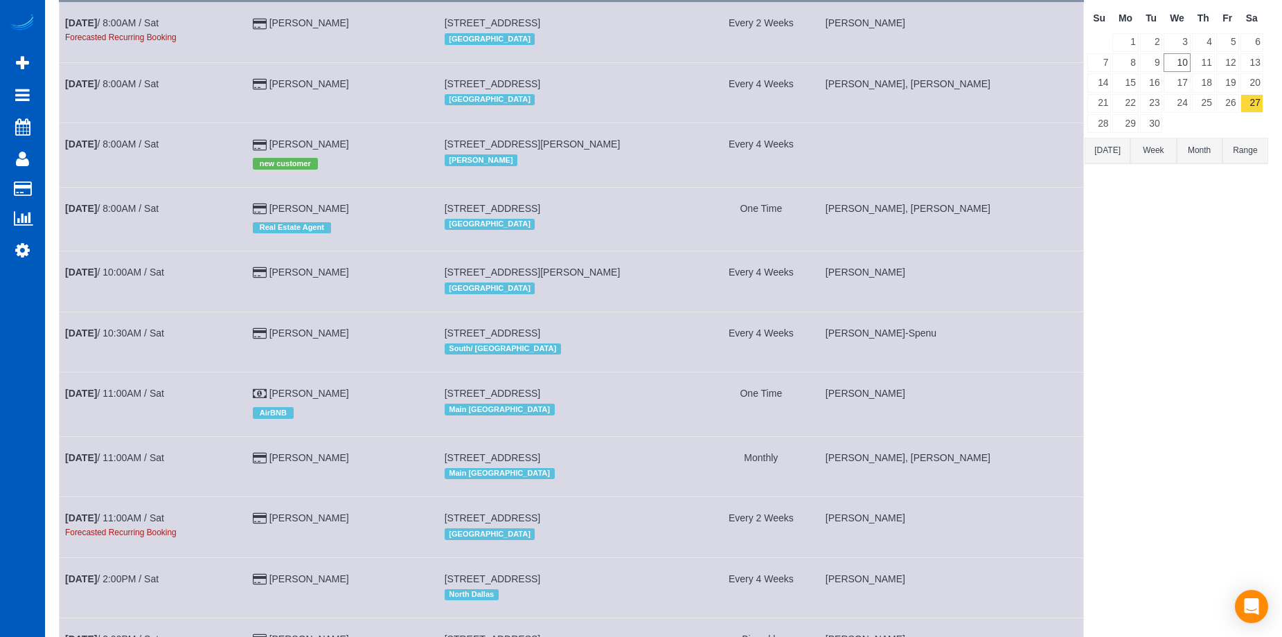
scroll to position [132, 0]
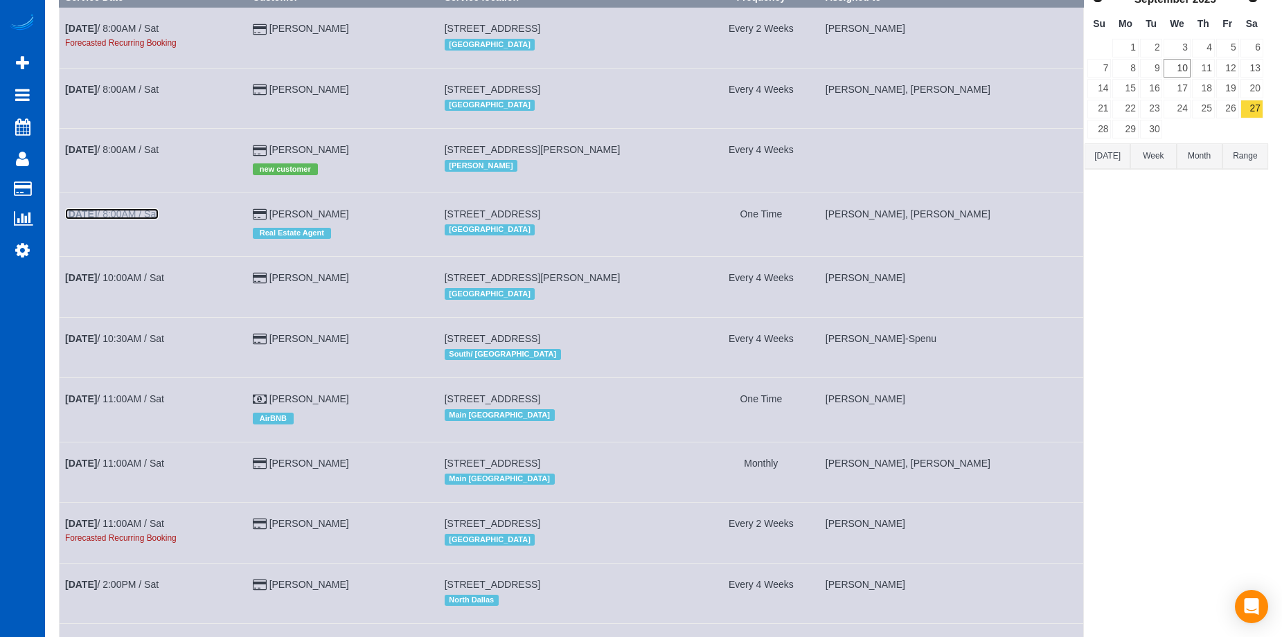
click at [137, 217] on link "Sep 27th / 8:00AM / Sat" at bounding box center [111, 213] width 93 height 11
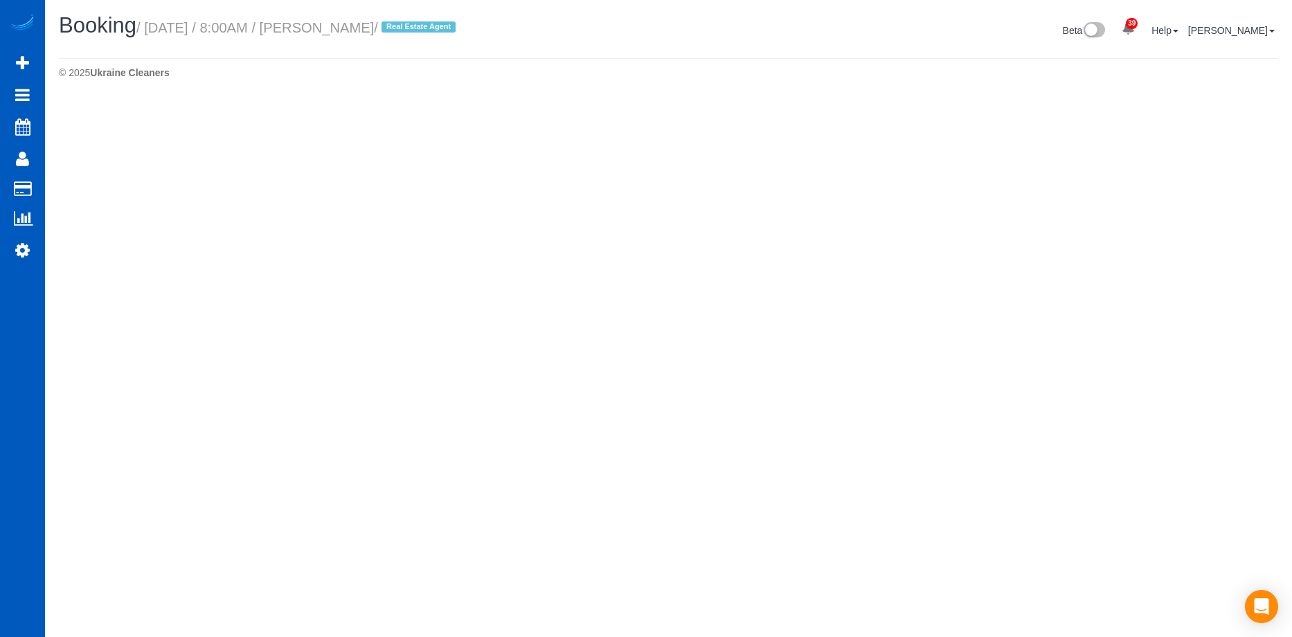
select select "WA"
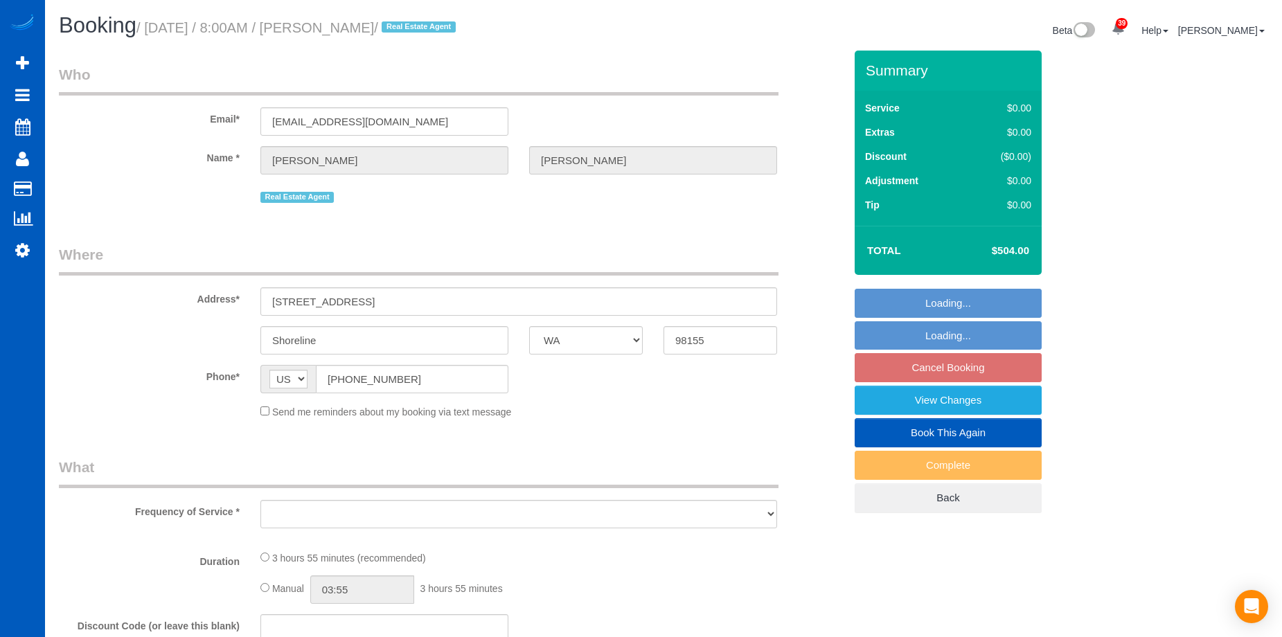
select select "object:2723"
select select "string:fspay-29fb7387-665f-439c-9dce-09a3bf446a93"
select select "199"
select select "spot17"
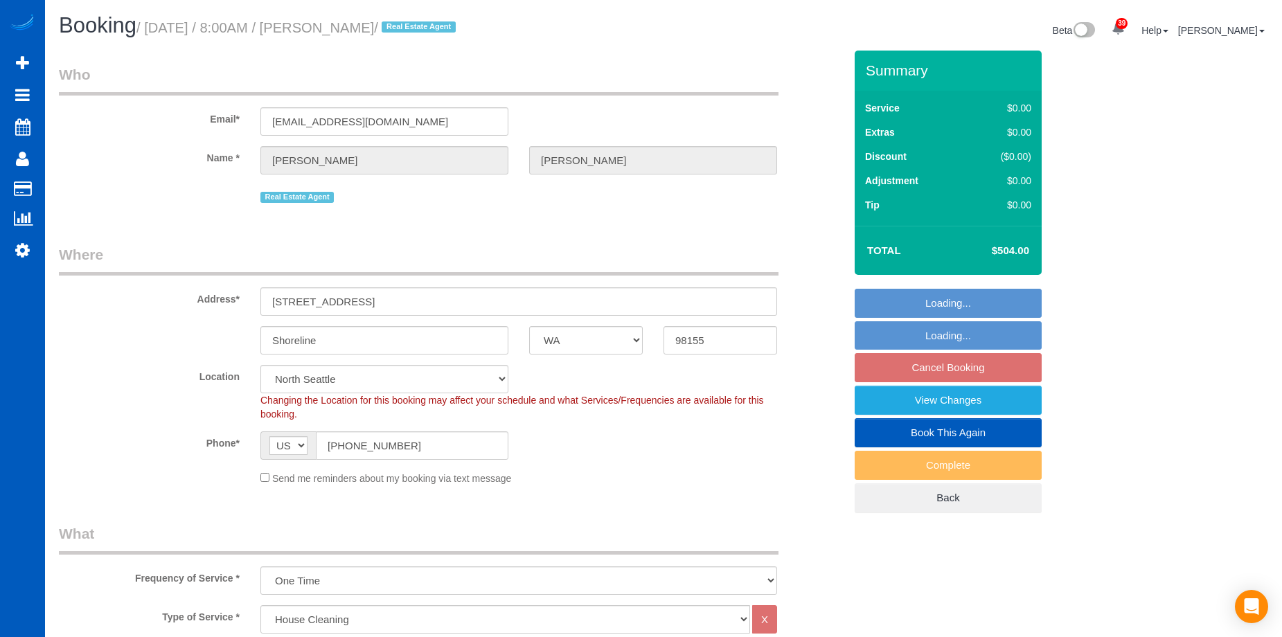
select select "object:3172"
select select "2001"
select select "4"
select select "2"
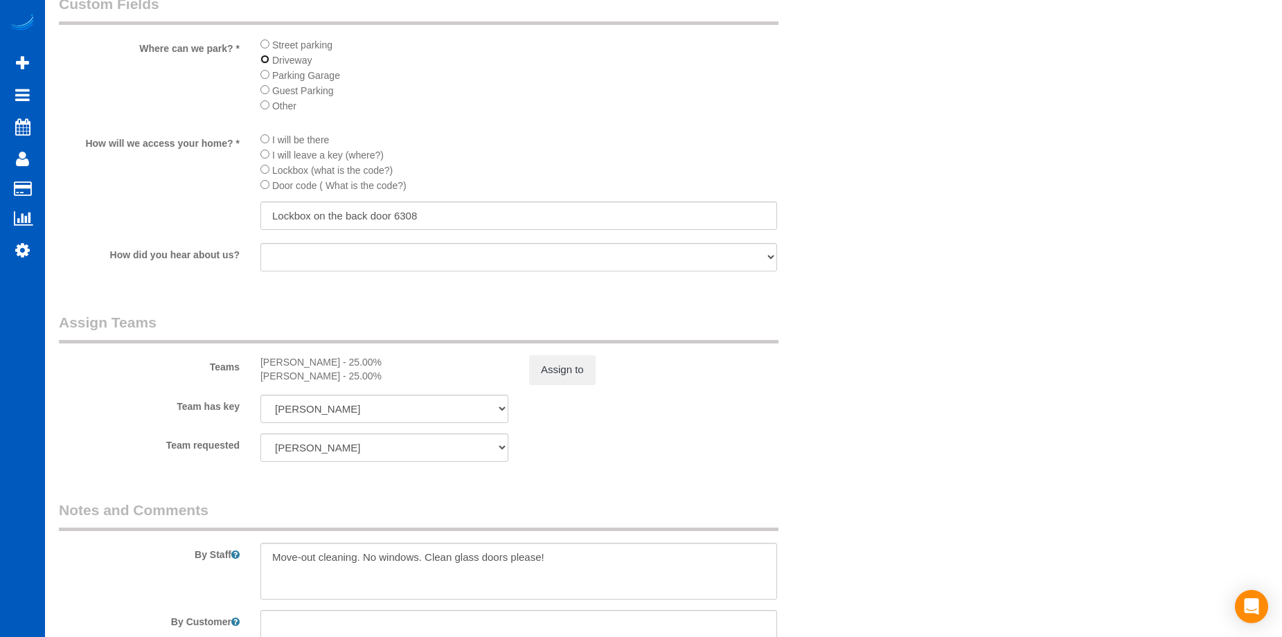
scroll to position [1662, 0]
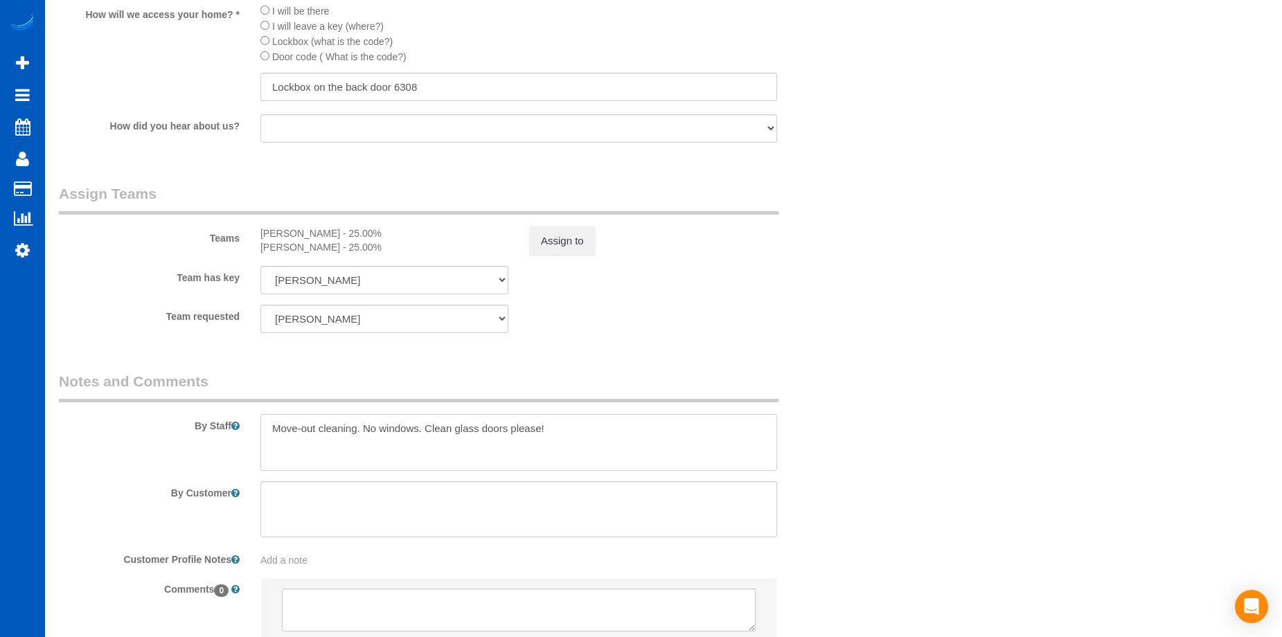
click at [567, 425] on textarea at bounding box center [518, 442] width 516 height 57
click at [499, 497] on textarea at bounding box center [518, 509] width 516 height 57
paste textarea "There is a driveway and you can park in it up next to the back door for easy in…"
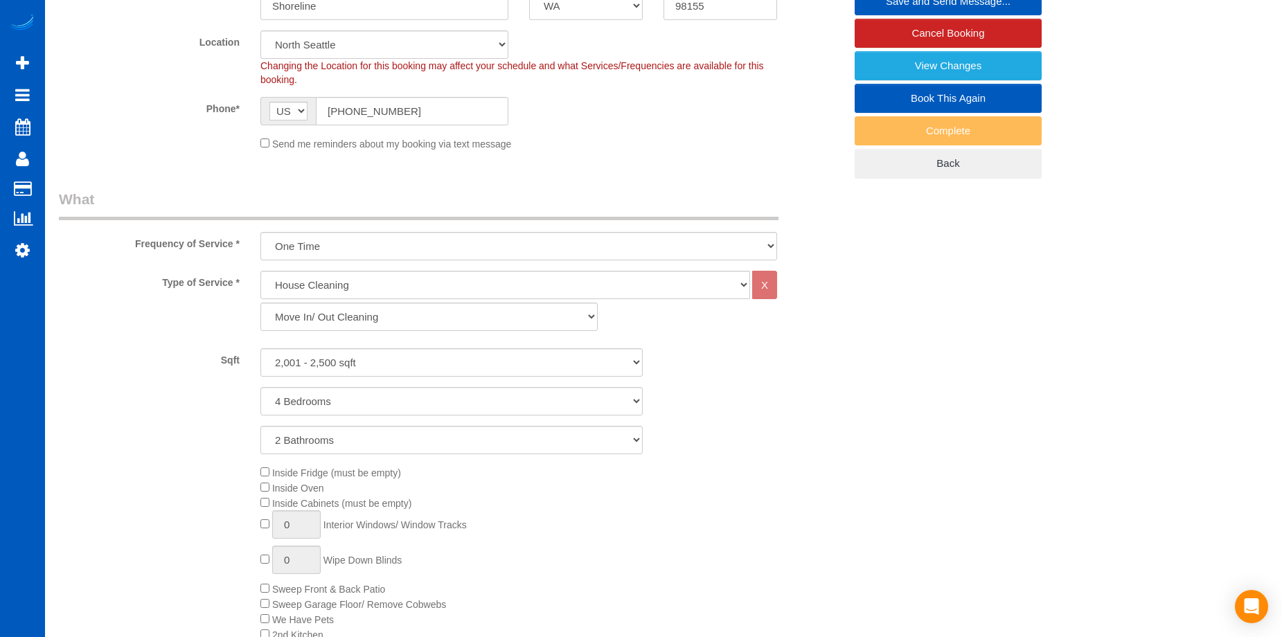
scroll to position [208, 0]
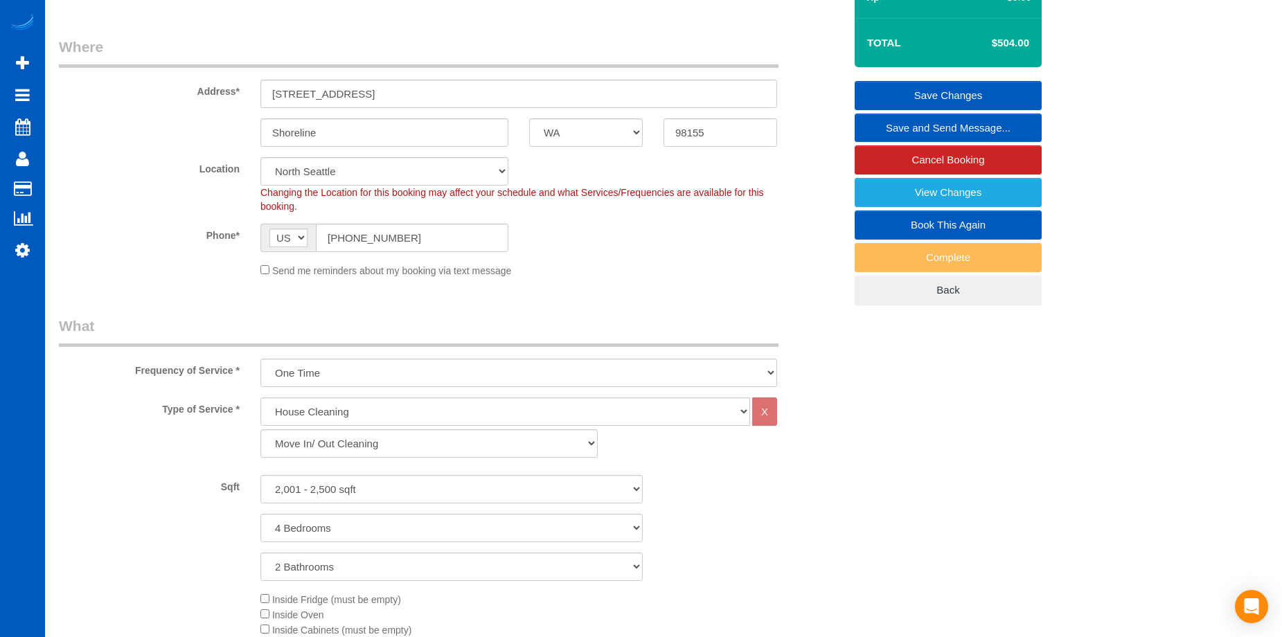
type textarea "There is a driveway and you can park in it up next to the back door for easy in…"
click at [897, 91] on link "Save Changes" at bounding box center [947, 95] width 187 height 29
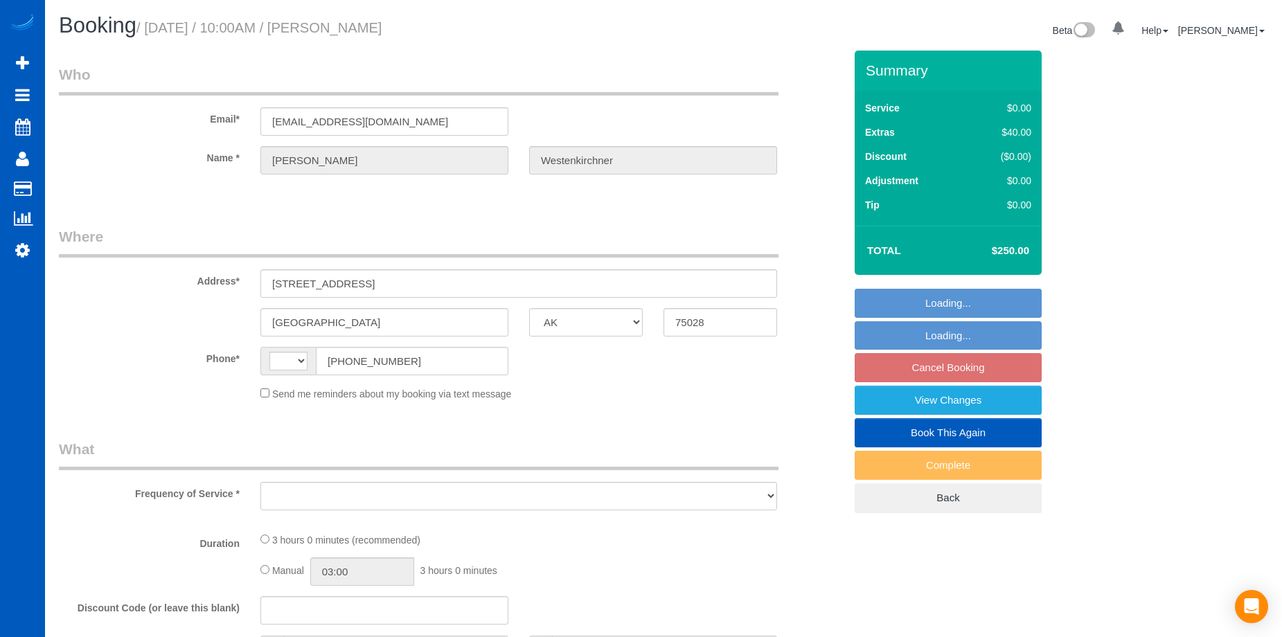
select select "[GEOGRAPHIC_DATA]"
select select "string:[GEOGRAPHIC_DATA]"
select select "object:802"
select select "string:fspay-374f50f5-b5bc-47f8-9c19-4bbd31035c5a"
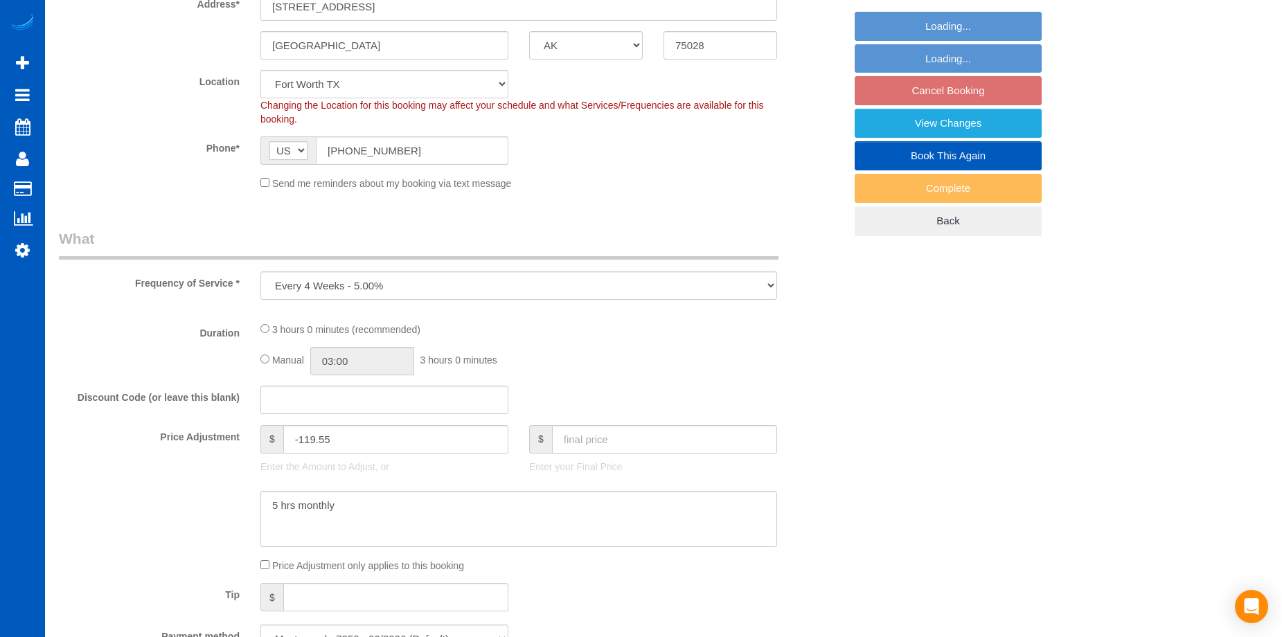
select select "object:916"
select select "spot1"
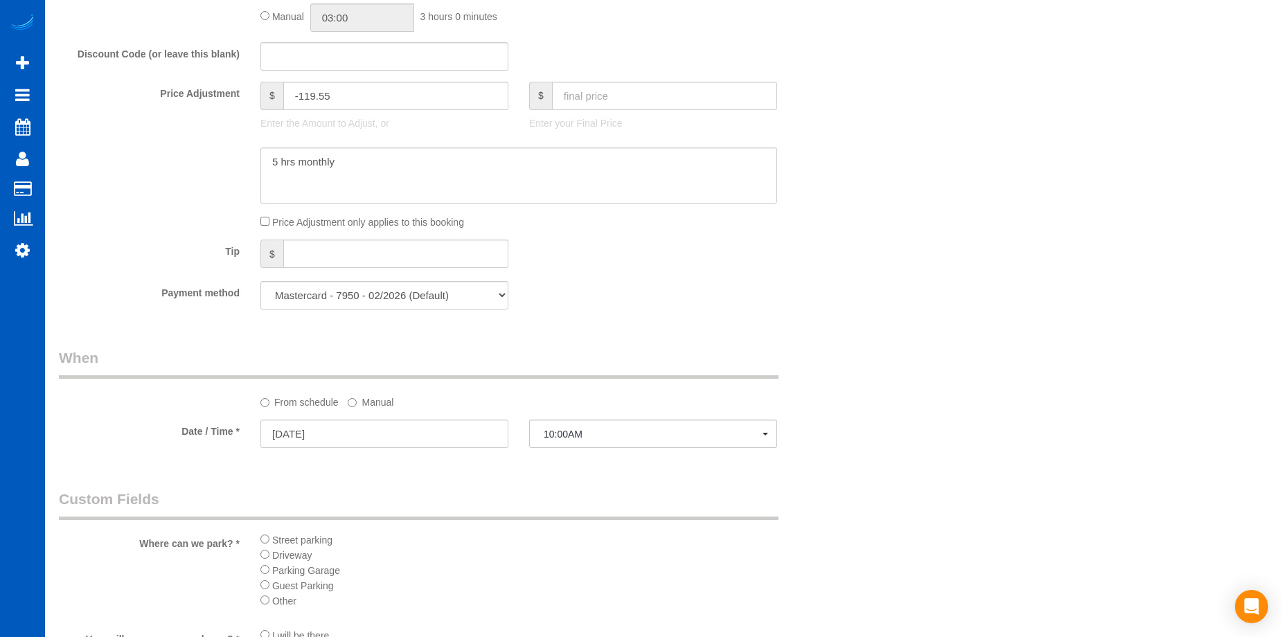
select select "199"
select select "3001"
select select "4"
select select "3"
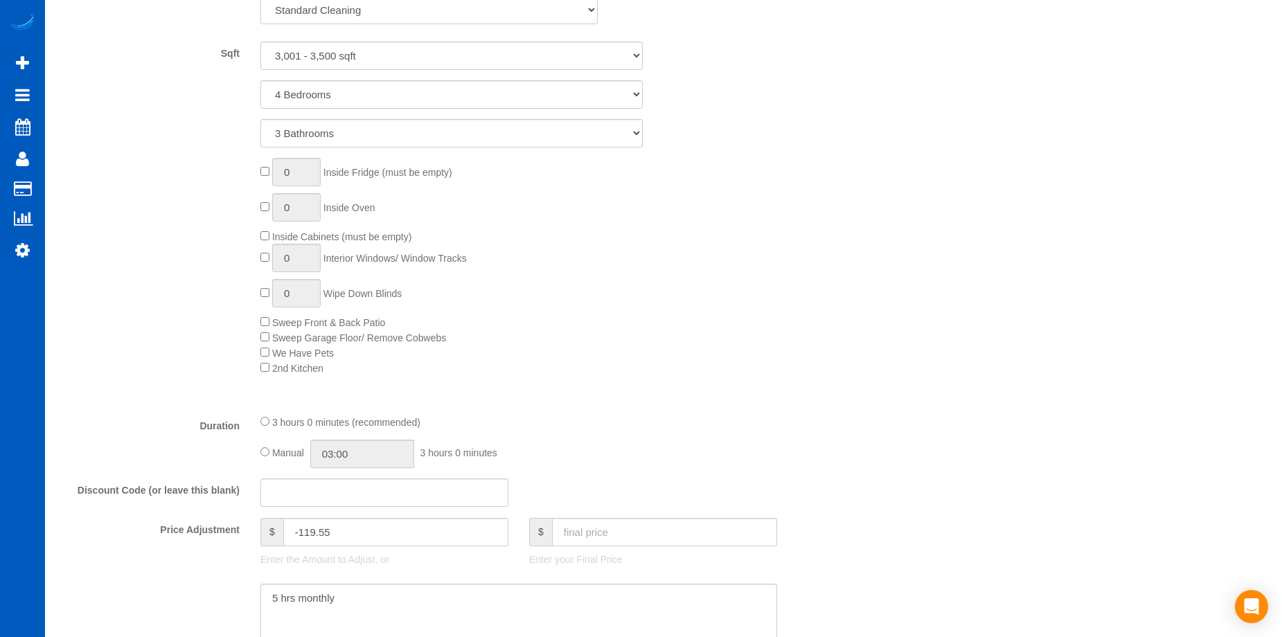
select select "3001"
select select "4"
select select "3"
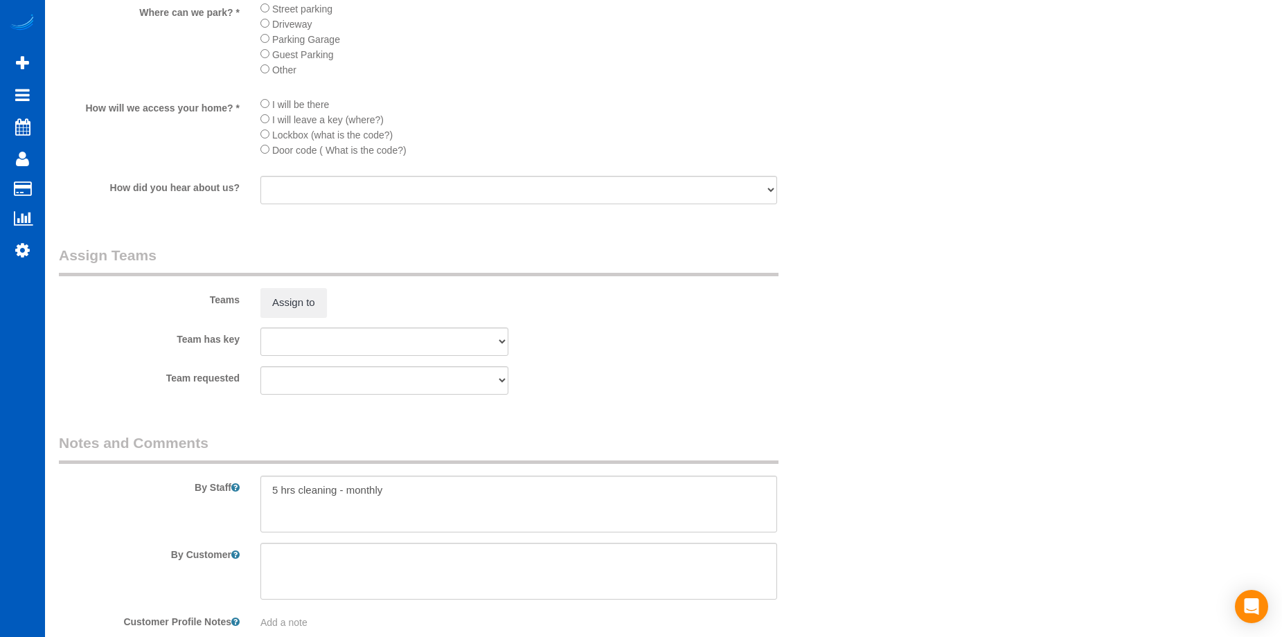
scroll to position [1592, 0]
